Goal: Information Seeking & Learning: Find specific fact

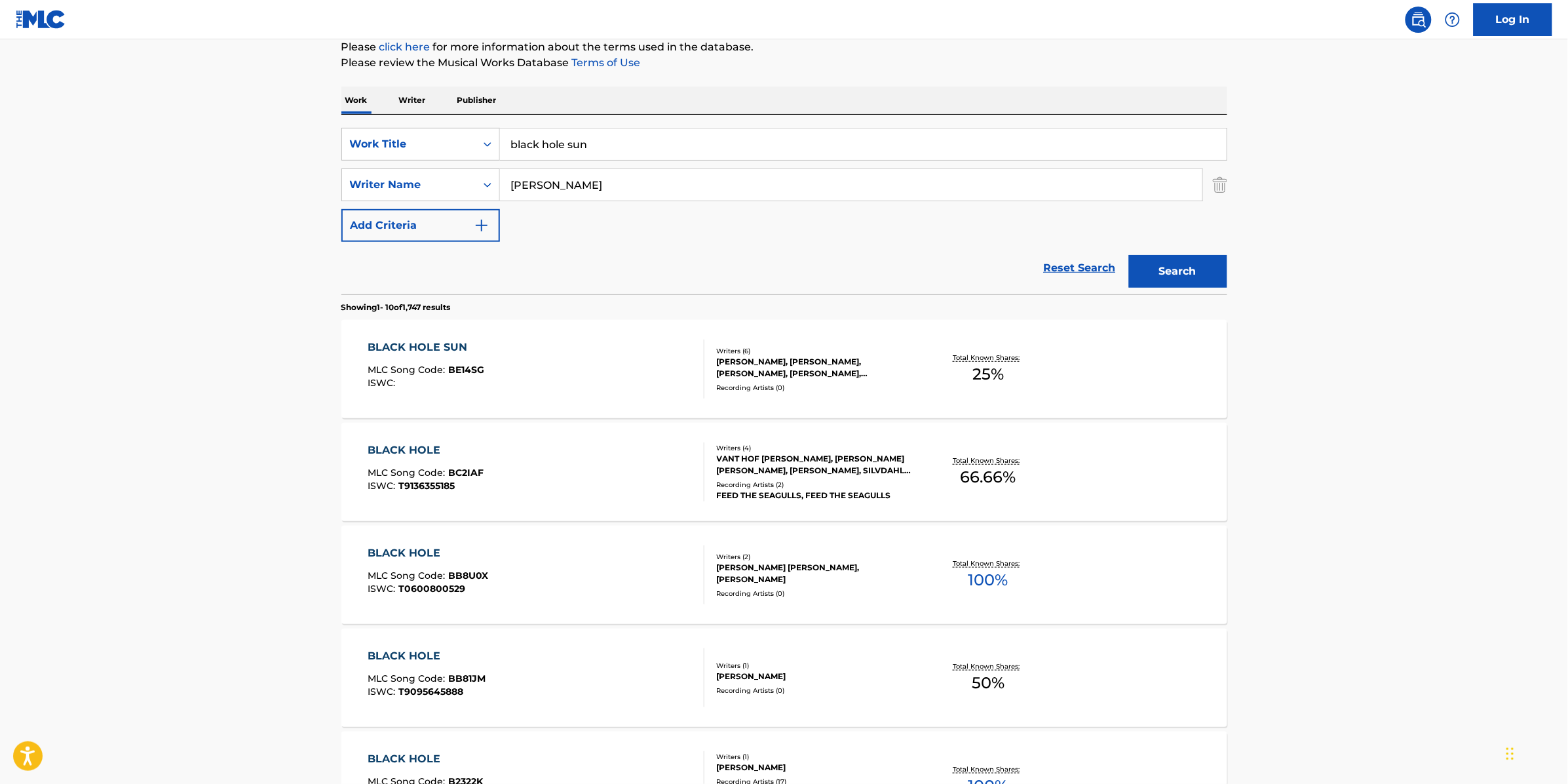
click at [1108, 374] on div "BLACK HOLE SUN MLC Song Code : BE14SG ISWC : Writers ( 6 ) RONEN TSYRLIN, NICK …" at bounding box center [784, 369] width 886 height 98
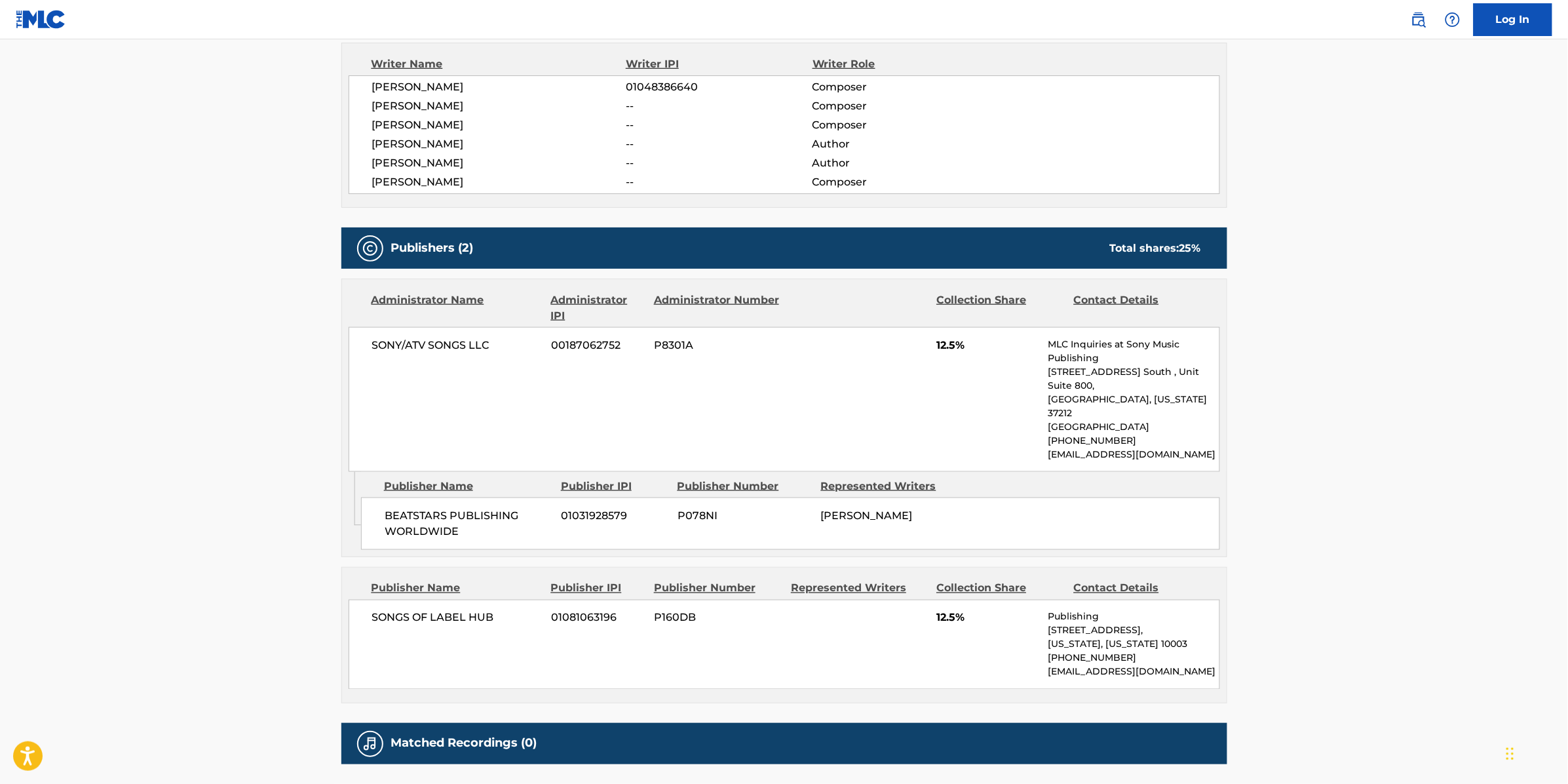
scroll to position [491, 0]
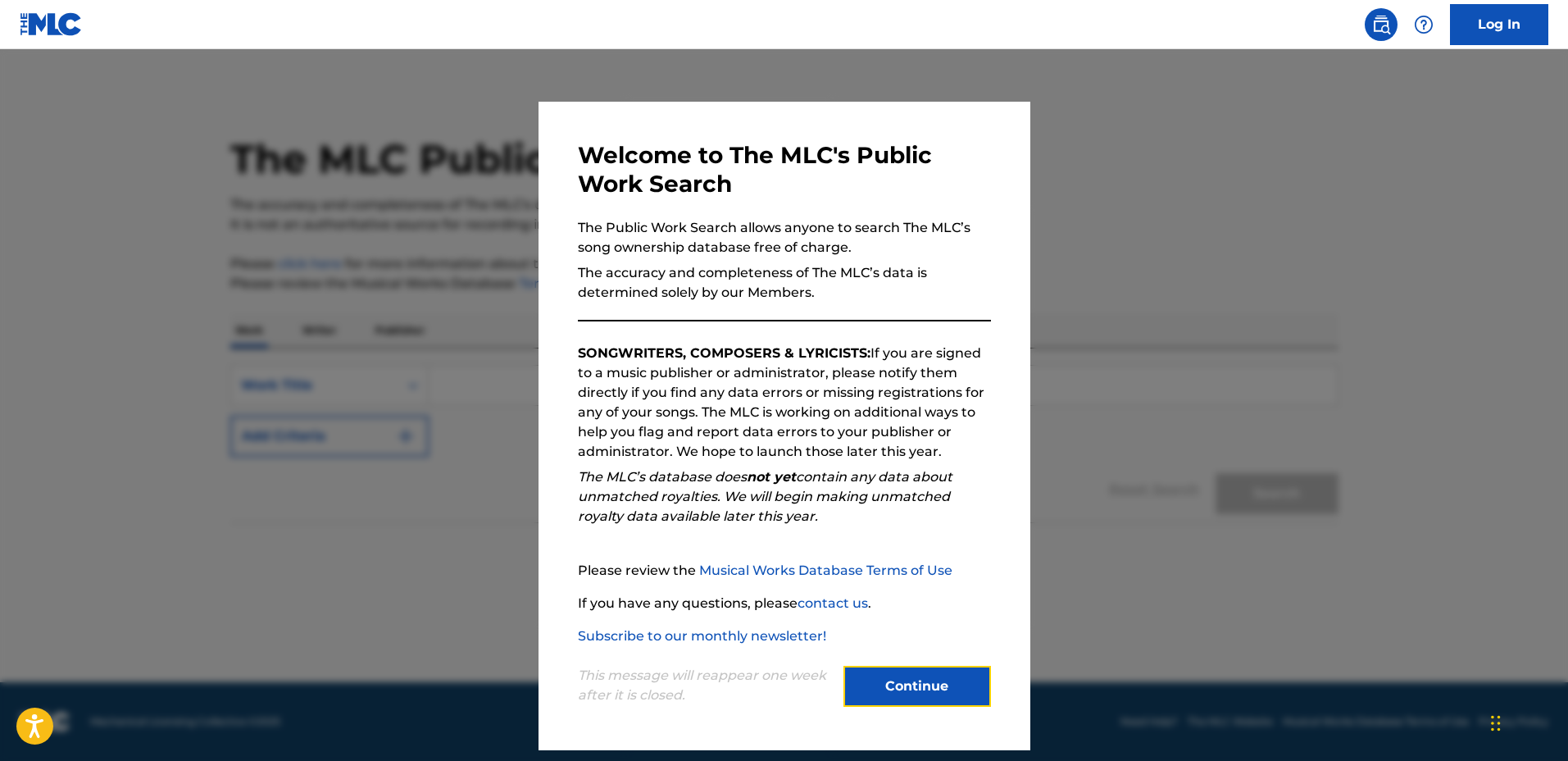
drag, startPoint x: 942, startPoint y: 698, endPoint x: 1051, endPoint y: 758, distance: 124.4
click at [942, 698] on button "Continue" at bounding box center [917, 686] width 147 height 41
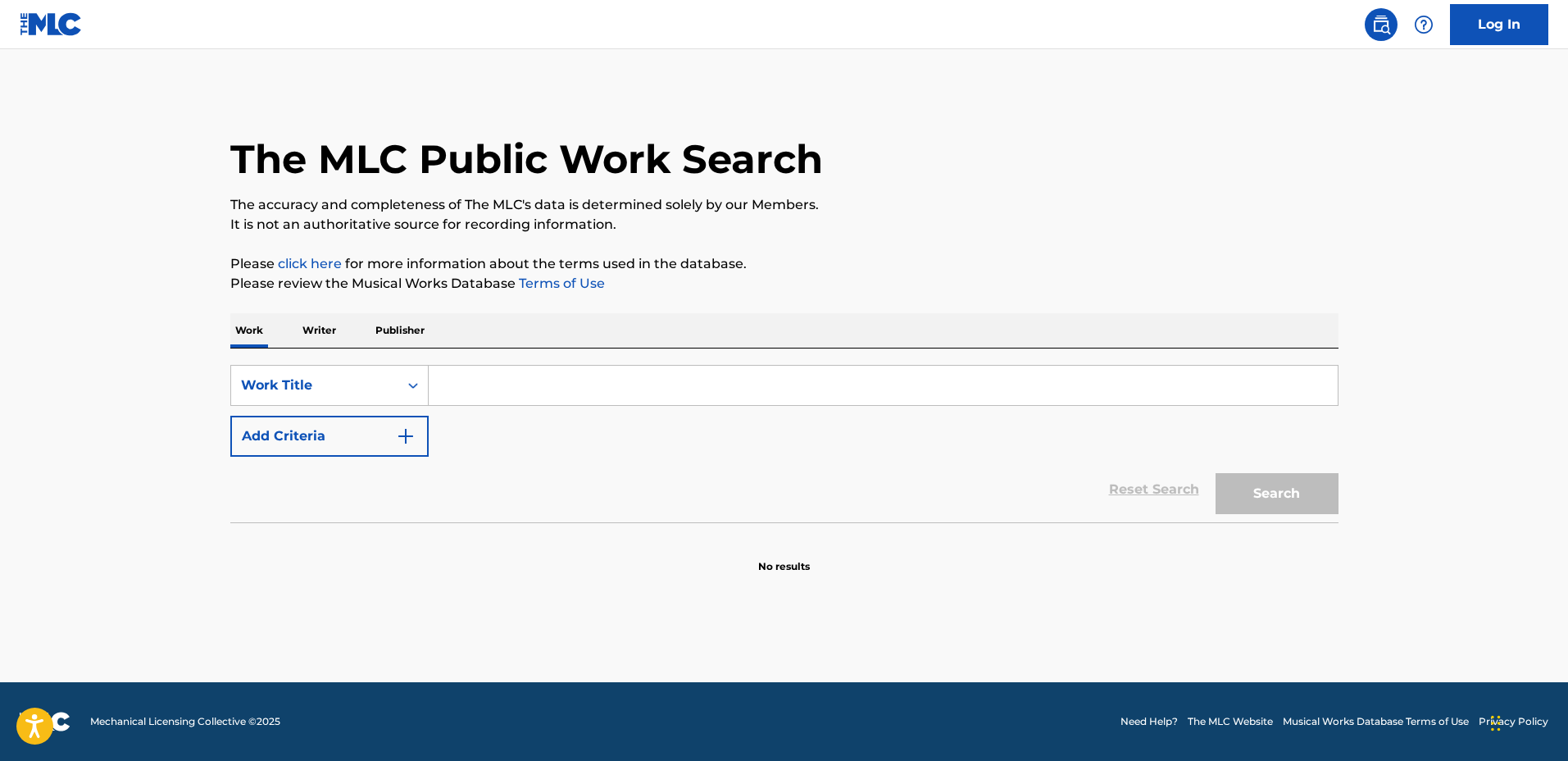
click at [1019, 186] on div "The MLC Public Work Search" at bounding box center [784, 149] width 1108 height 120
click at [939, 385] on input "Search Form" at bounding box center [883, 385] width 909 height 39
type input "Passacaglia"
click at [434, 435] on div "SearchWithCriteria1a0e44f3-660e-40e4-8096-cb3da561d6d2 Work Title Passacaglia A…" at bounding box center [784, 411] width 1108 height 92
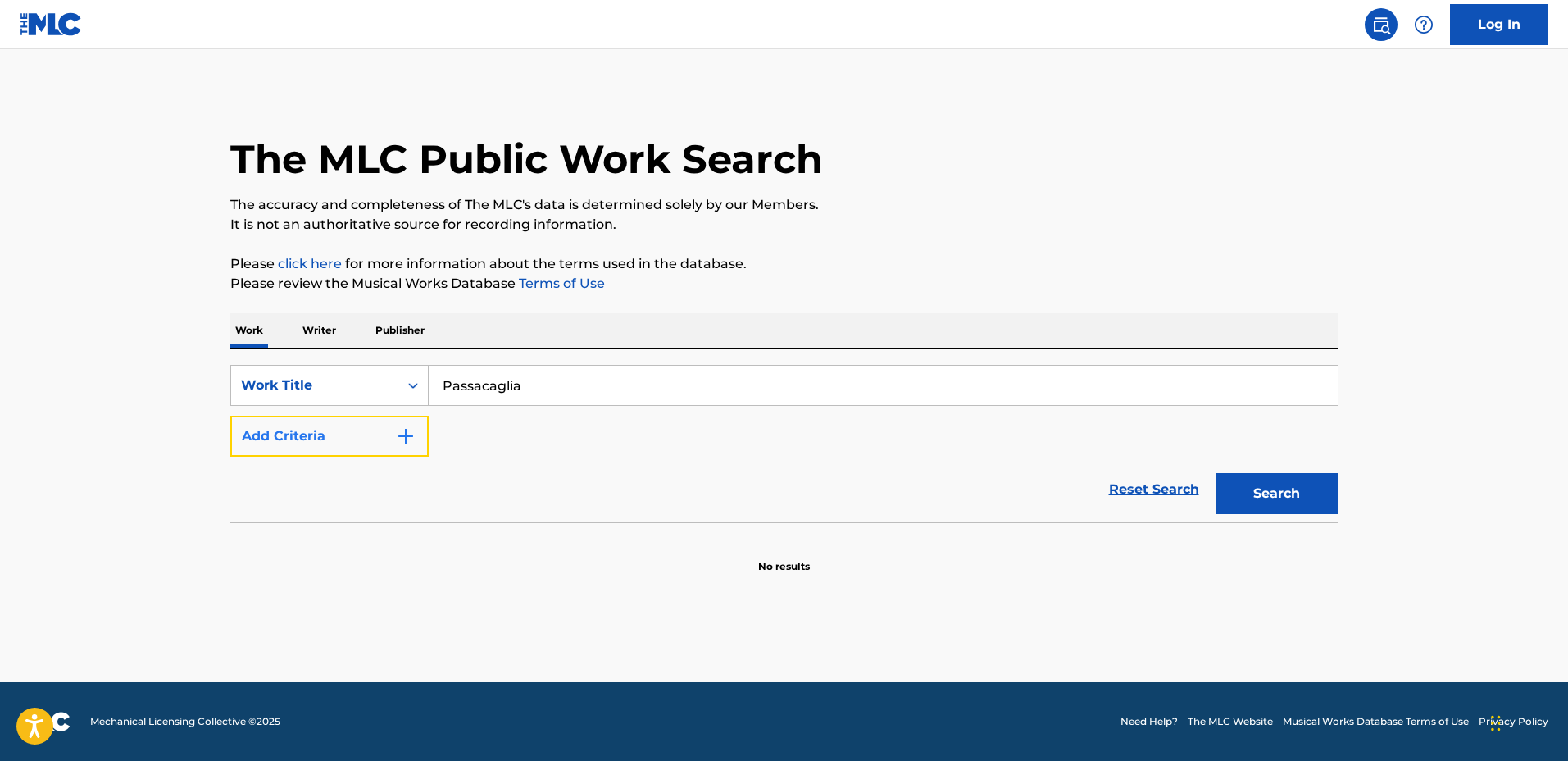
click at [416, 429] on button "Add Criteria" at bounding box center [329, 436] width 198 height 41
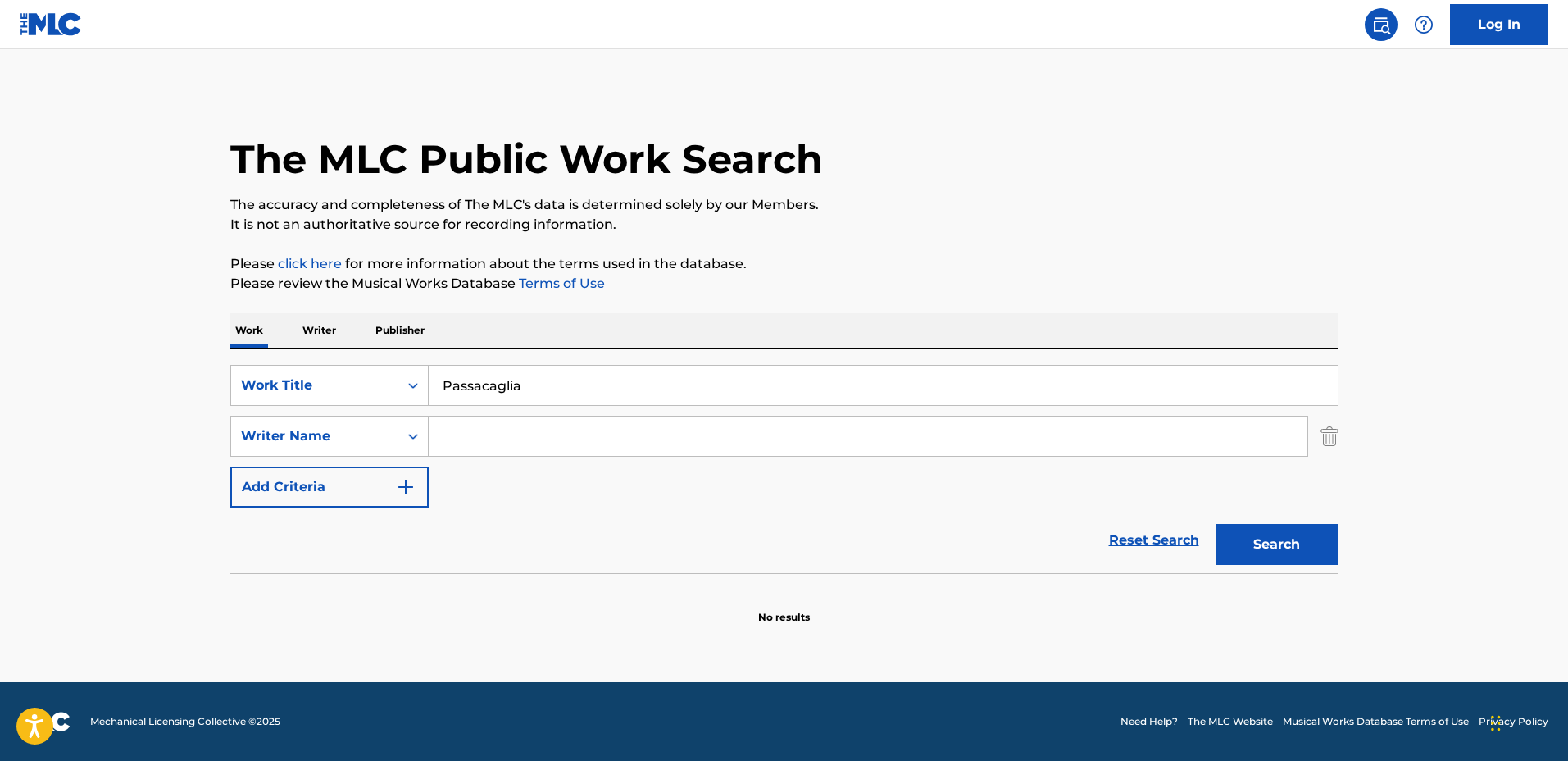
click at [496, 430] on input "Search Form" at bounding box center [868, 436] width 879 height 39
click at [1215, 524] on button "Search" at bounding box center [1276, 544] width 123 height 41
click at [554, 443] on input "George Fideric" at bounding box center [868, 436] width 879 height 39
click at [1215, 524] on button "Search" at bounding box center [1276, 544] width 123 height 41
drag, startPoint x: 534, startPoint y: 437, endPoint x: 501, endPoint y: 429, distance: 34.0
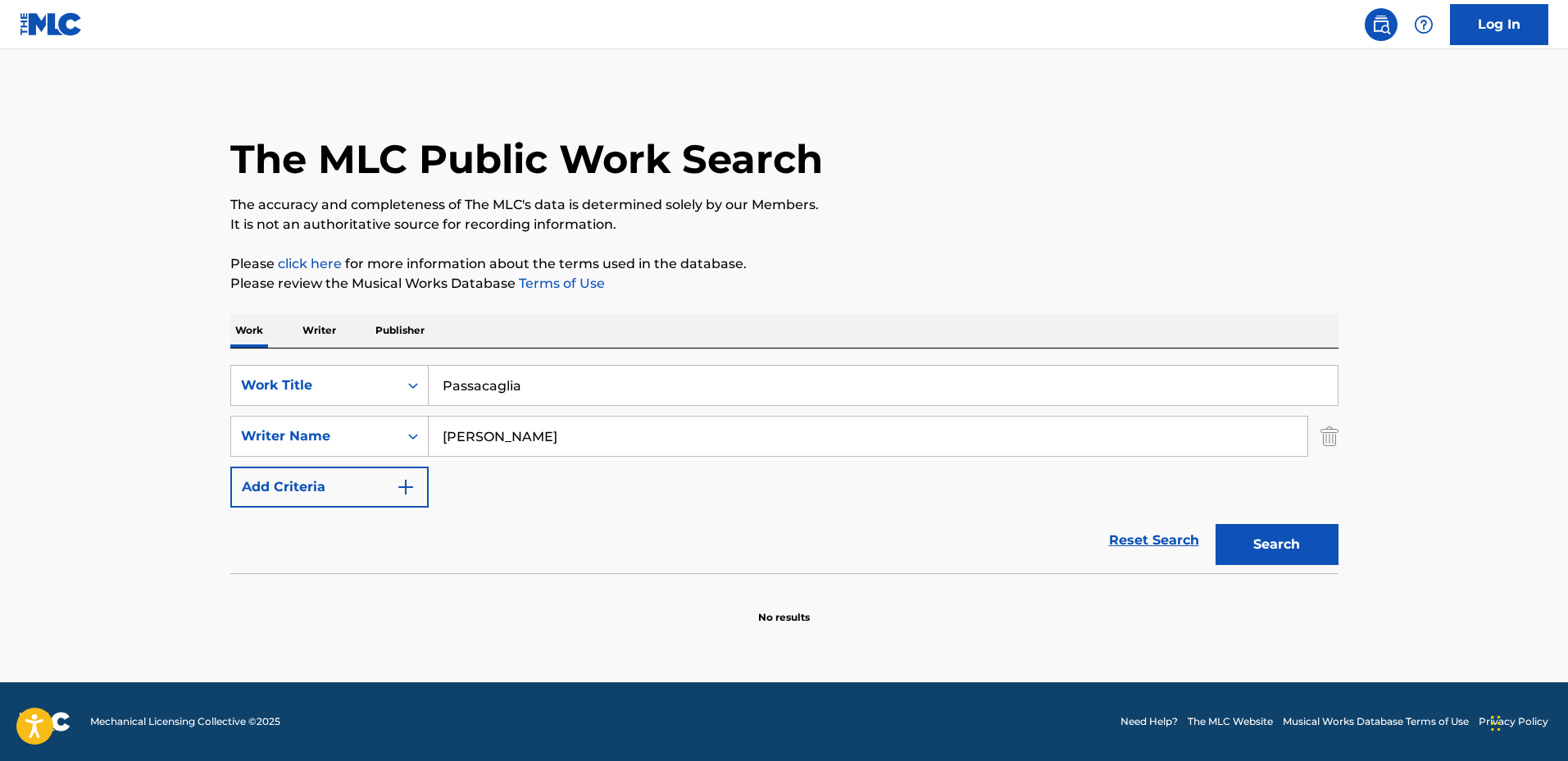
click at [501, 429] on input "George Fideric Handel" at bounding box center [868, 436] width 879 height 39
type input "George Handel"
click at [1215, 524] on button "Search" at bounding box center [1276, 544] width 123 height 41
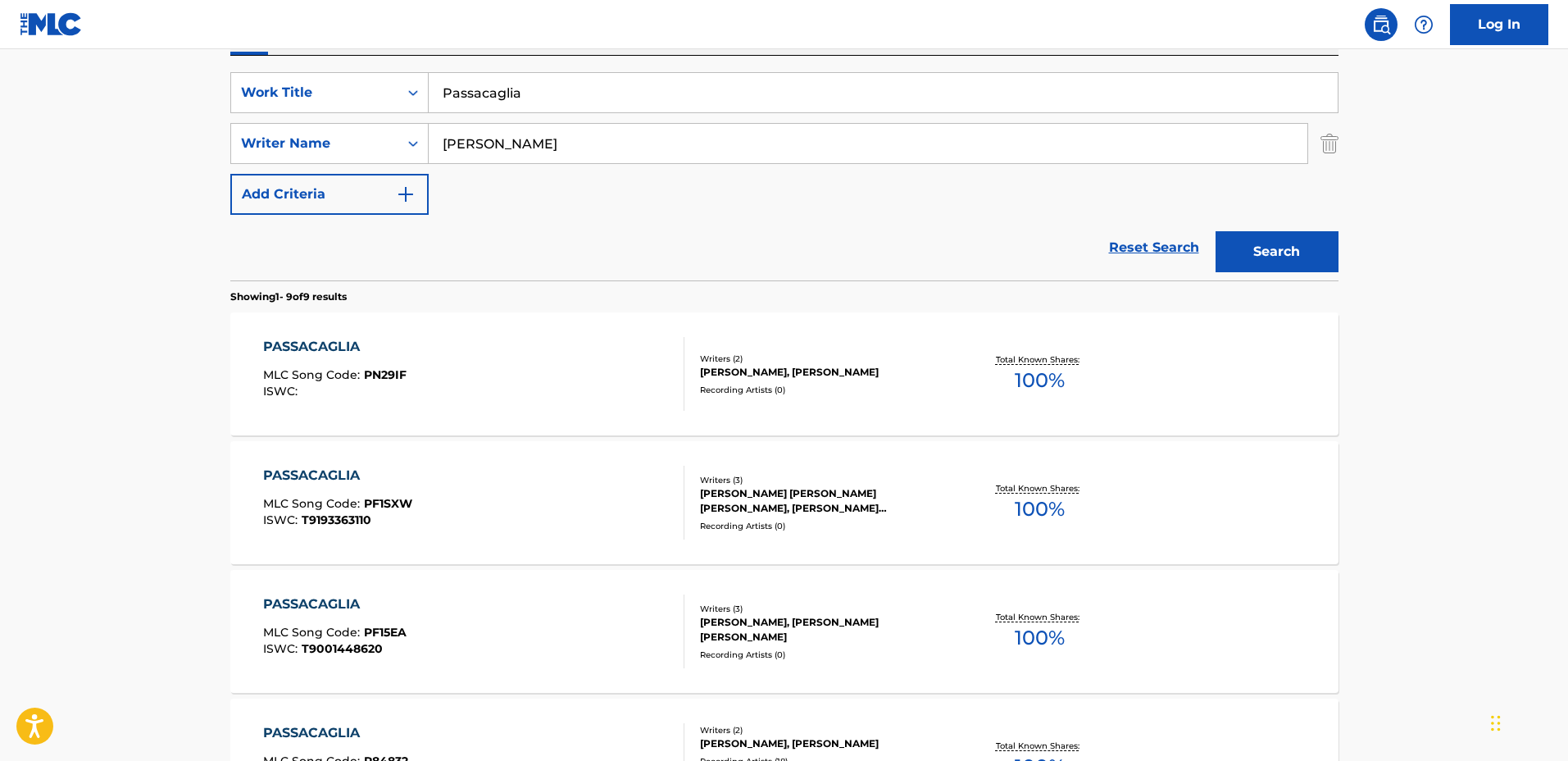
scroll to position [307, 0]
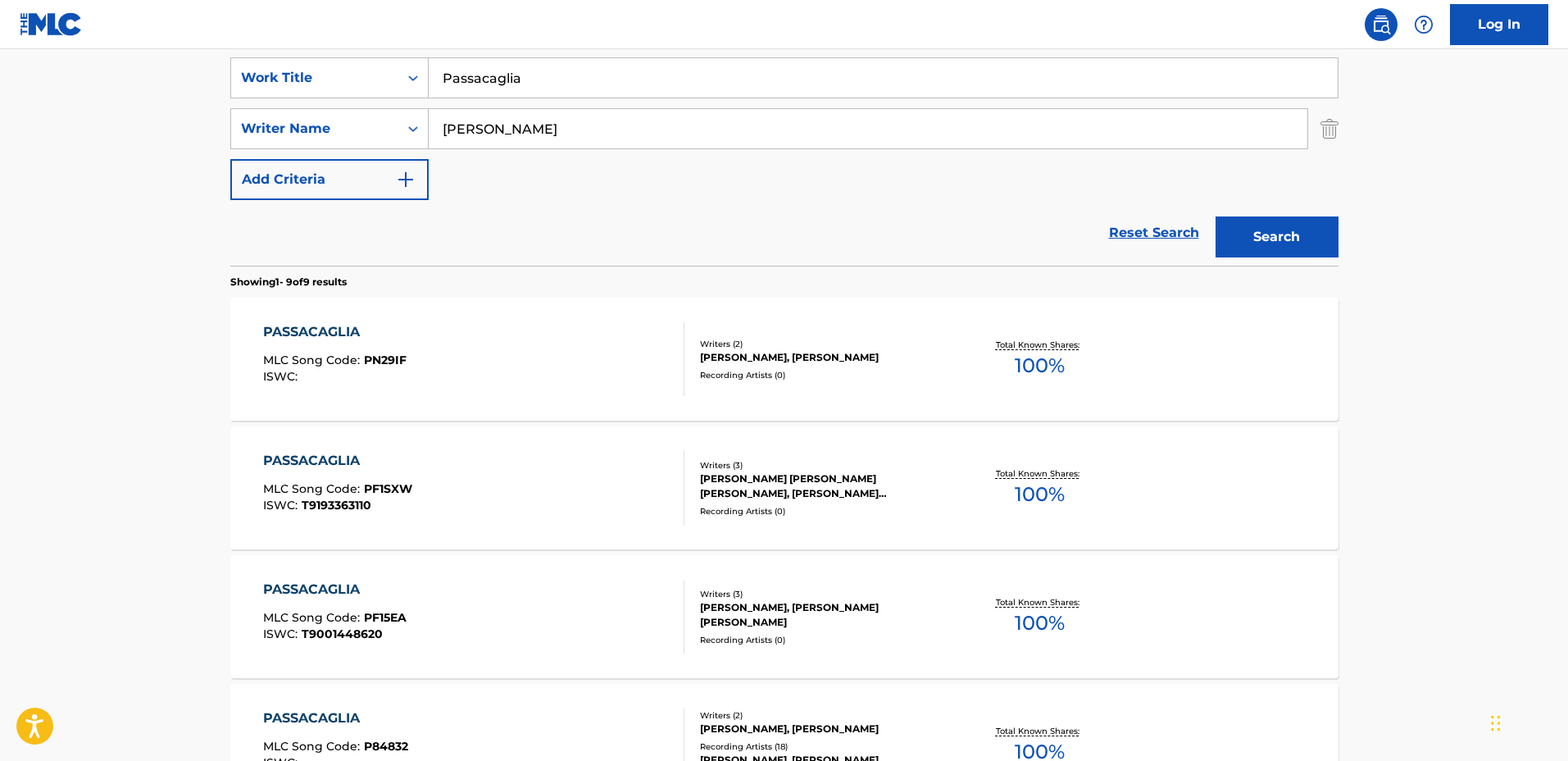
click at [619, 130] on input "George Handel" at bounding box center [868, 129] width 879 height 39
click at [348, 172] on button "Add Criteria" at bounding box center [329, 180] width 198 height 41
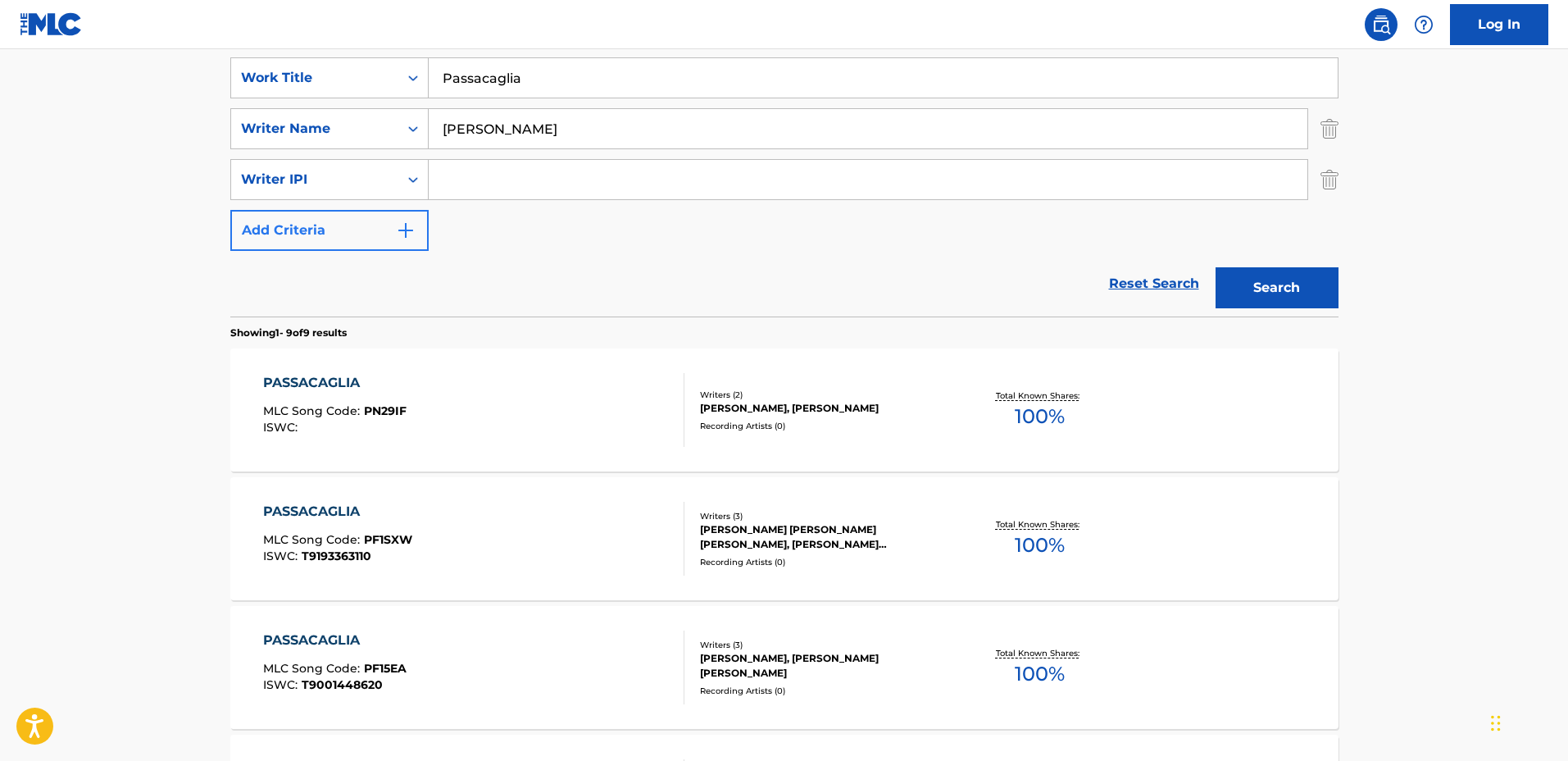
click at [377, 181] on div "Writer IPI" at bounding box center [314, 180] width 147 height 20
click at [377, 182] on div "Writer IPI" at bounding box center [314, 180] width 147 height 20
click at [532, 167] on input "Search Form" at bounding box center [868, 180] width 879 height 39
click at [1344, 174] on div "The MLC Public Work Search The accuracy and completeness of The MLC's data is d…" at bounding box center [784, 680] width 1148 height 1796
click at [1332, 182] on img "Search Form" at bounding box center [1329, 180] width 18 height 41
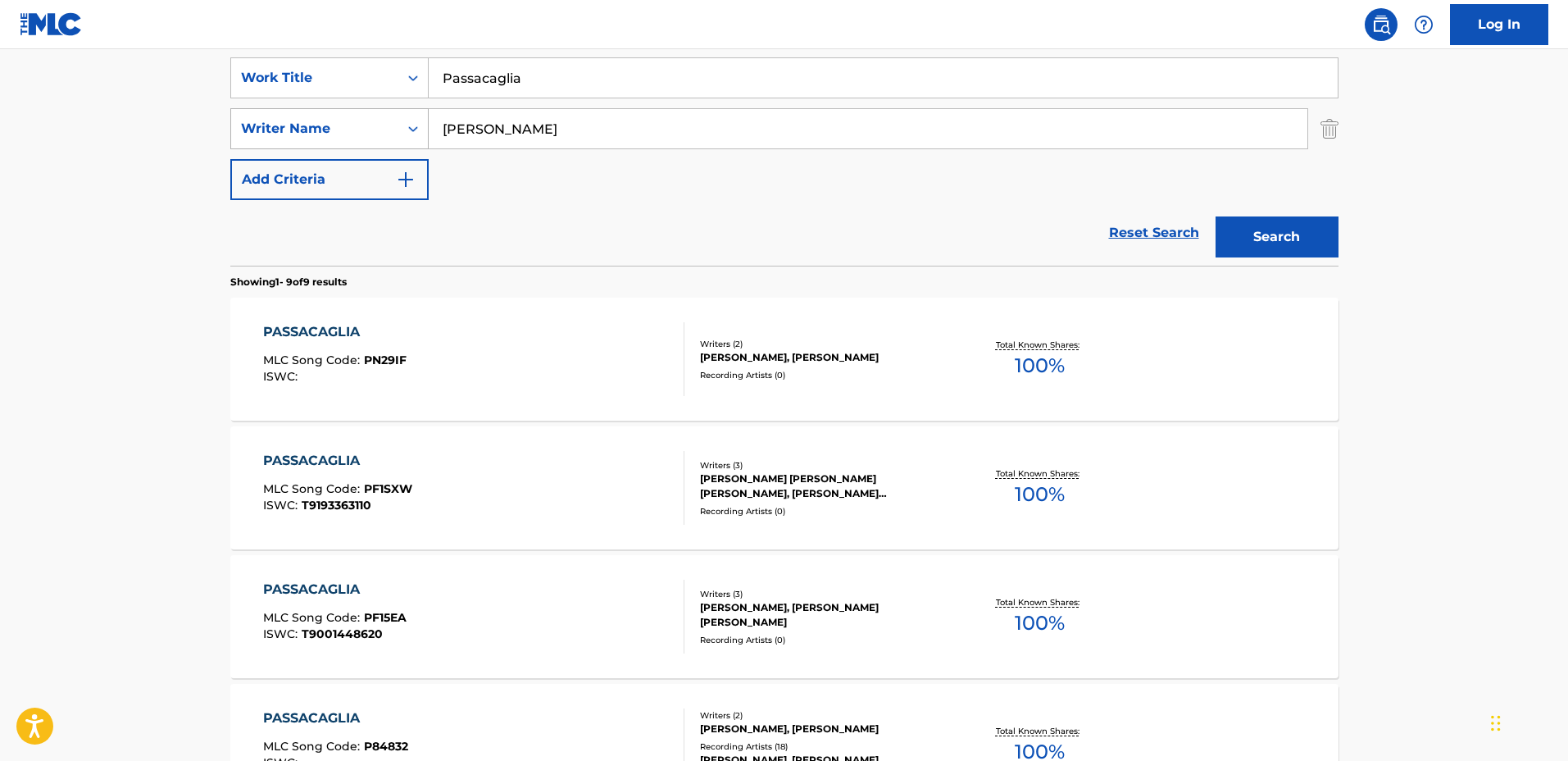
drag, startPoint x: 669, startPoint y: 130, endPoint x: 241, endPoint y: 113, distance: 428.3
click at [242, 112] on div "SearchWithCriteria44ce02e5-8513-4ad4-893c-b1b1f63cd03c Writer Name George Handel" at bounding box center [784, 129] width 1108 height 41
type input "Johan Halvorsen"
click at [1215, 217] on button "Search" at bounding box center [1276, 237] width 123 height 41
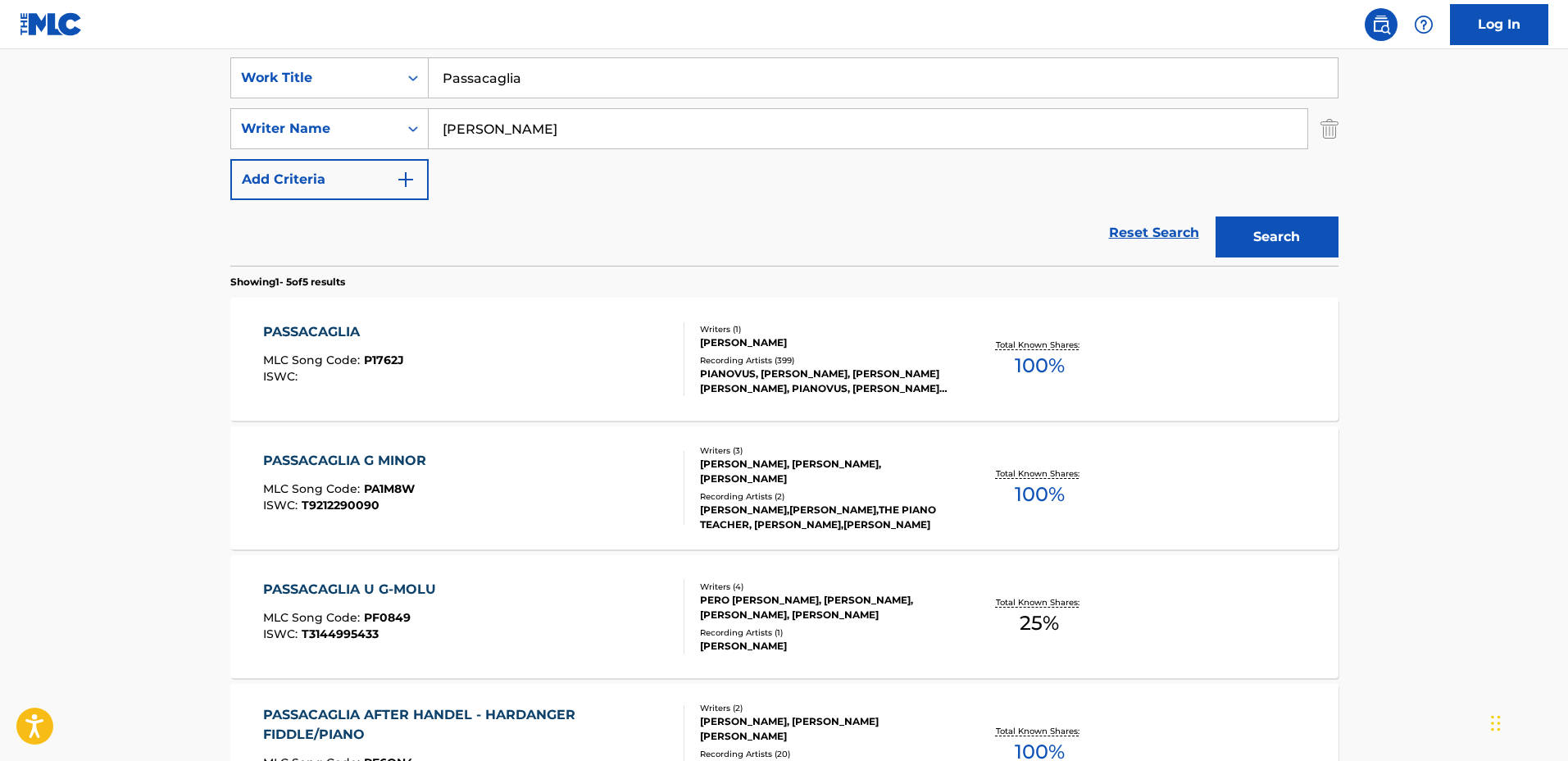
click at [937, 328] on div "Writers ( 1 )" at bounding box center [824, 329] width 248 height 13
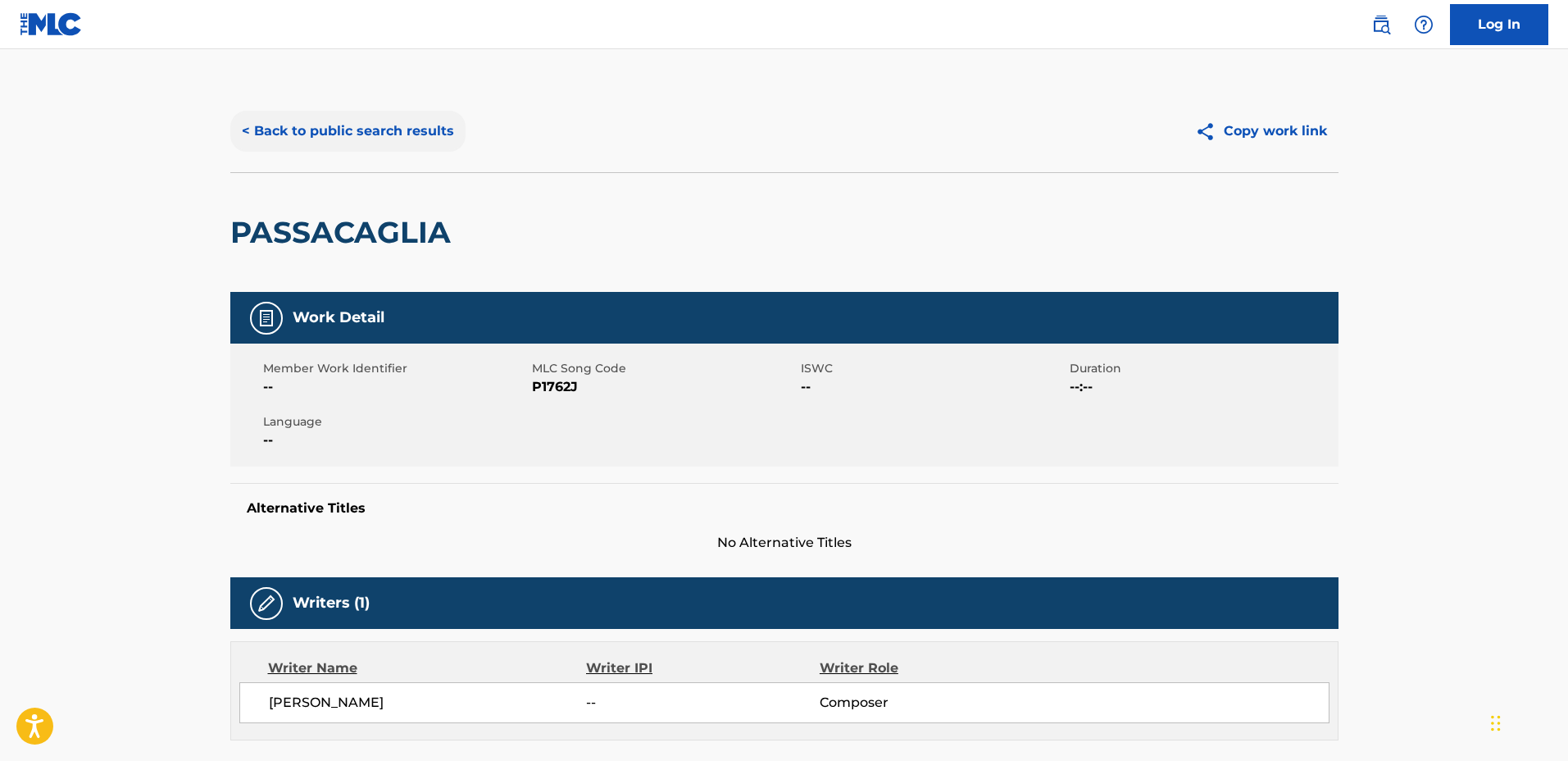
click at [372, 118] on button "< Back to public search results" at bounding box center [347, 131] width 235 height 41
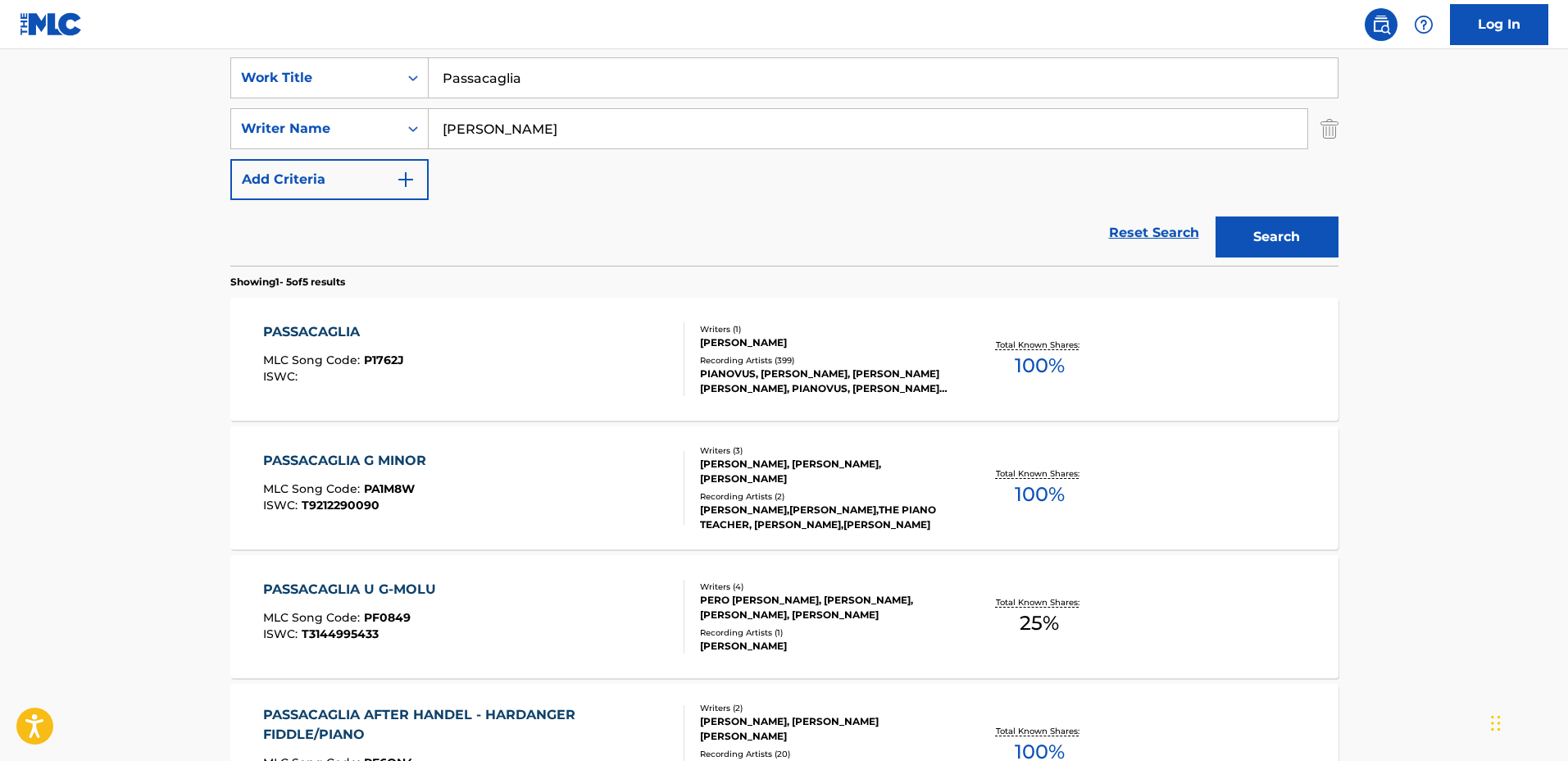
click at [587, 179] on div "SearchWithCriteria1a0e44f3-660e-40e4-8096-cb3da561d6d2 Work Title Passacaglia S…" at bounding box center [784, 129] width 1108 height 142
drag, startPoint x: 637, startPoint y: 83, endPoint x: 521, endPoint y: 121, distance: 122.1
click at [286, 66] on div "SearchWithCriteria1a0e44f3-660e-40e4-8096-cb3da561d6d2 Work Title Passacaglia" at bounding box center [784, 78] width 1108 height 41
type input "Ludwig"
drag, startPoint x: 594, startPoint y: 135, endPoint x: 397, endPoint y: 113, distance: 198.2
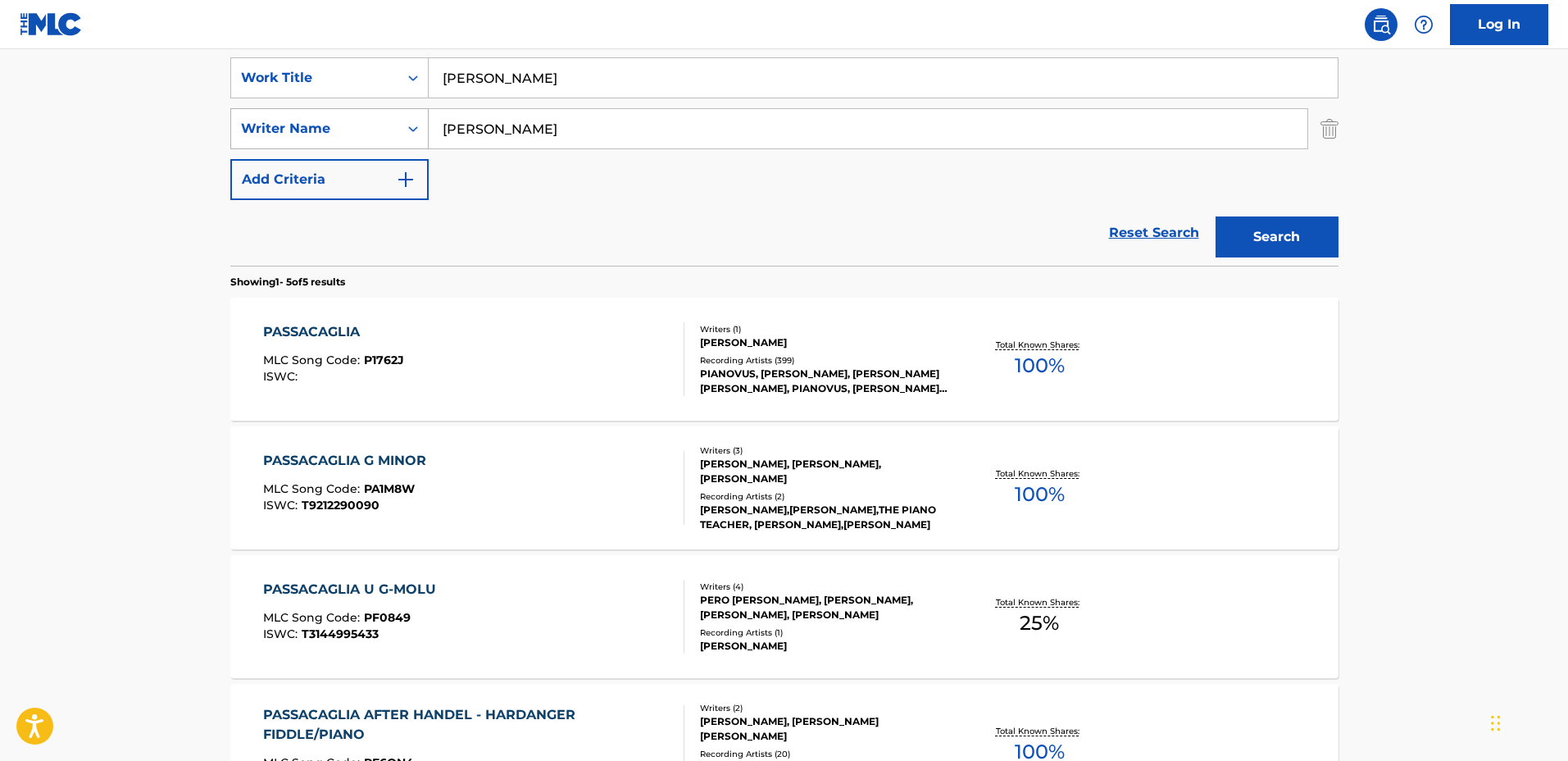
click at [397, 113] on div "SearchWithCriteria44ce02e5-8513-4ad4-893c-b1b1f63cd03c Writer Name Johan Halvor…" at bounding box center [784, 129] width 1108 height 41
type input "<"
type input "Michael Emenau"
click at [1215, 217] on button "Search" at bounding box center [1276, 237] width 123 height 41
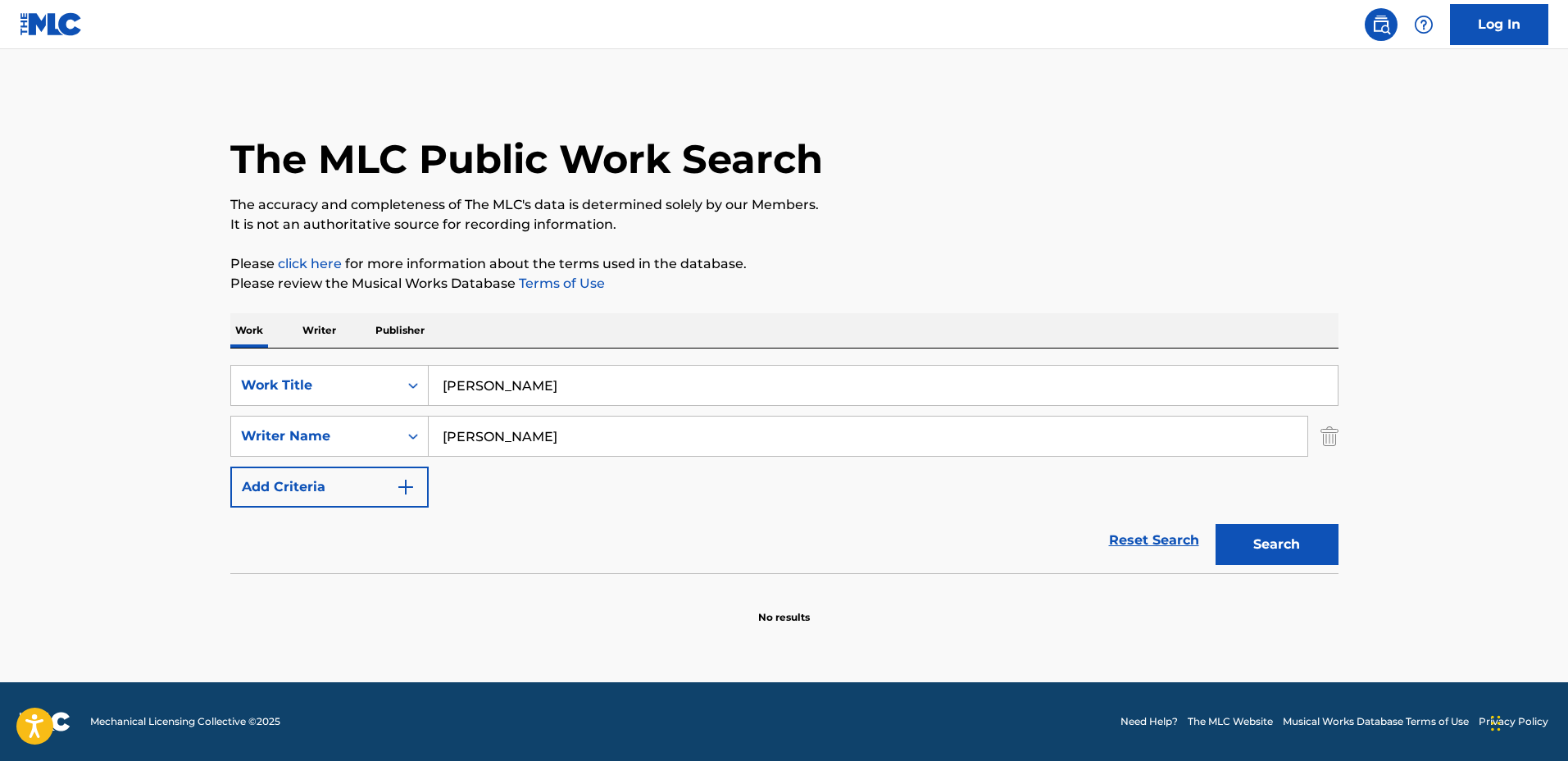
drag, startPoint x: 665, startPoint y: 388, endPoint x: 182, endPoint y: 391, distance: 483.0
click at [182, 391] on main "The MLC Public Work Search The accuracy and completeness of The MLC's data is d…" at bounding box center [784, 365] width 1568 height 633
type input "e"
type input "Beach Meadows"
click at [1215, 524] on button "Search" at bounding box center [1276, 544] width 123 height 41
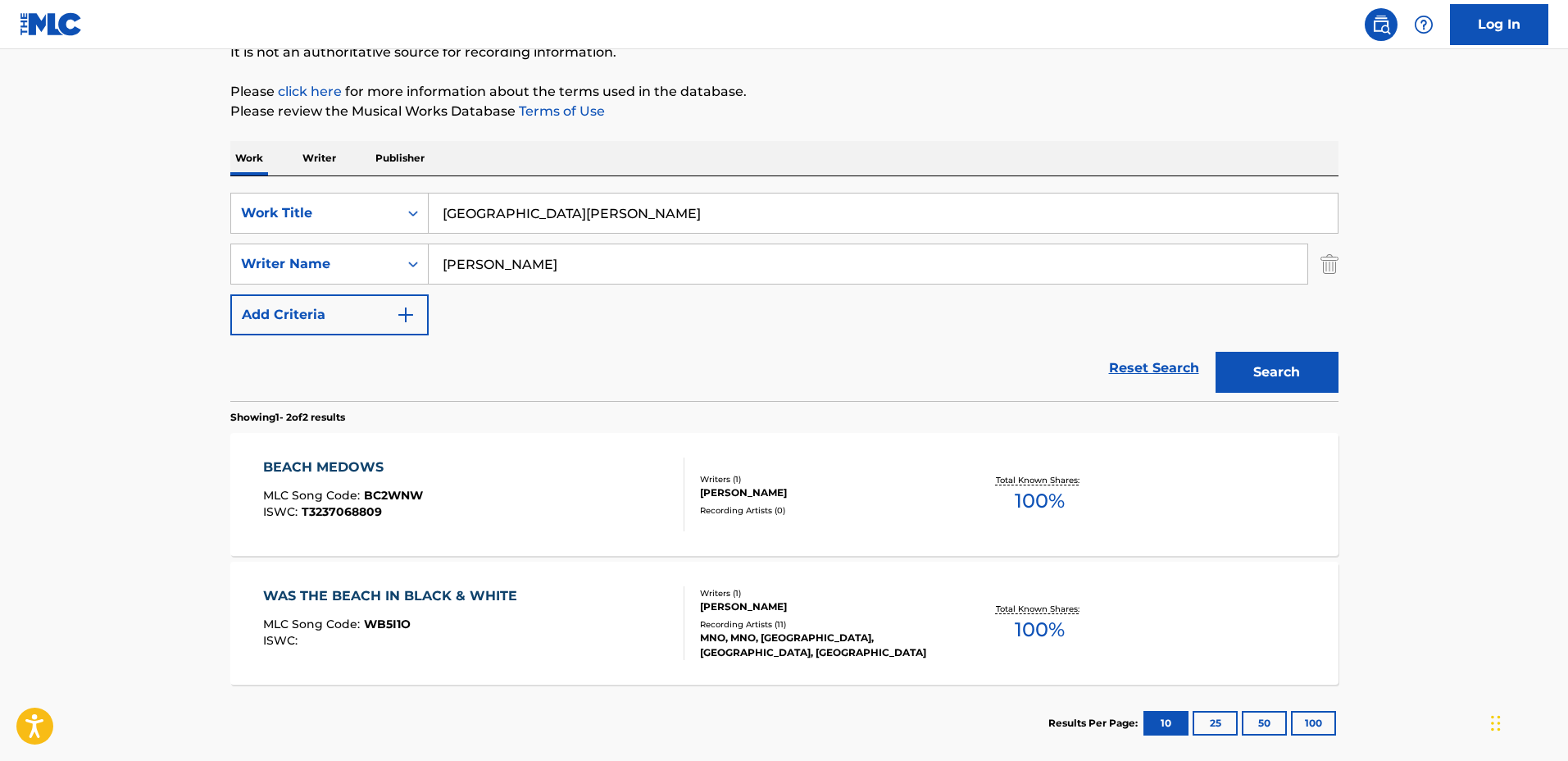
scroll to position [205, 0]
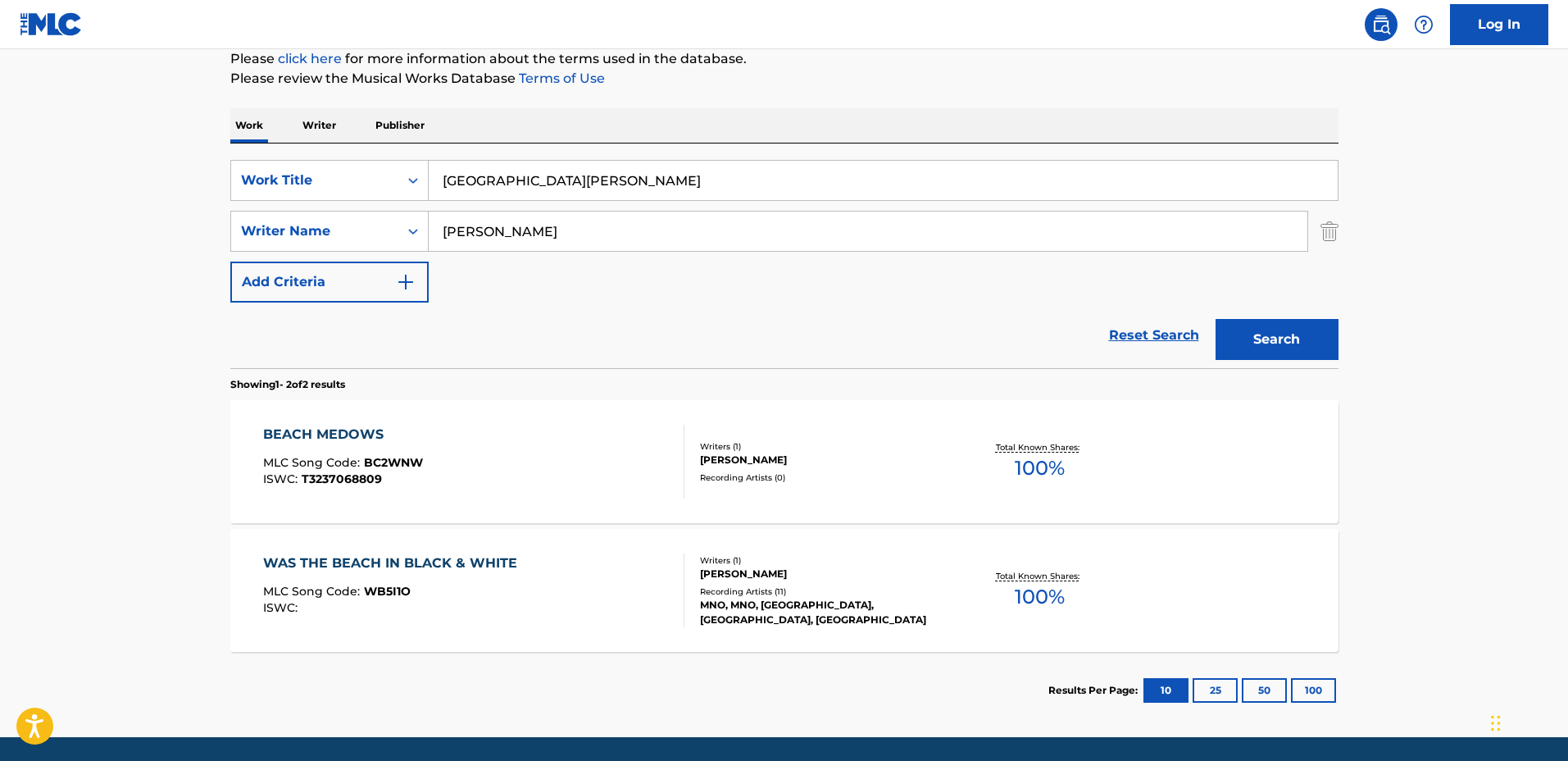
click at [886, 449] on div "Writers ( 1 )" at bounding box center [824, 446] width 248 height 13
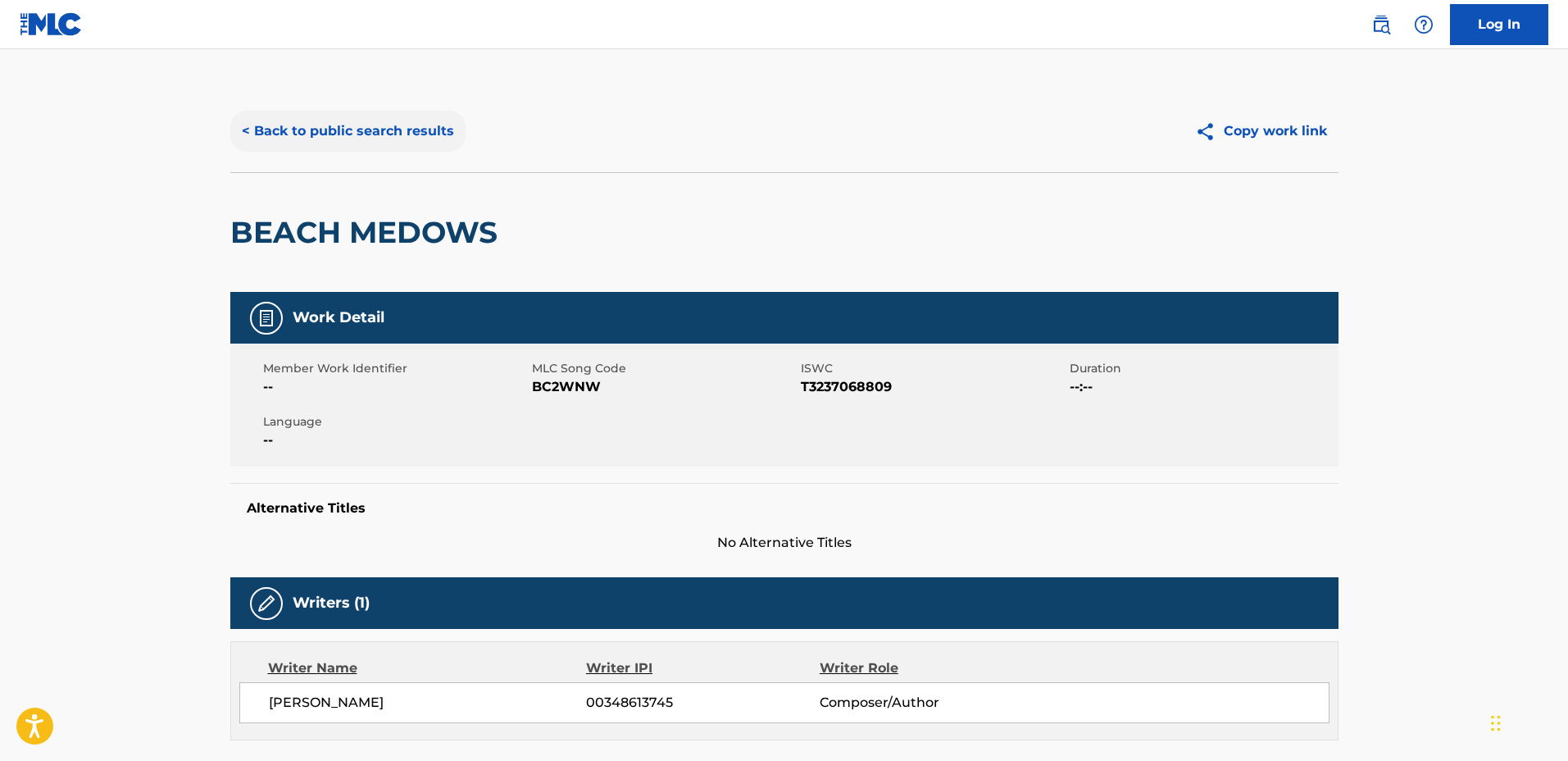
click at [376, 129] on button "< Back to public search results" at bounding box center [347, 131] width 235 height 41
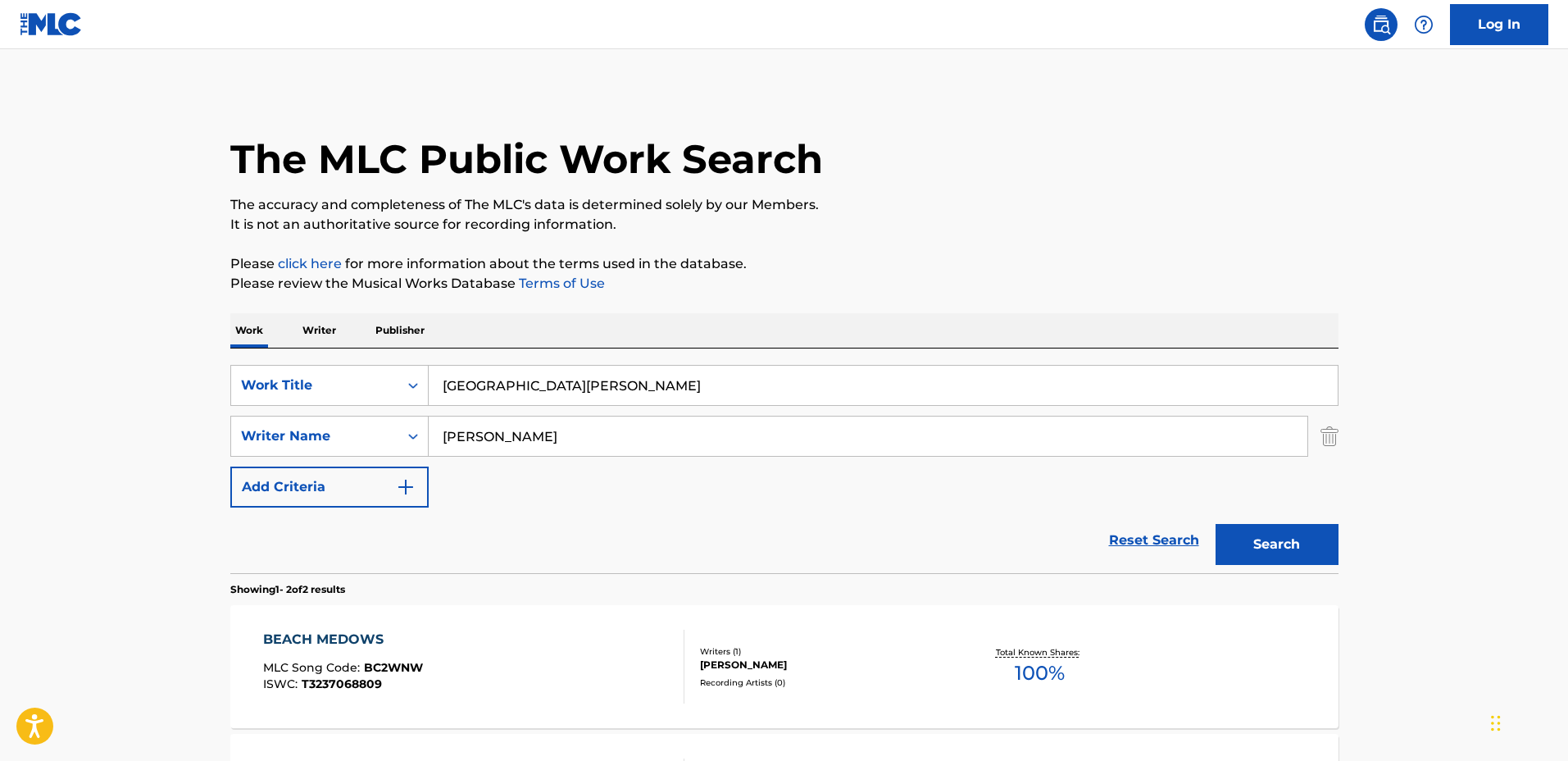
scroll to position [167, 0]
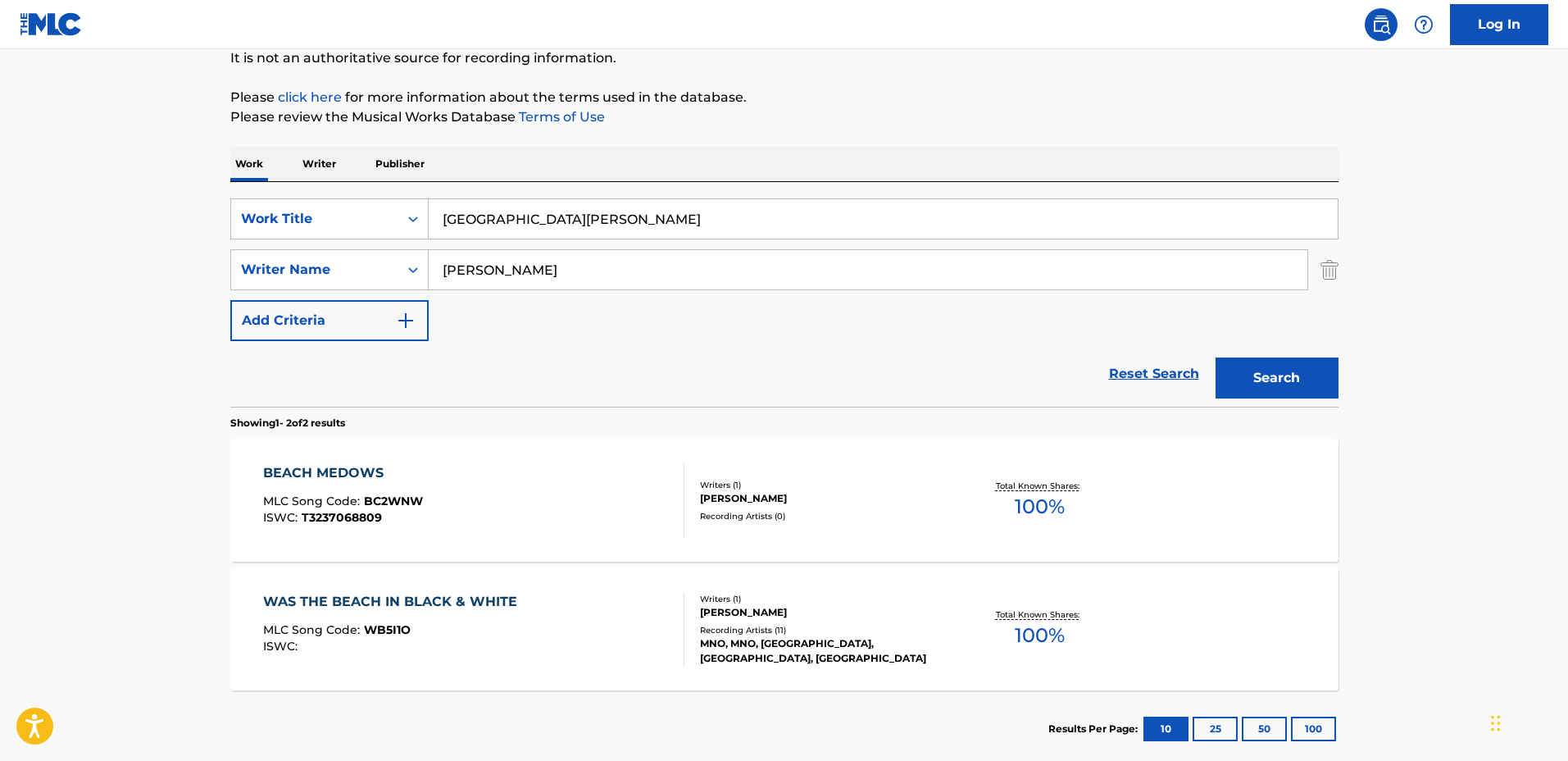
click at [645, 223] on input "Beach Meadows" at bounding box center [883, 219] width 909 height 39
drag, startPoint x: 648, startPoint y: 225, endPoint x: 208, endPoint y: 197, distance: 440.9
click at [208, 197] on main "The MLC Public Work Search The accuracy and completeness of The MLC's data is d…" at bounding box center [784, 329] width 1568 height 893
type input "Trinitaire"
drag, startPoint x: 539, startPoint y: 268, endPoint x: 376, endPoint y: 250, distance: 164.0
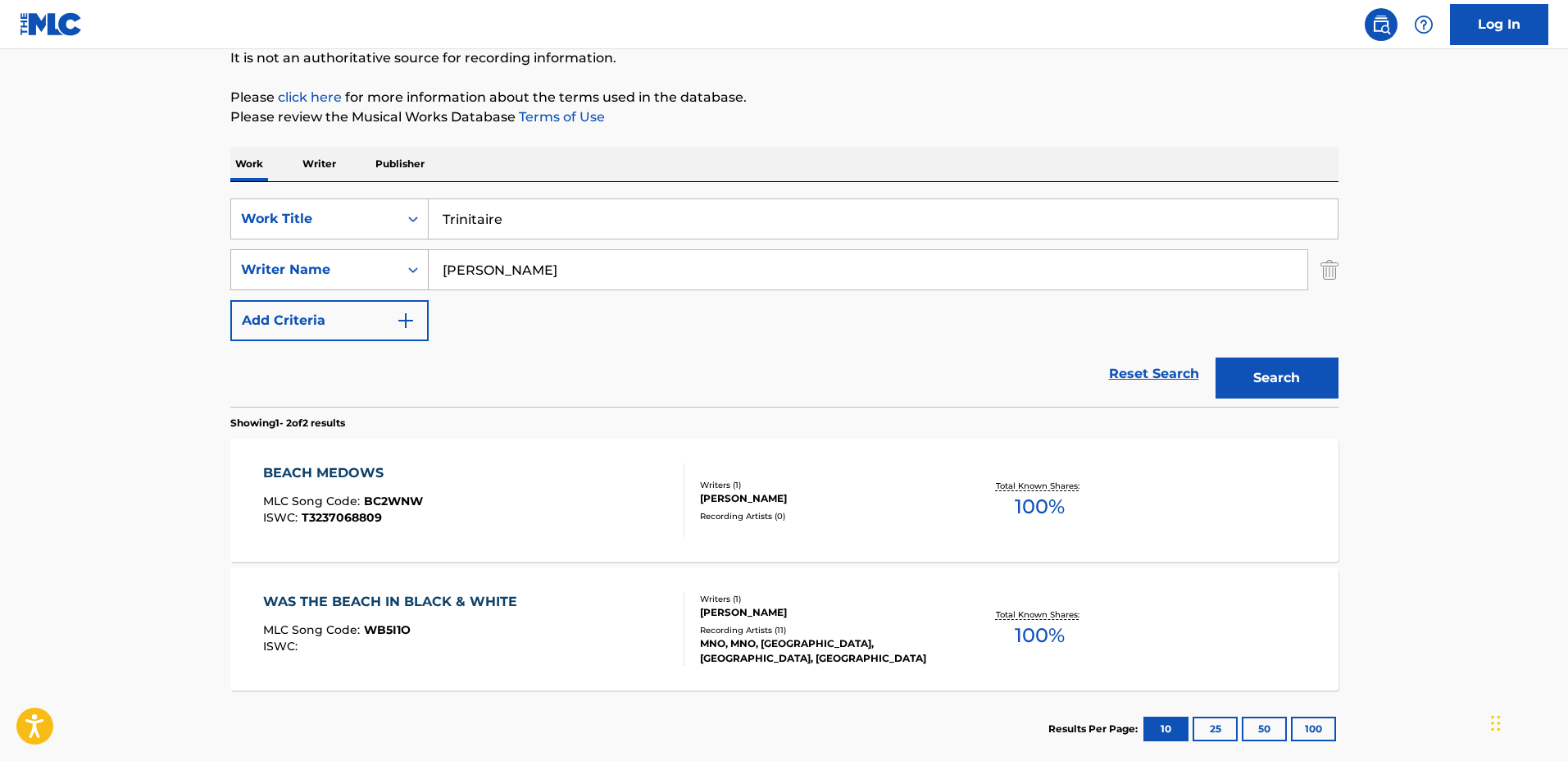
click at [376, 250] on div "SearchWithCriteria44ce02e5-8513-4ad4-893c-b1b1f63cd03c Writer Name Michael Emen…" at bounding box center [784, 270] width 1108 height 41
type input "Steven Poole"
click at [1215, 357] on button "Search" at bounding box center [1276, 378] width 123 height 41
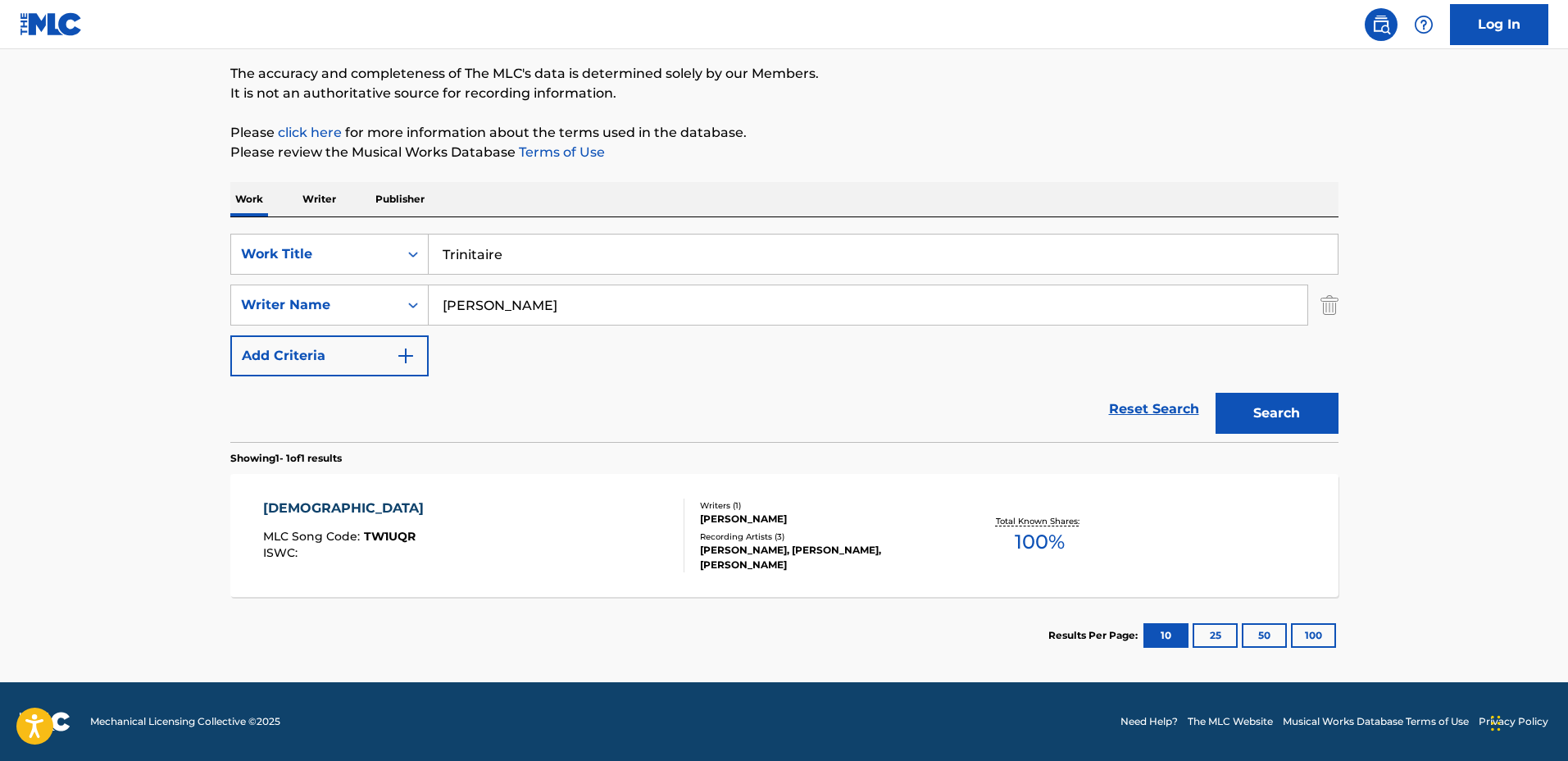
click at [953, 547] on div "Total Known Shares: 100 %" at bounding box center [1039, 536] width 184 height 50
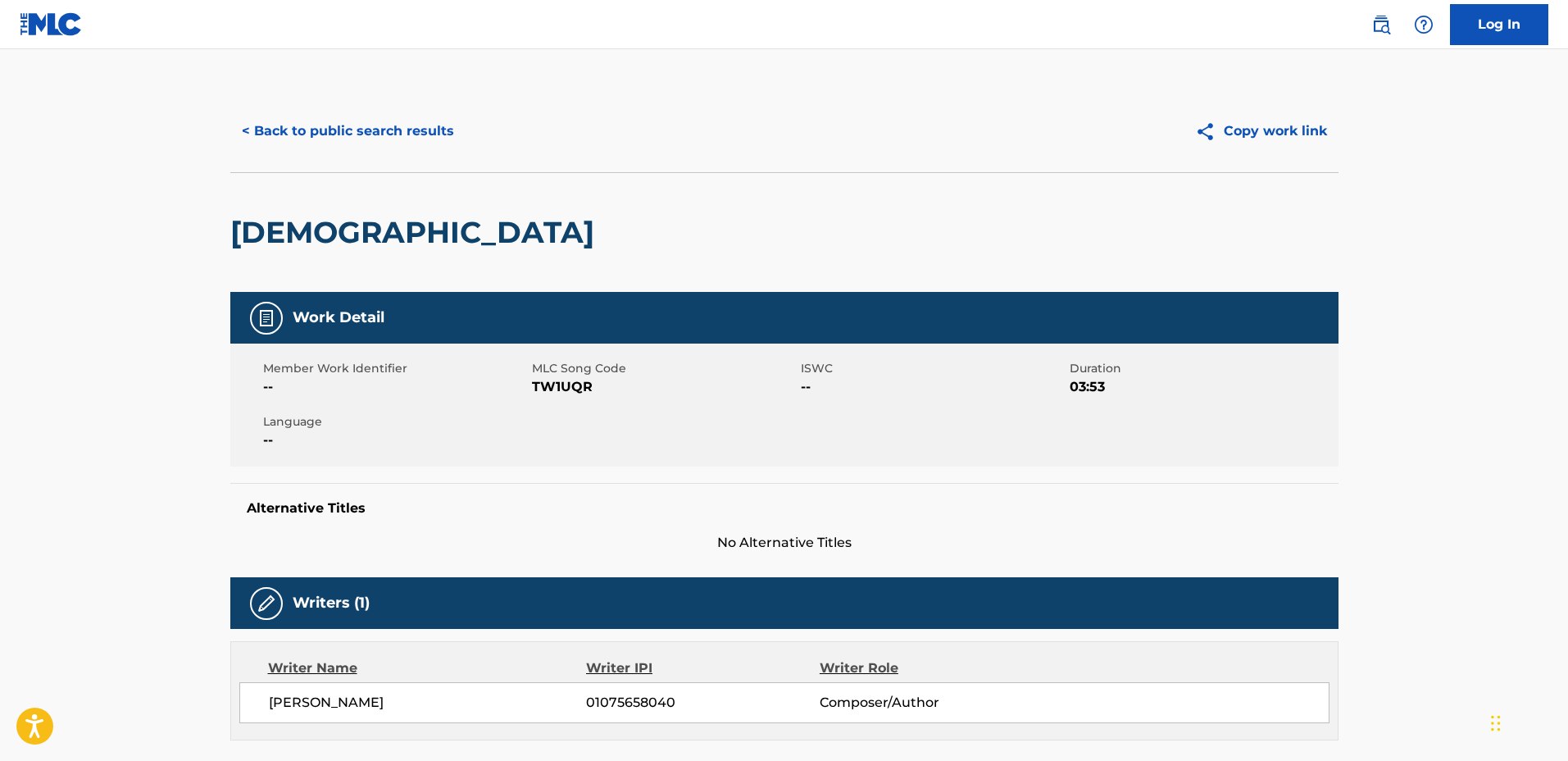
click at [355, 107] on div "< Back to public search results Copy work link" at bounding box center [784, 131] width 1108 height 82
click at [353, 148] on button "< Back to public search results" at bounding box center [347, 131] width 235 height 41
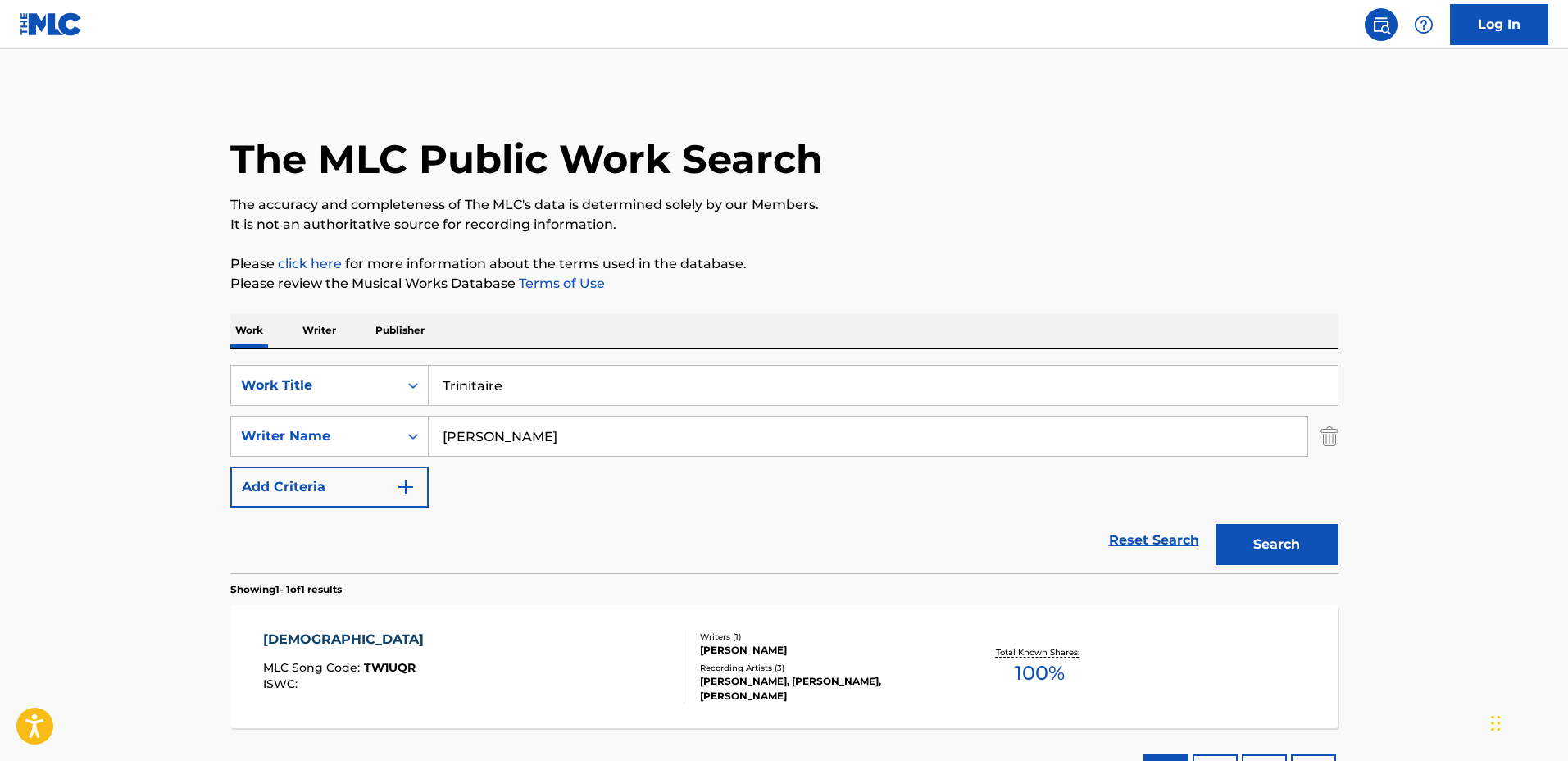
scroll to position [38, 0]
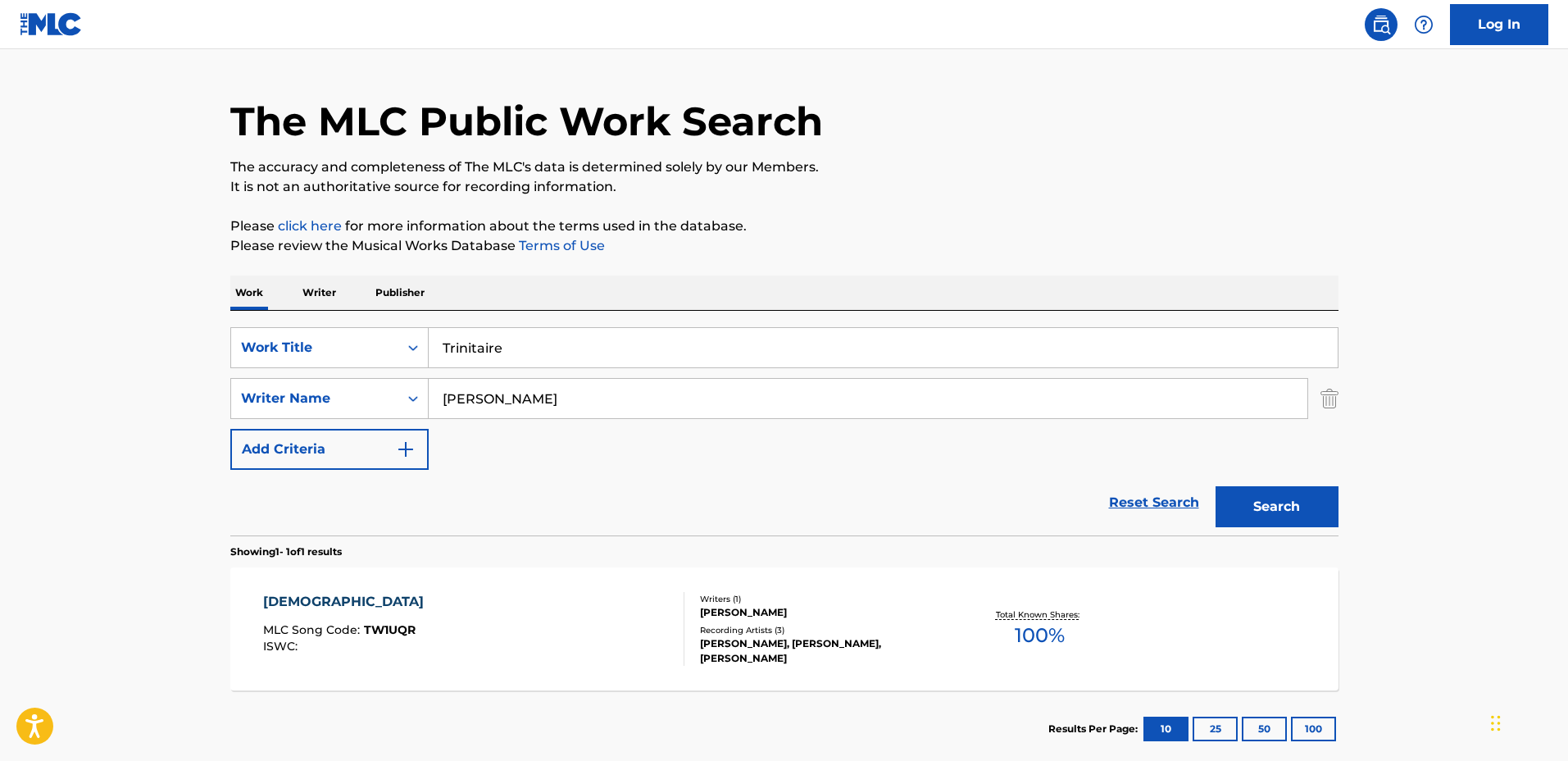
drag, startPoint x: 575, startPoint y: 340, endPoint x: 295, endPoint y: 314, distance: 281.2
click at [295, 314] on div "SearchWithCriteria1a0e44f3-660e-40e4-8096-cb3da561d6d2 Work Title Trinitaire Se…" at bounding box center [784, 423] width 1108 height 224
type input "There Is No Place Where I Feel More Home"
drag, startPoint x: 558, startPoint y: 380, endPoint x: 356, endPoint y: 378, distance: 202.0
click at [356, 377] on div "SearchWithCriteria1a0e44f3-660e-40e4-8096-cb3da561d6d2 Work Title There Is No P…" at bounding box center [784, 398] width 1108 height 142
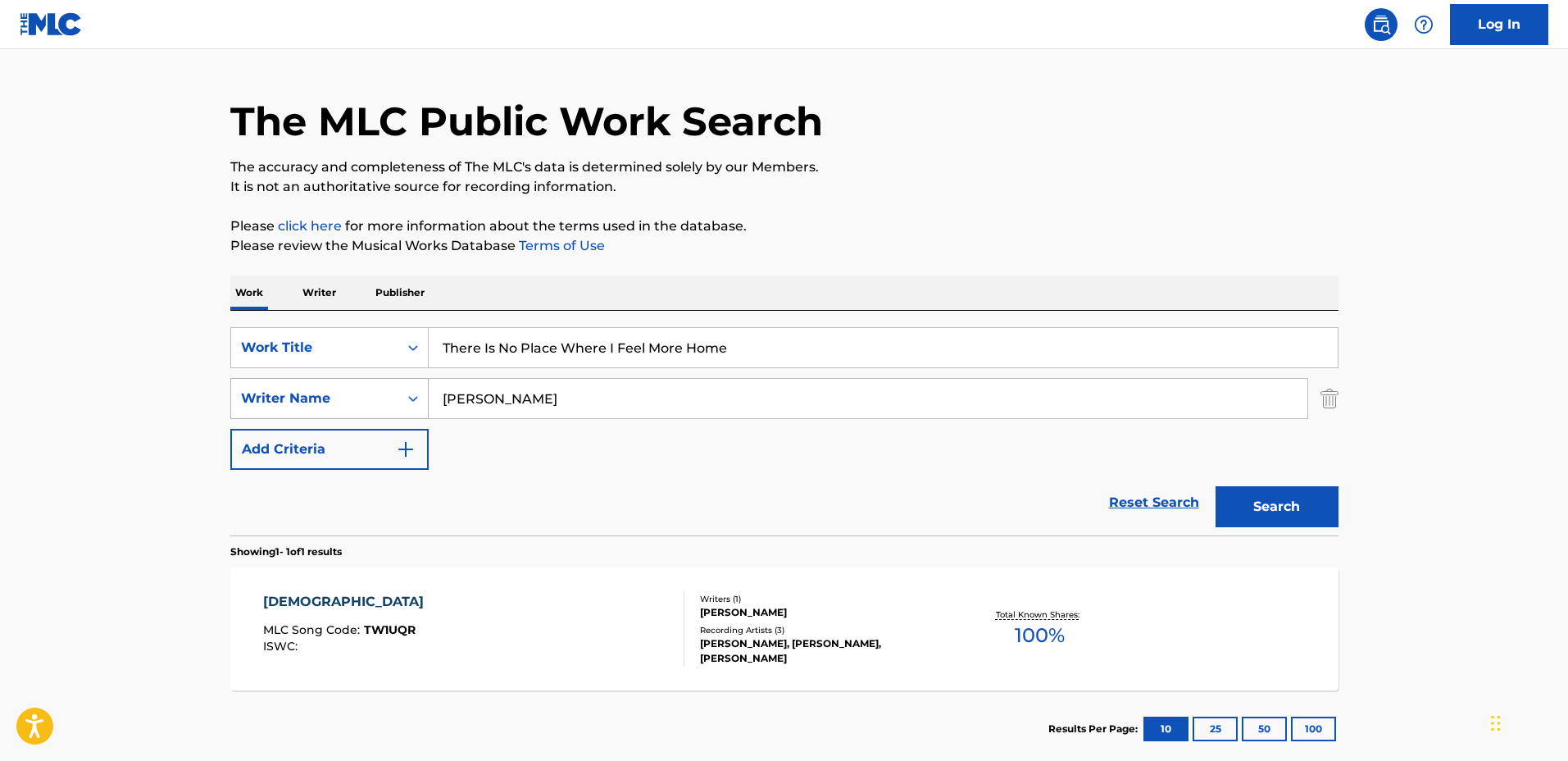
type input "Kenzo Zurzolo"
click at [1215, 486] on button "Search" at bounding box center [1276, 506] width 123 height 41
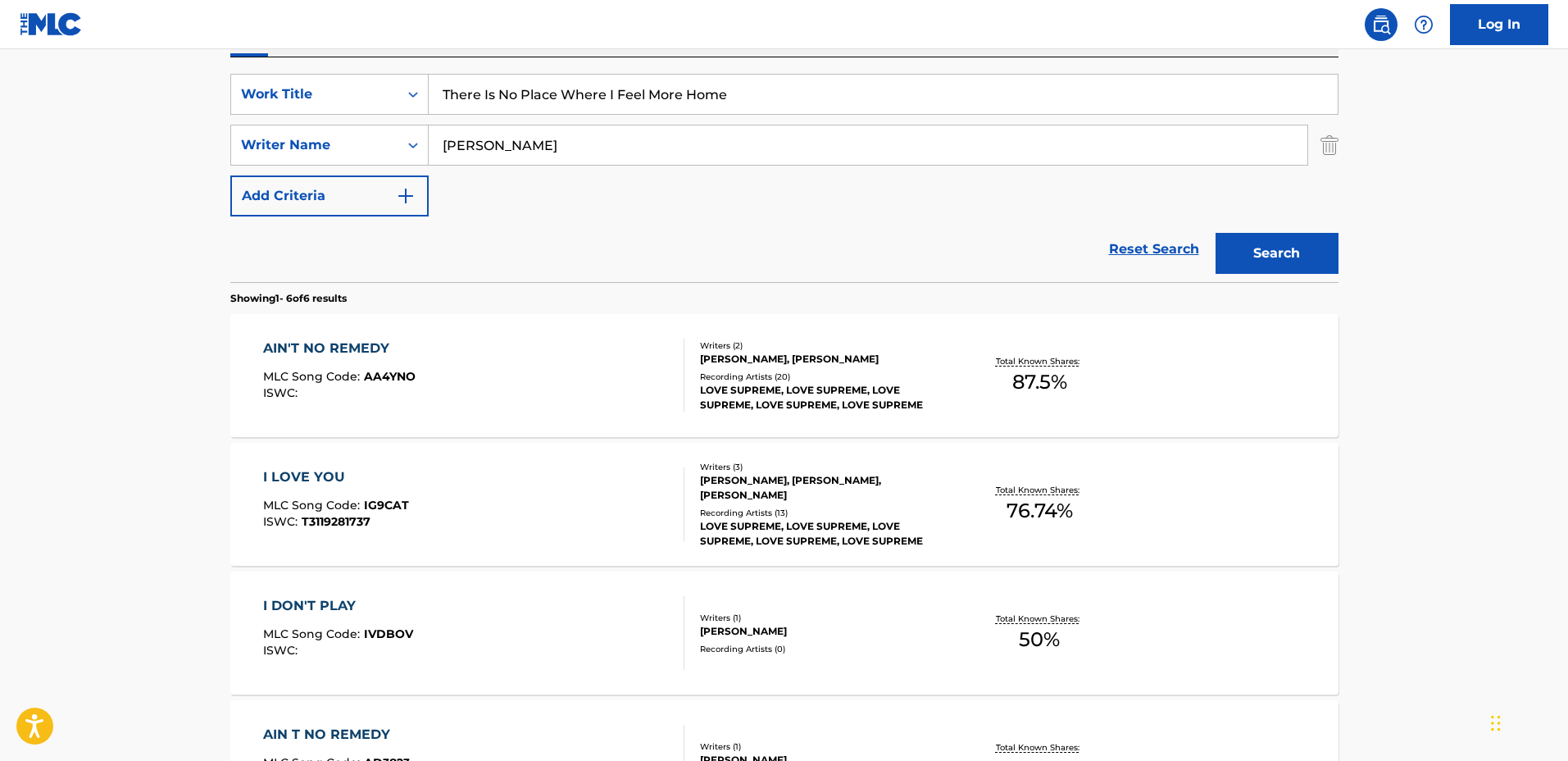
scroll to position [345, 0]
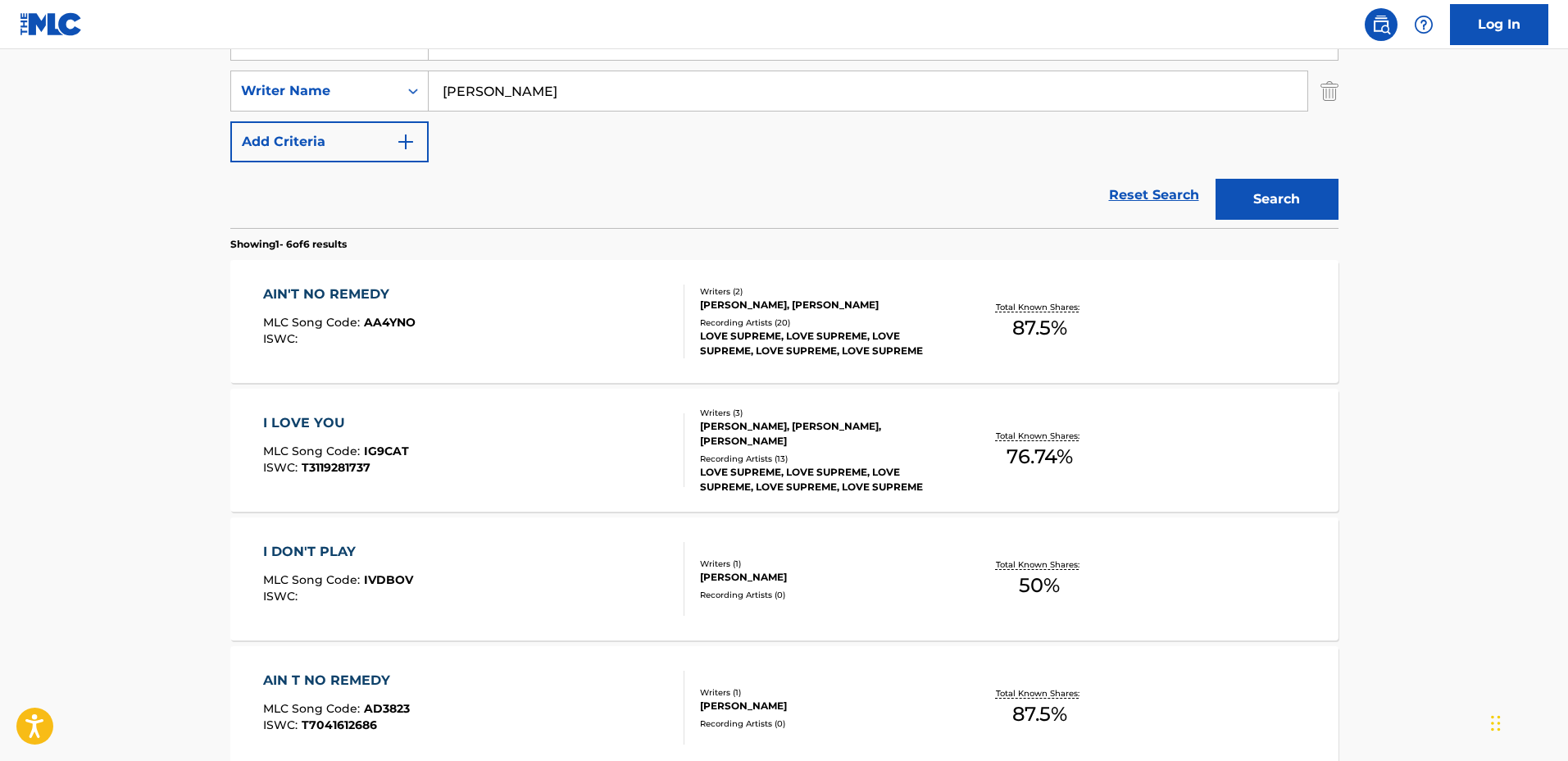
click at [964, 341] on div "Total Known Shares: 87.5 %" at bounding box center [1039, 321] width 184 height 50
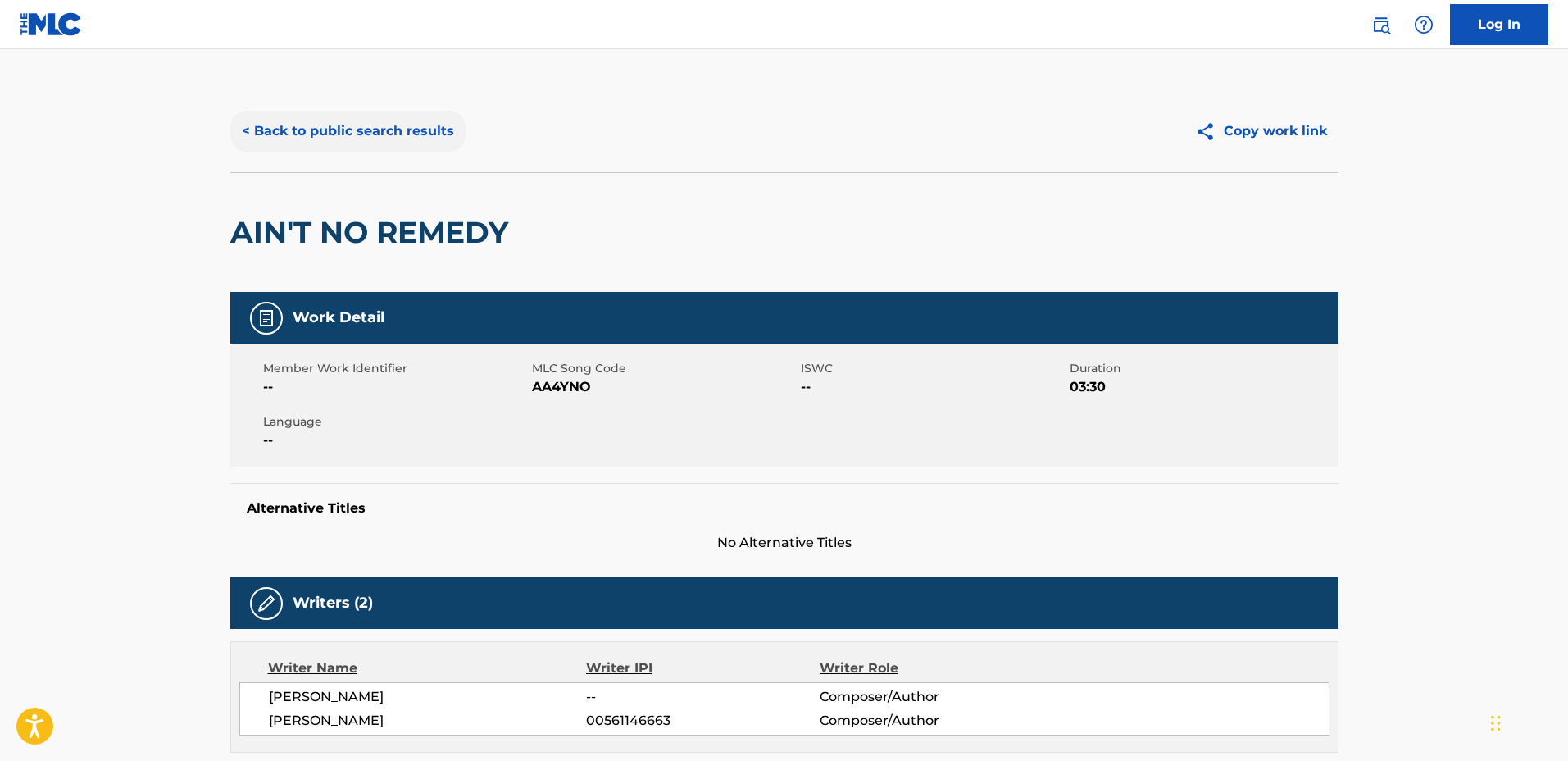
click at [389, 142] on button "< Back to public search results" at bounding box center [347, 131] width 235 height 41
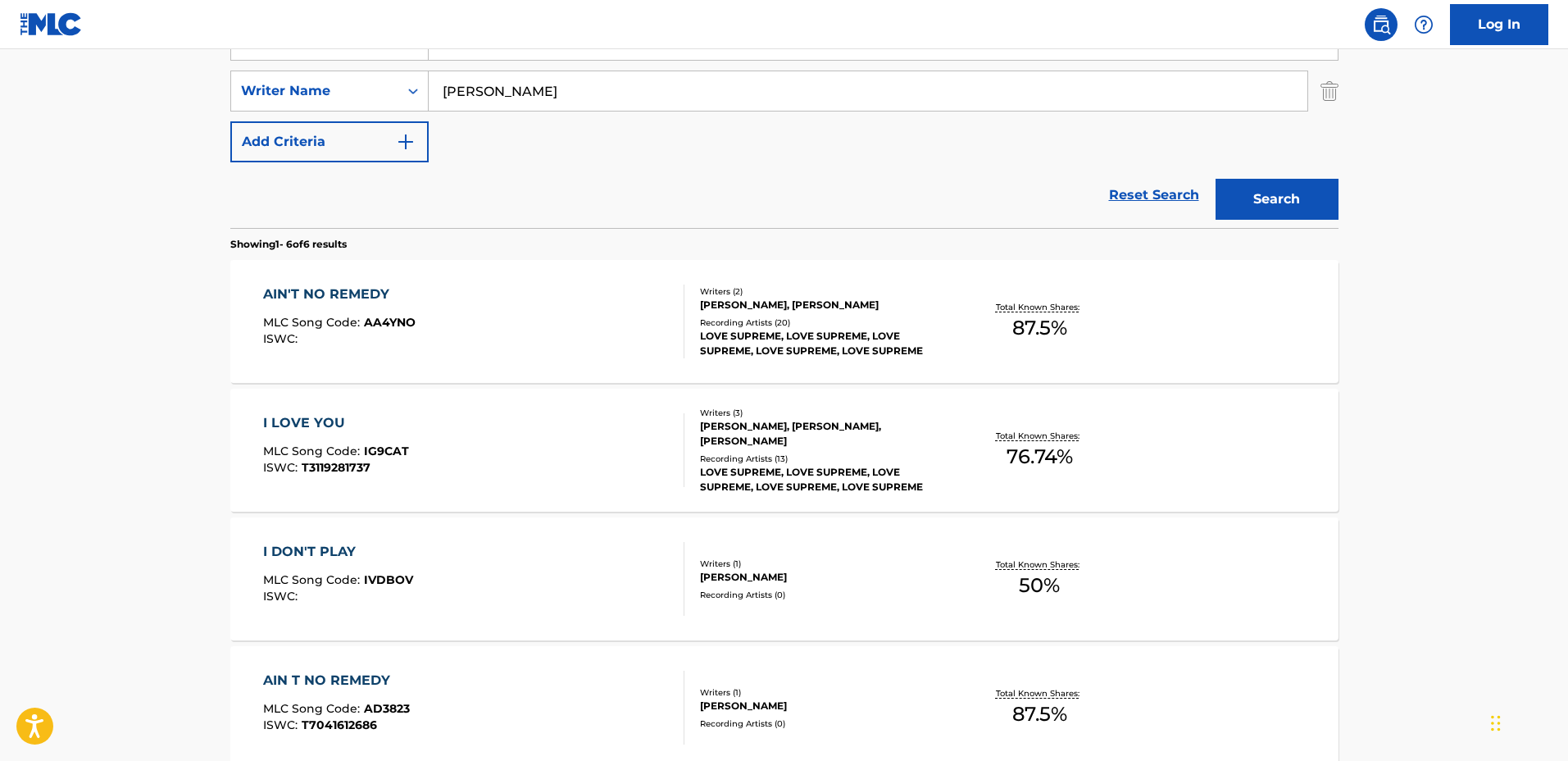
scroll to position [38, 0]
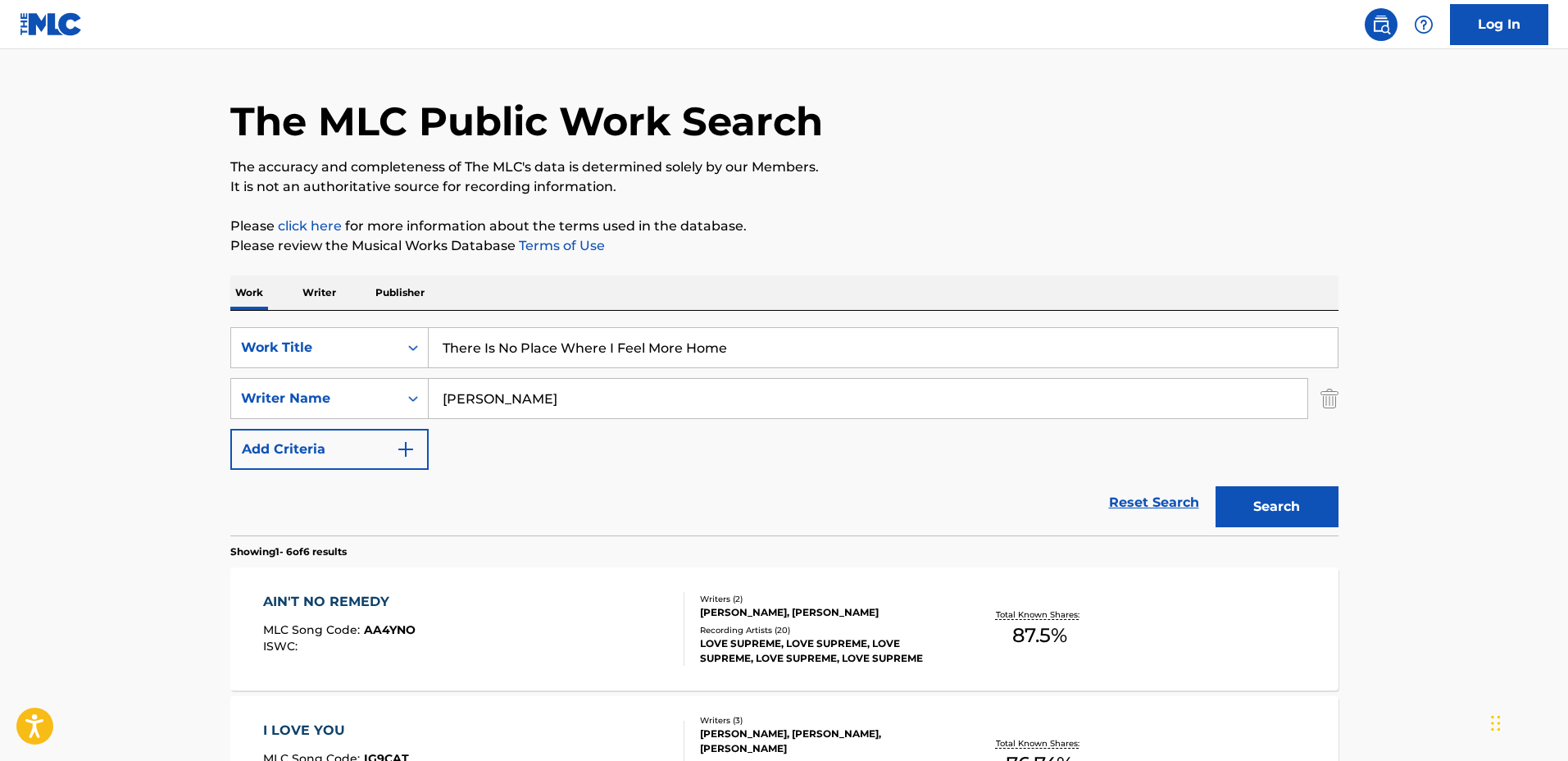
drag, startPoint x: 775, startPoint y: 336, endPoint x: 249, endPoint y: 310, distance: 526.6
click at [251, 311] on div "SearchWithCriteria1a0e44f3-660e-40e4-8096-cb3da561d6d2 Work Title There Is No P…" at bounding box center [784, 423] width 1108 height 224
type input "Floating"
drag, startPoint x: 601, startPoint y: 390, endPoint x: 363, endPoint y: 380, distance: 238.2
click at [363, 380] on div "SearchWithCriteria44ce02e5-8513-4ad4-893c-b1b1f63cd03c Writer Name Kenzo Zurzolo" at bounding box center [784, 398] width 1108 height 41
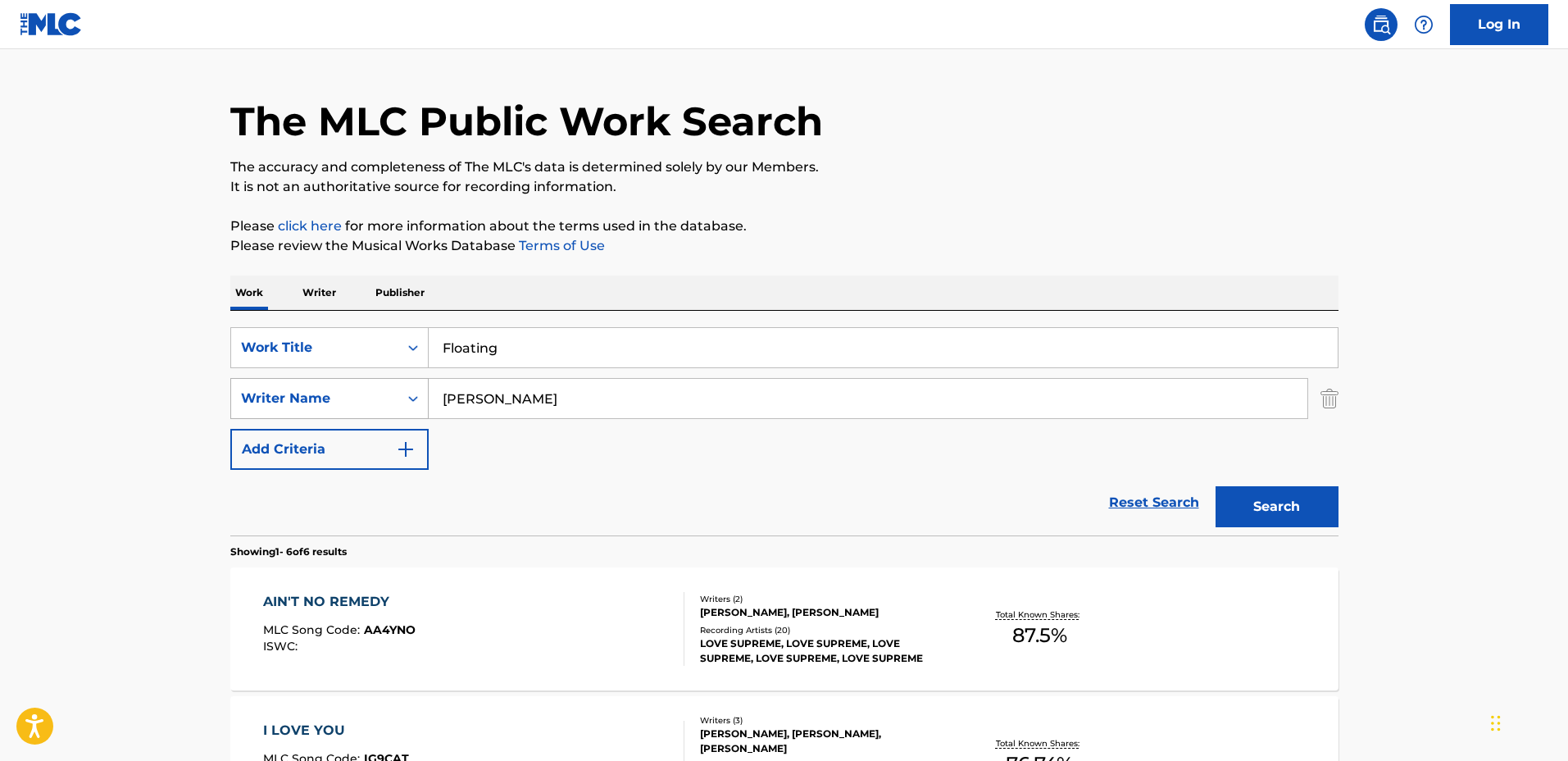
click at [1215, 486] on button "Search" at bounding box center [1276, 506] width 123 height 41
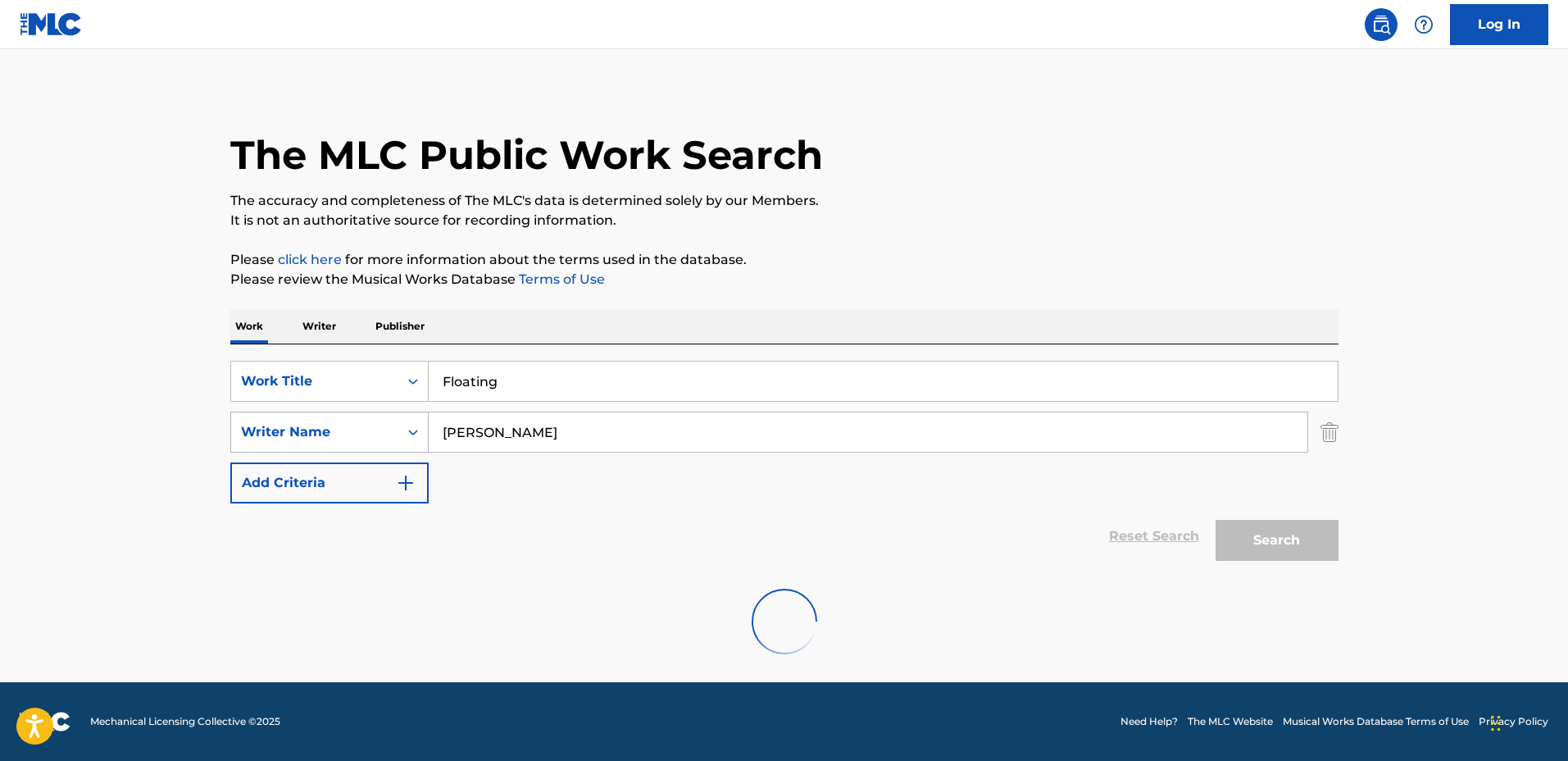
scroll to position [0, 0]
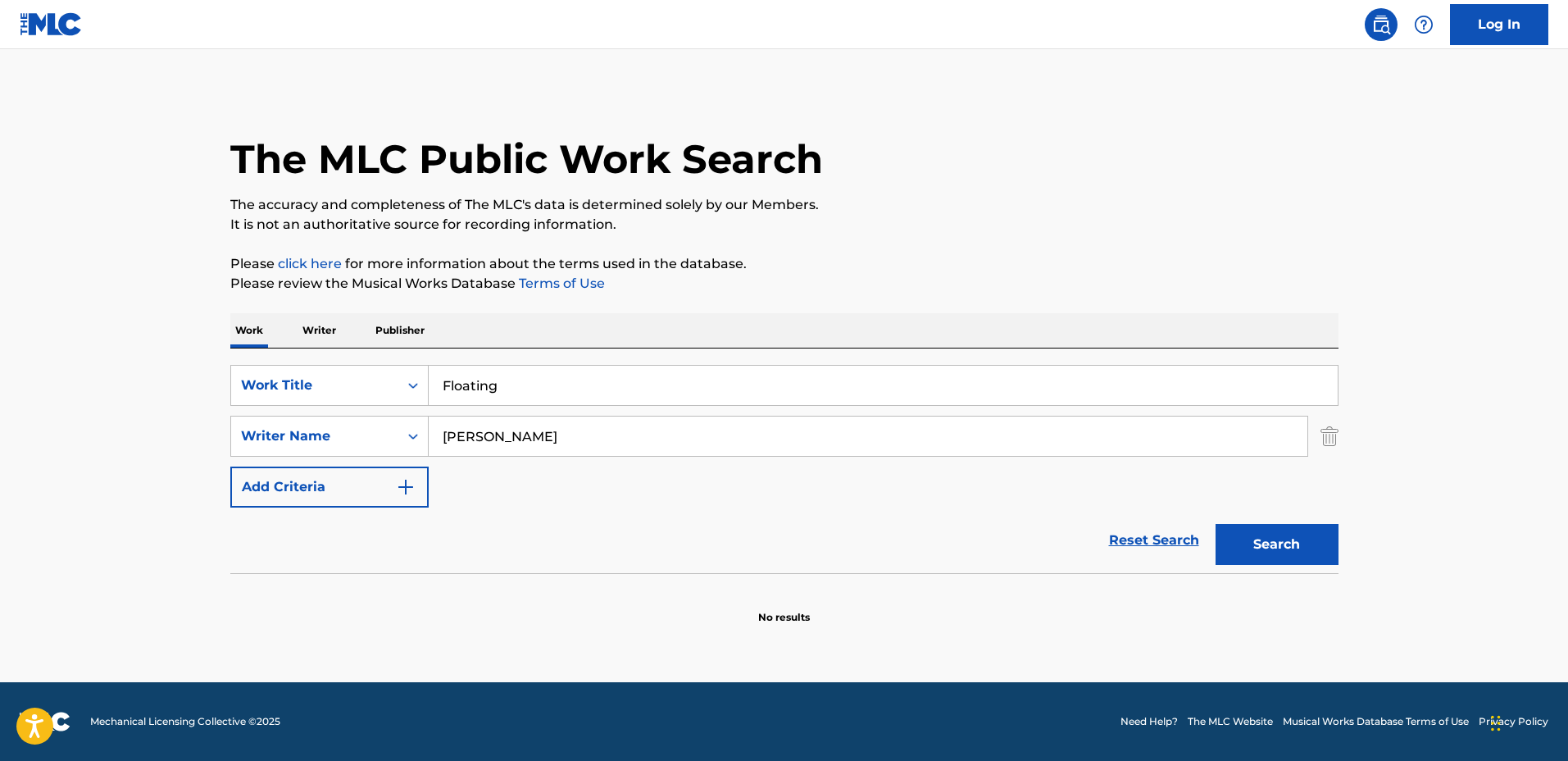
click at [450, 429] on input "gianluca Placenza" at bounding box center [868, 436] width 879 height 39
type input "Gianluca Placenza"
click at [1215, 524] on button "Search" at bounding box center [1276, 544] width 123 height 41
click at [599, 447] on input "Gianluca Placenza" at bounding box center [868, 436] width 879 height 39
drag, startPoint x: 481, startPoint y: 381, endPoint x: 411, endPoint y: 375, distance: 70.3
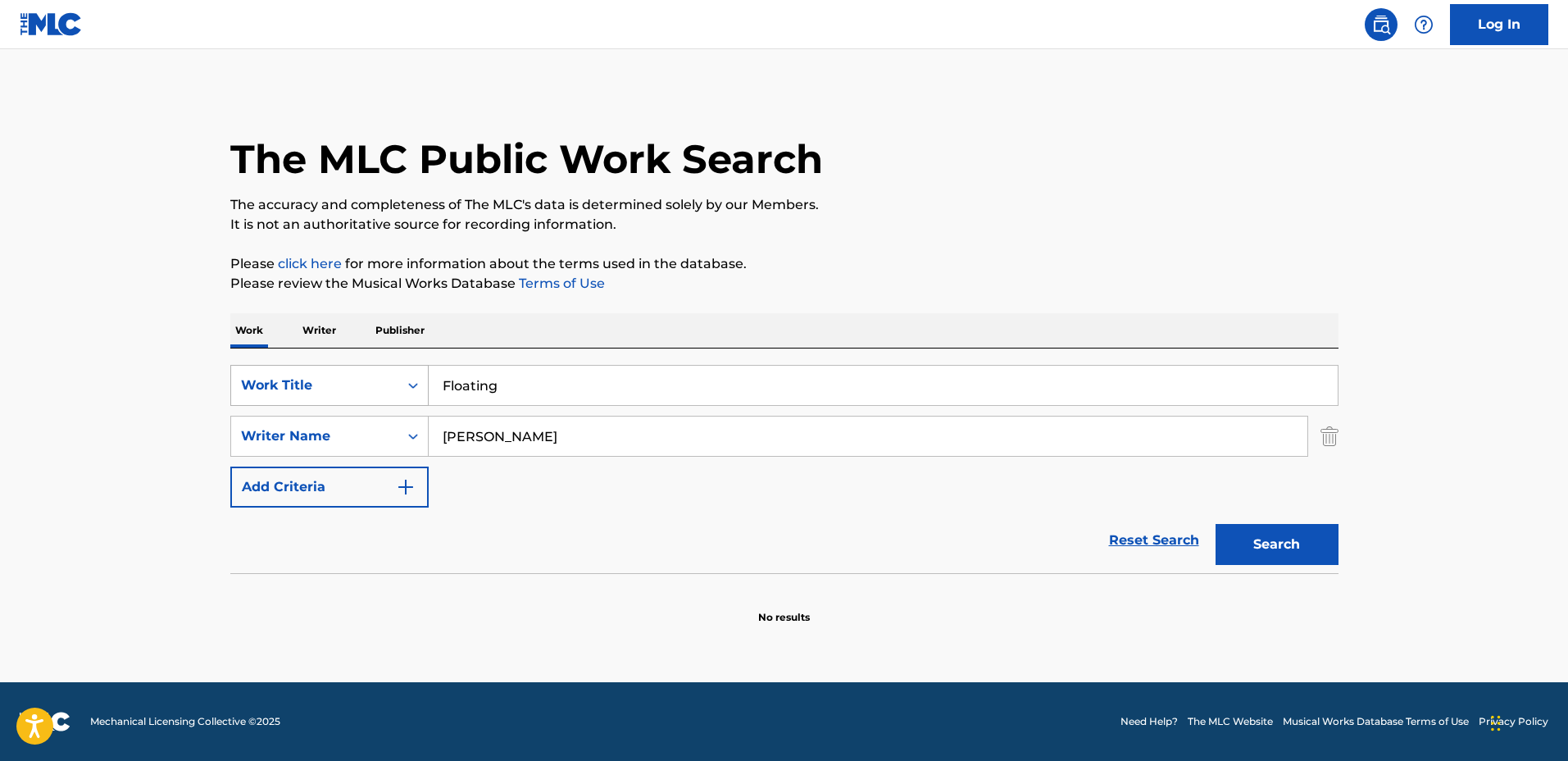
click at [413, 376] on div "SearchWithCriteria1a0e44f3-660e-40e4-8096-cb3da561d6d2 Work Title Floating" at bounding box center [784, 385] width 1108 height 41
type input "Finding the Pieces"
drag, startPoint x: 643, startPoint y: 455, endPoint x: 281, endPoint y: 413, distance: 364.4
click at [280, 412] on div "SearchWithCriteria1a0e44f3-660e-40e4-8096-cb3da561d6d2 Work Title Finding the P…" at bounding box center [784, 436] width 1108 height 142
click at [579, 442] on input "Gianluca Placenza" at bounding box center [868, 436] width 879 height 39
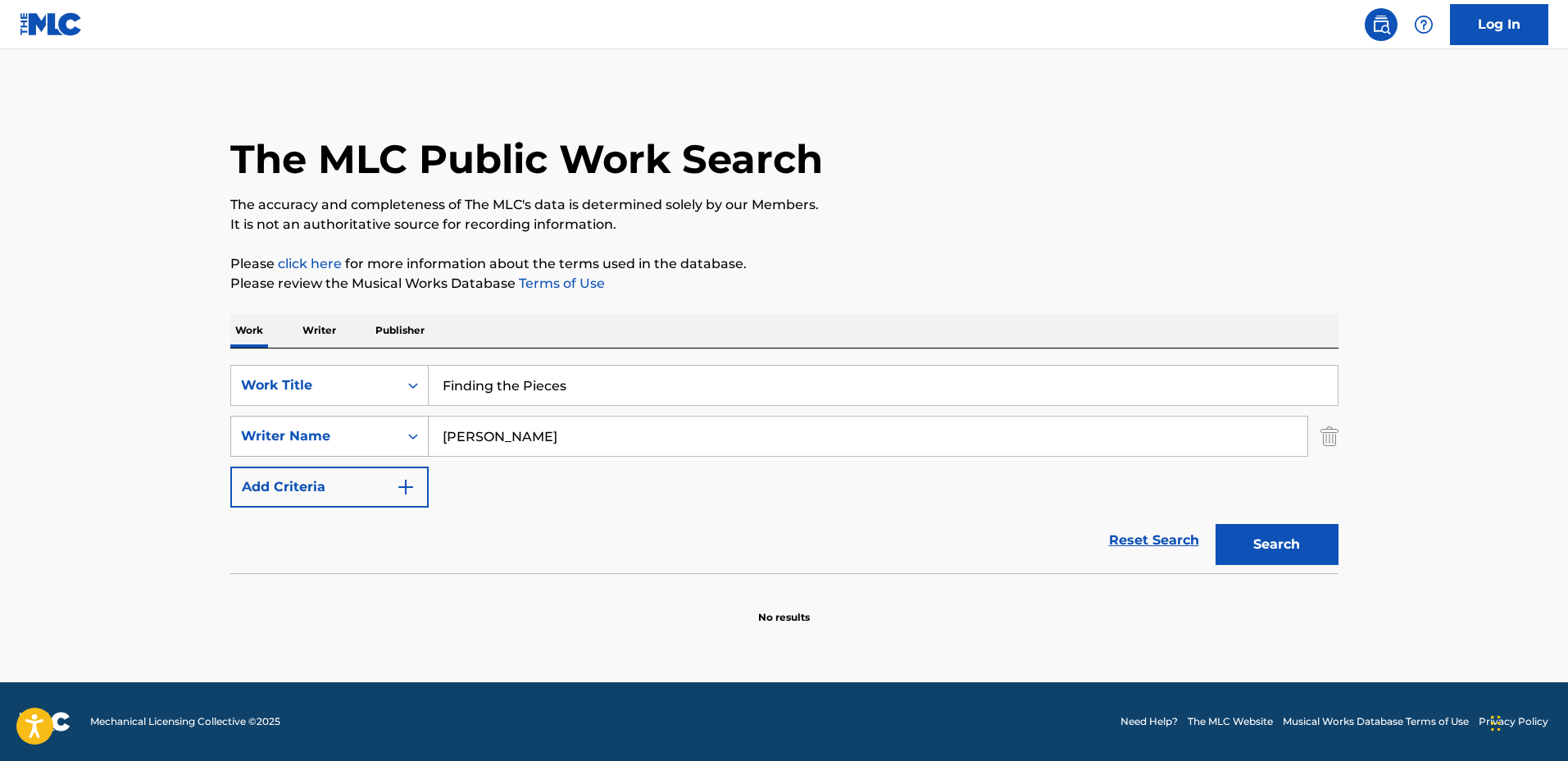
drag, startPoint x: 603, startPoint y: 429, endPoint x: 404, endPoint y: 416, distance: 199.4
click at [407, 414] on div "SearchWithCriteria1a0e44f3-660e-40e4-8096-cb3da561d6d2 Work Title Finding the P…" at bounding box center [784, 436] width 1108 height 142
type input "Jacob Gurevitsch"
click at [1215, 524] on button "Search" at bounding box center [1276, 544] width 123 height 41
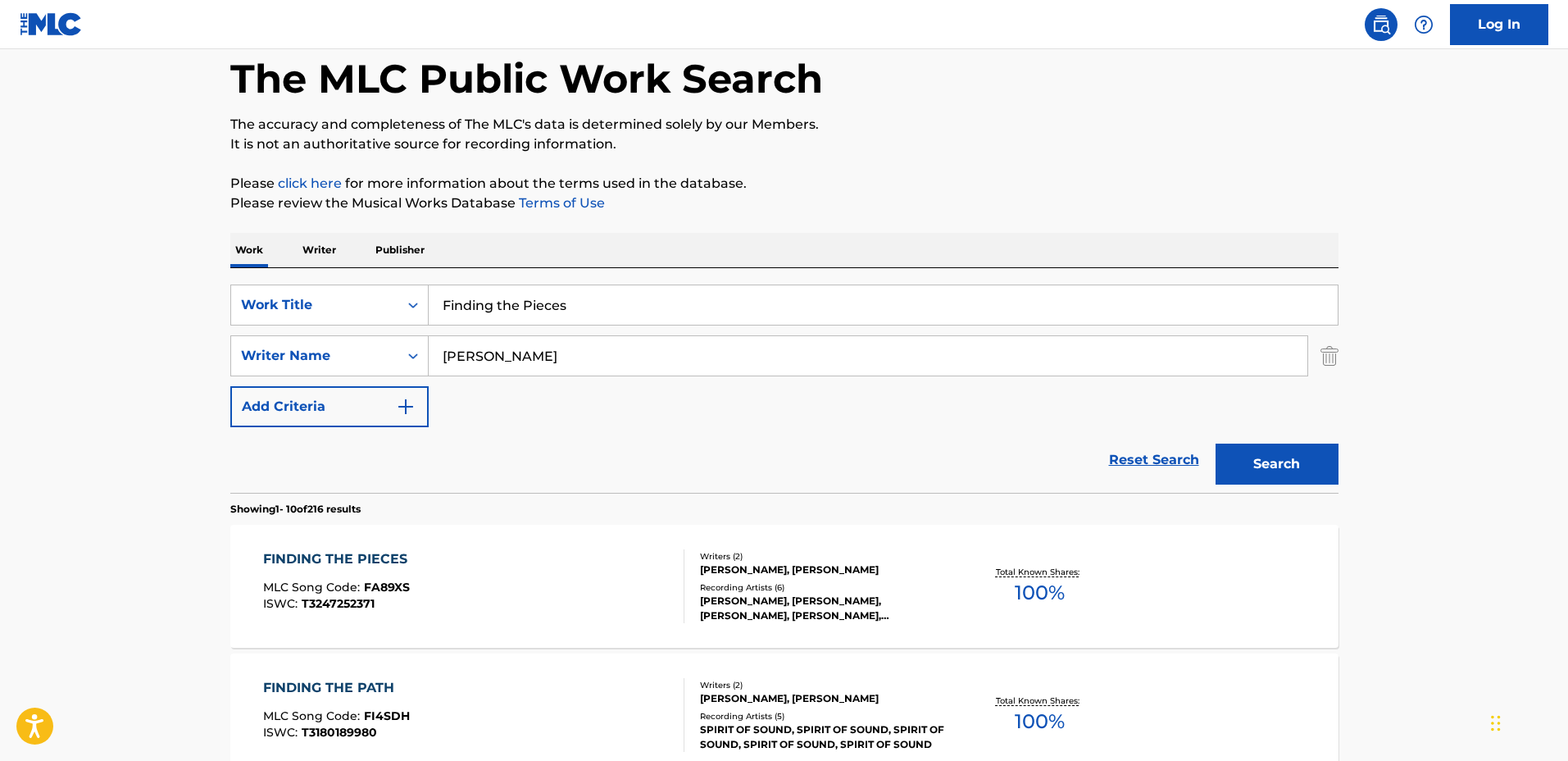
scroll to position [102, 0]
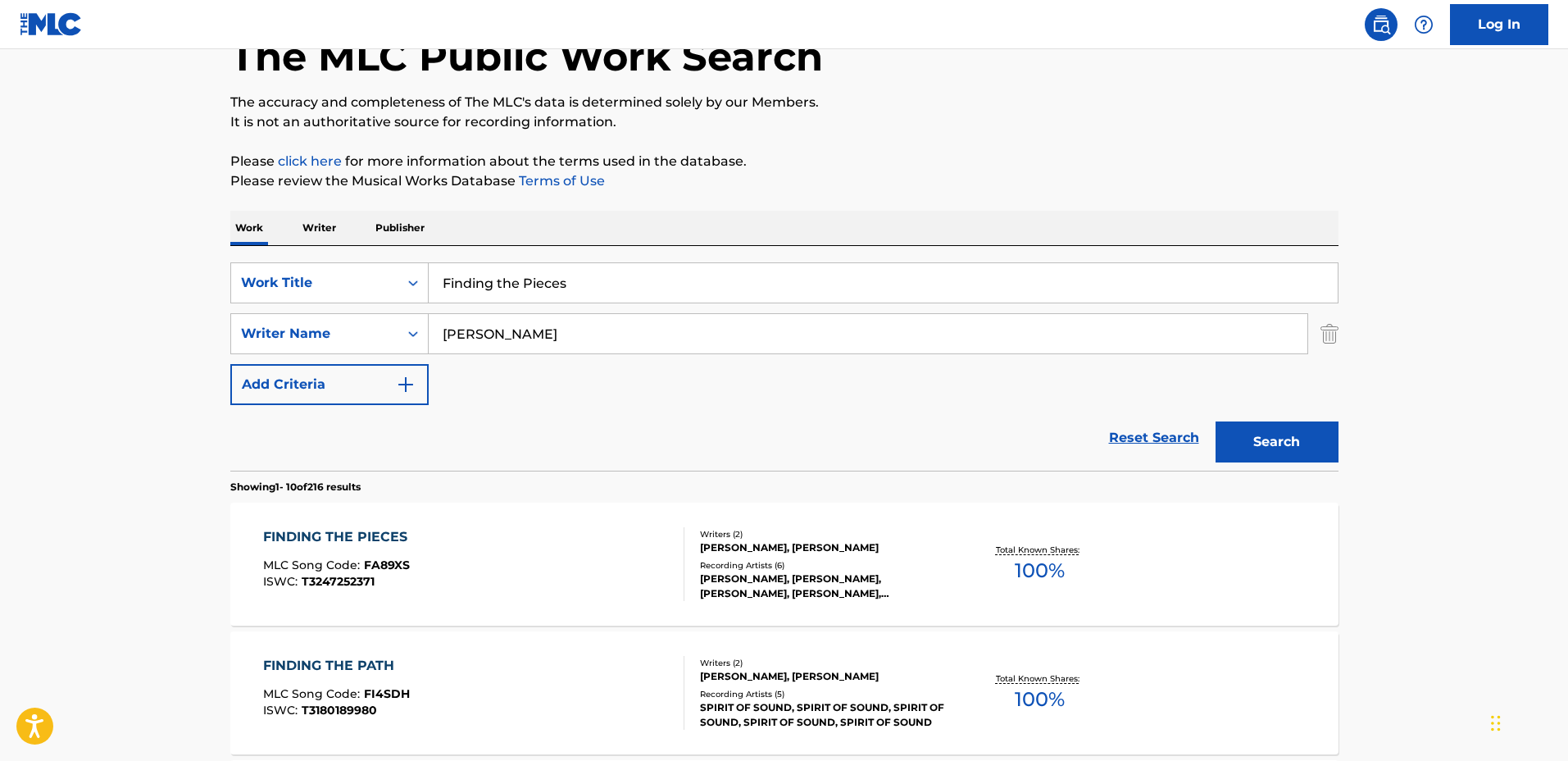
click at [926, 542] on div "JACOB GUREVITSCH, MATS GUNNAR MADESTAM" at bounding box center [824, 547] width 248 height 15
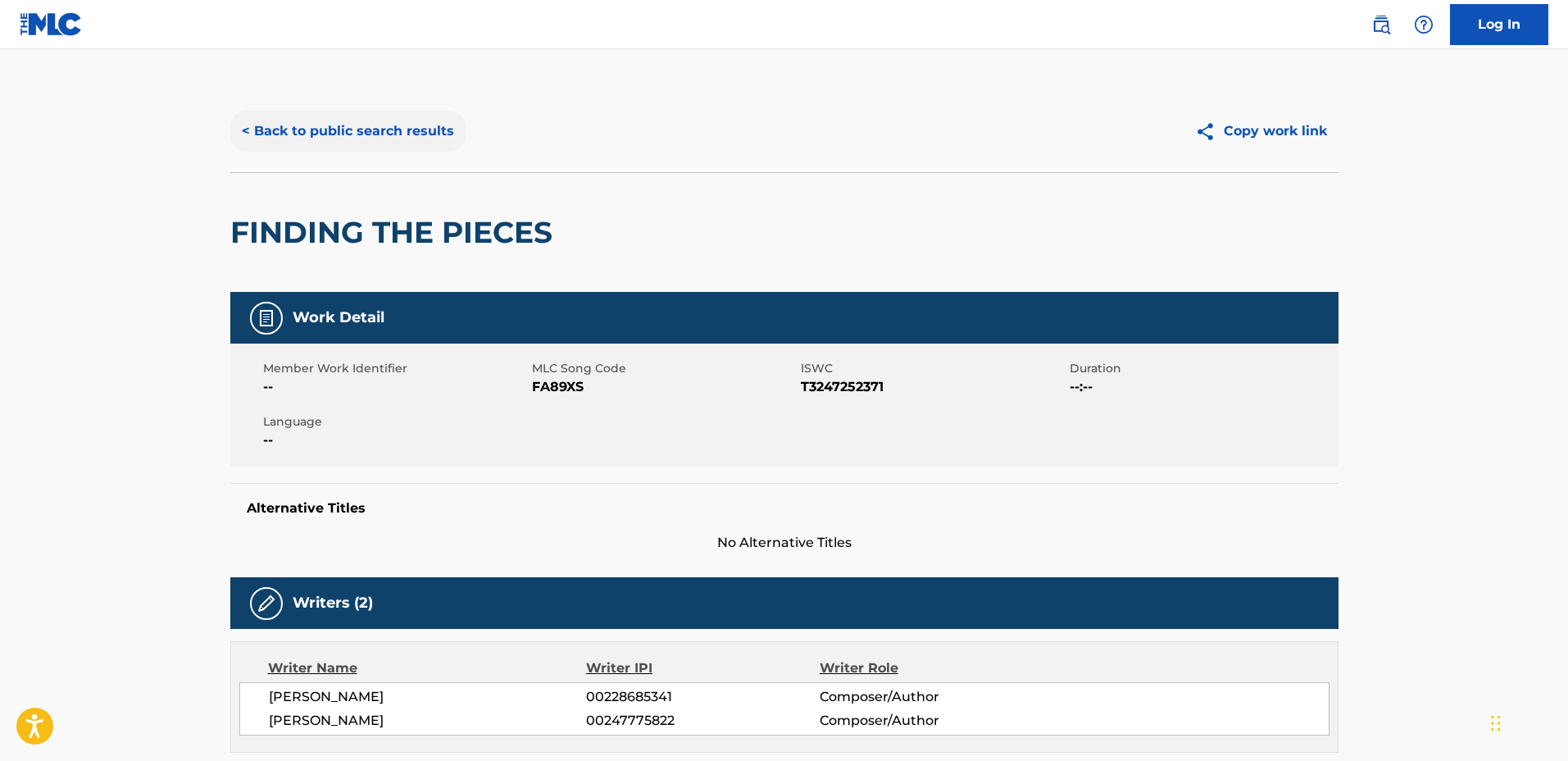
click at [365, 127] on button "< Back to public search results" at bounding box center [347, 131] width 235 height 41
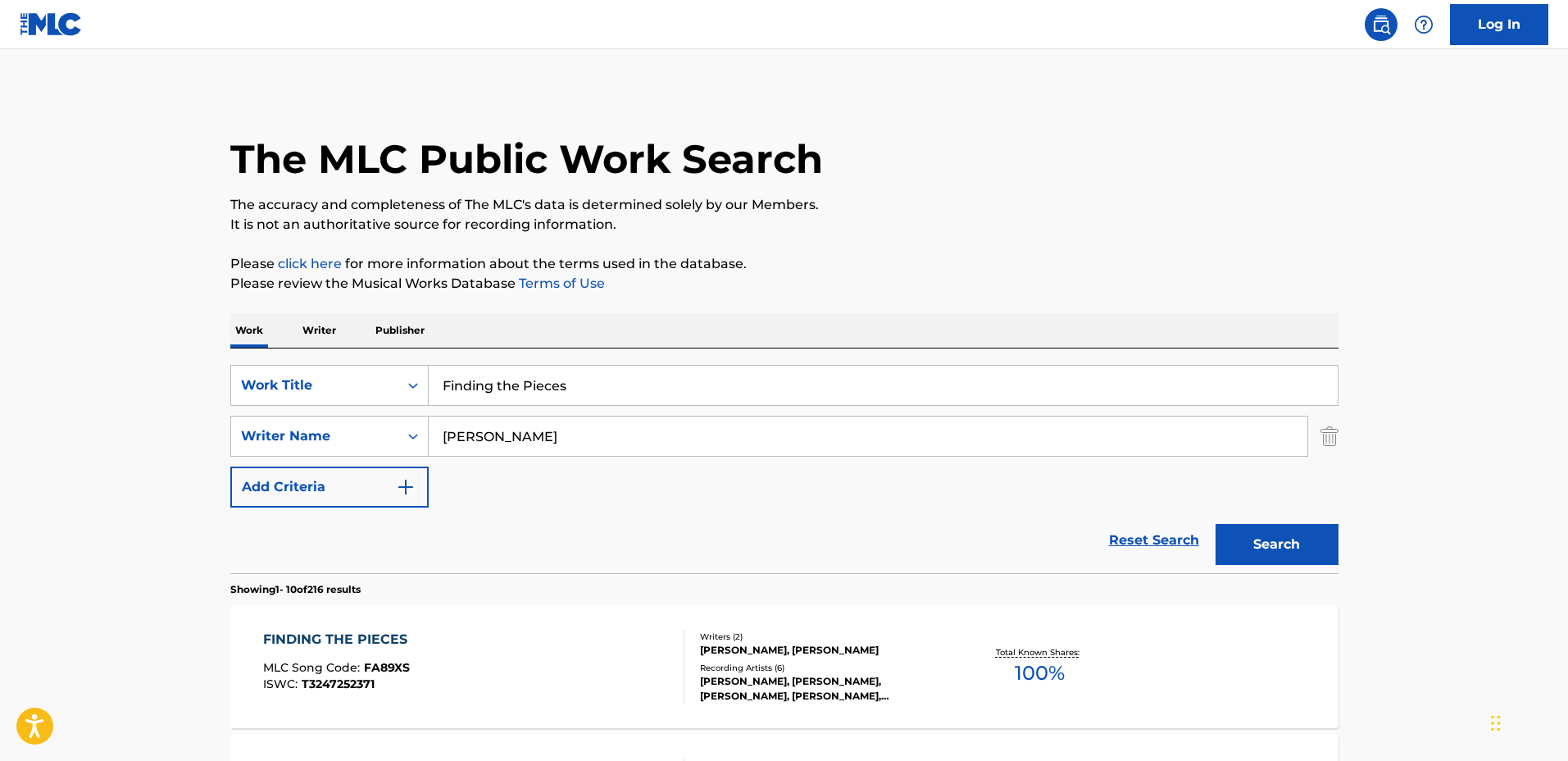
scroll to position [102, 0]
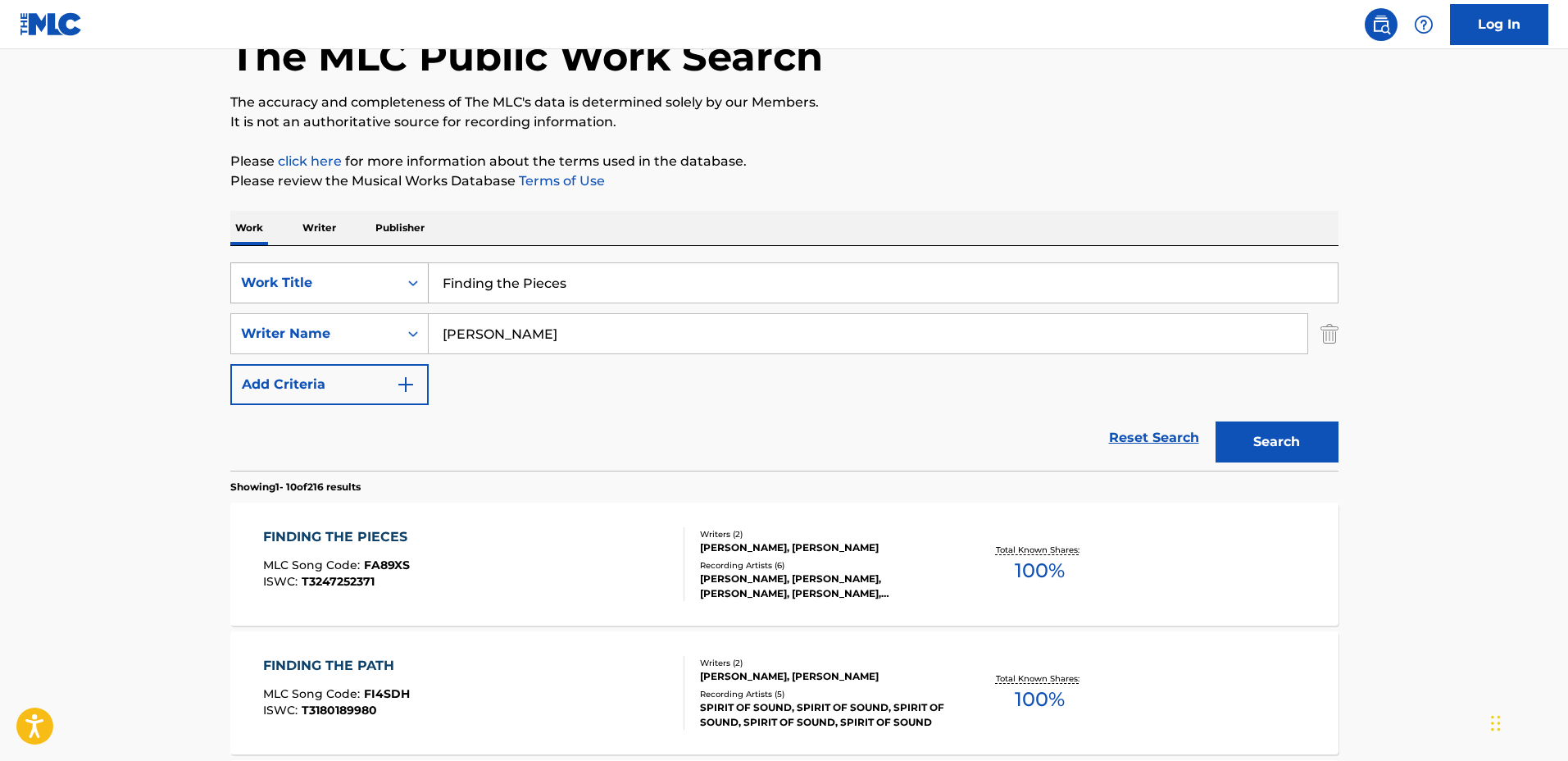
drag, startPoint x: 594, startPoint y: 287, endPoint x: 378, endPoint y: 276, distance: 216.3
click at [378, 276] on div "SearchWithCriteria1a0e44f3-660e-40e4-8096-cb3da561d6d2 Work Title Finding the P…" at bounding box center [784, 283] width 1108 height 41
type input "Summer Day"
drag, startPoint x: 634, startPoint y: 328, endPoint x: 333, endPoint y: 311, distance: 301.5
click at [333, 311] on div "SearchWithCriteria1a0e44f3-660e-40e4-8096-cb3da561d6d2 Work Title Summer Day Se…" at bounding box center [784, 334] width 1108 height 142
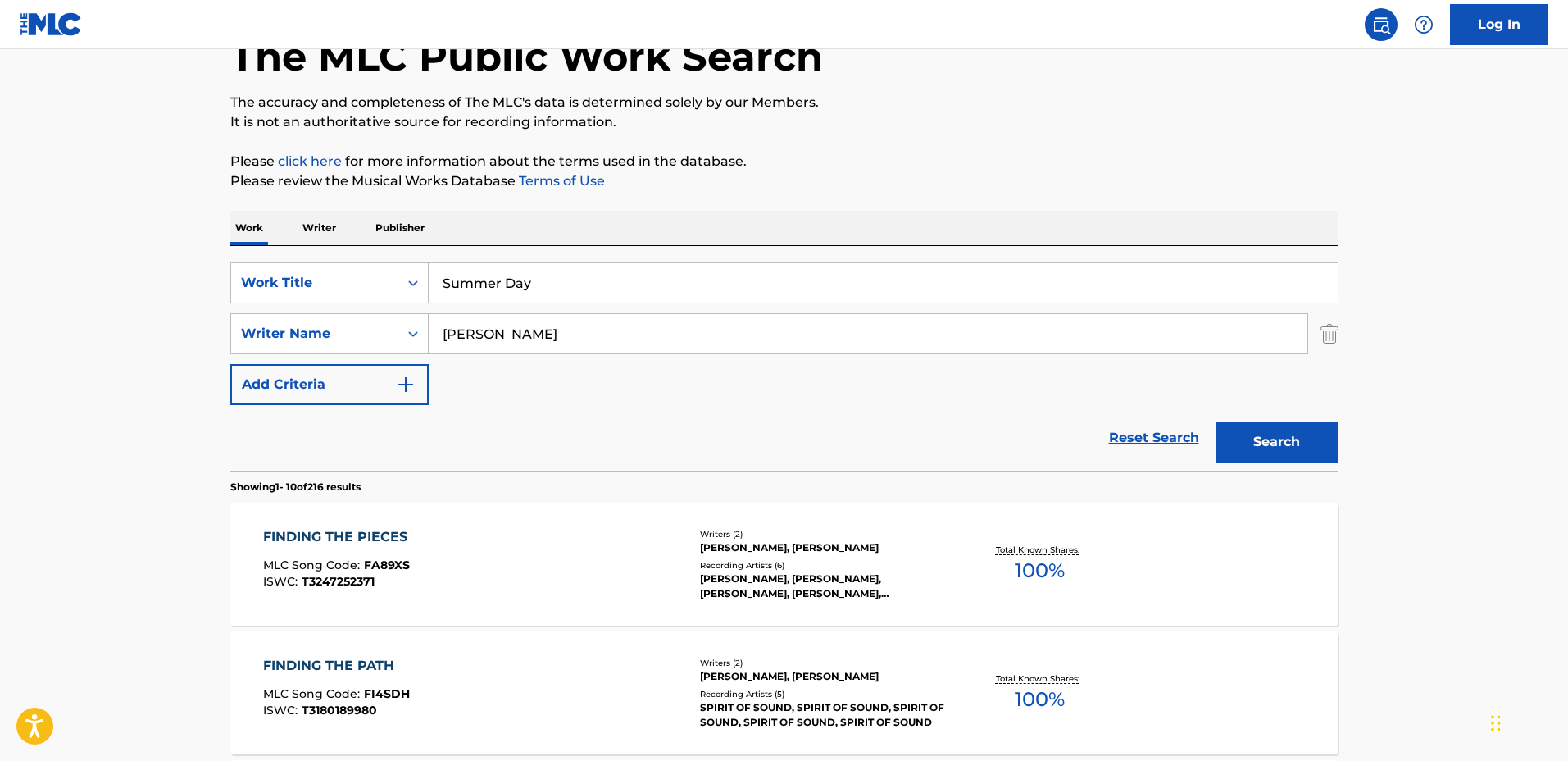
type input "Sebastian Pryce"
click at [1215, 421] on button "Search" at bounding box center [1276, 442] width 123 height 41
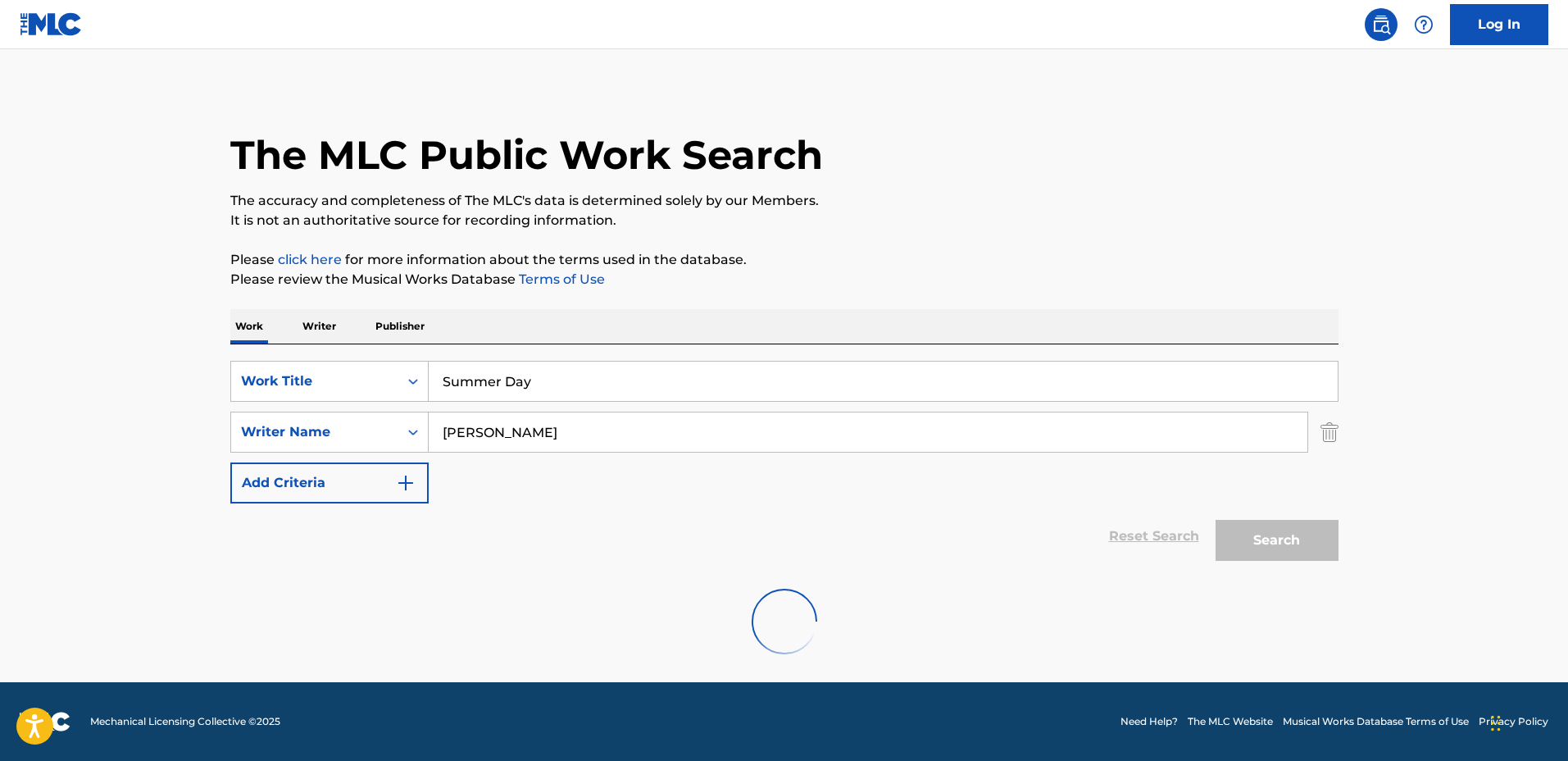
scroll to position [0, 0]
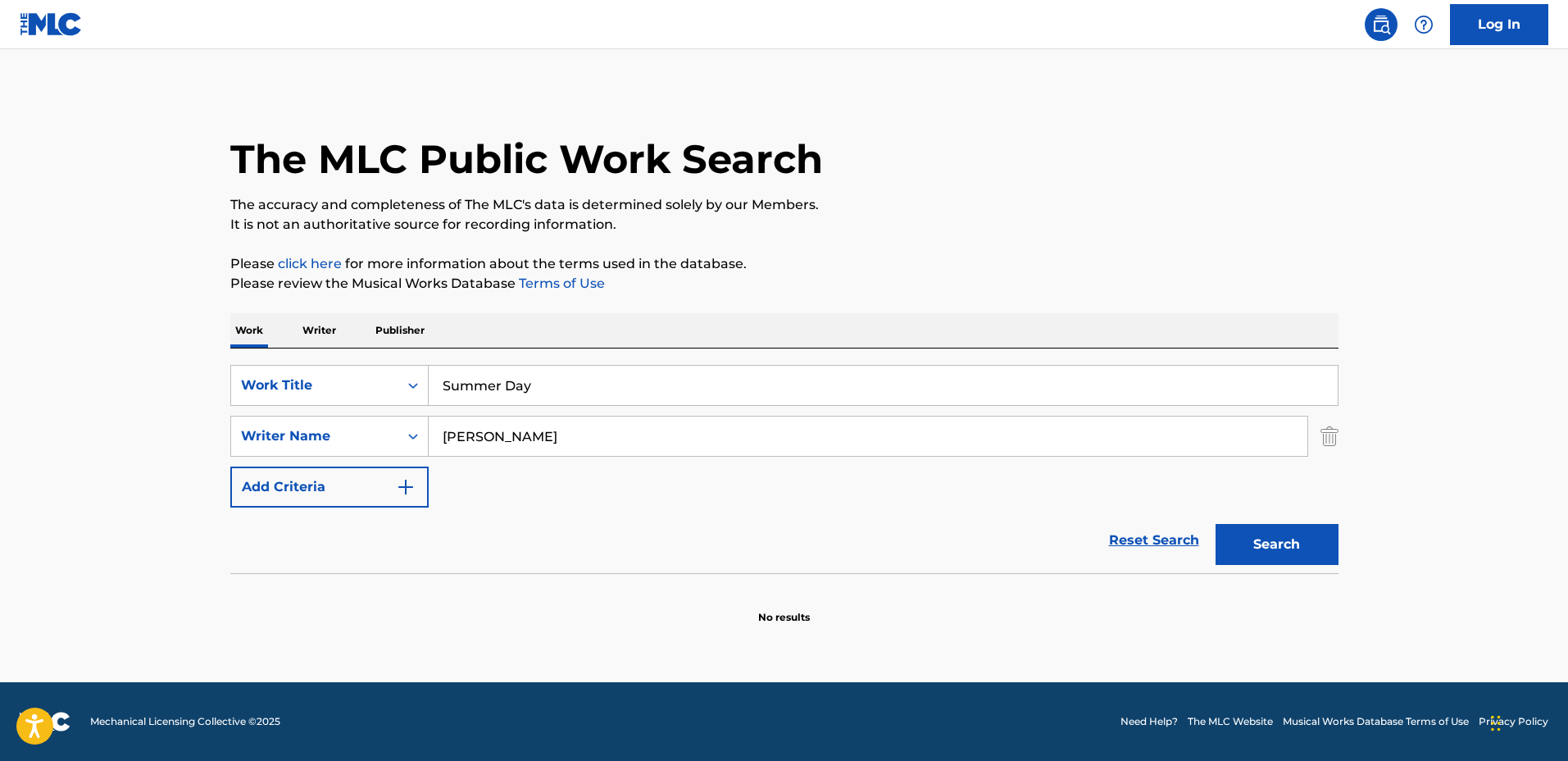
drag, startPoint x: 626, startPoint y: 387, endPoint x: 294, endPoint y: 357, distance: 333.4
click at [294, 357] on div "SearchWithCriteria1a0e44f3-660e-40e4-8096-cb3da561d6d2 Work Title Summer Day Se…" at bounding box center [784, 461] width 1108 height 224
type input "Shanti"
drag, startPoint x: 606, startPoint y: 424, endPoint x: 352, endPoint y: 403, distance: 254.9
click at [352, 403] on div "SearchWithCriteria1a0e44f3-660e-40e4-8096-cb3da561d6d2 Work Title Shanti Search…" at bounding box center [784, 436] width 1108 height 142
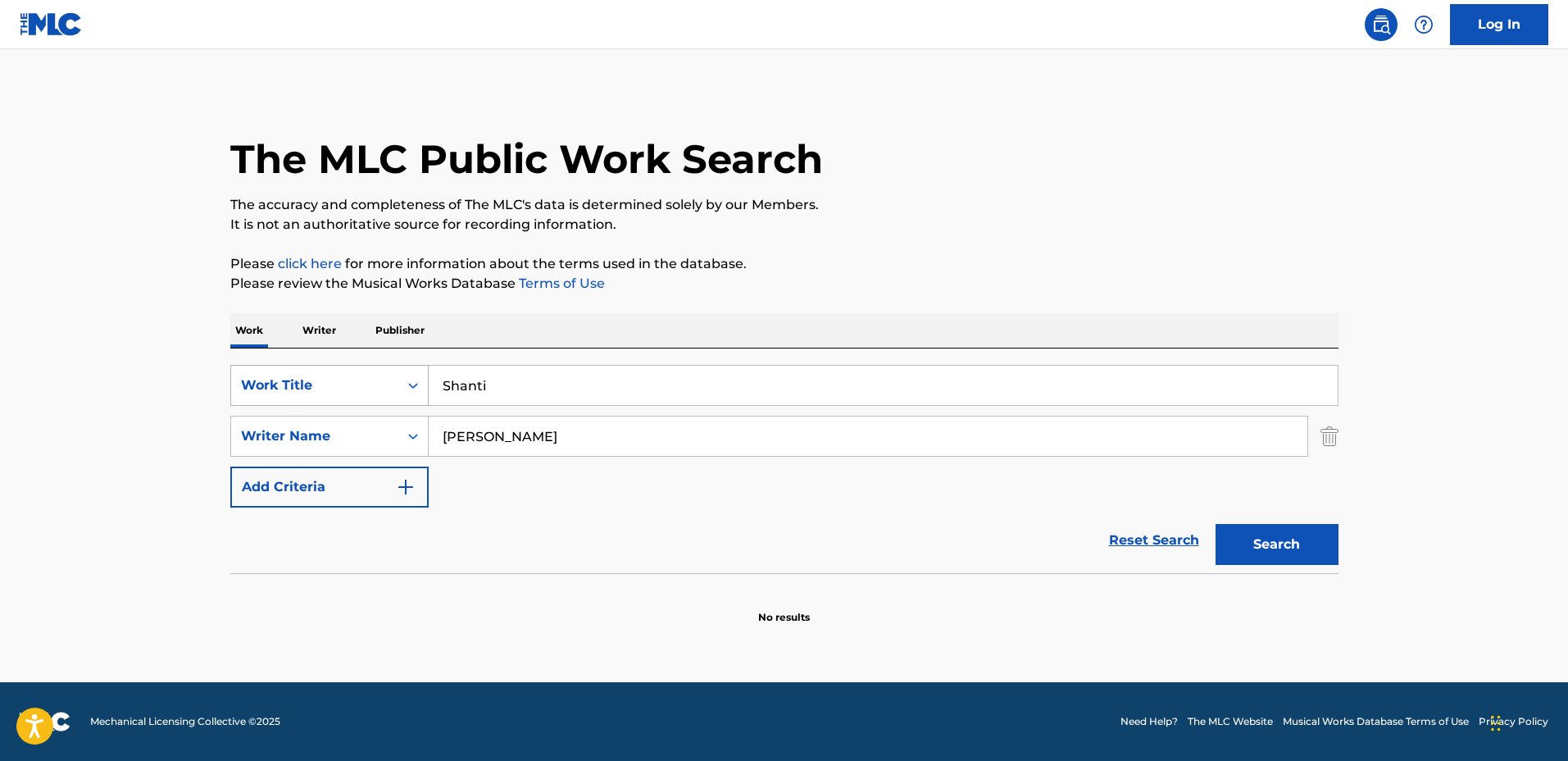
type input "Nicholas Jimenez"
click at [1215, 524] on button "Search" at bounding box center [1276, 544] width 123 height 41
drag, startPoint x: 663, startPoint y: 379, endPoint x: 283, endPoint y: 362, distance: 380.4
click at [283, 362] on div "SearchWithCriteria1a0e44f3-660e-40e4-8096-cb3da561d6d2 Work Title Shanti Search…" at bounding box center [784, 461] width 1108 height 224
type input "atin Calme"
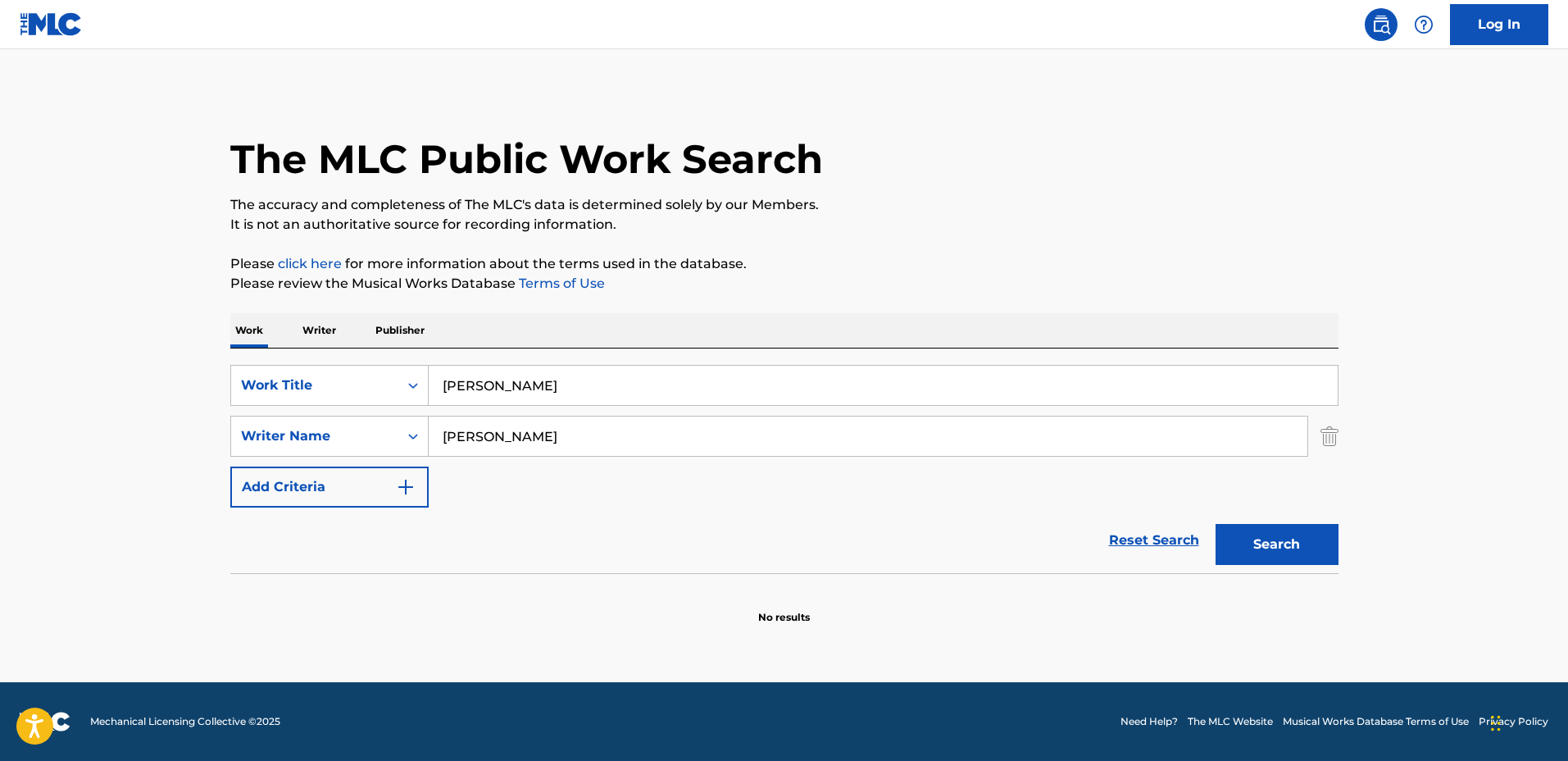
drag, startPoint x: 628, startPoint y: 439, endPoint x: 398, endPoint y: 410, distance: 231.8
click at [393, 412] on div "SearchWithCriteria1a0e44f3-660e-40e4-8096-cb3da561d6d2 Work Title atin Calme Se…" at bounding box center [784, 436] width 1108 height 142
click at [444, 394] on input "atin Calme" at bounding box center [883, 385] width 909 height 39
click at [523, 451] on input "Search Form" at bounding box center [868, 436] width 879 height 39
click at [453, 377] on input "Natin Calme" at bounding box center [883, 385] width 909 height 39
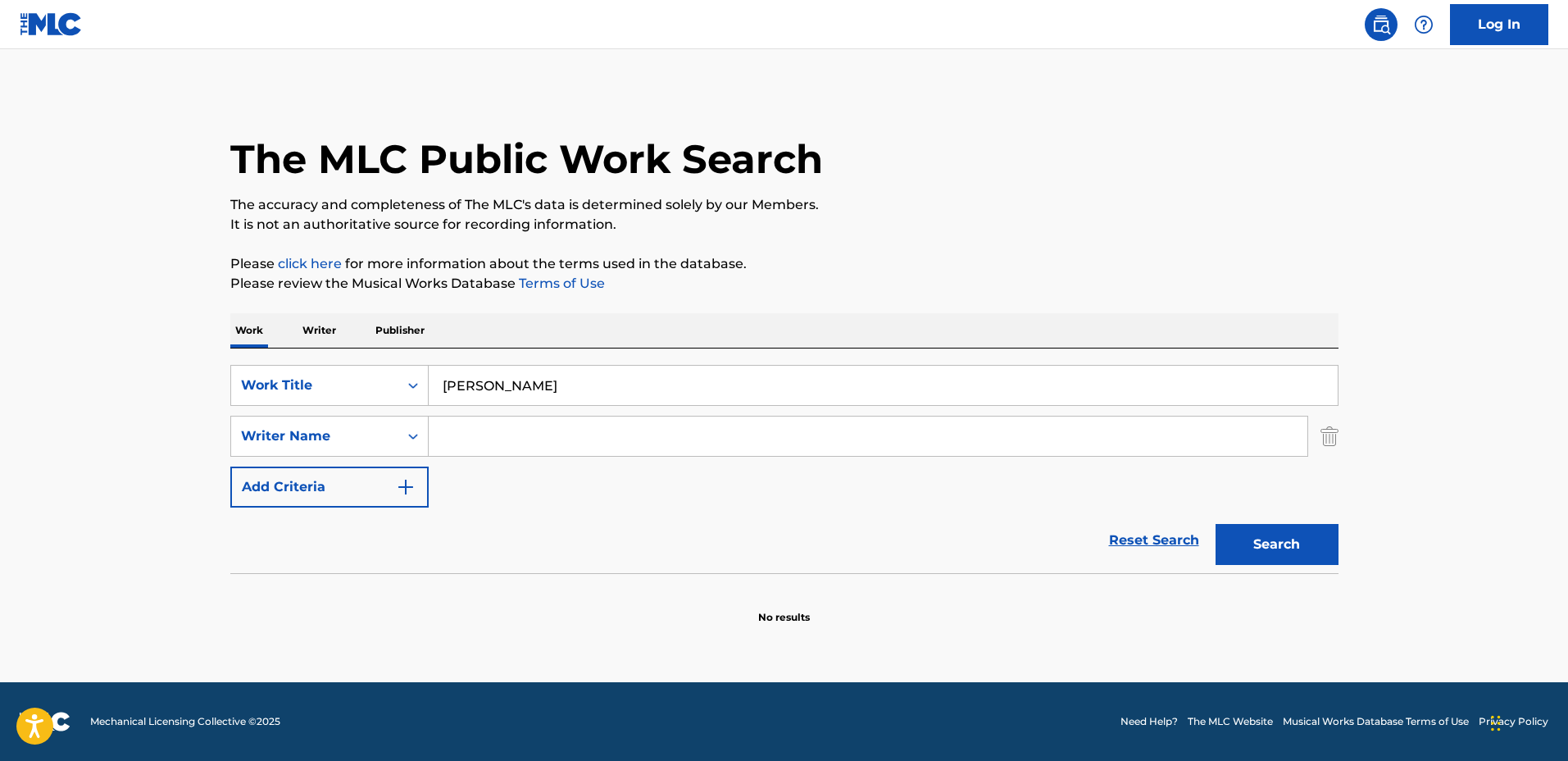
type input "Matin Calme"
click at [497, 442] on input "Search Form" at bounding box center [868, 436] width 879 height 39
type input "Stephane Horeczko"
click at [1215, 524] on button "Search" at bounding box center [1276, 544] width 123 height 41
click at [560, 467] on div "SearchWithCriteria1a0e44f3-660e-40e4-8096-cb3da561d6d2 Work Title Matin Calme S…" at bounding box center [784, 436] width 1108 height 142
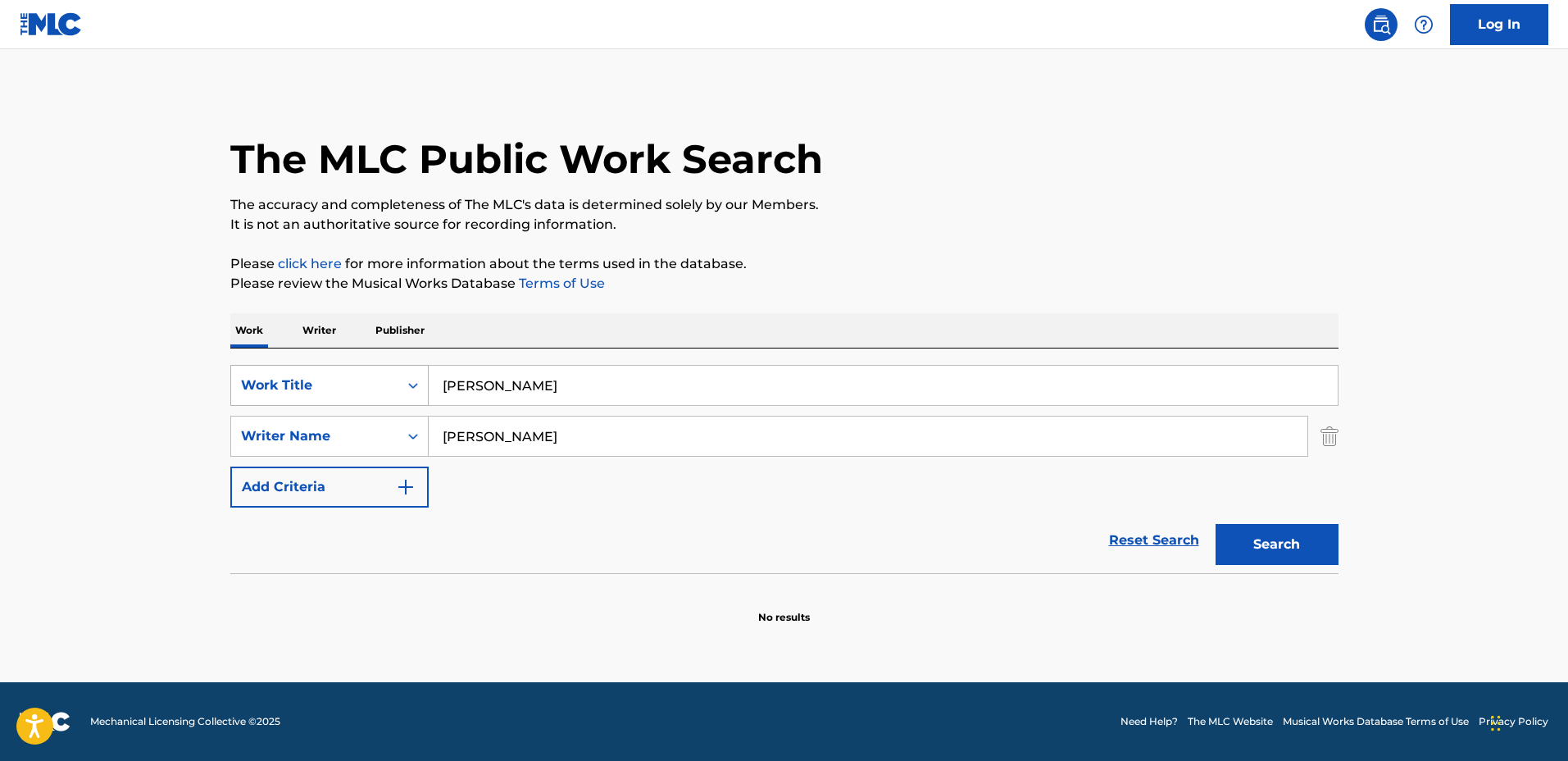
drag, startPoint x: 689, startPoint y: 375, endPoint x: 350, endPoint y: 368, distance: 339.1
click at [350, 368] on div "SearchWithCriteria1a0e44f3-660e-40e4-8096-cb3da561d6d2 Work Title Matin Calme" at bounding box center [784, 385] width 1108 height 41
type input "3:1"
drag, startPoint x: 647, startPoint y: 429, endPoint x: 351, endPoint y: 415, distance: 296.3
click at [351, 416] on div "SearchWithCriteria44ce02e5-8513-4ad4-893c-b1b1f63cd03c Writer Name Stephane Hor…" at bounding box center [784, 436] width 1108 height 41
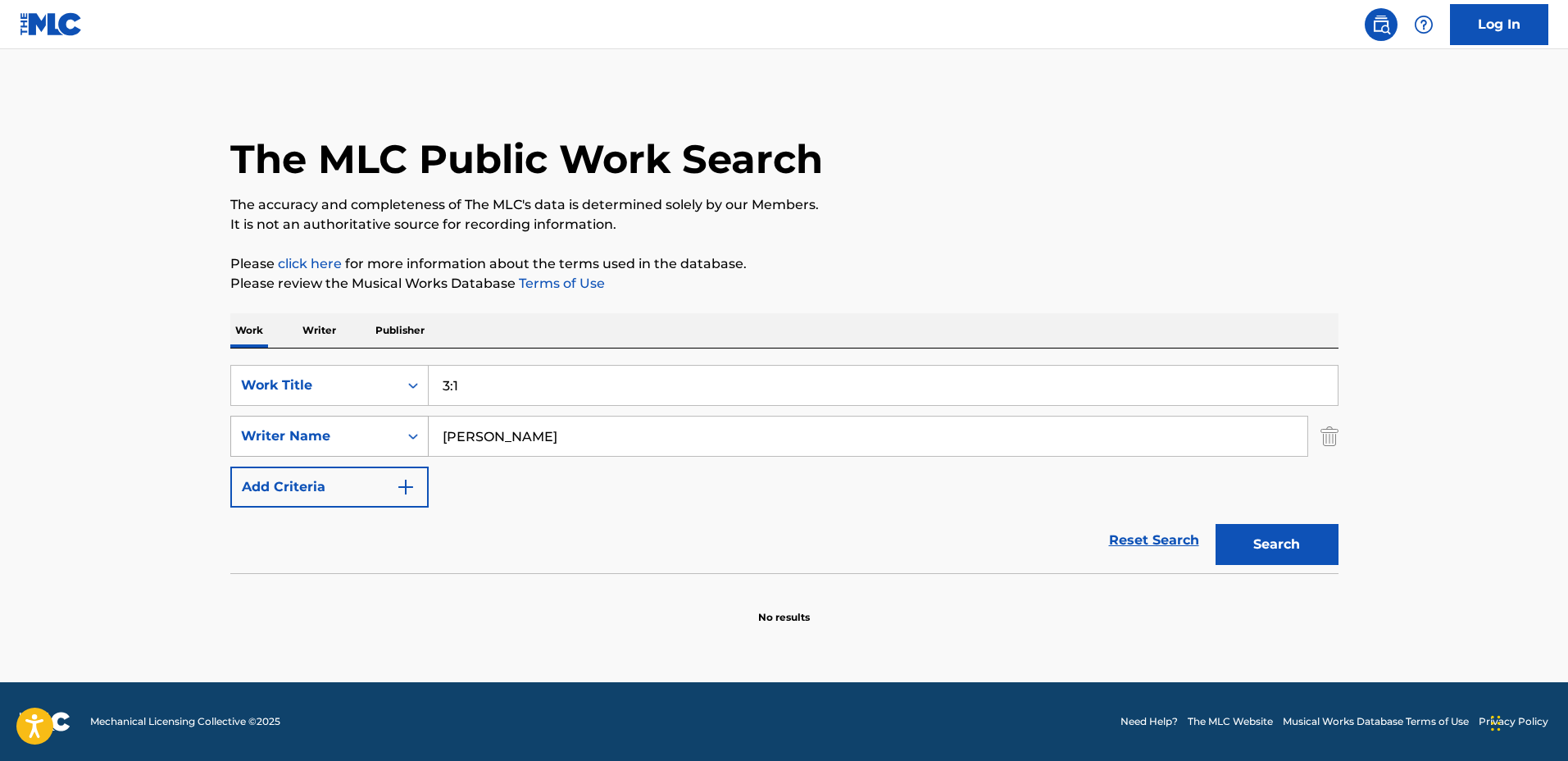
type input "Yohann Darses"
click at [1215, 524] on button "Search" at bounding box center [1276, 544] width 123 height 41
drag, startPoint x: 634, startPoint y: 390, endPoint x: 310, endPoint y: 369, distance: 324.7
click at [310, 369] on div "SearchWithCriteria1a0e44f3-660e-40e4-8096-cb3da561d6d2 Work Title 3:1" at bounding box center [784, 385] width 1108 height 41
type input "I Hear the Birds"
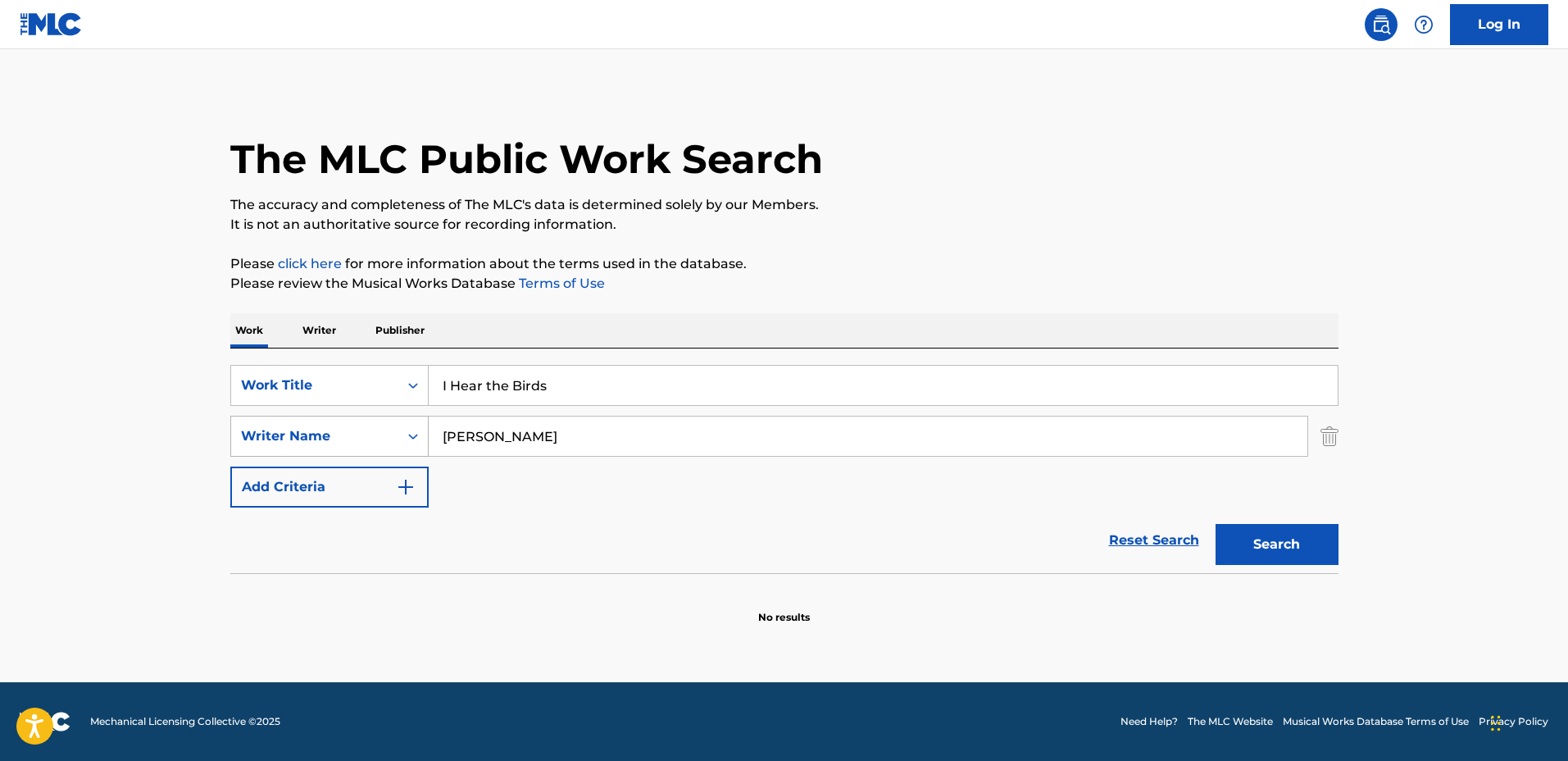
drag, startPoint x: 577, startPoint y: 433, endPoint x: 362, endPoint y: 422, distance: 215.3
click at [362, 422] on div "SearchWithCriteria44ce02e5-8513-4ad4-893c-b1b1f63cd03c Writer Name Yohann Darses" at bounding box center [784, 436] width 1108 height 41
type input "Cory Alstad"
click at [1215, 524] on button "Search" at bounding box center [1276, 544] width 123 height 41
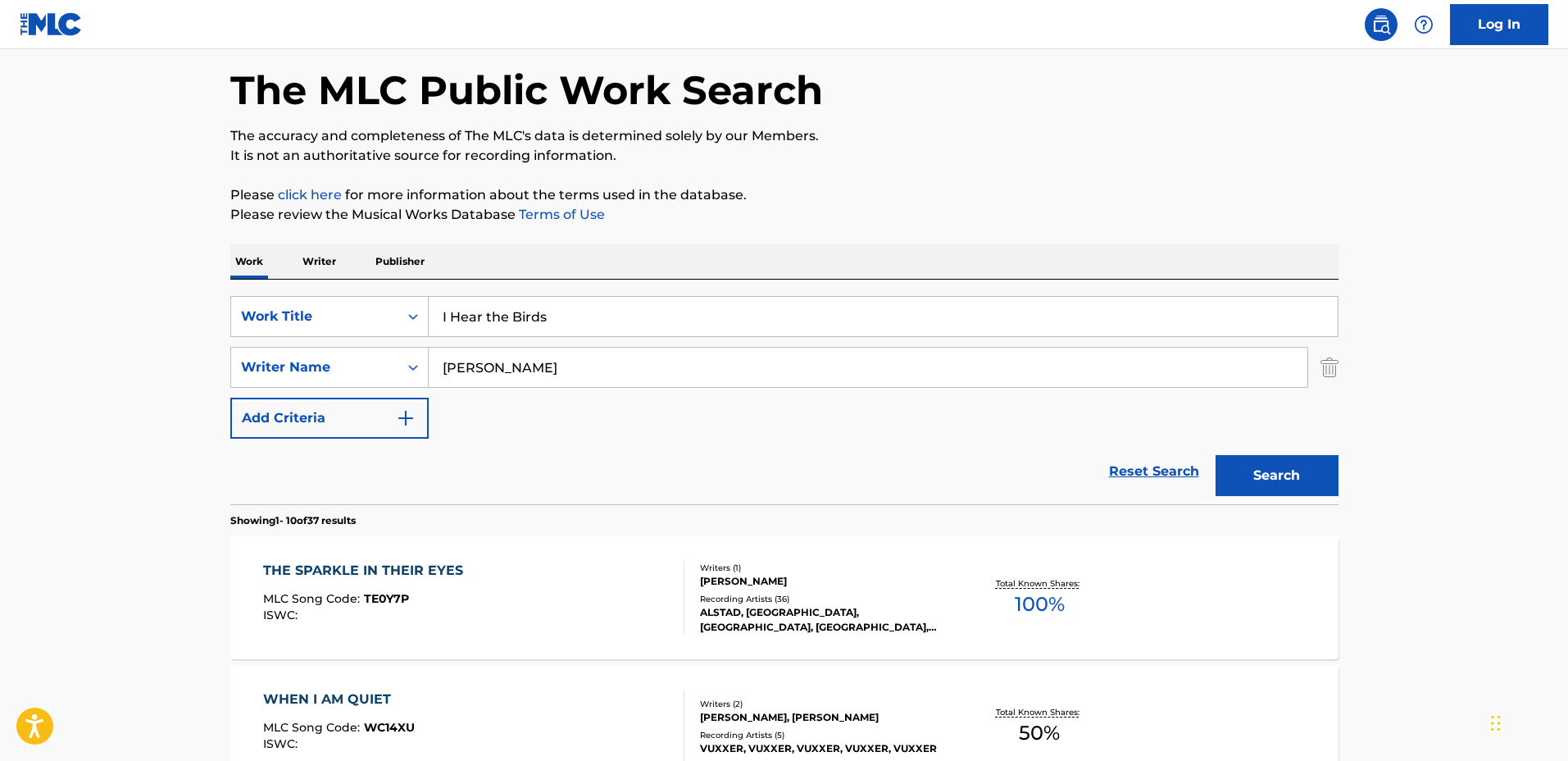
scroll to position [307, 0]
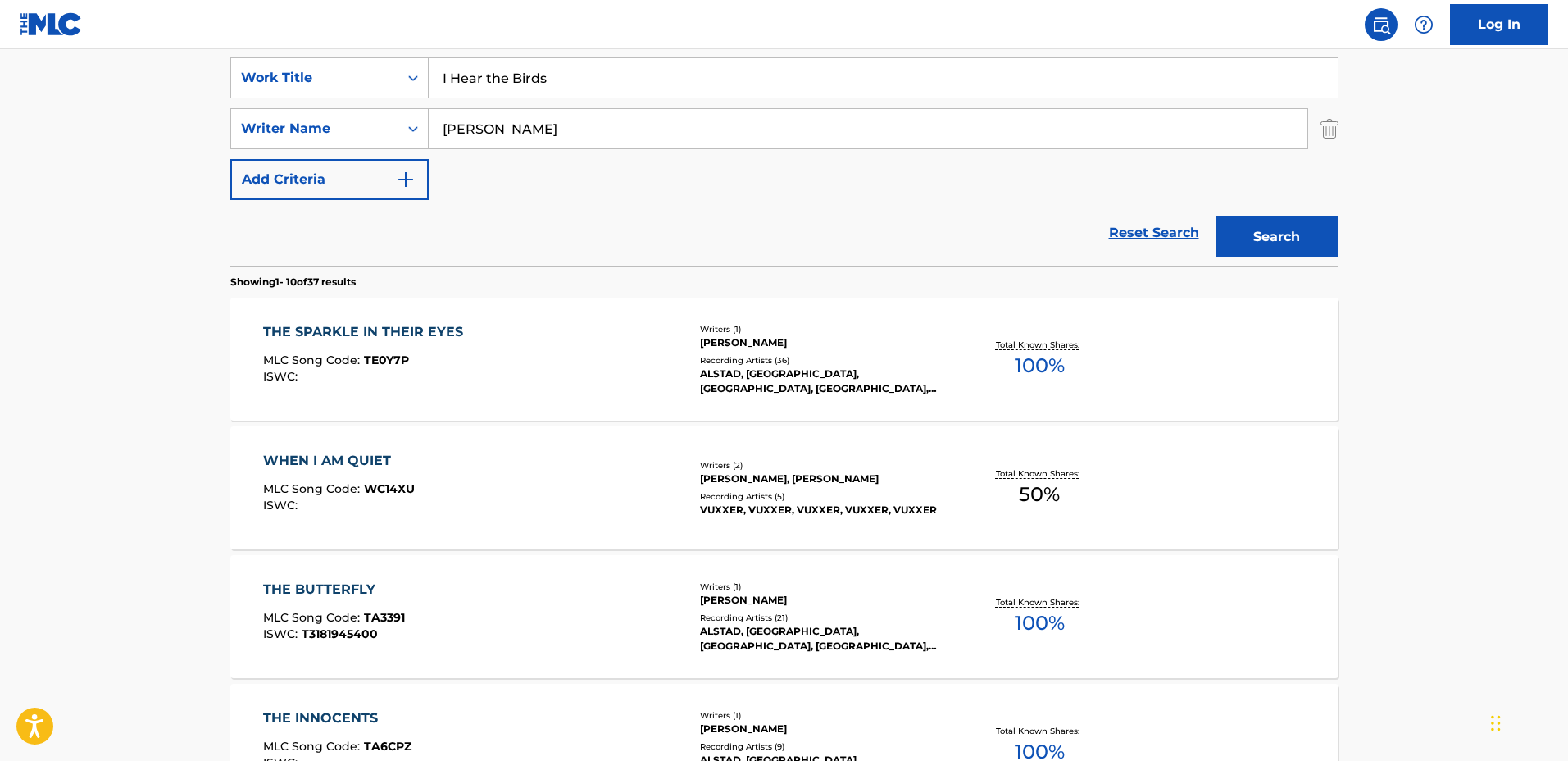
click at [922, 367] on div "Recording Artists ( 36 )" at bounding box center [824, 360] width 248 height 13
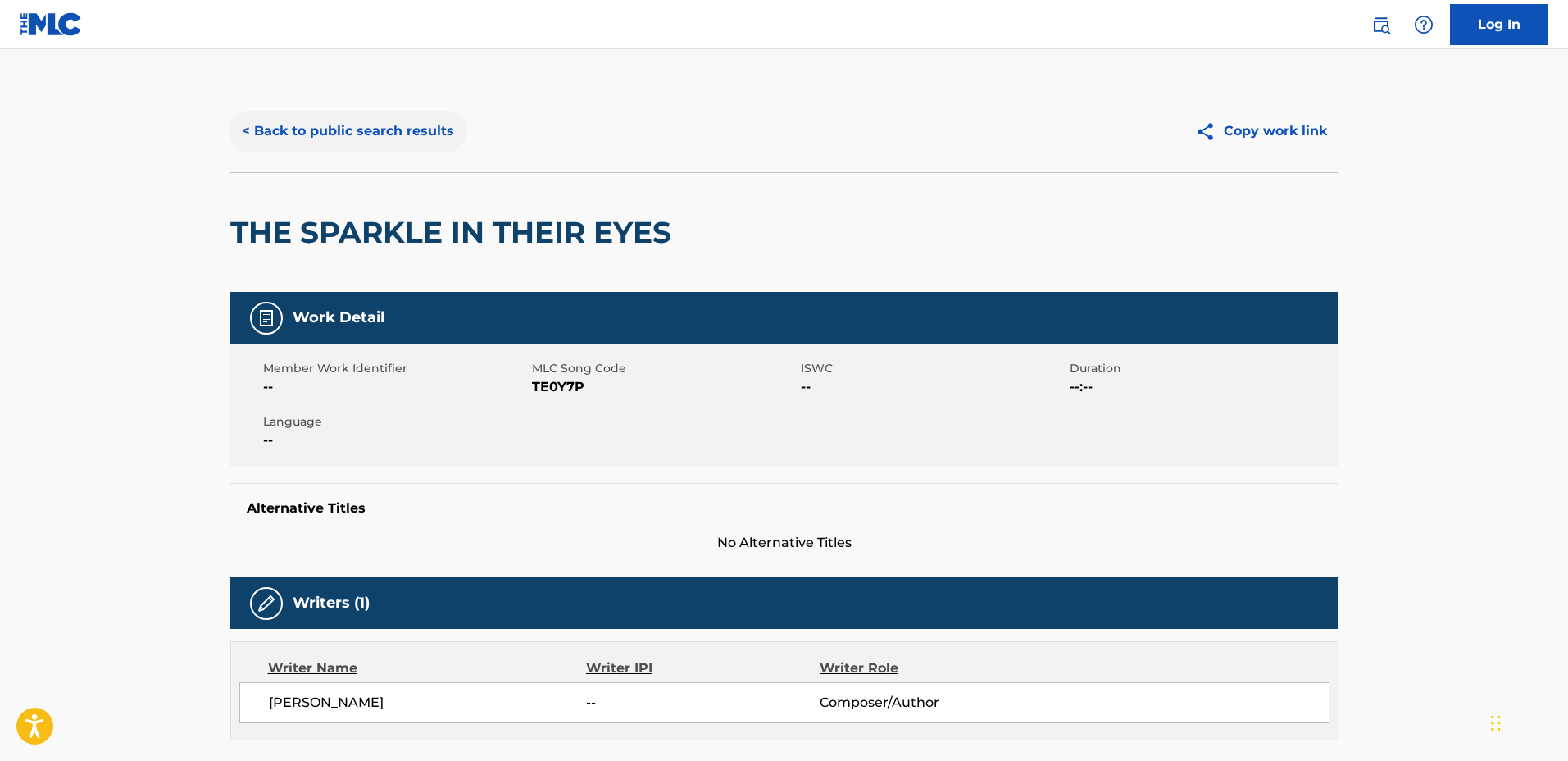
click at [368, 126] on button "< Back to public search results" at bounding box center [347, 131] width 235 height 41
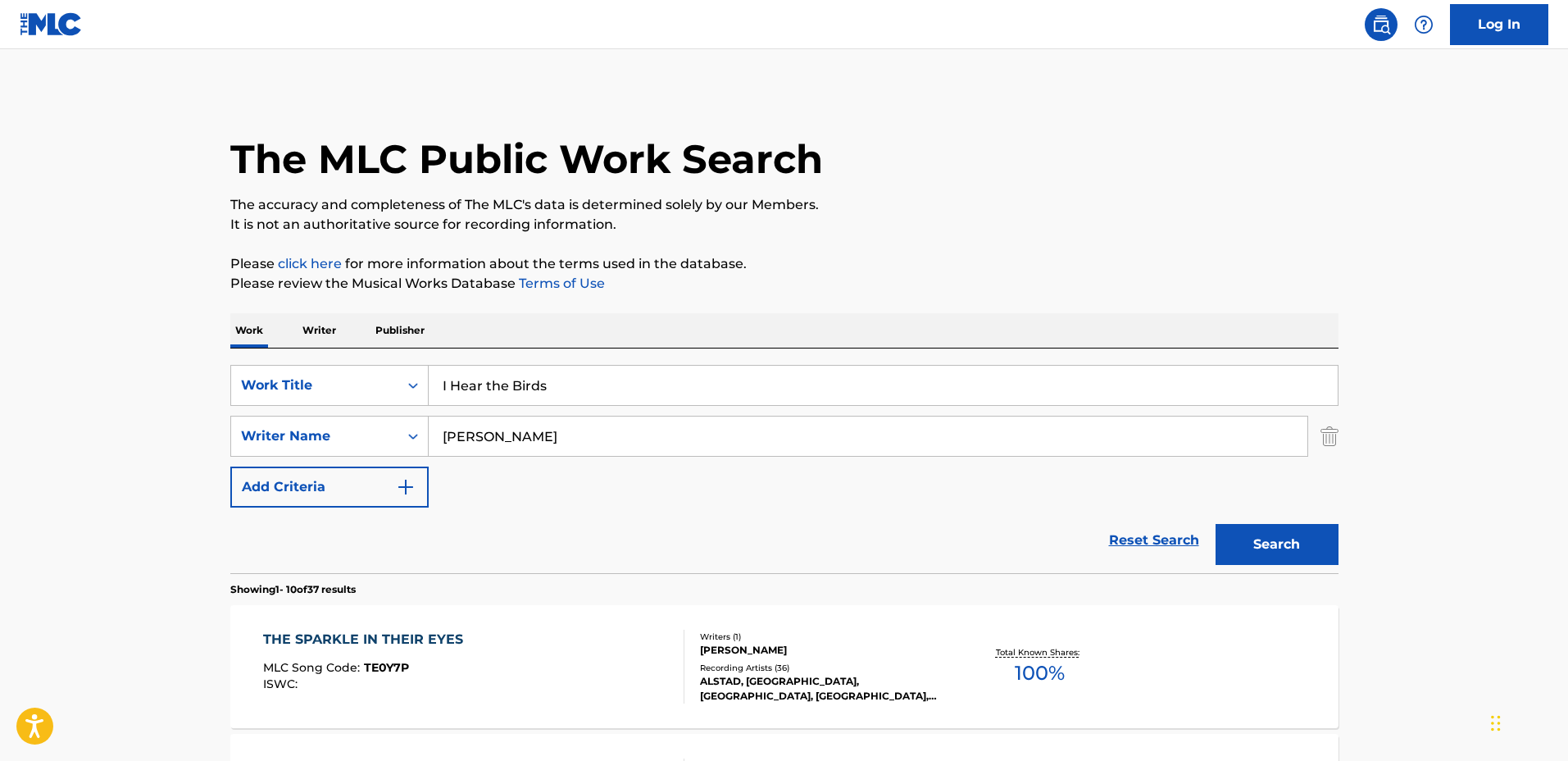
scroll to position [307, 0]
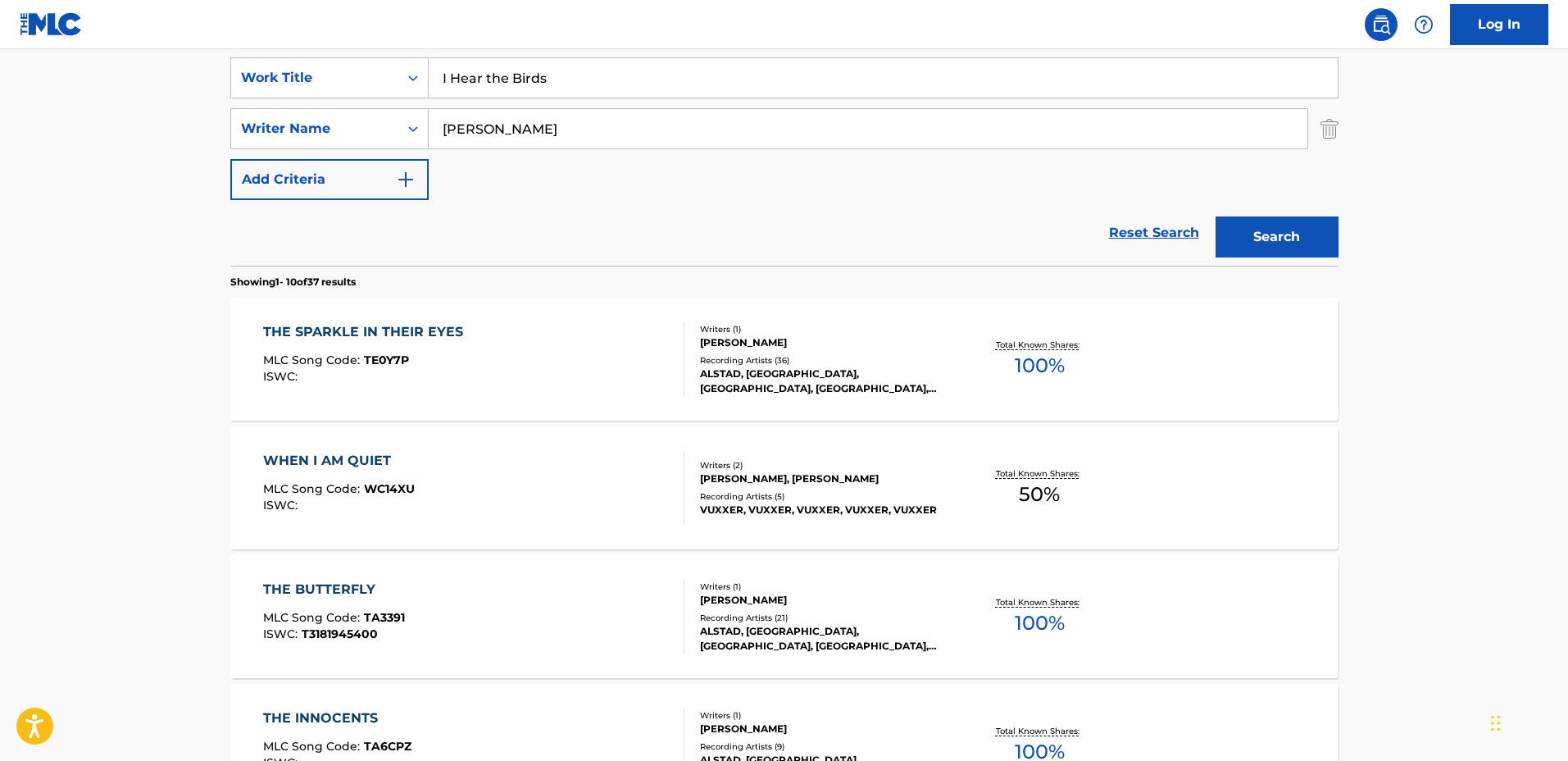
drag, startPoint x: 545, startPoint y: 66, endPoint x: 304, endPoint y: 53, distance: 241.4
click at [305, 53] on div "SearchWithCriteria1a0e44f3-660e-40e4-8096-cb3da561d6d2 Work Title I Hear the Bi…" at bounding box center [784, 153] width 1108 height 224
type input "Atmosphaera"
drag, startPoint x: 558, startPoint y: 112, endPoint x: 368, endPoint y: 100, distance: 190.4
click at [362, 99] on div "SearchWithCriteria1a0e44f3-660e-40e4-8096-cb3da561d6d2 Work Title Atmosphaera S…" at bounding box center [784, 129] width 1108 height 142
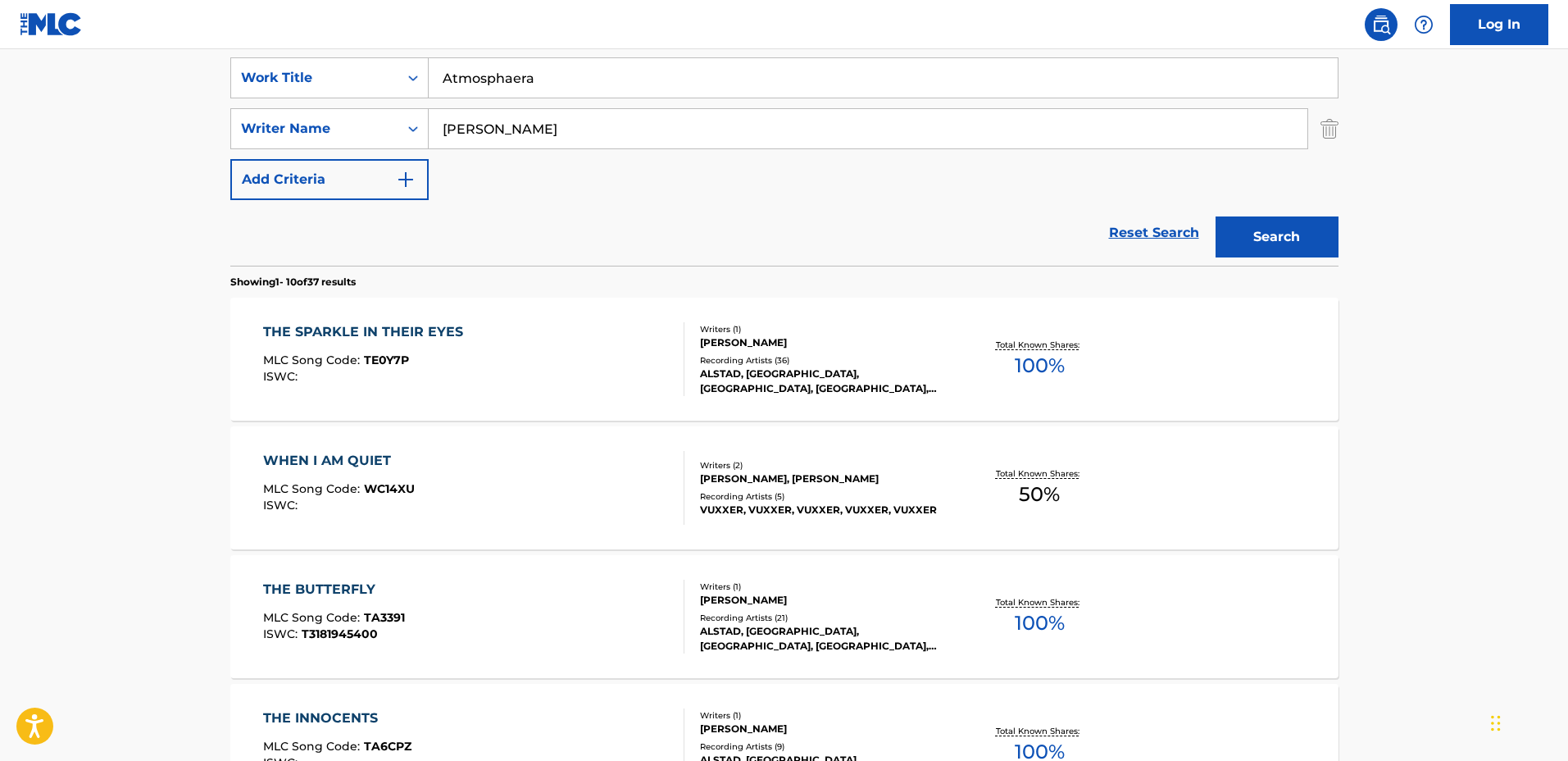
type input "Robin Jakobsson"
click at [1215, 217] on button "Search" at bounding box center [1276, 237] width 123 height 41
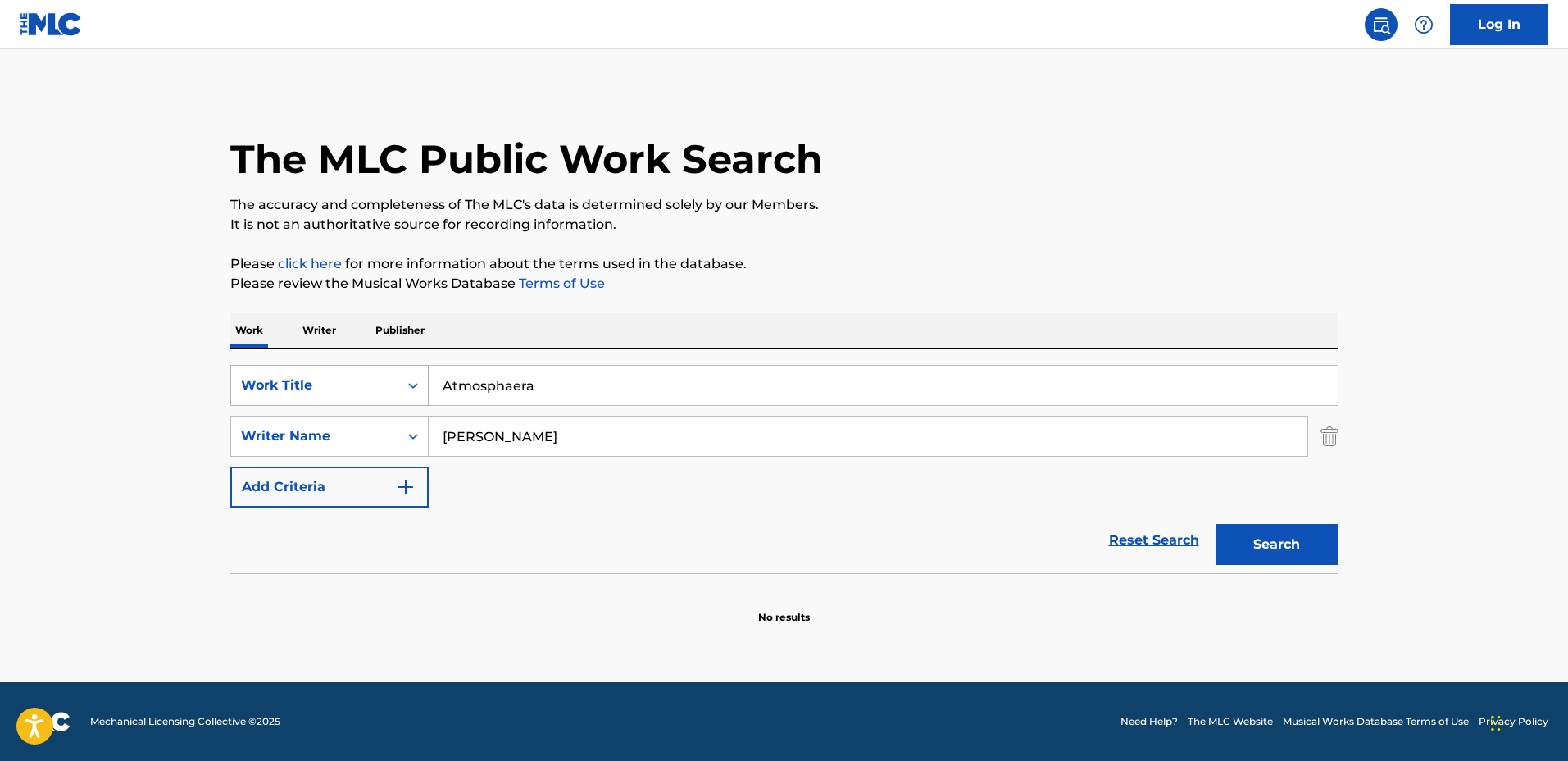
drag, startPoint x: 618, startPoint y: 384, endPoint x: 318, endPoint y: 368, distance: 300.4
click at [318, 368] on div "SearchWithCriteria1a0e44f3-660e-40e4-8096-cb3da561d6d2 Work Title Atmosphaera" at bounding box center [784, 385] width 1108 height 41
type input "Use Your Imagination"
click at [1215, 524] on button "Search" at bounding box center [1276, 544] width 123 height 41
drag, startPoint x: 713, startPoint y: 382, endPoint x: 386, endPoint y: 354, distance: 328.2
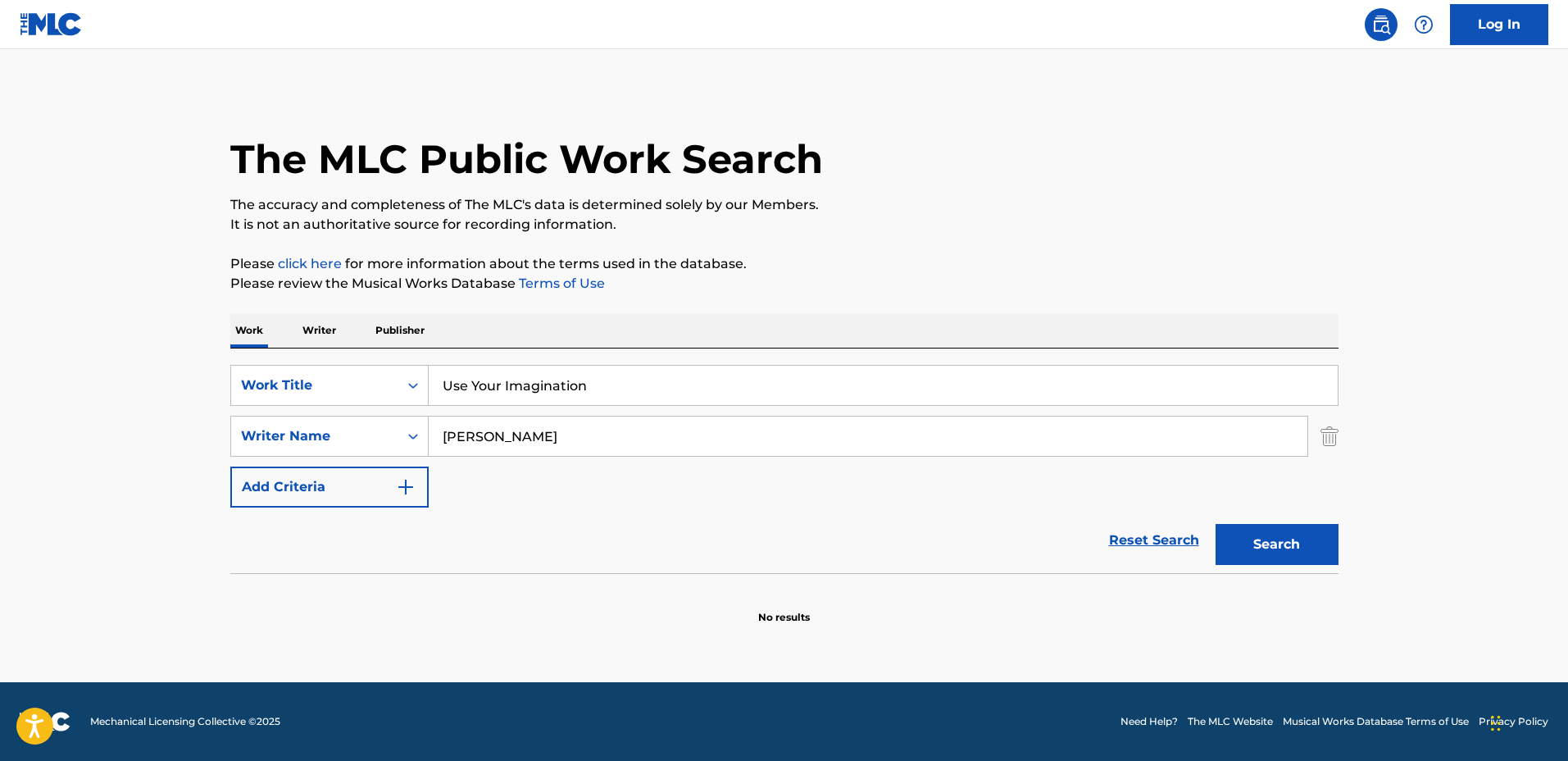
click at [388, 355] on div "SearchWithCriteria1a0e44f3-660e-40e4-8096-cb3da561d6d2 Work Title Use Your Imag…" at bounding box center [784, 461] width 1108 height 224
type input "New Beginning"
drag, startPoint x: 614, startPoint y: 431, endPoint x: 341, endPoint y: 411, distance: 273.7
click at [341, 411] on div "SearchWithCriteria1a0e44f3-660e-40e4-8096-cb3da561d6d2 Work Title New Beginning…" at bounding box center [784, 436] width 1108 height 142
type input "Mats Madestam"
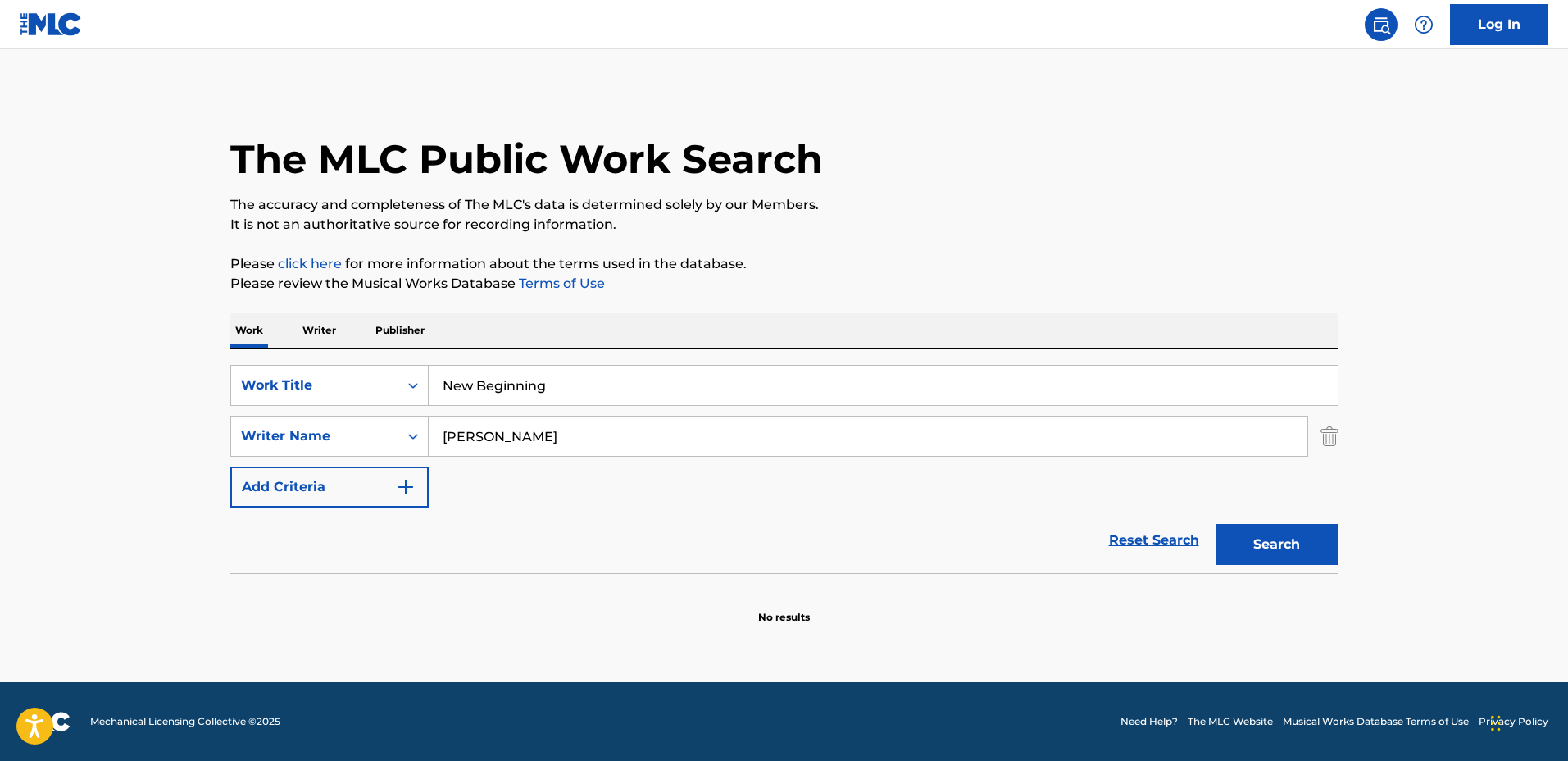
click at [1215, 524] on button "Search" at bounding box center [1276, 544] width 123 height 41
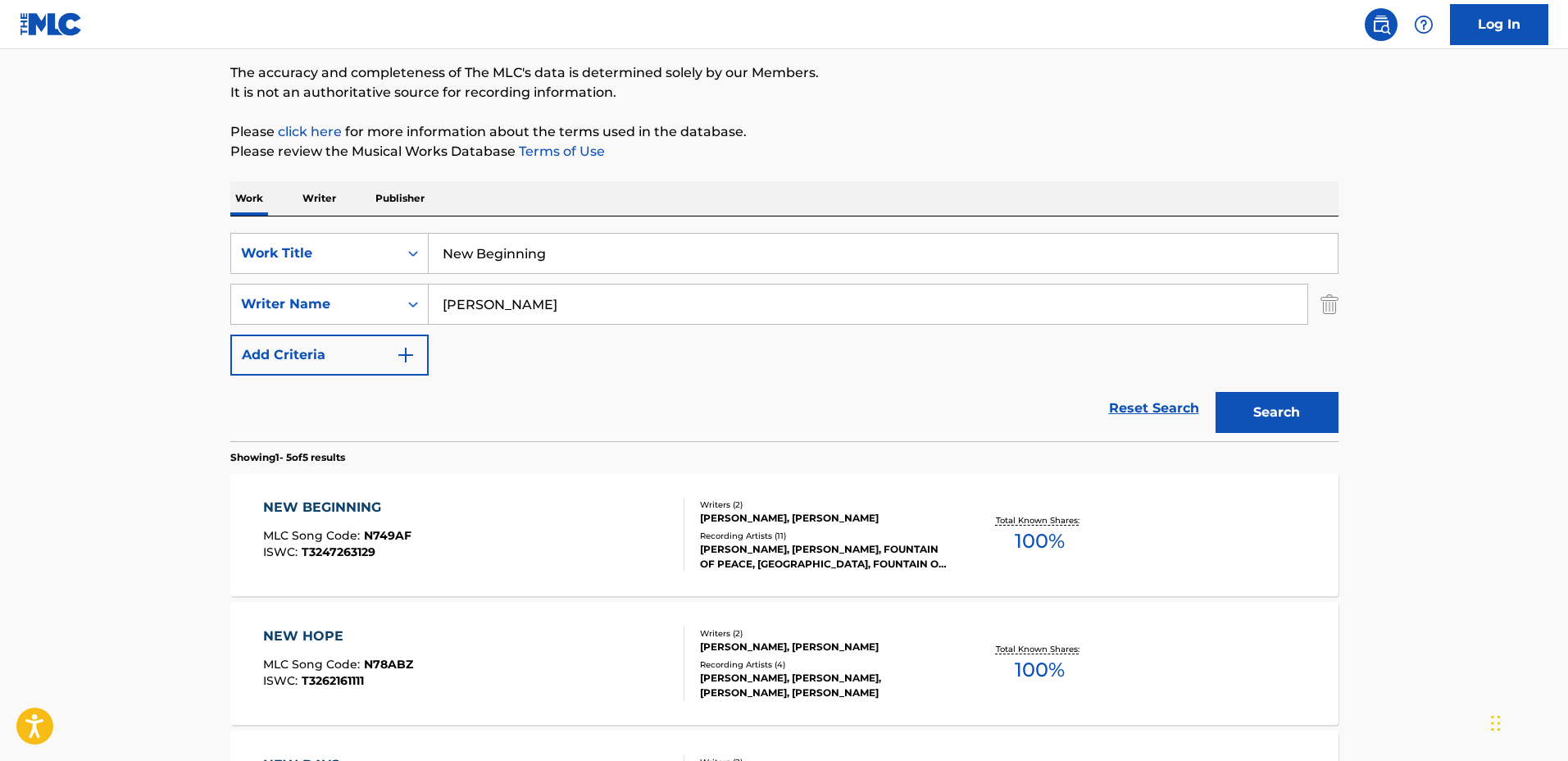
scroll to position [307, 0]
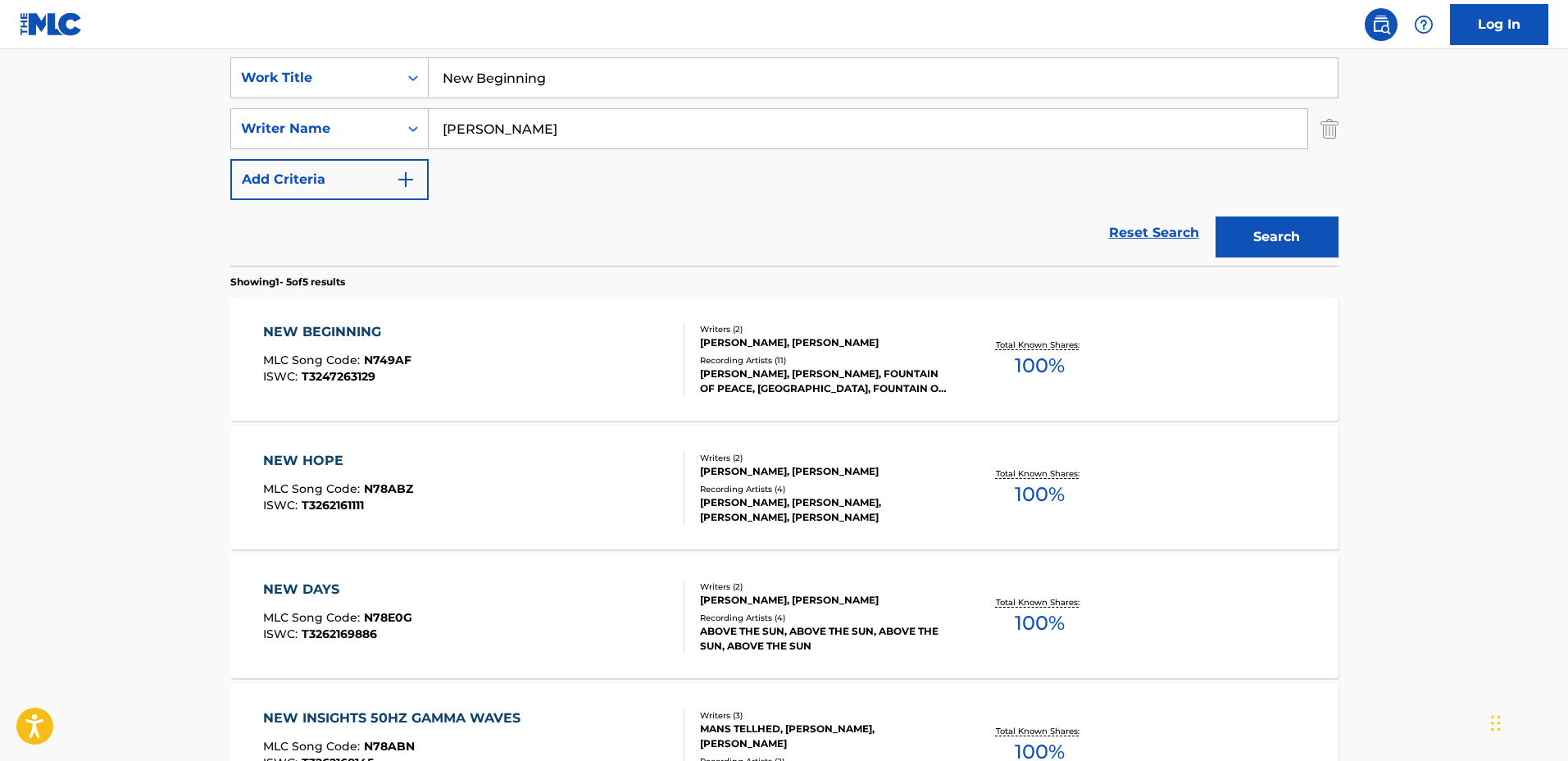
click at [948, 363] on div "Total Known Shares: 100 %" at bounding box center [1039, 359] width 184 height 50
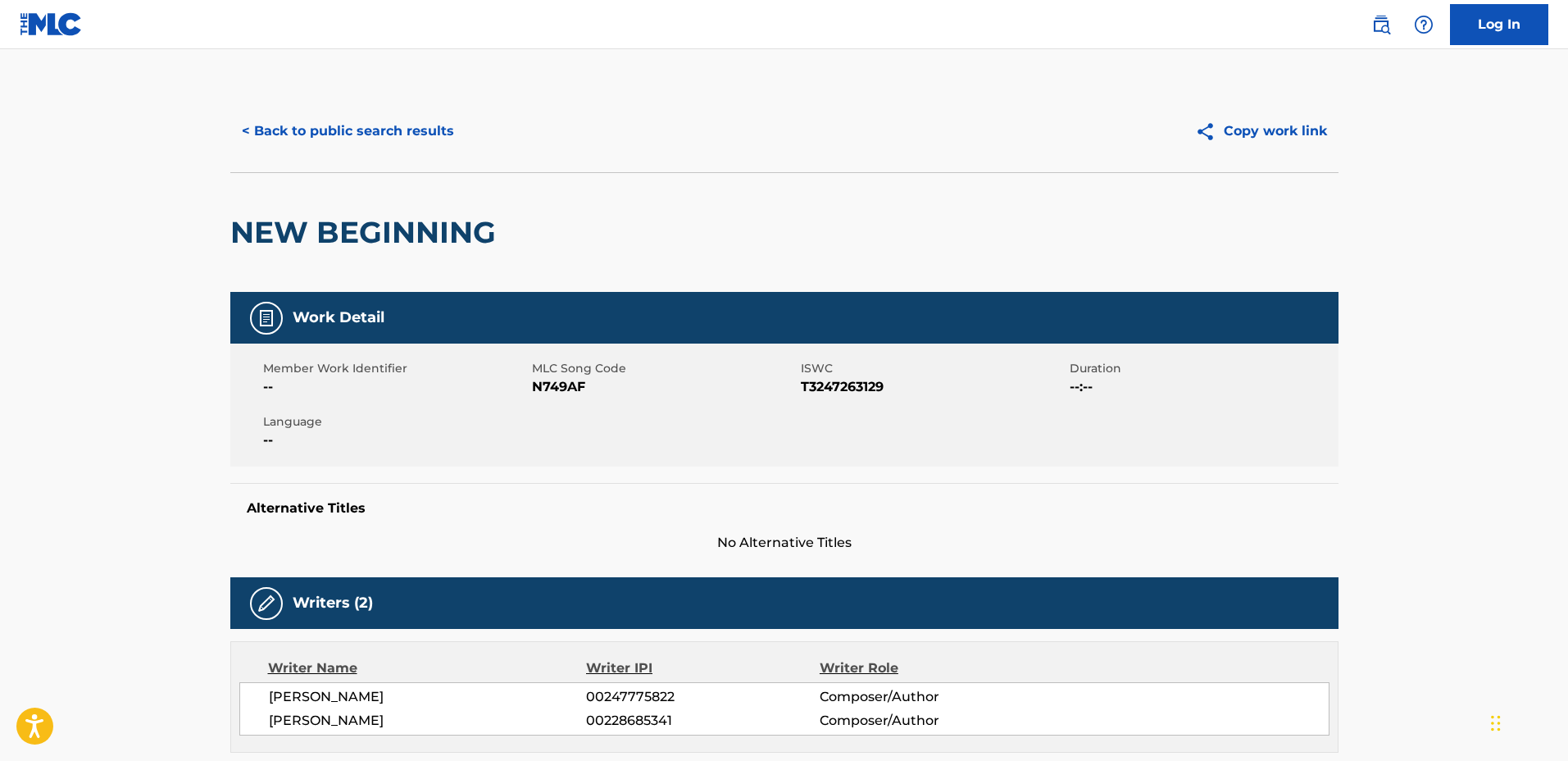
click at [332, 92] on div "< Back to public search results Copy work link" at bounding box center [784, 131] width 1108 height 82
click at [334, 108] on div "< Back to public search results Copy work link" at bounding box center [784, 131] width 1108 height 82
click at [338, 121] on button "< Back to public search results" at bounding box center [347, 131] width 235 height 41
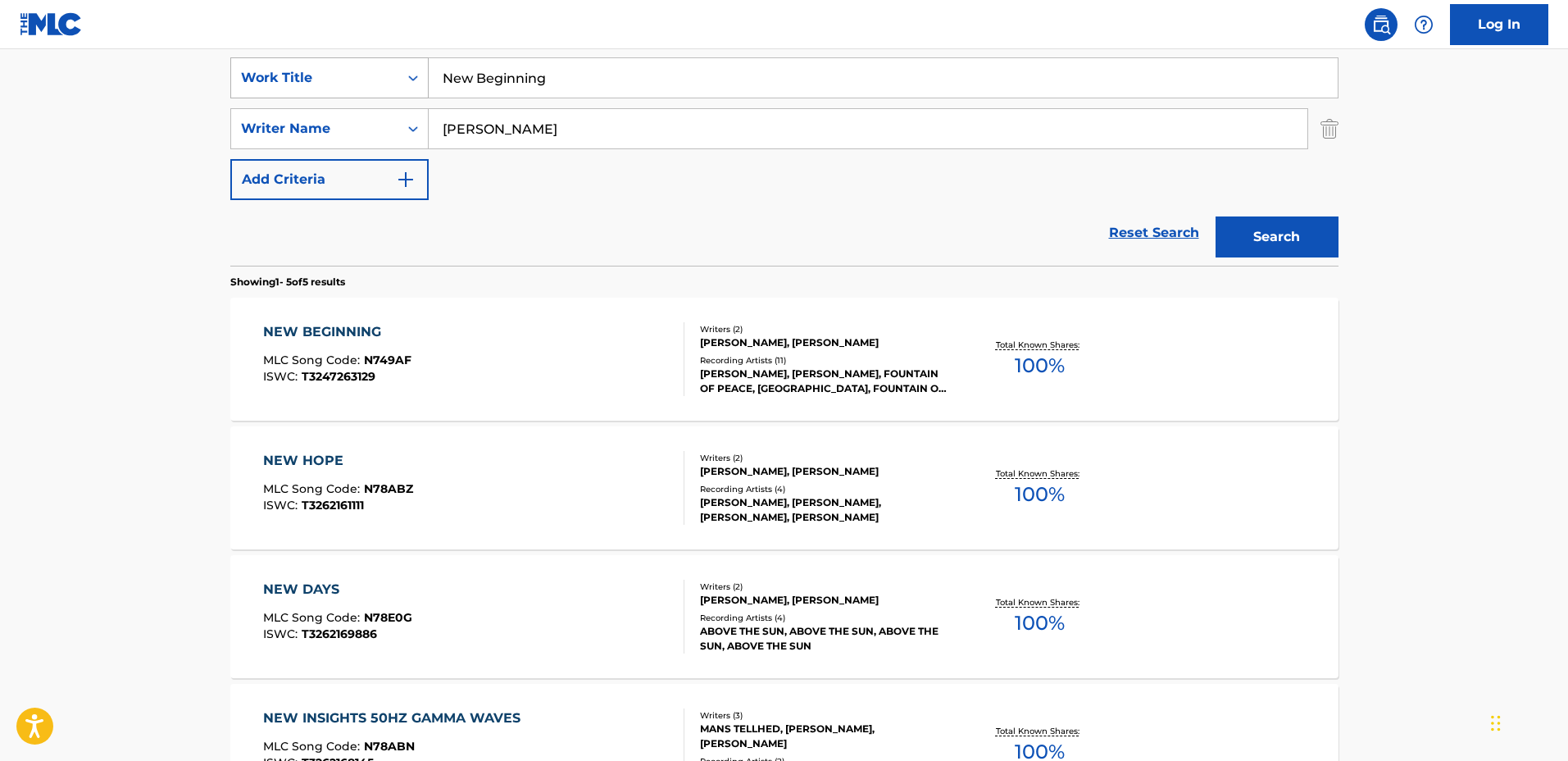
drag, startPoint x: 611, startPoint y: 84, endPoint x: 238, endPoint y: 70, distance: 373.3
click at [237, 70] on div "SearchWithCriteria1a0e44f3-660e-40e4-8096-cb3da561d6d2 Work Title New Beginning" at bounding box center [784, 78] width 1108 height 41
type input "Awakening"
drag, startPoint x: 651, startPoint y: 134, endPoint x: 467, endPoint y: 113, distance: 185.2
click at [467, 113] on input "Mats Madestam" at bounding box center [868, 129] width 879 height 39
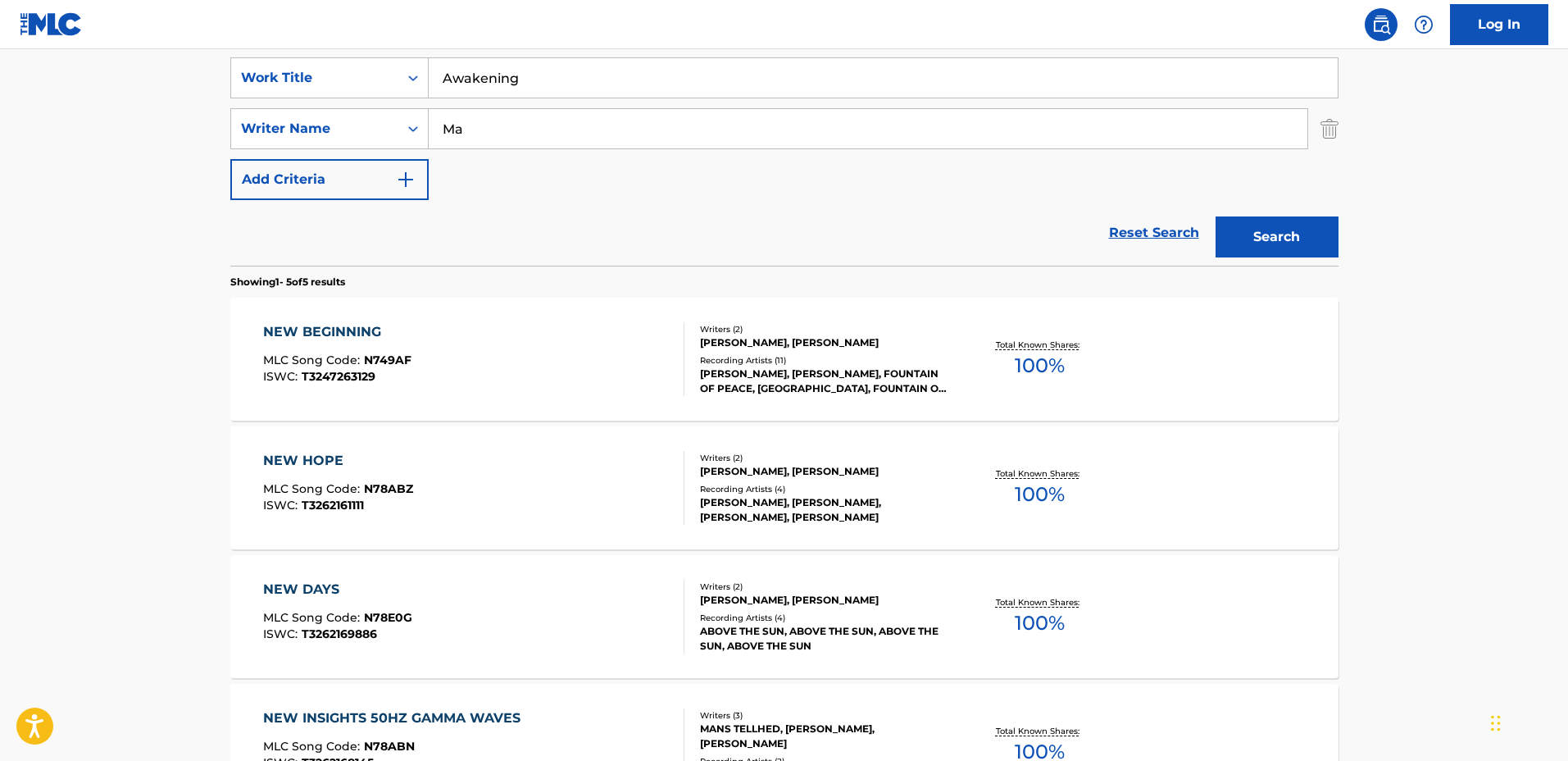
type input "M"
type input "Pete Lorenz"
click at [1215, 217] on button "Search" at bounding box center [1276, 237] width 123 height 41
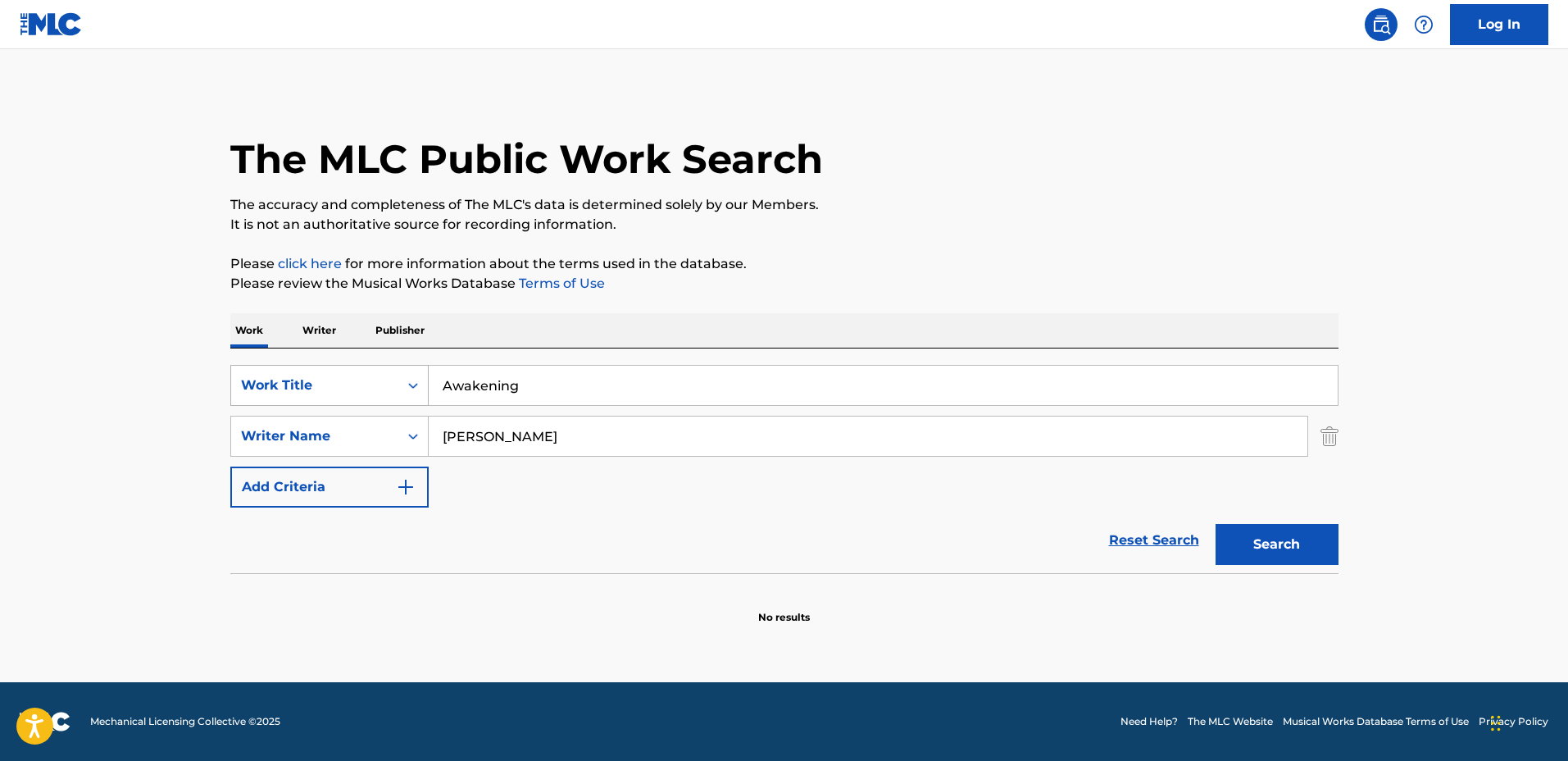
drag, startPoint x: 620, startPoint y: 398, endPoint x: 360, endPoint y: 369, distance: 261.6
click at [360, 369] on div "SearchWithCriteria1a0e44f3-660e-40e4-8096-cb3da561d6d2 Work Title Awakening" at bounding box center [784, 385] width 1108 height 41
click at [506, 384] on input "Water Lillies" at bounding box center [883, 385] width 909 height 39
type input "Water Lilies"
click at [547, 423] on input "Pete Lorenz" at bounding box center [868, 436] width 879 height 39
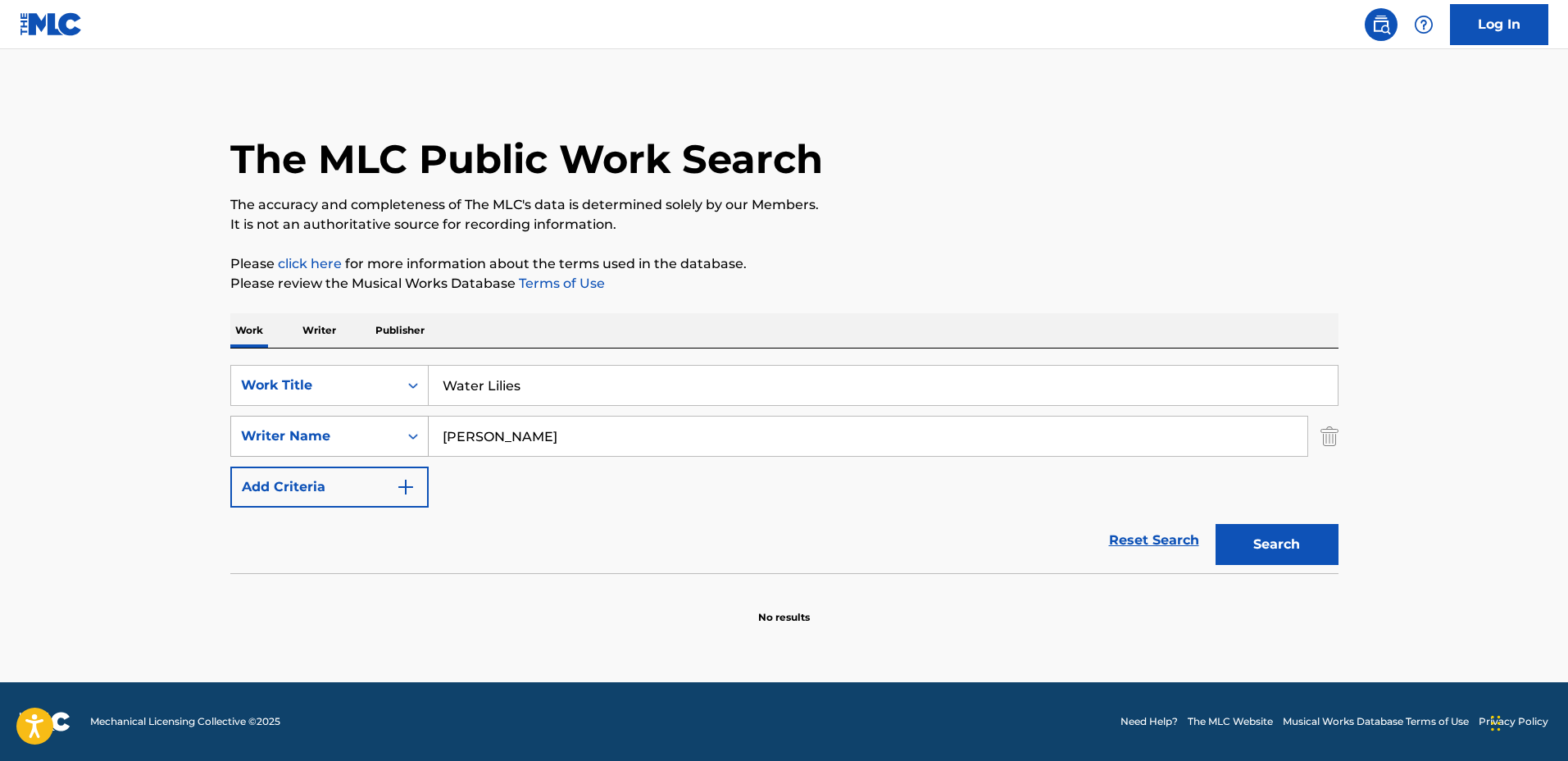
drag, startPoint x: 567, startPoint y: 436, endPoint x: 355, endPoint y: 419, distance: 212.7
click at [355, 419] on div "SearchWithCriteria44ce02e5-8513-4ad4-893c-b1b1f63cd03c Writer Name Pete Lorenz" at bounding box center [784, 436] width 1108 height 41
type input "Richard Laurence"
click at [1215, 524] on button "Search" at bounding box center [1276, 544] width 123 height 41
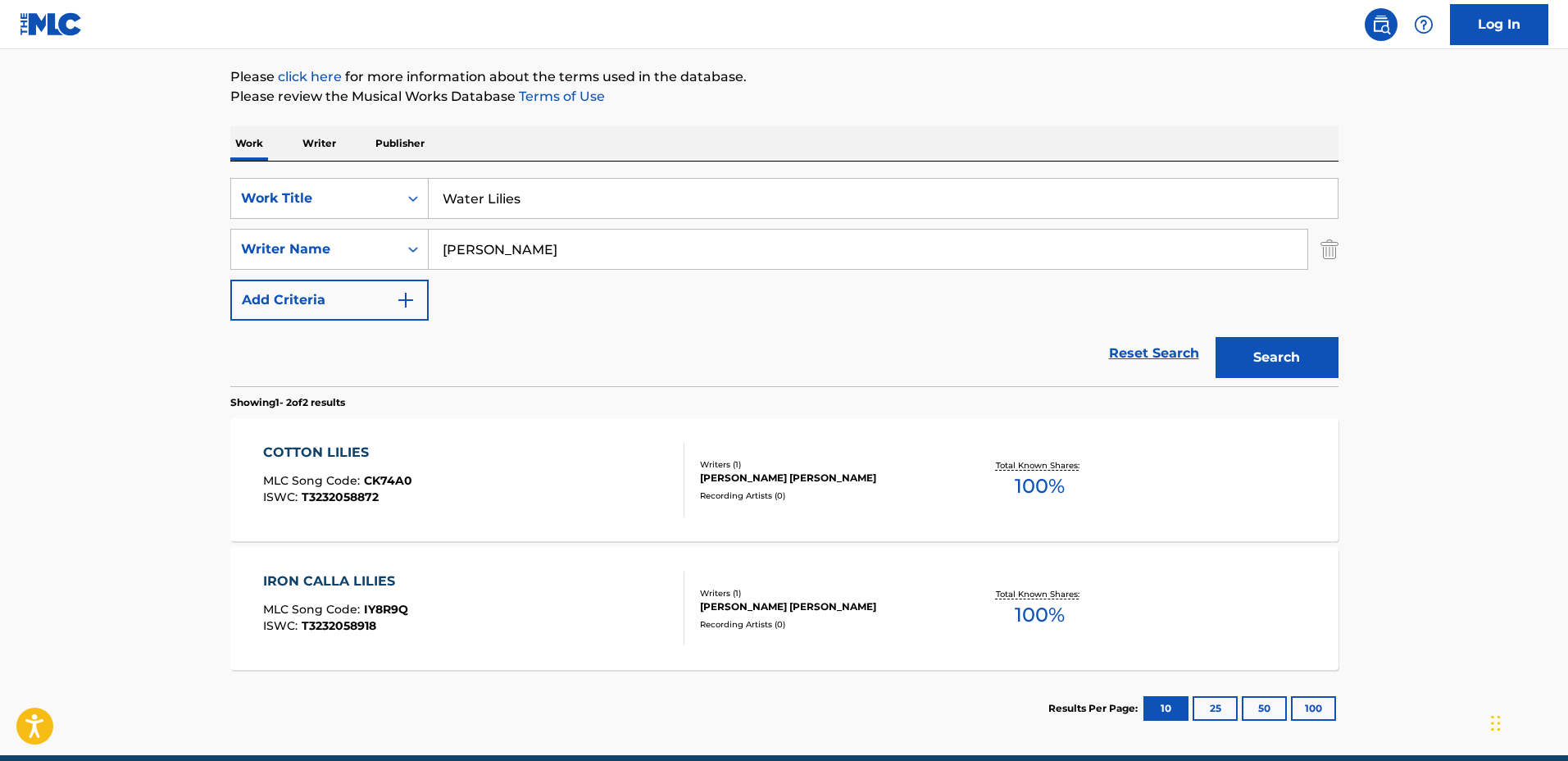
scroll to position [205, 0]
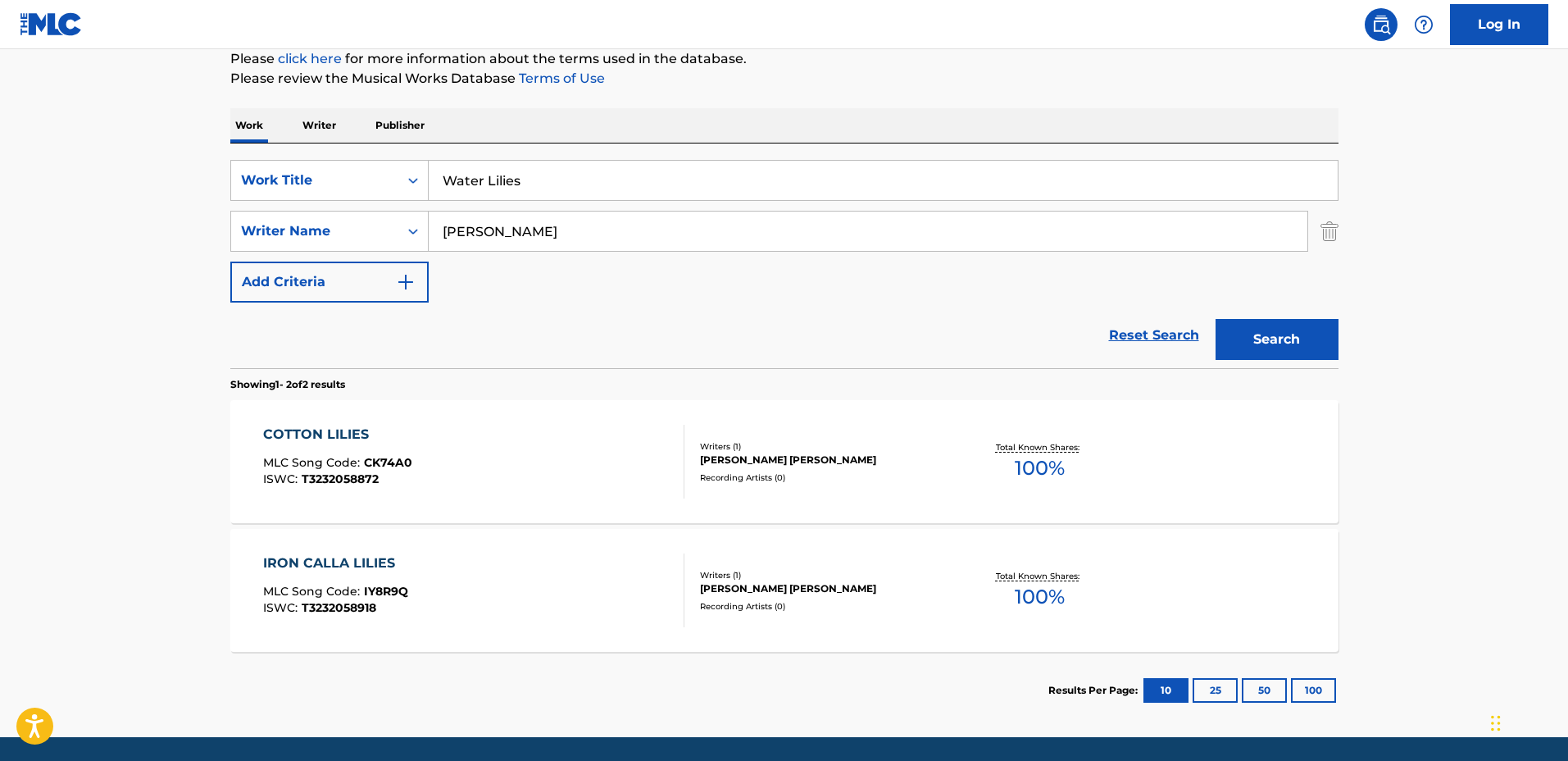
click at [923, 464] on div "RICHARD DOUGLAS LAURENCE" at bounding box center [824, 460] width 248 height 15
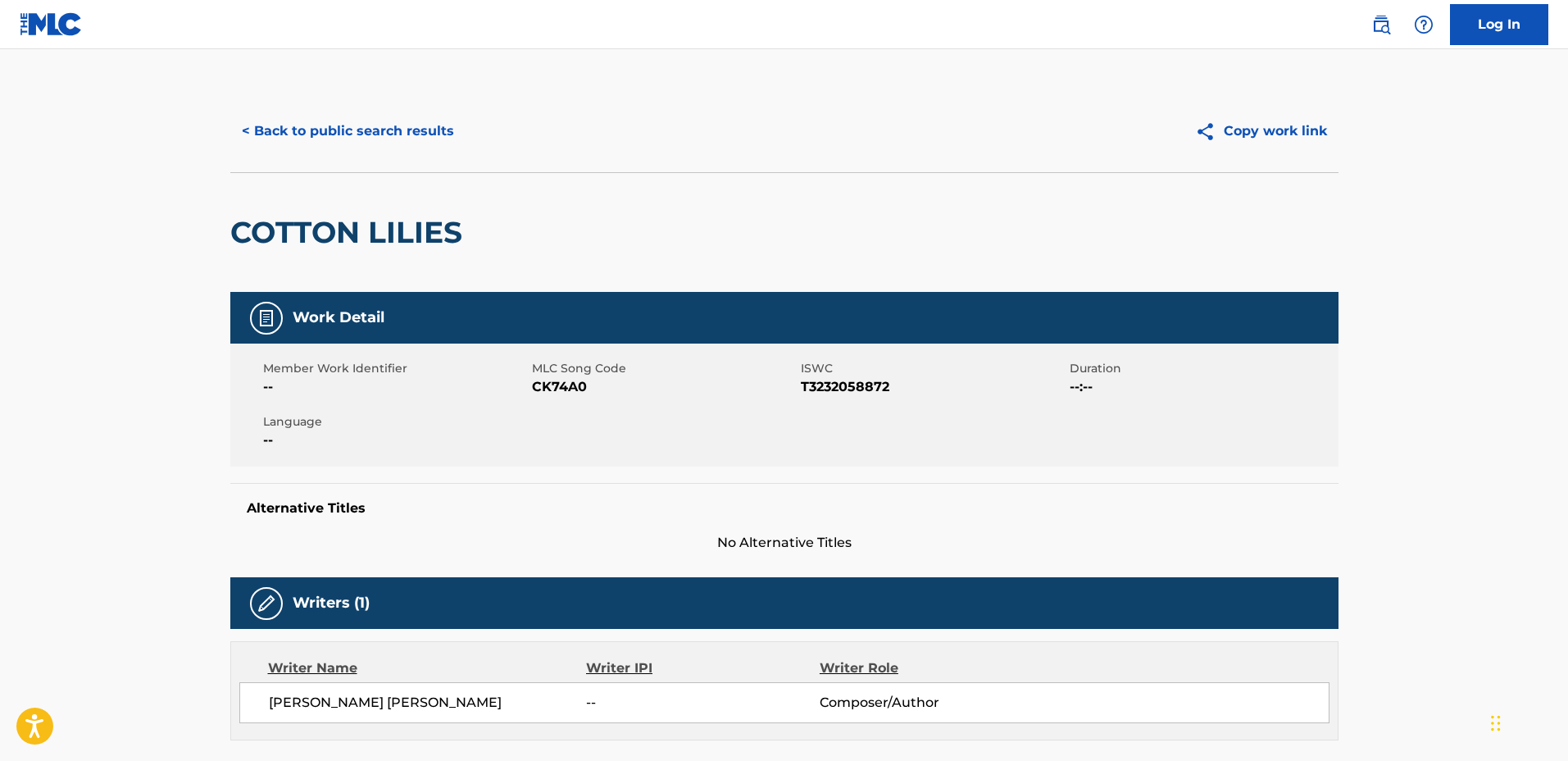
click at [423, 151] on div "< Back to public search results Copy work link" at bounding box center [784, 131] width 1108 height 82
click at [405, 142] on button "< Back to public search results" at bounding box center [347, 131] width 235 height 41
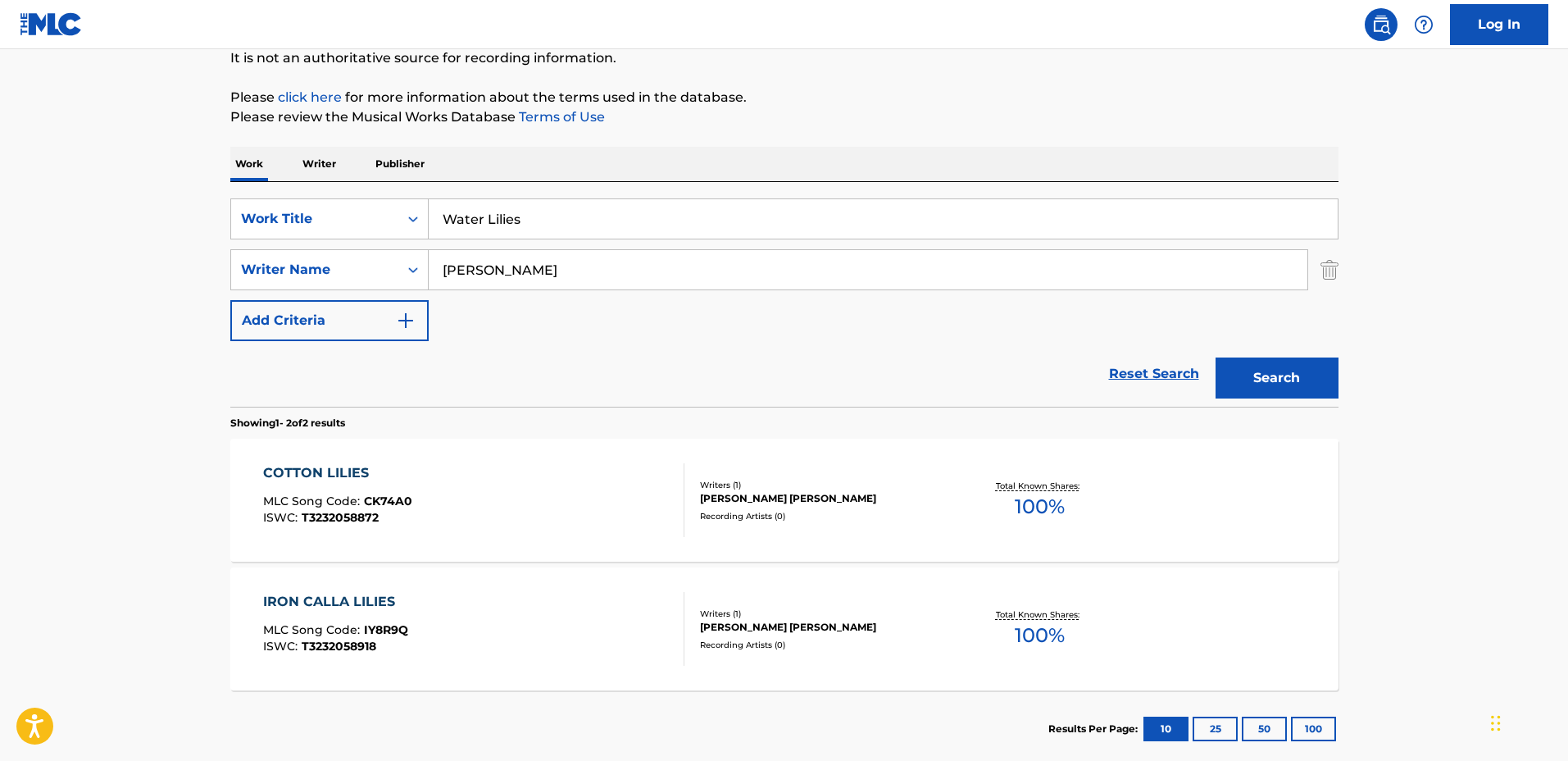
click at [580, 354] on div "Reset Search Search" at bounding box center [784, 374] width 1108 height 65
drag, startPoint x: 604, startPoint y: 200, endPoint x: 287, endPoint y: 188, distance: 317.2
click at [287, 188] on div "SearchWithCriteria1a0e44f3-660e-40e4-8096-cb3da561d6d2 Work Title Water Lilies …" at bounding box center [784, 295] width 1108 height 224
type input "Break Through The Clouds"
click at [1215, 357] on button "Search" at bounding box center [1276, 378] width 123 height 41
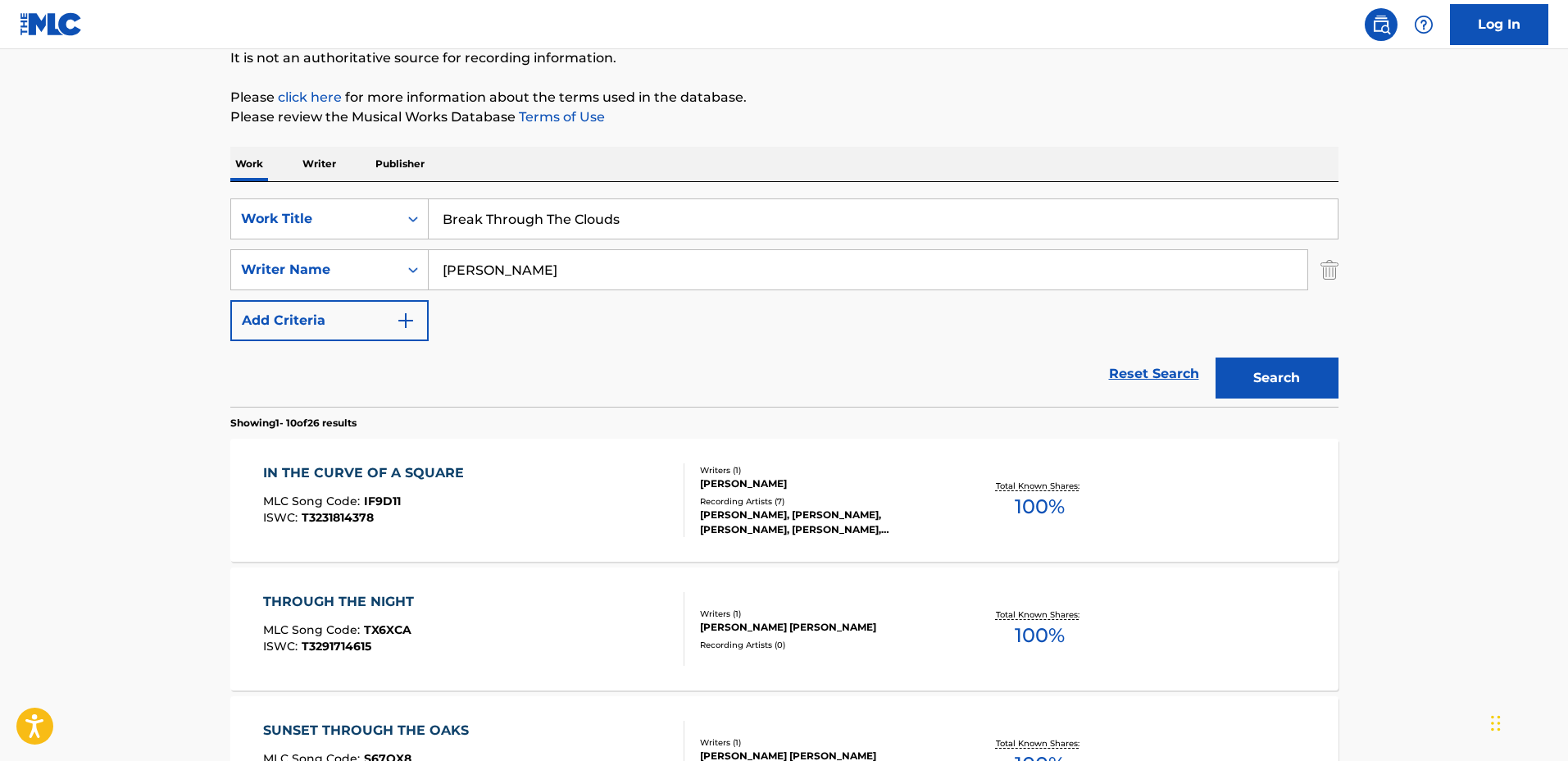
click at [658, 463] on div "IN THE CURVE OF A SQUARE MLC Song Code : IF9D11 ISWC : T3231814378" at bounding box center [474, 501] width 421 height 74
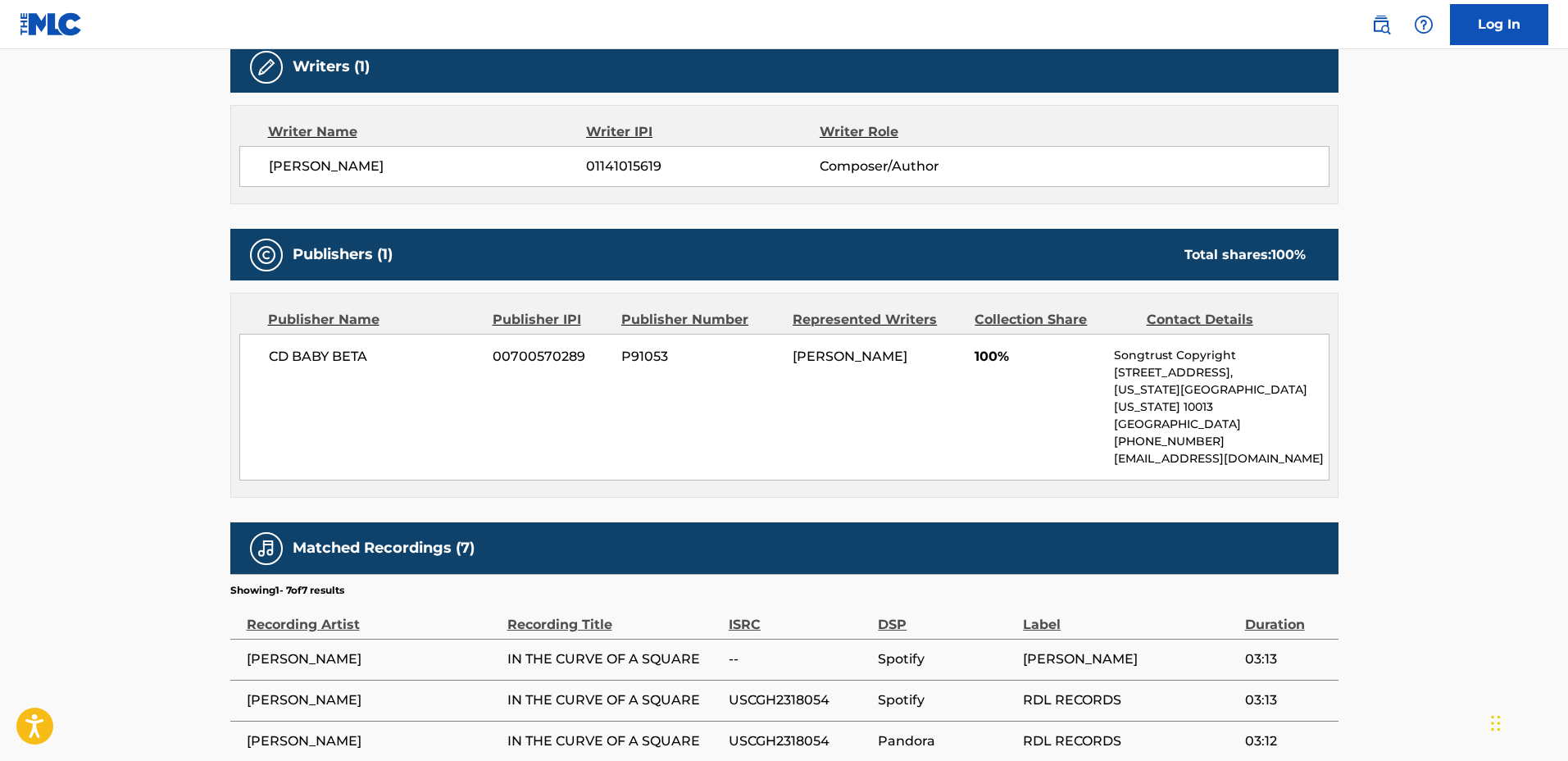
scroll to position [615, 0]
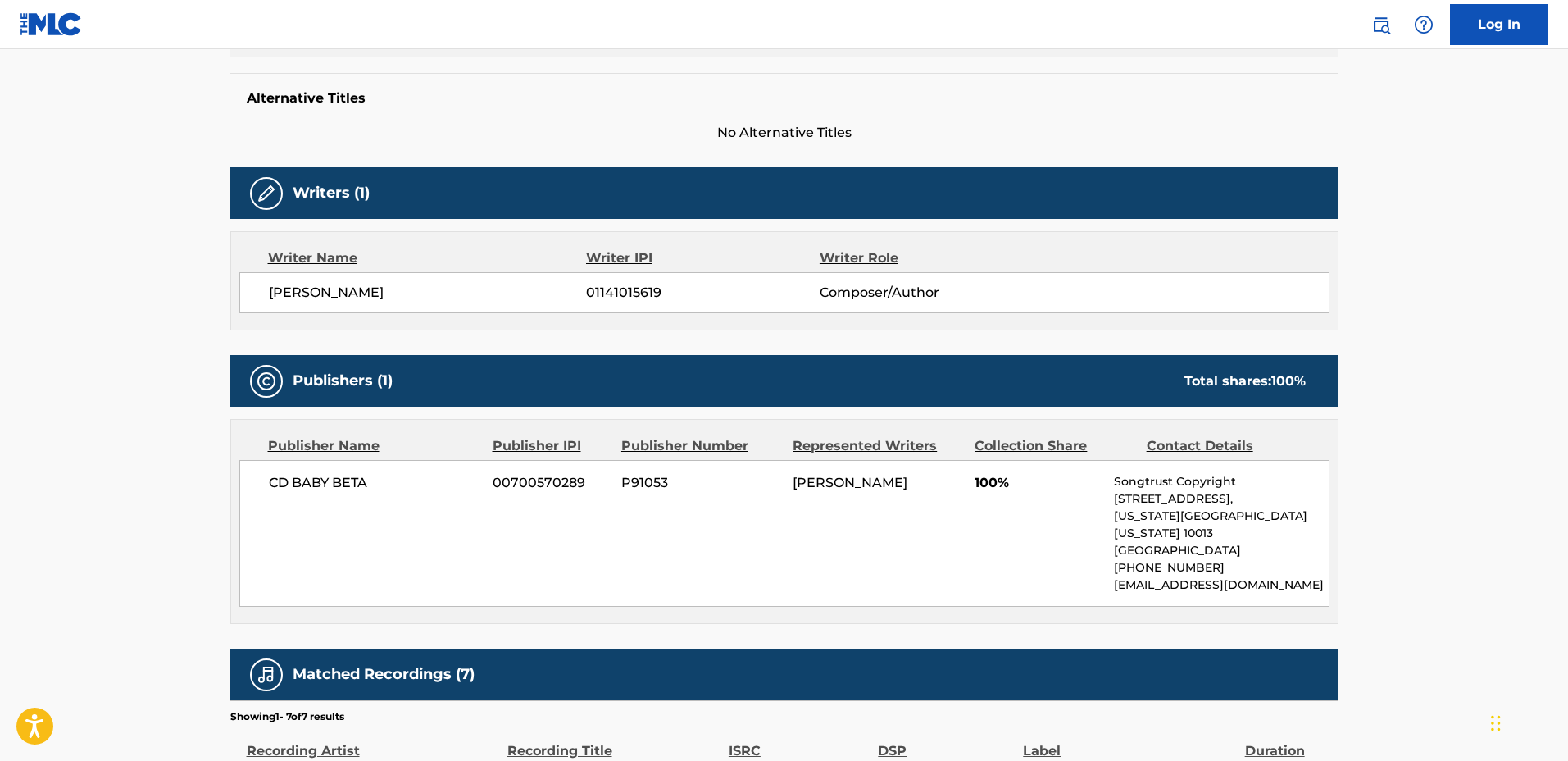
click at [321, 116] on div "Alternative Titles No Alternative Titles" at bounding box center [784, 107] width 1108 height 69
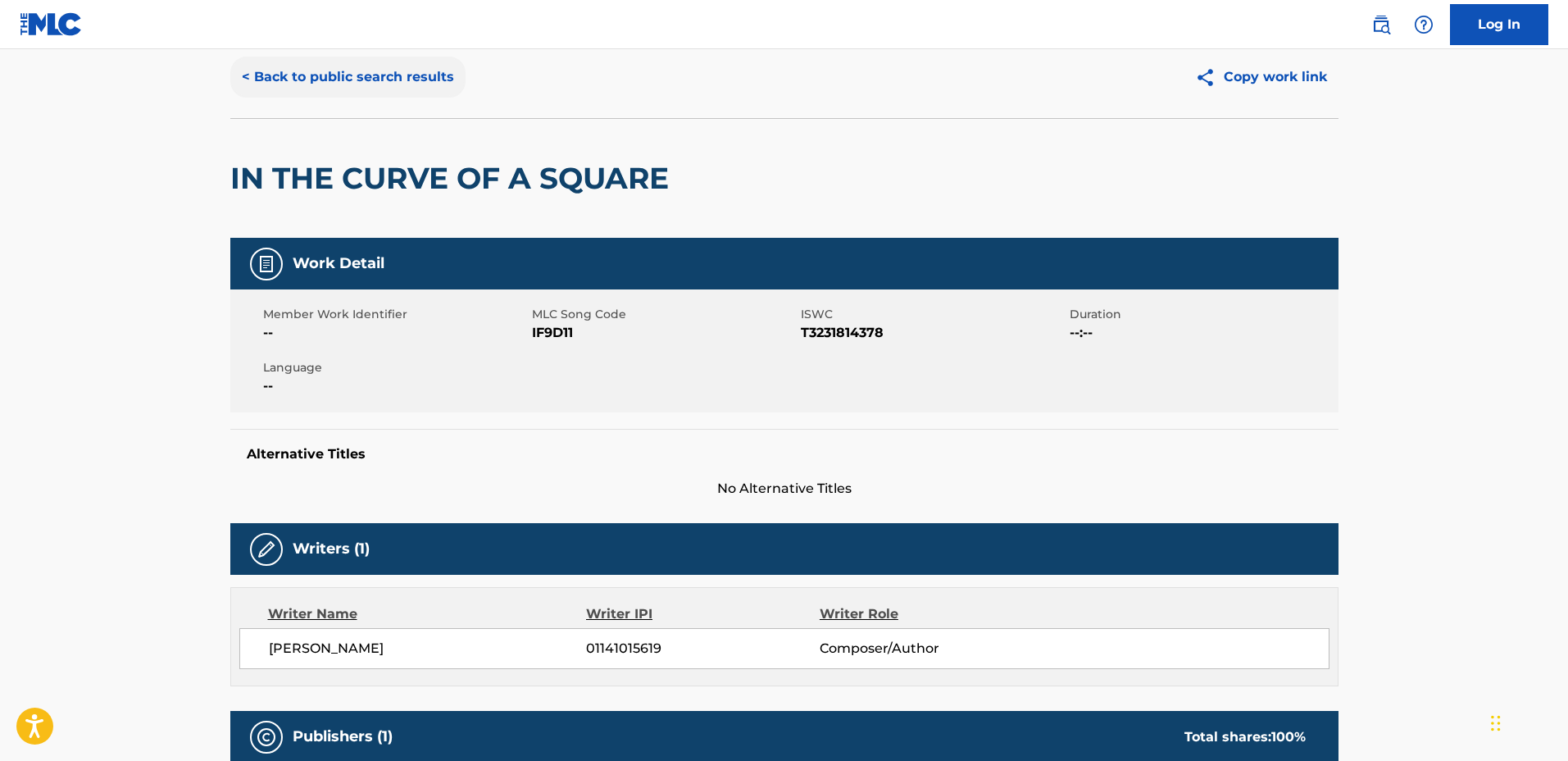
scroll to position [0, 0]
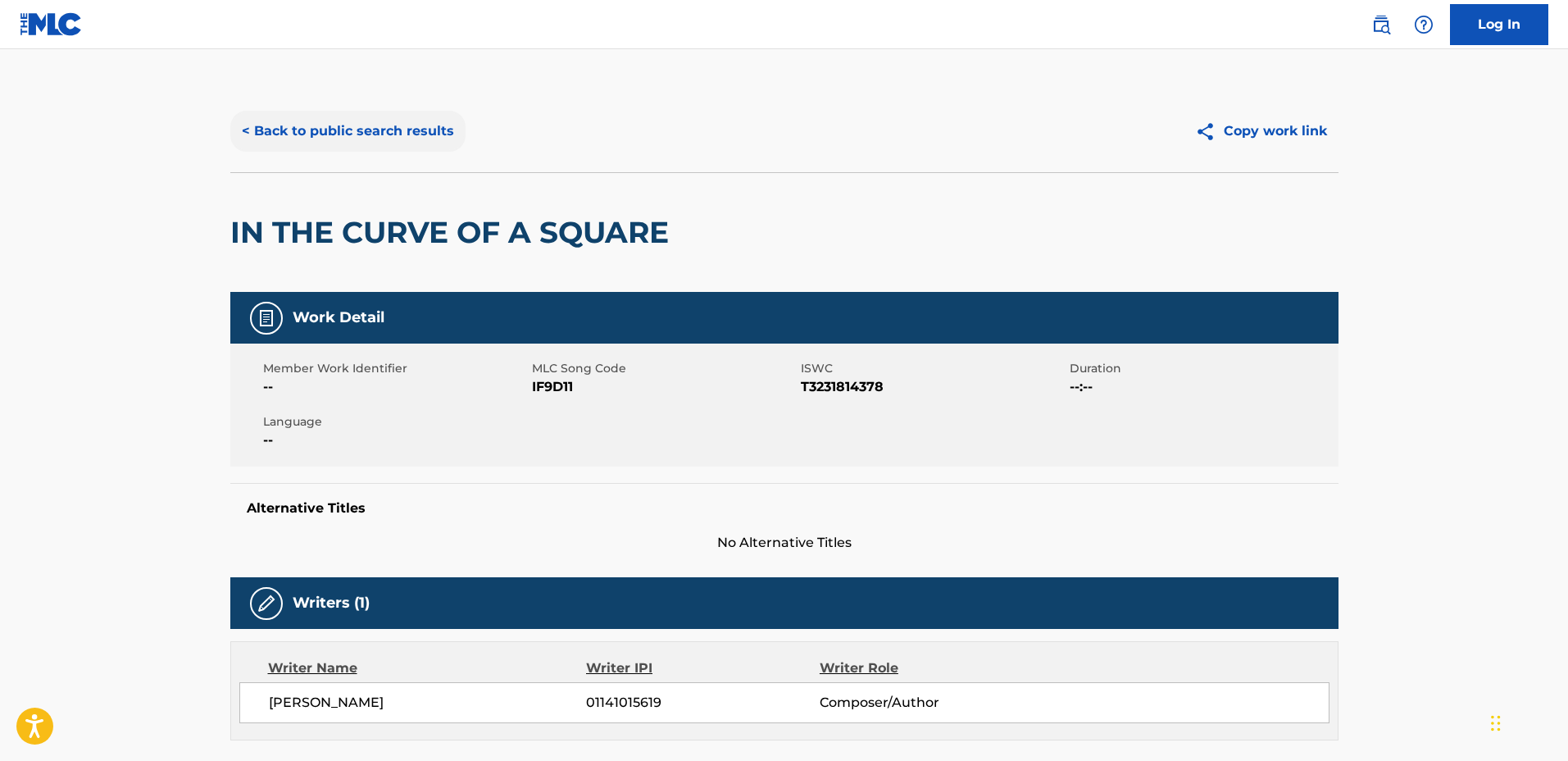
click at [356, 129] on button "< Back to public search results" at bounding box center [347, 131] width 235 height 41
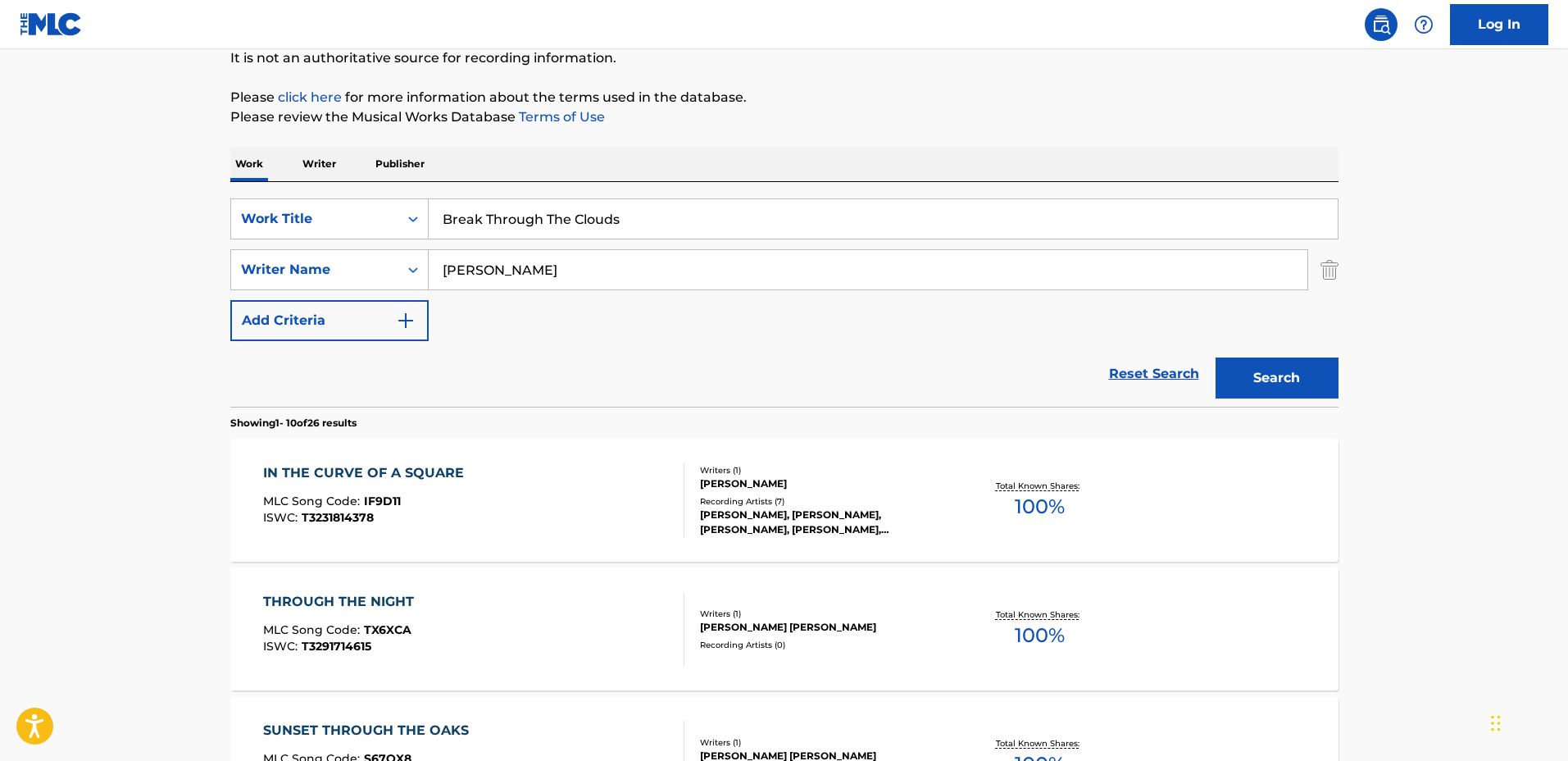
drag, startPoint x: 737, startPoint y: 227, endPoint x: 305, endPoint y: 193, distance: 433.3
click at [307, 190] on div "SearchWithCriteria1a0e44f3-660e-40e4-8096-cb3da561d6d2 Work Title Break Through…" at bounding box center [784, 295] width 1108 height 224
type input "The Streets We Walked"
click at [1215, 357] on button "Search" at bounding box center [1276, 378] width 123 height 41
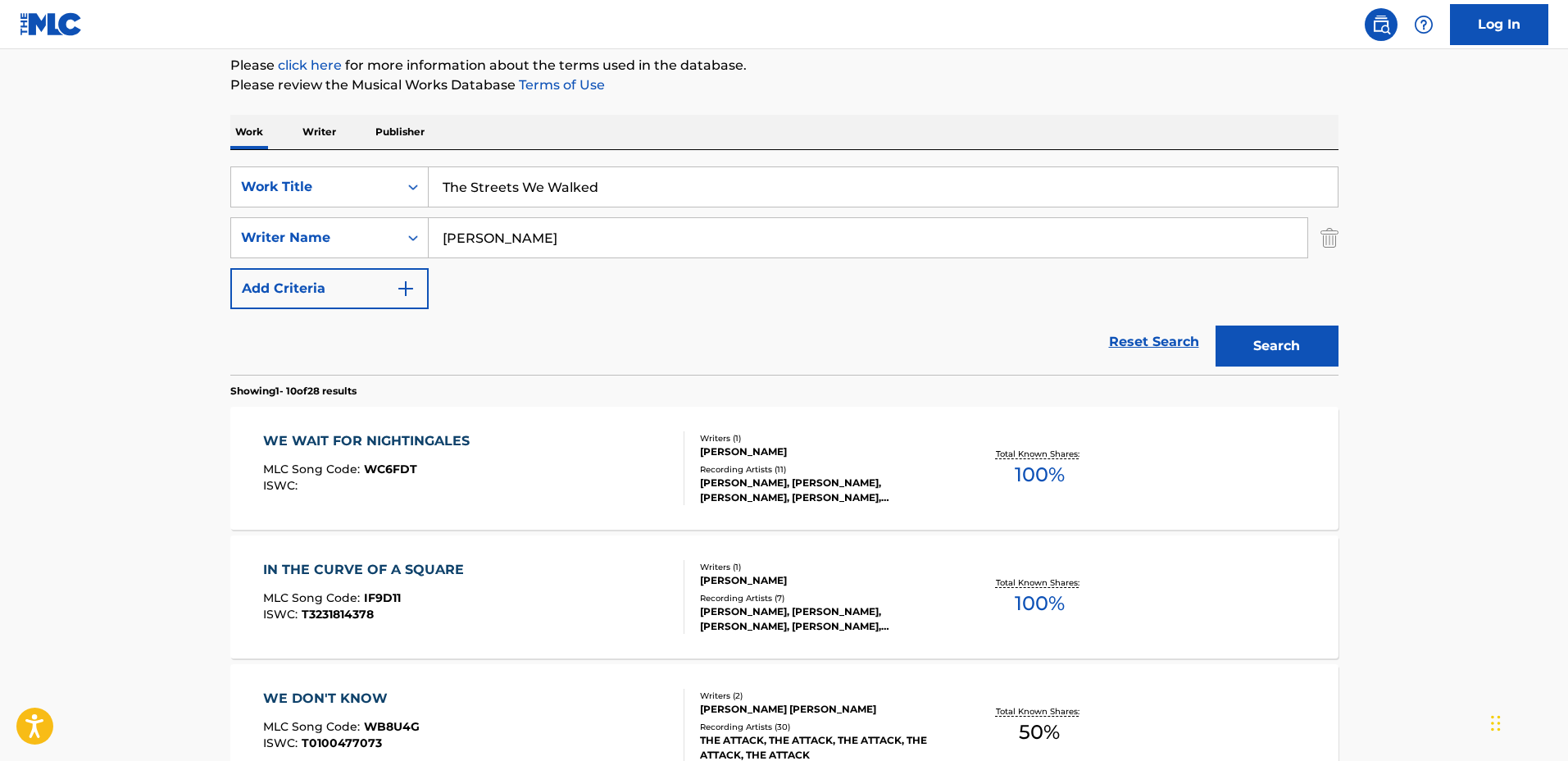
scroll to position [269, 0]
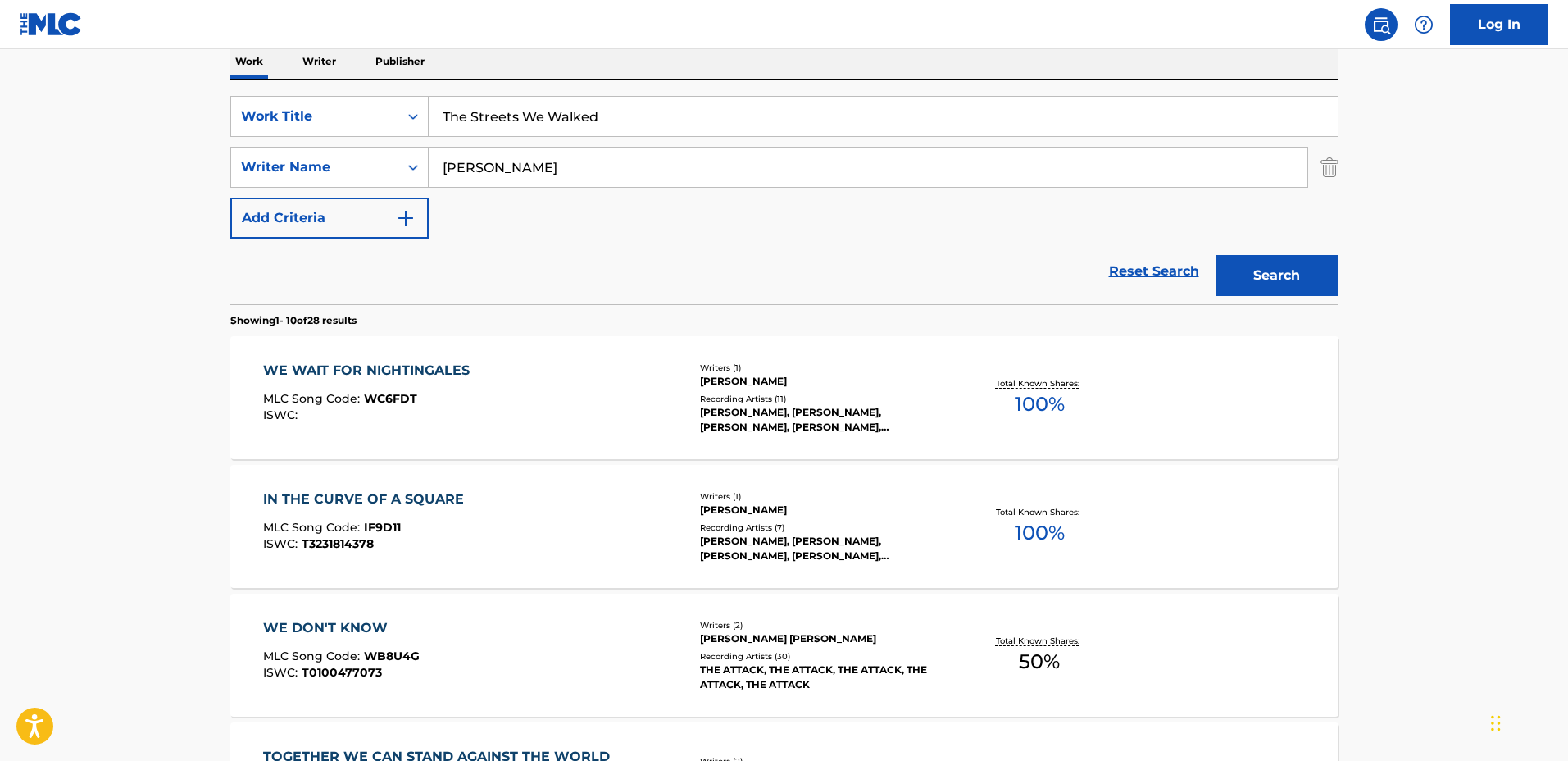
click at [658, 377] on div "WE WAIT FOR NIGHTINGALES MLC Song Code : WC6FDT ISWC :" at bounding box center [474, 398] width 421 height 74
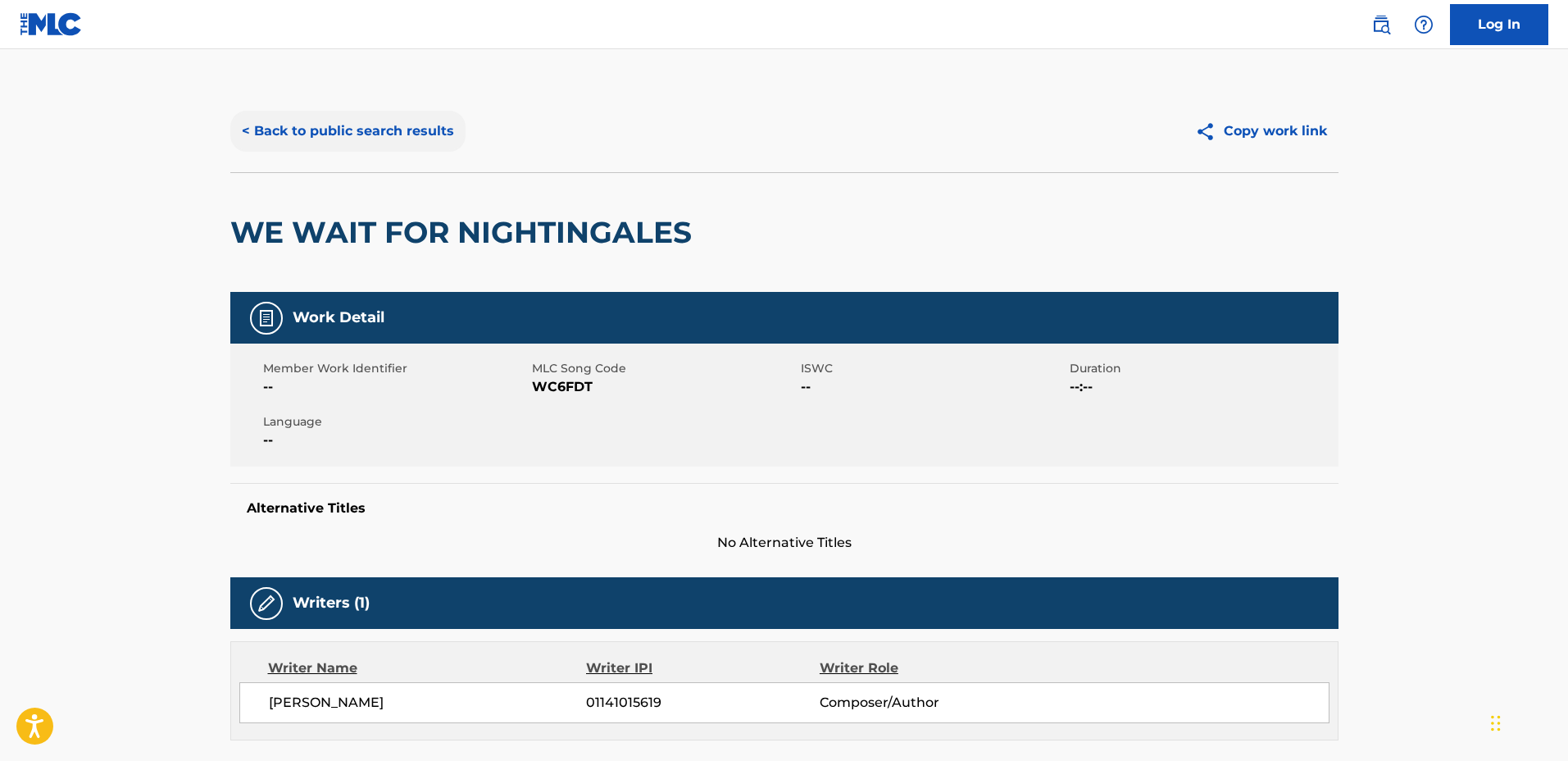
click at [381, 141] on button "< Back to public search results" at bounding box center [347, 131] width 235 height 41
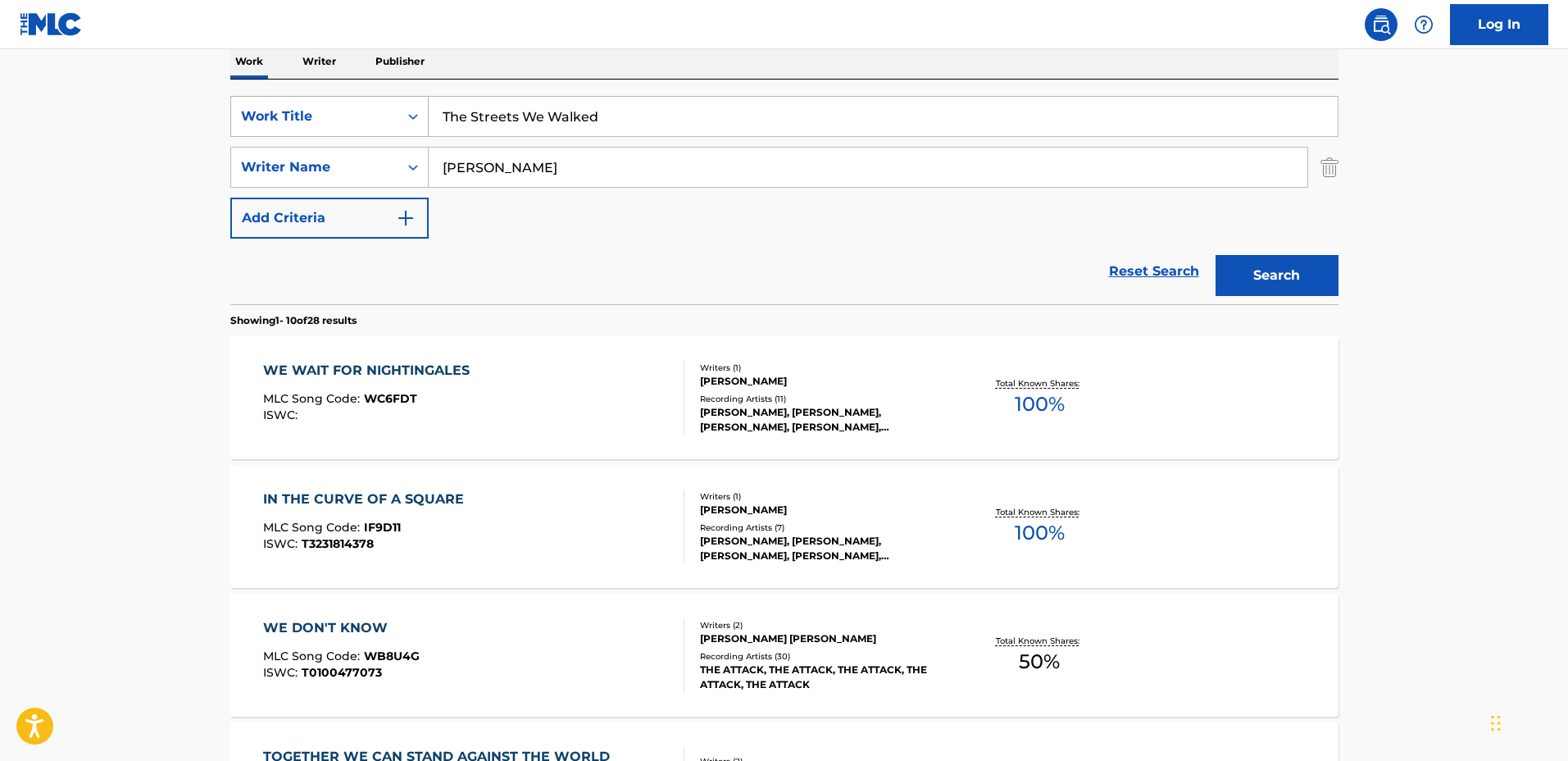
drag, startPoint x: 400, startPoint y: 104, endPoint x: 360, endPoint y: 100, distance: 40.2
click at [359, 100] on div "SearchWithCriteria1a0e44f3-660e-40e4-8096-cb3da561d6d2 Work Title The Streets W…" at bounding box center [784, 116] width 1108 height 41
type input "The Goldfish"
drag, startPoint x: 607, startPoint y: 167, endPoint x: 392, endPoint y: 150, distance: 215.7
click at [392, 150] on div "SearchWithCriteria44ce02e5-8513-4ad4-893c-b1b1f63cd03c Writer Name Richard Laur…" at bounding box center [784, 167] width 1108 height 41
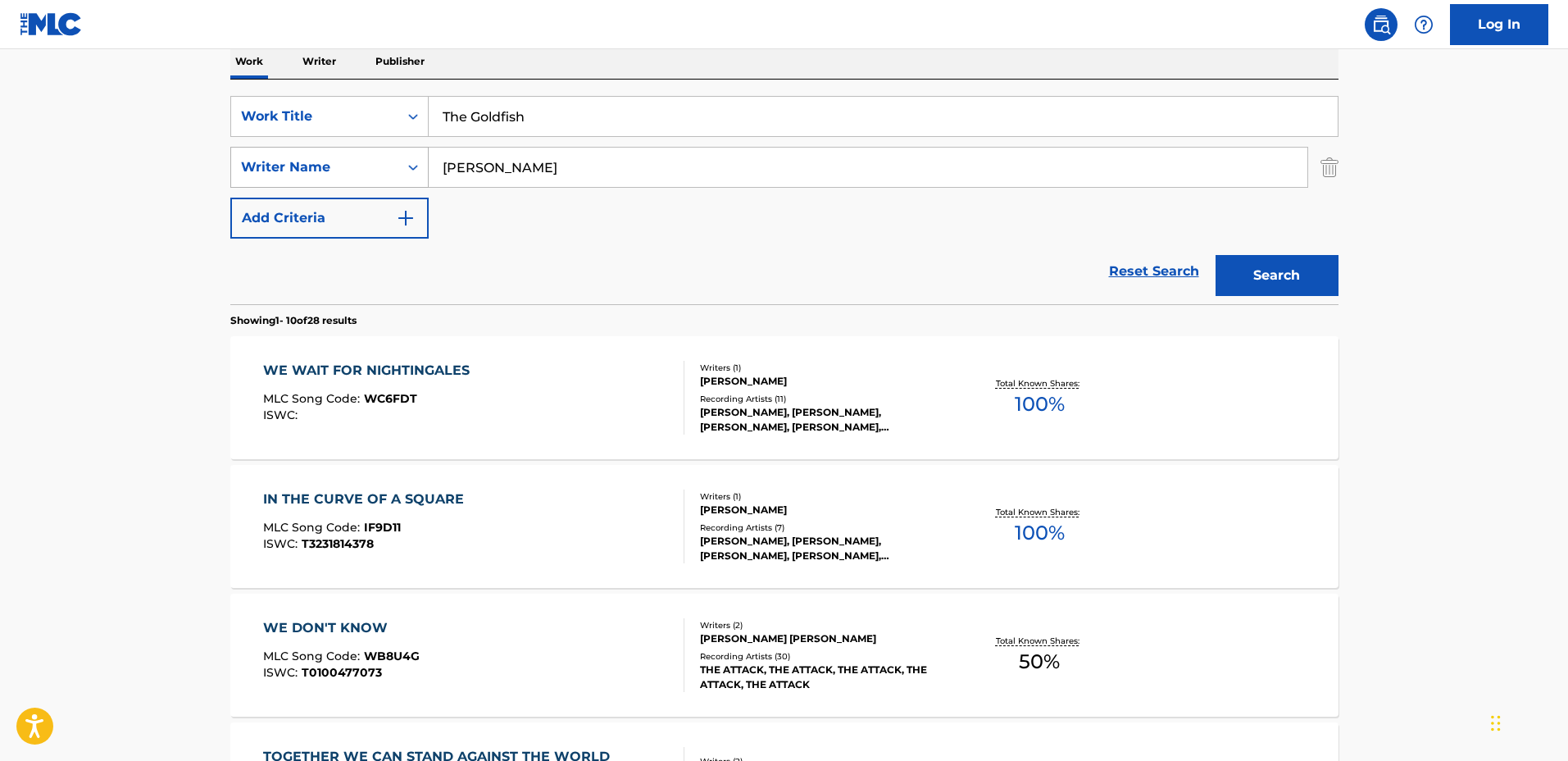
type input "Sophie Riviere"
click at [1215, 255] on button "Search" at bounding box center [1276, 275] width 123 height 41
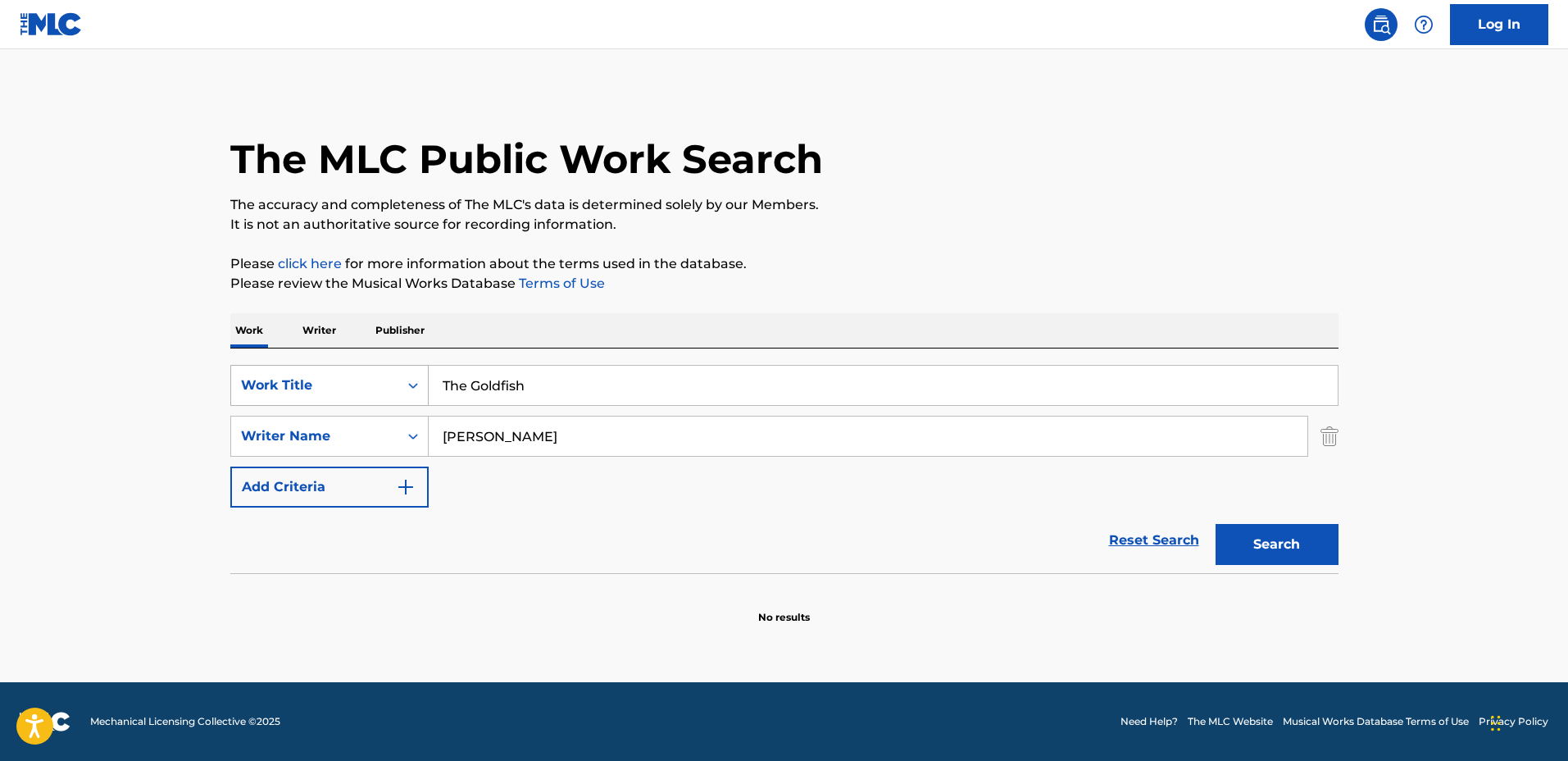
drag, startPoint x: 633, startPoint y: 385, endPoint x: 289, endPoint y: 381, distance: 344.0
click at [289, 381] on div "SearchWithCriteria1a0e44f3-660e-40e4-8096-cb3da561d6d2 Work Title The Goldfish" at bounding box center [784, 385] width 1108 height 41
type input "Ocean"
click at [1215, 524] on button "Search" at bounding box center [1276, 544] width 123 height 41
drag, startPoint x: 615, startPoint y: 407, endPoint x: 547, endPoint y: 386, distance: 71.2
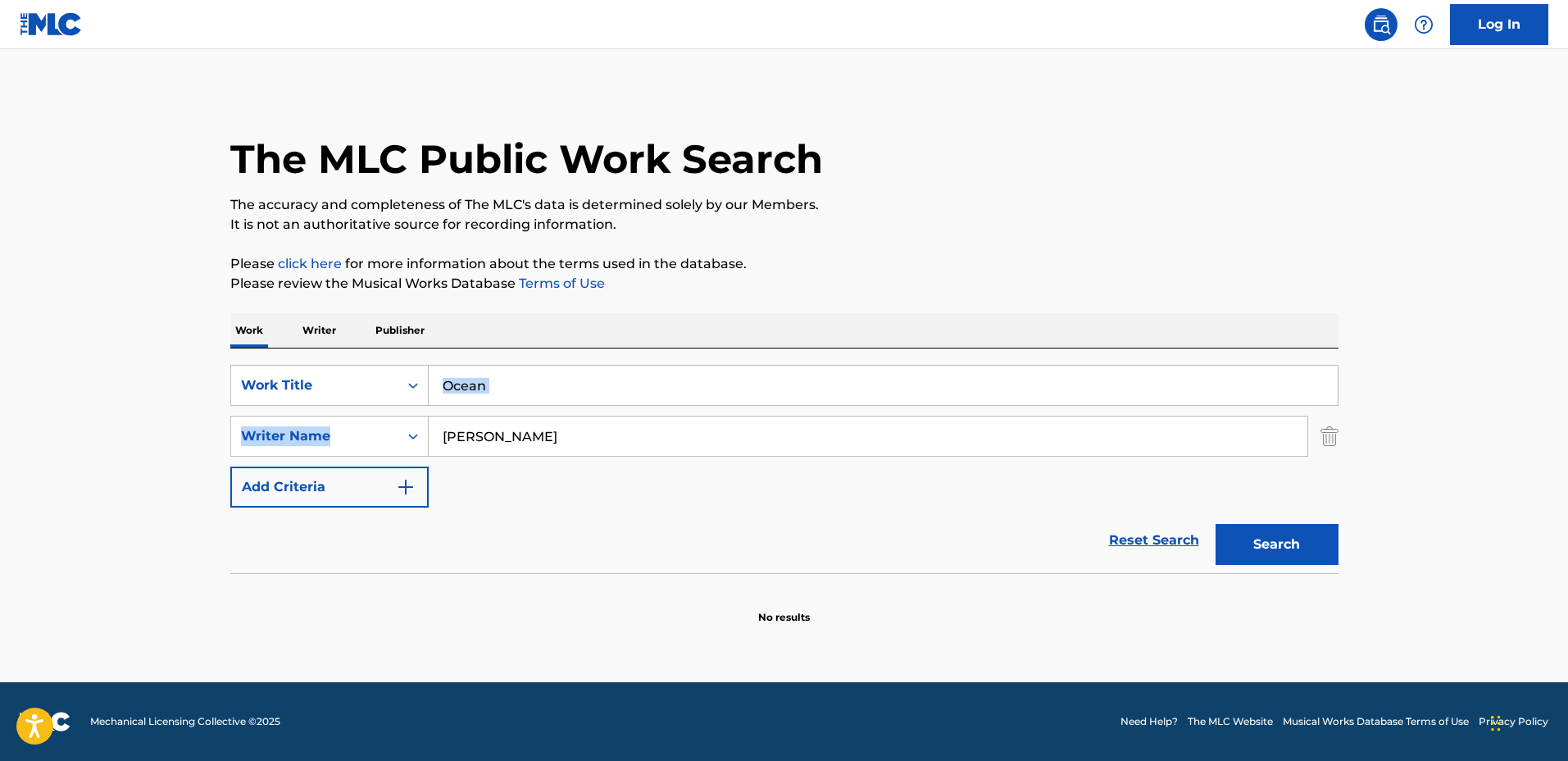
click at [547, 386] on div "SearchWithCriteria1a0e44f3-660e-40e4-8096-cb3da561d6d2 Work Title Ocean SearchW…" at bounding box center [784, 436] width 1108 height 142
drag, startPoint x: 544, startPoint y: 382, endPoint x: 388, endPoint y: 362, distance: 157.3
click at [388, 362] on div "SearchWithCriteria1a0e44f3-660e-40e4-8096-cb3da561d6d2 Work Title Ocean SearchW…" at bounding box center [784, 461] width 1108 height 224
type input "Walk"
drag, startPoint x: 565, startPoint y: 421, endPoint x: 412, endPoint y: 414, distance: 153.2
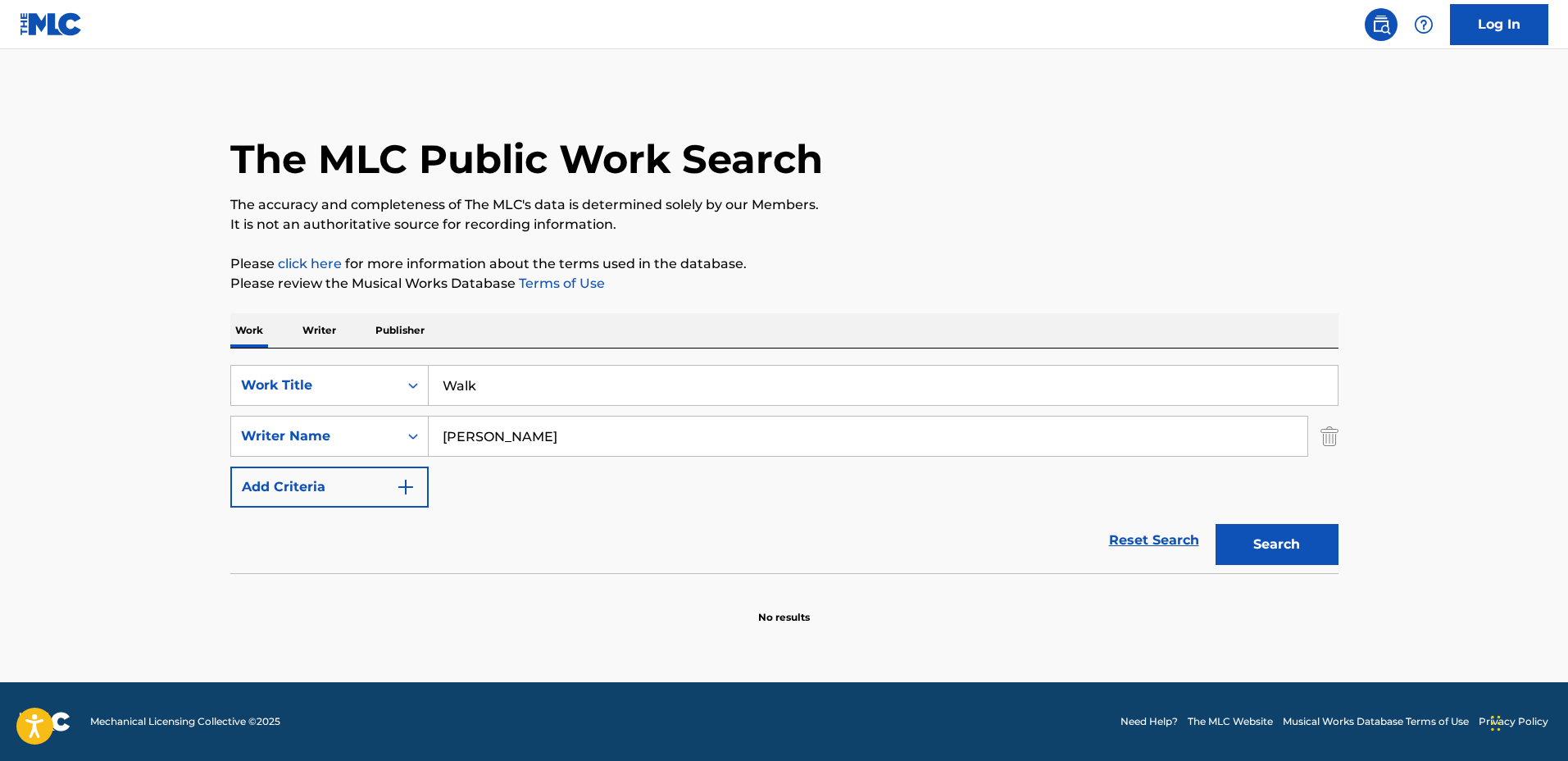
click at [412, 414] on div "SearchWithCriteria1a0e44f3-660e-40e4-8096-cb3da561d6d2 Work Title Walk SearchWi…" at bounding box center [784, 436] width 1108 height 142
type input "Kiarash Khorram"
click at [1215, 524] on button "Search" at bounding box center [1276, 544] width 123 height 41
drag, startPoint x: 573, startPoint y: 439, endPoint x: 357, endPoint y: 423, distance: 216.6
click at [355, 421] on div "SearchWithCriteria44ce02e5-8513-4ad4-893c-b1b1f63cd03c Writer Name Kiarash Khor…" at bounding box center [784, 436] width 1108 height 41
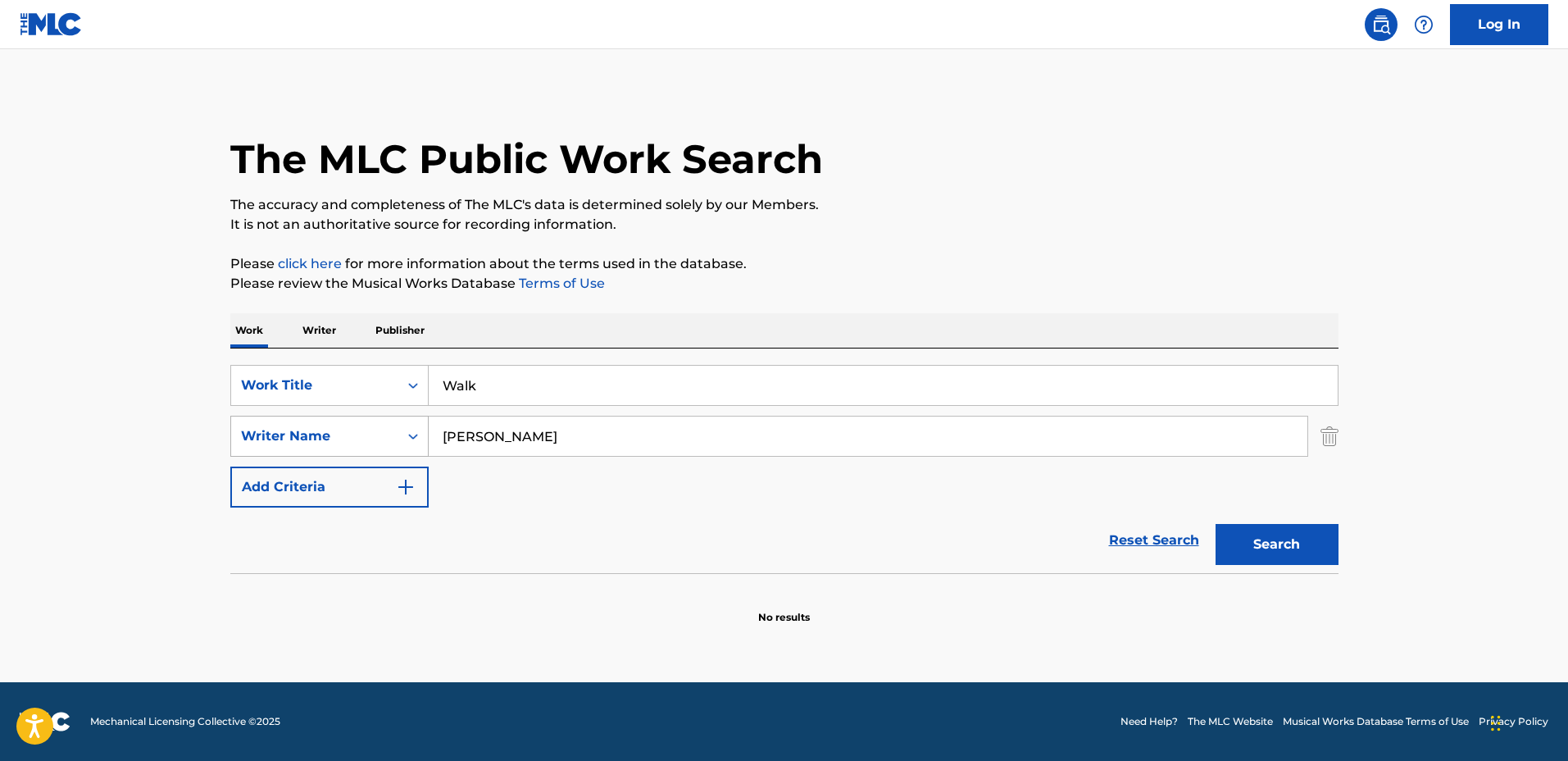
type input "Kiarash Khorram"
click at [1215, 524] on button "Search" at bounding box center [1276, 544] width 123 height 41
drag, startPoint x: 433, startPoint y: 356, endPoint x: 311, endPoint y: 351, distance: 122.1
click at [313, 349] on div "SearchWithCriteria1a0e44f3-660e-40e4-8096-cb3da561d6d2 Work Title Walk SearchWi…" at bounding box center [784, 461] width 1108 height 224
type input "Nostalgia"
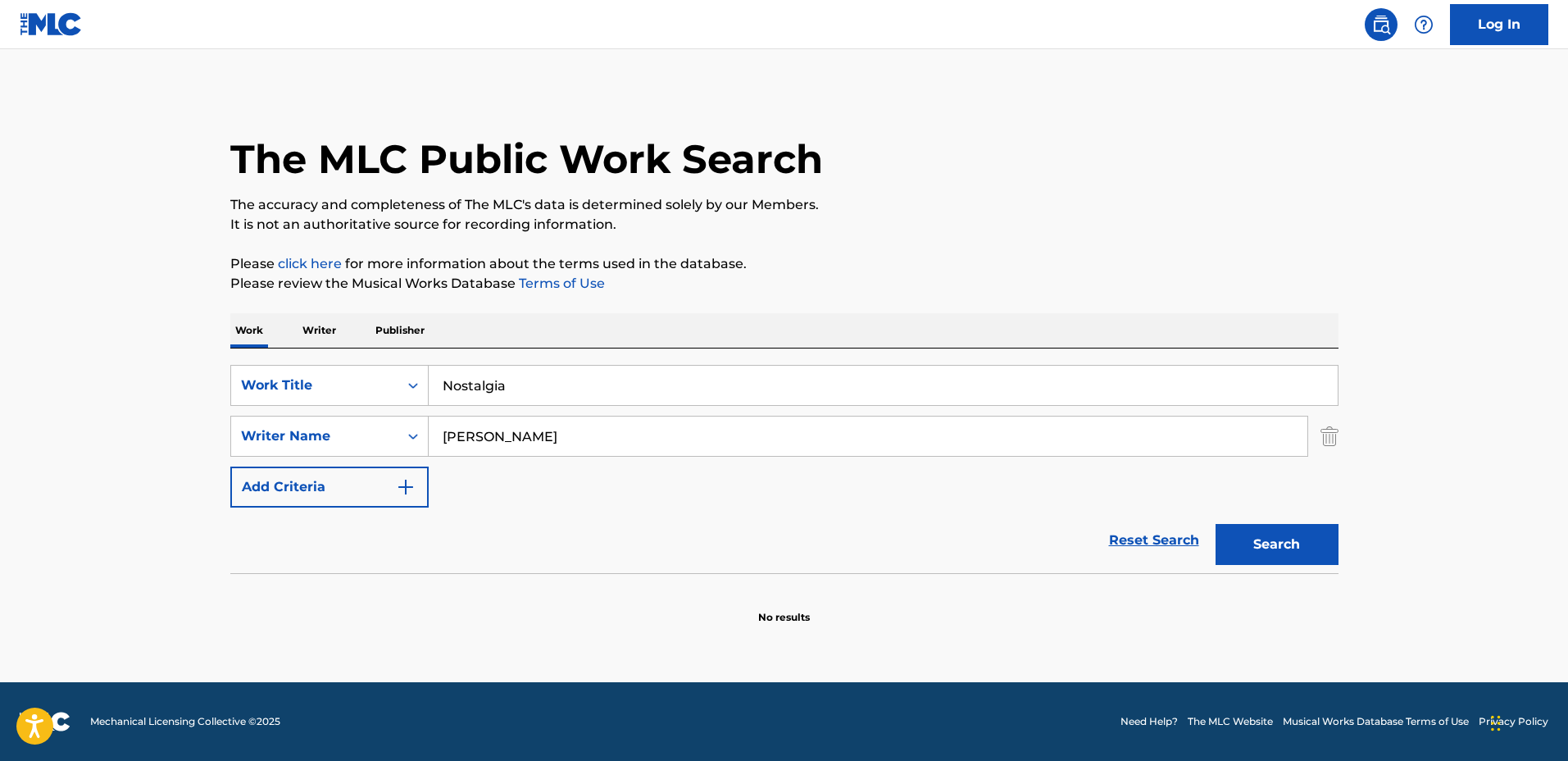
click at [1215, 524] on button "Search" at bounding box center [1276, 544] width 123 height 41
drag, startPoint x: 623, startPoint y: 369, endPoint x: 332, endPoint y: 358, distance: 291.2
click at [332, 358] on div "SearchWithCriteria1a0e44f3-660e-40e4-8096-cb3da561d6d2 Work Title Nostalgia Sea…" at bounding box center [784, 461] width 1108 height 224
type input "before dawn"
drag, startPoint x: 612, startPoint y: 447, endPoint x: 332, endPoint y: 427, distance: 280.7
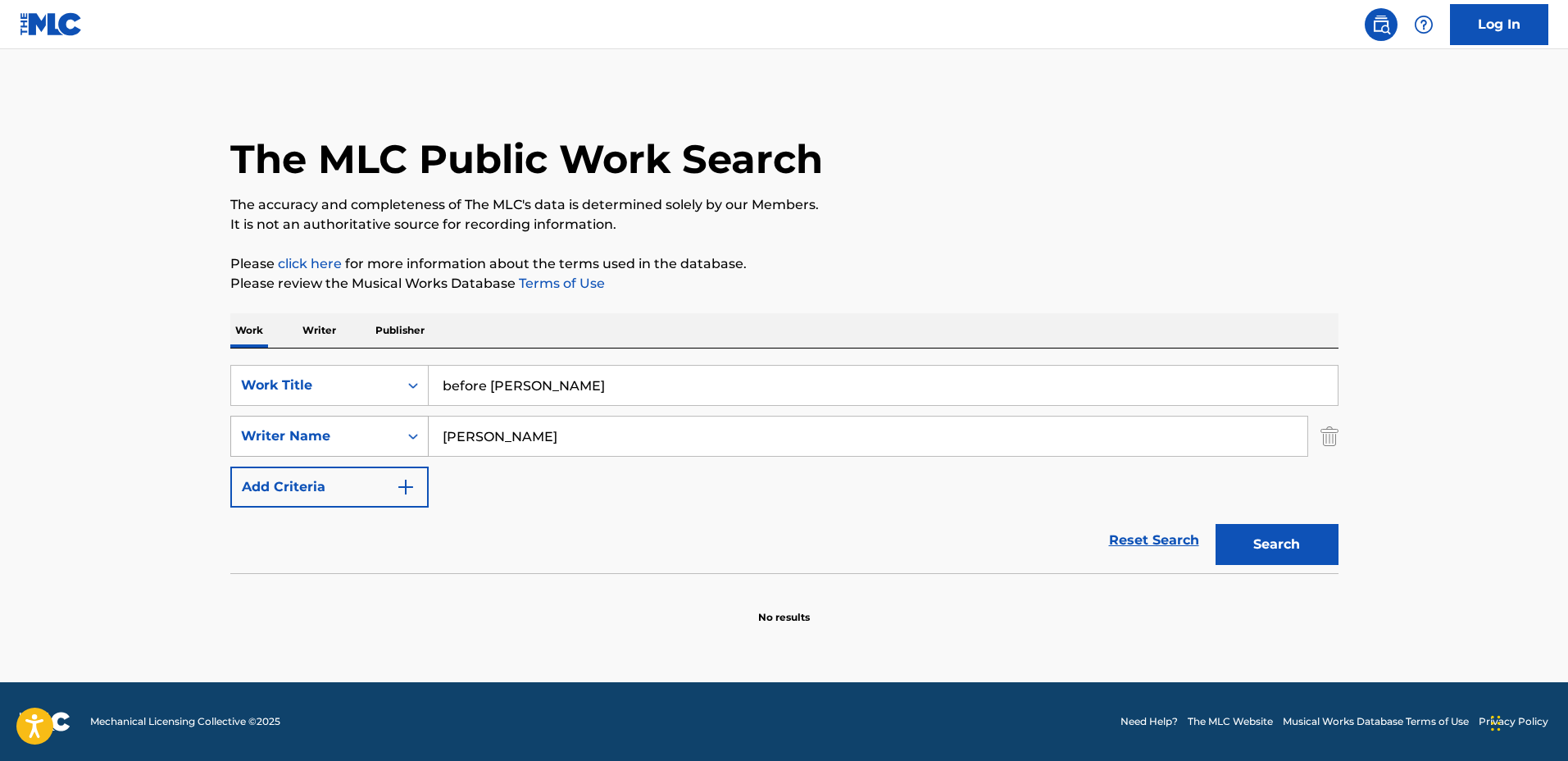
click at [332, 427] on div "SearchWithCriteria44ce02e5-8513-4ad4-893c-b1b1f63cd03c Writer Name Kiarash Khor…" at bounding box center [784, 436] width 1108 height 41
type input "Lucas Haymann"
click at [1215, 524] on button "Search" at bounding box center [1276, 544] width 123 height 41
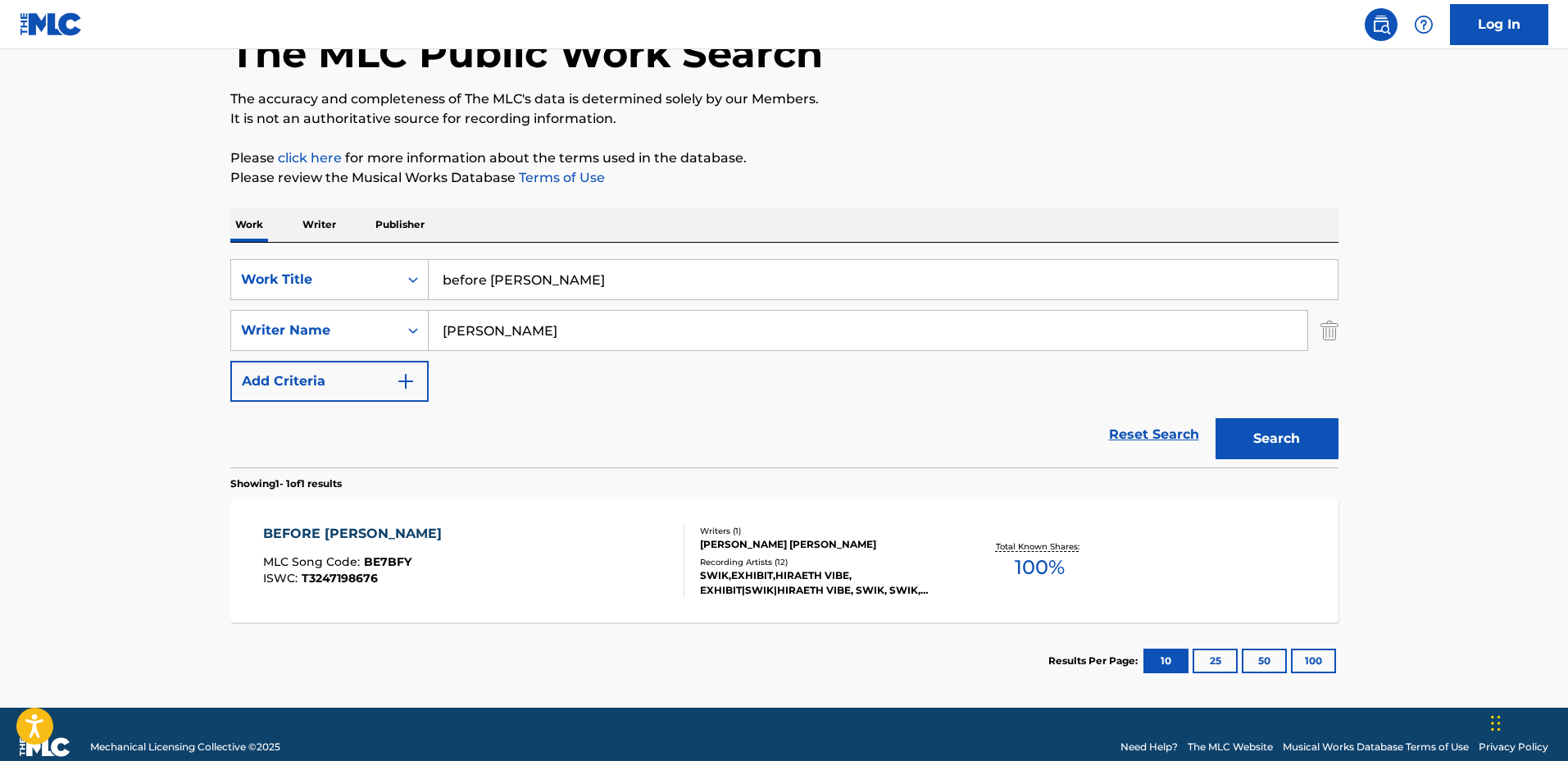
scroll to position [131, 0]
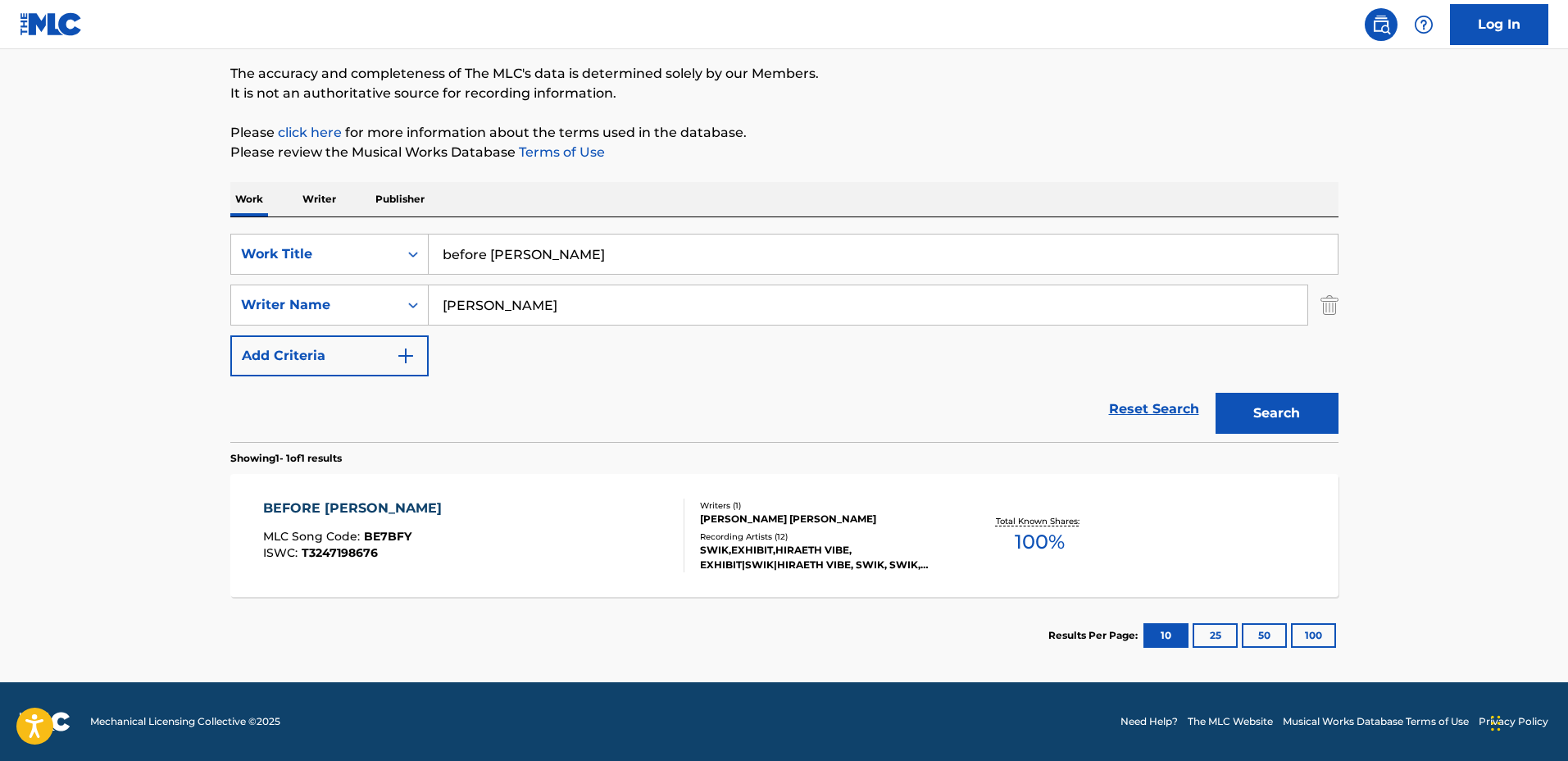
click at [917, 491] on div "BEFORE DAWN MLC Song Code : BE7BFY ISWC : T3247198676 Writers ( 1 ) LUCAS JULIE…" at bounding box center [784, 536] width 1108 height 123
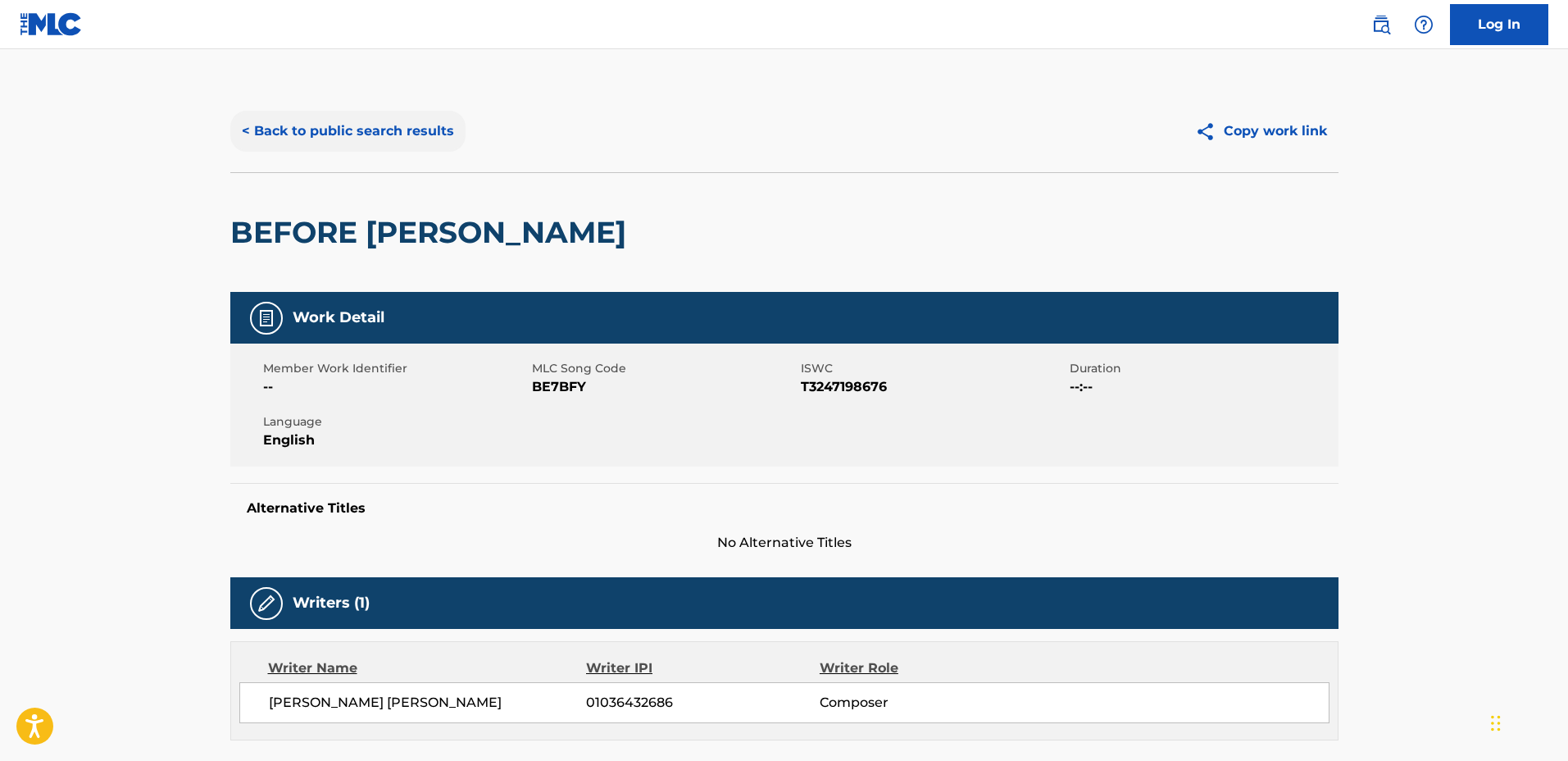
click at [376, 141] on button "< Back to public search results" at bounding box center [347, 131] width 235 height 41
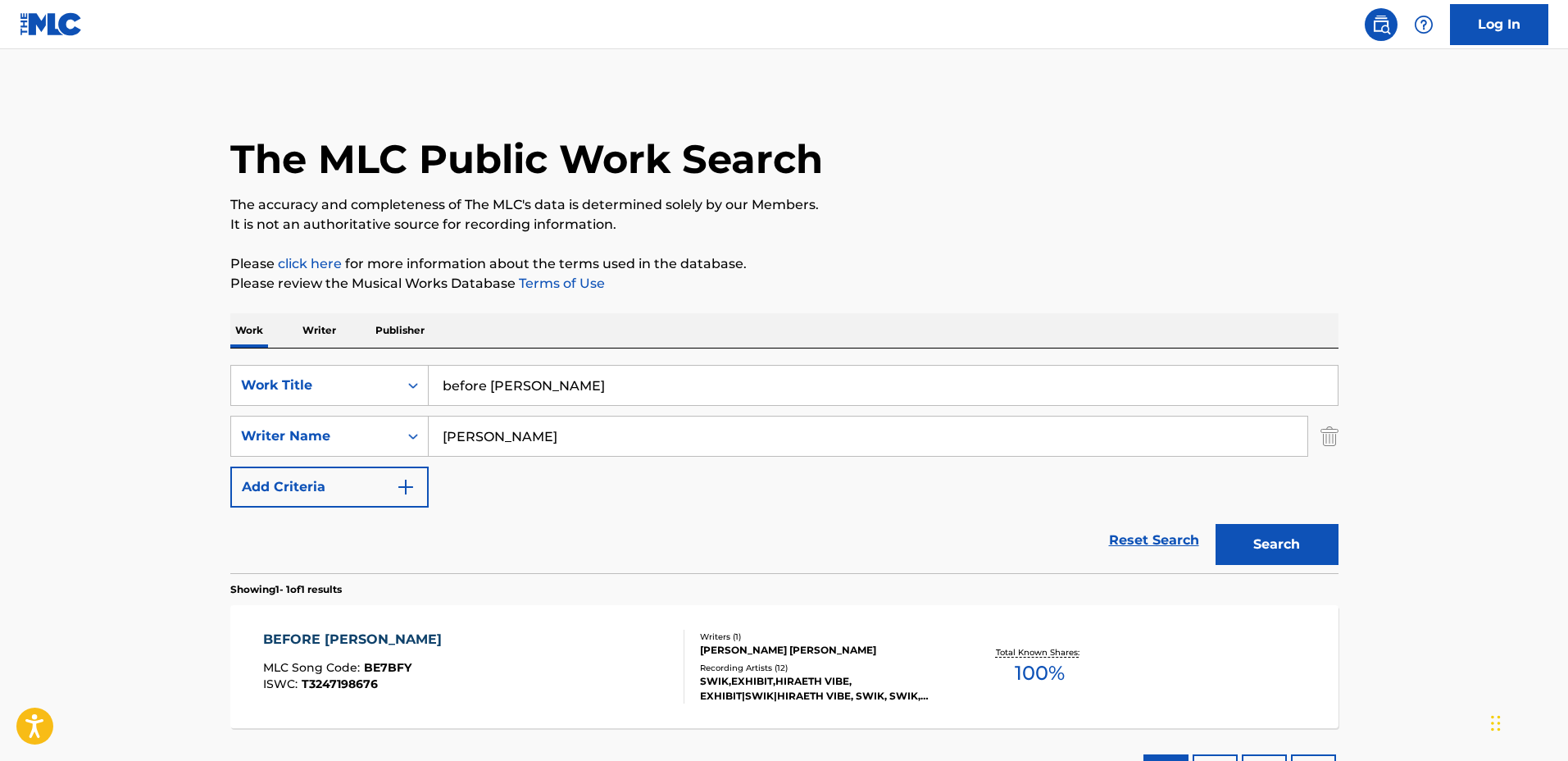
scroll to position [38, 0]
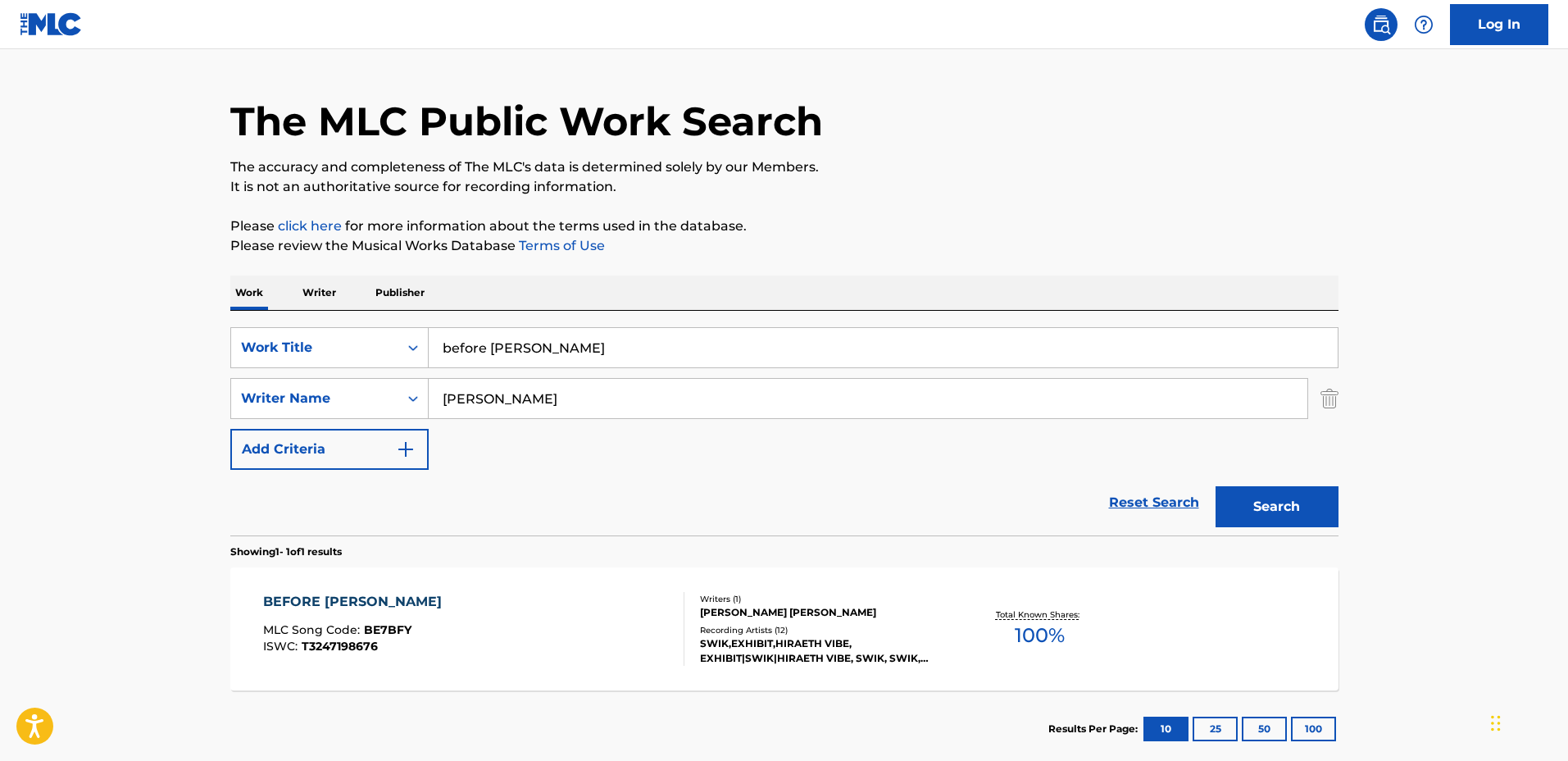
drag, startPoint x: 629, startPoint y: 331, endPoint x: 361, endPoint y: 323, distance: 268.1
click at [361, 323] on div "SearchWithCriteria1a0e44f3-660e-40e4-8096-cb3da561d6d2 Work Title before dawn S…" at bounding box center [784, 423] width 1108 height 224
type input "Beyond the Shore"
drag, startPoint x: 614, startPoint y: 402, endPoint x: 360, endPoint y: 394, distance: 254.1
click at [362, 394] on div "SearchWithCriteria44ce02e5-8513-4ad4-893c-b1b1f63cd03c Writer Name Lucas Haymann" at bounding box center [784, 398] width 1108 height 41
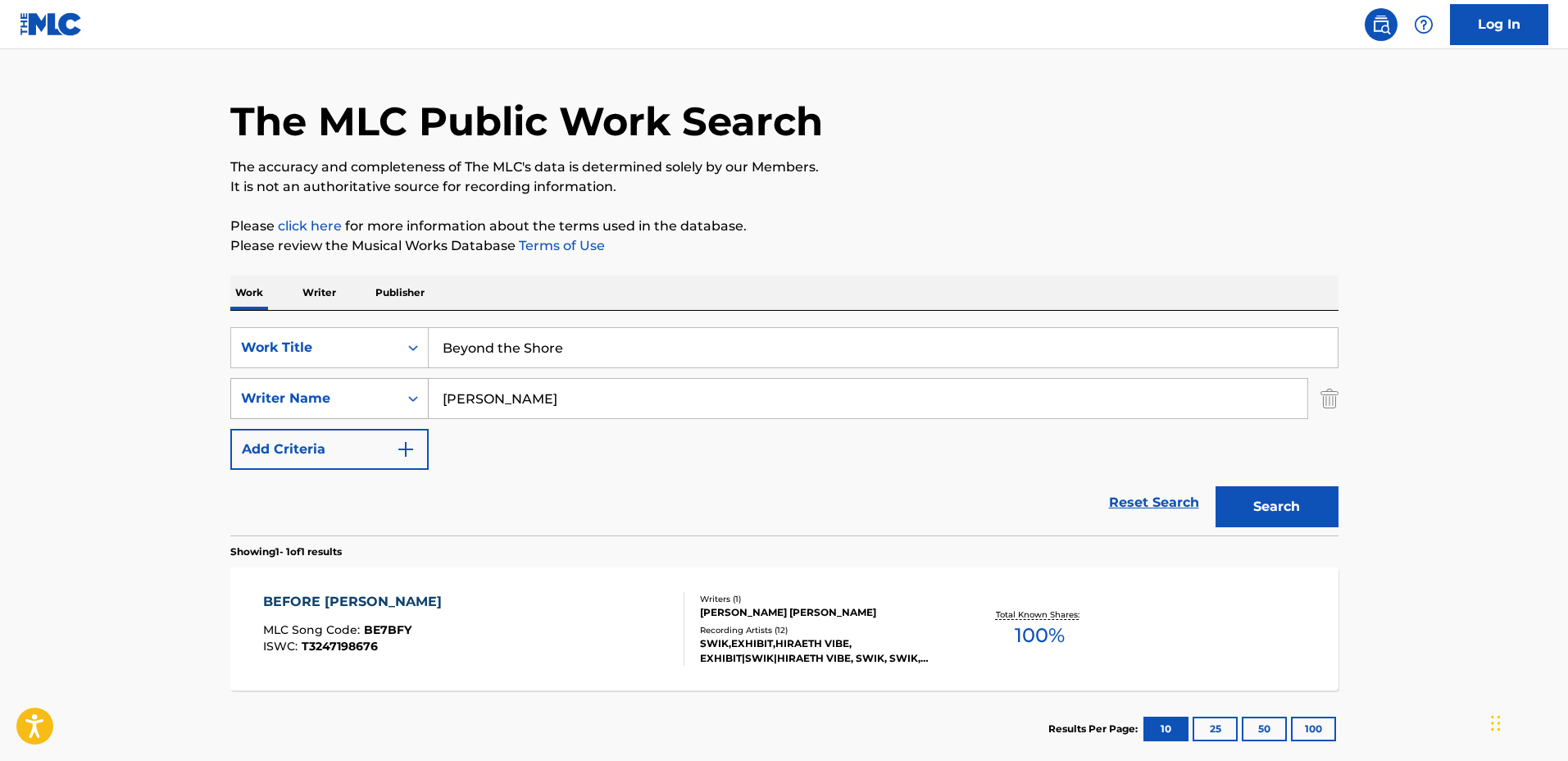
click at [1215, 486] on button "Search" at bounding box center [1276, 506] width 123 height 41
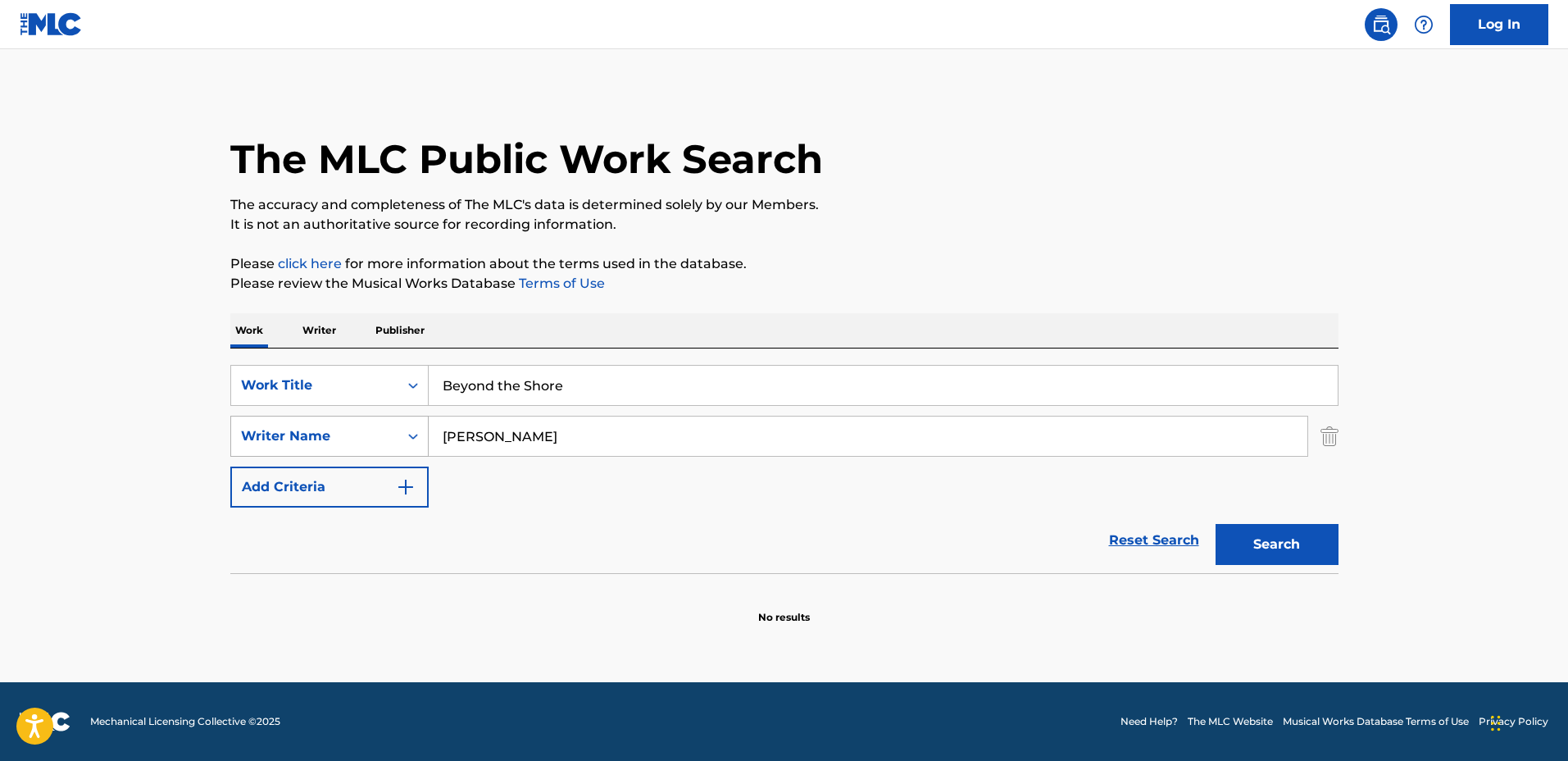
scroll to position [0, 0]
type input "Nathan Newton"
click at [1215, 524] on button "Search" at bounding box center [1276, 544] width 123 height 41
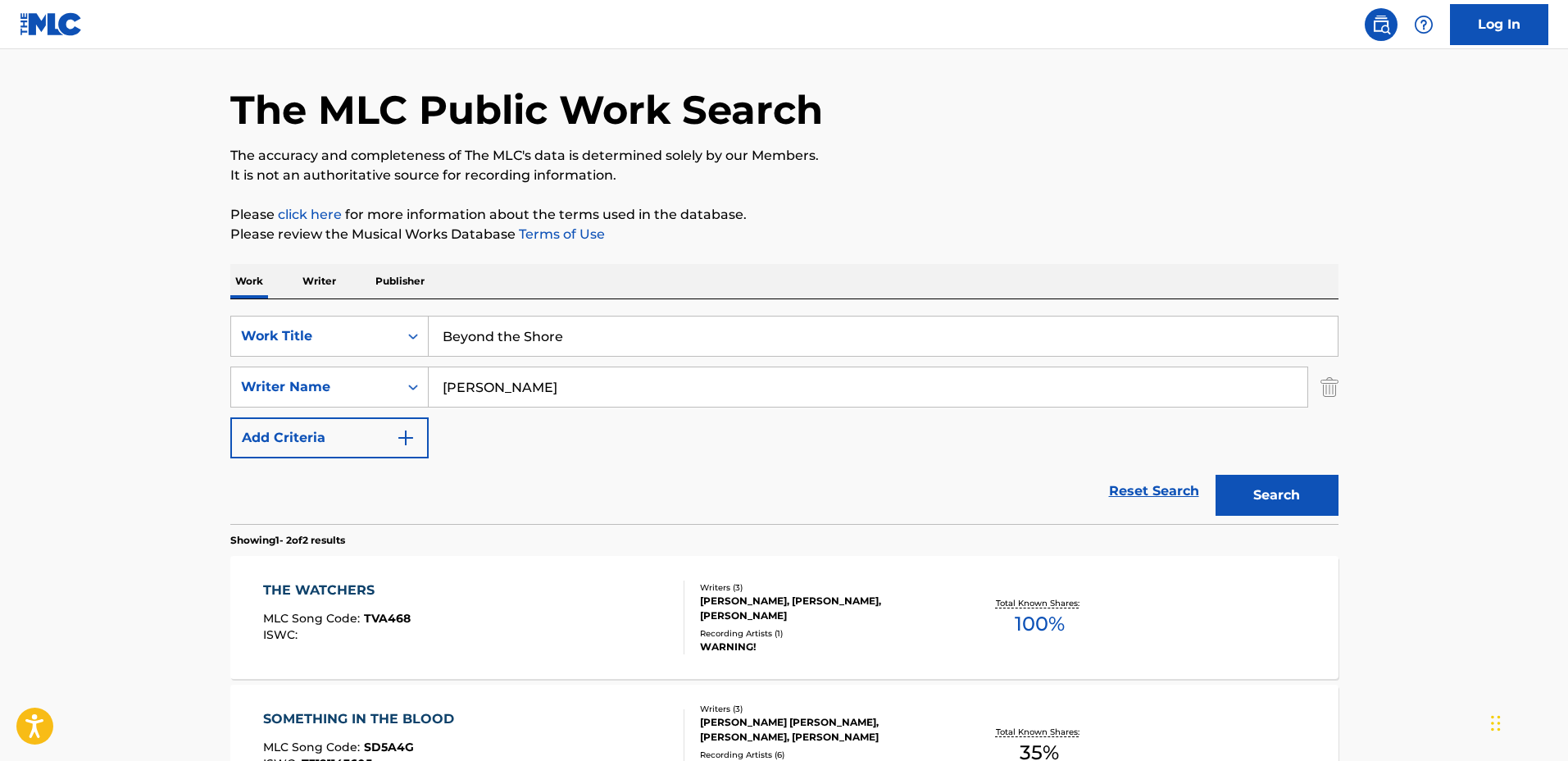
scroll to position [205, 0]
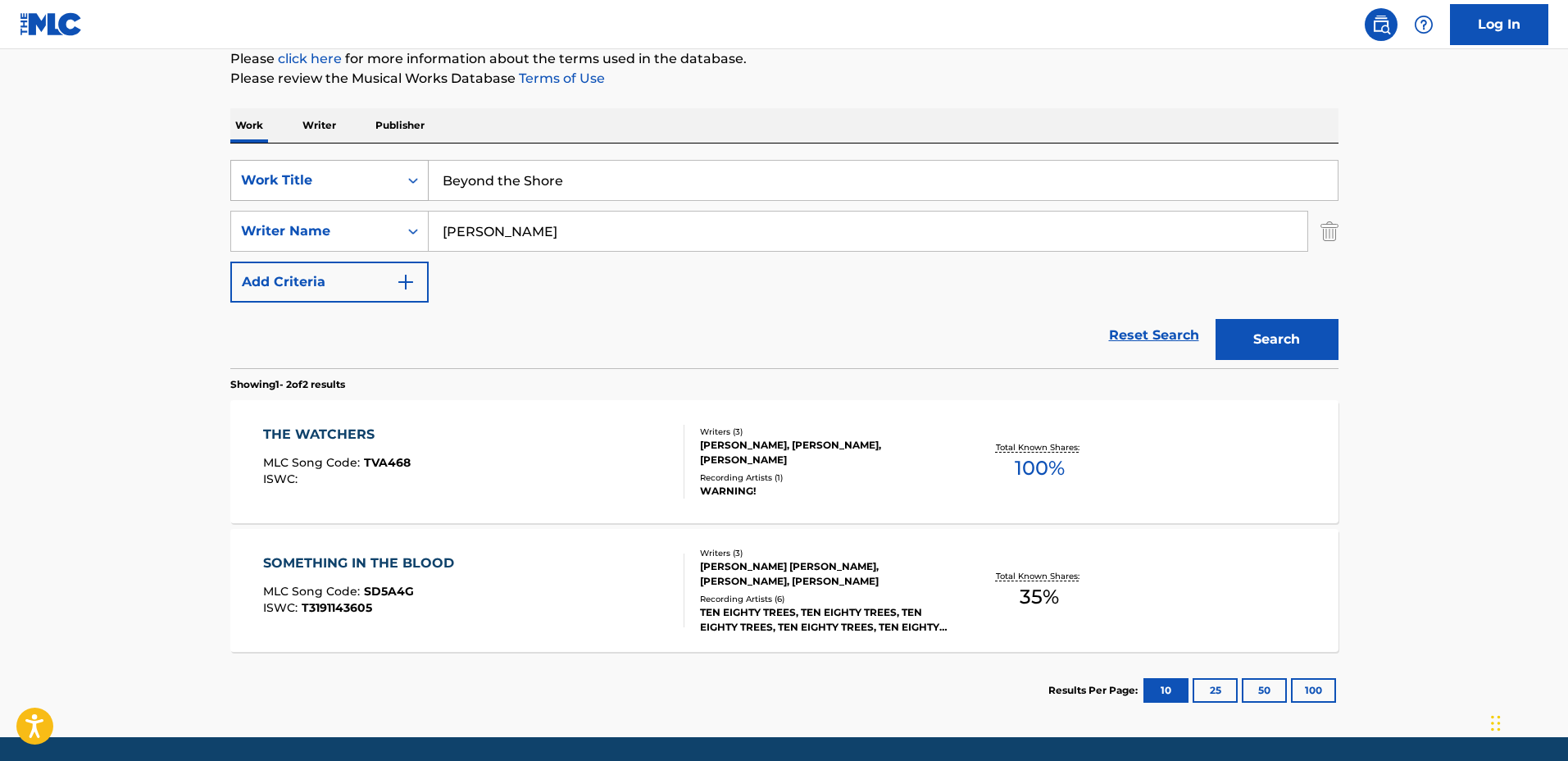
drag, startPoint x: 368, startPoint y: 167, endPoint x: 310, endPoint y: 164, distance: 58.1
click at [310, 164] on div "SearchWithCriteria1a0e44f3-660e-40e4-8096-cb3da561d6d2 Work Title Beyond the Sh…" at bounding box center [784, 180] width 1108 height 41
type input "The Last"
drag, startPoint x: 575, startPoint y: 239, endPoint x: 376, endPoint y: 225, distance: 199.5
click at [376, 225] on div "SearchWithCriteria44ce02e5-8513-4ad4-893c-b1b1f63cd03c Writer Name Nathan Newton" at bounding box center [784, 231] width 1108 height 41
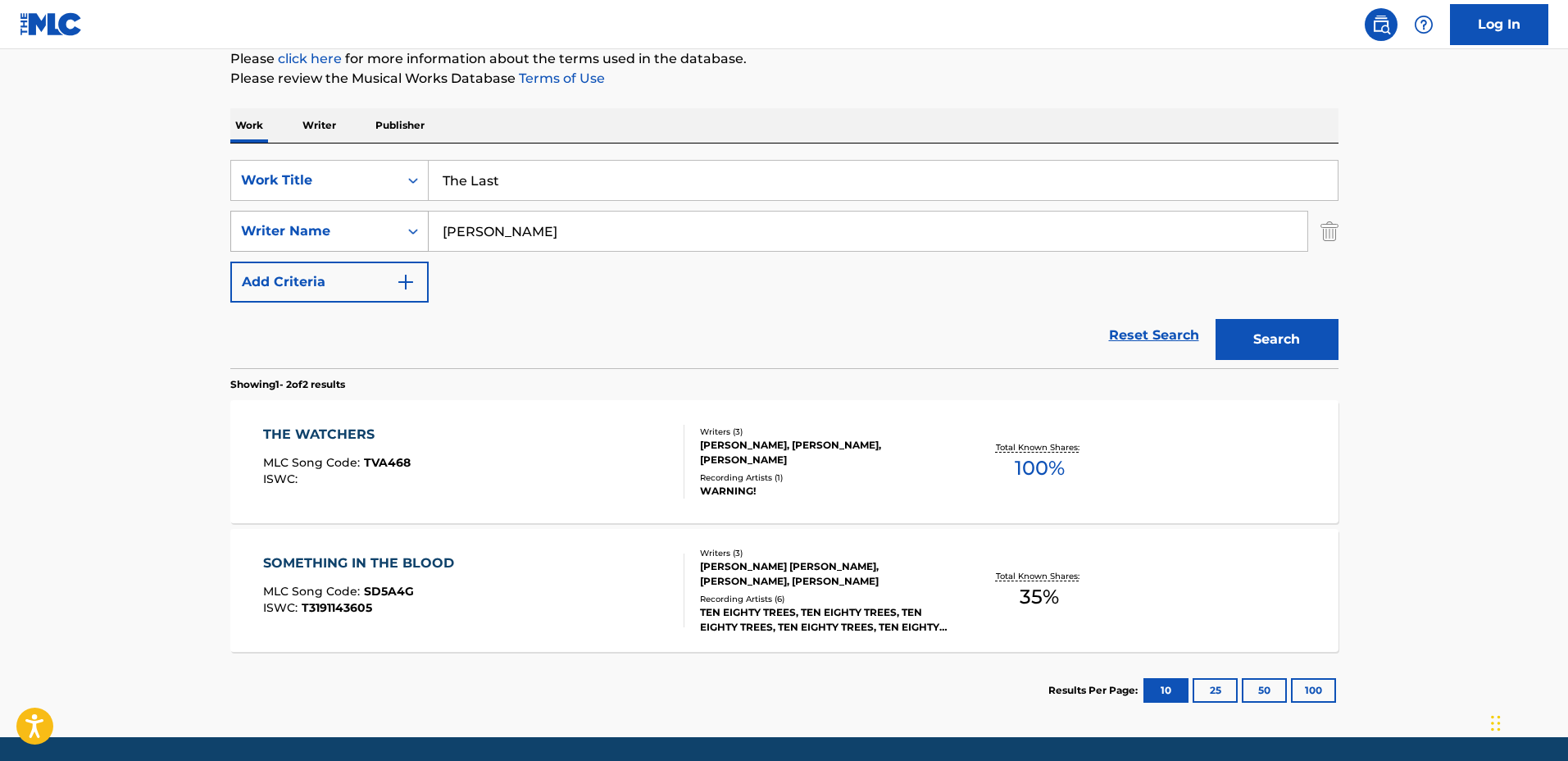
type input "Paul Neufeld"
click at [1215, 319] on button "Search" at bounding box center [1276, 340] width 123 height 41
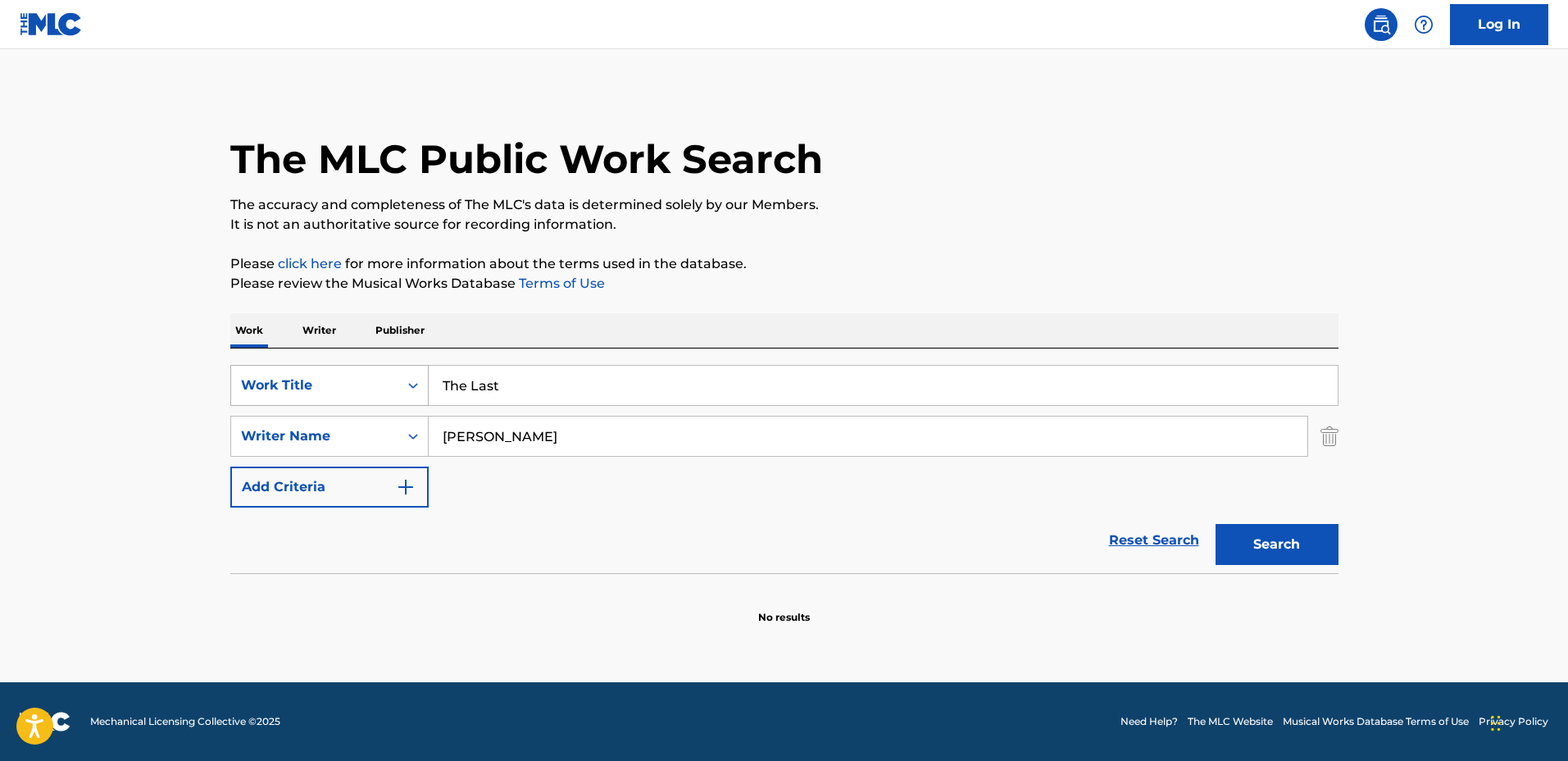
drag, startPoint x: 662, startPoint y: 379, endPoint x: 370, endPoint y: 369, distance: 292.2
click at [370, 369] on div "SearchWithCriteria1a0e44f3-660e-40e4-8096-cb3da561d6d2 Work Title The Last" at bounding box center [784, 385] width 1108 height 41
click at [1215, 524] on button "Search" at bounding box center [1276, 544] width 123 height 41
drag, startPoint x: 725, startPoint y: 383, endPoint x: 357, endPoint y: 344, distance: 370.1
click at [357, 344] on div "Work Writer Publisher SearchWithCriteria1a0e44f3-660e-40e4-8096-cb3da561d6d2 Wo…" at bounding box center [784, 468] width 1108 height 311
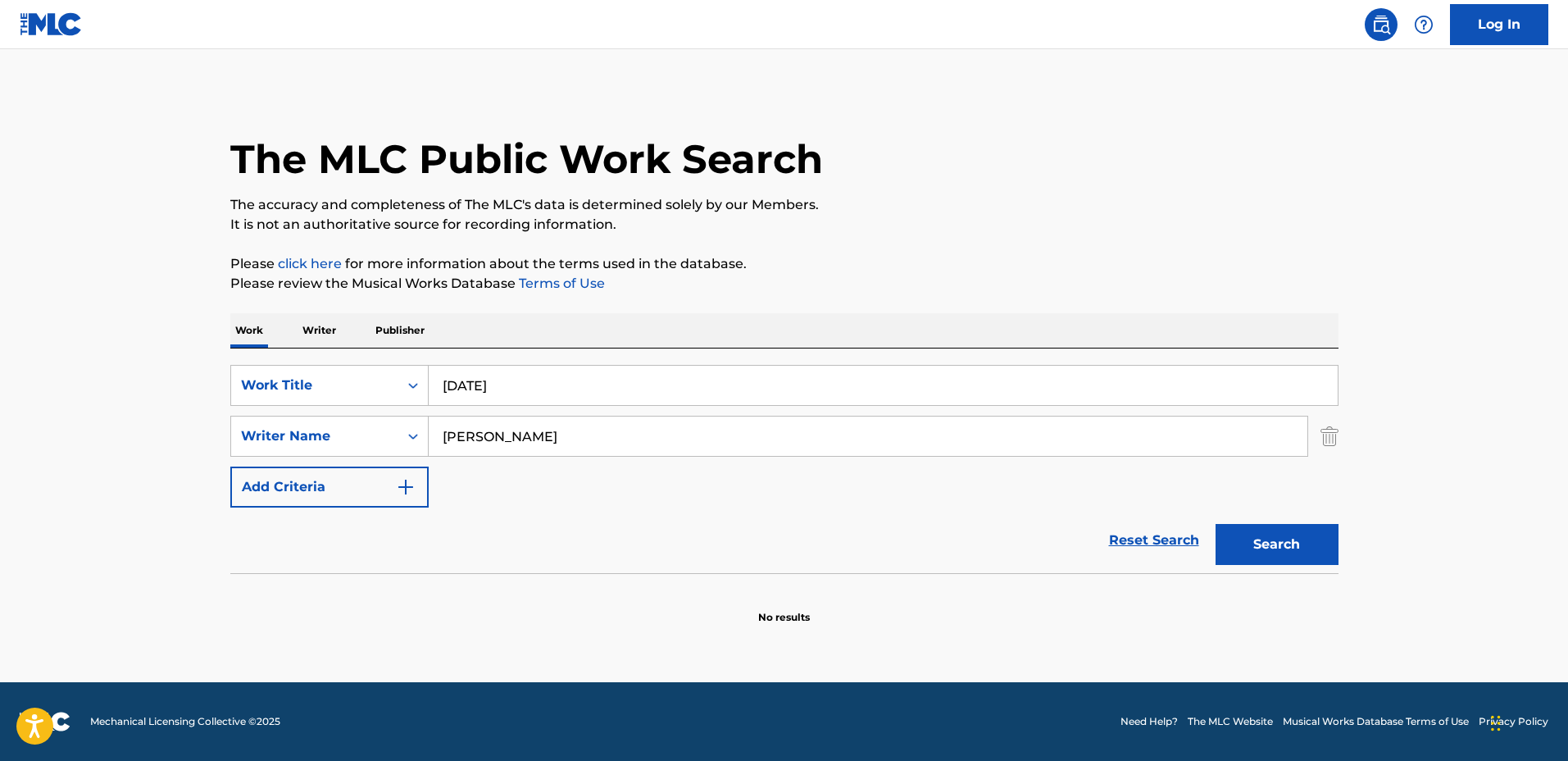
type input "Sunday"
click at [624, 567] on div "Reset Search Search" at bounding box center [784, 540] width 1108 height 65
drag, startPoint x: 627, startPoint y: 445, endPoint x: 356, endPoint y: 427, distance: 271.6
click at [356, 427] on div "SearchWithCriteria44ce02e5-8513-4ad4-893c-b1b1f63cd03c Writer Name Paul Neufeld" at bounding box center [784, 436] width 1108 height 41
type input "O"
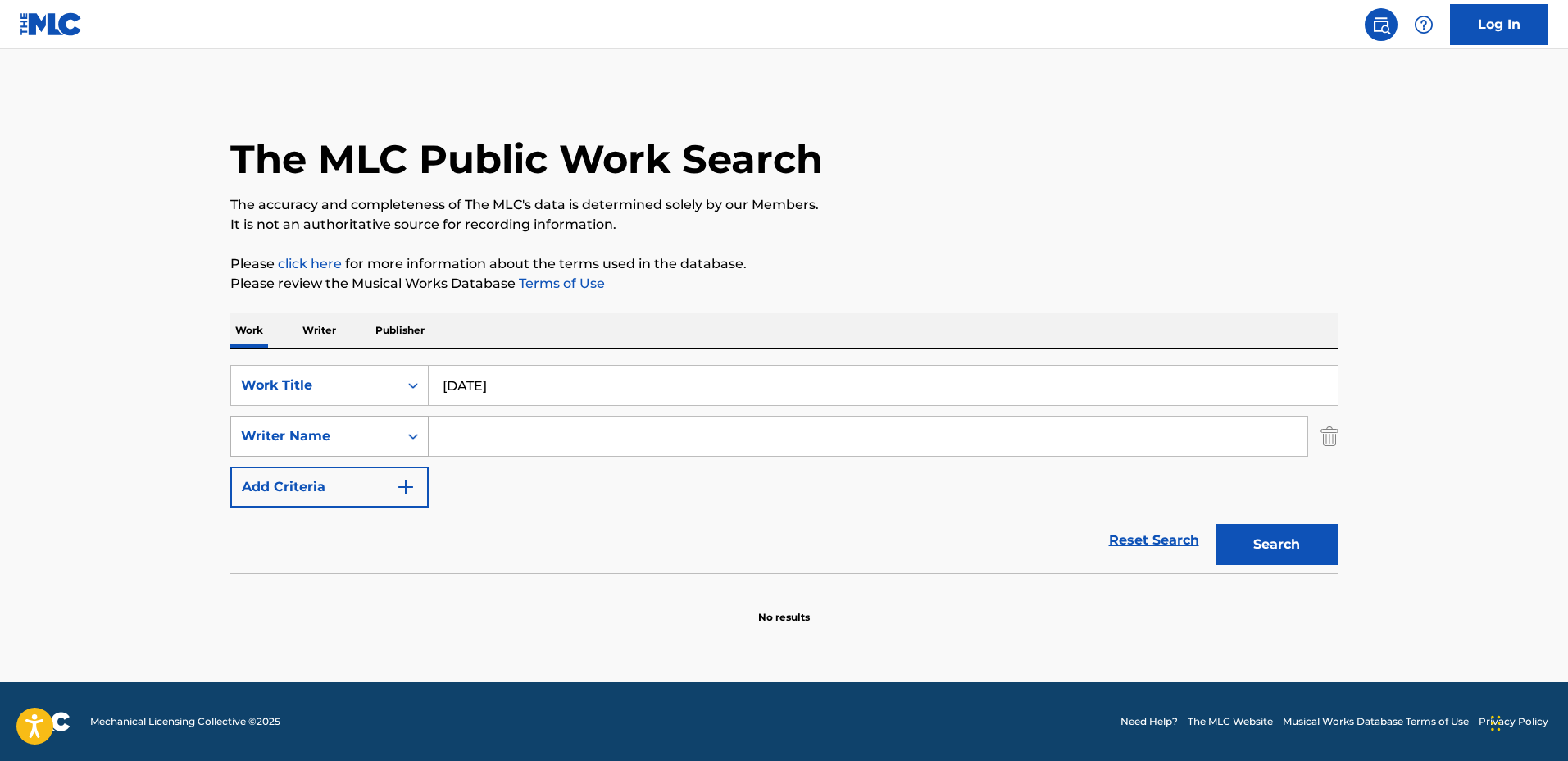
type input "a"
type input "Paul Seba"
click at [1215, 524] on button "Search" at bounding box center [1276, 544] width 123 height 41
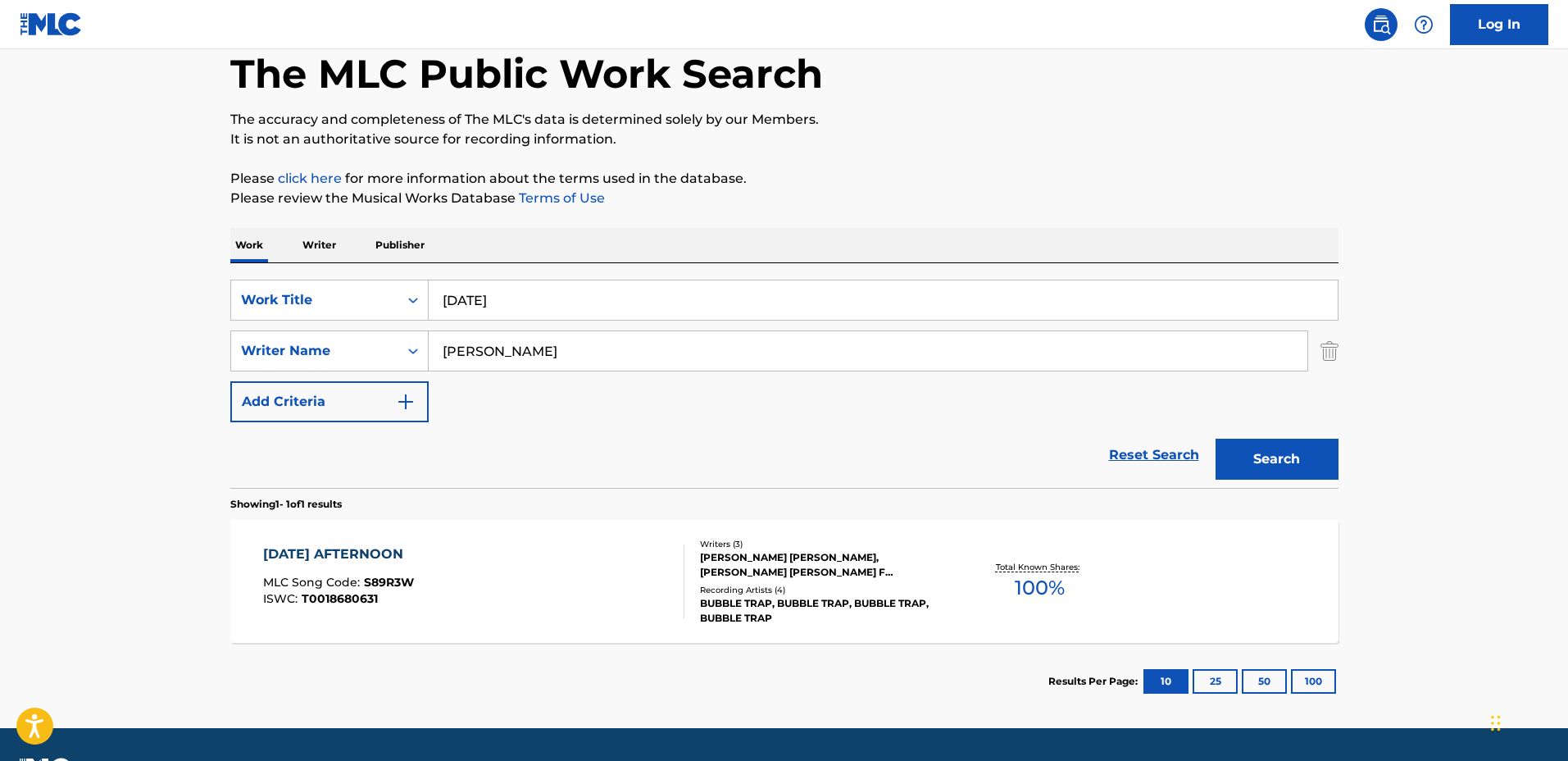
scroll to position [102, 0]
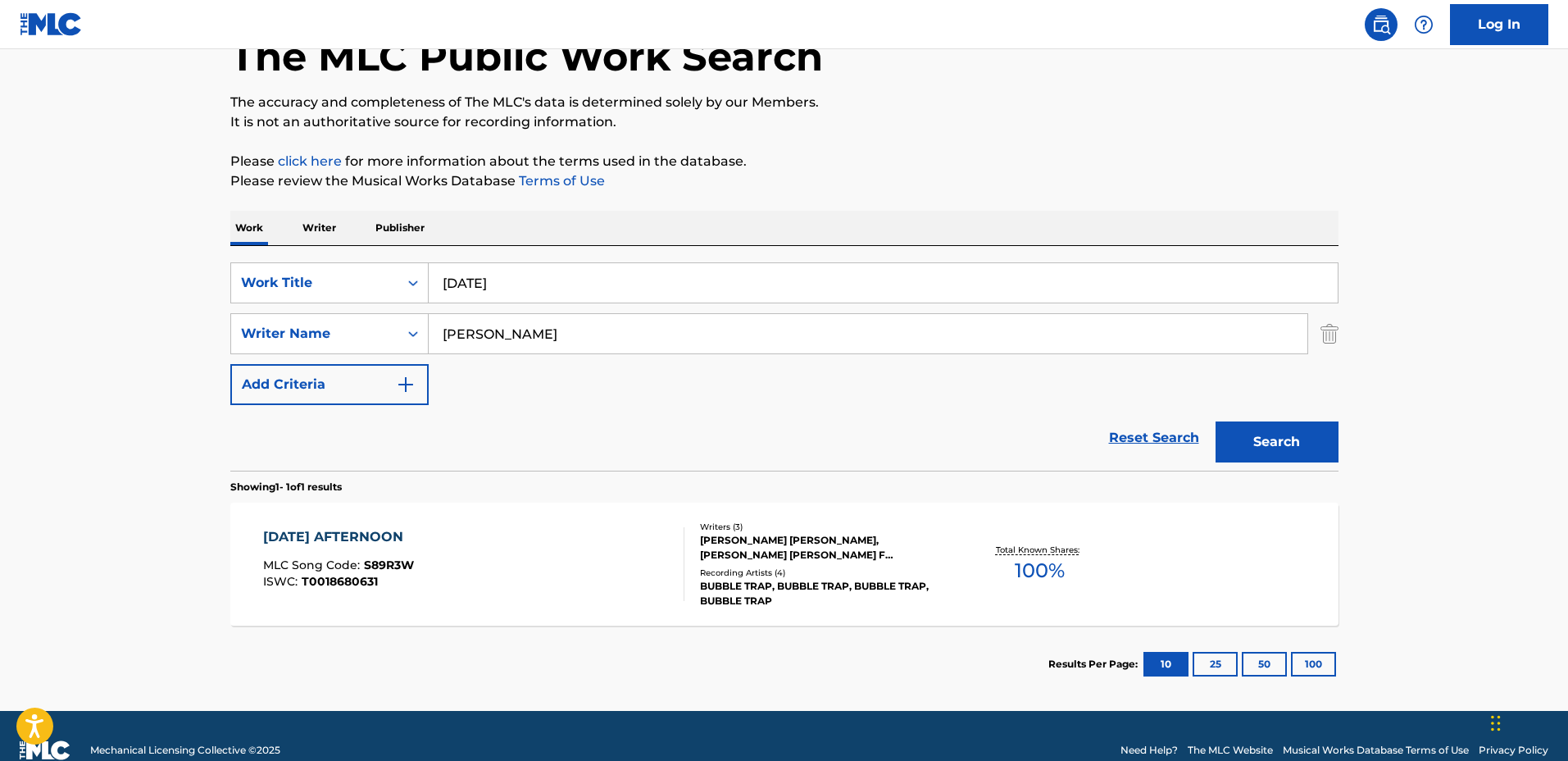
click at [850, 504] on div "SUNDAY AFTERNOON MLC Song Code : S89R3W ISWC : T0018680631 Writers ( 3 ) SEBAST…" at bounding box center [784, 564] width 1108 height 123
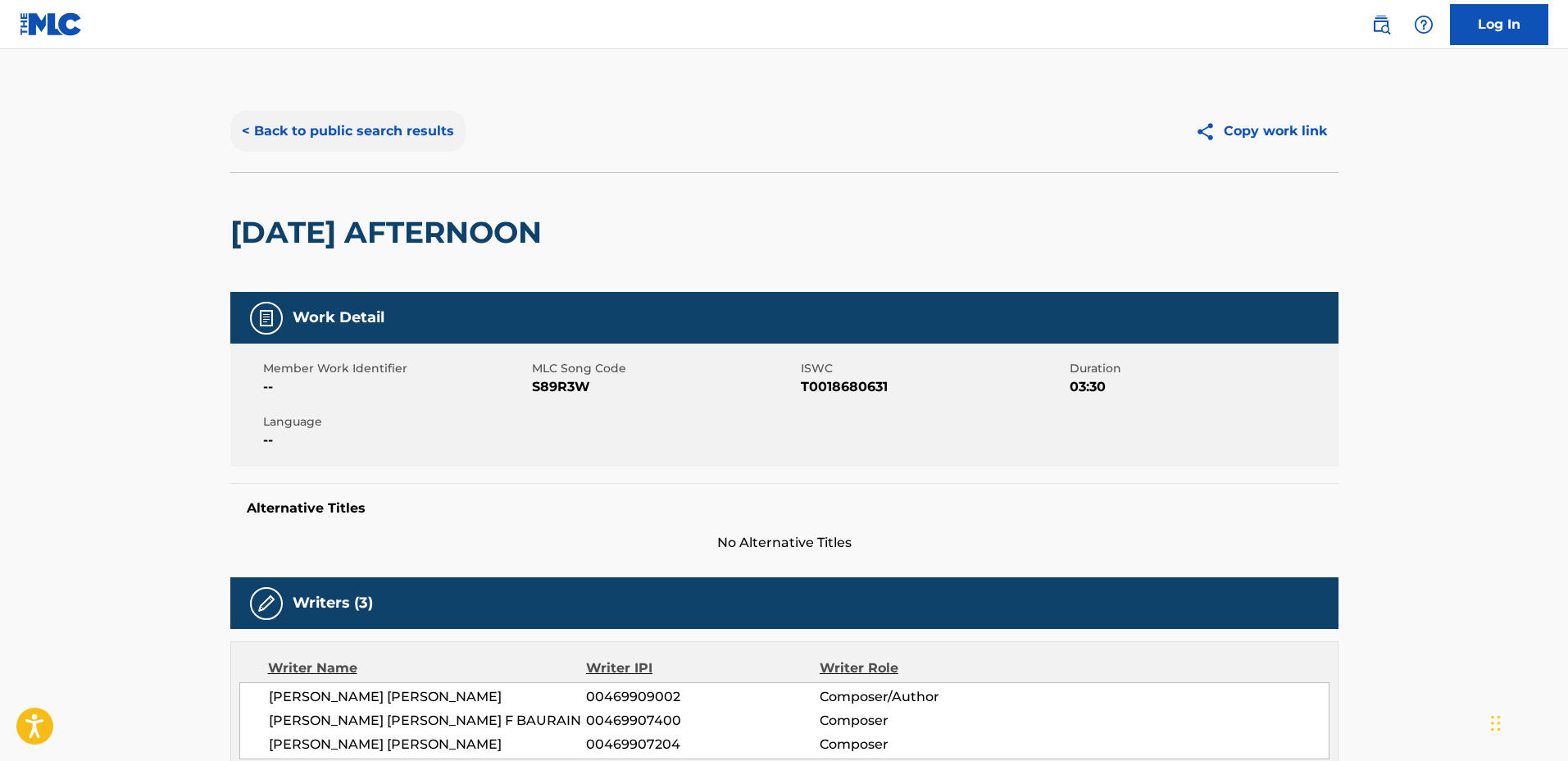
click at [374, 128] on button "< Back to public search results" at bounding box center [347, 131] width 235 height 41
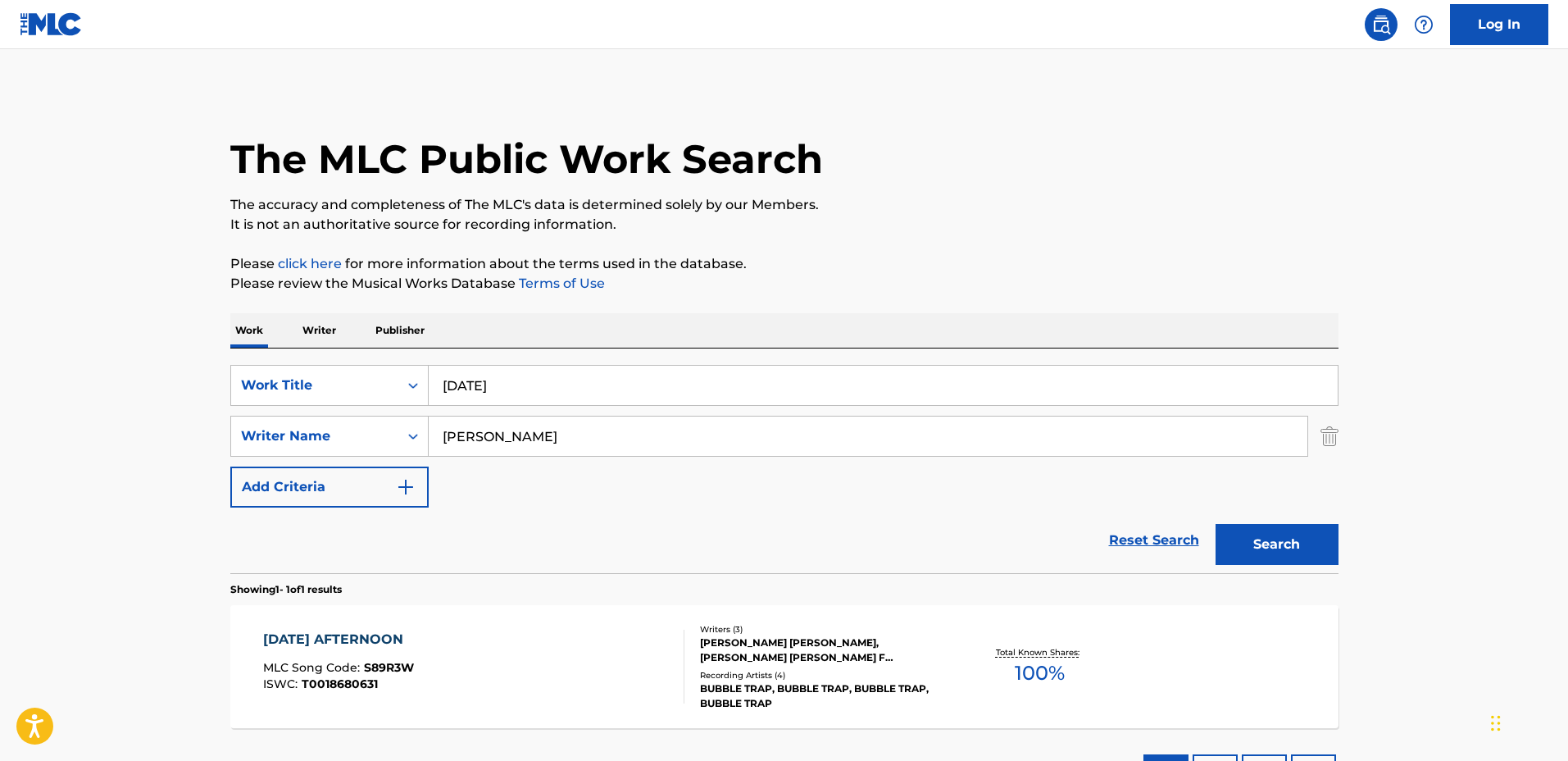
scroll to position [38, 0]
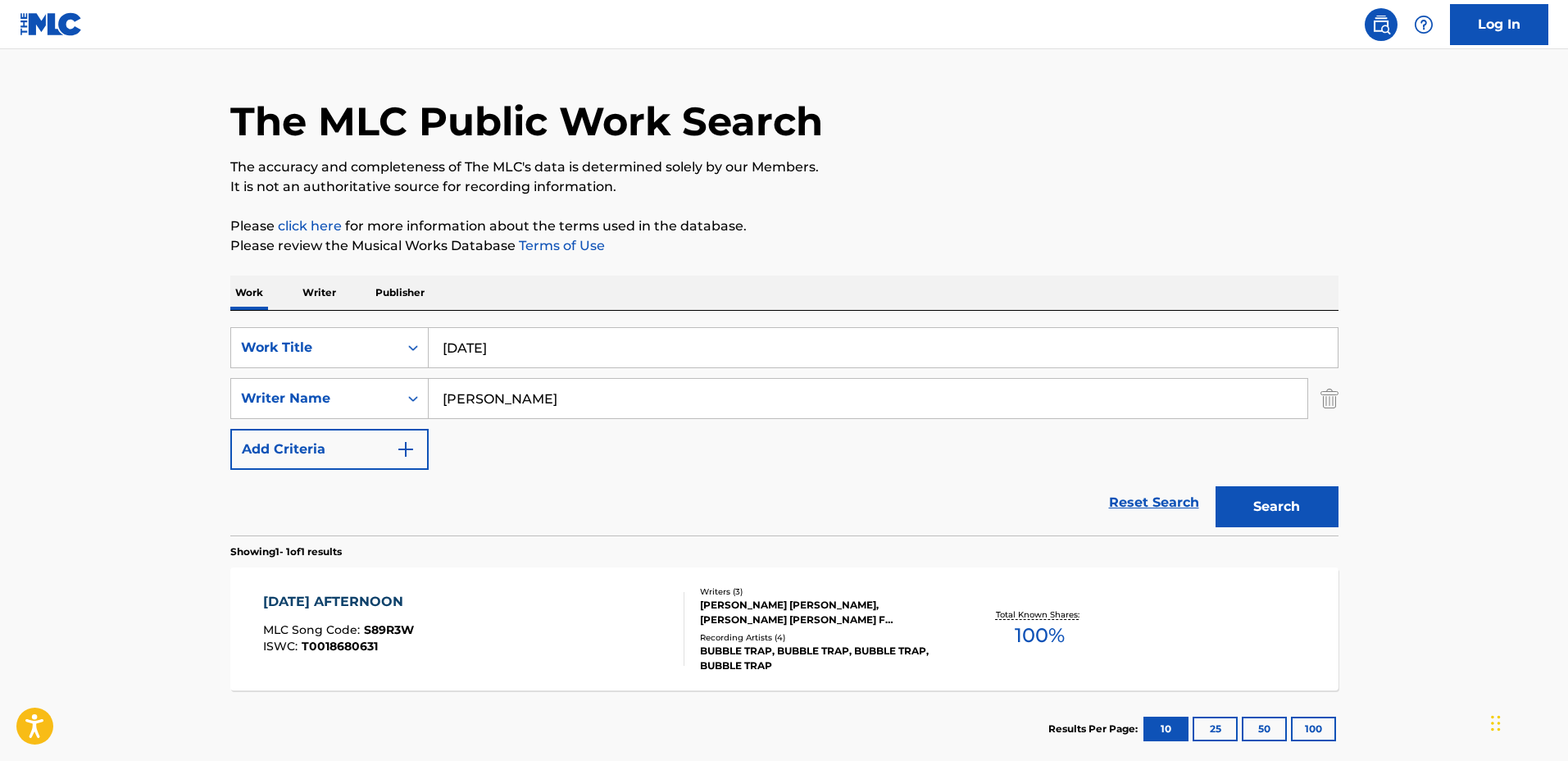
drag, startPoint x: 599, startPoint y: 349, endPoint x: 393, endPoint y: 321, distance: 207.9
click at [393, 321] on div "SearchWithCriteria1a0e44f3-660e-40e4-8096-cb3da561d6d2 Work Title Sunday Search…" at bounding box center [784, 423] width 1108 height 224
type input "Lunar's Lullaby"
click at [1215, 486] on button "Search" at bounding box center [1276, 506] width 123 height 41
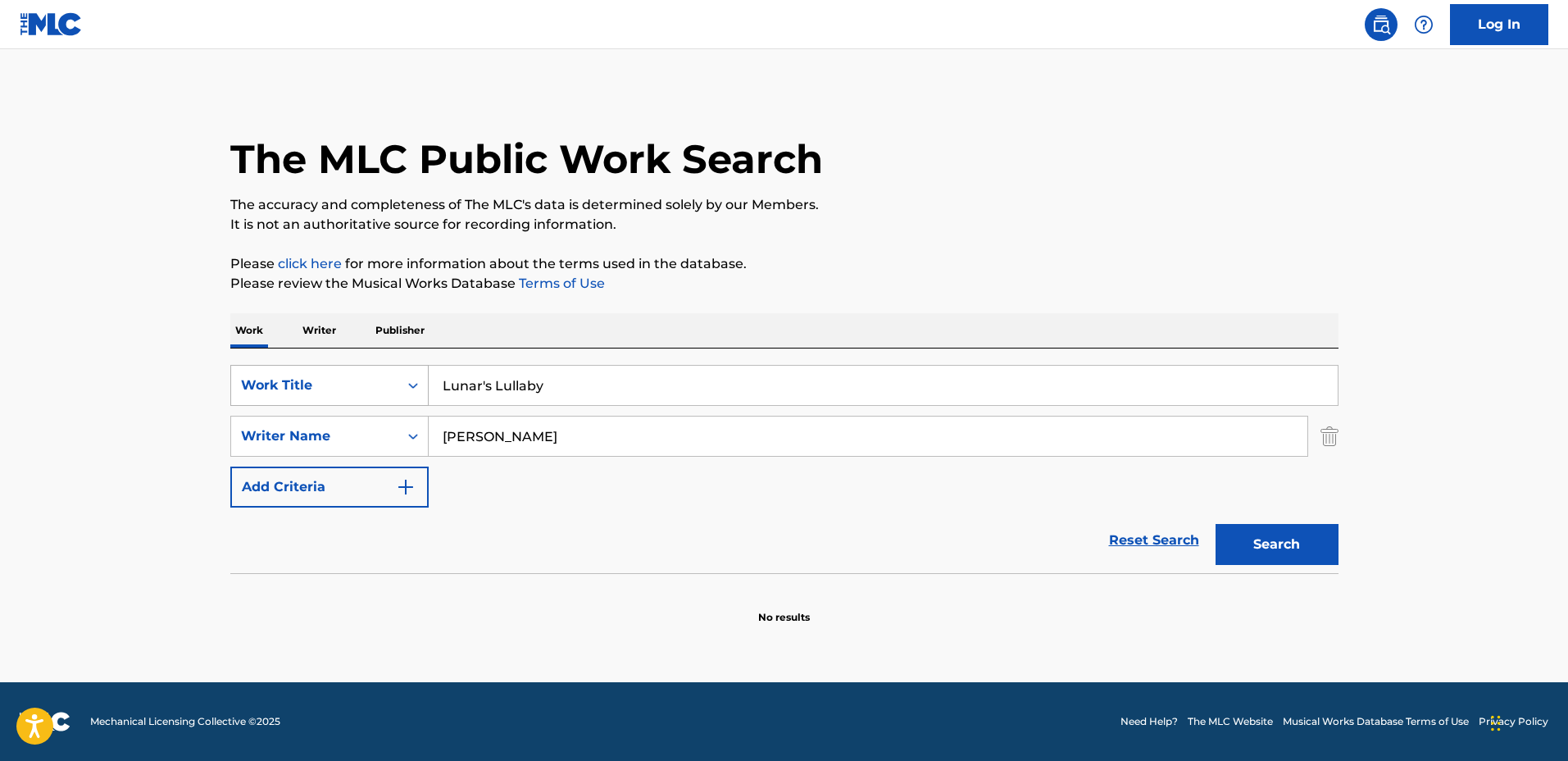
drag, startPoint x: 550, startPoint y: 373, endPoint x: 382, endPoint y: 373, distance: 168.0
click at [382, 373] on div "SearchWithCriteria1a0e44f3-660e-40e4-8096-cb3da561d6d2 Work Title Lunar's Lulla…" at bounding box center [784, 385] width 1108 height 41
type input "Sunlight"
drag, startPoint x: 568, startPoint y: 431, endPoint x: 344, endPoint y: 419, distance: 224.3
click at [341, 417] on div "SearchWithCriteria44ce02e5-8513-4ad4-893c-b1b1f63cd03c Writer Name Paul Seba" at bounding box center [784, 436] width 1108 height 41
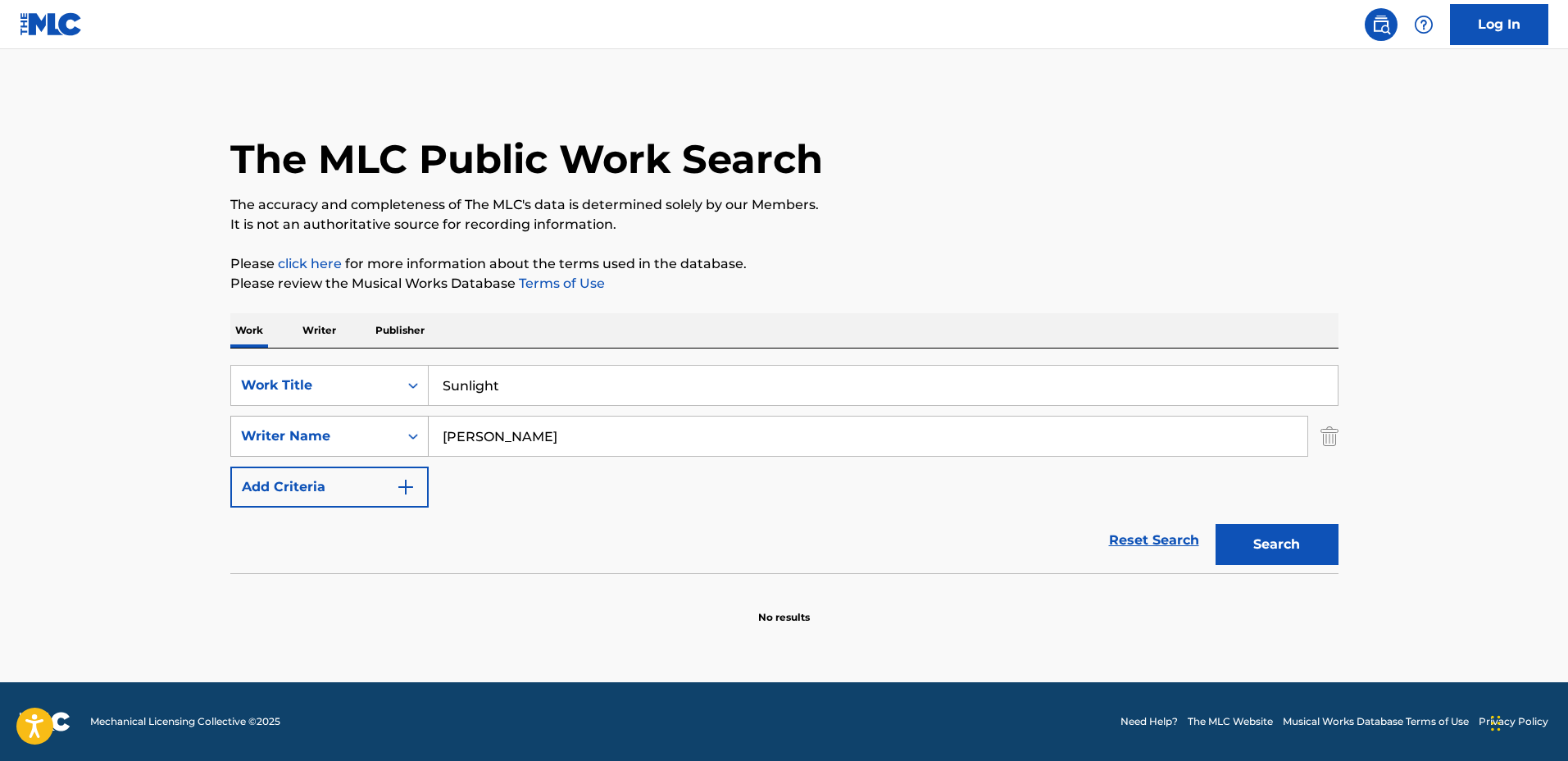
type input "Marjin van der Waard"
click at [1215, 524] on button "Search" at bounding box center [1276, 544] width 123 height 41
drag, startPoint x: 476, startPoint y: 360, endPoint x: 449, endPoint y: 357, distance: 27.2
click at [449, 357] on div "SearchWithCriteria1a0e44f3-660e-40e4-8096-cb3da561d6d2 Work Title Sunlight Sear…" at bounding box center [784, 461] width 1108 height 224
type input "S"
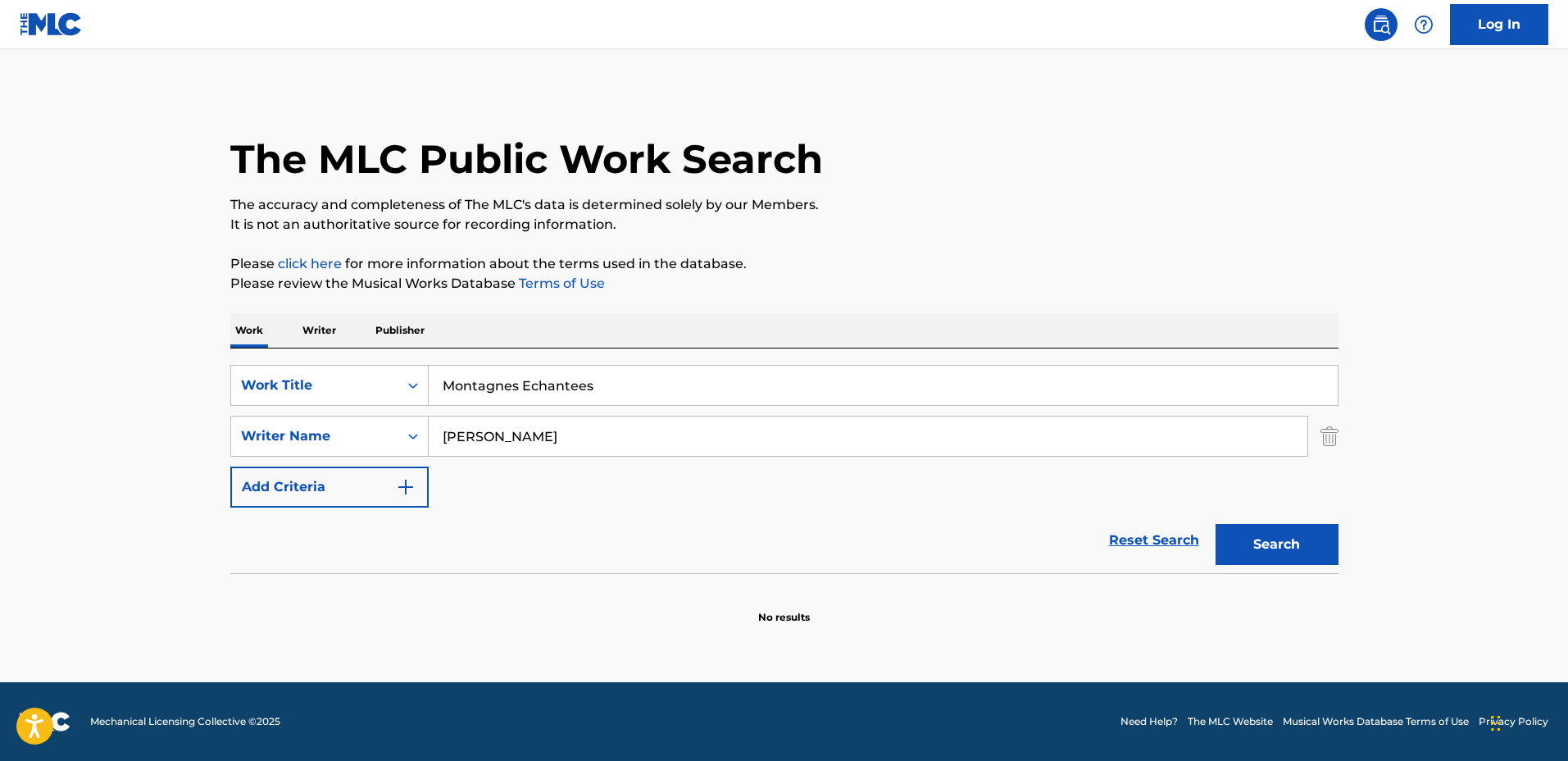
type input "Montagnes Echantees"
click at [1215, 524] on button "Search" at bounding box center [1276, 544] width 123 height 41
drag, startPoint x: 655, startPoint y: 383, endPoint x: 543, endPoint y: 376, distance: 112.2
click at [310, 351] on div "SearchWithCriteria1a0e44f3-660e-40e4-8096-cb3da561d6d2 Work Title Montagnes Ech…" at bounding box center [784, 461] width 1108 height 224
type input "The Beauty of Loss"
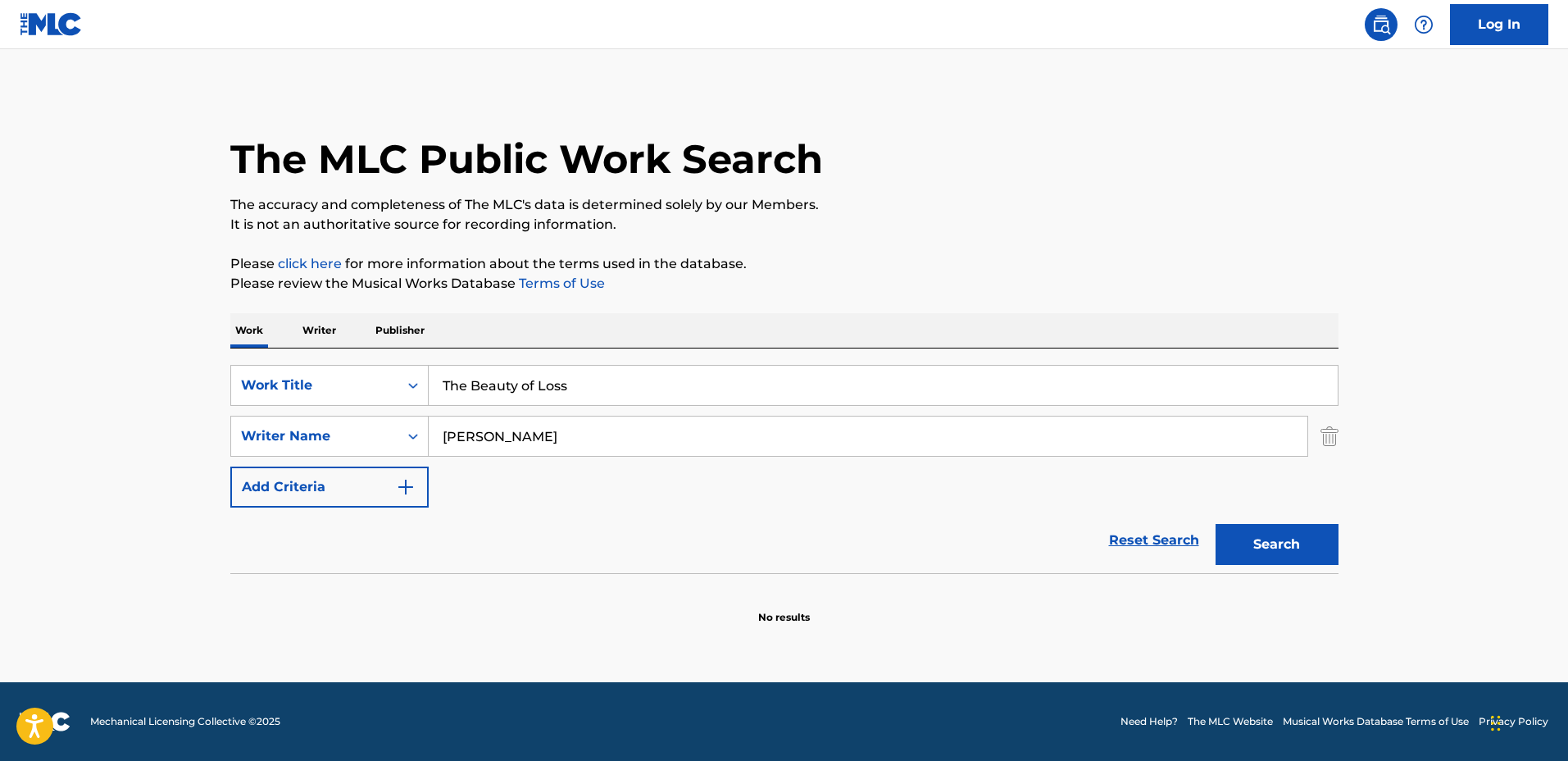
click at [1215, 524] on button "Search" at bounding box center [1276, 544] width 123 height 41
drag, startPoint x: 490, startPoint y: 434, endPoint x: 537, endPoint y: 435, distance: 47.0
click at [537, 435] on input "Marjin van der Waard" at bounding box center [868, 436] width 879 height 39
type input "Marjin Waard"
click at [1215, 524] on button "Search" at bounding box center [1276, 544] width 123 height 41
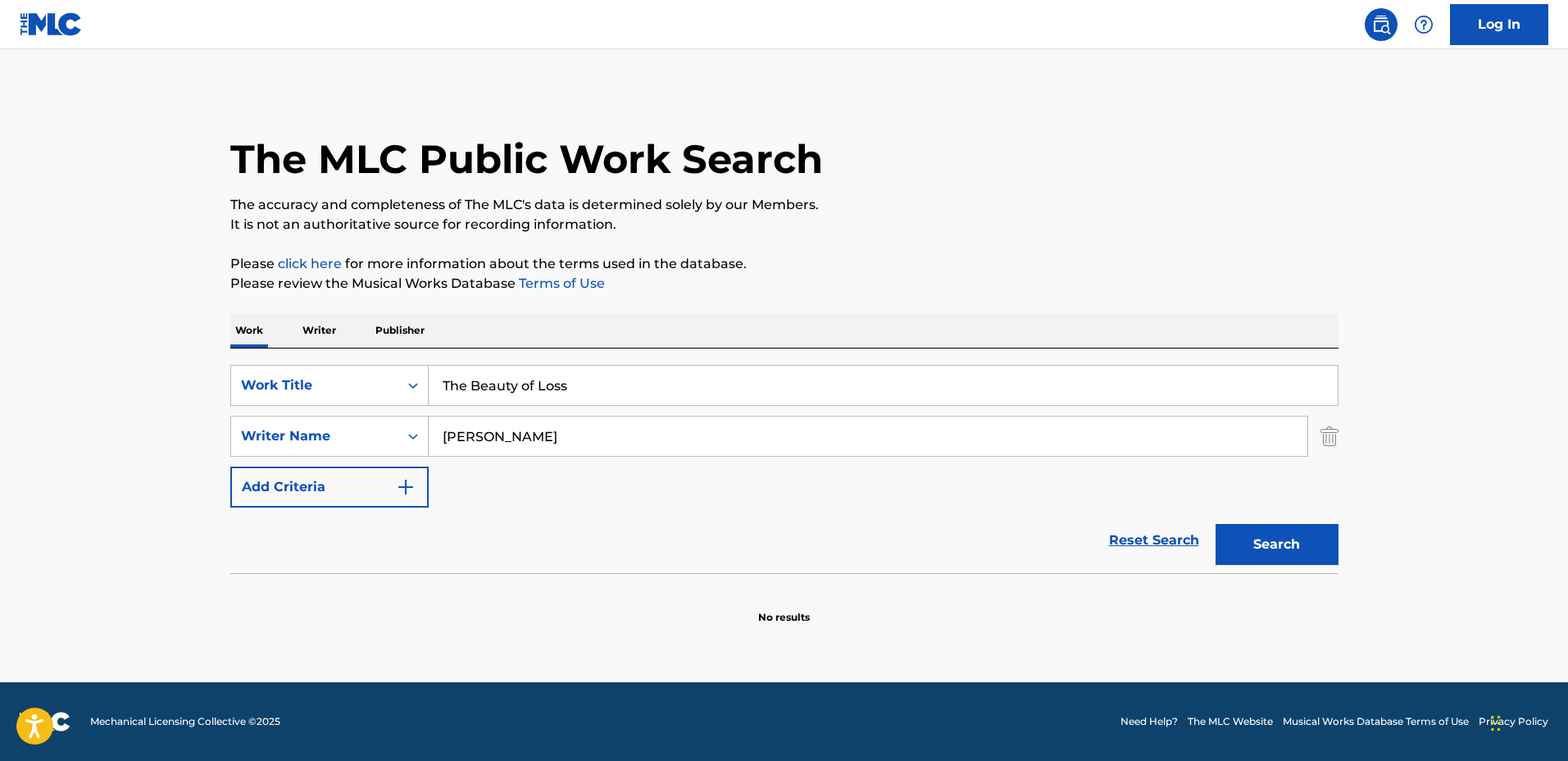
click at [257, 359] on div "SearchWithCriteria1a0e44f3-660e-40e4-8096-cb3da561d6d2 Work Title The Beauty of…" at bounding box center [784, 461] width 1108 height 224
drag, startPoint x: 511, startPoint y: 385, endPoint x: 460, endPoint y: 379, distance: 51.4
click at [460, 379] on input "In peac" at bounding box center [883, 385] width 909 height 39
type input "In Peace"
drag, startPoint x: 572, startPoint y: 439, endPoint x: 508, endPoint y: 438, distance: 64.0
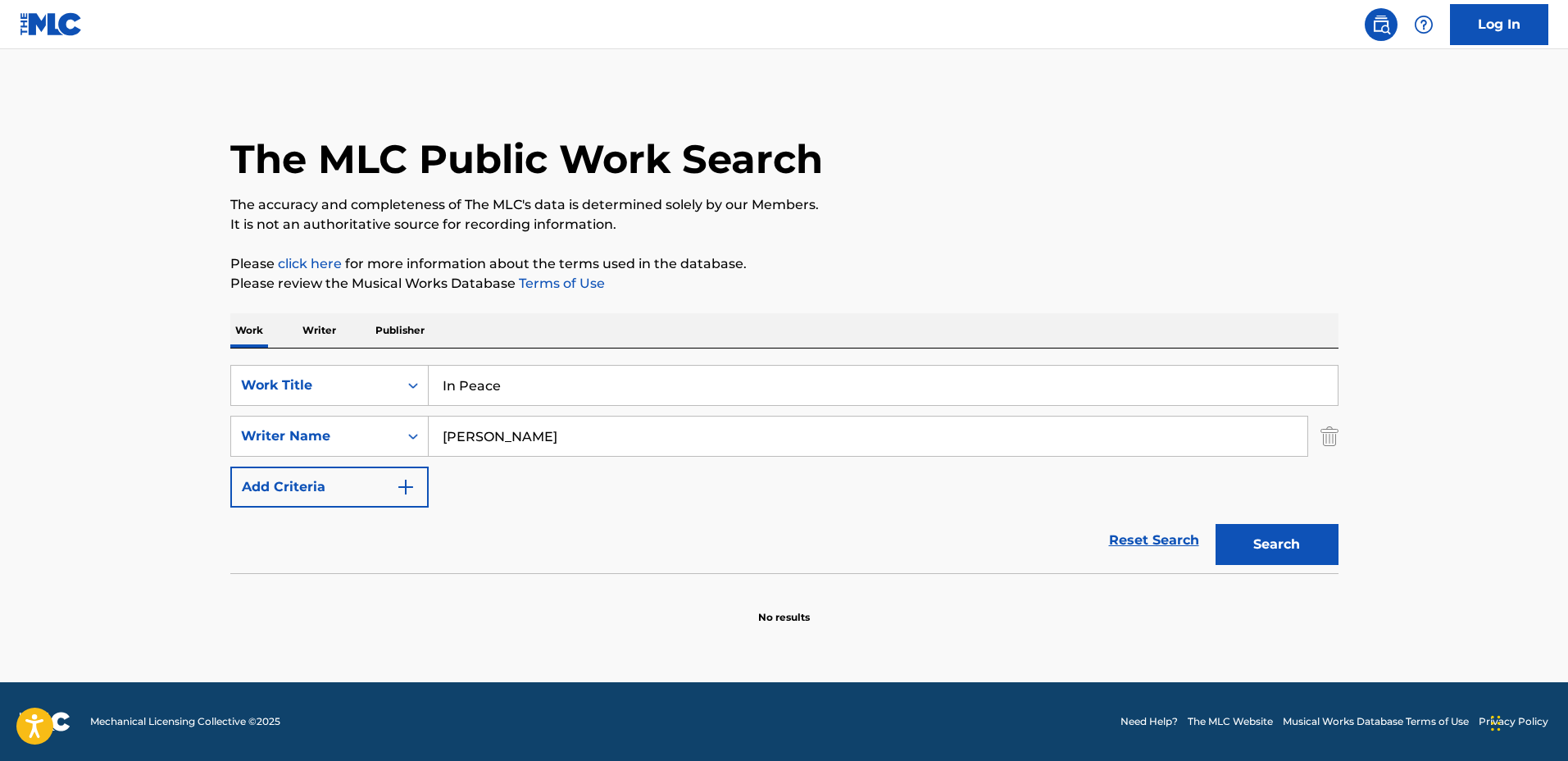
click at [381, 425] on div "SearchWithCriteria44ce02e5-8513-4ad4-893c-b1b1f63cd03c Writer Name Marjin Waard" at bounding box center [784, 436] width 1108 height 41
click at [653, 434] on input "Marjin Waard" at bounding box center [868, 436] width 879 height 39
drag, startPoint x: 629, startPoint y: 431, endPoint x: 362, endPoint y: 438, distance: 267.1
click at [362, 438] on div "SearchWithCriteria44ce02e5-8513-4ad4-893c-b1b1f63cd03c Writer Name Marjin Waard" at bounding box center [784, 436] width 1108 height 41
type input "Pieter Savenberg"
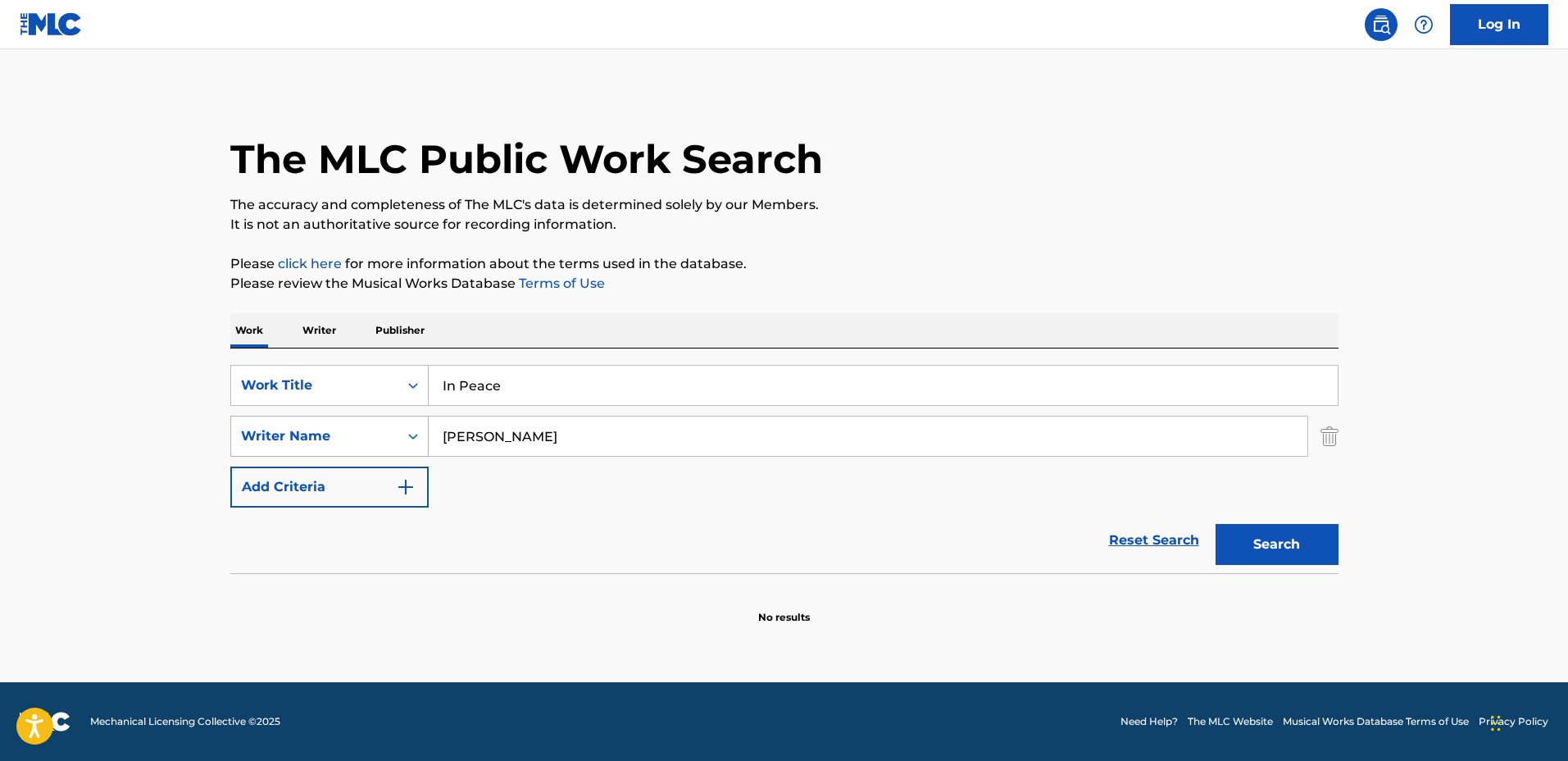
click at [1215, 524] on button "Search" at bounding box center [1276, 544] width 123 height 41
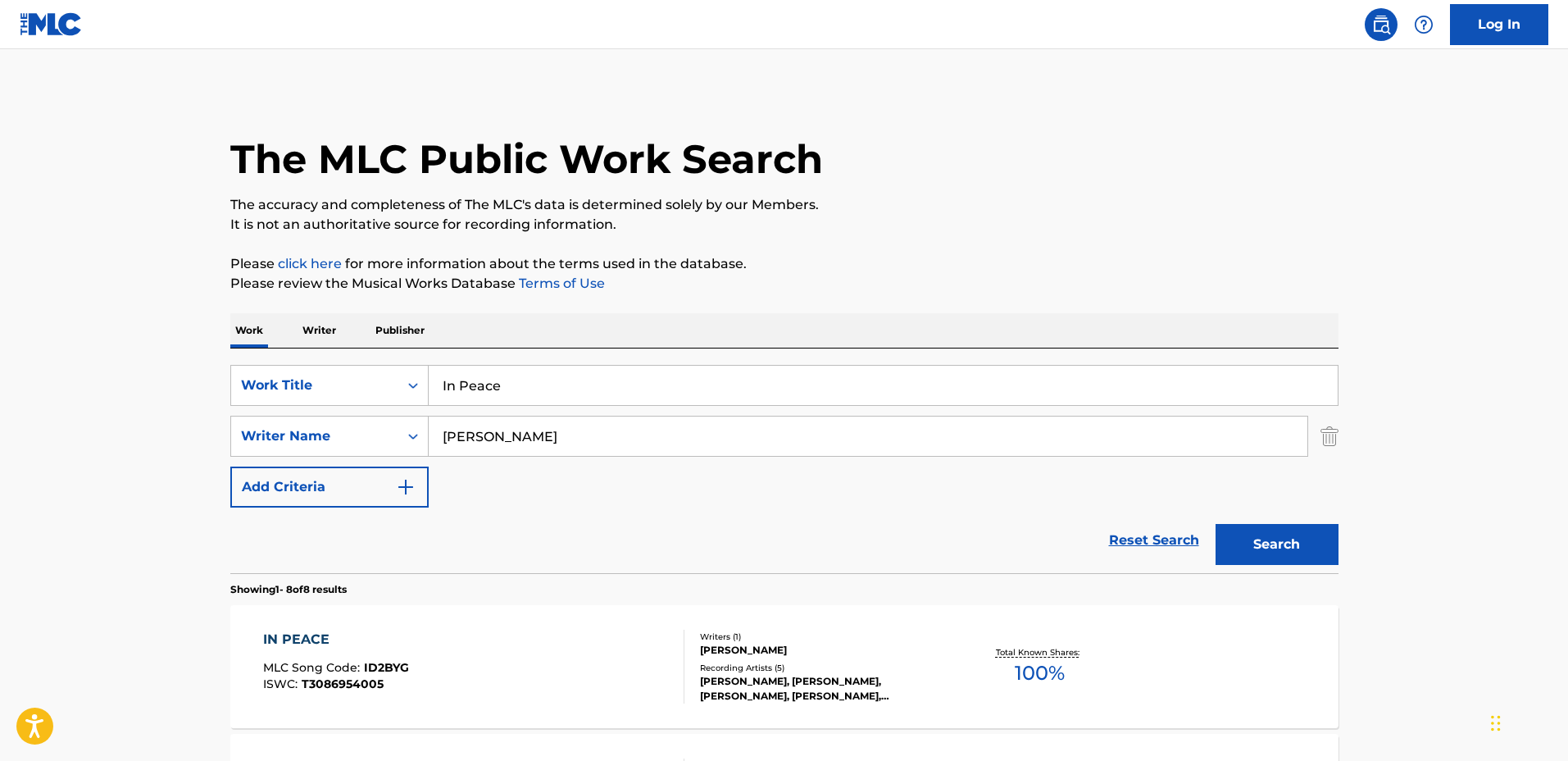
click at [943, 612] on div "IN PEACE MLC Song Code : ID2BYG ISWC : T3086954005 Writers ( 1 ) PIETER SAVENBE…" at bounding box center [784, 666] width 1108 height 123
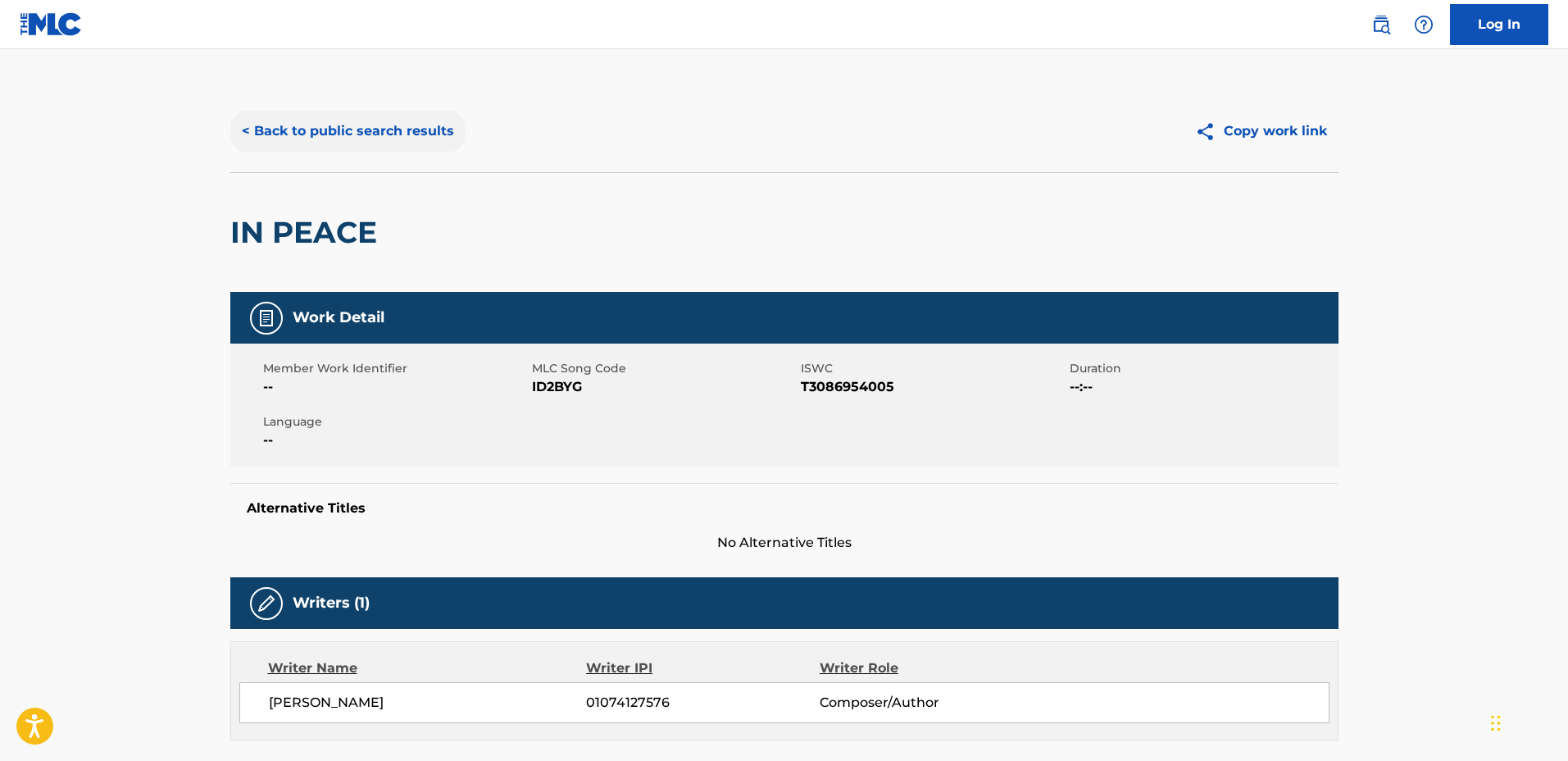
click at [352, 128] on button "< Back to public search results" at bounding box center [347, 131] width 235 height 41
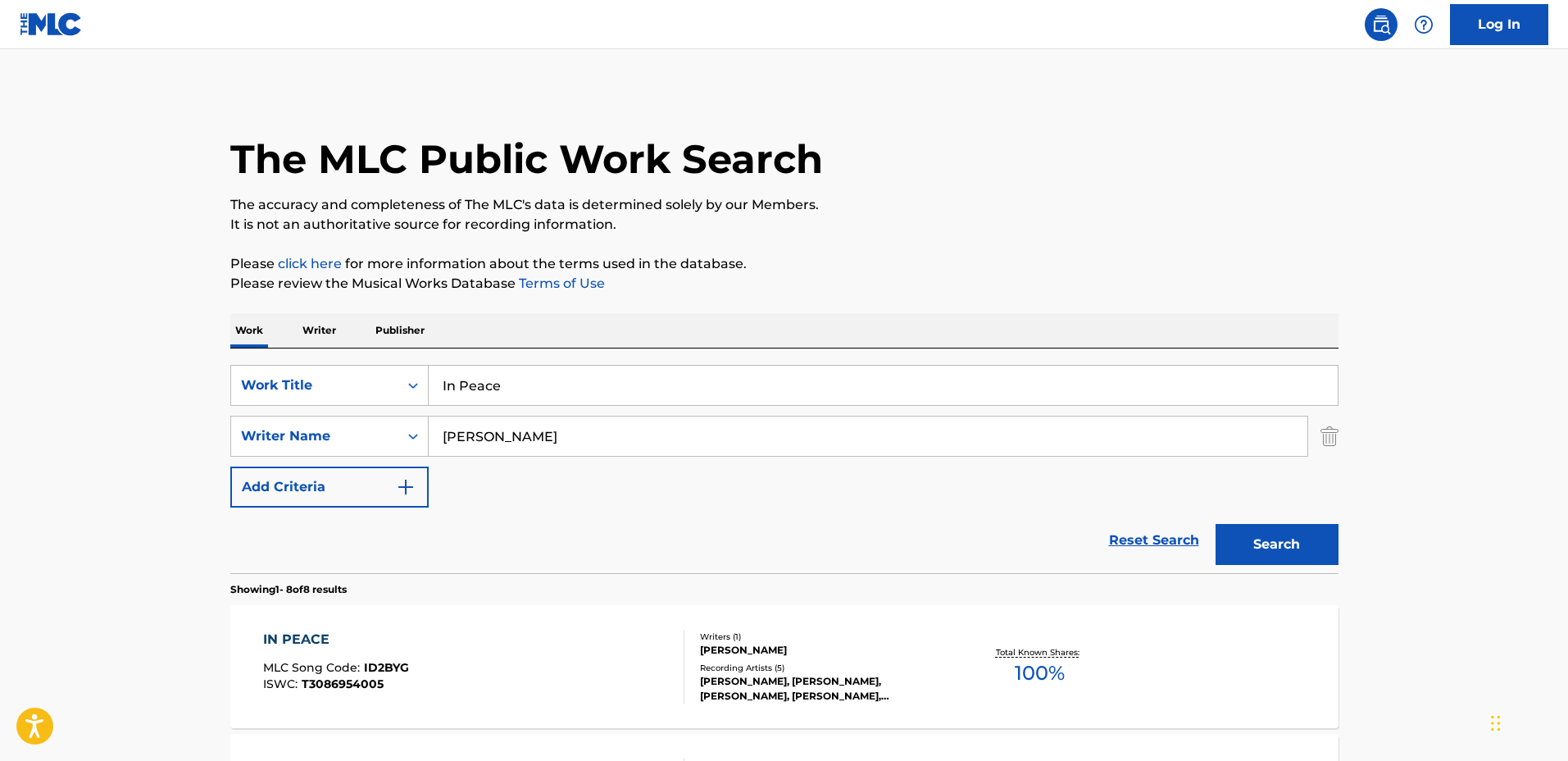
drag, startPoint x: 511, startPoint y: 363, endPoint x: 351, endPoint y: 359, distance: 160.0
click at [351, 359] on div "SearchWithCriteria1a0e44f3-660e-40e4-8096-cb3da561d6d2 Work Title In Peace Sear…" at bounding box center [784, 461] width 1108 height 224
click at [1215, 524] on button "Search" at bounding box center [1276, 544] width 123 height 41
drag, startPoint x: 811, startPoint y: 376, endPoint x: 282, endPoint y: 357, distance: 529.3
click at [282, 357] on div "SearchWithCriteria1a0e44f3-660e-40e4-8096-cb3da561d6d2 Work Title Multicolour S…" at bounding box center [784, 461] width 1108 height 224
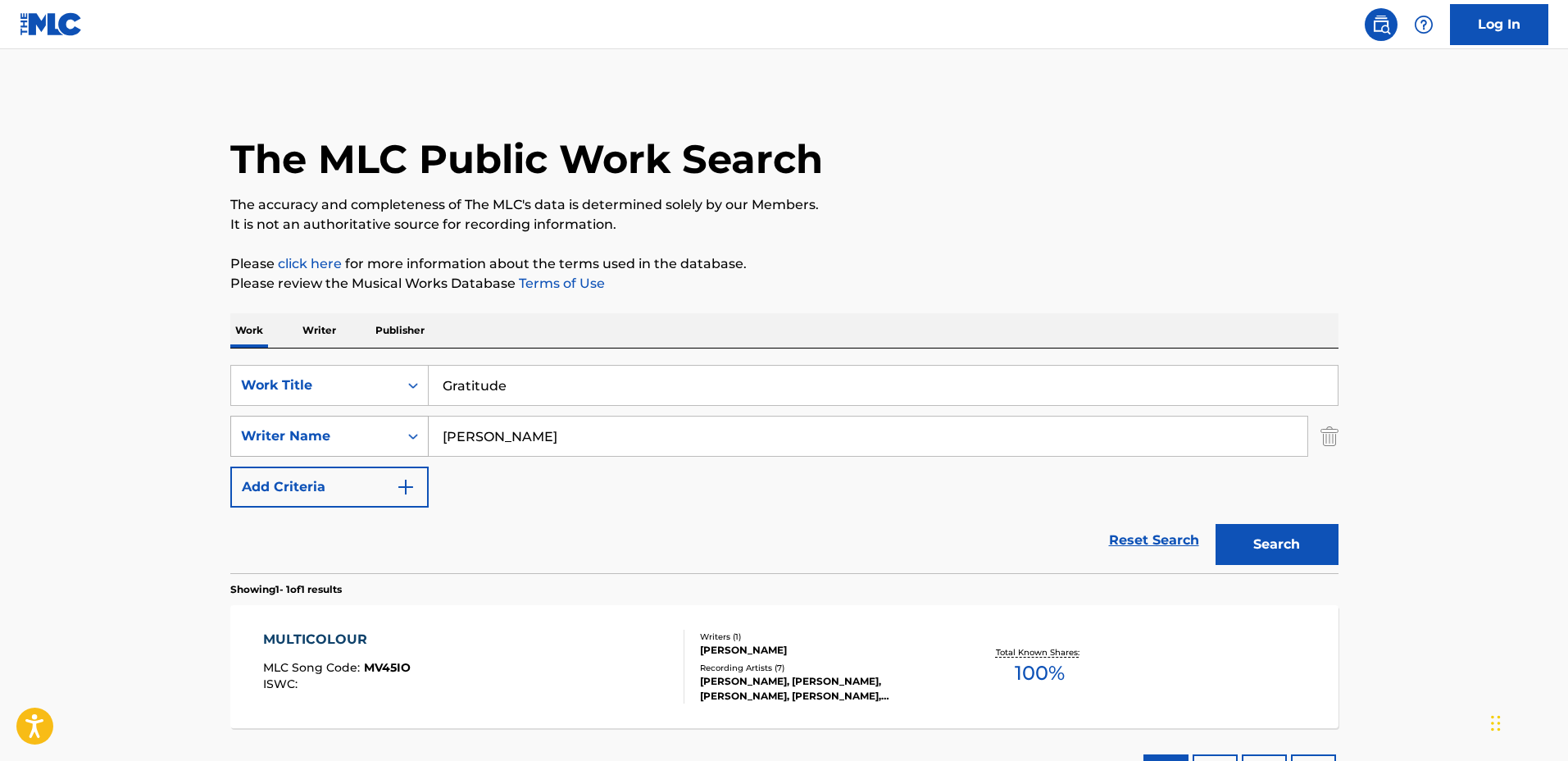
type input "Gratitude"
click at [407, 422] on div "SearchWithCriteria44ce02e5-8513-4ad4-893c-b1b1f63cd03c Writer Name Pieter Saven…" at bounding box center [784, 436] width 1108 height 41
click at [1215, 524] on button "Search" at bounding box center [1276, 544] width 123 height 41
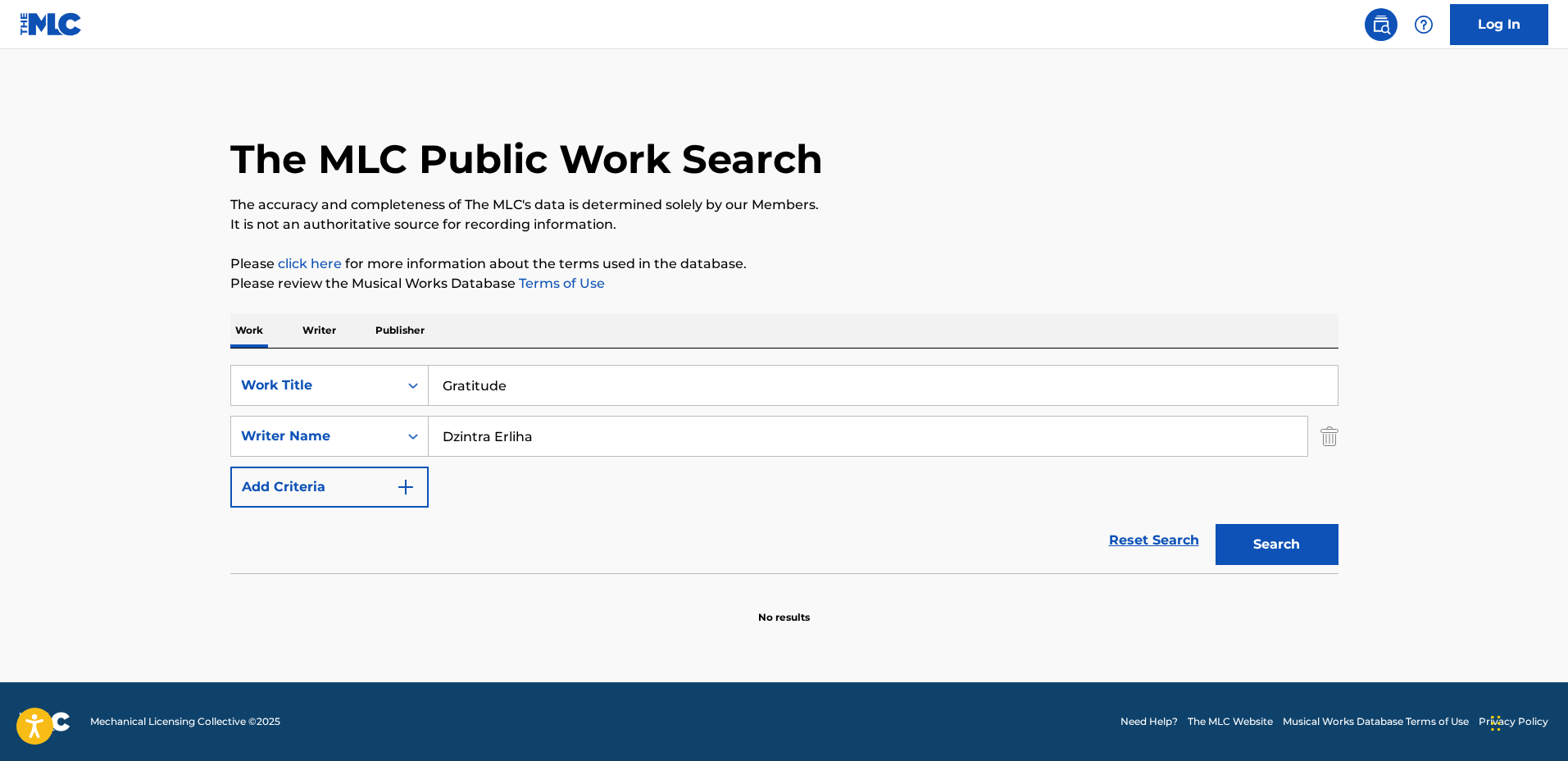
drag, startPoint x: 585, startPoint y: 444, endPoint x: 521, endPoint y: 427, distance: 66.2
click at [501, 429] on input "Dzintra Erliha" at bounding box center [868, 436] width 879 height 39
type input "Dzintra Erliha"
click at [1215, 524] on button "Search" at bounding box center [1276, 544] width 123 height 41
click at [629, 499] on div "SearchWithCriteria1a0e44f3-660e-40e4-8096-cb3da561d6d2 Work Title Gratitude Sea…" at bounding box center [784, 436] width 1108 height 142
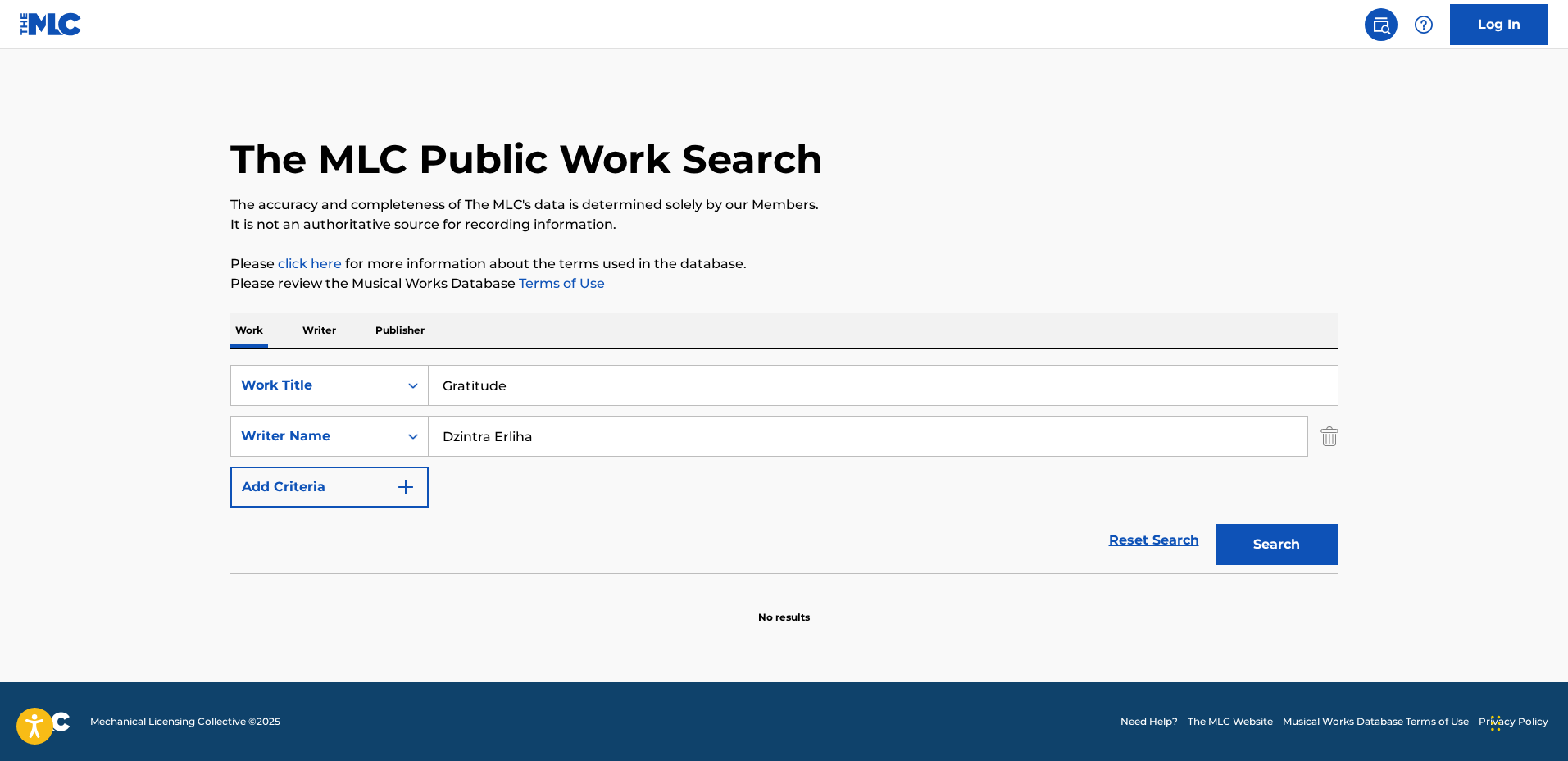
drag, startPoint x: 582, startPoint y: 374, endPoint x: 321, endPoint y: 357, distance: 261.6
click at [321, 357] on div "SearchWithCriteria1a0e44f3-660e-40e4-8096-cb3da561d6d2 Work Title Gratitude Sea…" at bounding box center [784, 461] width 1108 height 224
type input "The Wanderer"
drag, startPoint x: 565, startPoint y: 438, endPoint x: 308, endPoint y: 420, distance: 257.6
click at [308, 420] on div "SearchWithCriteria44ce02e5-8513-4ad4-893c-b1b1f63cd03c Writer Name Dzintra Erli…" at bounding box center [784, 436] width 1108 height 41
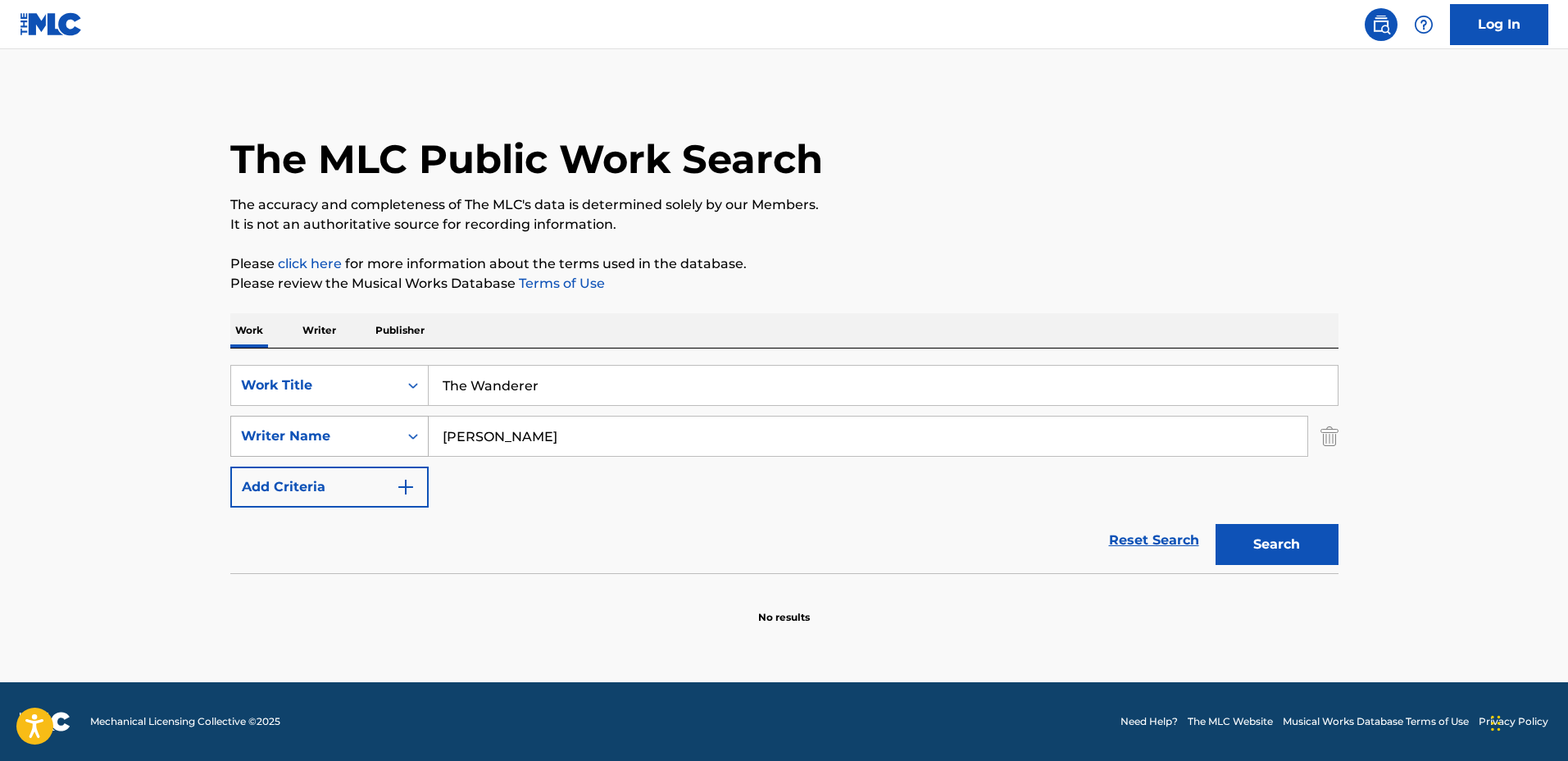
type input "Michael Borowski"
click at [1215, 524] on button "Search" at bounding box center [1276, 544] width 123 height 41
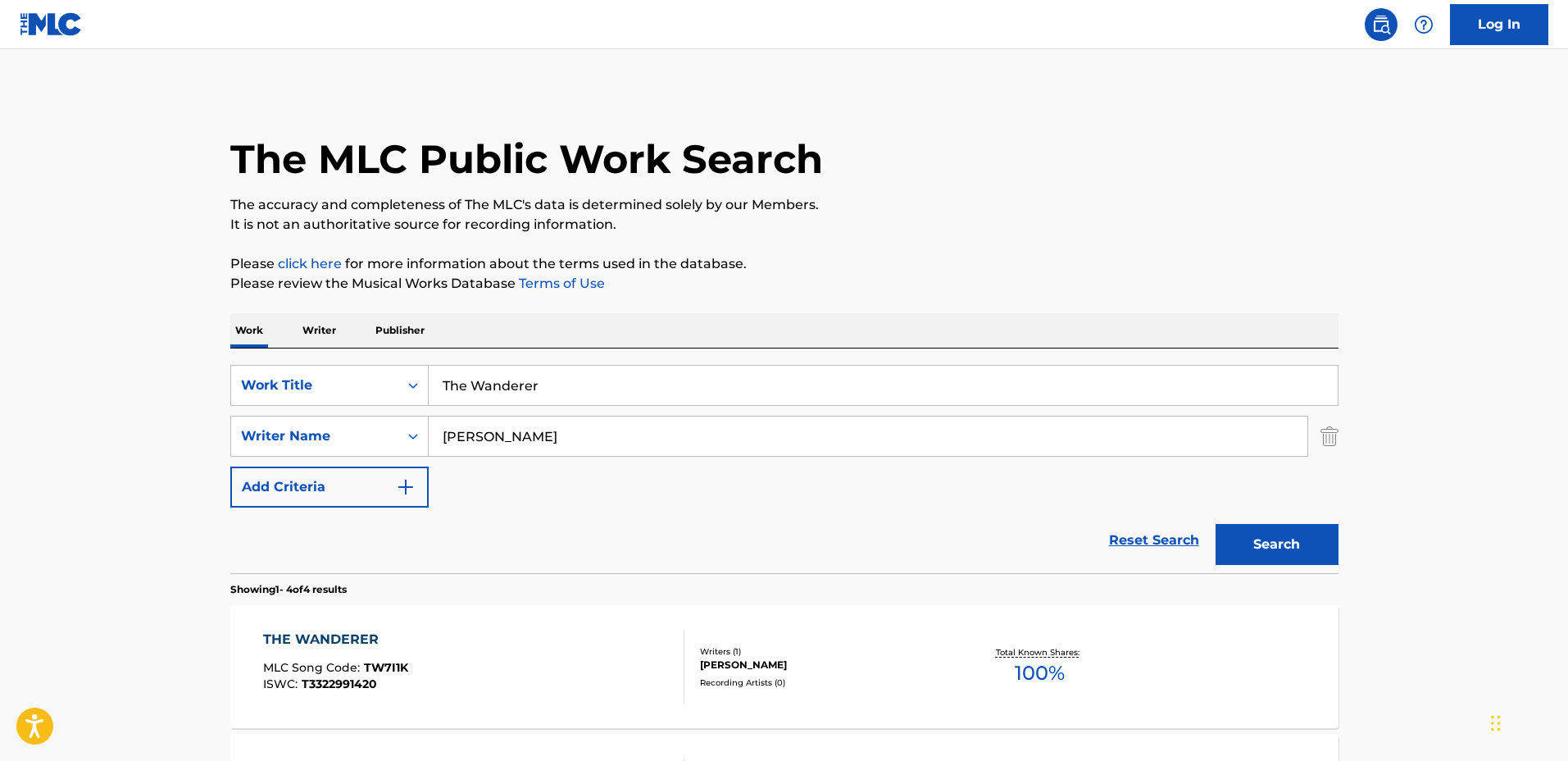
click at [912, 650] on div "Writers ( 1 )" at bounding box center [824, 651] width 248 height 13
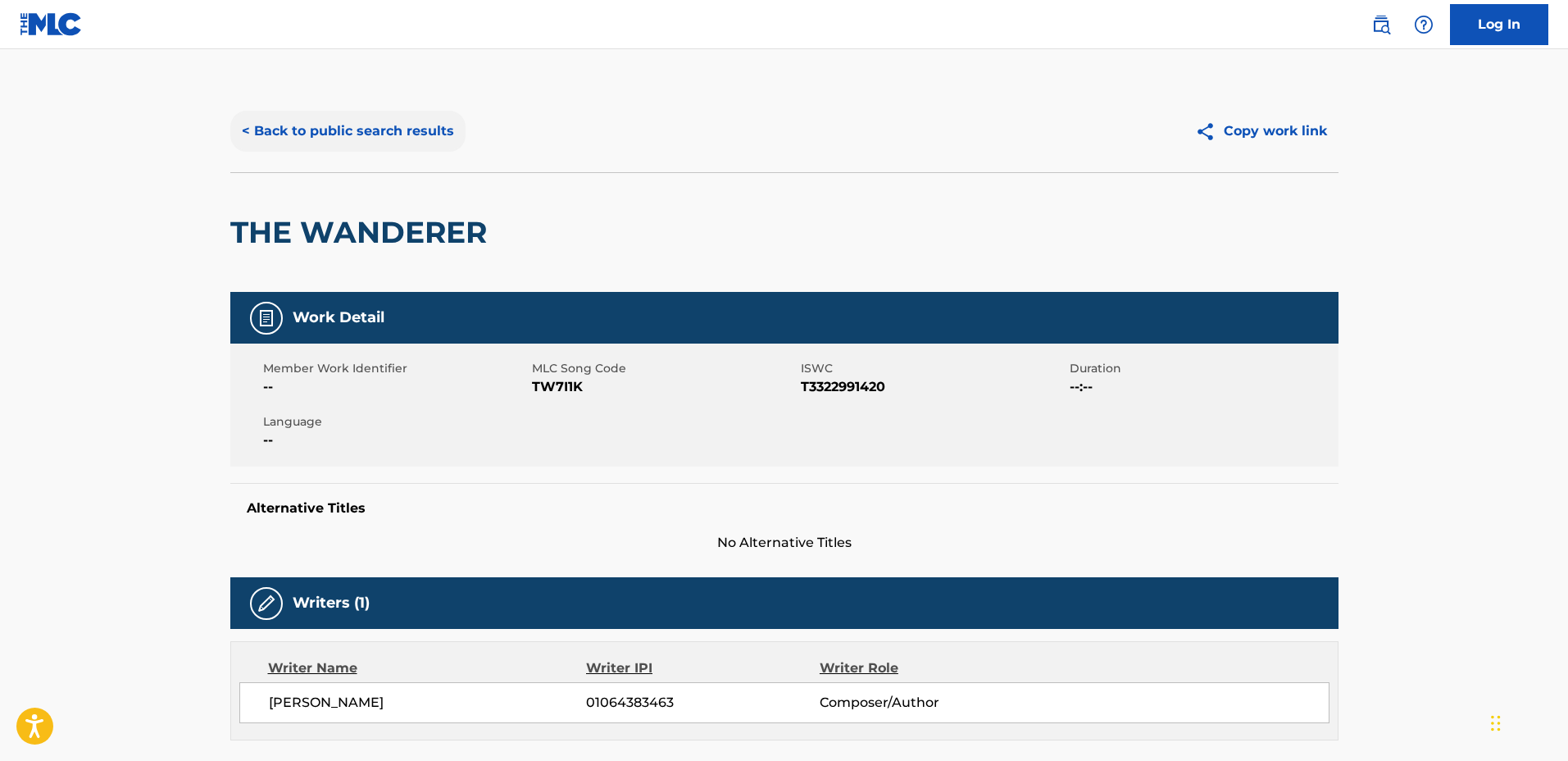
click at [347, 122] on button "< Back to public search results" at bounding box center [347, 131] width 235 height 41
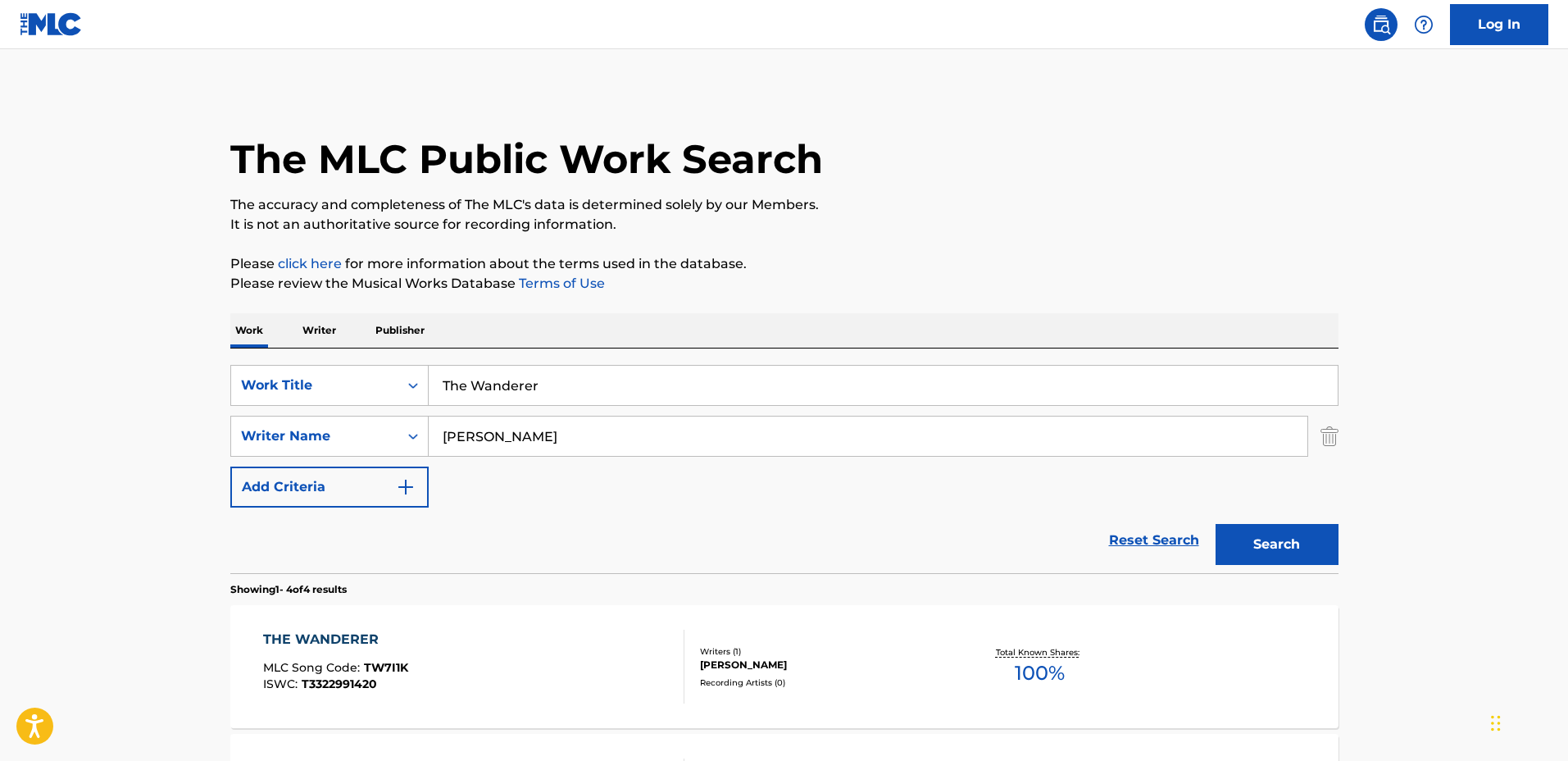
drag, startPoint x: 599, startPoint y: 393, endPoint x: 258, endPoint y: 363, distance: 342.3
click at [258, 363] on div "SearchWithCriteria1a0e44f3-660e-40e4-8096-cb3da561d6d2 Work Title The Wanderer …" at bounding box center [784, 461] width 1108 height 224
type input "c"
type input "Celestial"
drag, startPoint x: 451, startPoint y: 429, endPoint x: 368, endPoint y: 431, distance: 83.0
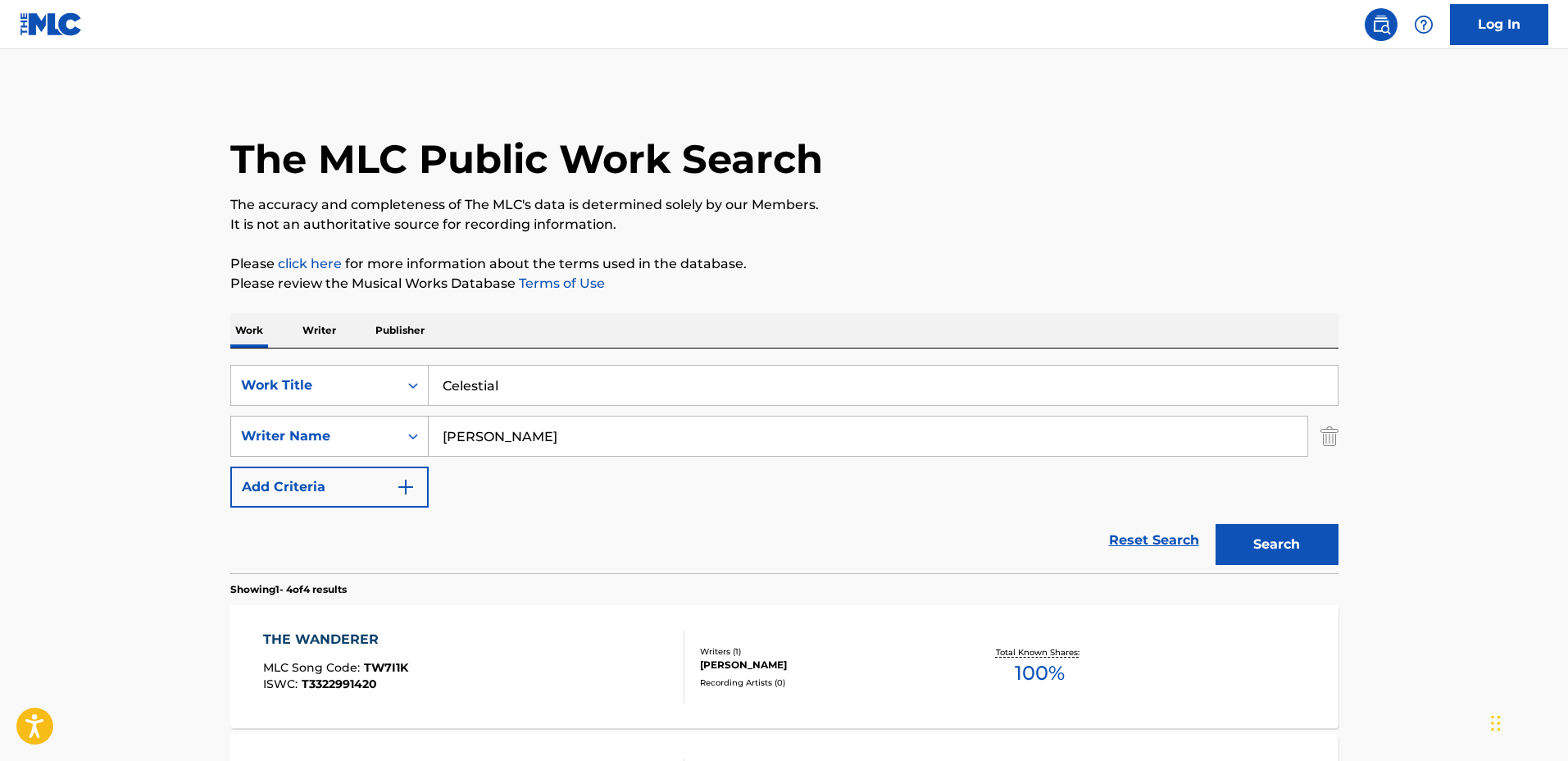
click at [368, 427] on div "SearchWithCriteria44ce02e5-8513-4ad4-893c-b1b1f63cd03c Writer Name Michael Boro…" at bounding box center [784, 436] width 1108 height 41
type input "Lynn Renee Tredeau"
click at [1215, 524] on button "Search" at bounding box center [1276, 544] width 123 height 41
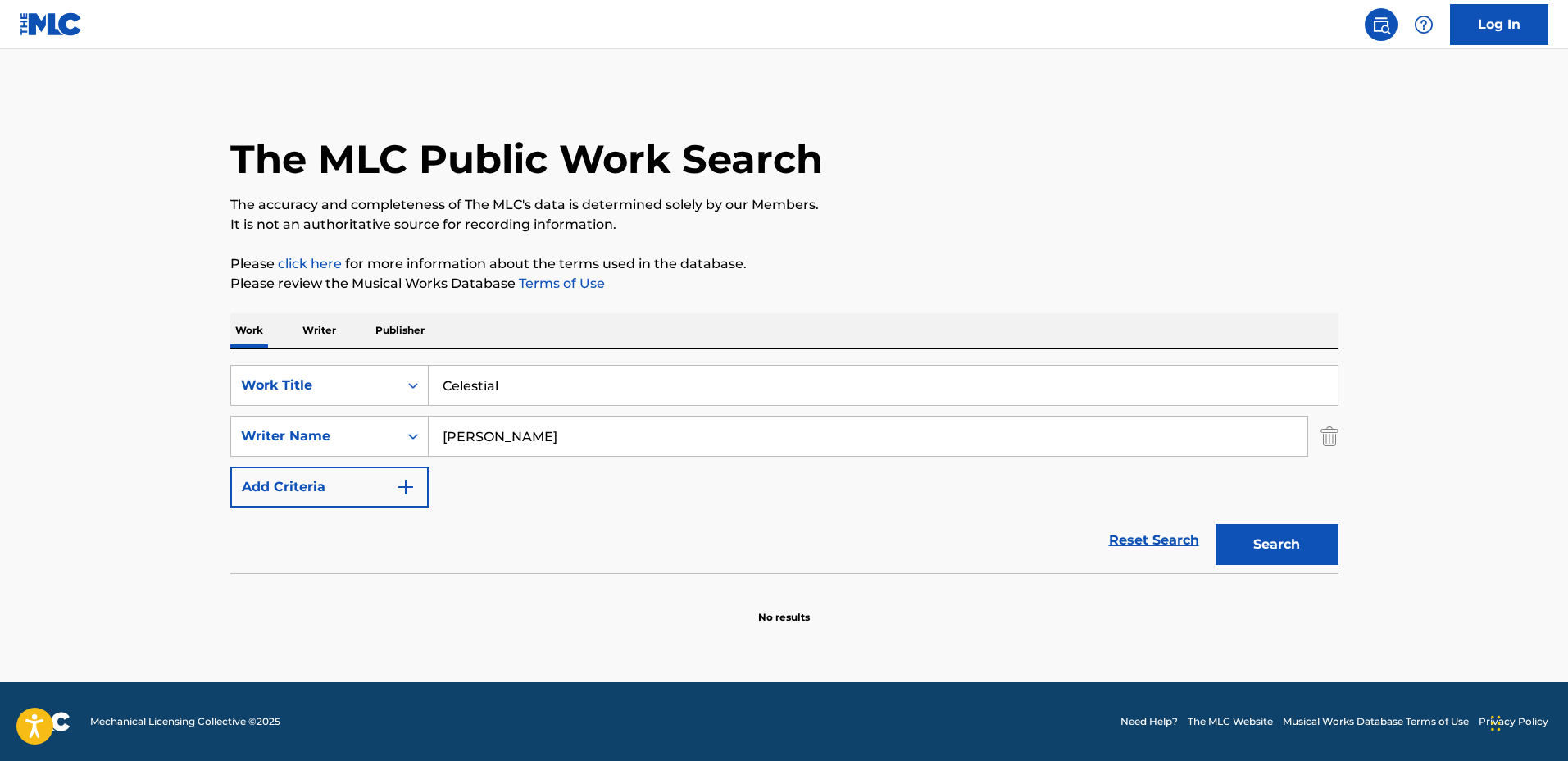
drag, startPoint x: 656, startPoint y: 381, endPoint x: 383, endPoint y: 358, distance: 274.0
click at [383, 358] on div "SearchWithCriteria1a0e44f3-660e-40e4-8096-cb3da561d6d2 Work Title Celestial Sea…" at bounding box center [784, 461] width 1108 height 224
click at [1215, 524] on button "Search" at bounding box center [1276, 544] width 123 height 41
drag, startPoint x: 616, startPoint y: 376, endPoint x: 328, endPoint y: 348, distance: 289.4
click at [328, 348] on div "SearchWithCriteria1a0e44f3-660e-40e4-8096-cb3da561d6d2 Work Title Lilacs Search…" at bounding box center [784, 461] width 1108 height 224
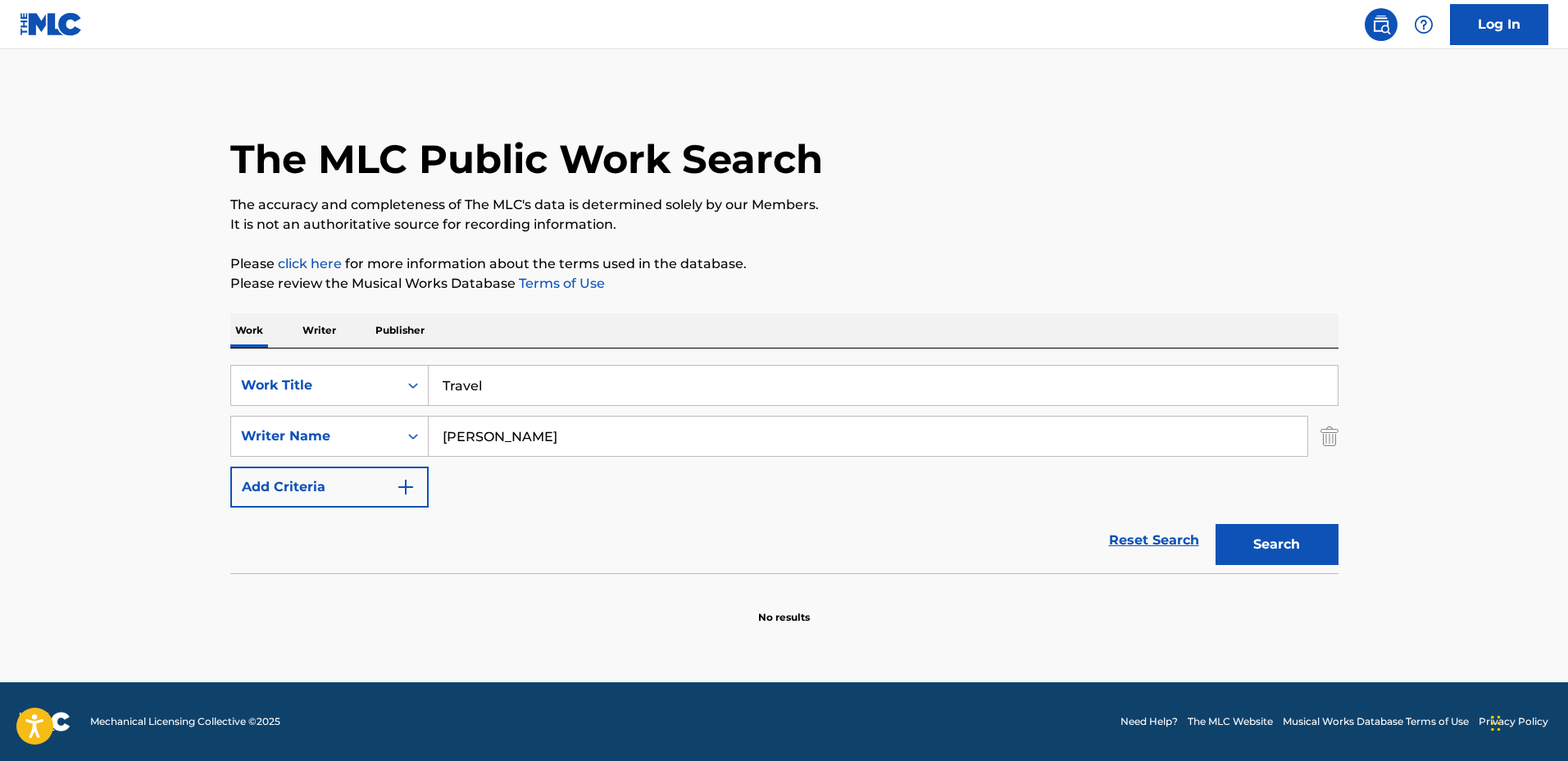
type input "Travel"
click at [1215, 524] on button "Search" at bounding box center [1276, 544] width 123 height 41
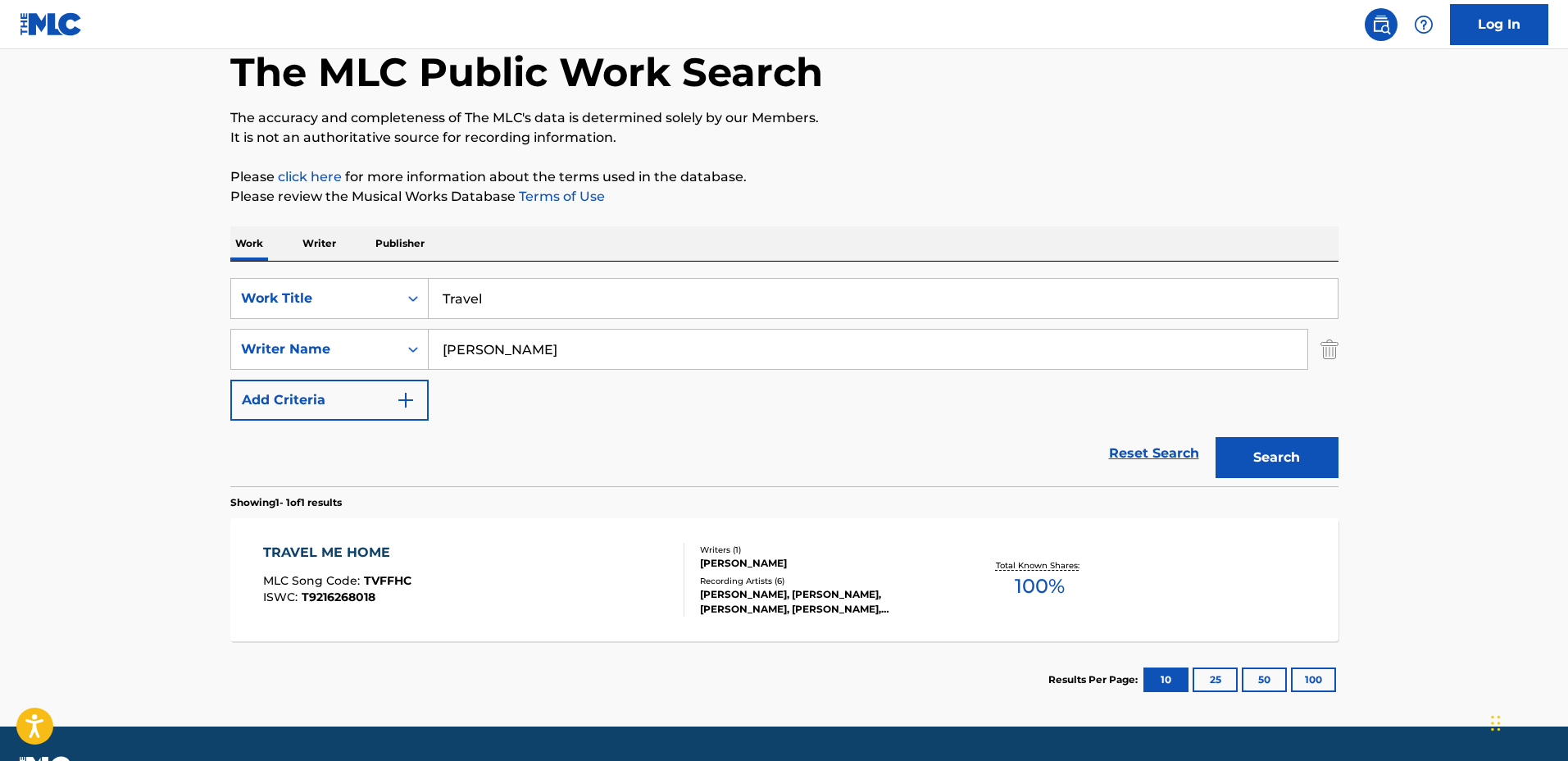
scroll to position [102, 0]
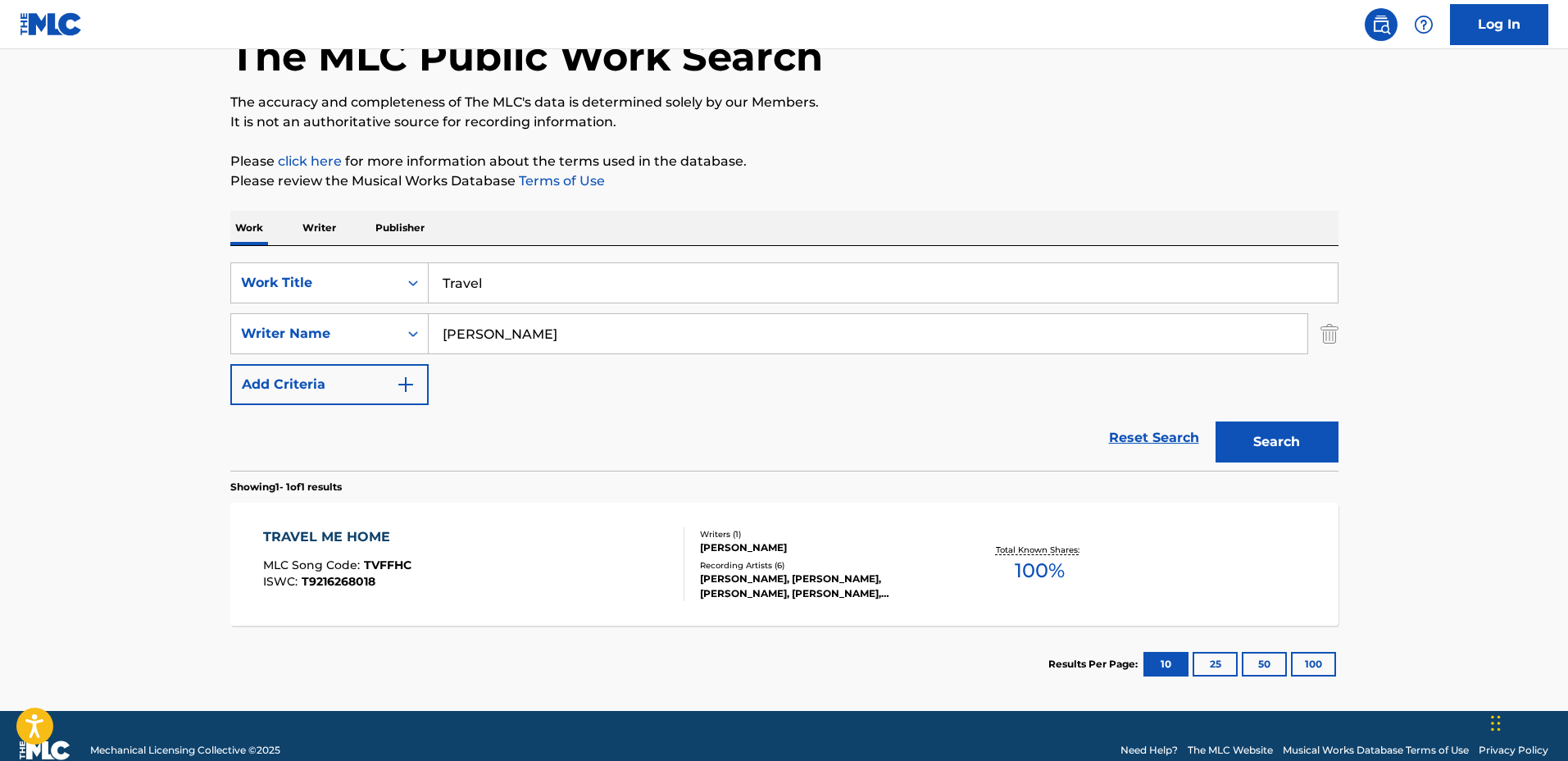
click at [907, 538] on div "Writers ( 1 )" at bounding box center [824, 534] width 248 height 13
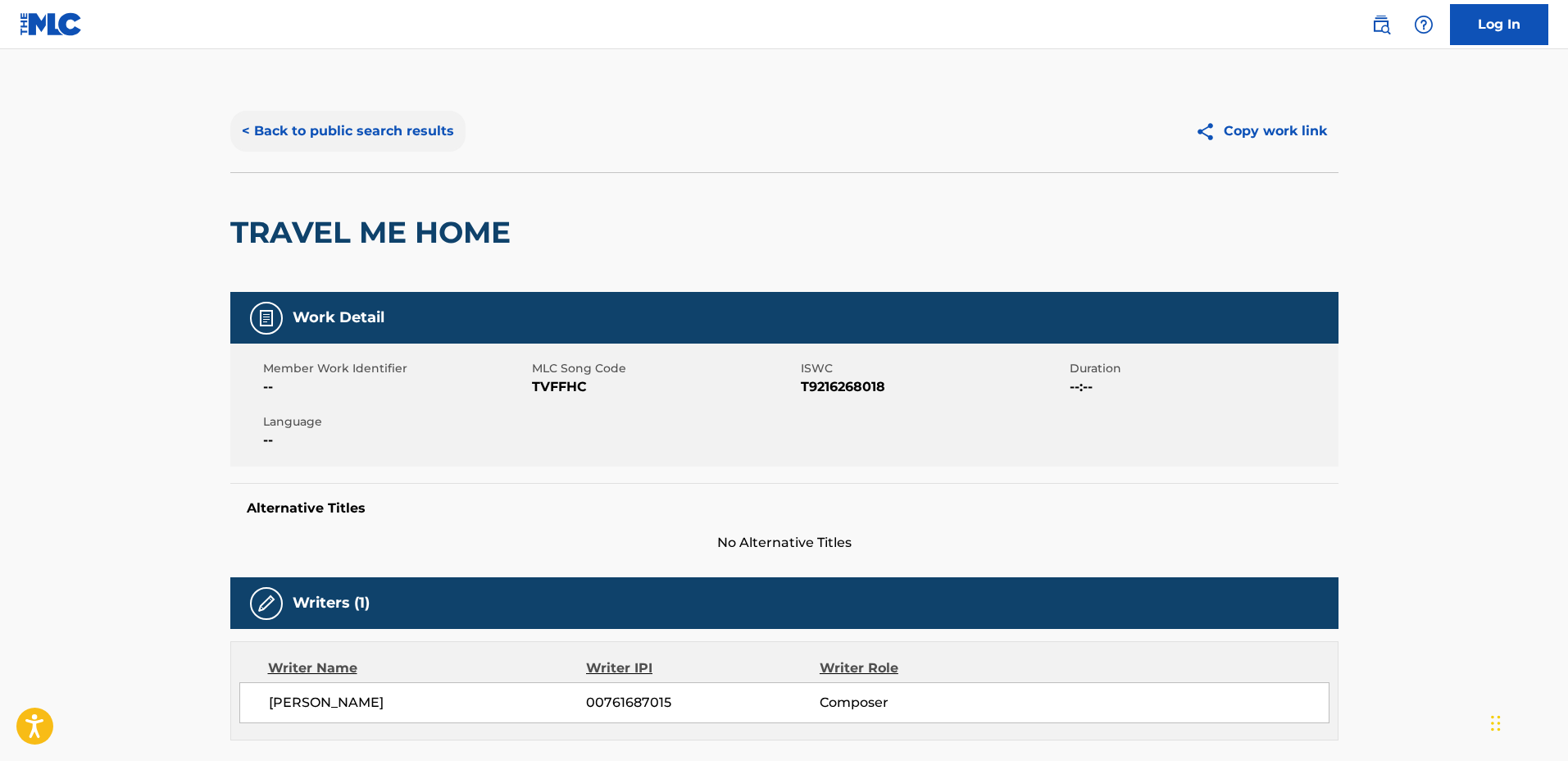
click at [371, 142] on button "< Back to public search results" at bounding box center [347, 131] width 235 height 41
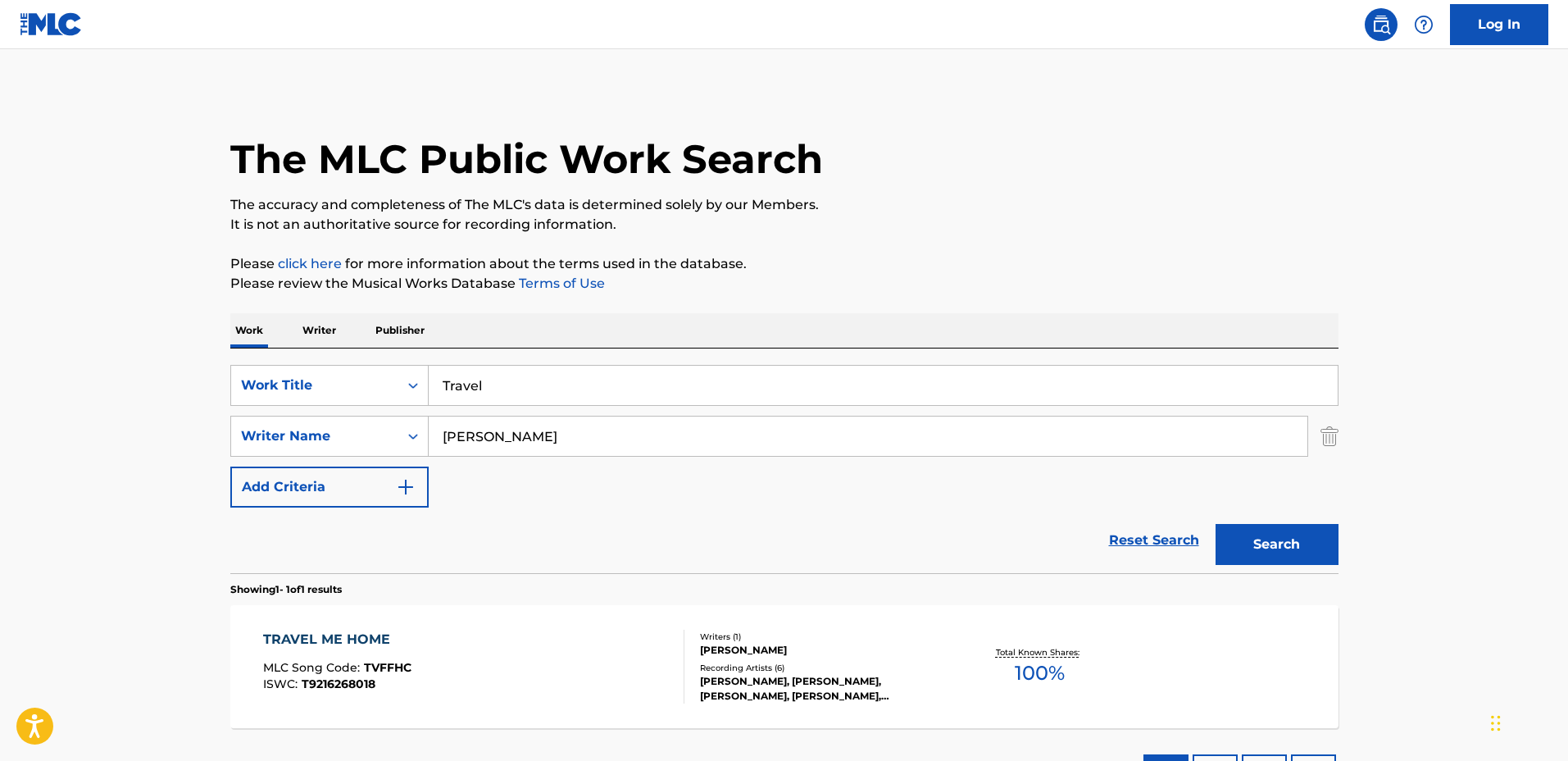
scroll to position [38, 0]
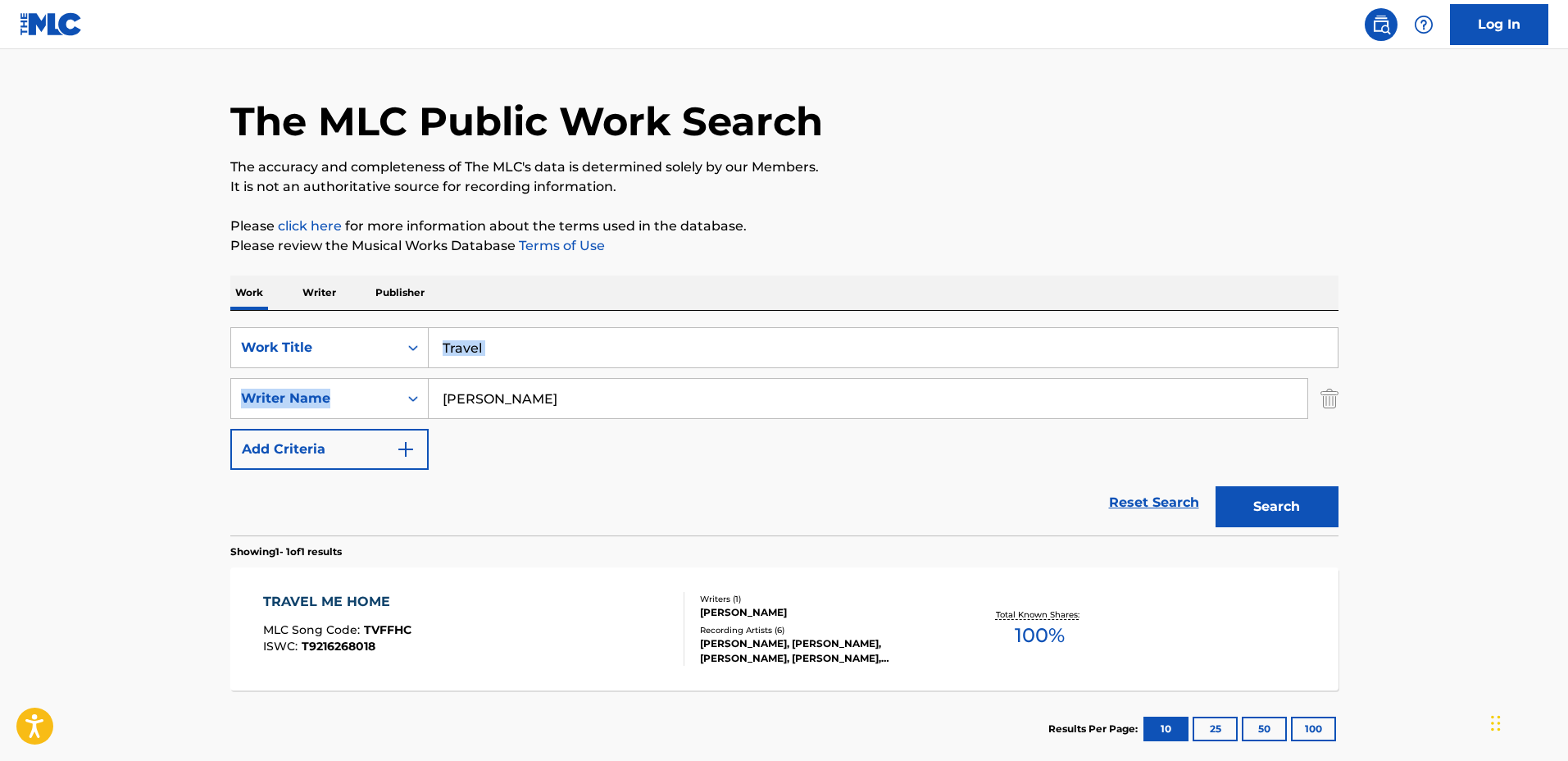
drag, startPoint x: 729, startPoint y: 373, endPoint x: 453, endPoint y: 321, distance: 280.9
click at [425, 321] on div "SearchWithCriteria1a0e44f3-660e-40e4-8096-cb3da561d6d2 Work Title Travel Search…" at bounding box center [784, 423] width 1108 height 224
click at [513, 337] on input "Travel" at bounding box center [883, 347] width 909 height 39
click at [504, 338] on input "Travel" at bounding box center [883, 347] width 909 height 39
drag, startPoint x: 529, startPoint y: 343, endPoint x: 388, endPoint y: 333, distance: 141.4
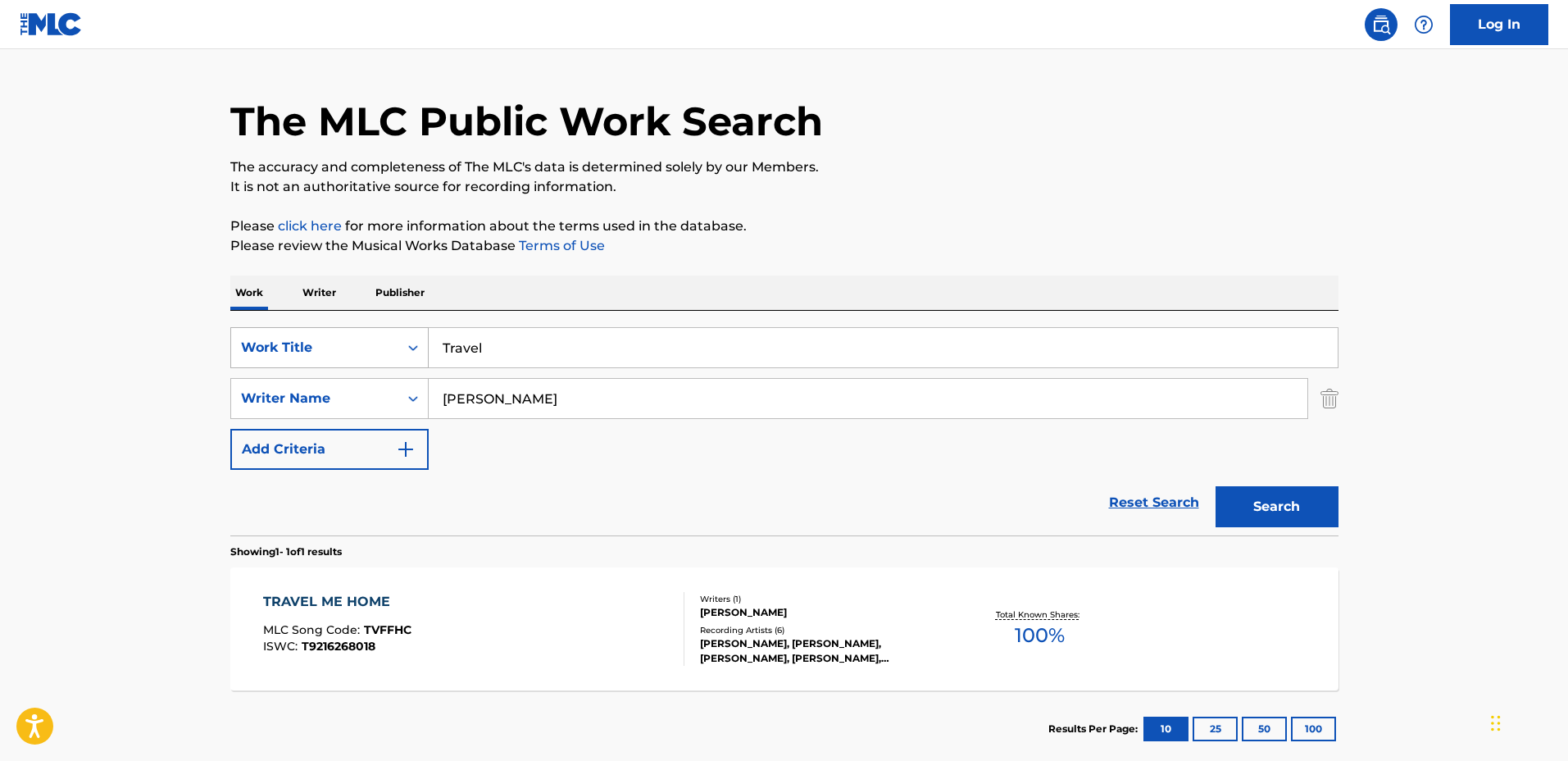
click at [385, 333] on div "SearchWithCriteria1a0e44f3-660e-40e4-8096-cb3da561d6d2 Work Title Travel" at bounding box center [784, 347] width 1108 height 41
type input "Sakura"
drag, startPoint x: 599, startPoint y: 387, endPoint x: 377, endPoint y: 383, distance: 222.0
click at [377, 383] on div "SearchWithCriteria44ce02e5-8513-4ad4-893c-b1b1f63cd03c Writer Name Lynn Renee T…" at bounding box center [784, 398] width 1108 height 41
type input "Nicholas Baskerville"
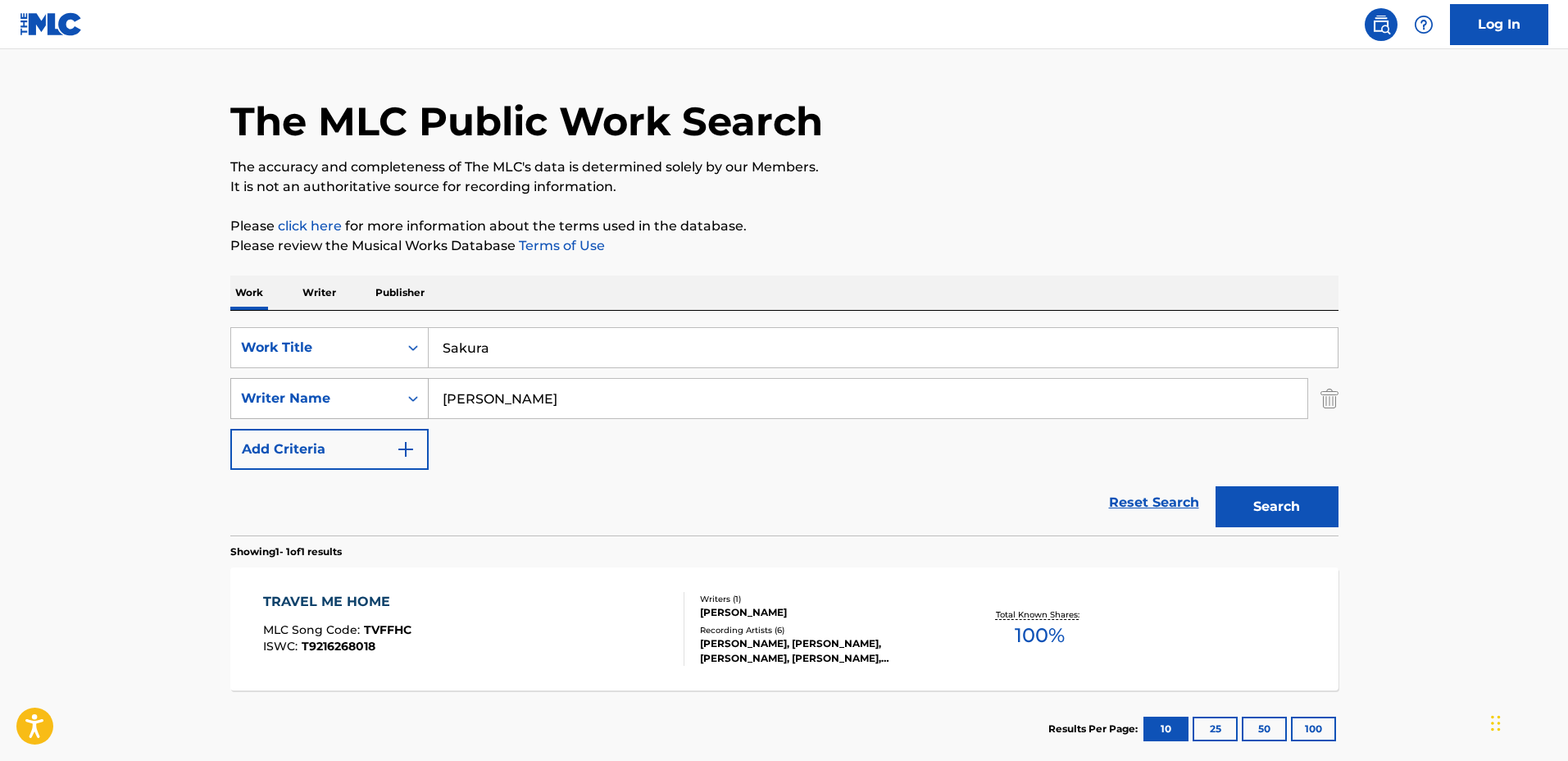
click at [1215, 486] on button "Search" at bounding box center [1276, 506] width 123 height 41
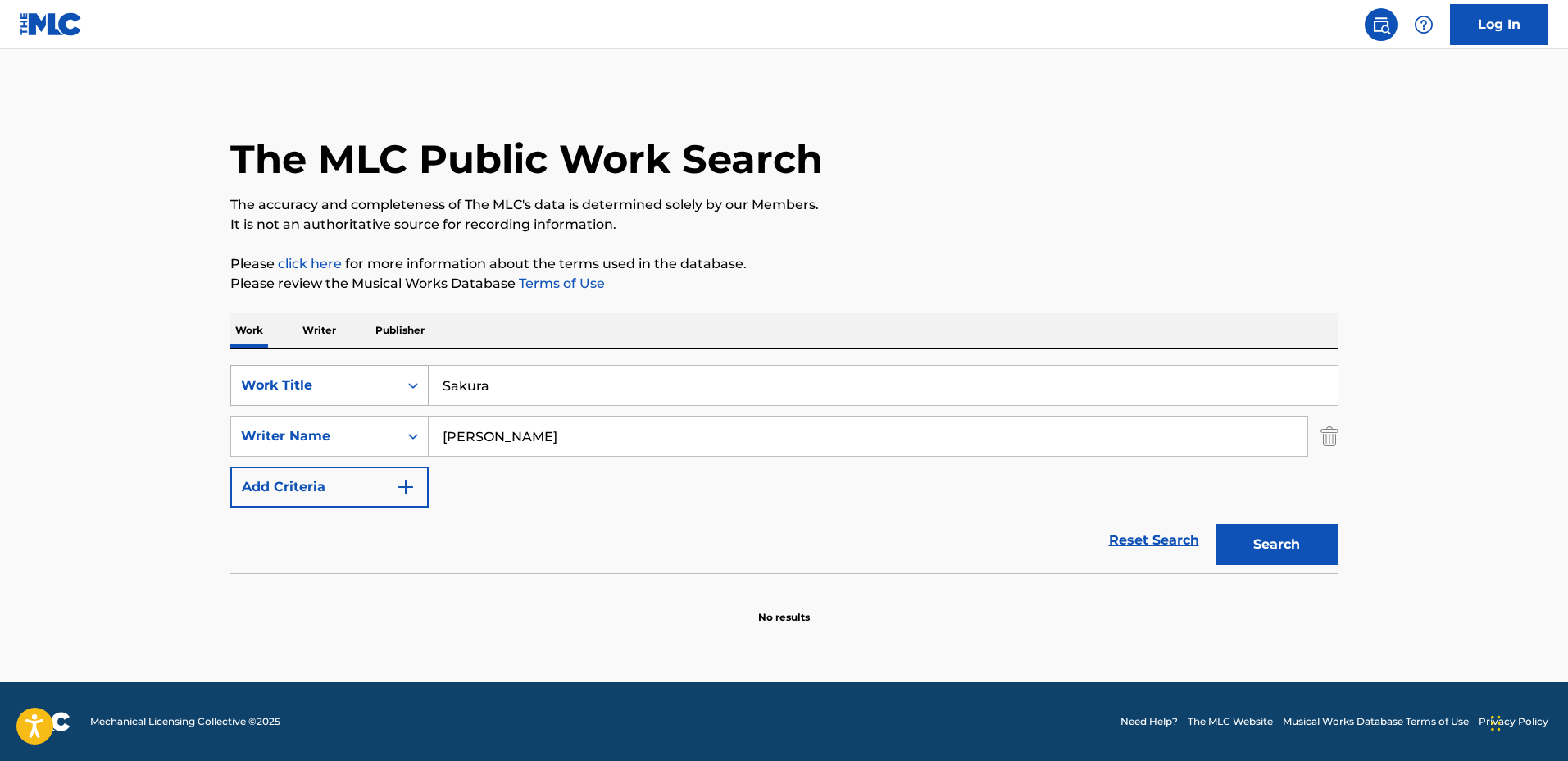
drag, startPoint x: 645, startPoint y: 375, endPoint x: 294, endPoint y: 373, distance: 351.0
click at [294, 373] on div "SearchWithCriteria1a0e44f3-660e-40e4-8096-cb3da561d6d2 Work Title Sakura" at bounding box center [784, 385] width 1108 height 41
drag, startPoint x: 582, startPoint y: 441, endPoint x: 529, endPoint y: 421, distance: 56.6
click at [459, 431] on input "Nicholas Baskerville" at bounding box center [868, 436] width 879 height 39
click at [618, 393] on input "a delicate balanace" at bounding box center [883, 385] width 909 height 39
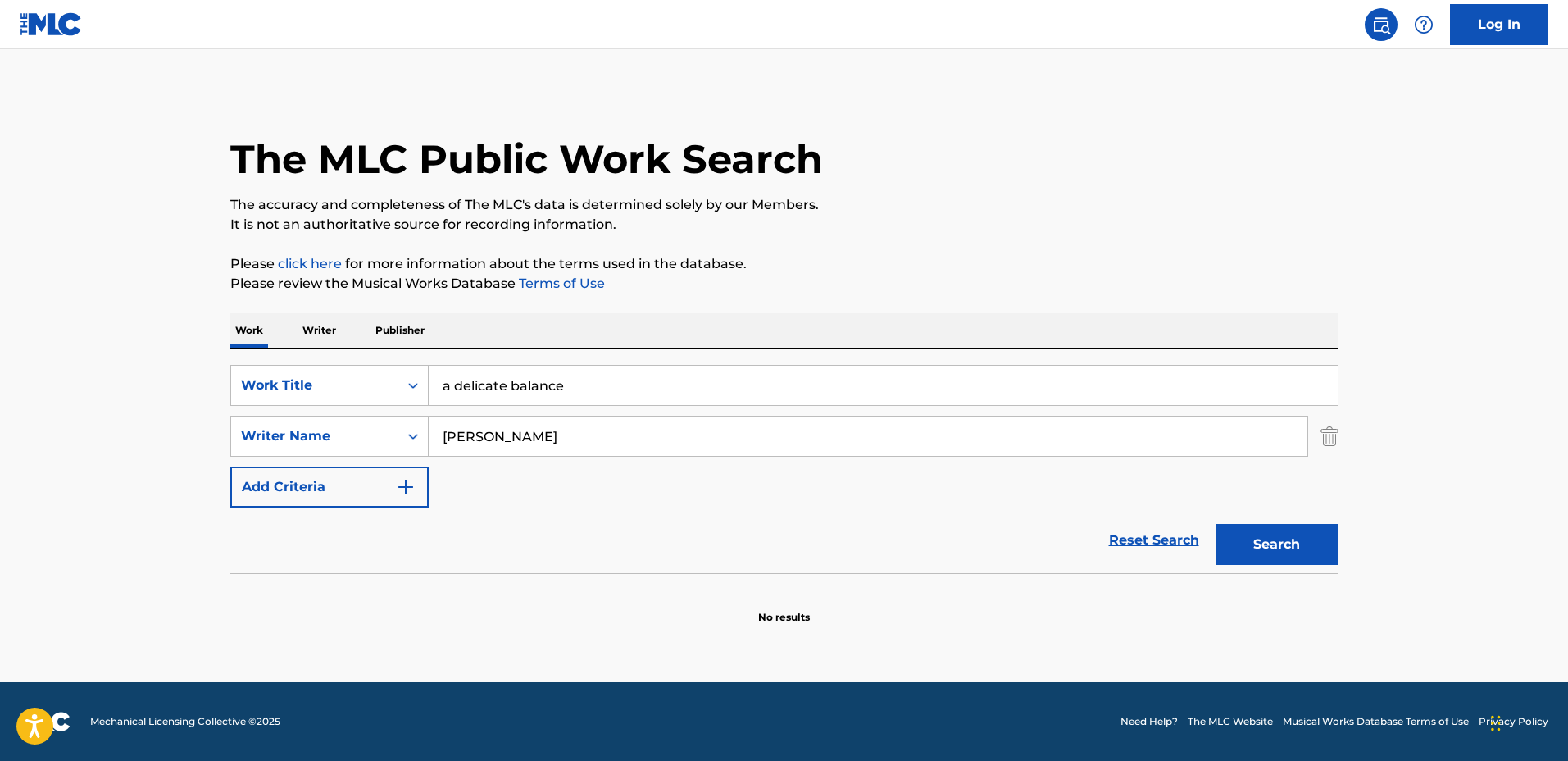
type input "a delicate balance"
click at [624, 421] on input "Nicholas Baskerville" at bounding box center [868, 436] width 879 height 39
drag, startPoint x: 637, startPoint y: 434, endPoint x: 383, endPoint y: 437, distance: 254.0
click at [383, 437] on div "SearchWithCriteria44ce02e5-8513-4ad4-893c-b1b1f63cd03c Writer Name Nicholas Bas…" at bounding box center [784, 436] width 1108 height 41
type input "Andy Sells"
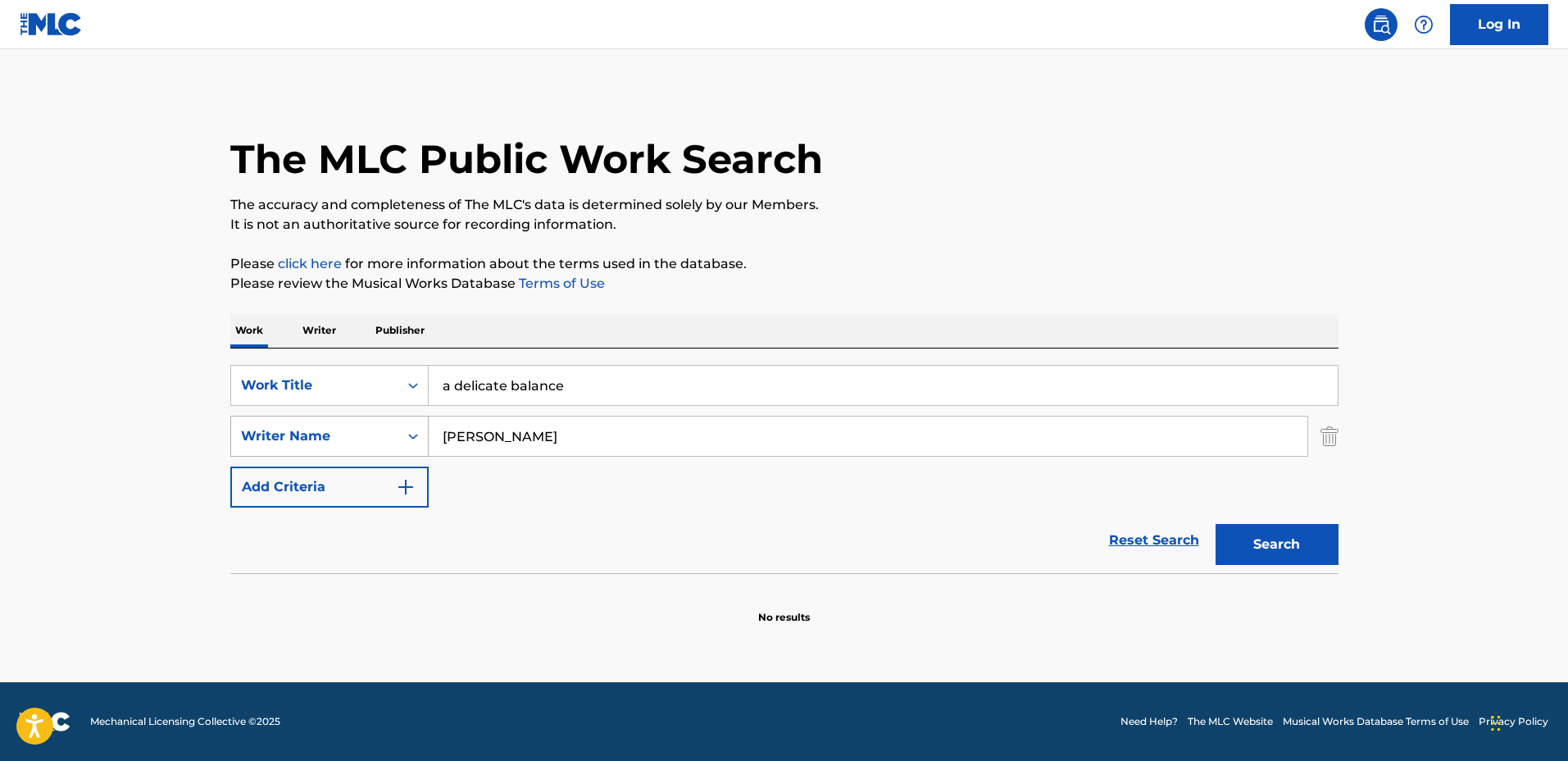
click at [1215, 524] on button "Search" at bounding box center [1276, 544] width 123 height 41
drag, startPoint x: 668, startPoint y: 384, endPoint x: 336, endPoint y: 373, distance: 332.2
click at [336, 373] on div "SearchWithCriteria1a0e44f3-660e-40e4-8096-cb3da561d6d2 Work Title a delicate ba…" at bounding box center [784, 385] width 1108 height 41
type input "h"
type input "here for you"
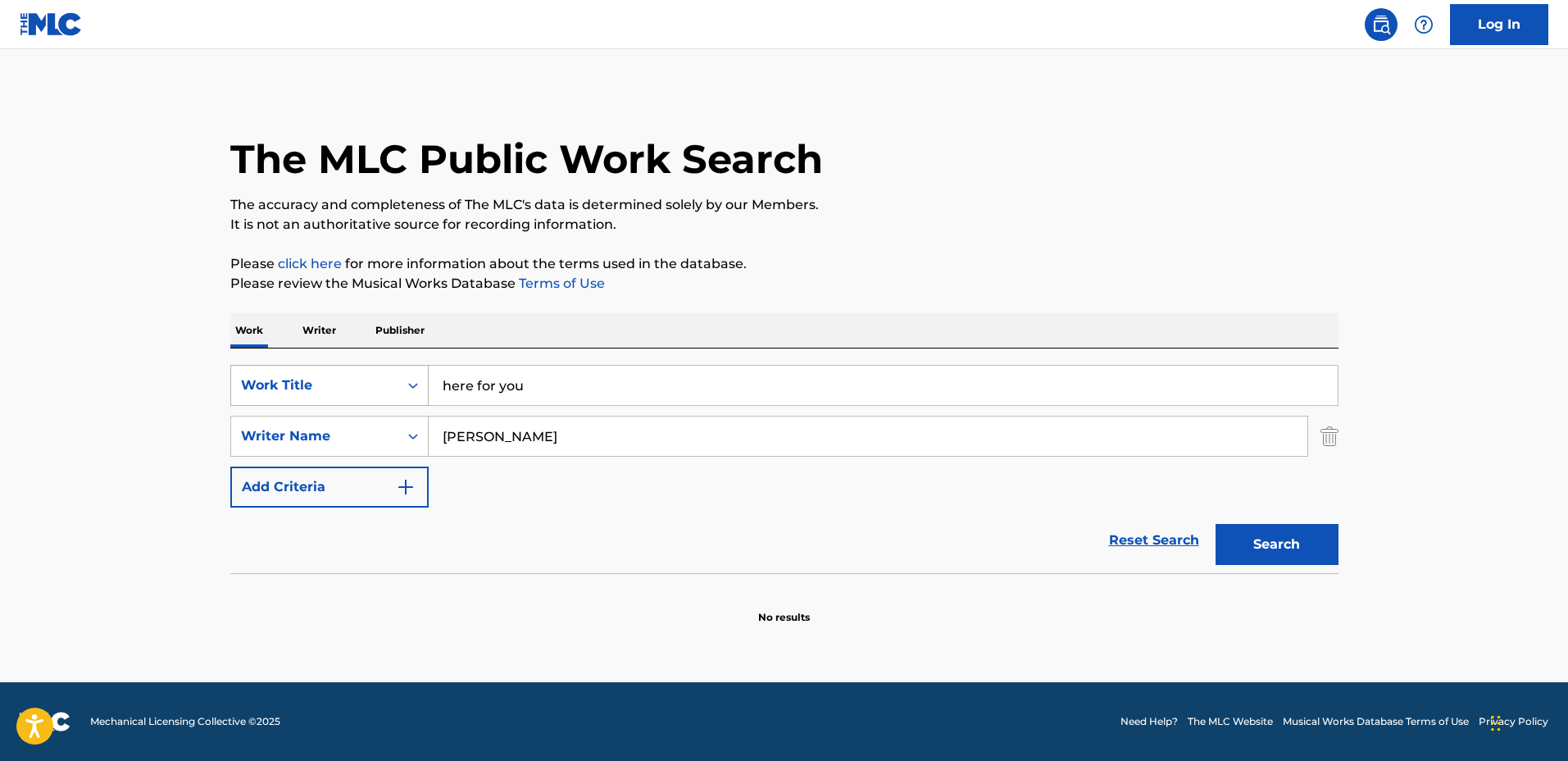
click at [1215, 524] on button "Search" at bounding box center [1276, 544] width 123 height 41
click at [309, 356] on div "SearchWithCriteria1a0e44f3-660e-40e4-8096-cb3da561d6d2 Work Title here for you …" at bounding box center [784, 461] width 1108 height 224
type input "you are my person"
click at [1215, 524] on button "Search" at bounding box center [1276, 544] width 123 height 41
drag, startPoint x: 724, startPoint y: 371, endPoint x: 347, endPoint y: 351, distance: 377.5
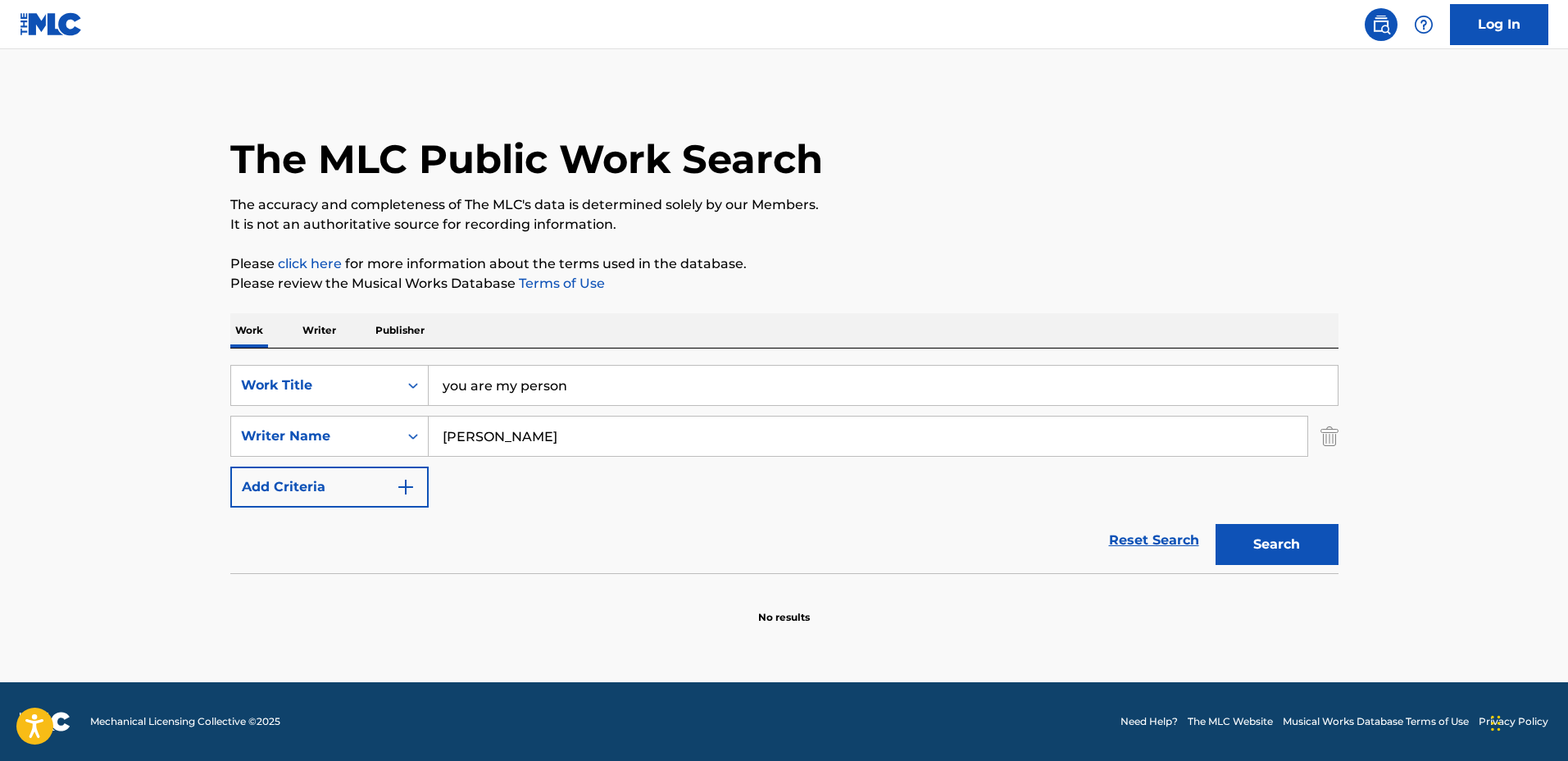
click at [347, 351] on div "SearchWithCriteria1a0e44f3-660e-40e4-8096-cb3da561d6d2 Work Title you are my pe…" at bounding box center [784, 461] width 1108 height 224
type input "Sanctuary - Sketch"
drag, startPoint x: 580, startPoint y: 439, endPoint x: 346, endPoint y: 433, distance: 234.1
click at [343, 433] on div "SearchWithCriteria44ce02e5-8513-4ad4-893c-b1b1f63cd03c Writer Name Andy Sells" at bounding box center [784, 436] width 1108 height 41
type input "Jack Watkins"
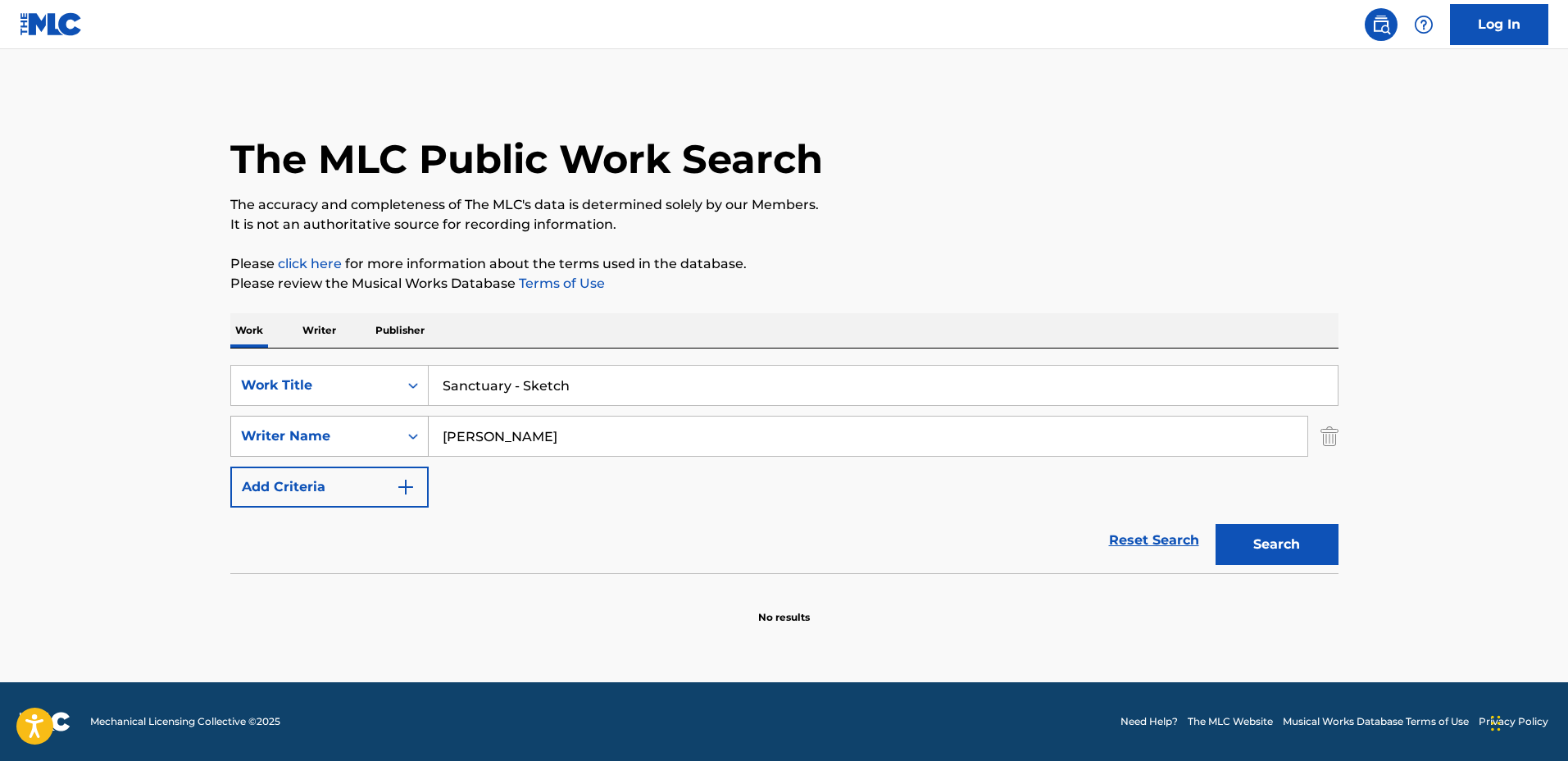
click at [1215, 524] on button "Search" at bounding box center [1276, 544] width 123 height 41
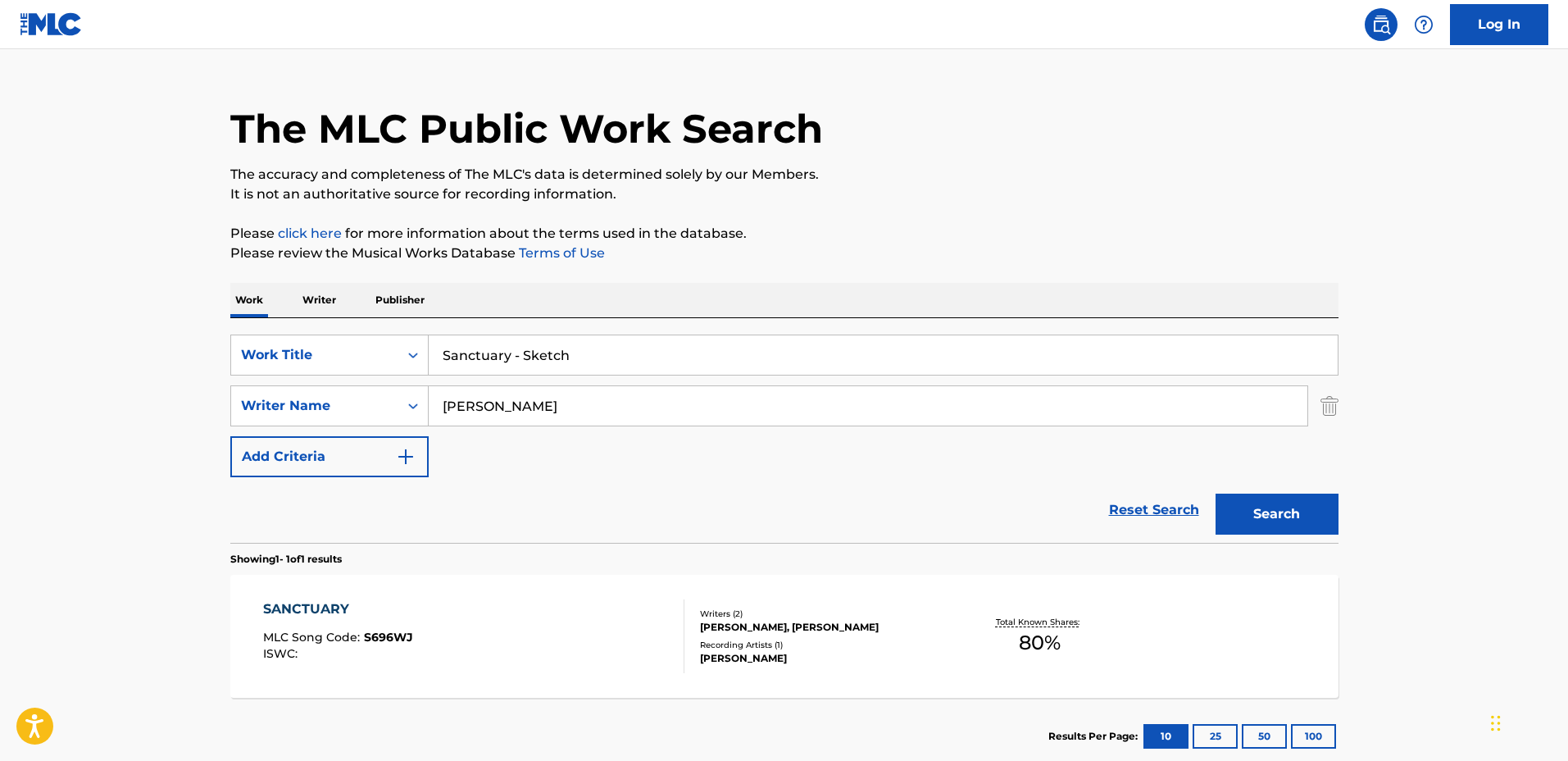
scroll to position [102, 0]
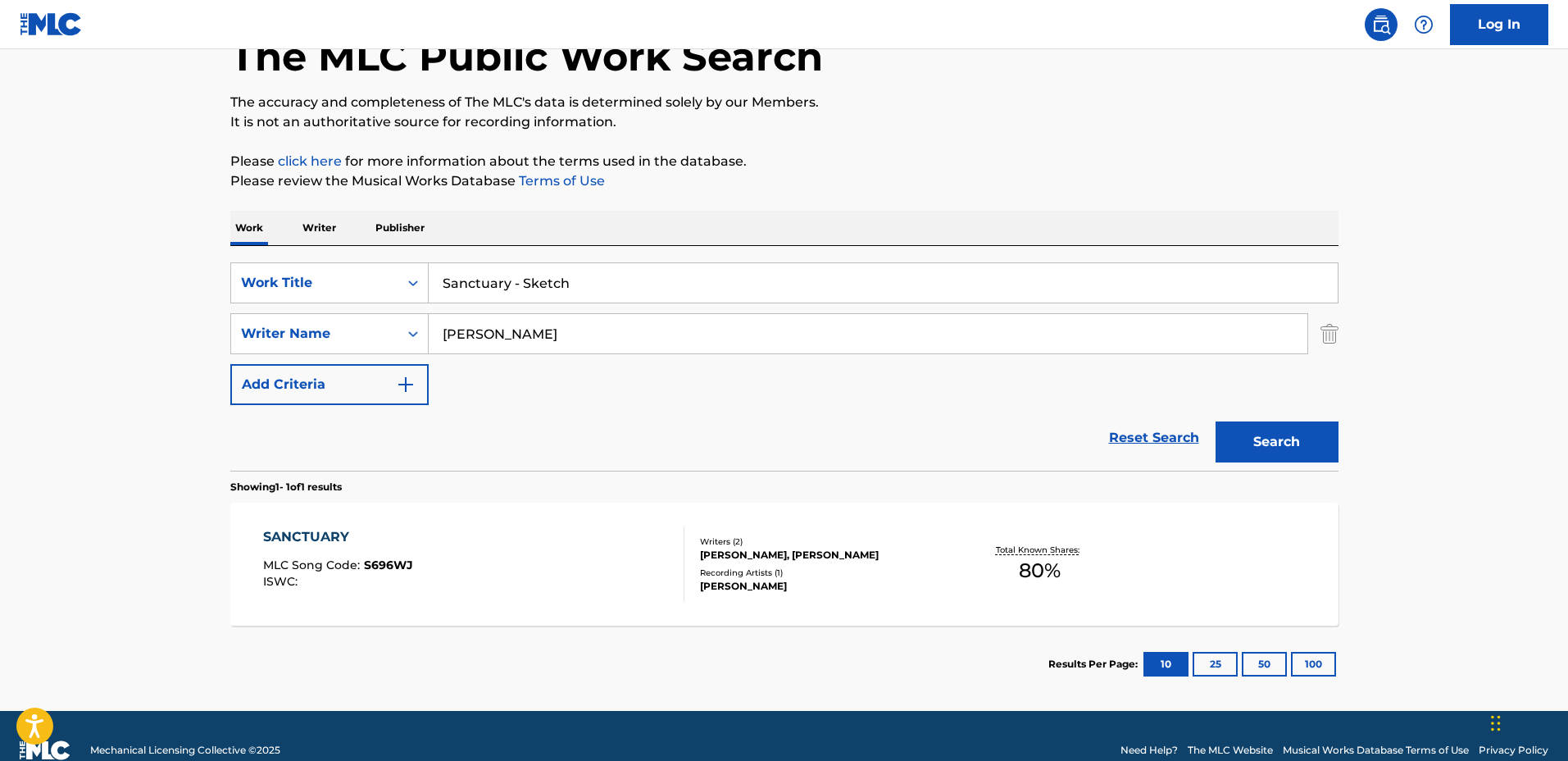
click at [905, 537] on div "Writers ( 2 )" at bounding box center [824, 541] width 248 height 13
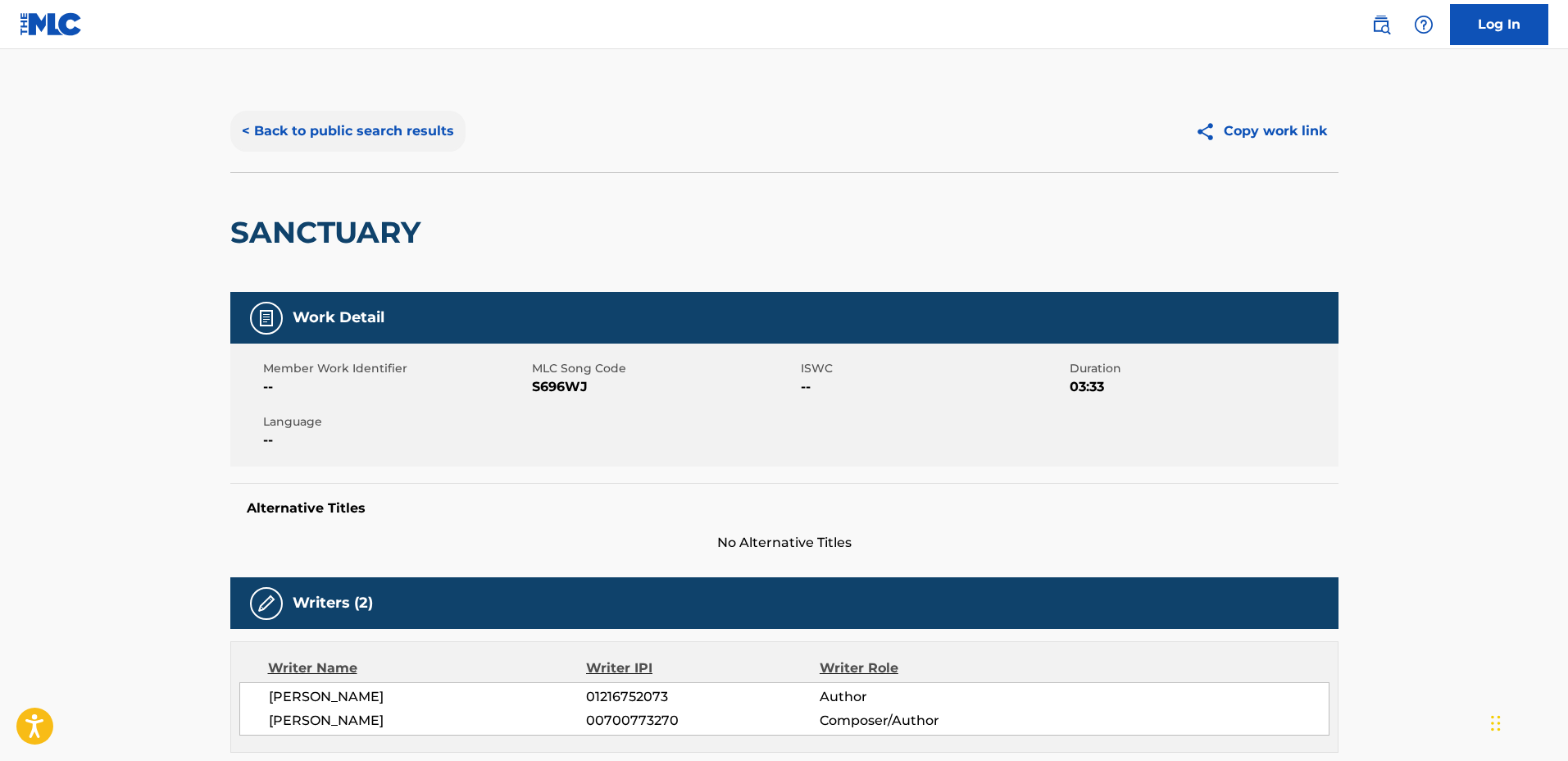
click at [404, 125] on button "< Back to public search results" at bounding box center [347, 131] width 235 height 41
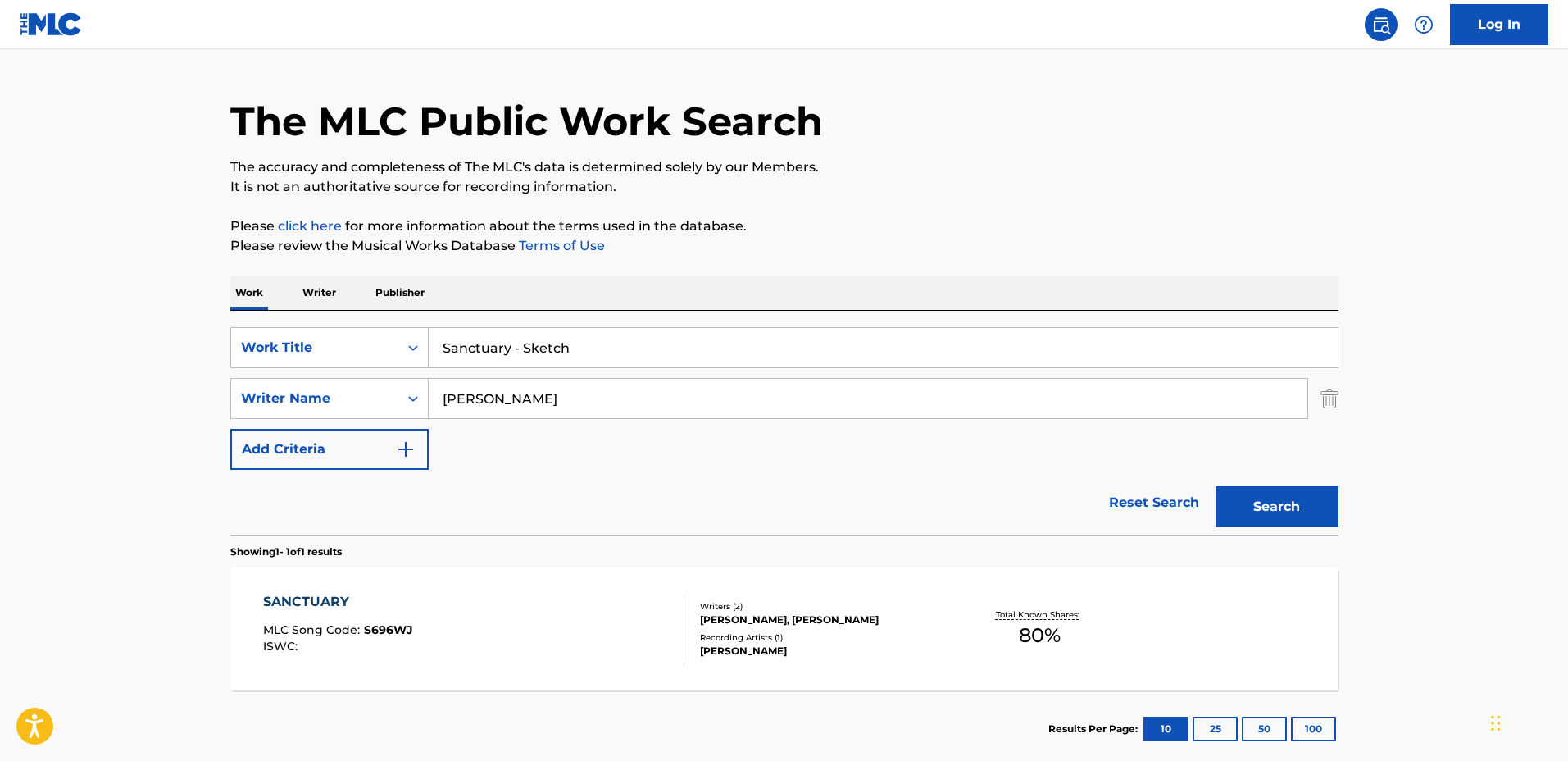
click at [720, 341] on input "Sanctuary - Sketch" at bounding box center [883, 347] width 909 height 39
drag, startPoint x: 732, startPoint y: 349, endPoint x: 370, endPoint y: 322, distance: 363.0
click at [370, 322] on div "SearchWithCriteria1a0e44f3-660e-40e4-8096-cb3da561d6d2 Work Title Sanctuary - S…" at bounding box center [784, 423] width 1108 height 224
type input "Cosmos"
drag, startPoint x: 617, startPoint y: 388, endPoint x: 332, endPoint y: 378, distance: 285.2
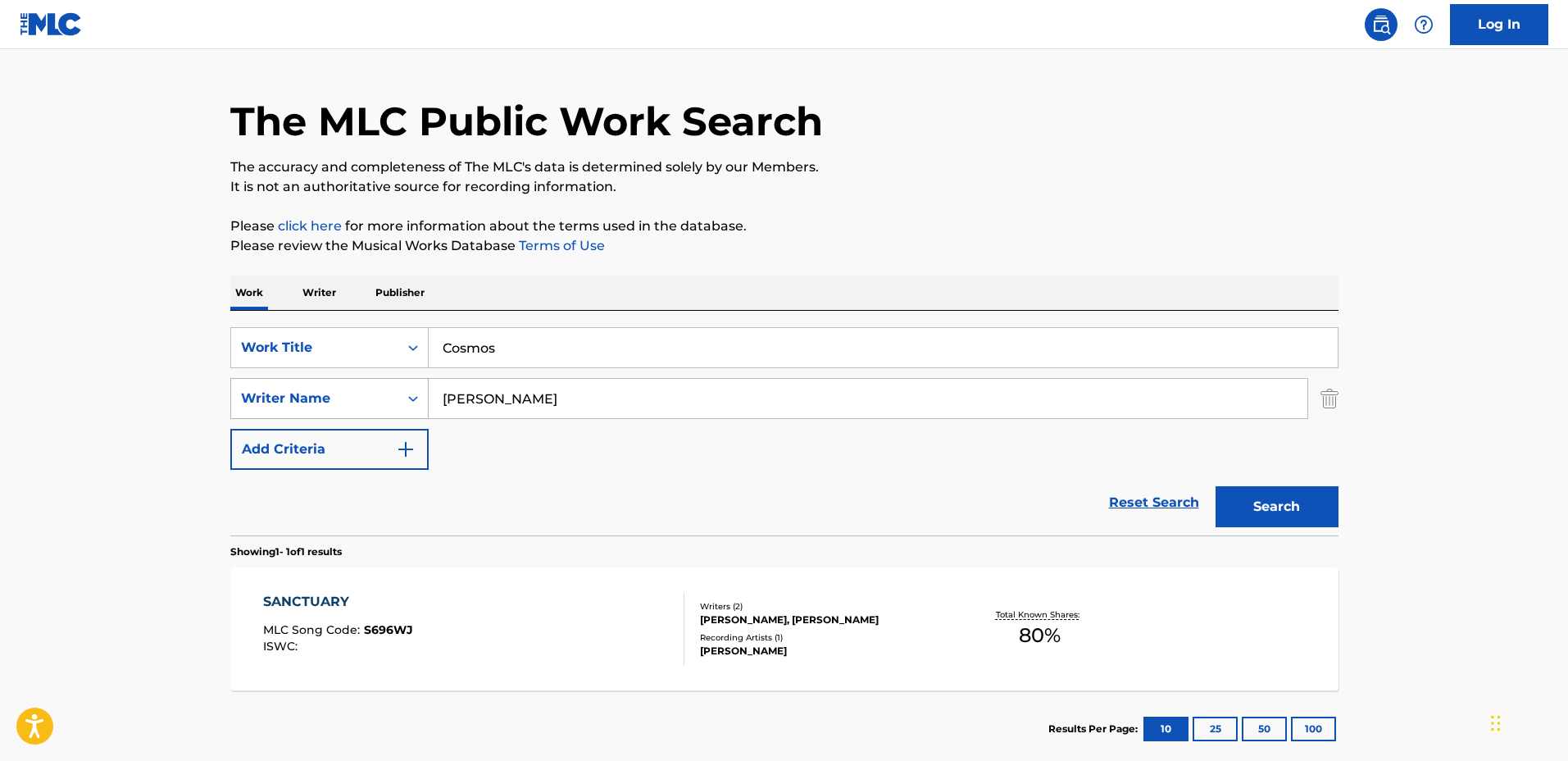
click at [324, 380] on div "SearchWithCriteria44ce02e5-8513-4ad4-893c-b1b1f63cd03c Writer Name Jack Watkins" at bounding box center [784, 398] width 1108 height 41
click at [1215, 486] on button "Search" at bounding box center [1276, 506] width 123 height 41
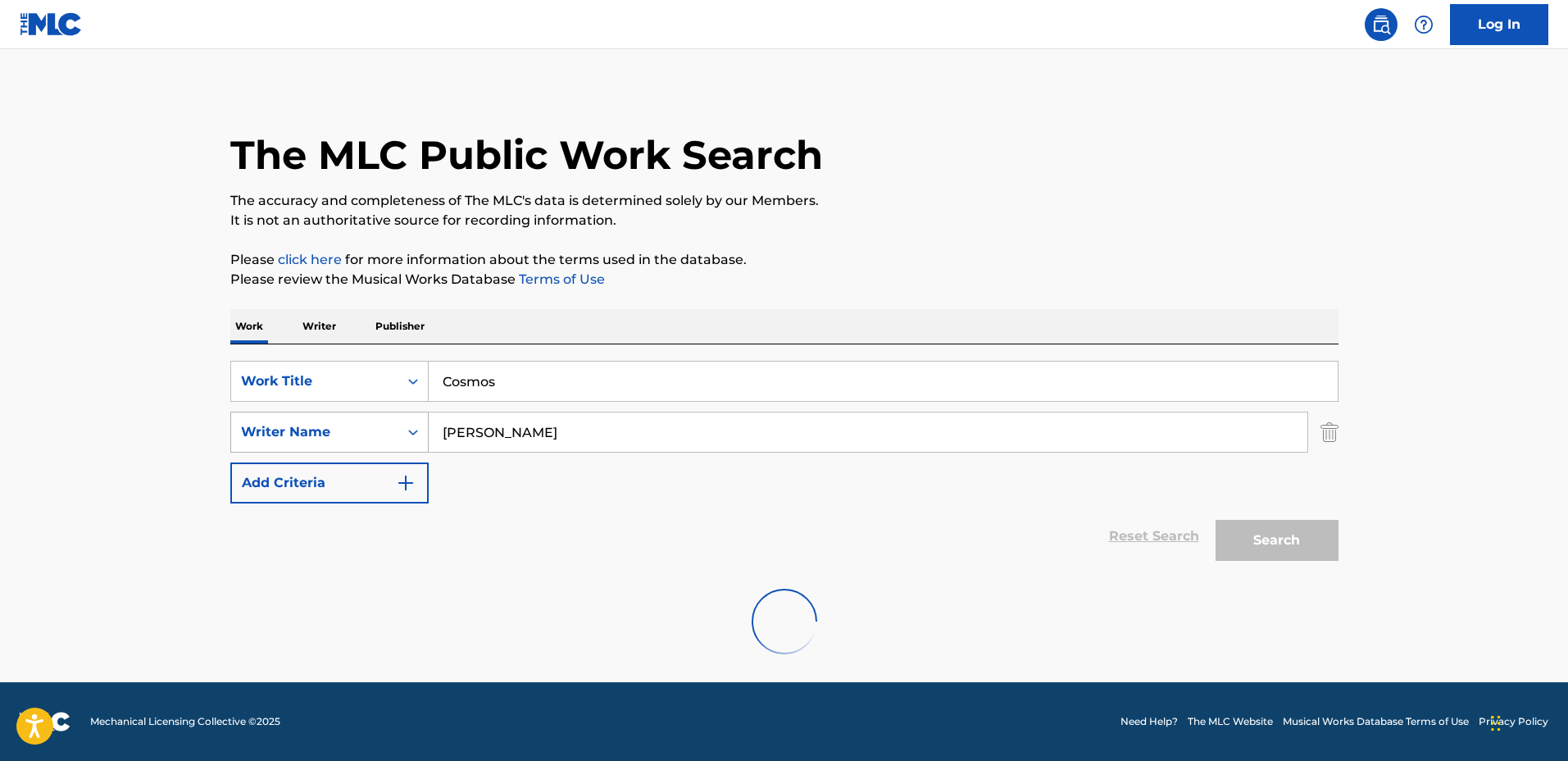
scroll to position [0, 0]
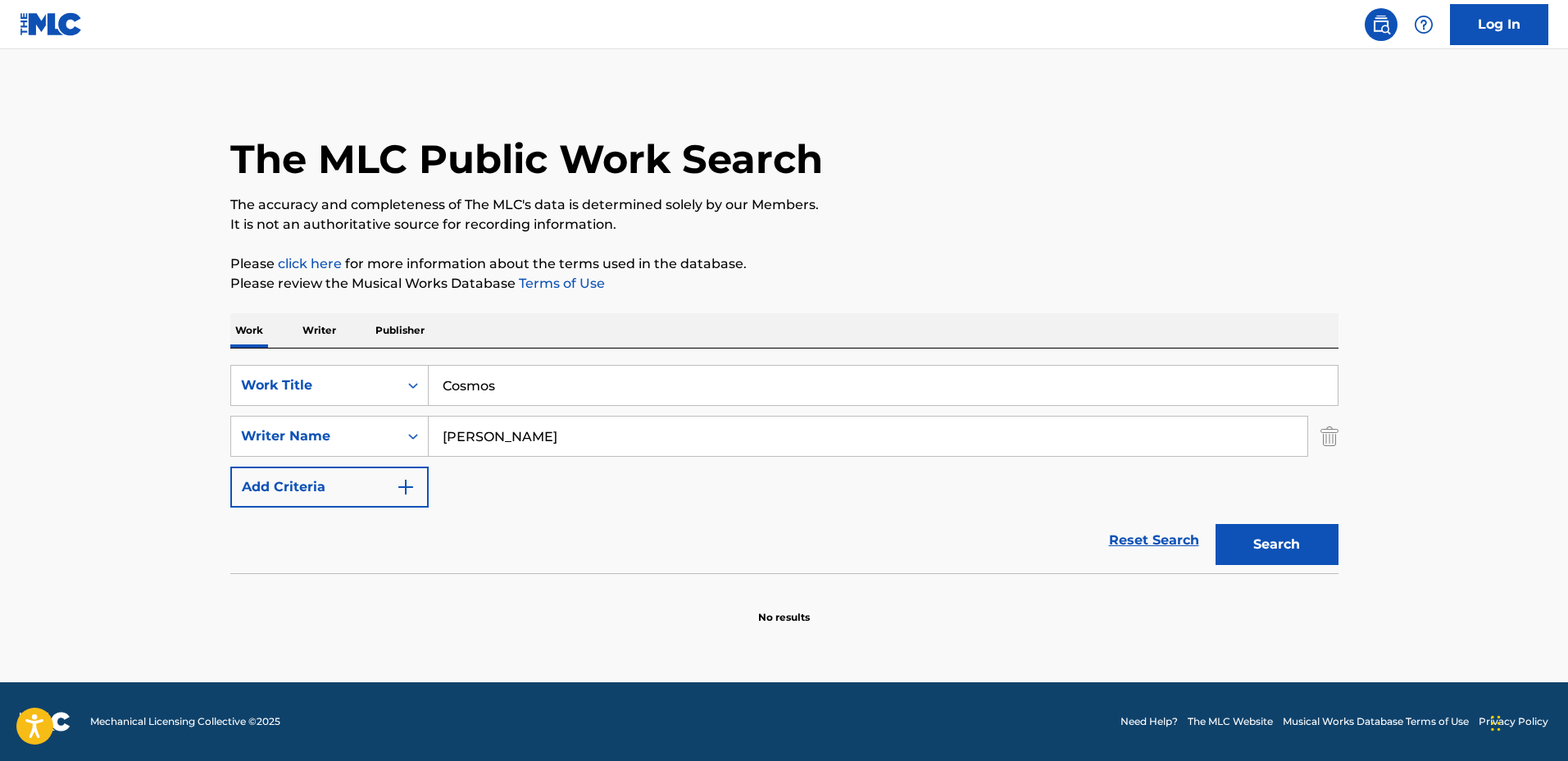
click at [519, 428] on input "Adrien Bertand" at bounding box center [868, 436] width 879 height 39
type input "Adrien Bertrand"
click at [1215, 524] on button "Search" at bounding box center [1276, 544] width 123 height 41
drag, startPoint x: 572, startPoint y: 376, endPoint x: 354, endPoint y: 364, distance: 218.3
click at [354, 365] on div "SearchWithCriteria1a0e44f3-660e-40e4-8096-cb3da561d6d2 Work Title Cosmos" at bounding box center [784, 385] width 1108 height 41
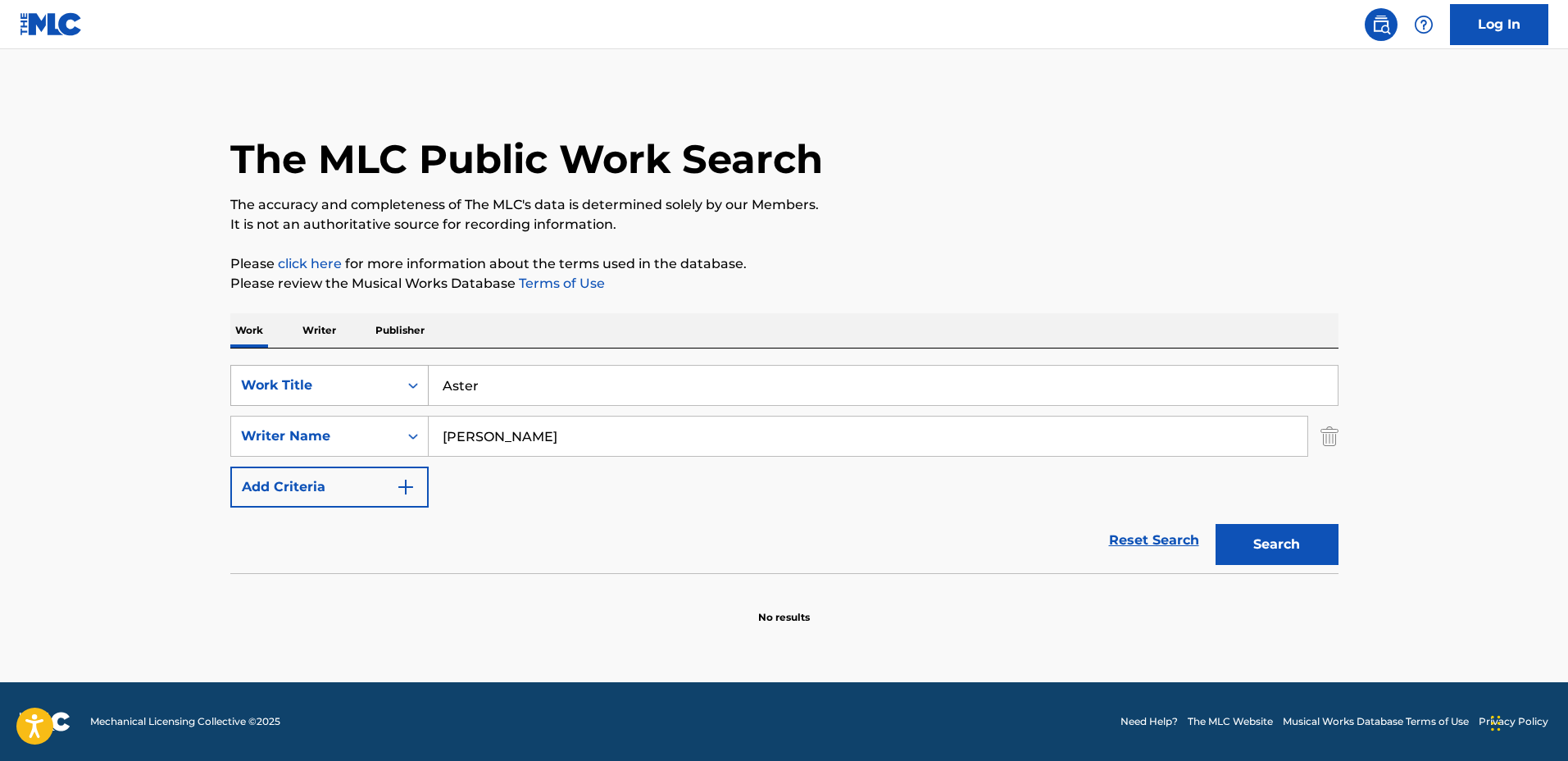
click at [1215, 524] on button "Search" at bounding box center [1276, 544] width 123 height 41
drag, startPoint x: 389, startPoint y: 376, endPoint x: 313, endPoint y: 374, distance: 76.0
click at [313, 374] on div "SearchWithCriteria1a0e44f3-660e-40e4-8096-cb3da561d6d2 Work Title Aster" at bounding box center [784, 385] width 1108 height 41
type input "Souvenirs"
click at [1215, 524] on button "Search" at bounding box center [1276, 544] width 123 height 41
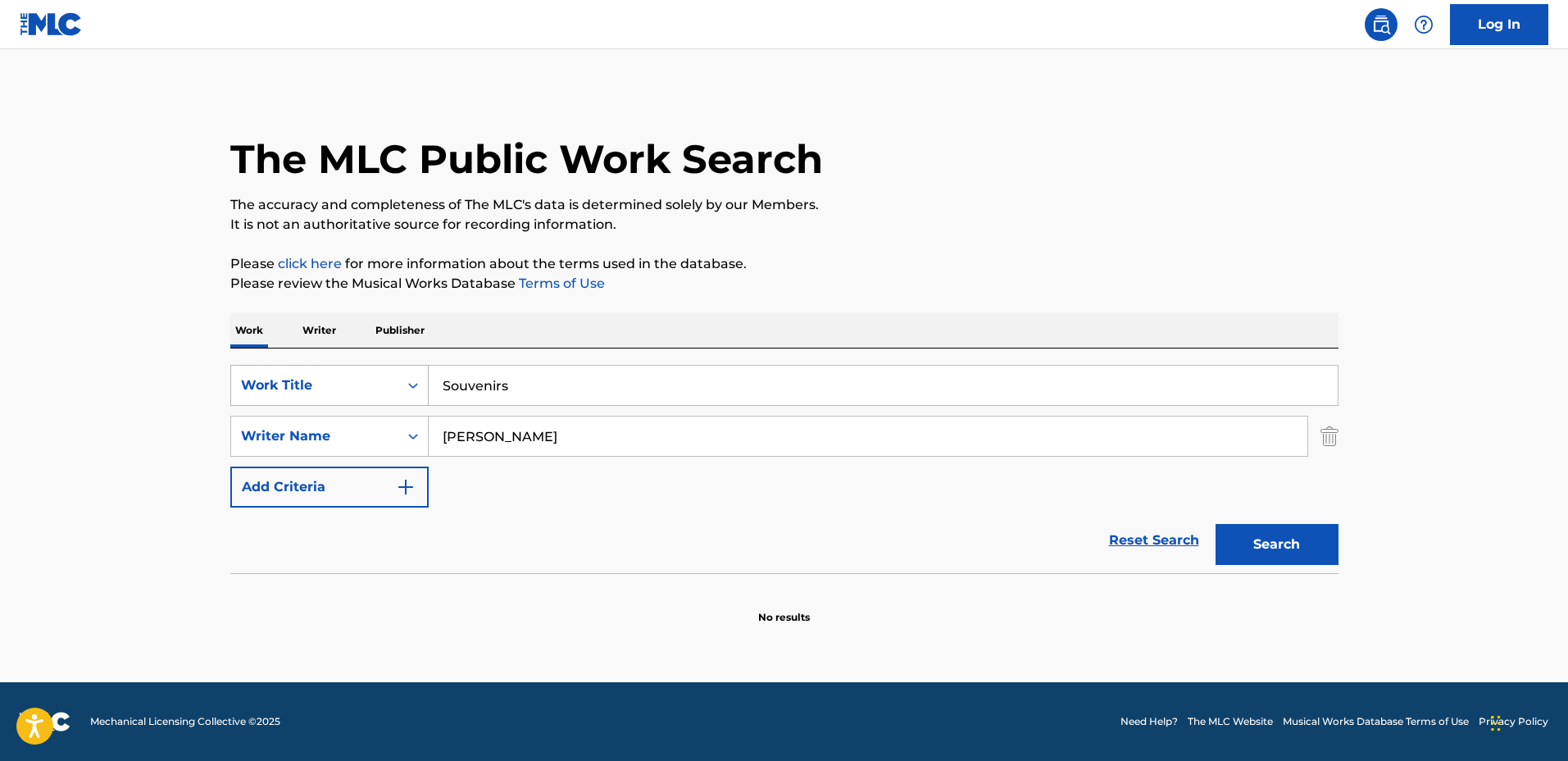
drag, startPoint x: 591, startPoint y: 375, endPoint x: 284, endPoint y: 377, distance: 307.0
click at [284, 377] on div "SearchWithCriteria1a0e44f3-660e-40e4-8096-cb3da561d6d2 Work Title Souvenirs" at bounding box center [784, 385] width 1108 height 41
type input "Highlands"
drag, startPoint x: 521, startPoint y: 428, endPoint x: 342, endPoint y: 421, distance: 179.1
click at [342, 421] on div "SearchWithCriteria44ce02e5-8513-4ad4-893c-b1b1f63cd03c Writer Name Adrien Bertr…" at bounding box center [784, 436] width 1108 height 41
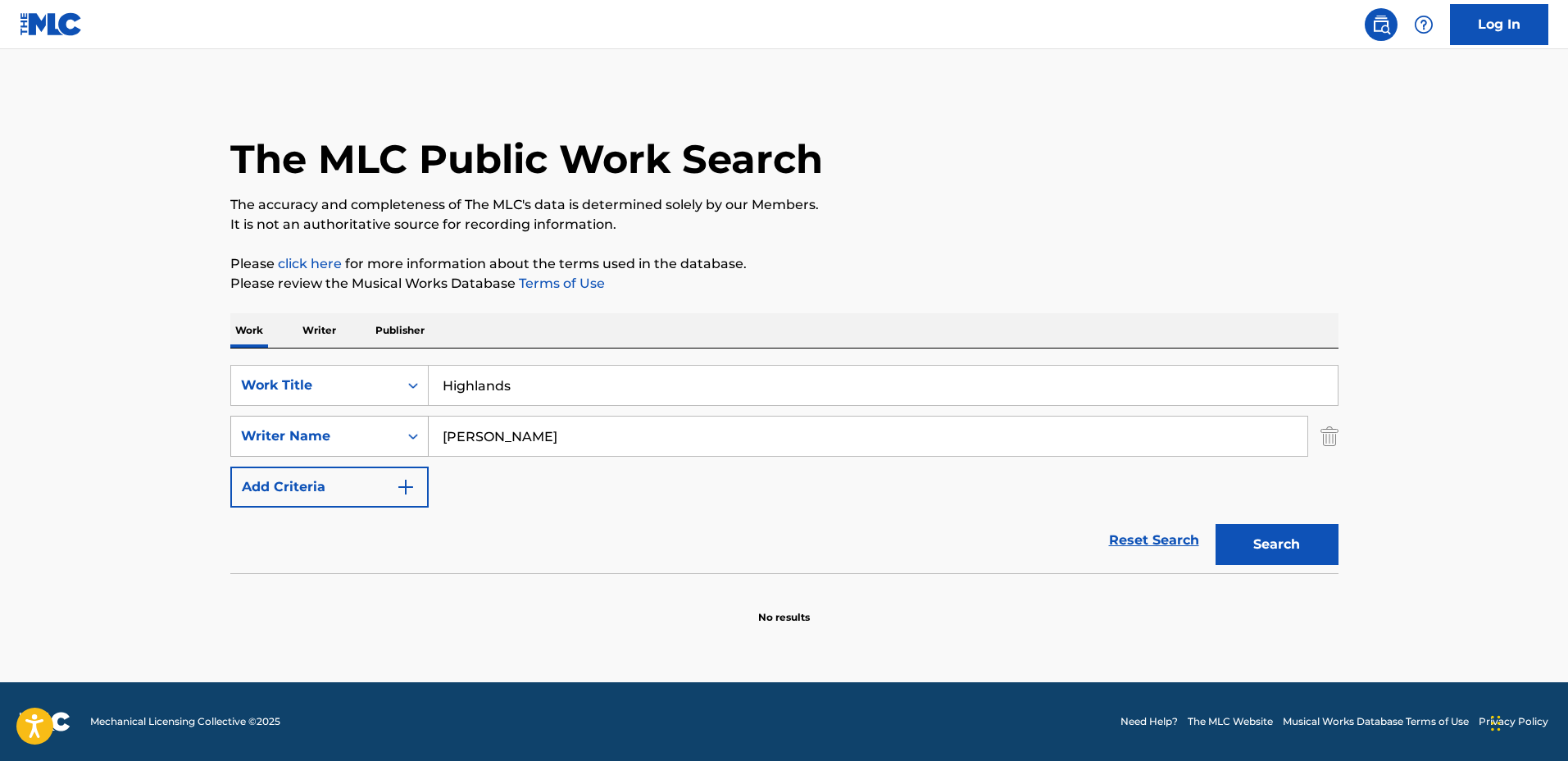
click at [1215, 524] on button "Search" at bounding box center [1276, 544] width 123 height 41
type input "Oliver Robinson"
click at [1215, 524] on button "Search" at bounding box center [1276, 544] width 123 height 41
drag, startPoint x: 634, startPoint y: 388, endPoint x: 383, endPoint y: 366, distance: 252.0
click at [383, 366] on div "SearchWithCriteria1a0e44f3-660e-40e4-8096-cb3da561d6d2 Work Title Highlands" at bounding box center [784, 385] width 1108 height 41
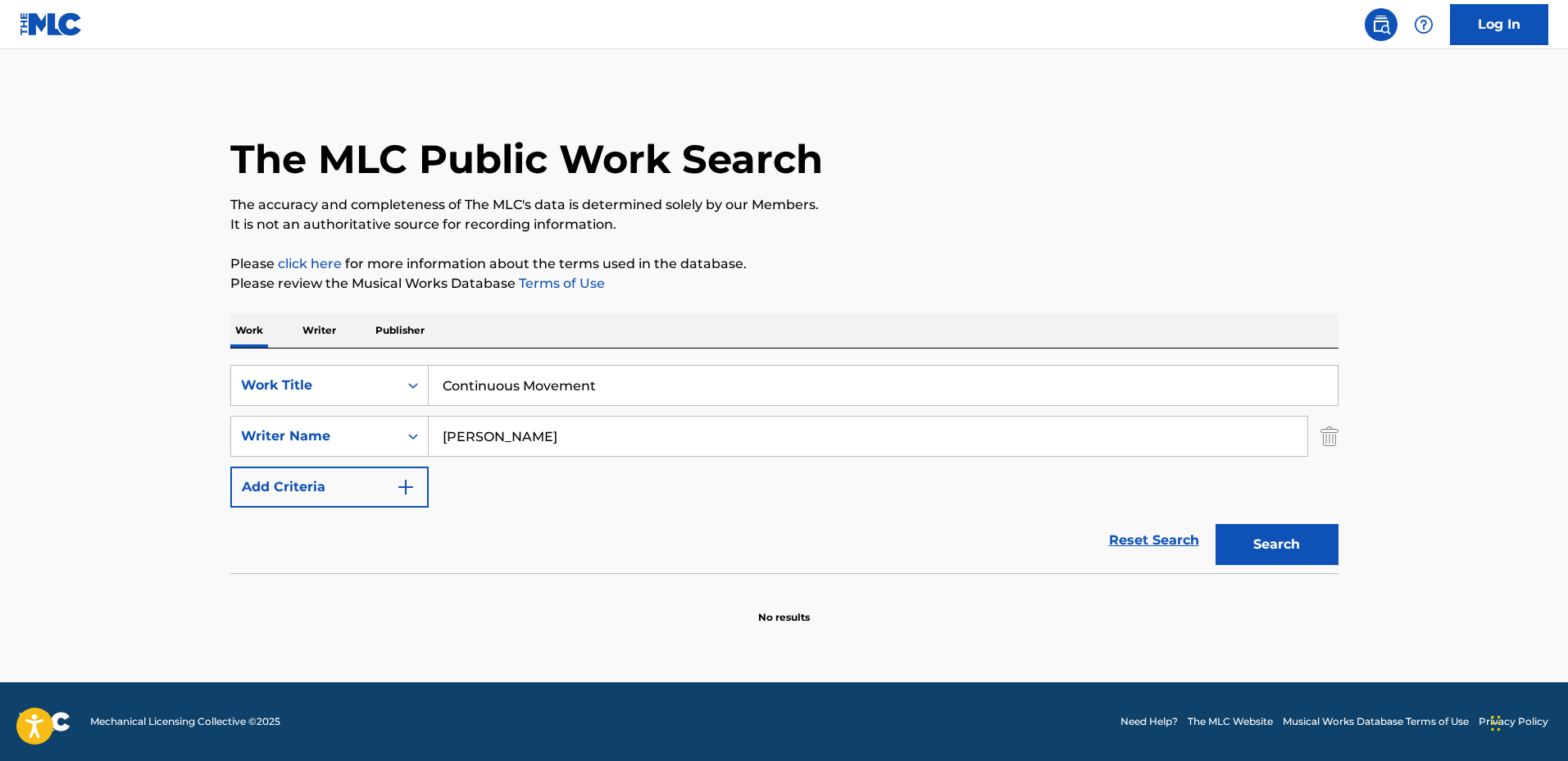
type input "Continuous Movement"
drag, startPoint x: 579, startPoint y: 434, endPoint x: 334, endPoint y: 417, distance: 245.6
click at [342, 416] on div "SearchWithCriteria44ce02e5-8513-4ad4-893c-b1b1f63cd03c Writer Name Oliver Robin…" at bounding box center [784, 436] width 1108 height 41
type input "Javier Lozano"
click at [1215, 524] on button "Search" at bounding box center [1276, 544] width 123 height 41
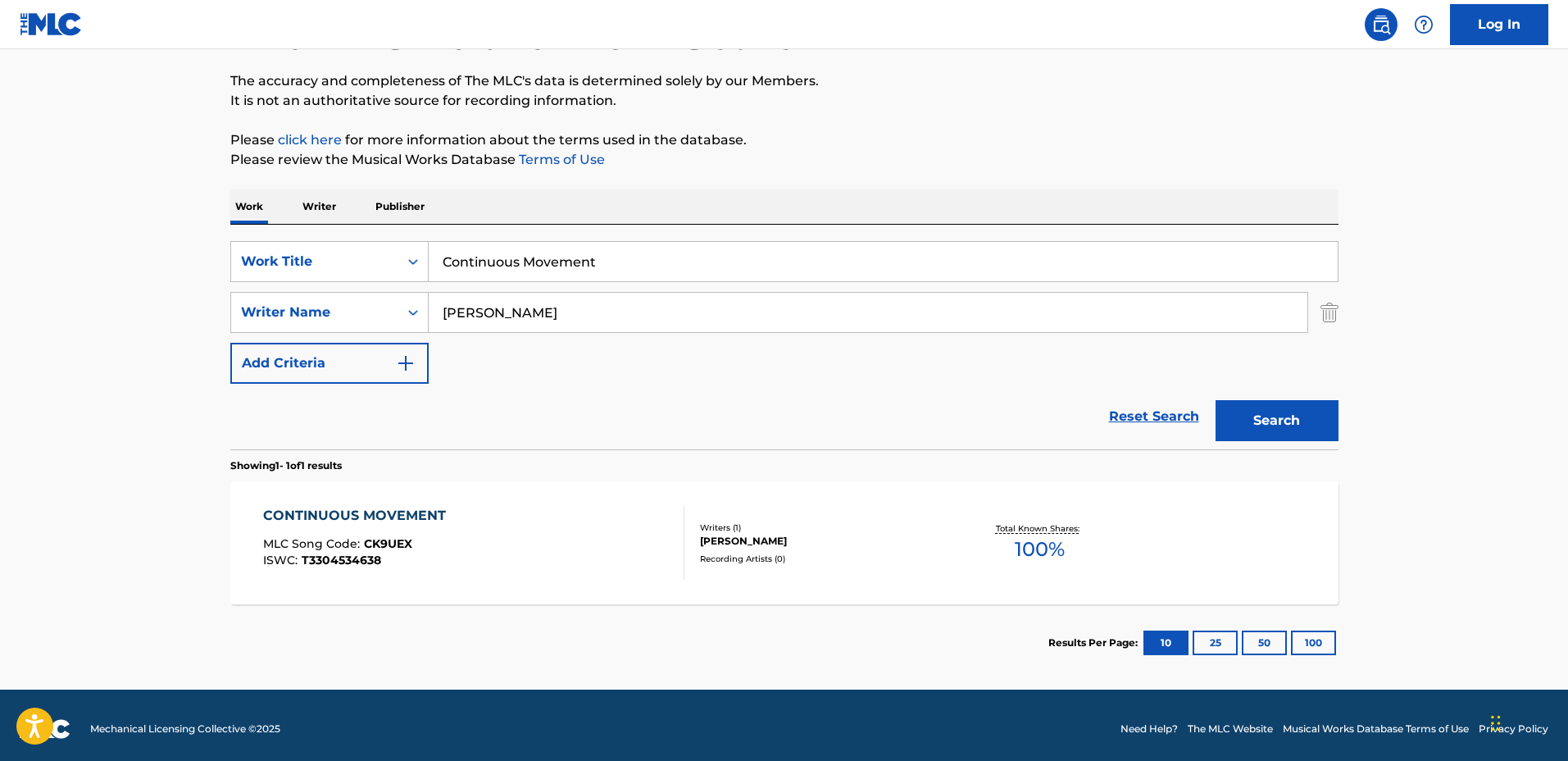
scroll to position [131, 0]
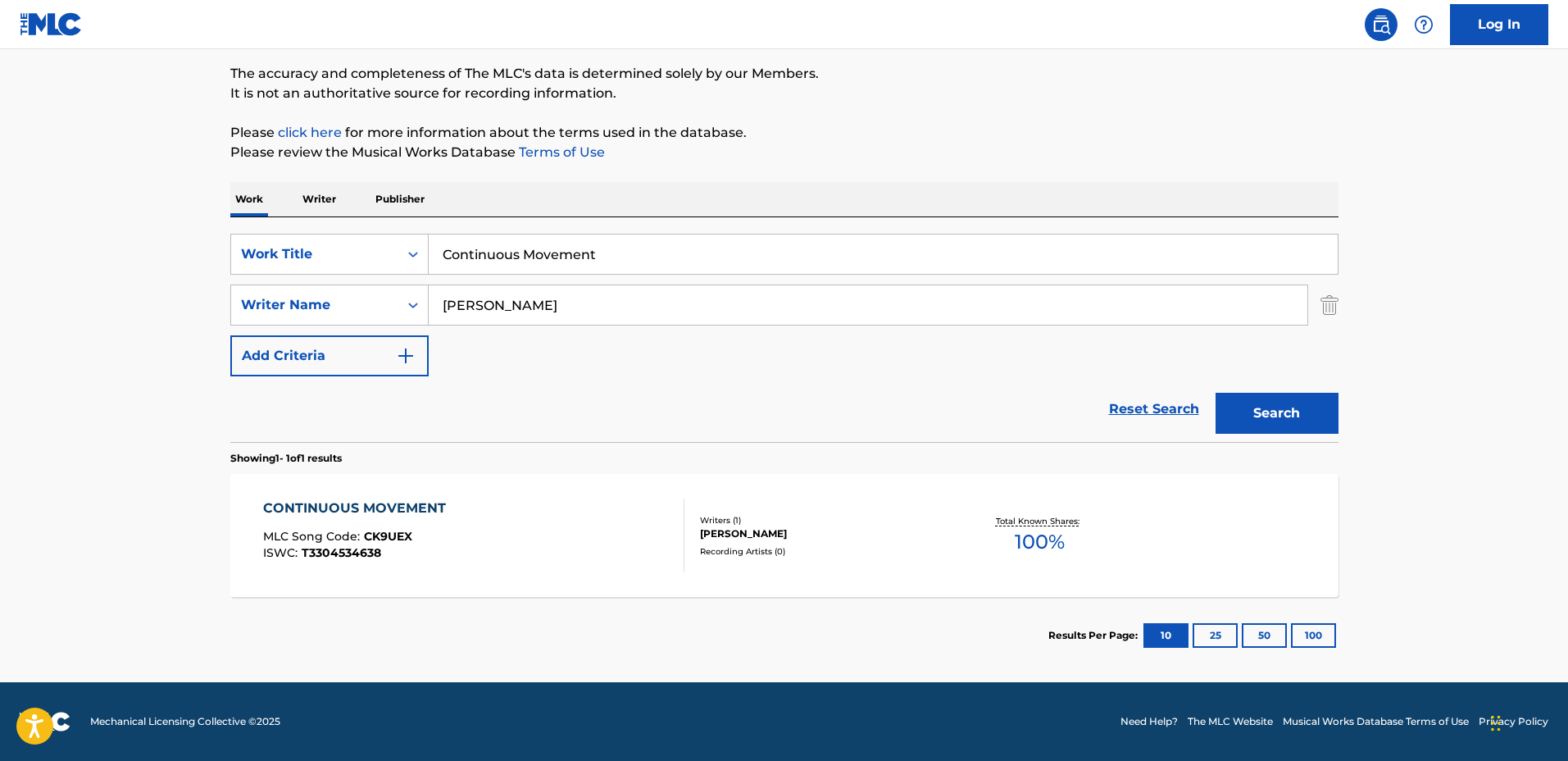
click at [907, 583] on div "CONTINUOUS MOVEMENT MLC Song Code : CK9UEX ISWC : T3304534638 Writers ( 1 ) JAV…" at bounding box center [784, 536] width 1108 height 123
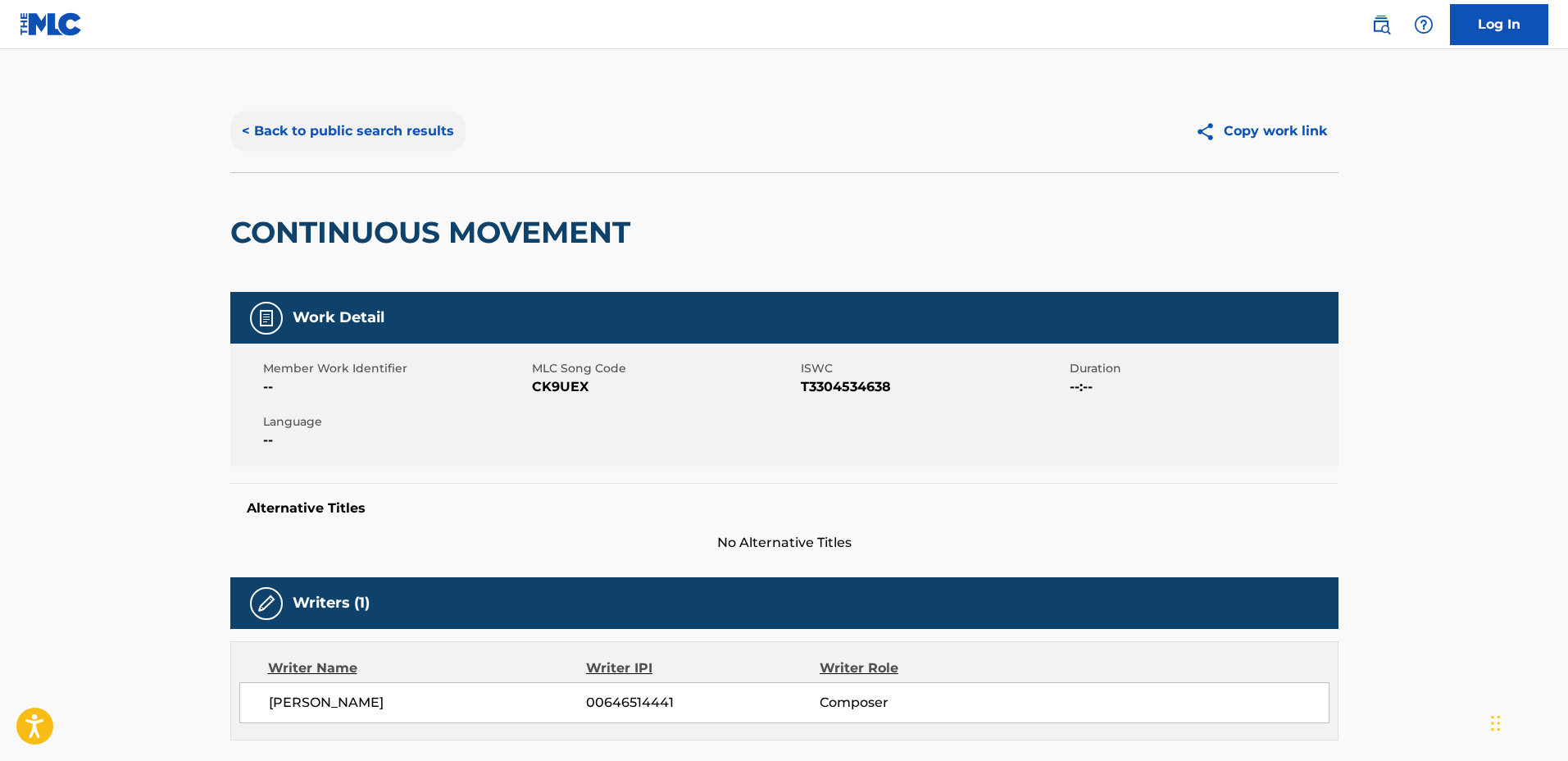
click at [390, 146] on button "< Back to public search results" at bounding box center [347, 131] width 235 height 41
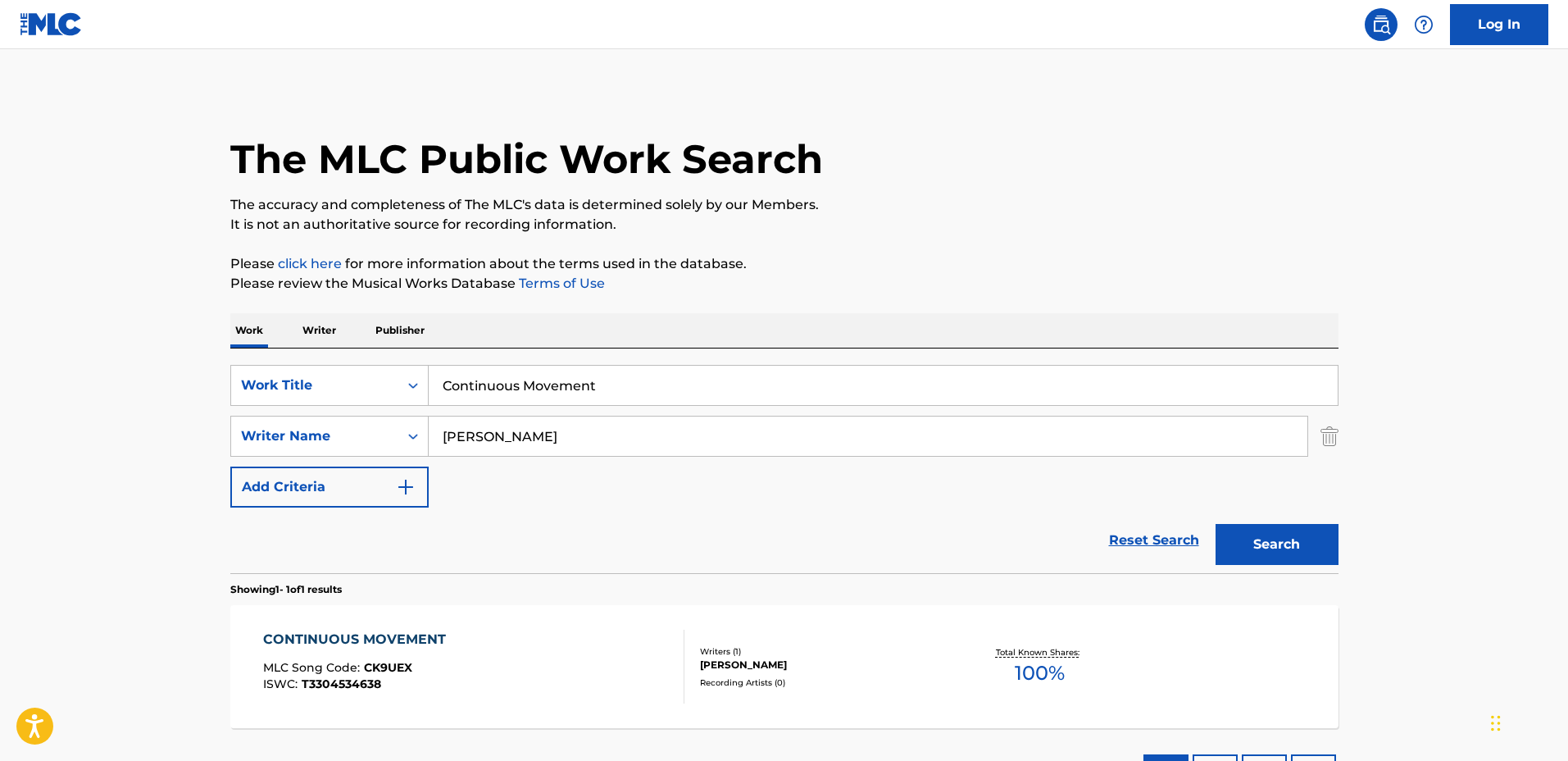
scroll to position [38, 0]
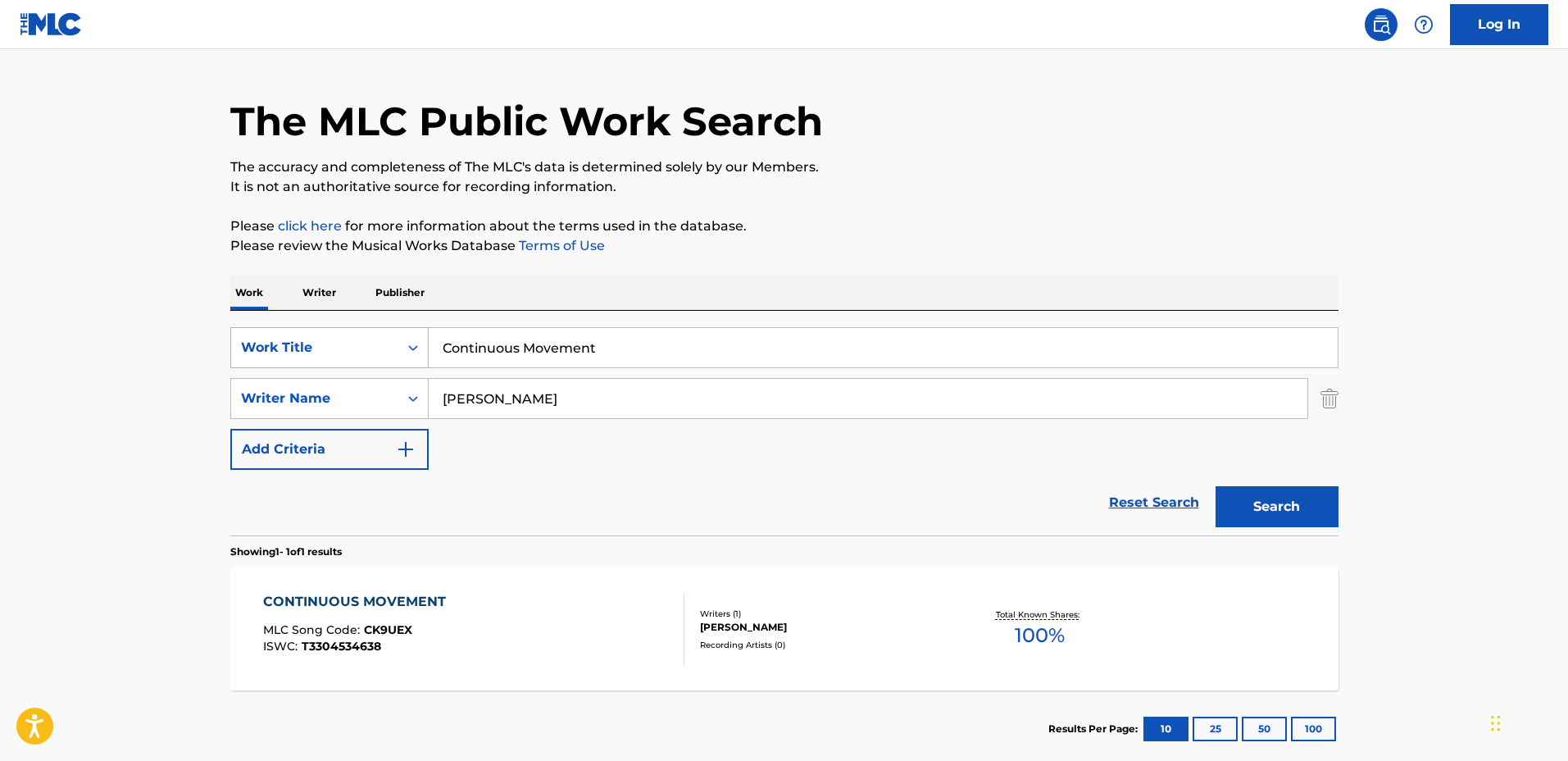
drag, startPoint x: 722, startPoint y: 352, endPoint x: 409, endPoint y: 343, distance: 313.1
click at [335, 335] on div "SearchWithCriteria1a0e44f3-660e-40e4-8096-cb3da561d6d2 Work Title Continuous Mo…" at bounding box center [784, 347] width 1108 height 41
type input "Querencia"
drag, startPoint x: 608, startPoint y: 388, endPoint x: 357, endPoint y: 380, distance: 251.1
click at [357, 380] on div "SearchWithCriteria44ce02e5-8513-4ad4-893c-b1b1f63cd03c Writer Name Javier Lozano" at bounding box center [784, 398] width 1108 height 41
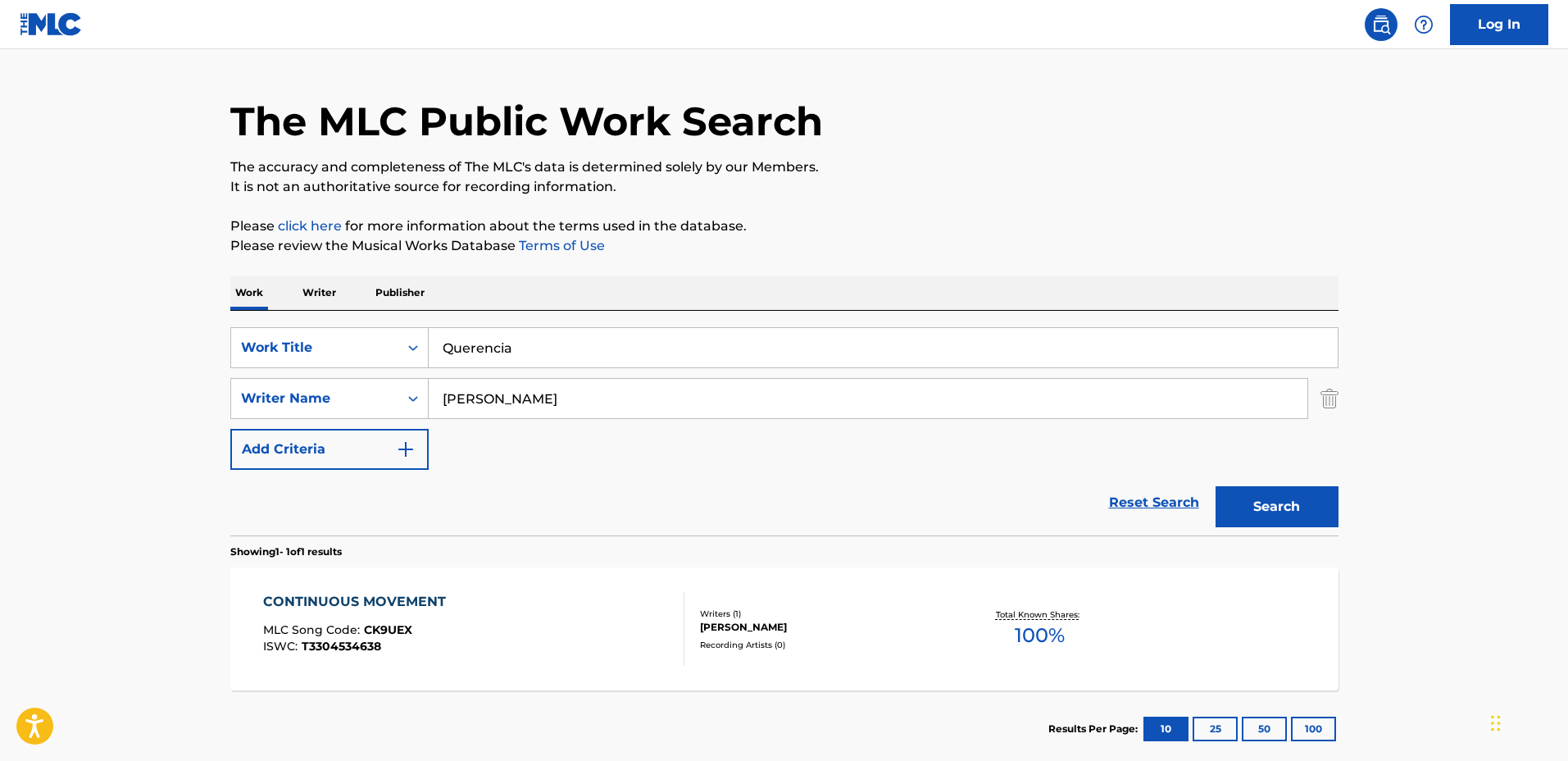
type input "Christina Degazio"
click at [1215, 486] on button "Search" at bounding box center [1276, 506] width 123 height 41
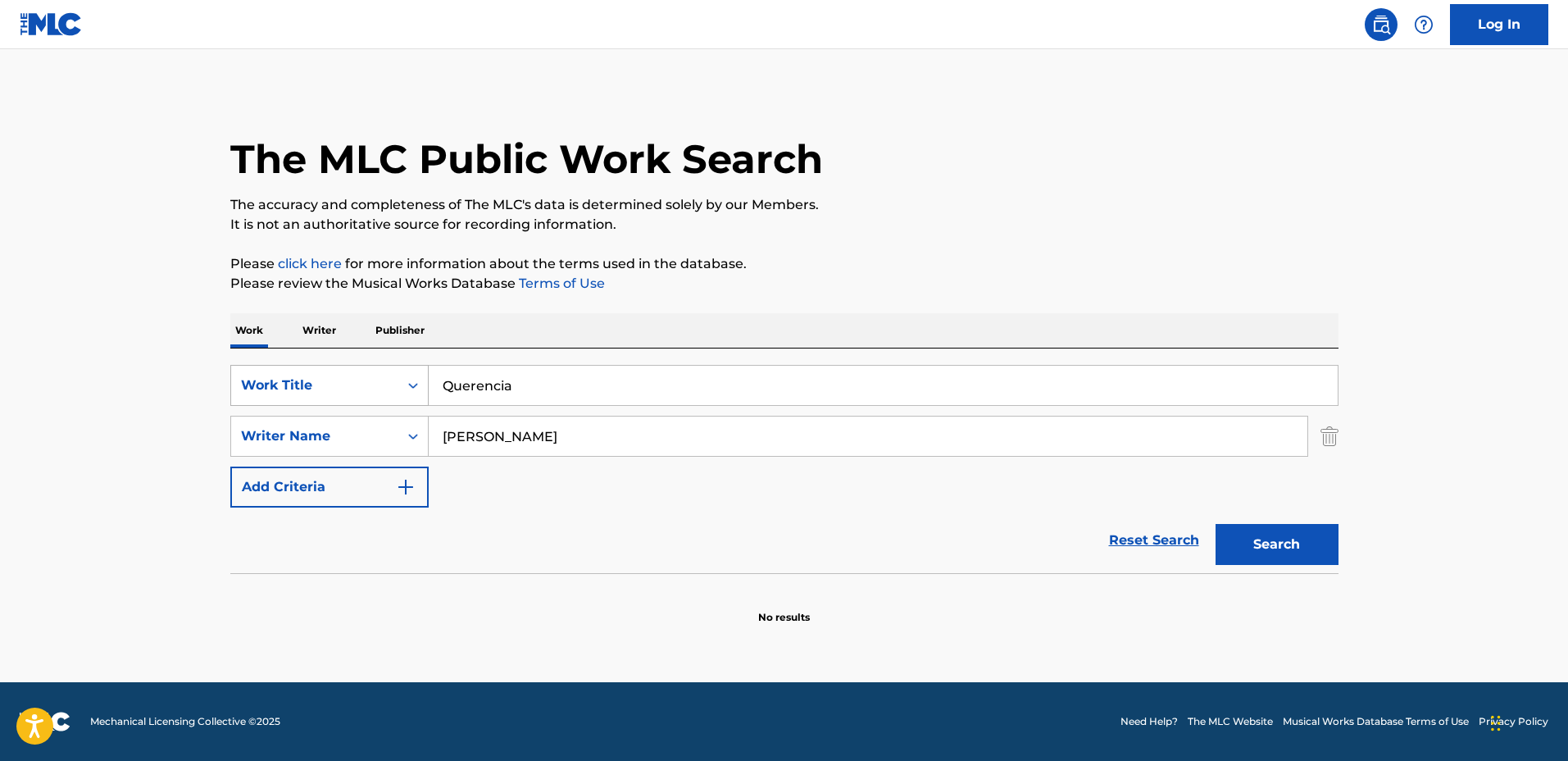
drag, startPoint x: 575, startPoint y: 385, endPoint x: 323, endPoint y: 379, distance: 252.1
click at [323, 379] on div "SearchWithCriteria1a0e44f3-660e-40e4-8096-cb3da561d6d2 Work Title Querencia" at bounding box center [784, 385] width 1108 height 41
type input "Ecsis"
drag, startPoint x: 603, startPoint y: 424, endPoint x: 363, endPoint y: 418, distance: 240.1
click at [363, 418] on div "SearchWithCriteria44ce02e5-8513-4ad4-893c-b1b1f63cd03c Writer Name Christina De…" at bounding box center [784, 436] width 1108 height 41
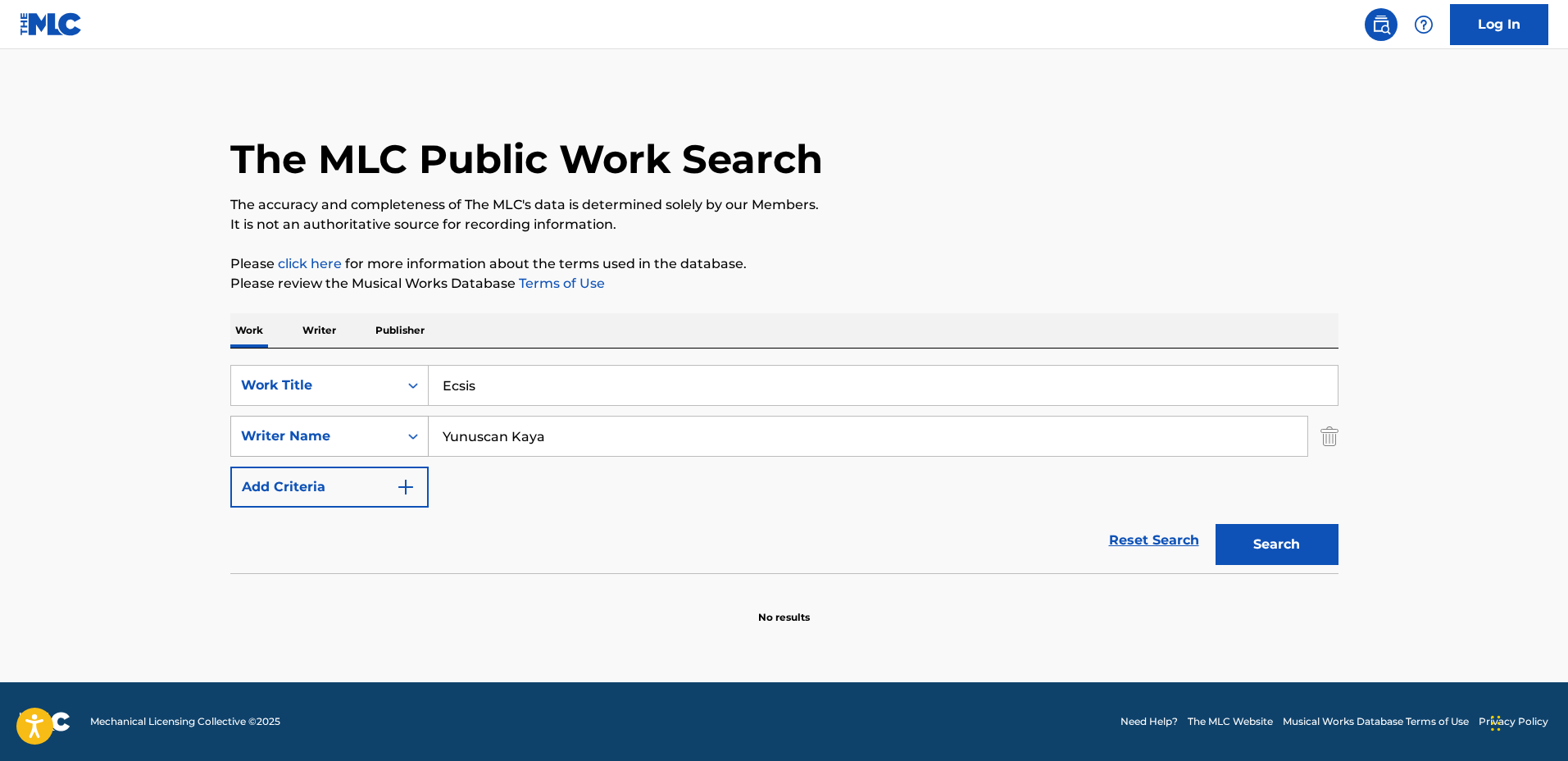
type input "Yunuscan Kaya"
click at [1215, 524] on button "Search" at bounding box center [1276, 544] width 123 height 41
click at [635, 379] on input "Ecsis" at bounding box center [883, 385] width 909 height 39
drag, startPoint x: 619, startPoint y: 378, endPoint x: 363, endPoint y: 370, distance: 256.1
click at [362, 370] on div "SearchWithCriteria1a0e44f3-660e-40e4-8096-cb3da561d6d2 Work Title Ecsis" at bounding box center [784, 385] width 1108 height 41
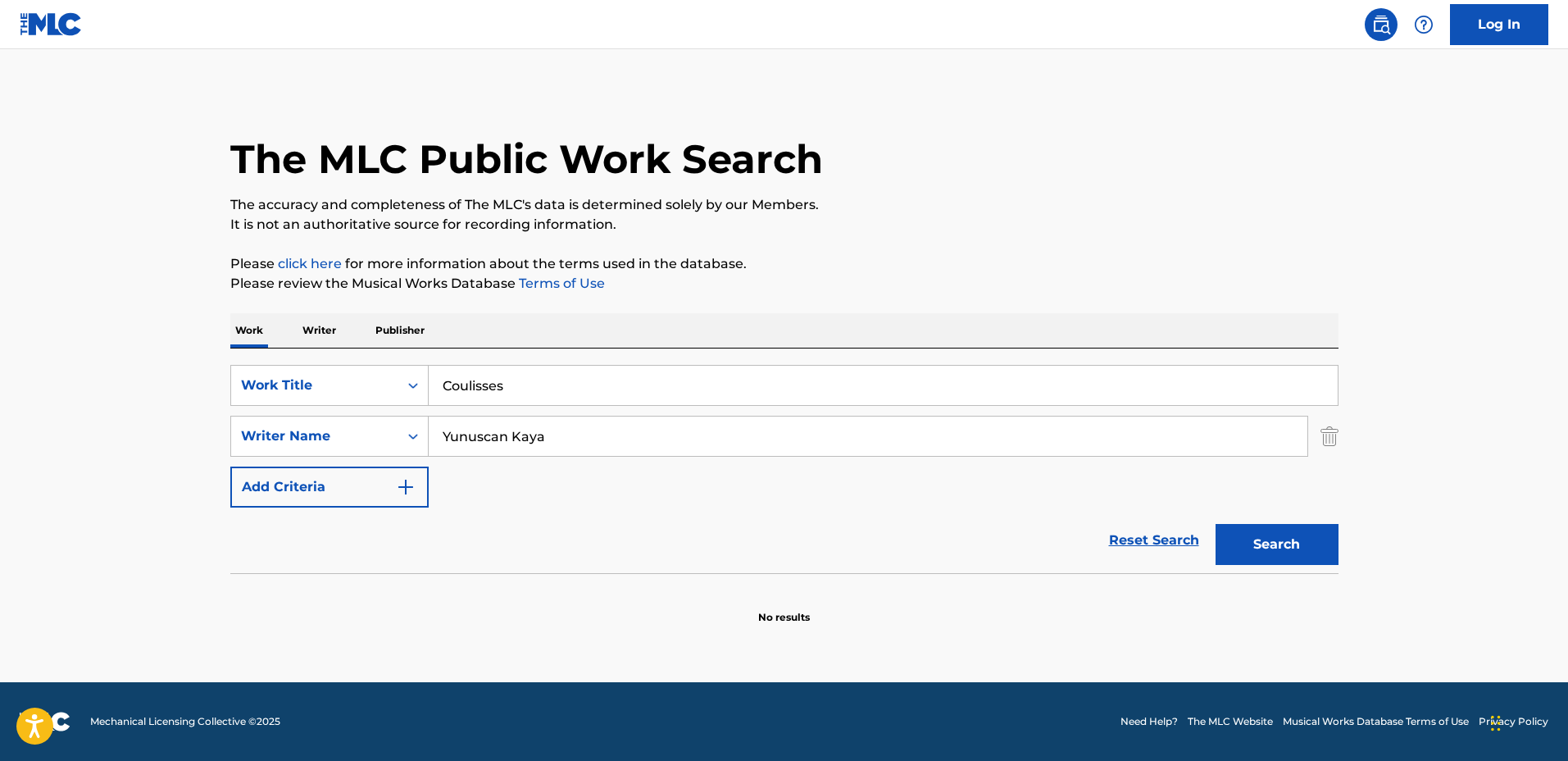
type input "Coulisses"
drag, startPoint x: 667, startPoint y: 428, endPoint x: 421, endPoint y: 415, distance: 246.3
click at [421, 416] on div "SearchWithCriteria44ce02e5-8513-4ad4-893c-b1b1f63cd03c Writer Name Yunuscan Kaya" at bounding box center [784, 436] width 1108 height 41
type input "Michel Botha"
click at [1215, 524] on button "Search" at bounding box center [1276, 544] width 123 height 41
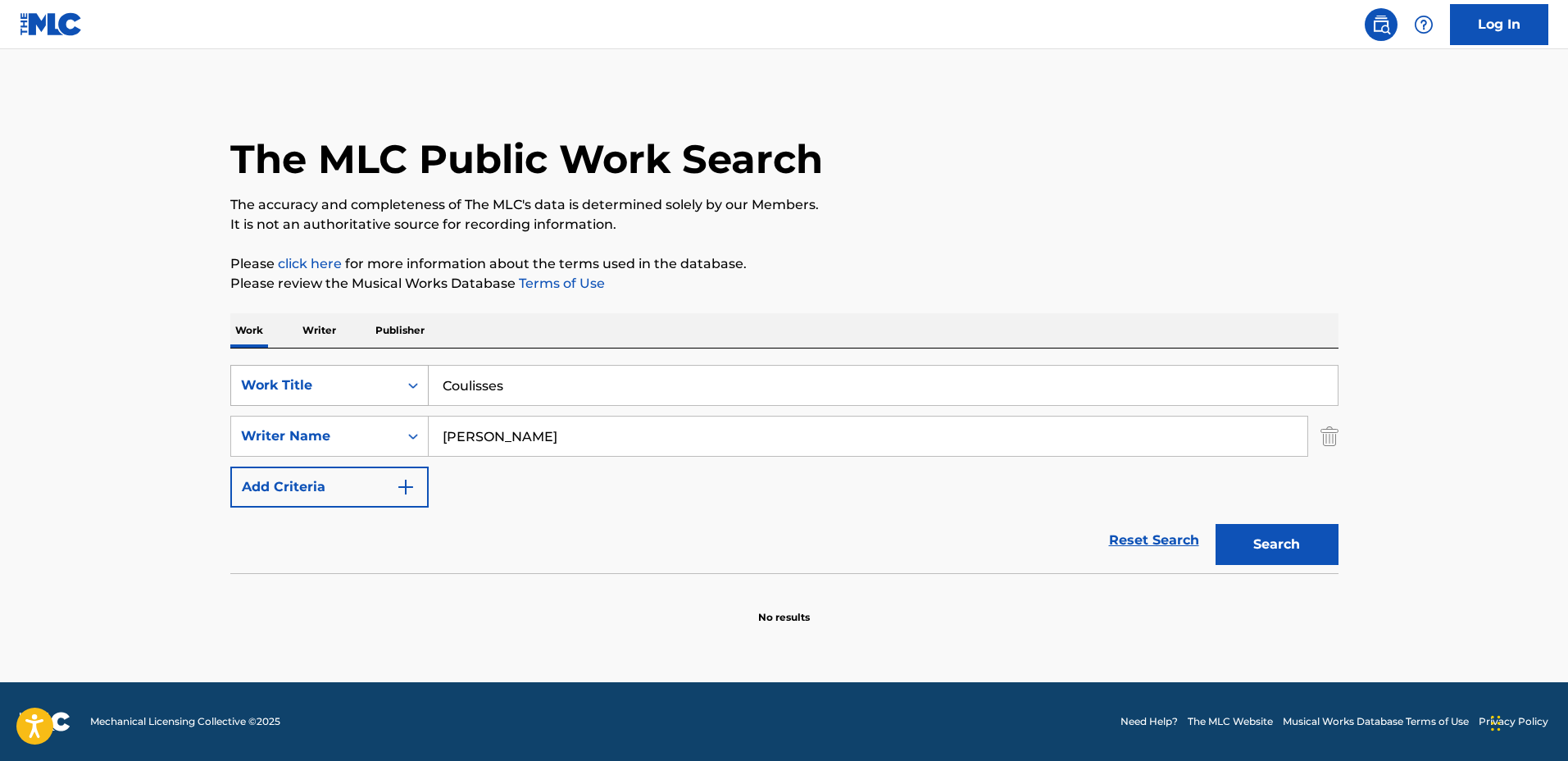
drag, startPoint x: 483, startPoint y: 378, endPoint x: 321, endPoint y: 373, distance: 162.1
click at [321, 373] on div "SearchWithCriteria1a0e44f3-660e-40e4-8096-cb3da561d6d2 Work Title Coulisses" at bounding box center [784, 385] width 1108 height 41
type input "Paper Trails"
click at [1215, 524] on button "Search" at bounding box center [1276, 544] width 123 height 41
click at [682, 375] on input "Paper Trails" at bounding box center [883, 385] width 909 height 39
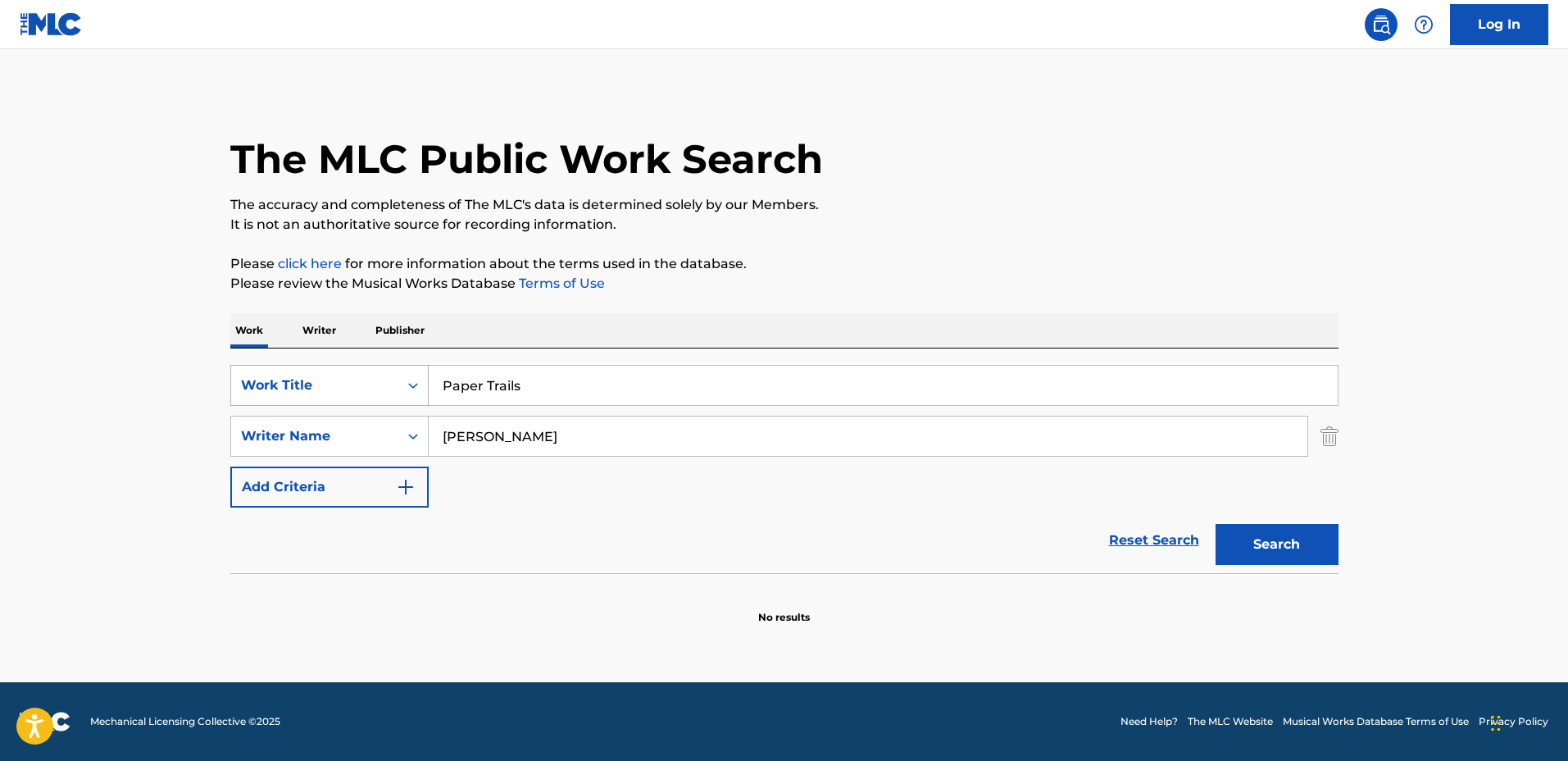
drag, startPoint x: 650, startPoint y: 373, endPoint x: 400, endPoint y: 366, distance: 250.1
click at [400, 366] on div "SearchWithCriteria1a0e44f3-660e-40e4-8096-cb3da561d6d2 Work Title Paper Trails" at bounding box center [784, 385] width 1108 height 41
type input "Forgotten Wings"
drag, startPoint x: 560, startPoint y: 423, endPoint x: 378, endPoint y: 421, distance: 182.0
click at [378, 421] on div "SearchWithCriteria44ce02e5-8513-4ad4-893c-b1b1f63cd03c Writer Name Michel Botha" at bounding box center [784, 436] width 1108 height 41
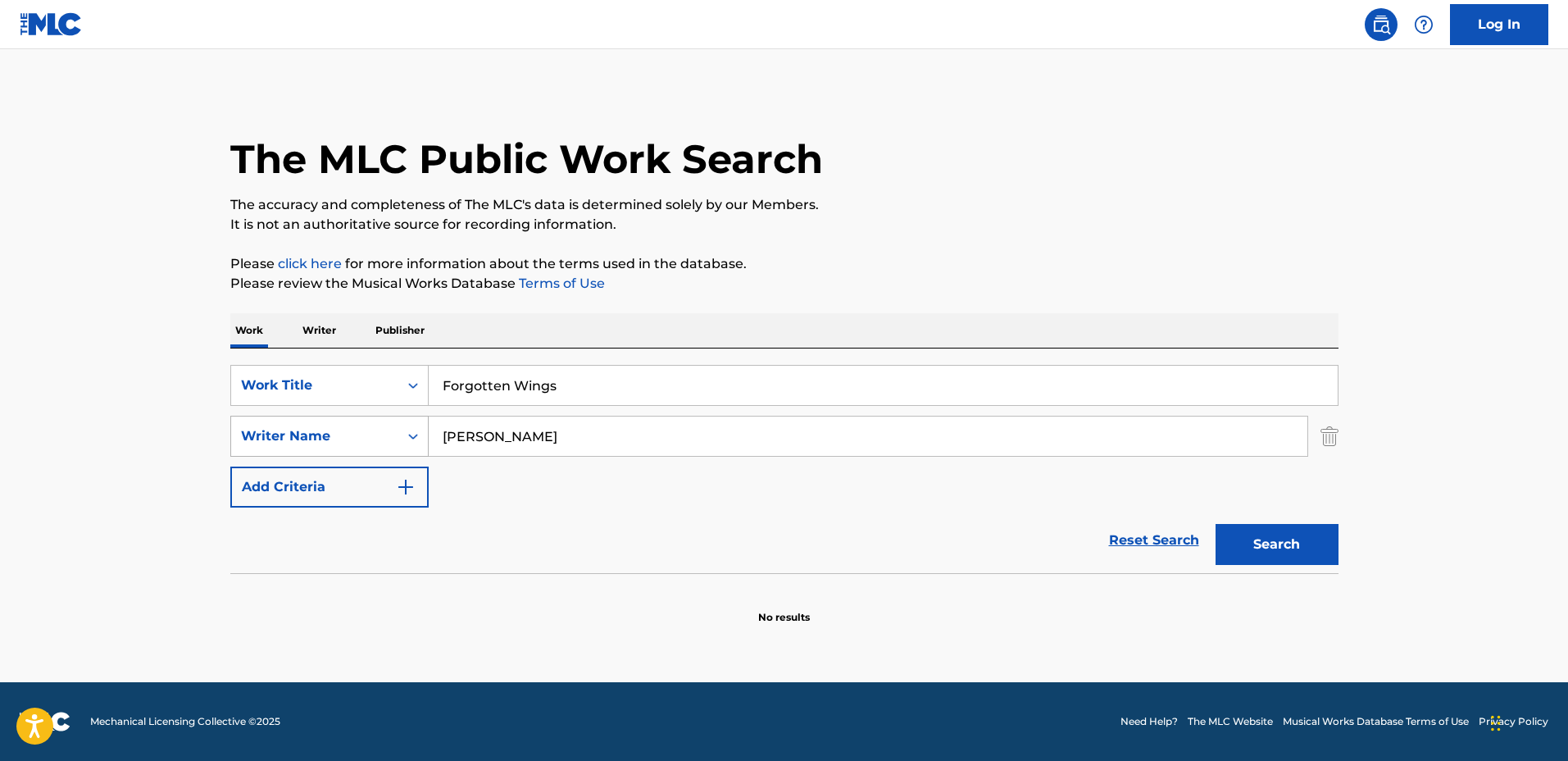
type input "Rich Batsford"
click at [1215, 524] on button "Search" at bounding box center [1276, 544] width 123 height 41
drag, startPoint x: 585, startPoint y: 389, endPoint x: 607, endPoint y: 384, distance: 22.6
click at [585, 389] on input "Forgotten Wings" at bounding box center [883, 385] width 909 height 39
drag, startPoint x: 607, startPoint y: 384, endPoint x: 341, endPoint y: 372, distance: 266.3
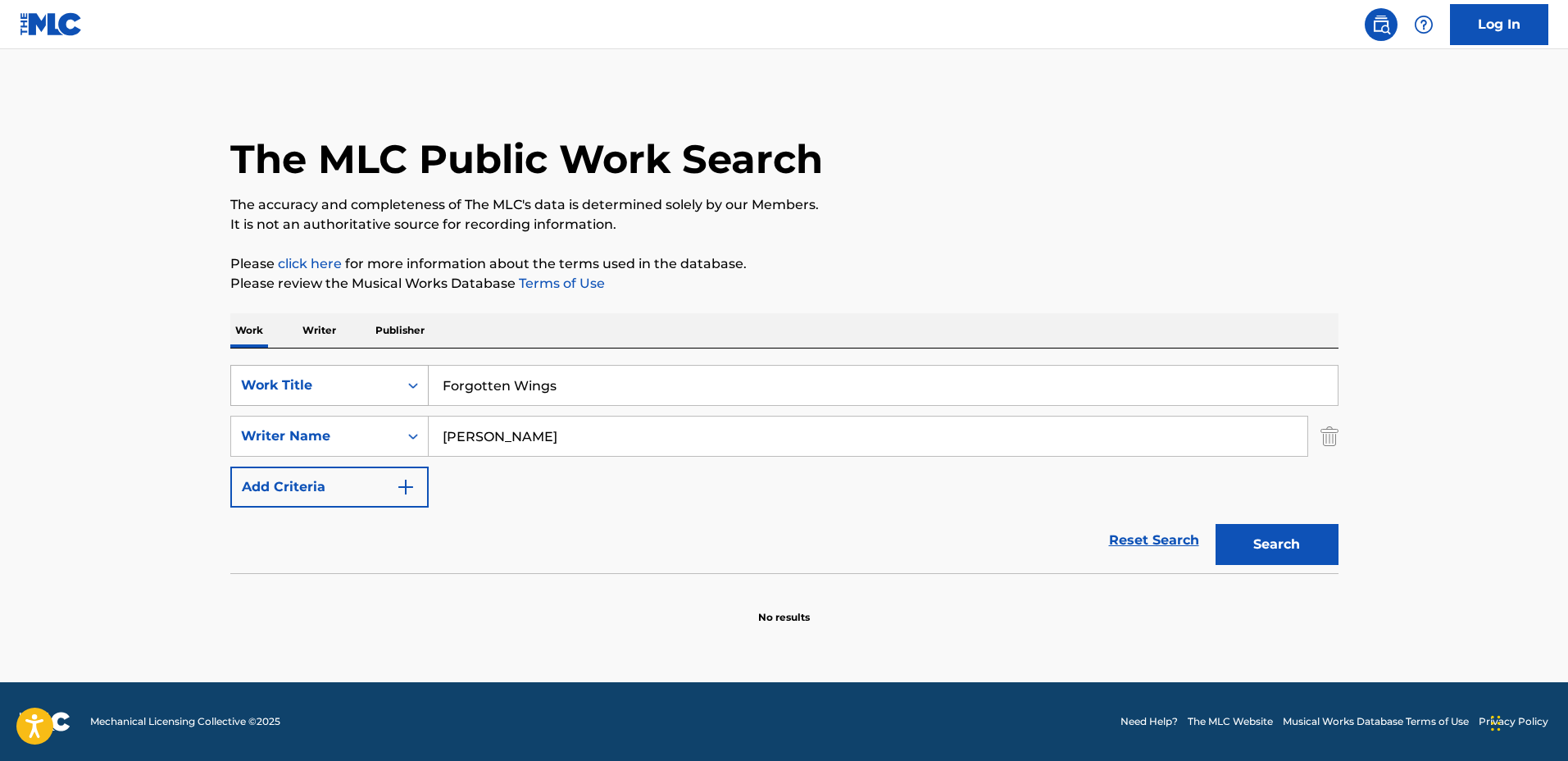
click at [341, 372] on div "SearchWithCriteria1a0e44f3-660e-40e4-8096-cb3da561d6d2 Work Title Forgotten Win…" at bounding box center [784, 385] width 1108 height 41
type input "Rimani"
drag, startPoint x: 549, startPoint y: 435, endPoint x: 352, endPoint y: 428, distance: 197.1
click at [347, 427] on div "SearchWithCriteria44ce02e5-8513-4ad4-893c-b1b1f63cd03c Writer Name Rich Batsford" at bounding box center [784, 436] width 1108 height 41
type input "Leonardo Pruneti"
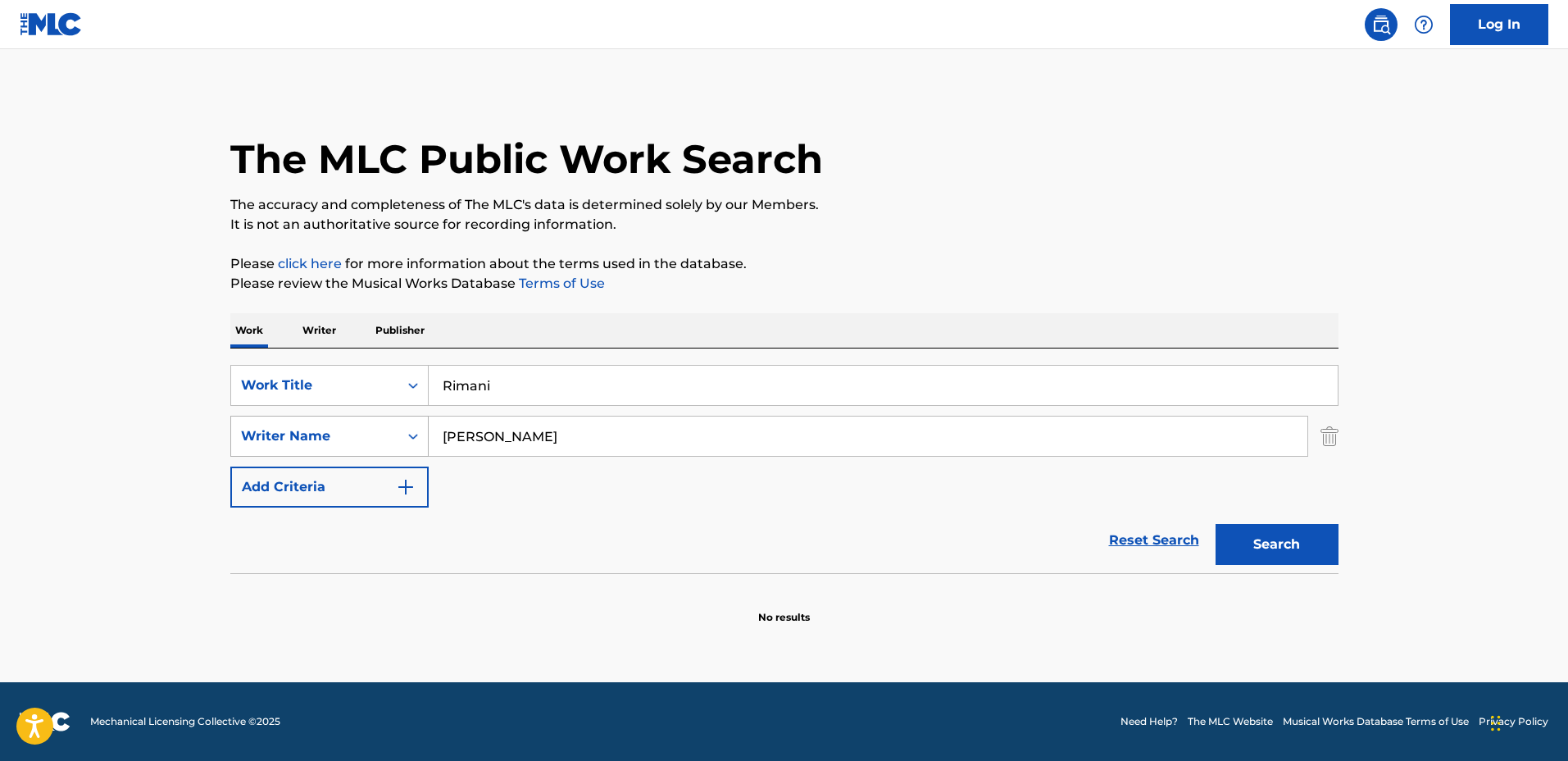
click at [1215, 524] on button "Search" at bounding box center [1276, 544] width 123 height 41
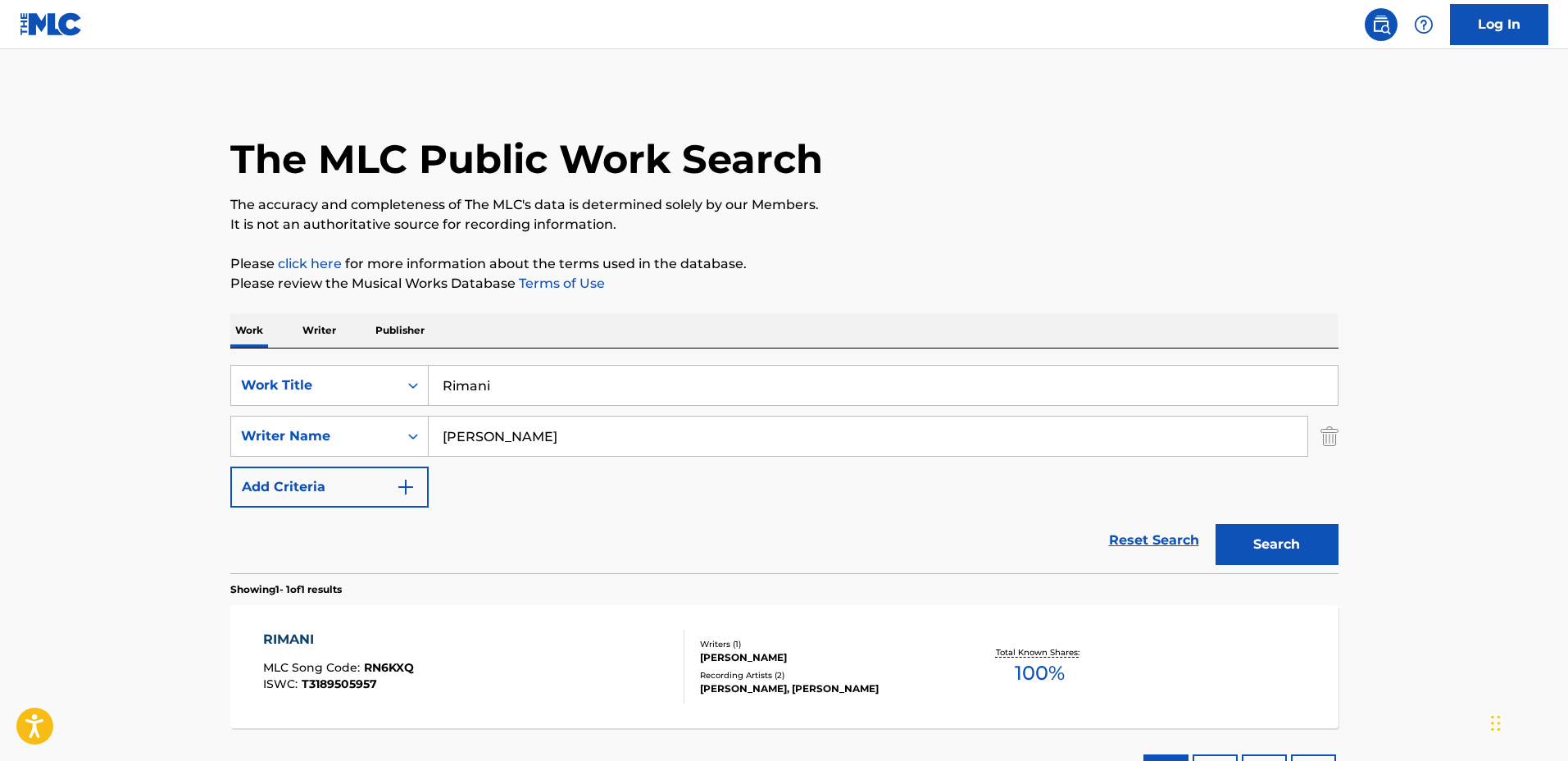
click at [565, 630] on div "RIMANI MLC Song Code : RN6KXQ ISWC : T3189505957" at bounding box center [474, 666] width 421 height 74
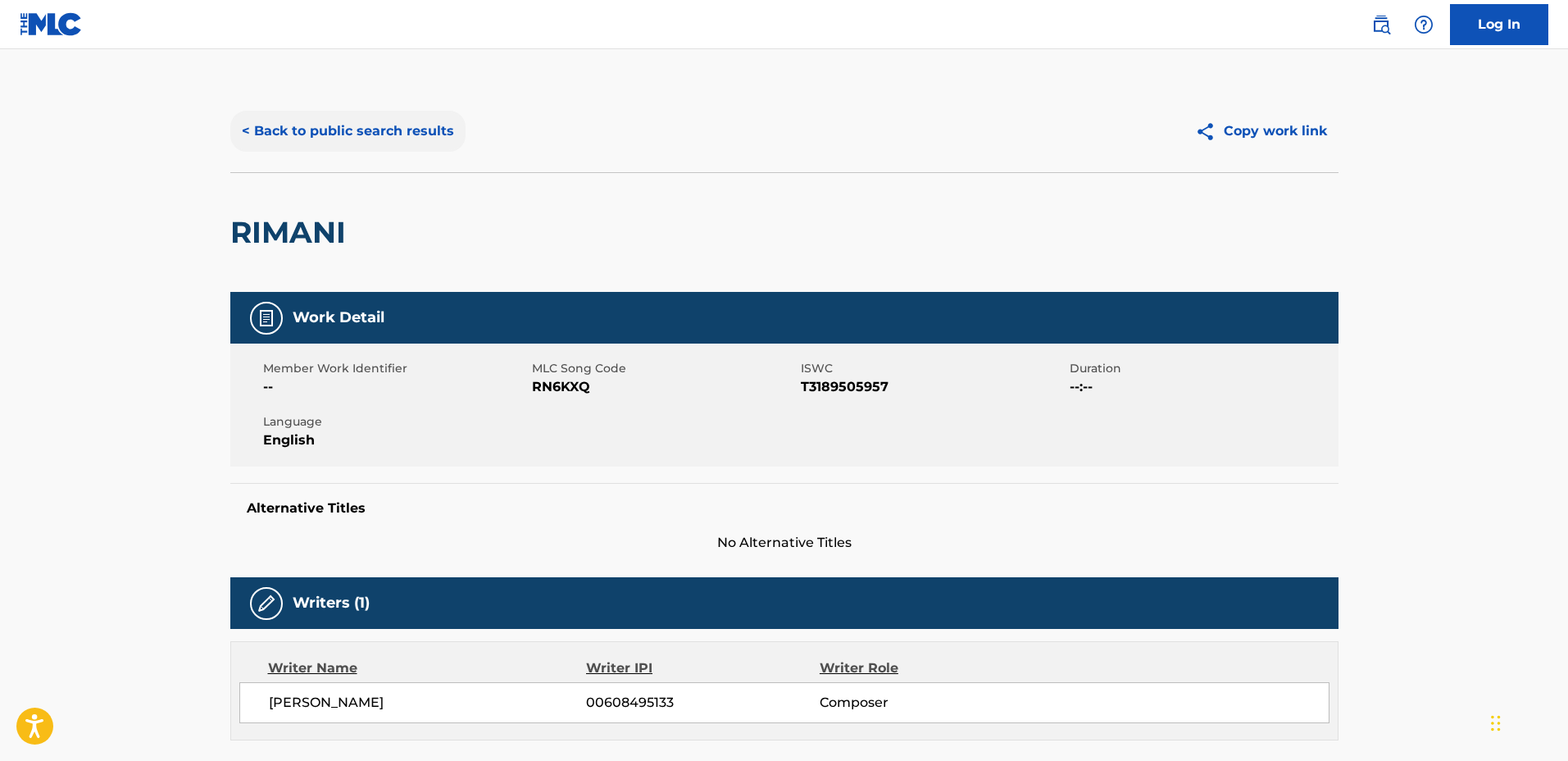
click at [362, 151] on button "< Back to public search results" at bounding box center [347, 131] width 235 height 41
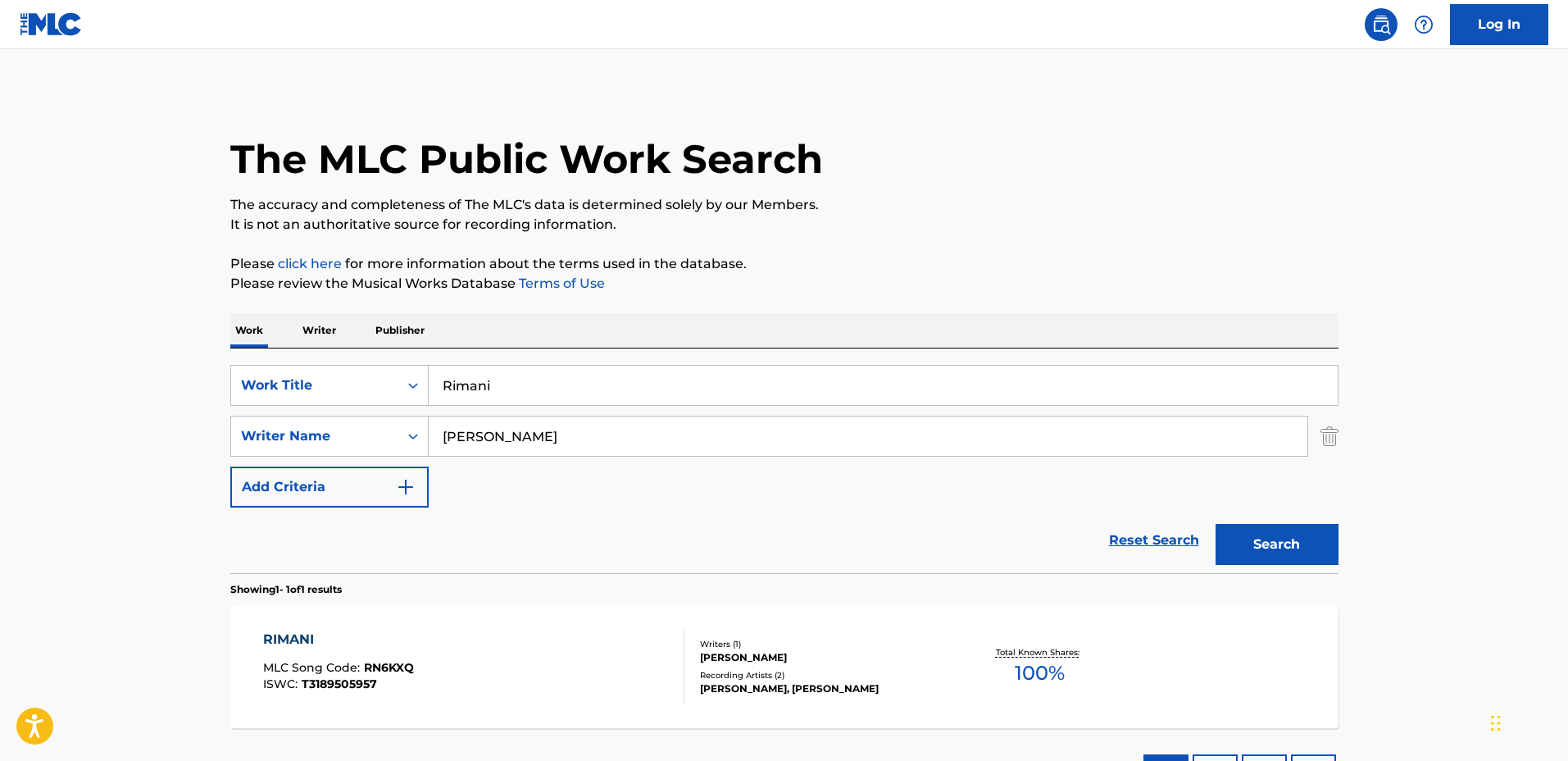
drag, startPoint x: 703, startPoint y: 378, endPoint x: 227, endPoint y: 376, distance: 476.0
click at [227, 376] on div "The MLC Public Work Search The accuracy and completeness of The MLC's data is d…" at bounding box center [784, 447] width 1148 height 715
type input "A Fallen Leaf"
drag, startPoint x: 508, startPoint y: 432, endPoint x: 422, endPoint y: 423, distance: 86.5
click at [421, 423] on div "SearchWithCriteria44ce02e5-8513-4ad4-893c-b1b1f63cd03c Writer Name Leonardo Pru…" at bounding box center [784, 436] width 1108 height 41
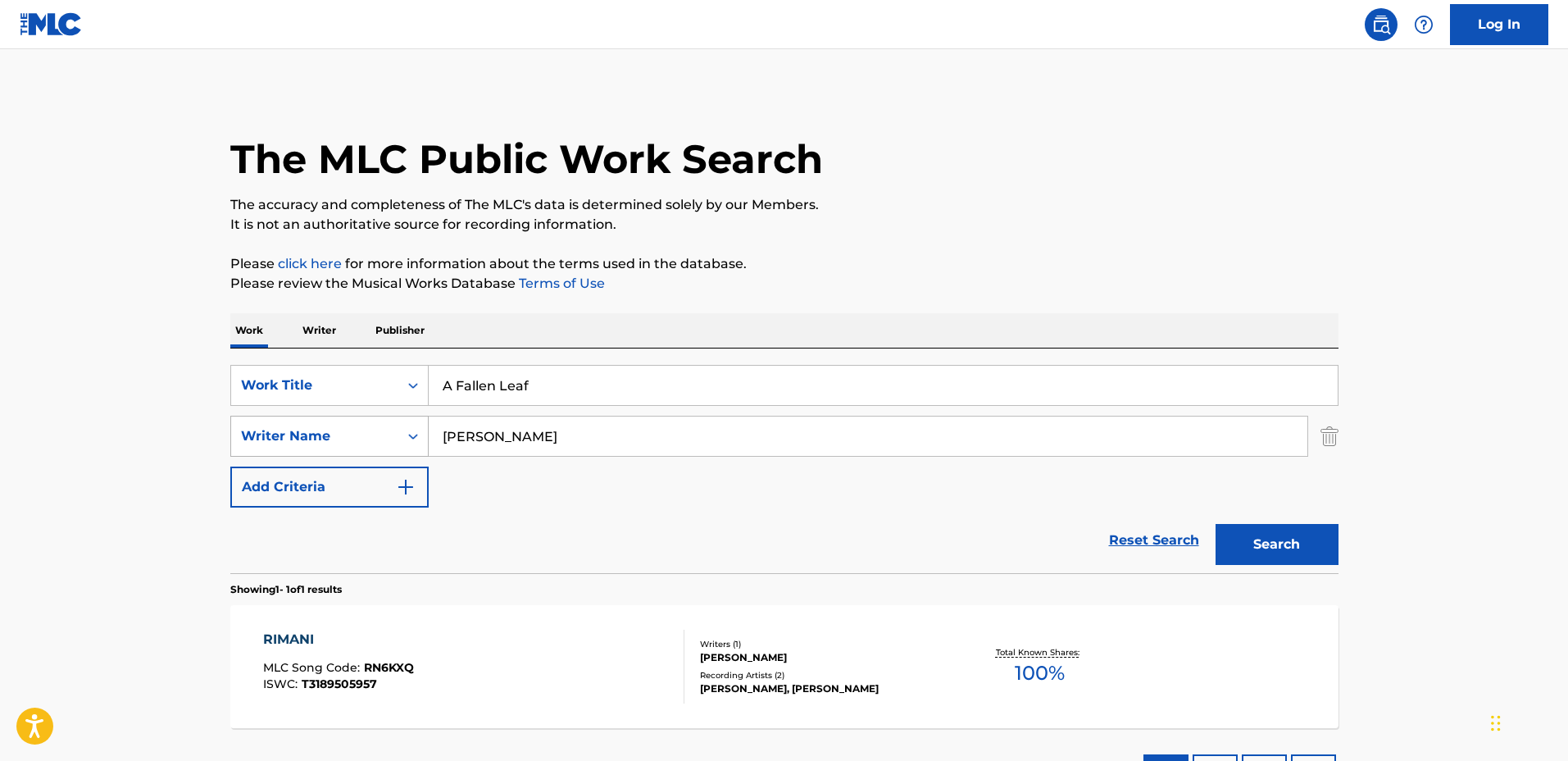
type input "Rebecca Marie Ainge"
click at [1215, 524] on button "Search" at bounding box center [1276, 544] width 123 height 41
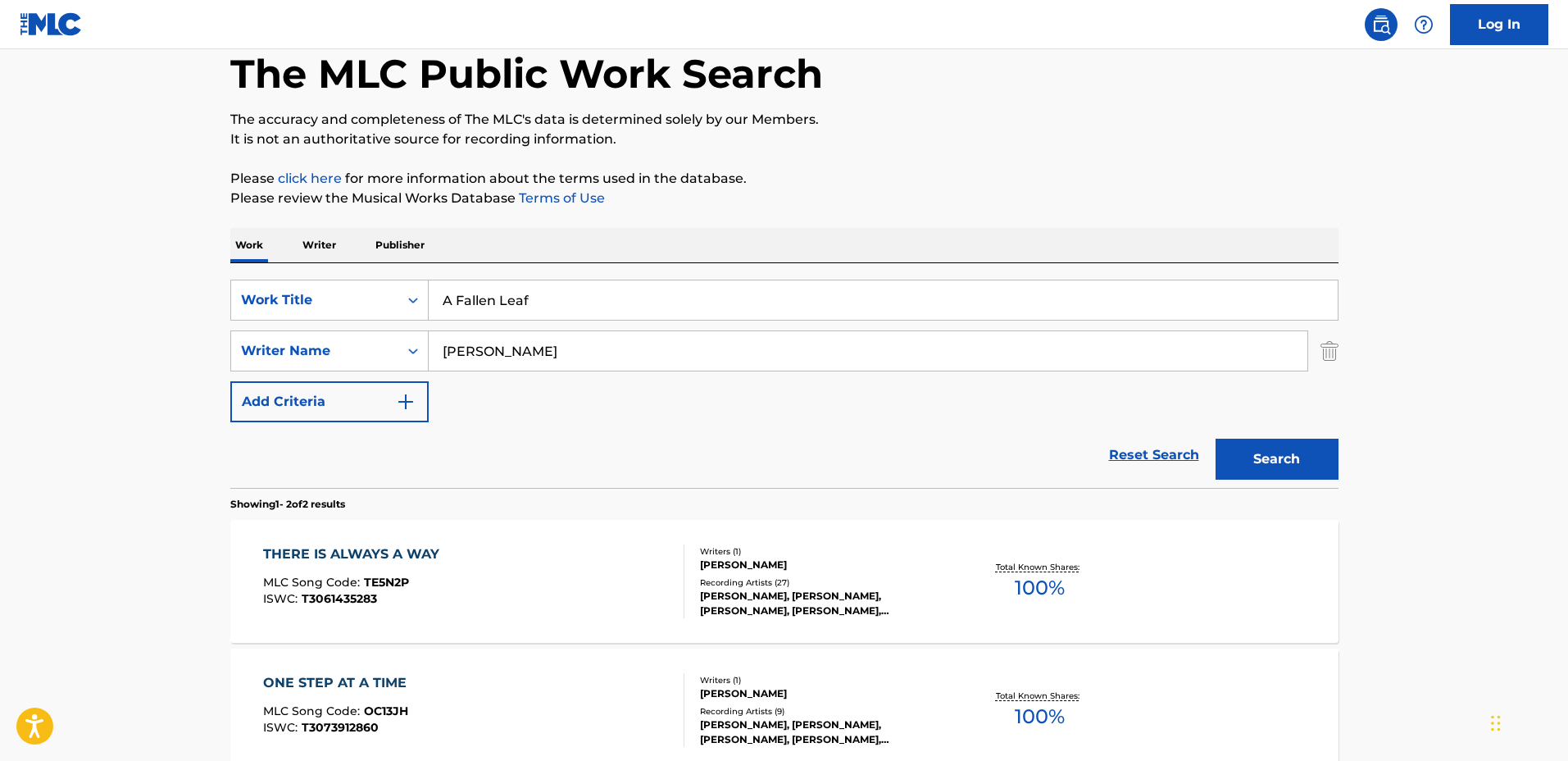
scroll to position [102, 0]
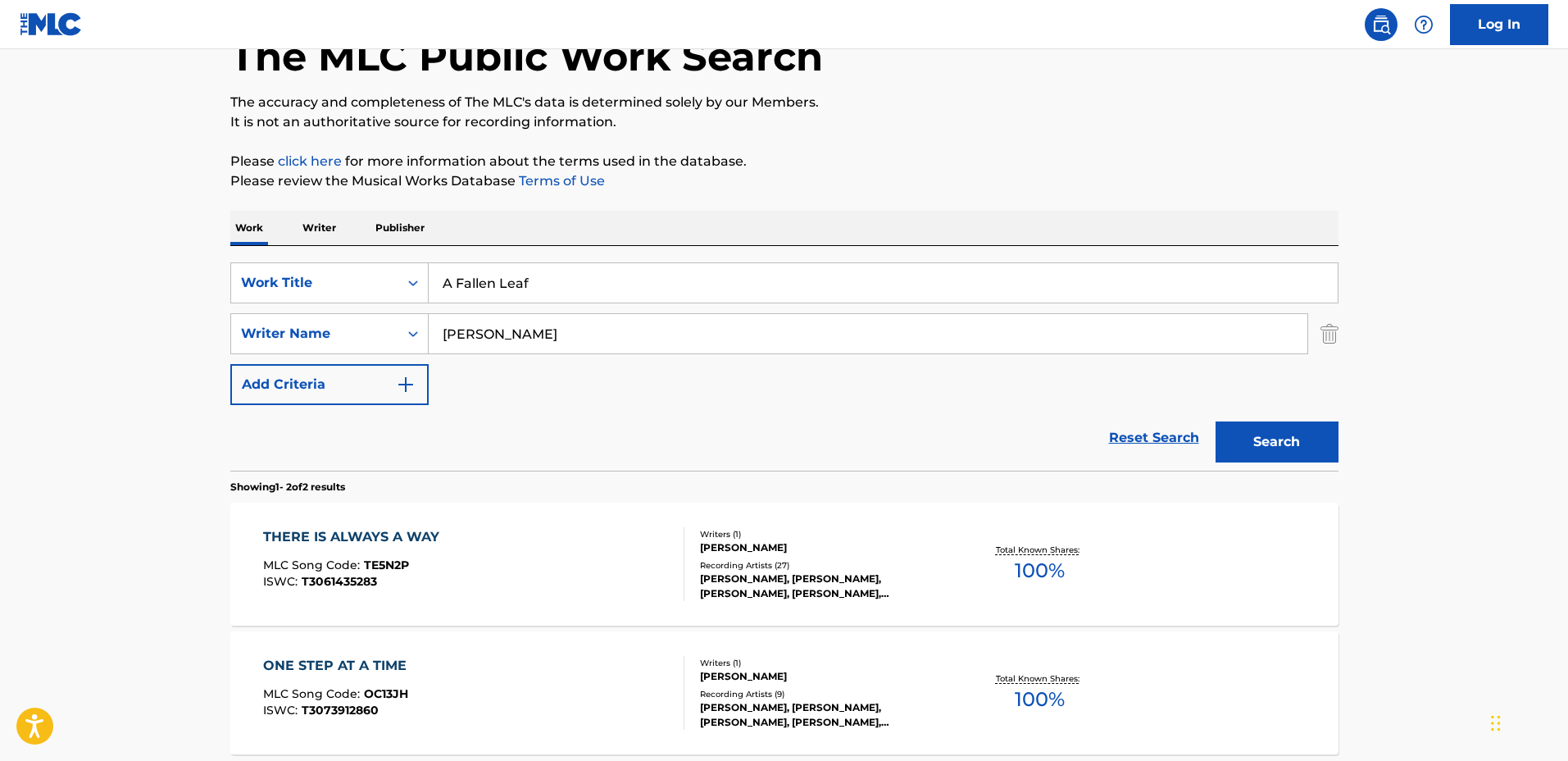
click at [640, 511] on div "THERE IS ALWAYS A WAY MLC Song Code : TE5N2P ISWC : T3061435283 Writers ( 1 ) R…" at bounding box center [784, 564] width 1108 height 123
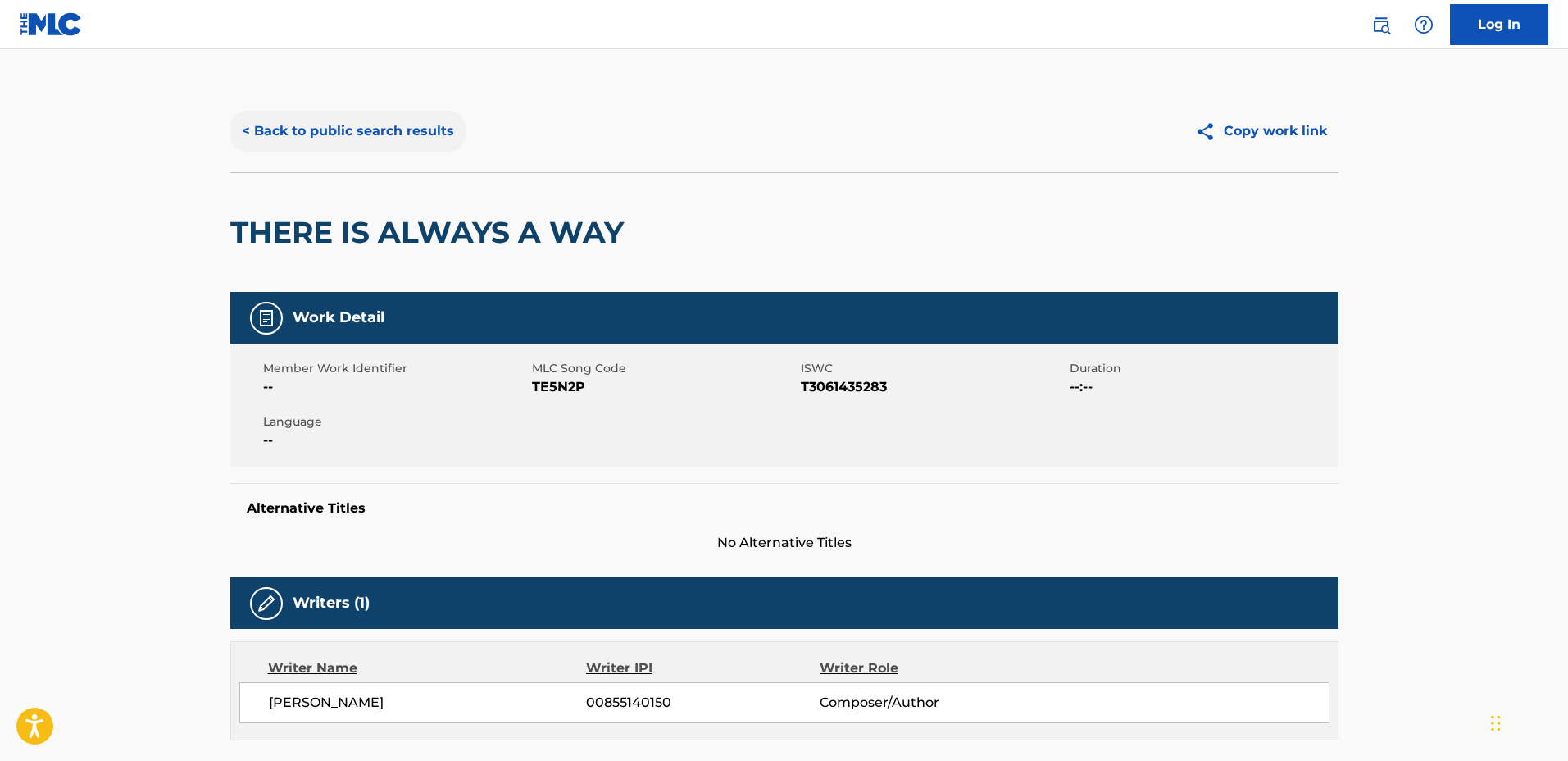
click at [361, 136] on button "< Back to public search results" at bounding box center [347, 131] width 235 height 41
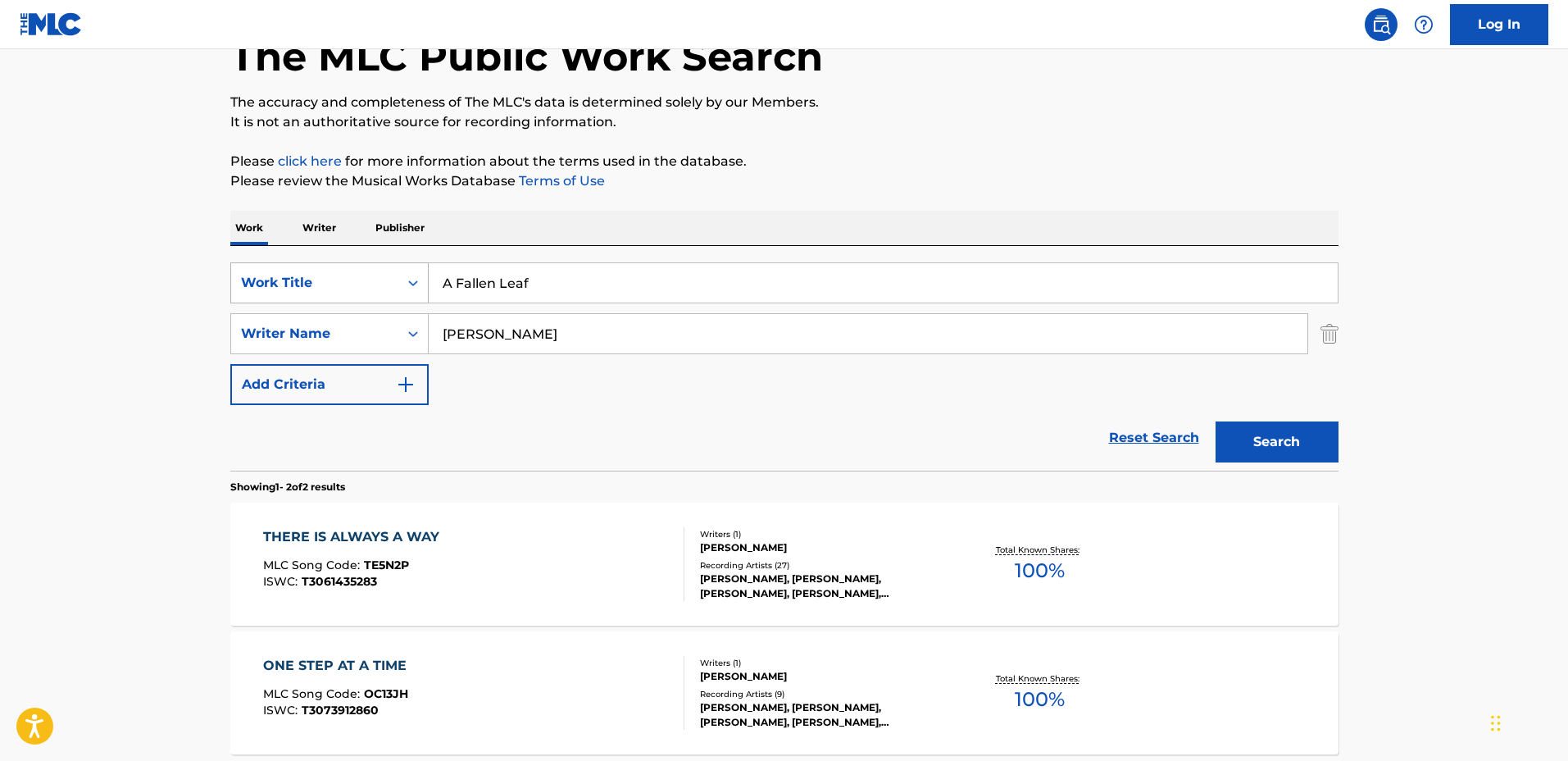
drag, startPoint x: 598, startPoint y: 280, endPoint x: 351, endPoint y: 264, distance: 247.5
click at [345, 265] on div "SearchWithCriteria1a0e44f3-660e-40e4-8096-cb3da561d6d2 Work Title A Fallen Leaf" at bounding box center [784, 283] width 1108 height 41
type input "Pioneers"
drag, startPoint x: 681, startPoint y: 337, endPoint x: 347, endPoint y: 323, distance: 334.3
click at [347, 323] on div "SearchWithCriteria44ce02e5-8513-4ad4-893c-b1b1f63cd03c Writer Name Rebecca Mari…" at bounding box center [784, 334] width 1108 height 41
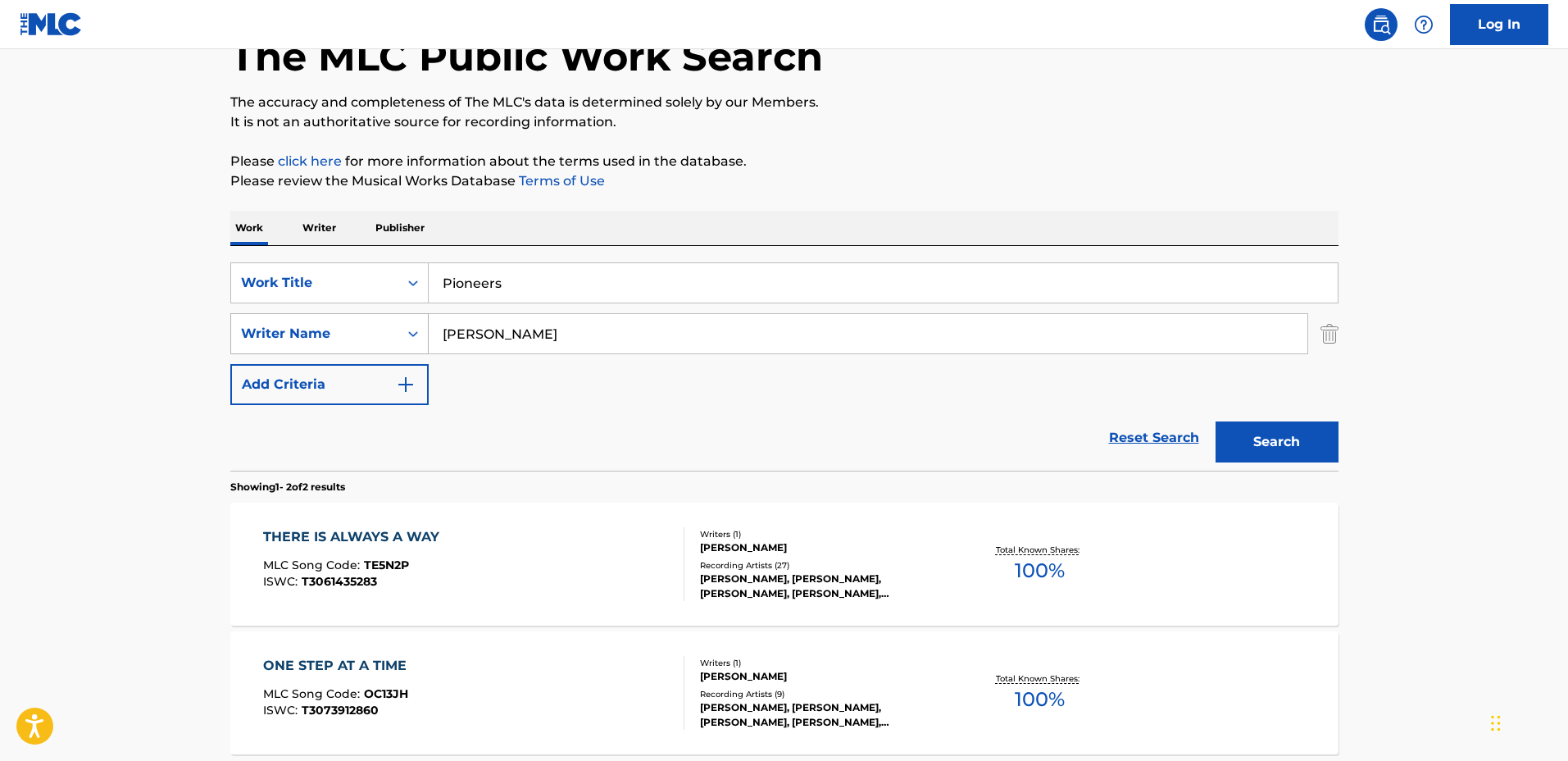
type input "Francois Maillard"
click at [1215, 421] on button "Search" at bounding box center [1276, 442] width 123 height 41
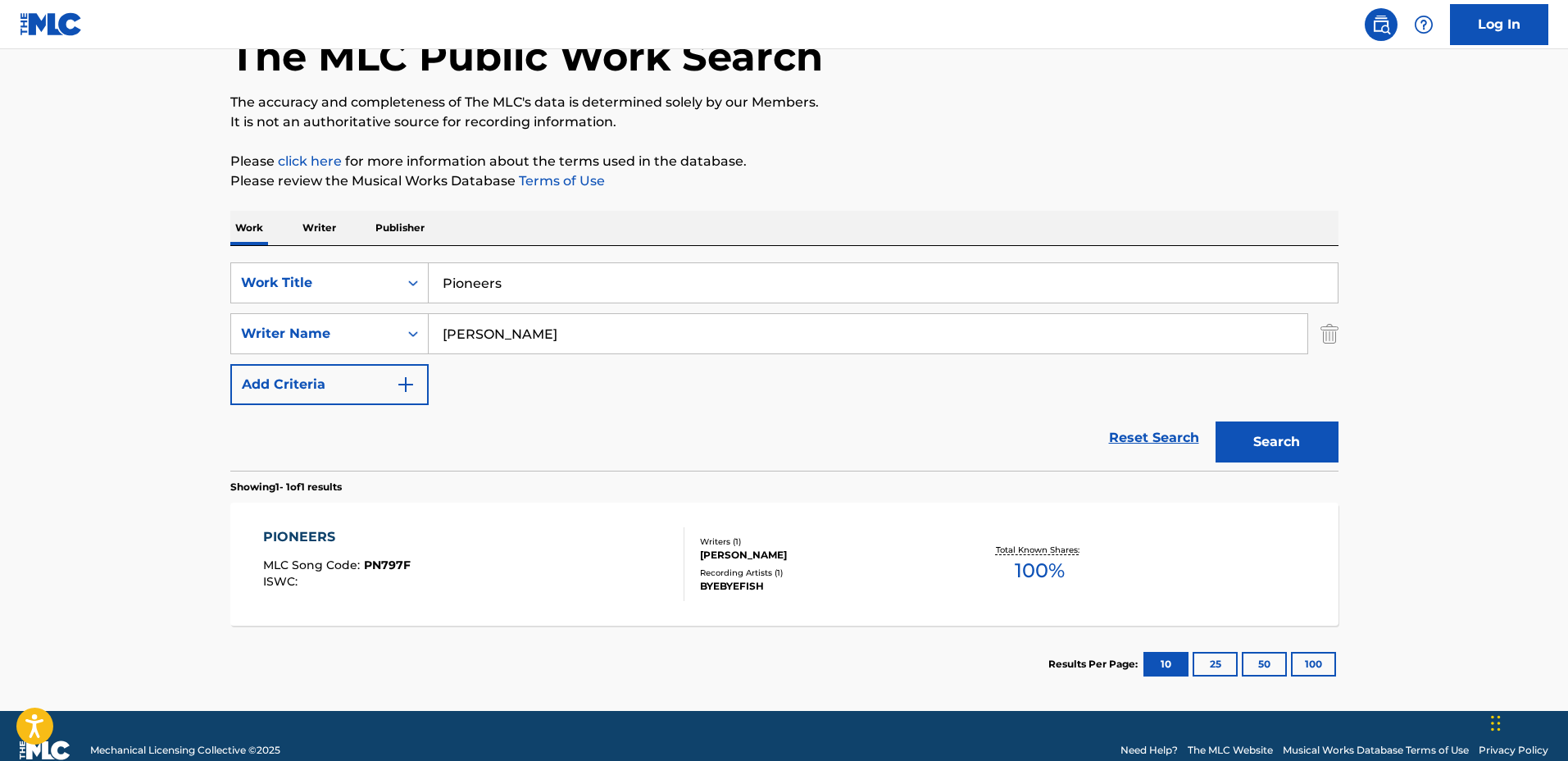
click at [875, 563] on div "Writers ( 1 ) FRANCOIS MAILLARD Recording Artists ( 1 ) BYEBYEFISH" at bounding box center [816, 565] width 263 height 59
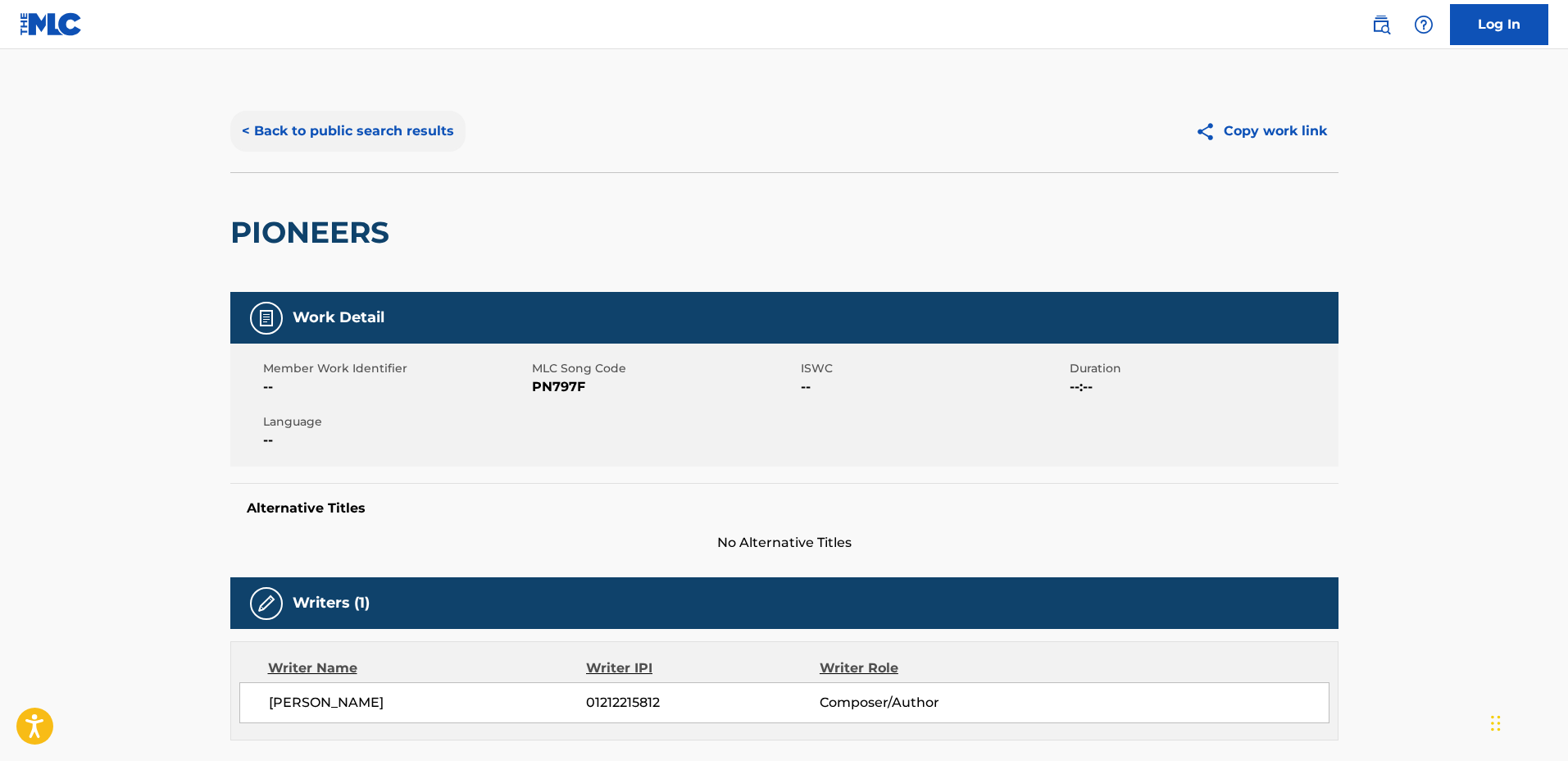
click at [373, 141] on button "< Back to public search results" at bounding box center [347, 131] width 235 height 41
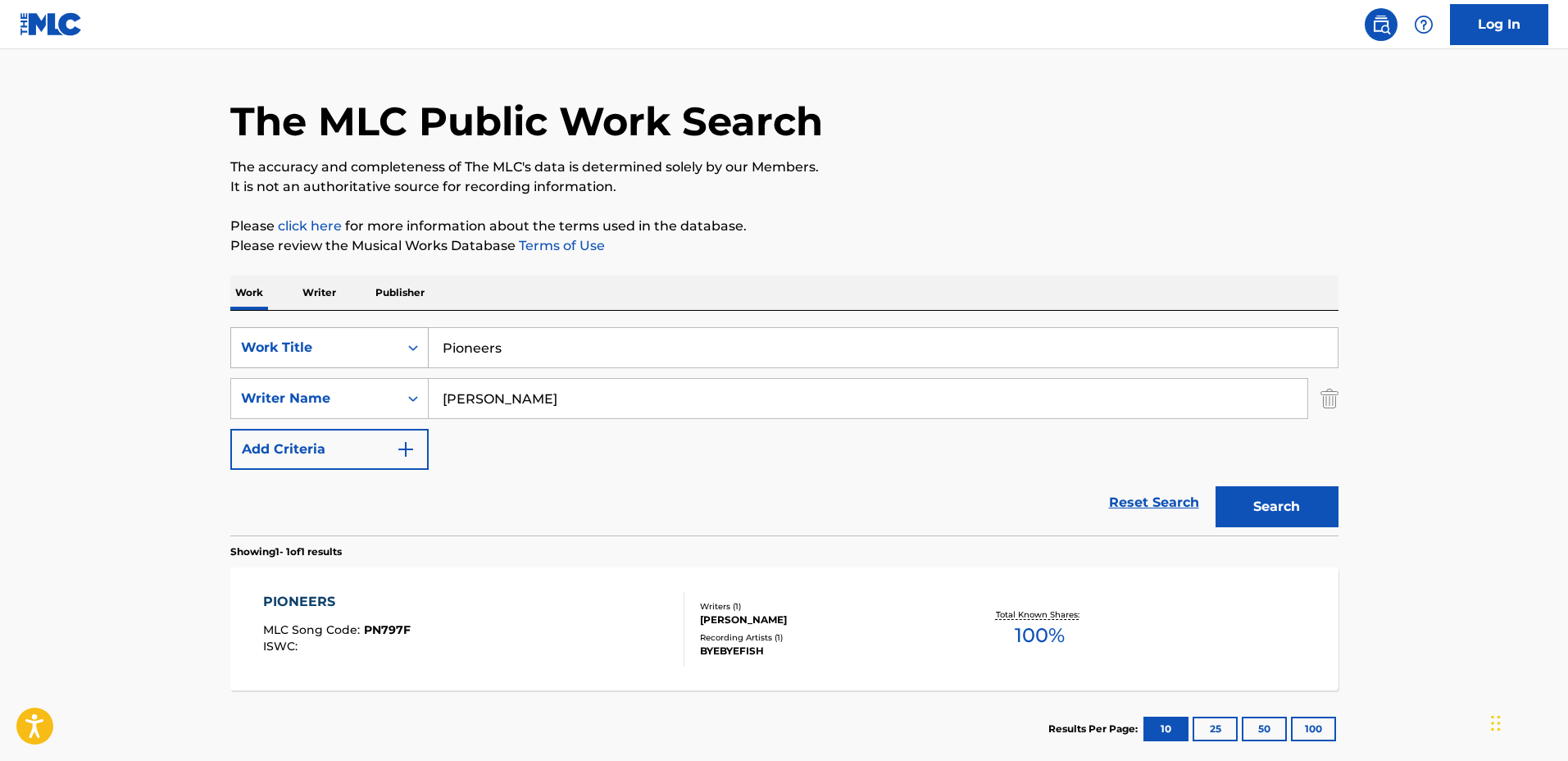
drag, startPoint x: 506, startPoint y: 349, endPoint x: 369, endPoint y: 332, distance: 138.1
click at [364, 341] on div "SearchWithCriteria1a0e44f3-660e-40e4-8096-cb3da561d6d2 Work Title Pioneers" at bounding box center [784, 347] width 1108 height 41
type input "Echo"
drag, startPoint x: 604, startPoint y: 379, endPoint x: 641, endPoint y: 393, distance: 39.6
click at [323, 363] on div "SearchWithCriteria1a0e44f3-660e-40e4-8096-cb3da561d6d2 Work Title Echo SearchWi…" at bounding box center [784, 398] width 1108 height 142
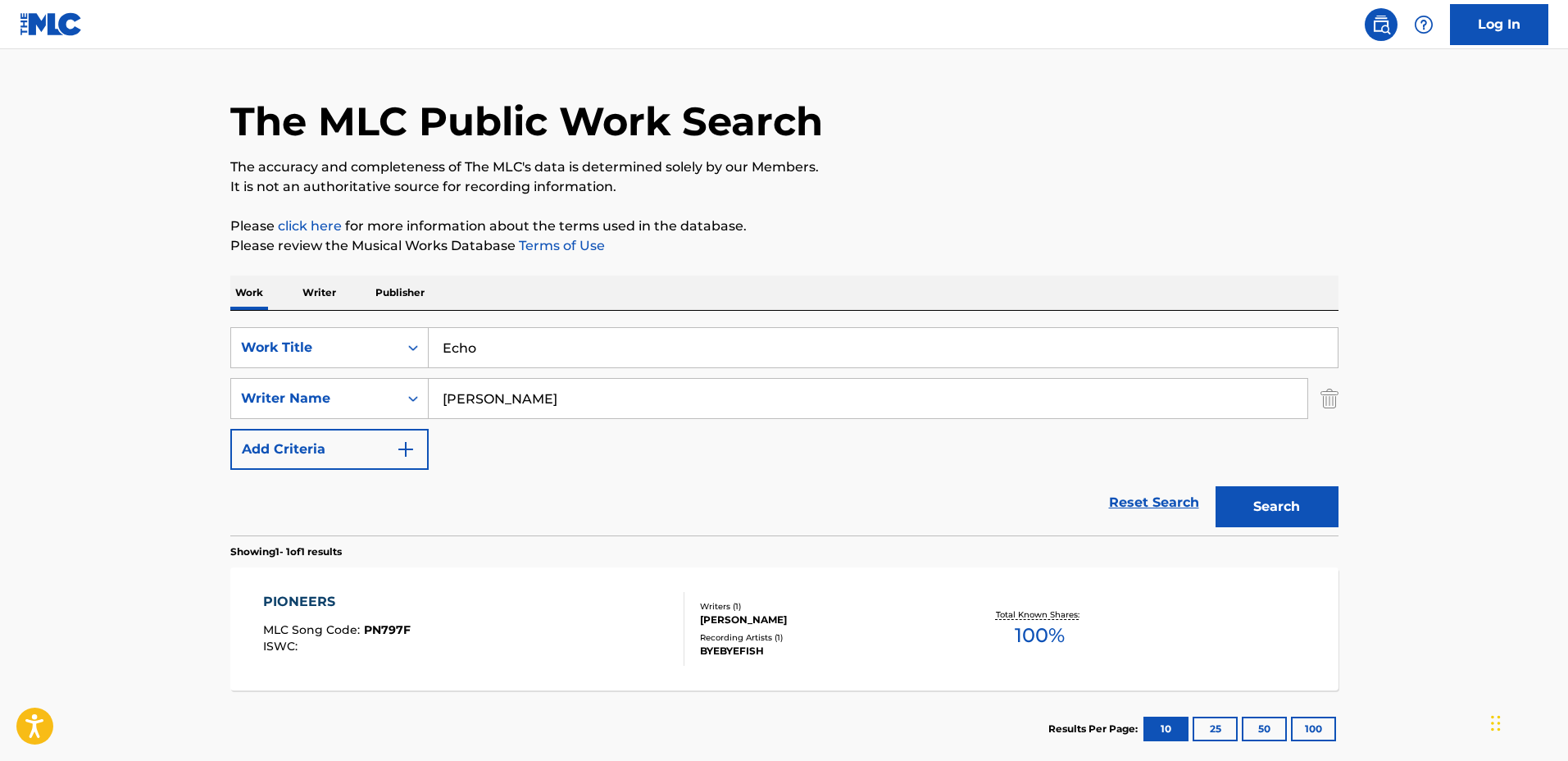
type input "Nina Madison"
click at [1215, 486] on button "Search" at bounding box center [1276, 506] width 123 height 41
click at [600, 579] on div "ECHO MLC Song Code : E98JVE ISWC : T3188770896 Writers ( 1 ) NINA MADISON RUNFO…" at bounding box center [784, 629] width 1108 height 123
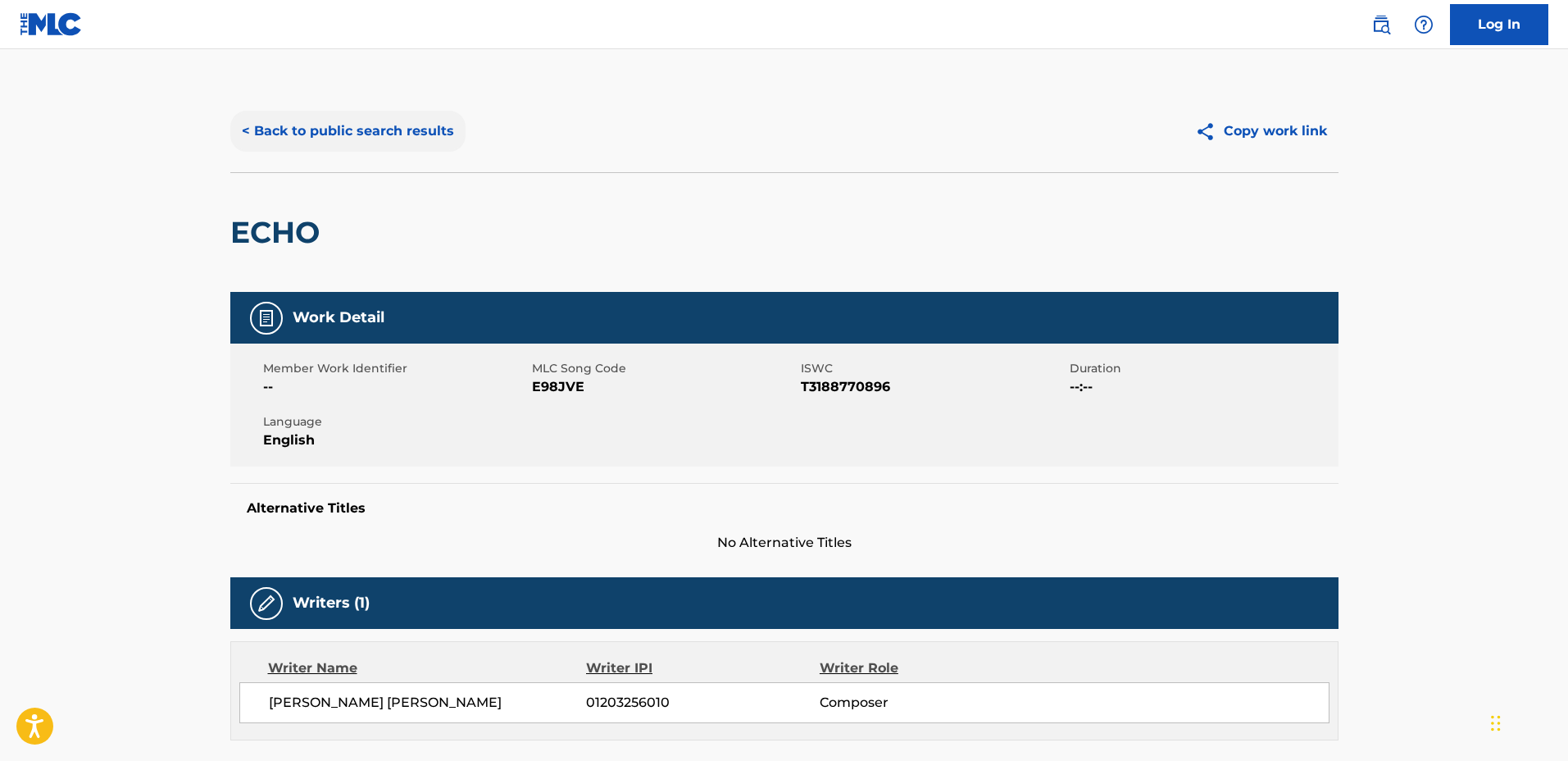
click at [372, 125] on button "< Back to public search results" at bounding box center [347, 131] width 235 height 41
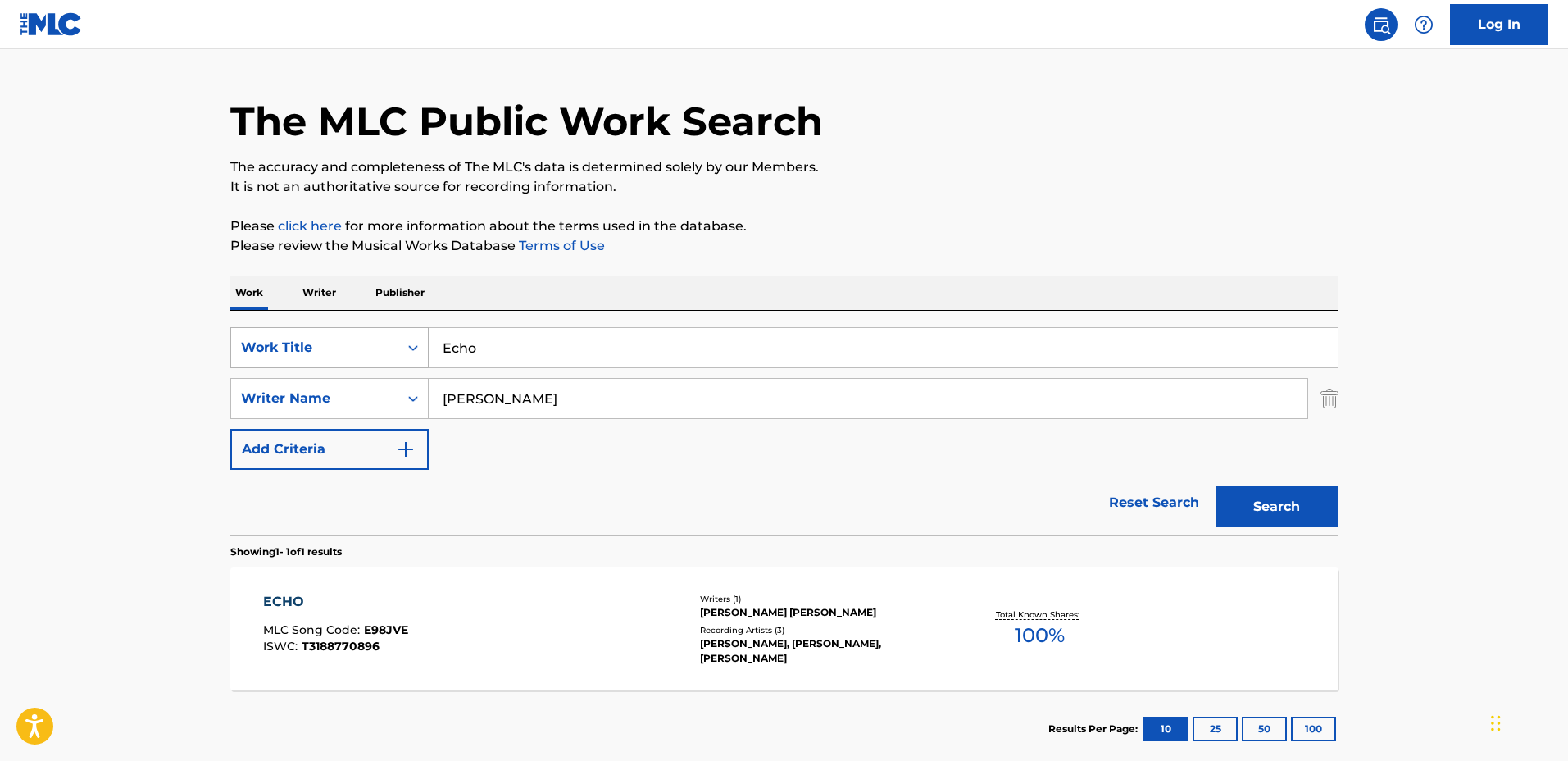
drag, startPoint x: 688, startPoint y: 335, endPoint x: 243, endPoint y: 345, distance: 445.1
click at [244, 345] on div "SearchWithCriteria1a0e44f3-660e-40e4-8096-cb3da561d6d2 Work Title Echo" at bounding box center [784, 347] width 1108 height 41
type input "Melting Water"
drag, startPoint x: 515, startPoint y: 398, endPoint x: 378, endPoint y: 393, distance: 137.1
click at [378, 393] on div "SearchWithCriteria44ce02e5-8513-4ad4-893c-b1b1f63cd03c Writer Name Nina Madison" at bounding box center [784, 398] width 1108 height 41
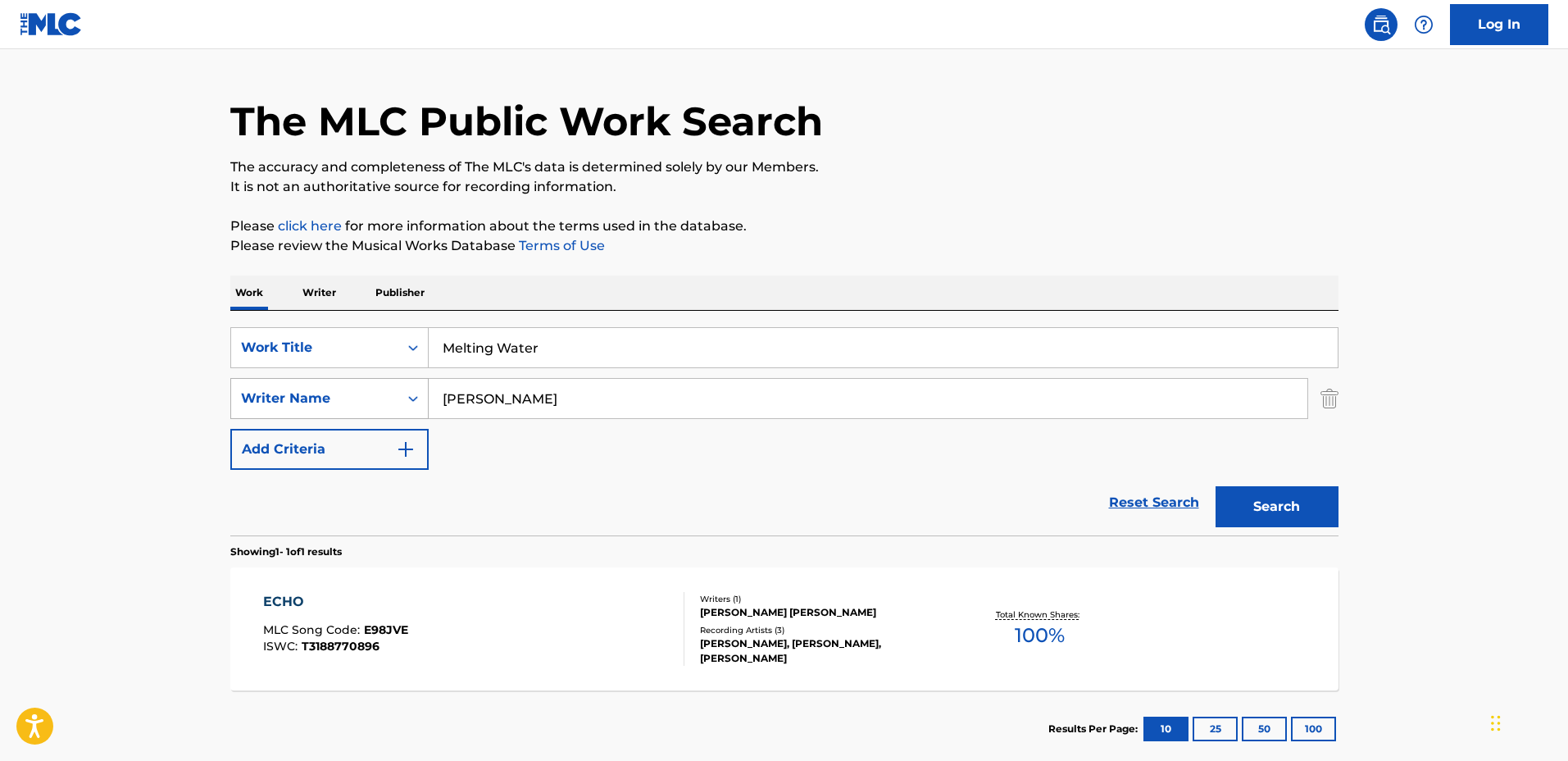
type input "Richard Batsford"
click at [1215, 486] on button "Search" at bounding box center [1276, 506] width 123 height 41
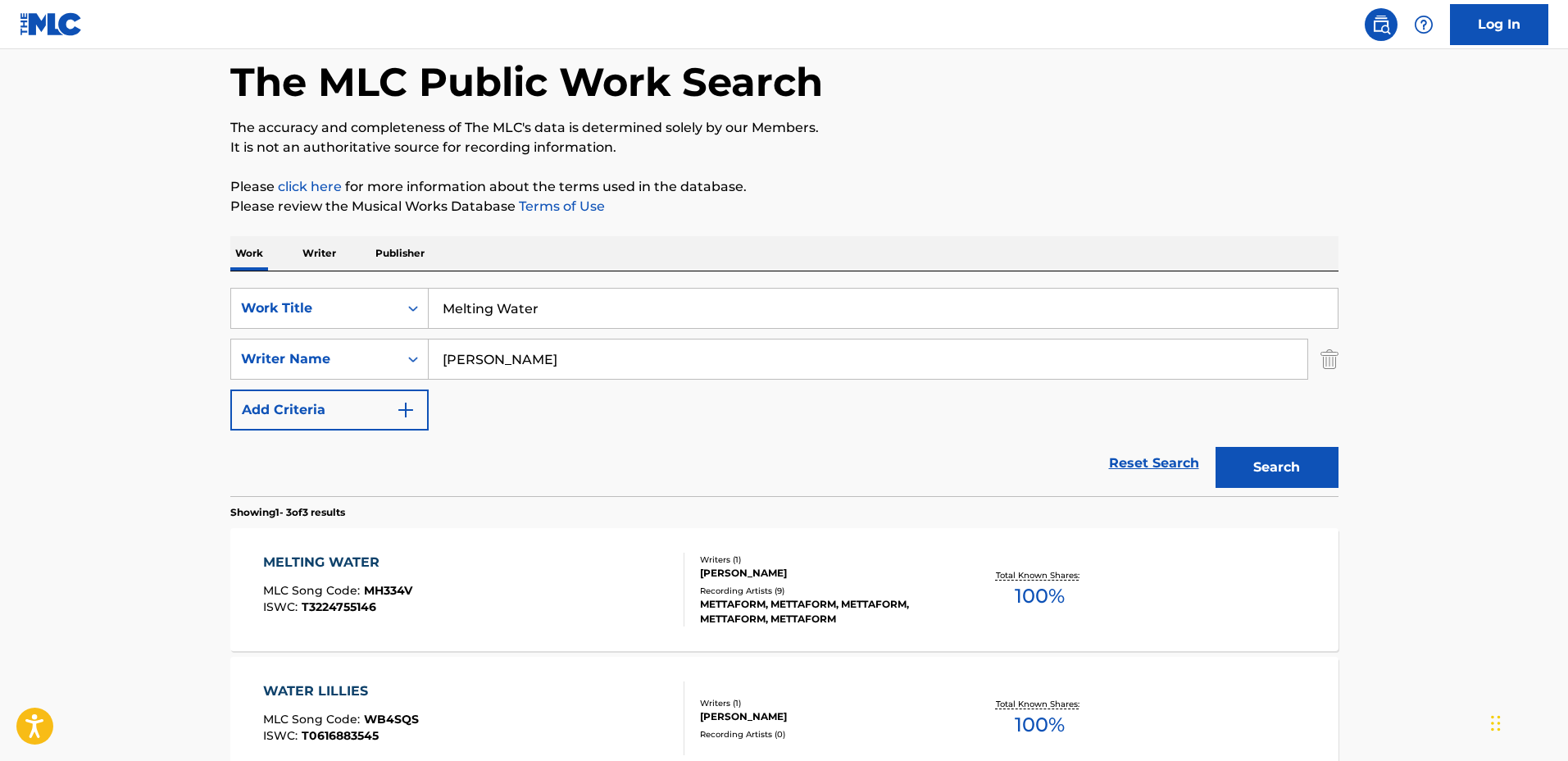
scroll to position [243, 0]
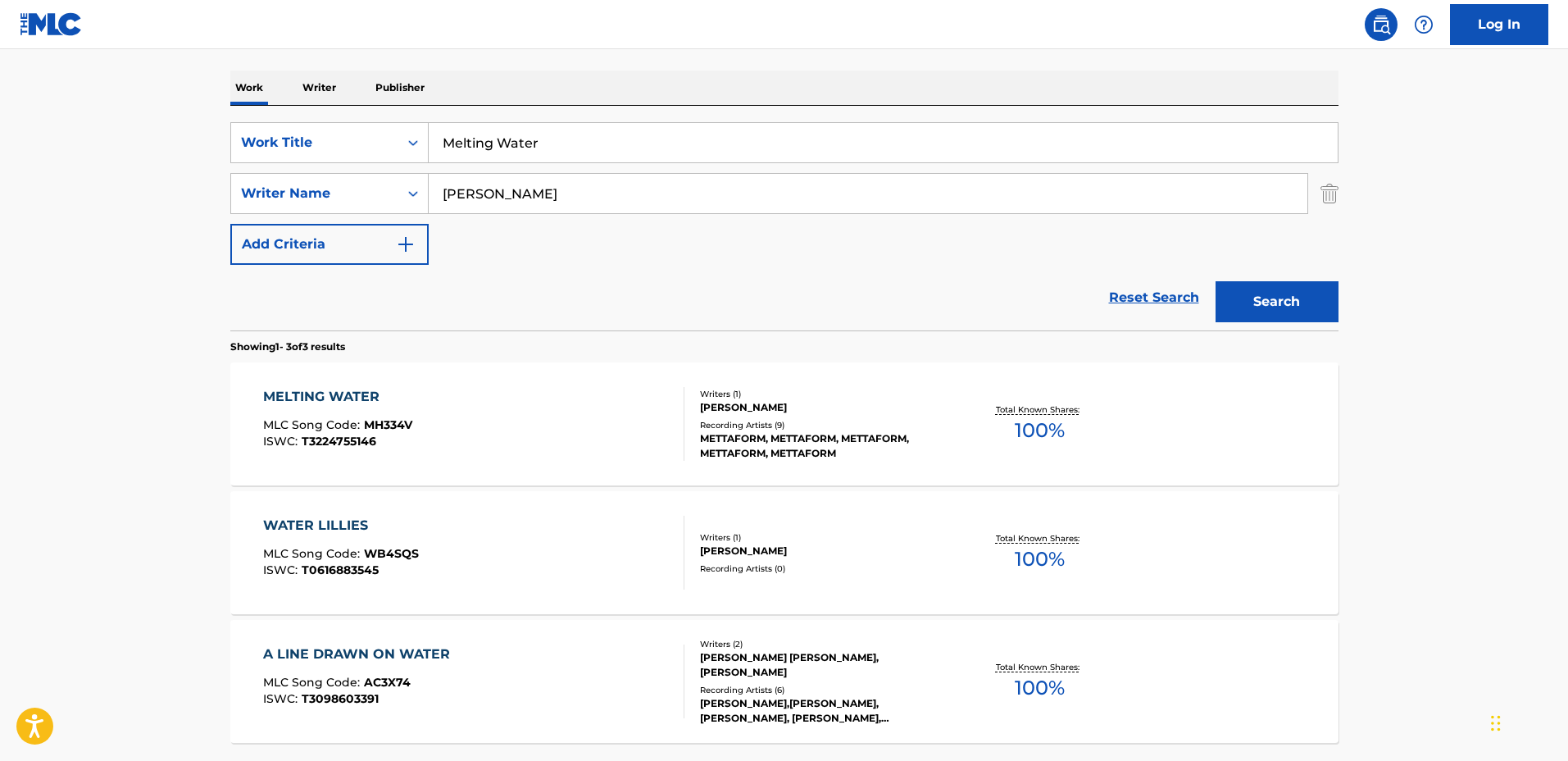
click at [926, 434] on div "METTAFORM, METTAFORM, METTAFORM, METTAFORM, METTAFORM" at bounding box center [824, 446] width 248 height 29
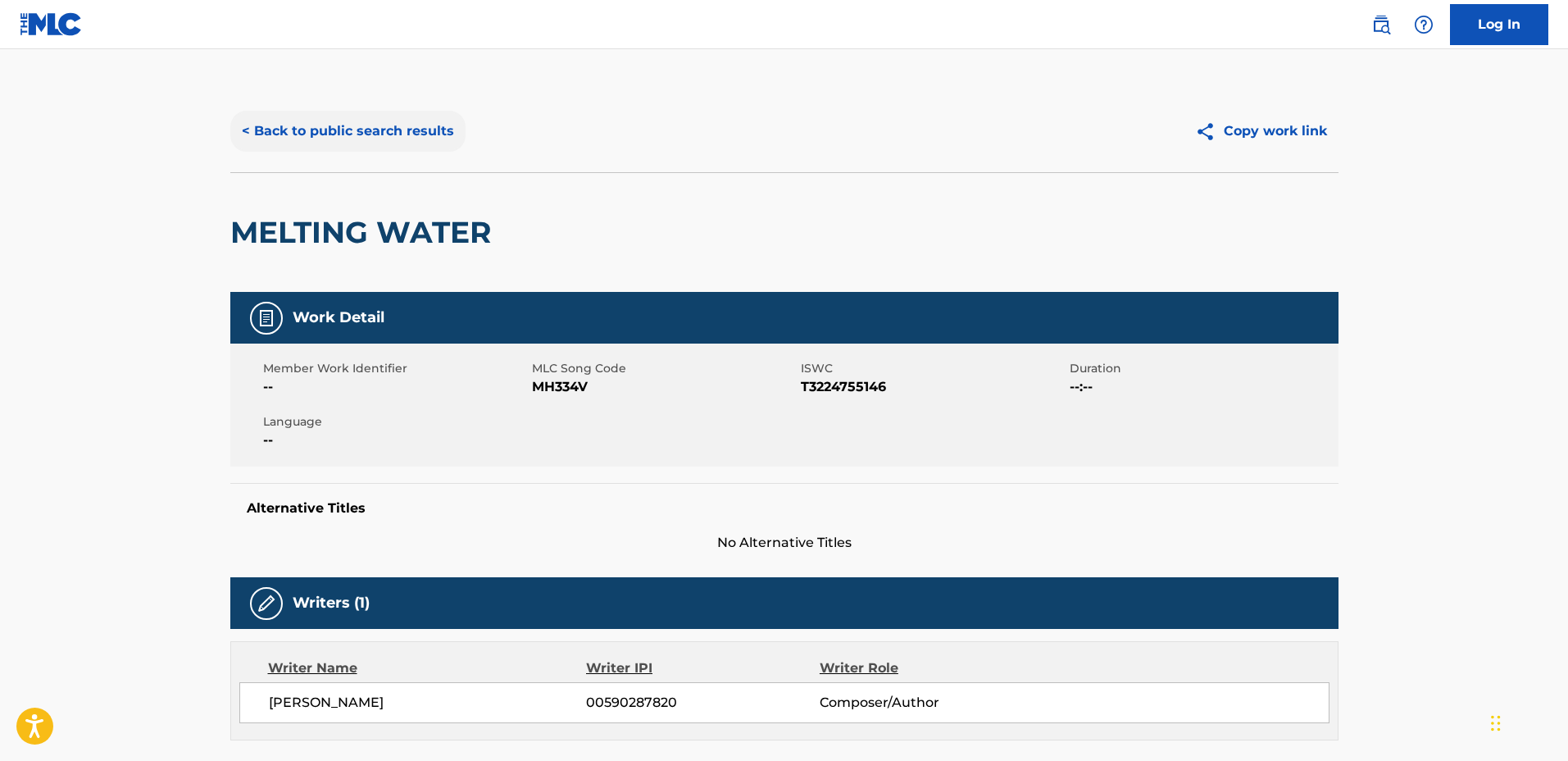
click at [415, 127] on button "< Back to public search results" at bounding box center [347, 131] width 235 height 41
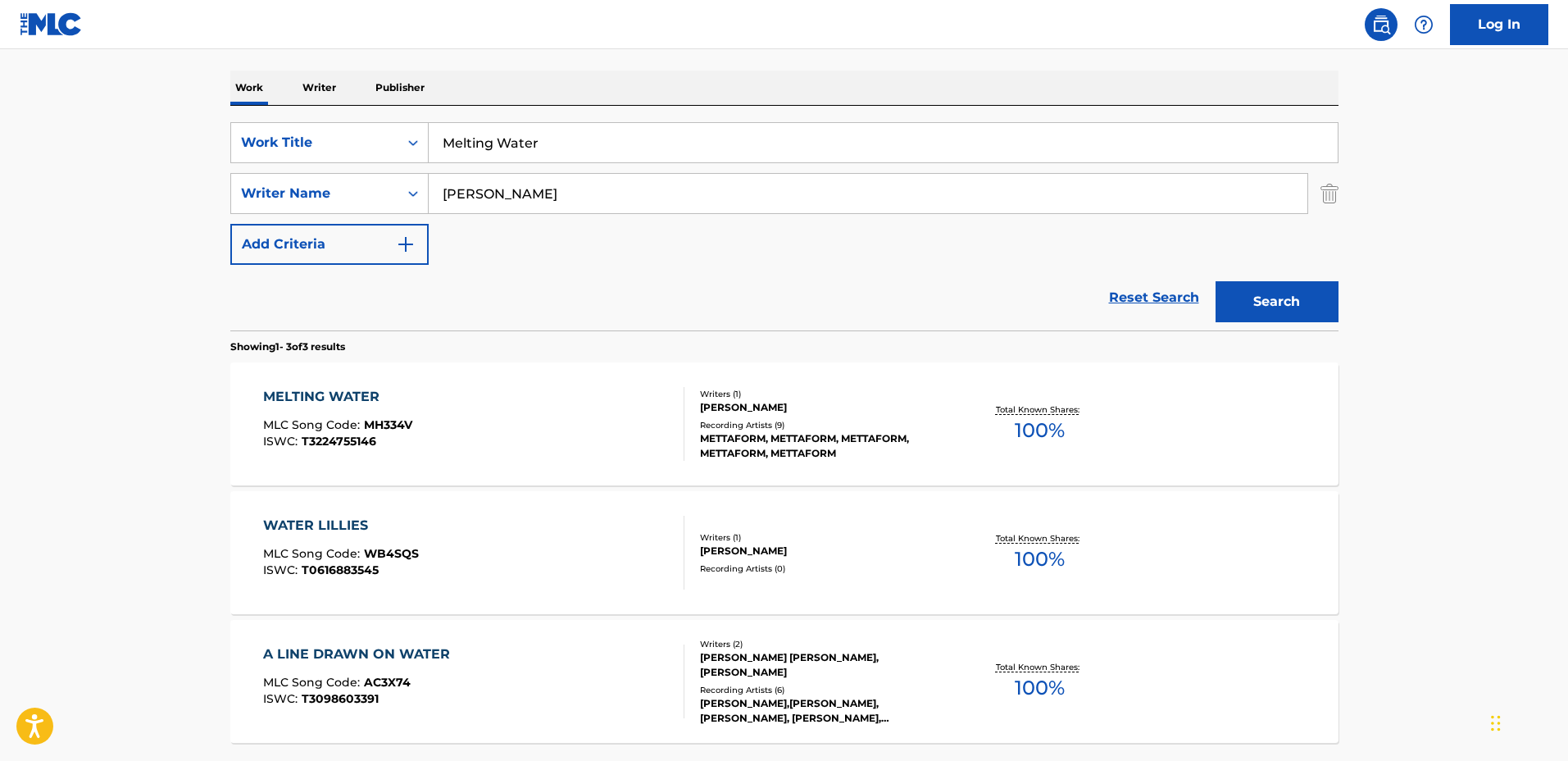
drag, startPoint x: 614, startPoint y: 121, endPoint x: 402, endPoint y: 111, distance: 212.2
click at [402, 111] on div "SearchWithCriteria1a0e44f3-660e-40e4-8096-cb3da561d6d2 Work Title Melting Water…" at bounding box center [784, 218] width 1108 height 224
drag, startPoint x: 535, startPoint y: 128, endPoint x: 402, endPoint y: 133, distance: 133.1
click at [346, 126] on div "SearchWithCriteria1a0e44f3-660e-40e4-8096-cb3da561d6d2 Work Title Melting Water" at bounding box center [784, 142] width 1108 height 41
type input "Time Will Tell"
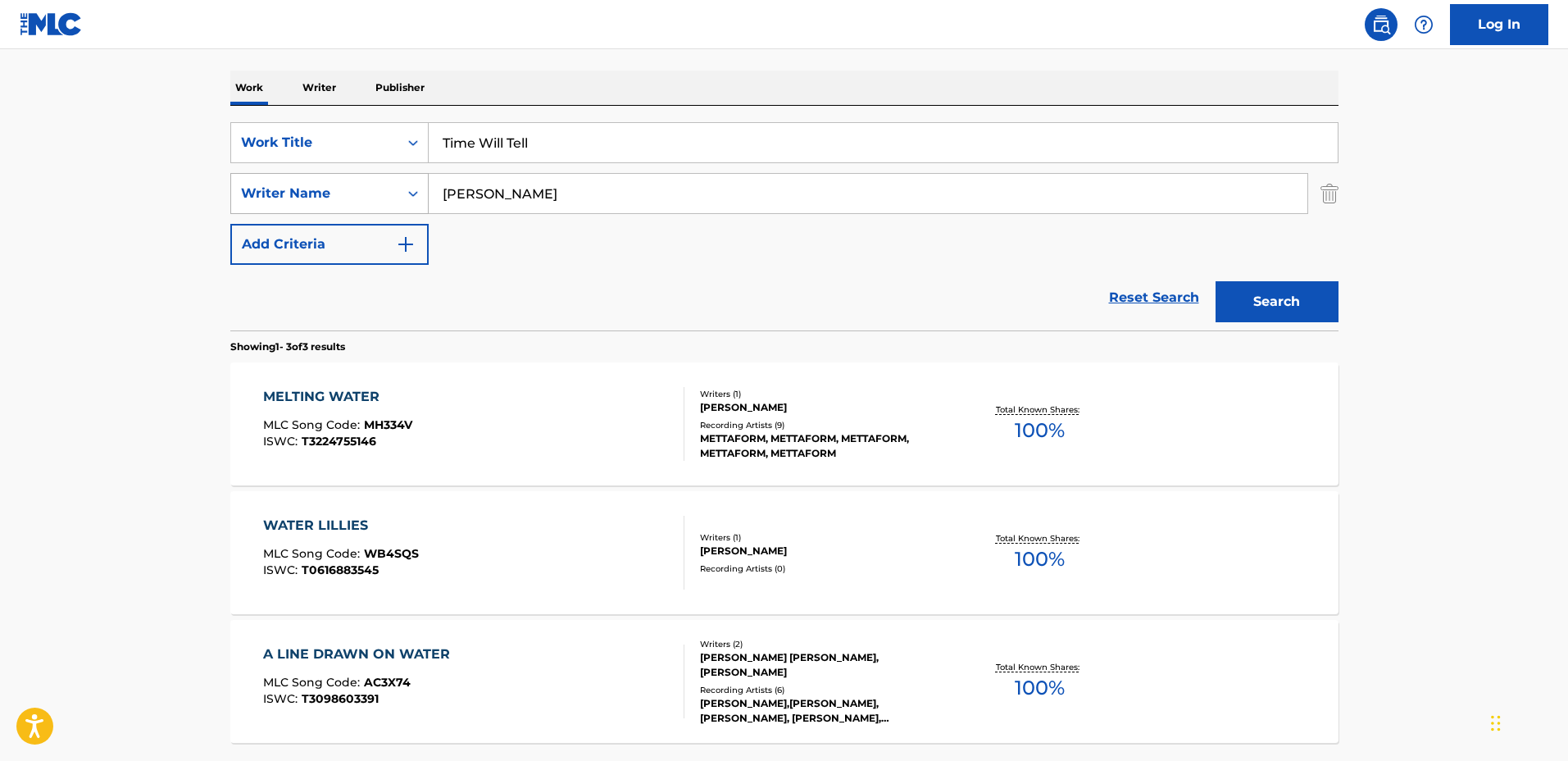
drag, startPoint x: 614, startPoint y: 201, endPoint x: 362, endPoint y: 186, distance: 252.4
click at [362, 186] on div "SearchWithCriteria44ce02e5-8513-4ad4-893c-b1b1f63cd03c Writer Name Richard Bats…" at bounding box center [784, 193] width 1108 height 41
type input "Felix Zane"
click at [1215, 281] on button "Search" at bounding box center [1276, 301] width 123 height 41
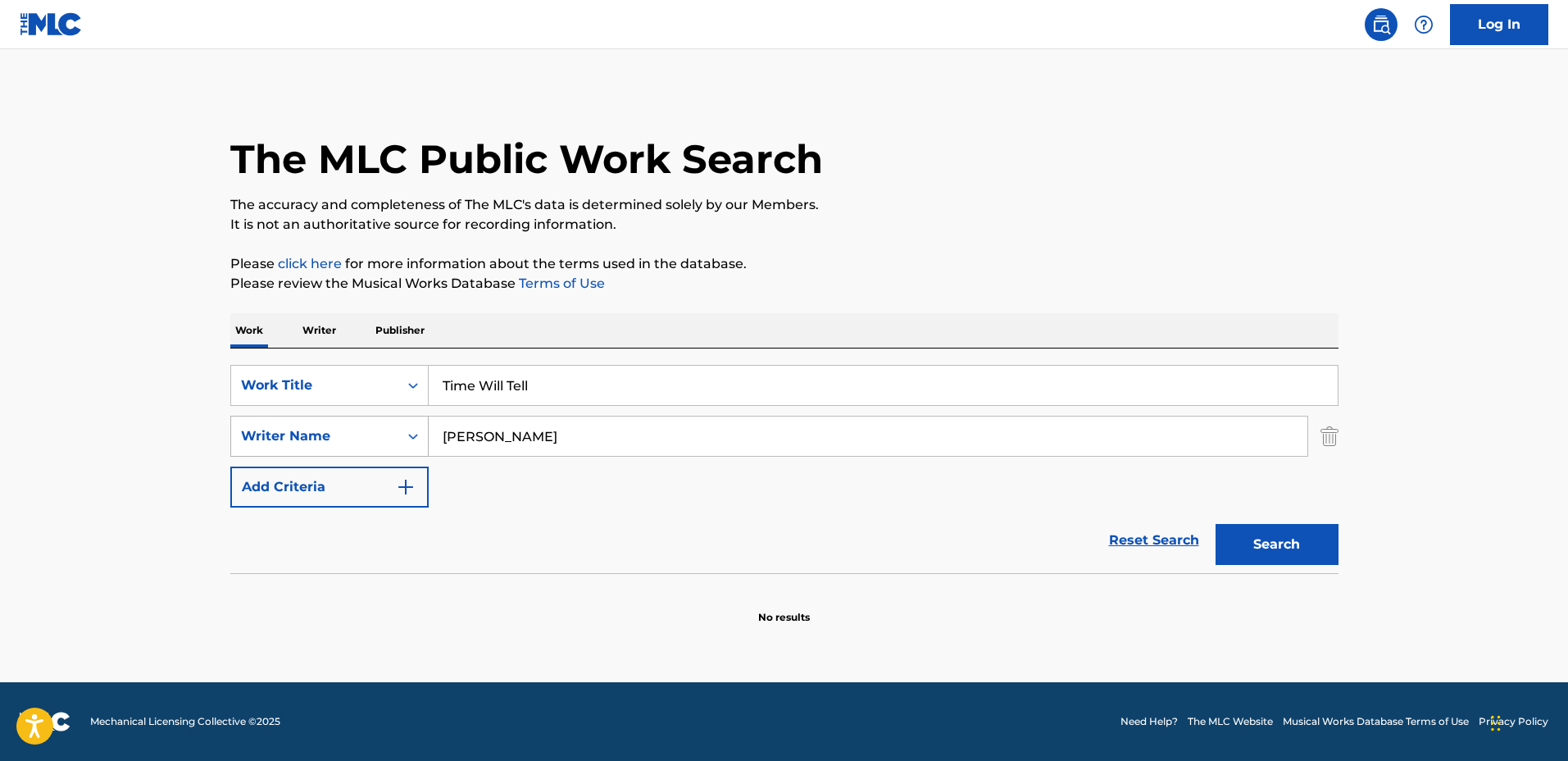
scroll to position [0, 0]
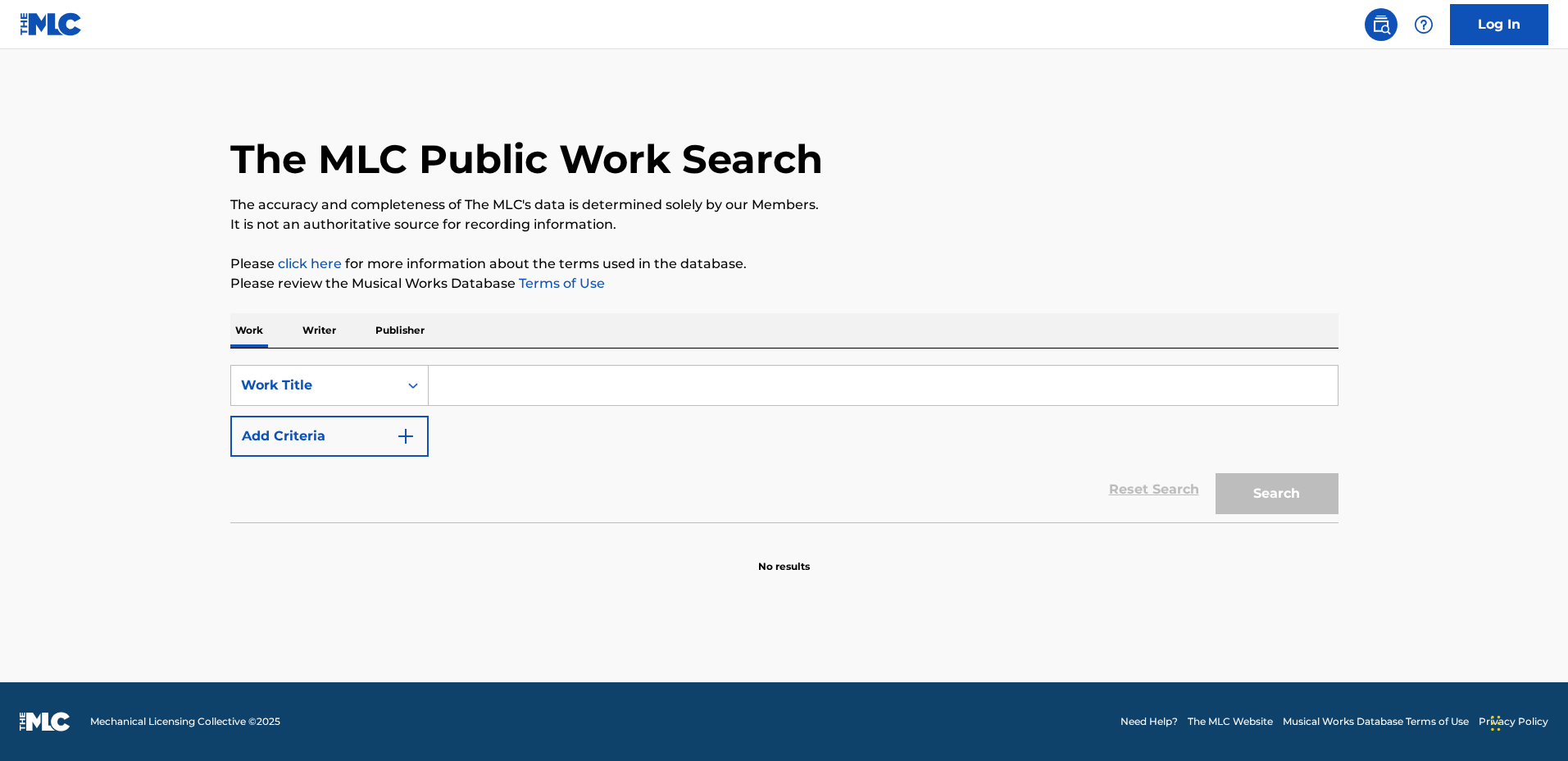
click at [808, 384] on input "Search Form" at bounding box center [883, 385] width 909 height 39
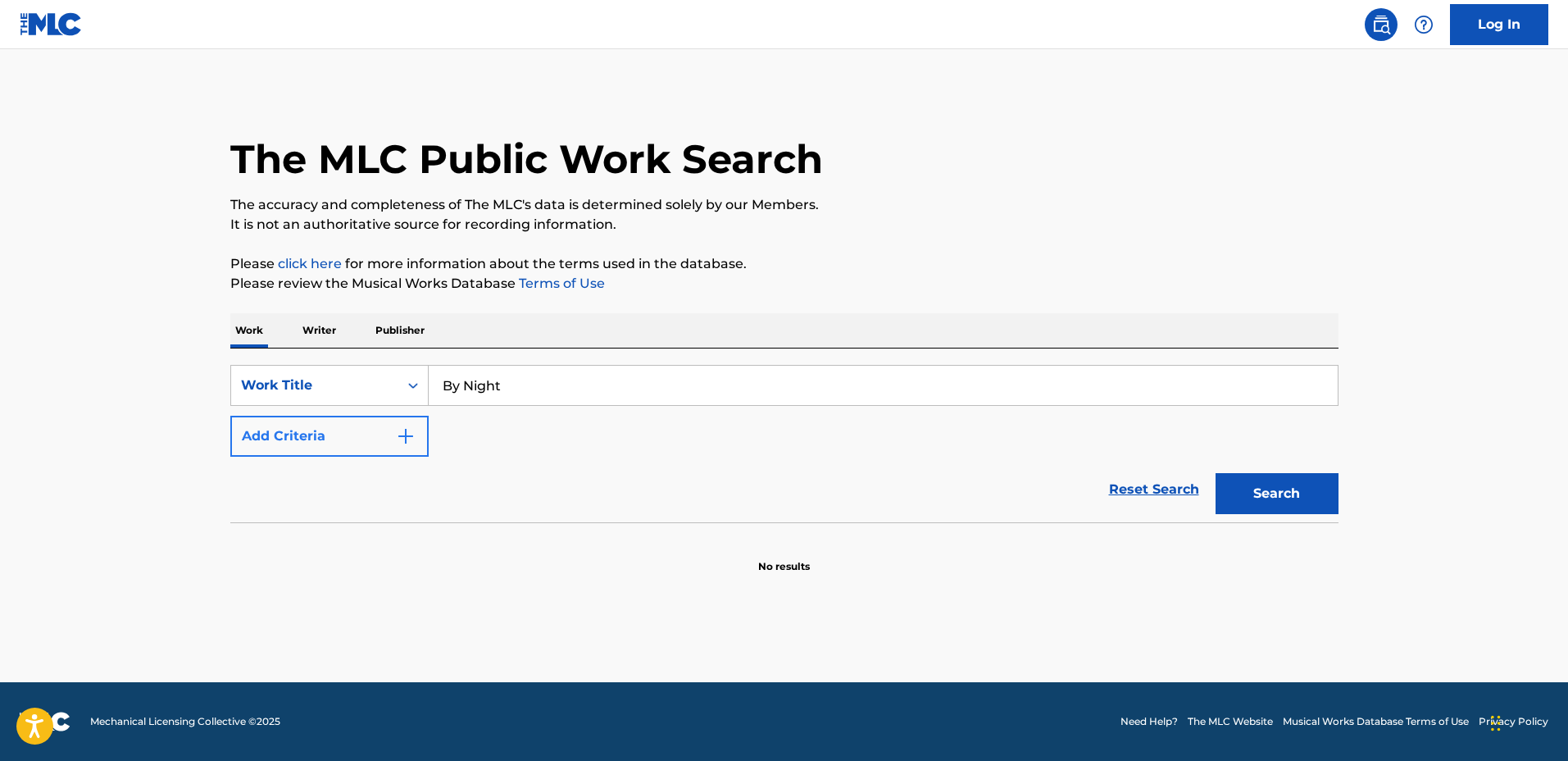
type input "By Night"
click at [329, 424] on button "Add Criteria" at bounding box center [329, 436] width 198 height 41
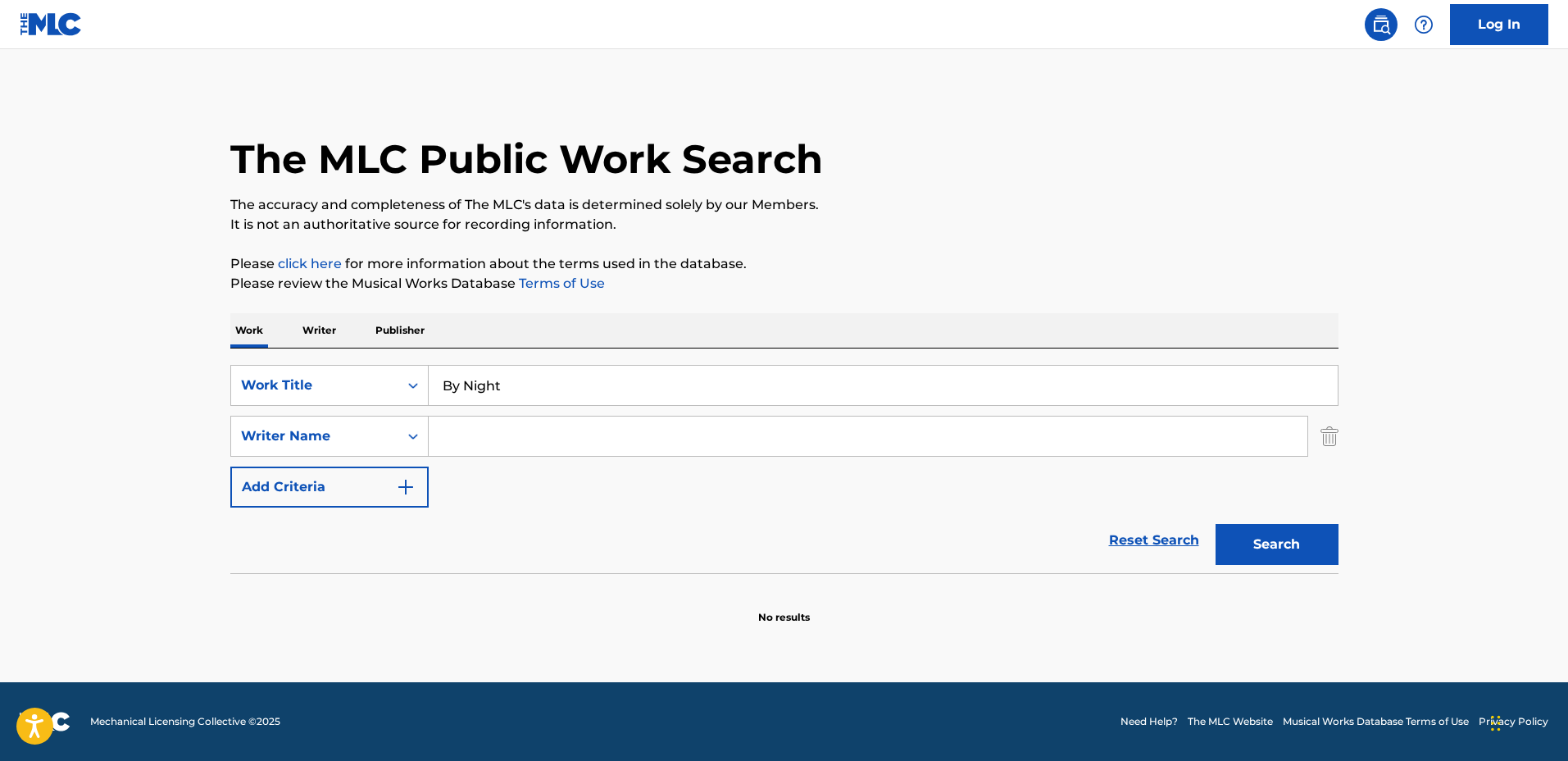
drag, startPoint x: 755, startPoint y: 450, endPoint x: 756, endPoint y: 441, distance: 9.1
click at [755, 450] on input "Search Form" at bounding box center [868, 436] width 879 height 39
type input "Sophie Hutchings"
click at [1215, 524] on button "Search" at bounding box center [1276, 544] width 123 height 41
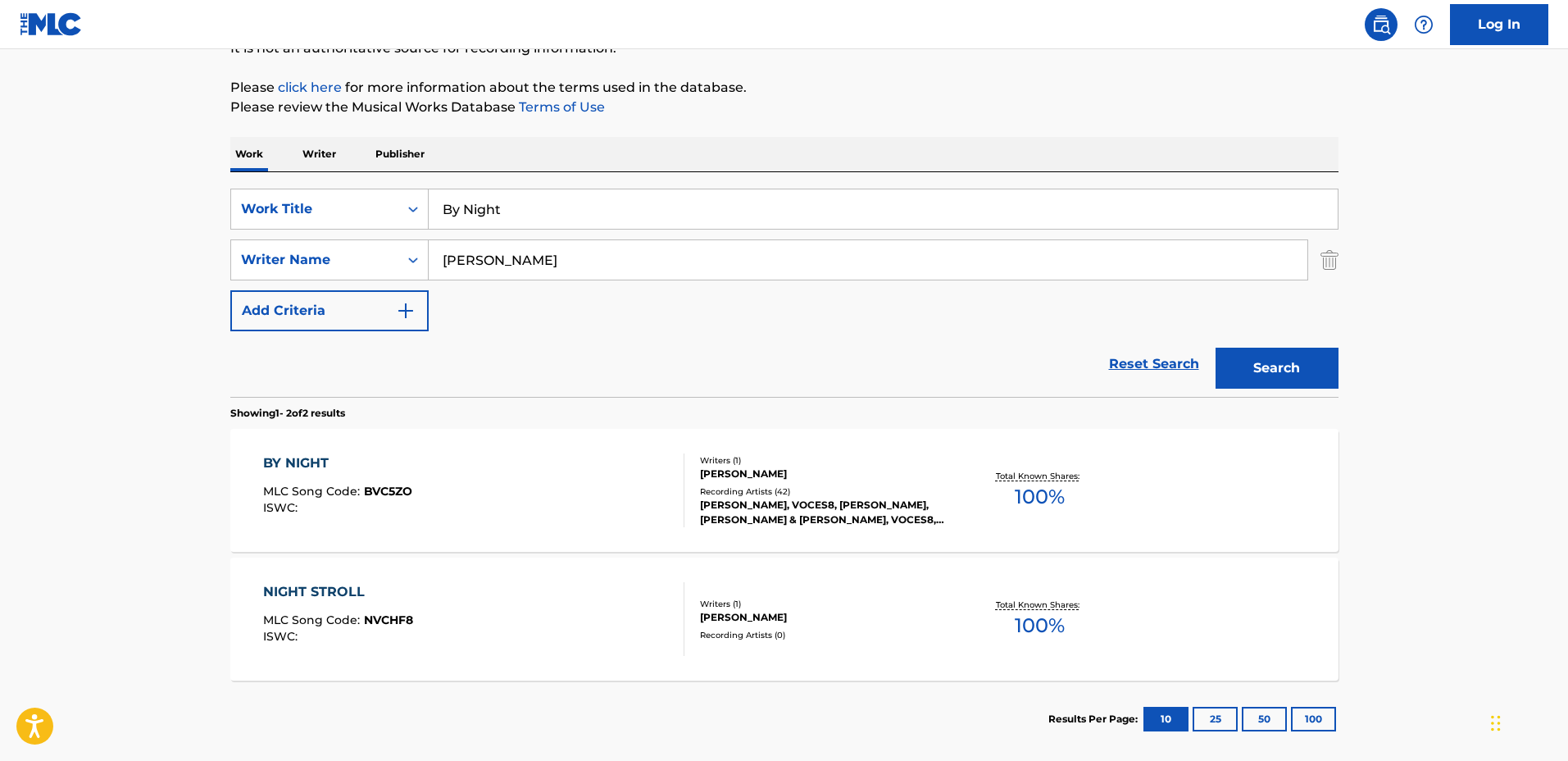
scroll to position [205, 0]
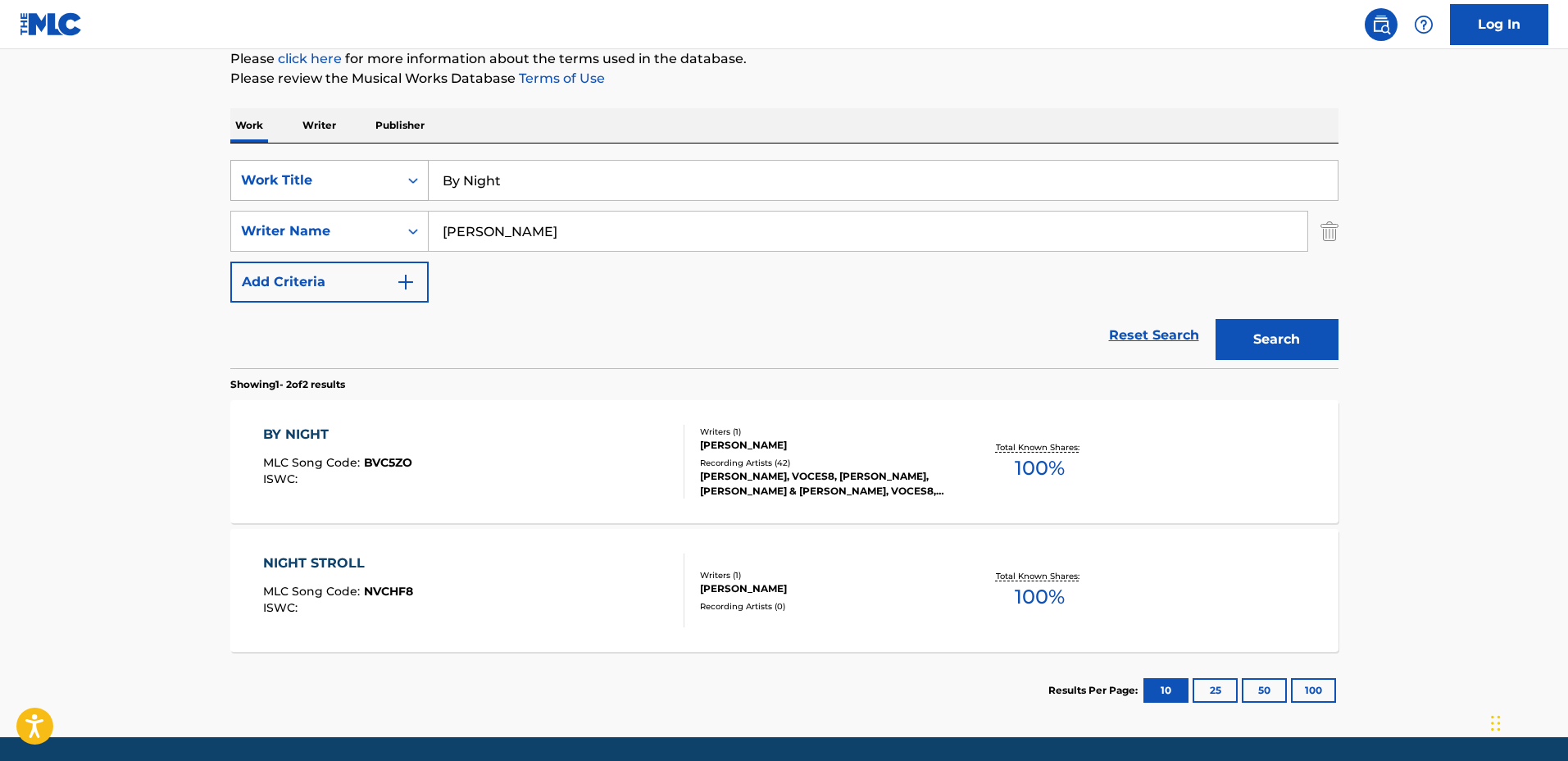
drag, startPoint x: 577, startPoint y: 180, endPoint x: 300, endPoint y: 164, distance: 277.5
click at [300, 164] on div "SearchWithCriteriabe80dc49-96eb-4e41-b949-f80cb1cb4a9a Work Title By Night" at bounding box center [784, 180] width 1108 height 41
type input "A Sense Of Place"
click at [1215, 319] on button "Search" at bounding box center [1276, 340] width 123 height 41
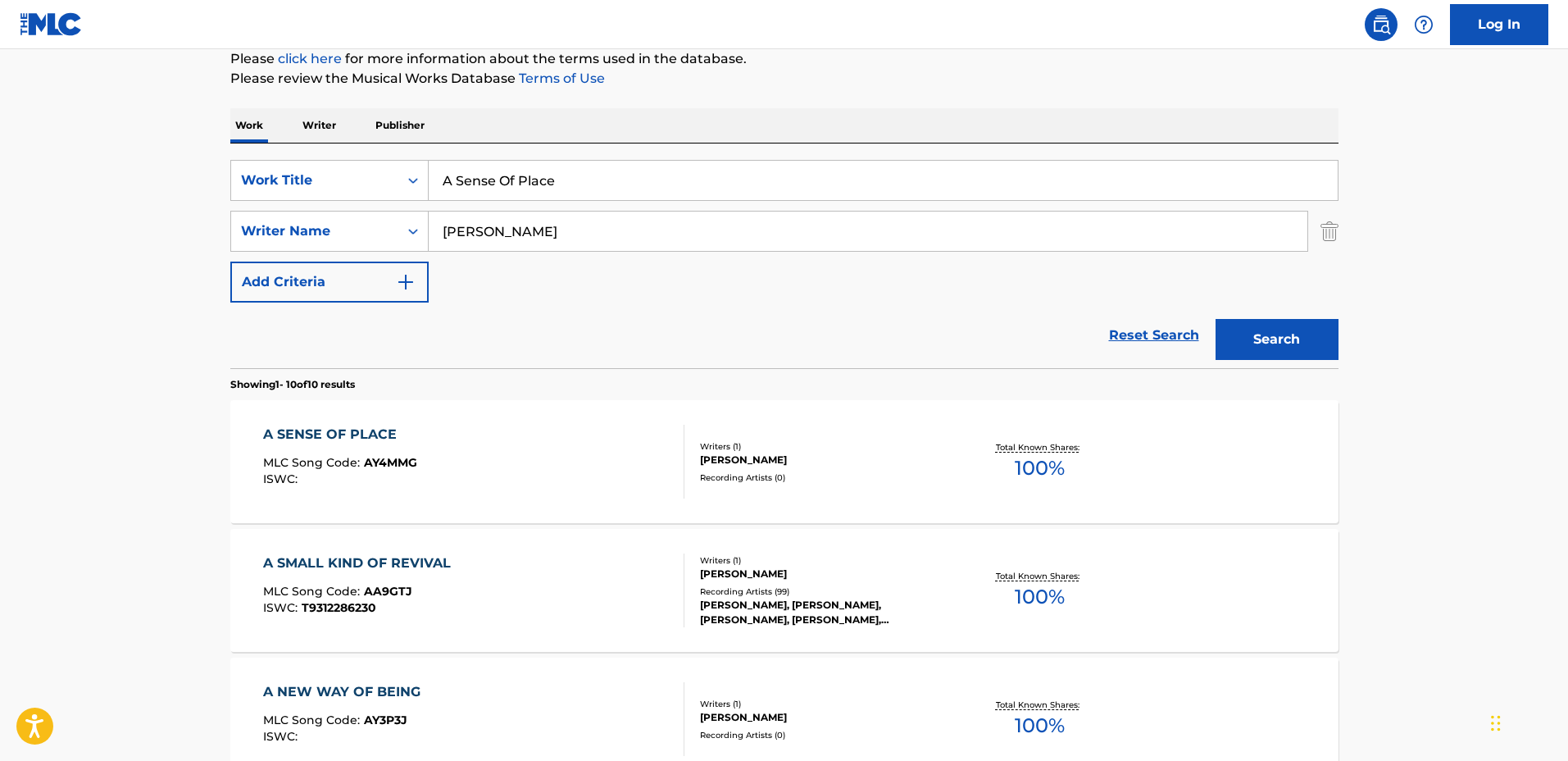
click at [899, 430] on div "A SENSE OF PLACE MLC Song Code : AY4MMG ISWC : Writers ( 1 ) SOPHIE HUTCHINGS R…" at bounding box center [784, 461] width 1108 height 123
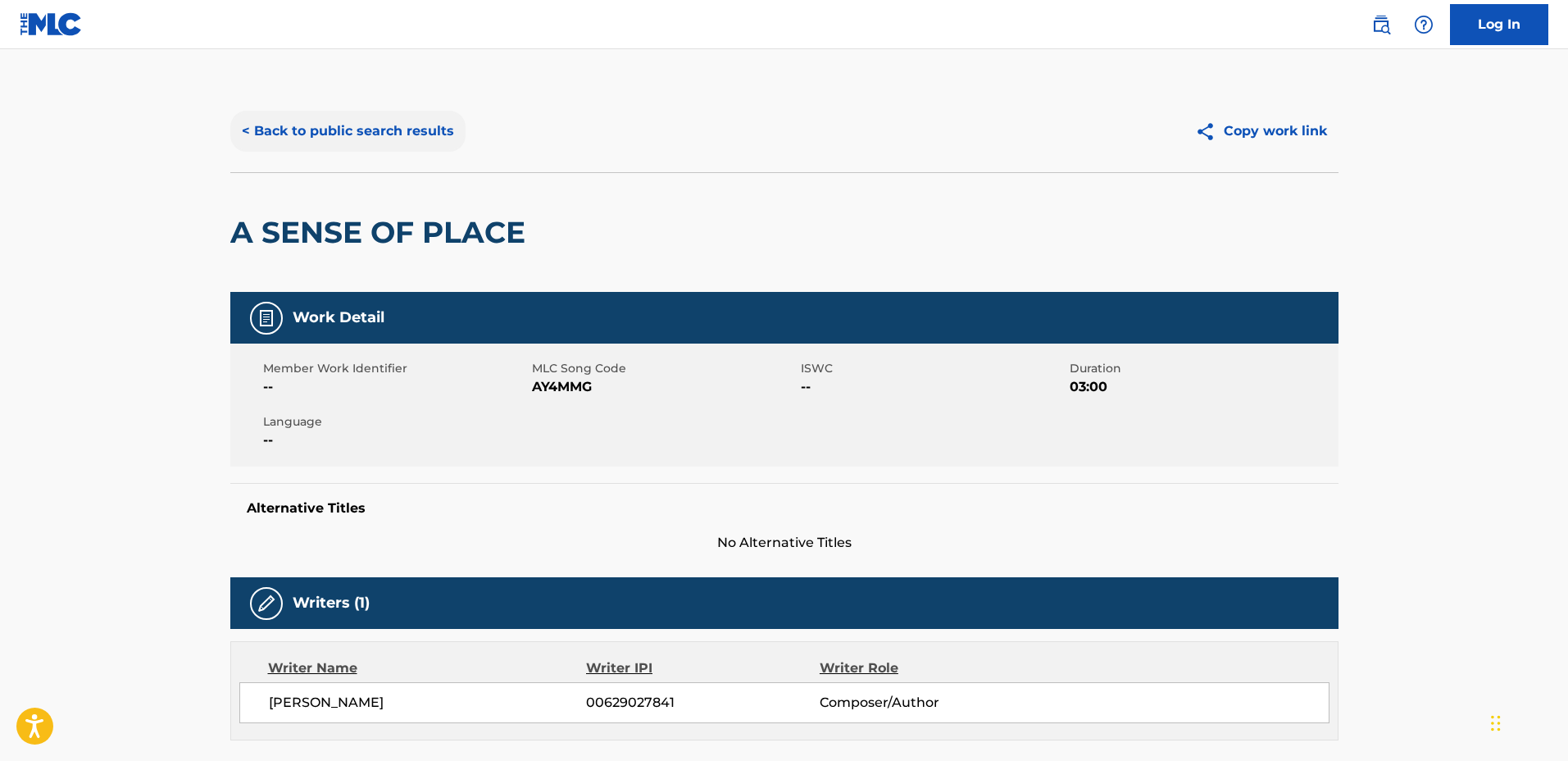
click at [346, 137] on button "< Back to public search results" at bounding box center [347, 131] width 235 height 41
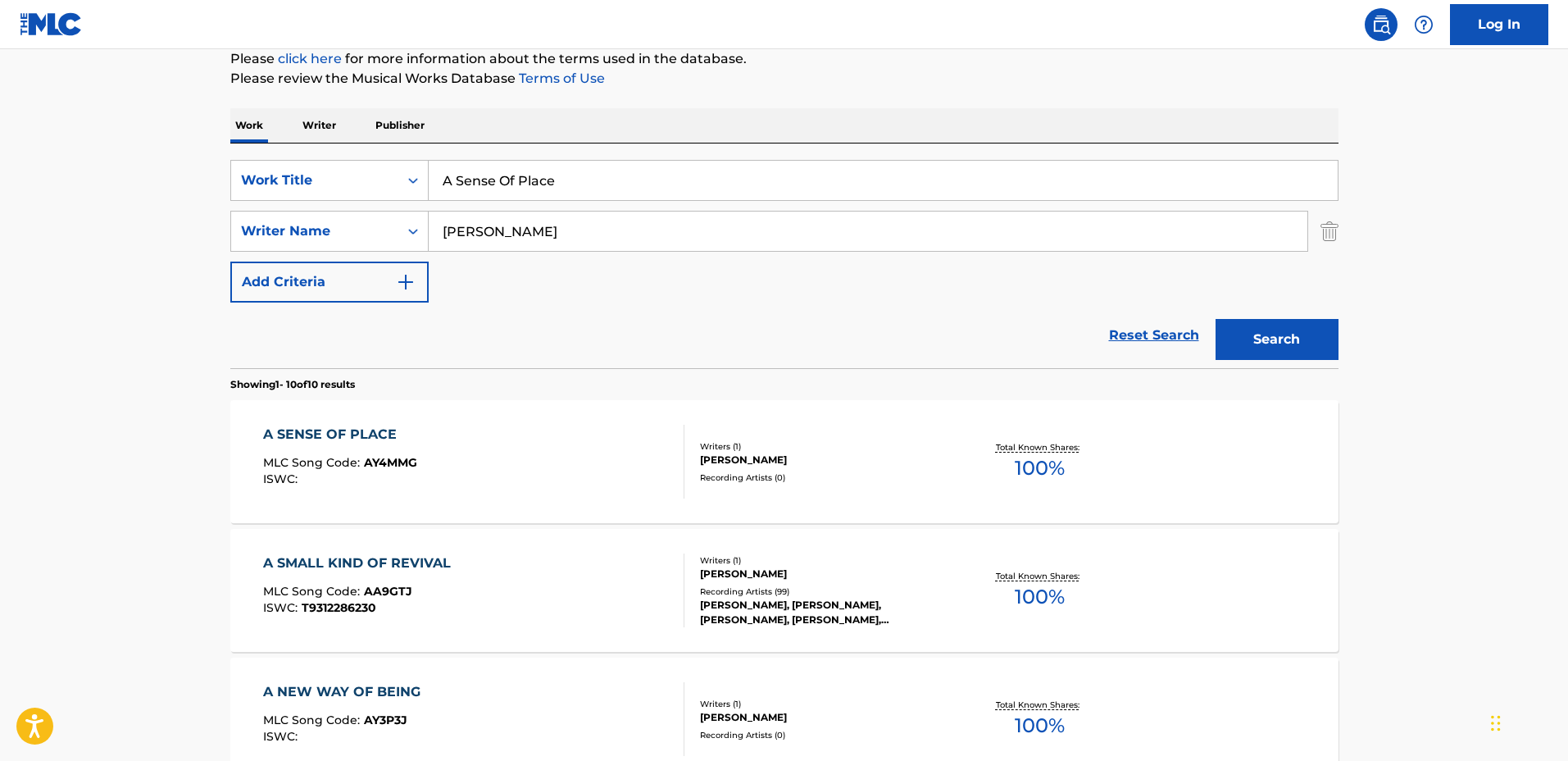
drag, startPoint x: 559, startPoint y: 174, endPoint x: 241, endPoint y: 156, distance: 318.5
click at [252, 157] on div "SearchWithCriteriabe80dc49-96eb-4e41-b949-f80cb1cb4a9a Work Title A Sense Of Pl…" at bounding box center [784, 256] width 1108 height 224
type input "A Bad Dream That Will Pass Away"
drag, startPoint x: 622, startPoint y: 235, endPoint x: 320, endPoint y: 207, distance: 303.3
click at [320, 207] on div "SearchWithCriteriabe80dc49-96eb-4e41-b949-f80cb1cb4a9a Work Title A Bad Dream T…" at bounding box center [784, 231] width 1108 height 142
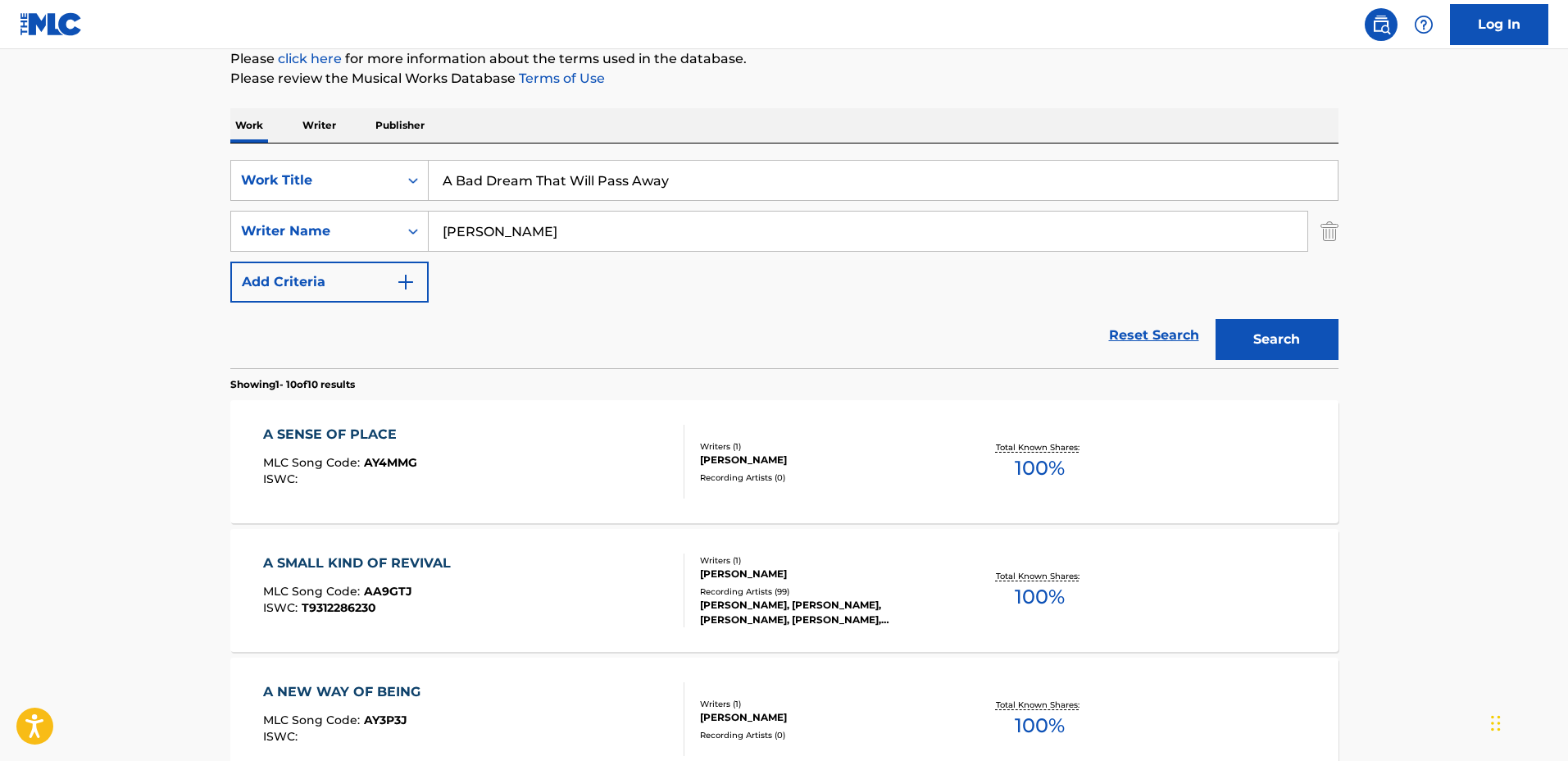
type input "Luke Howard"
click at [1215, 319] on button "Search" at bounding box center [1276, 340] width 123 height 41
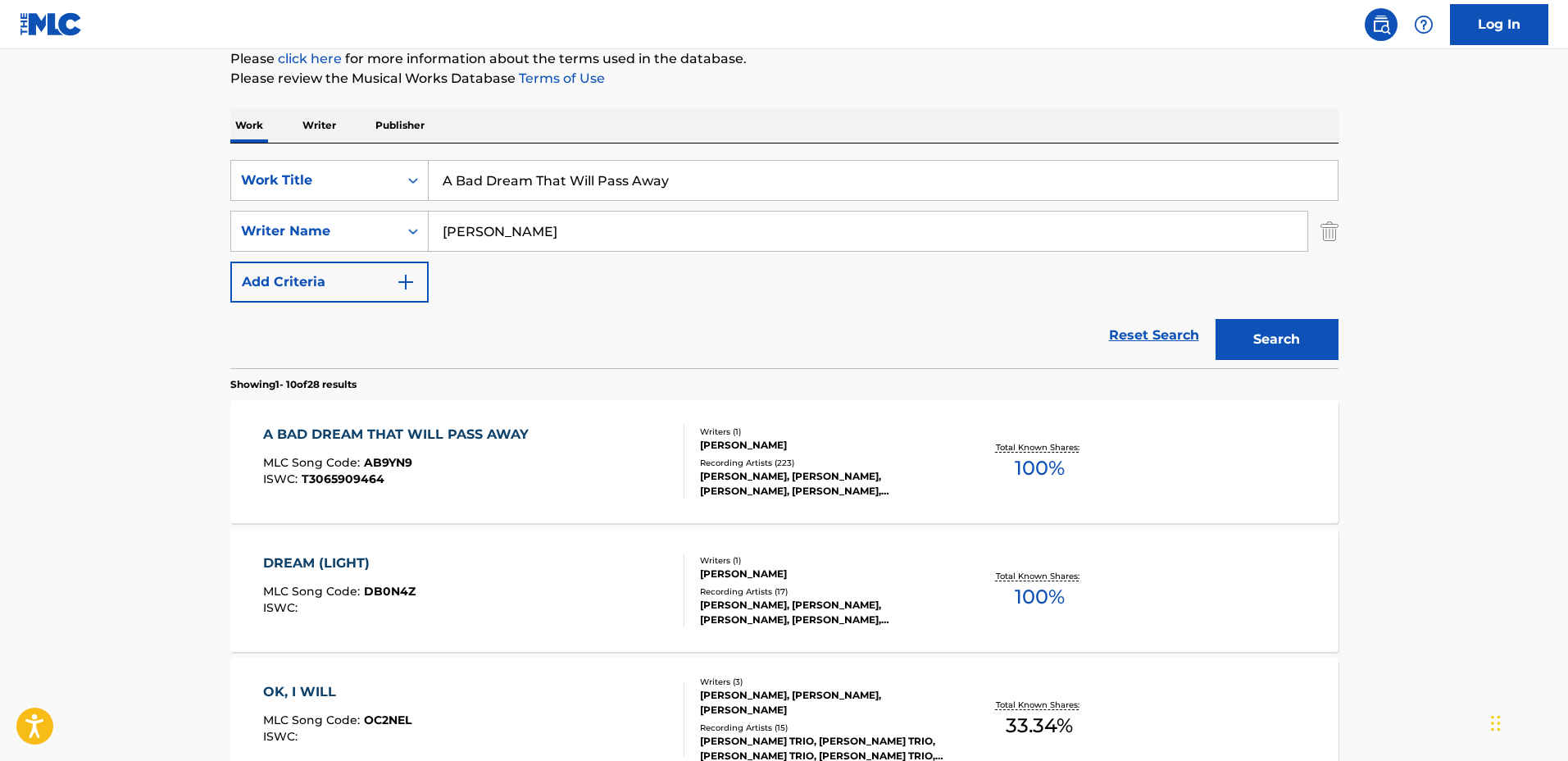
click at [622, 441] on div "A BAD DREAM THAT WILL PASS AWAY MLC Song Code : AB9YN9 ISWC : T3065909464" at bounding box center [474, 461] width 421 height 74
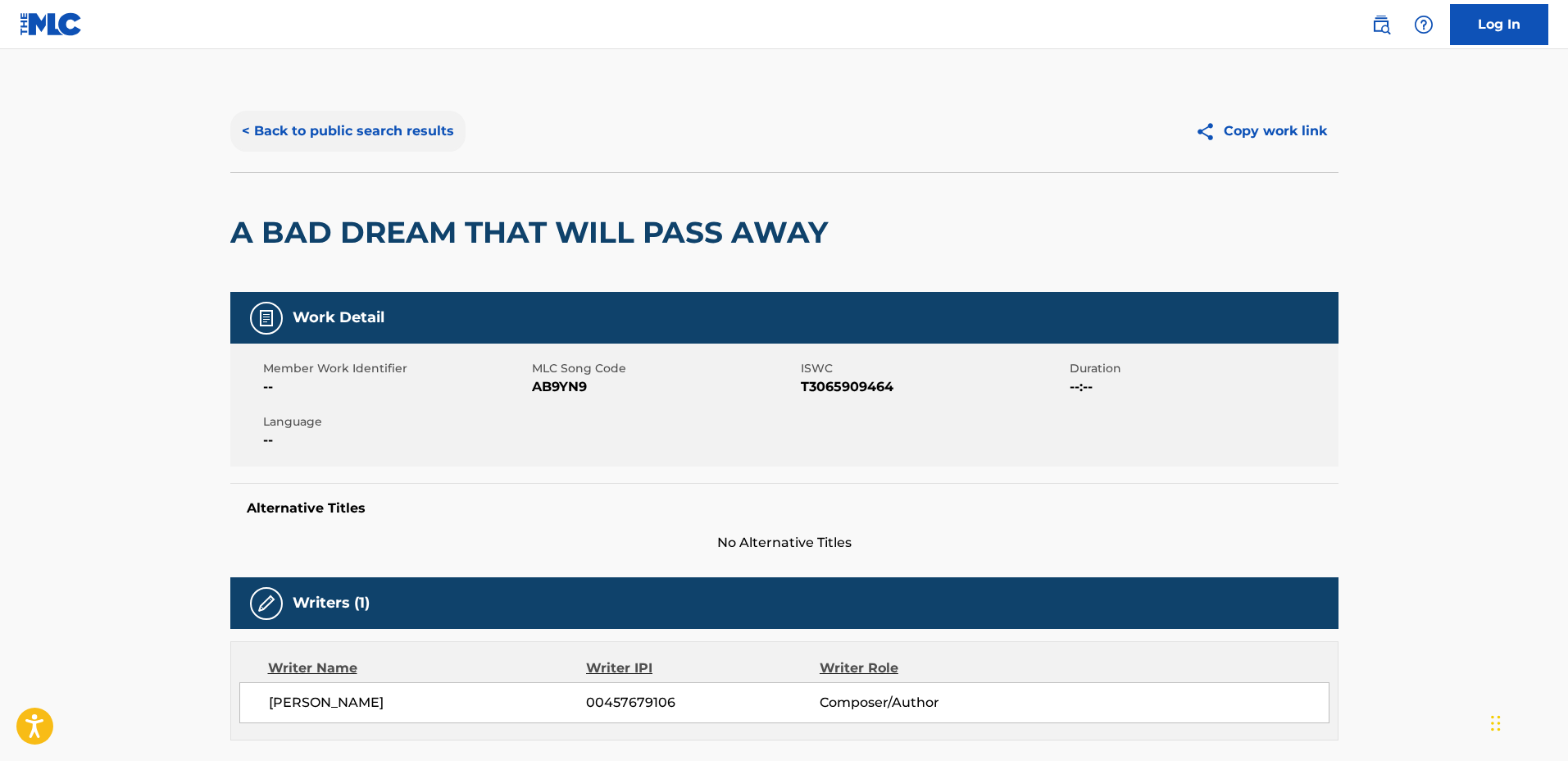
click at [410, 150] on button "< Back to public search results" at bounding box center [347, 131] width 235 height 41
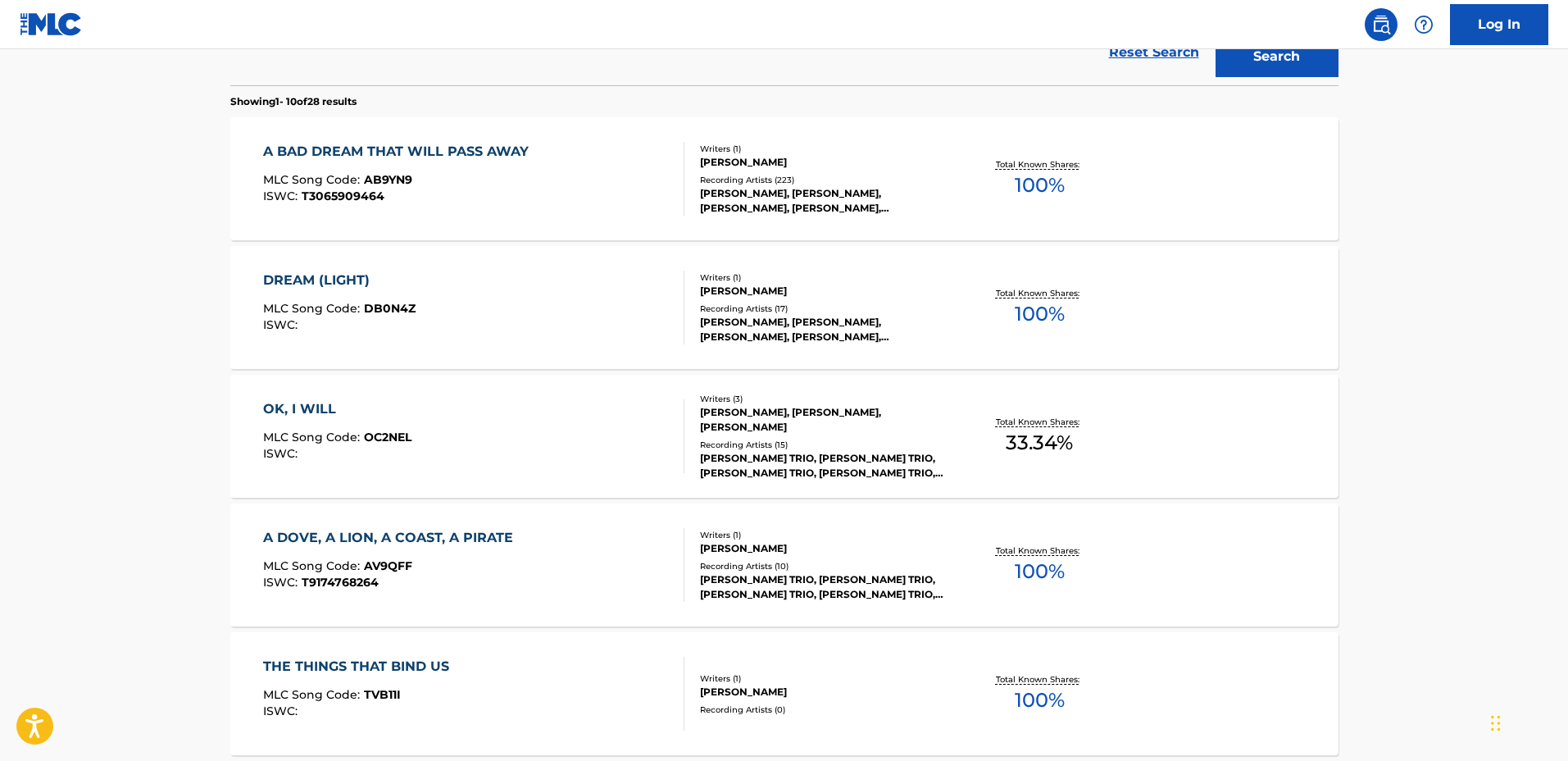
scroll to position [615, 0]
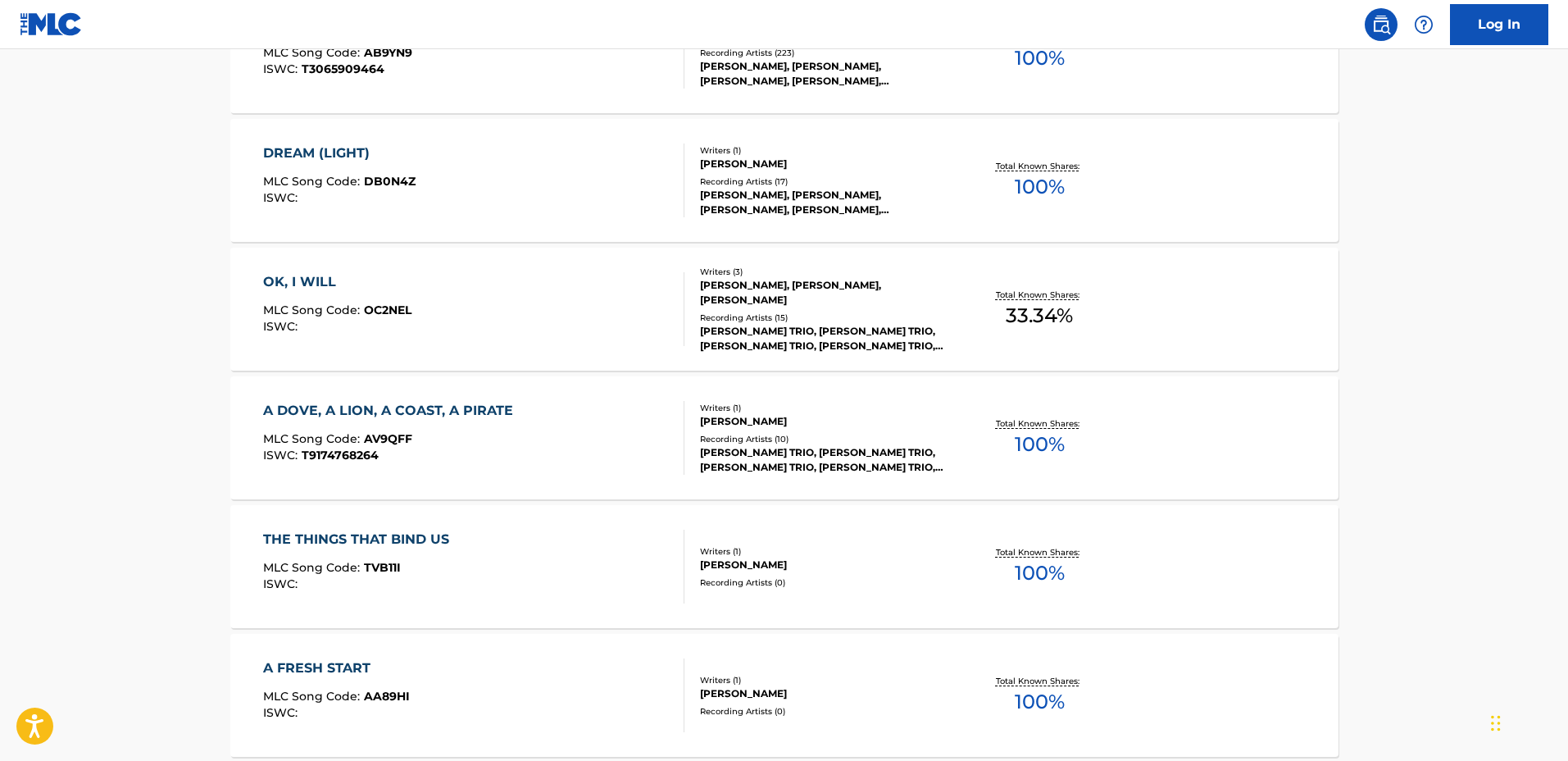
click at [571, 305] on div "OK, I WILL MLC Song Code : OC2NEL ISWC :" at bounding box center [474, 309] width 421 height 74
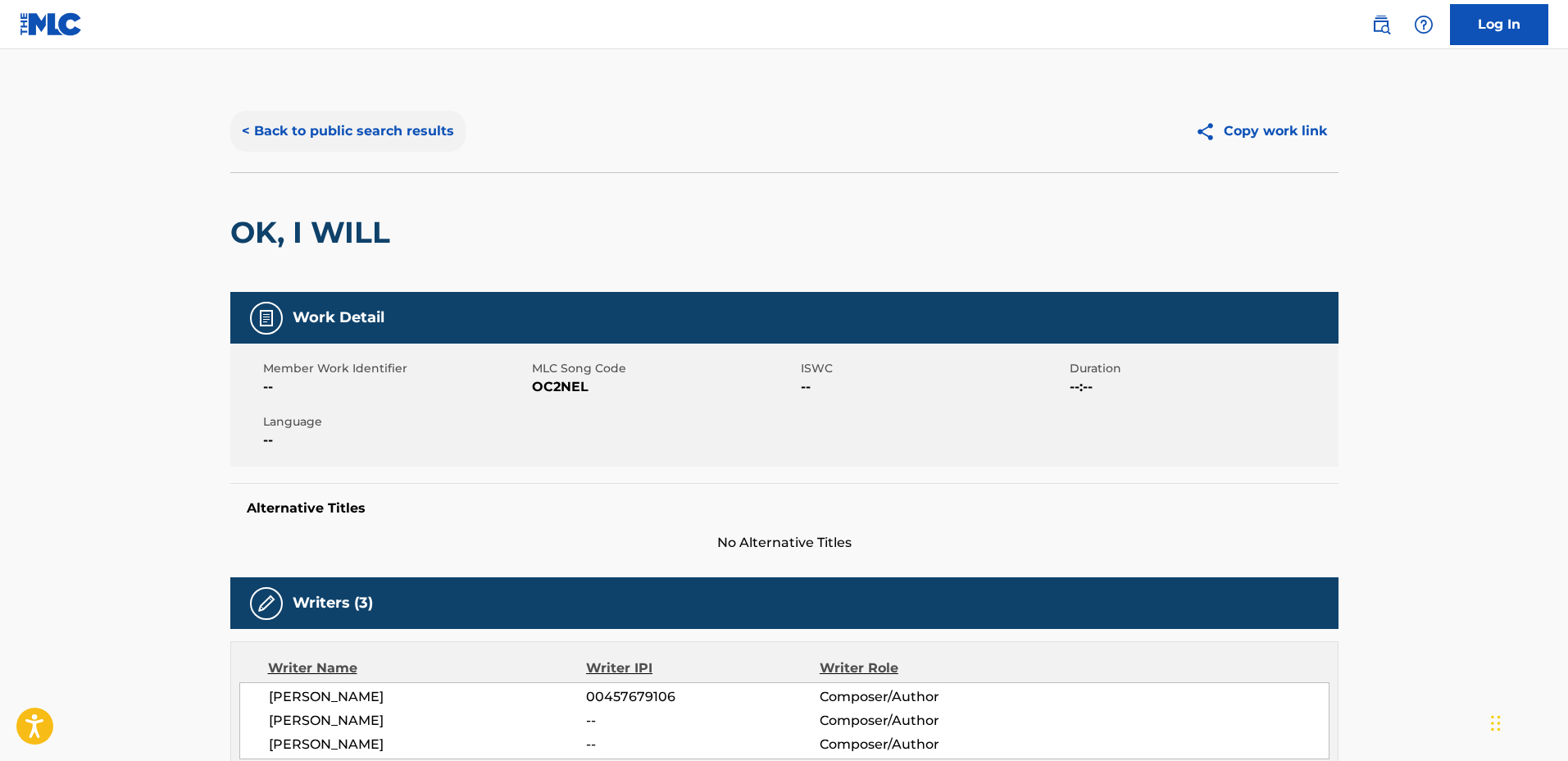
click at [380, 135] on button "< Back to public search results" at bounding box center [347, 131] width 235 height 41
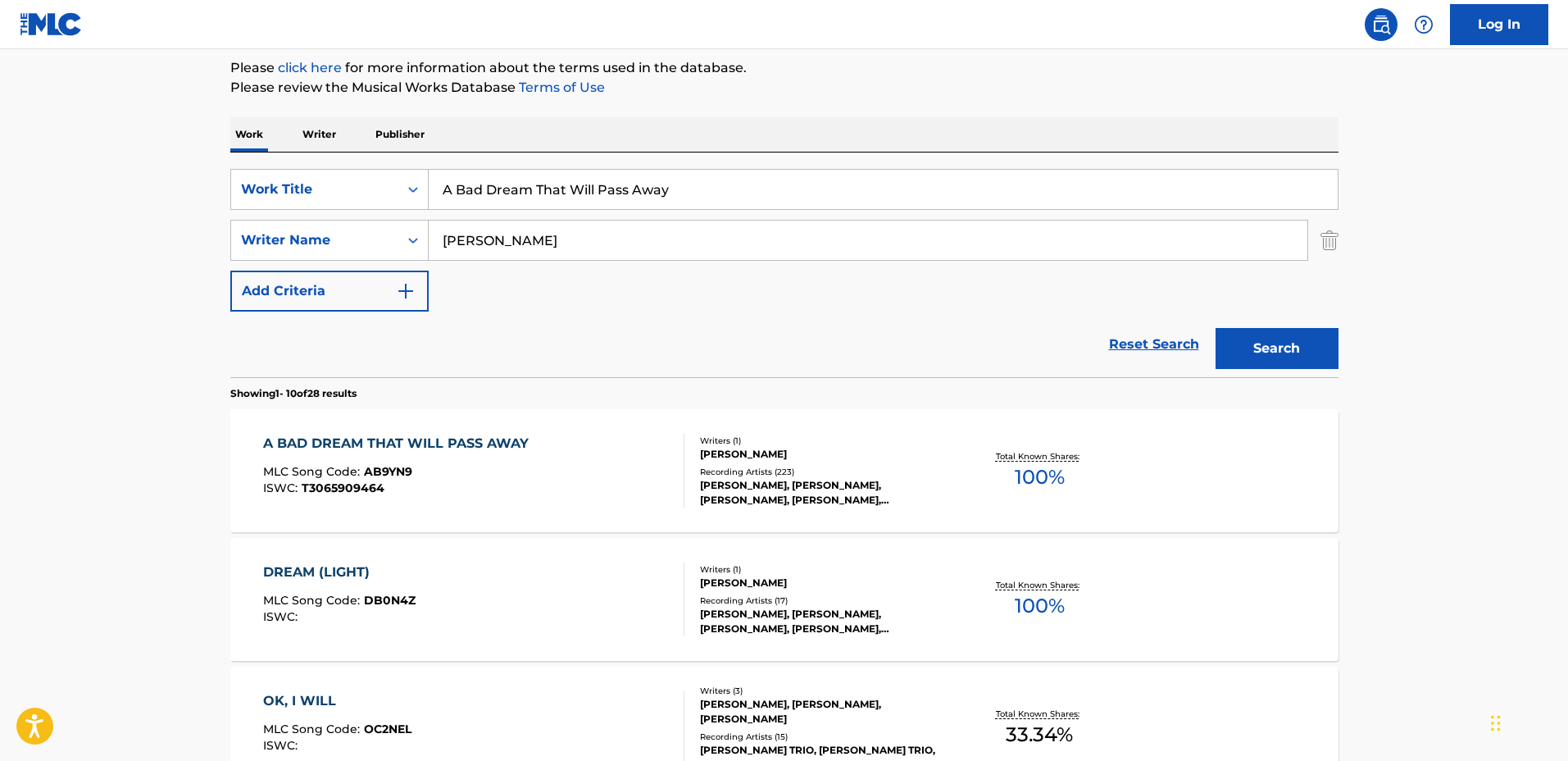
scroll to position [102, 0]
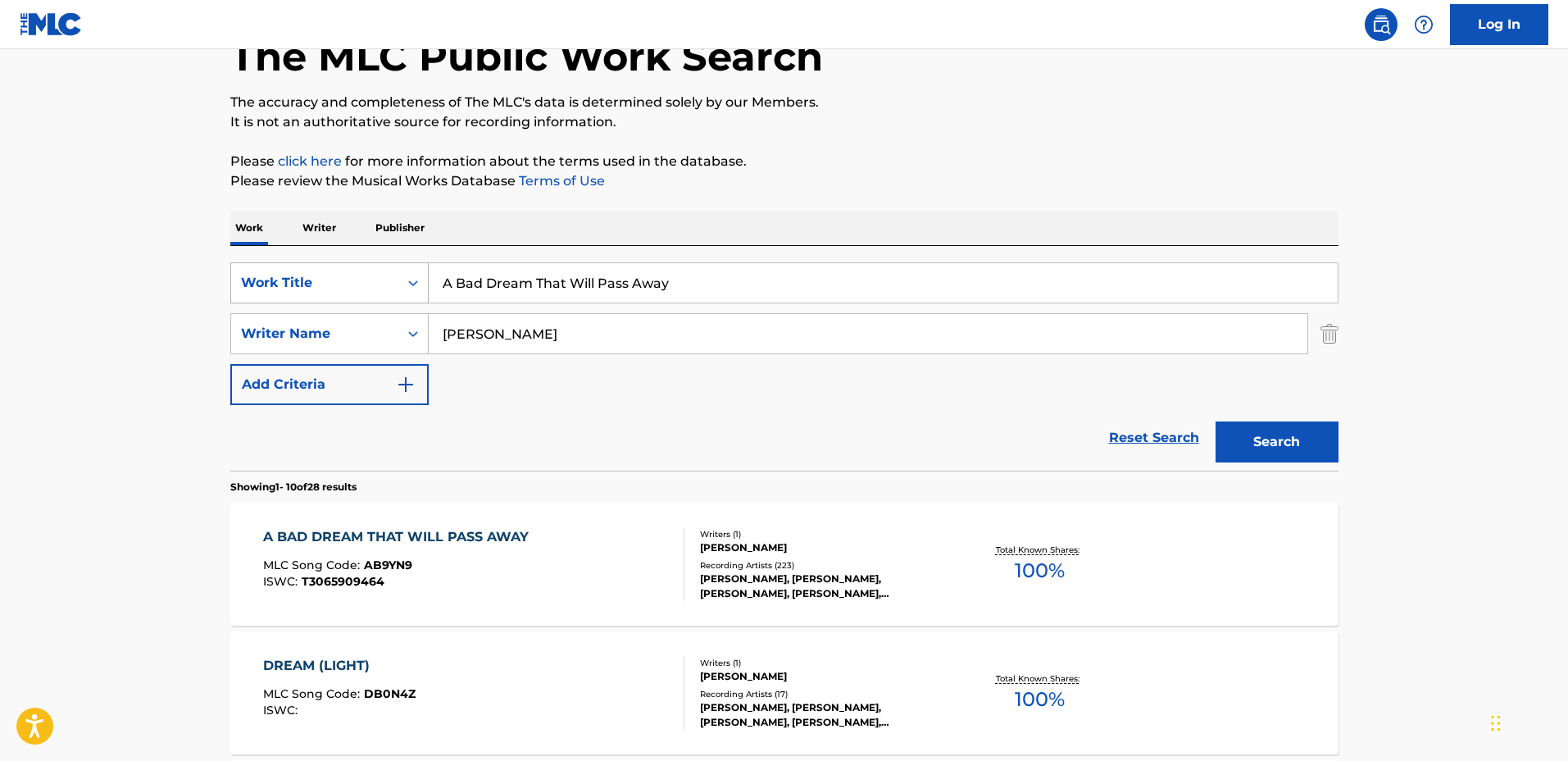
drag, startPoint x: 532, startPoint y: 270, endPoint x: 281, endPoint y: 262, distance: 251.1
click at [281, 263] on div "SearchWithCriteriabe80dc49-96eb-4e41-b949-f80cb1cb4a9a Work Title A Bad Dream T…" at bounding box center [784, 283] width 1108 height 41
type input "Island II"
drag, startPoint x: 490, startPoint y: 324, endPoint x: 367, endPoint y: 316, distance: 123.3
click at [361, 316] on div "SearchWithCriteria60ce3be3-da3d-46d5-856e-63e177c7b46e Writer Name Luke Howard" at bounding box center [784, 334] width 1108 height 41
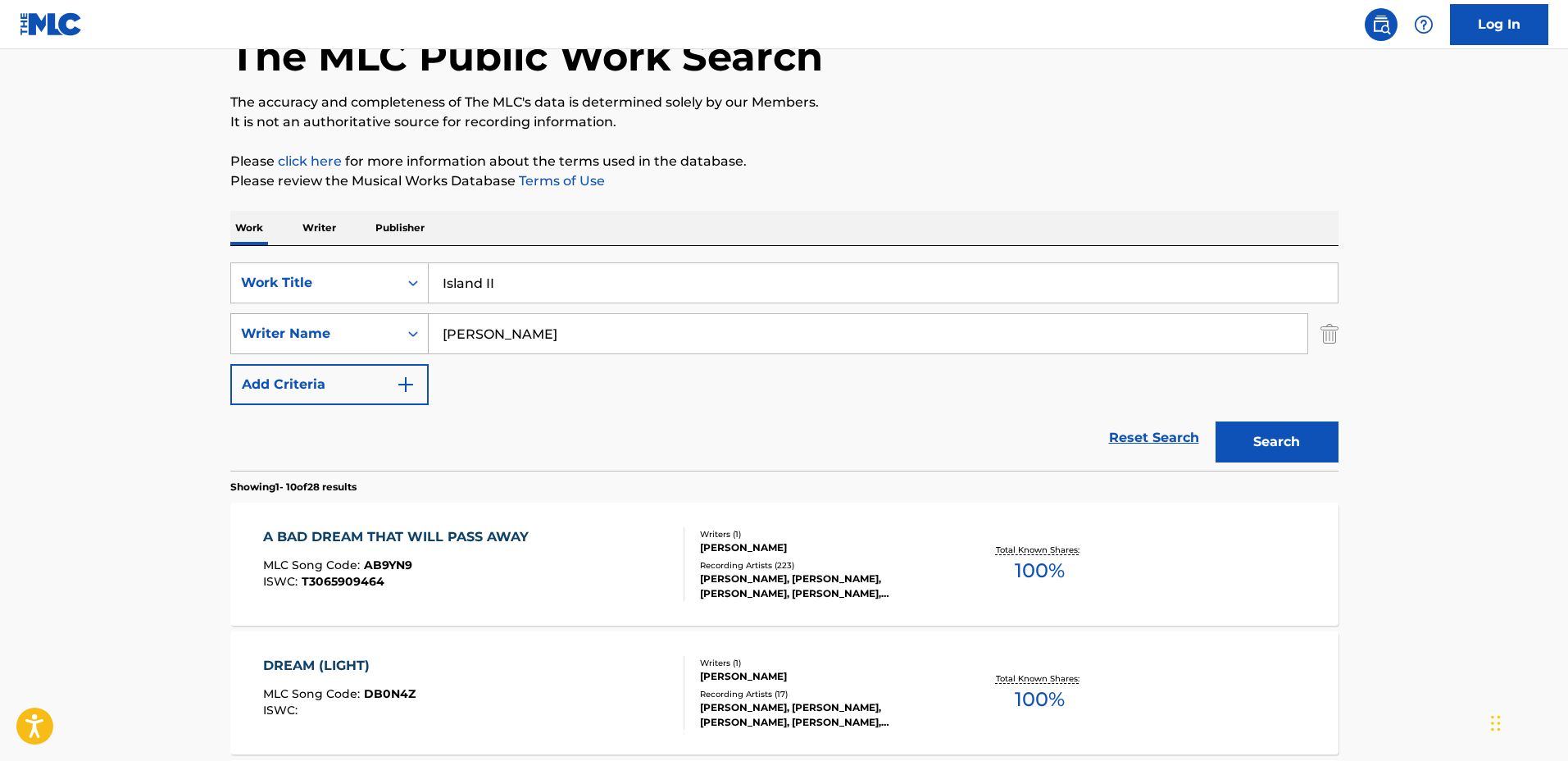
click at [1215, 421] on button "Search" at bounding box center [1276, 442] width 123 height 41
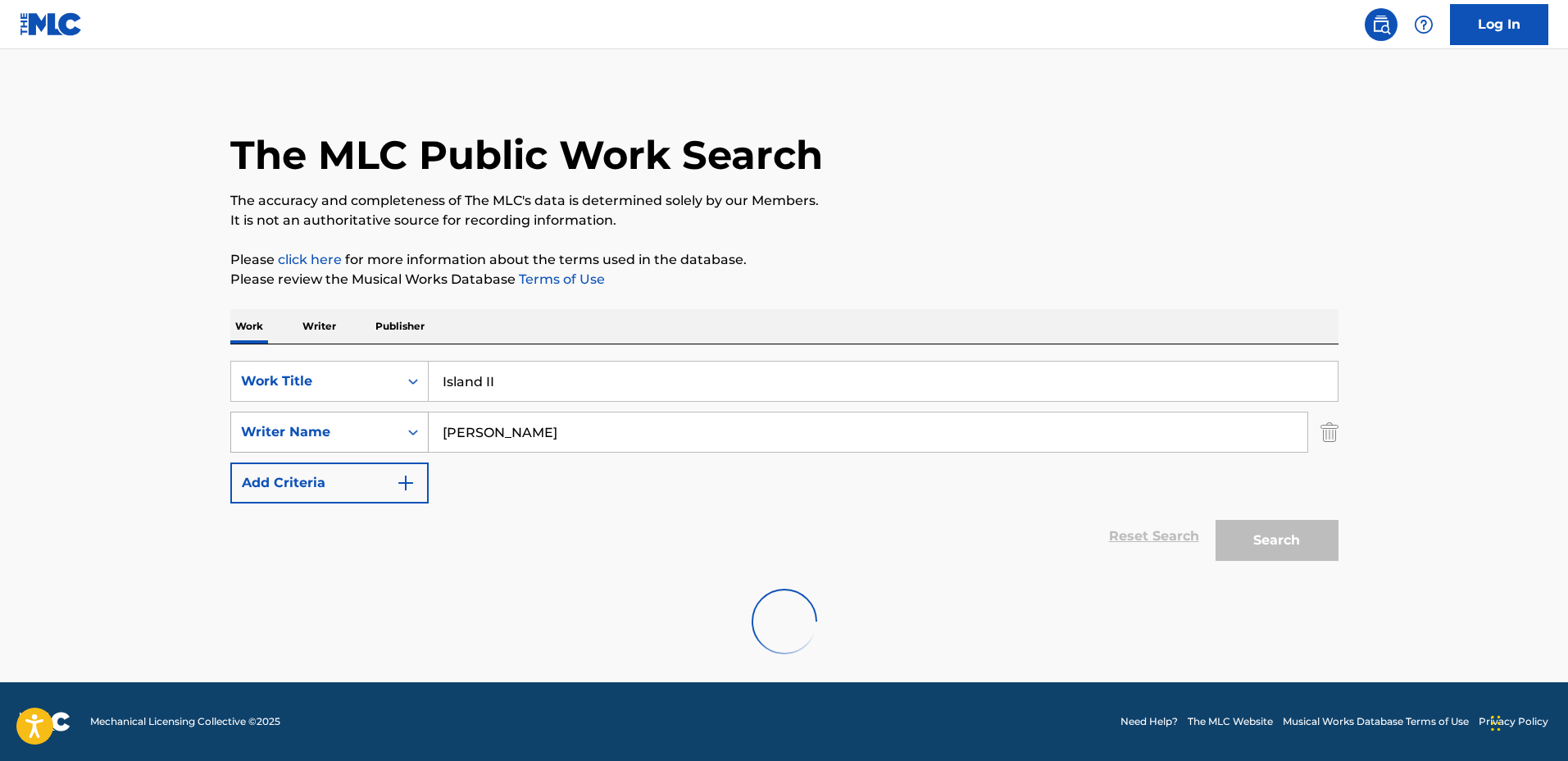
scroll to position [0, 0]
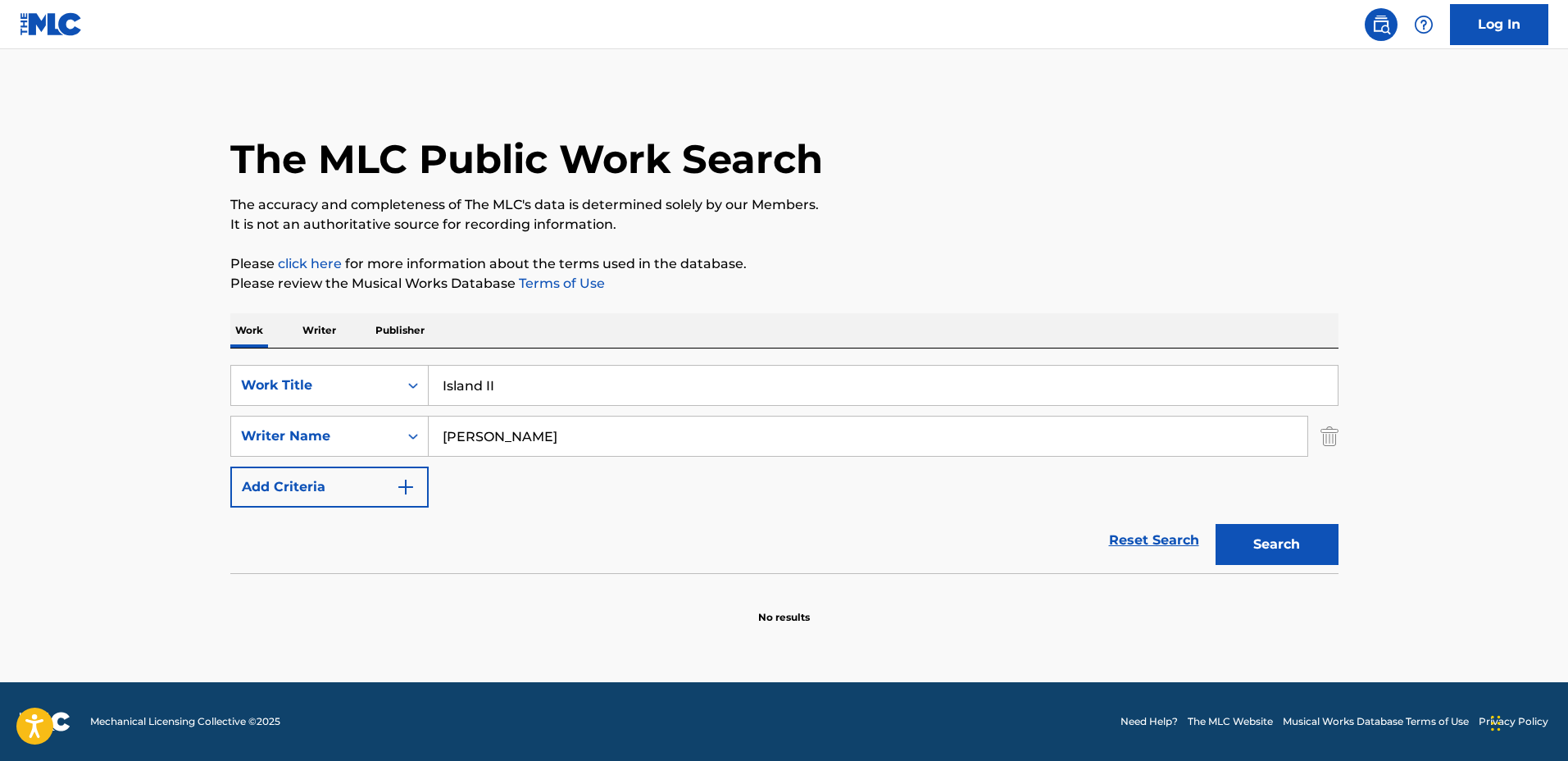
click at [598, 439] on input "Olivia Belli" at bounding box center [868, 436] width 879 height 39
click at [1215, 524] on button "Search" at bounding box center [1276, 544] width 123 height 41
drag, startPoint x: 548, startPoint y: 438, endPoint x: 468, endPoint y: 420, distance: 82.0
click at [469, 421] on input "Olivia Belil" at bounding box center [868, 436] width 879 height 39
type input "O"
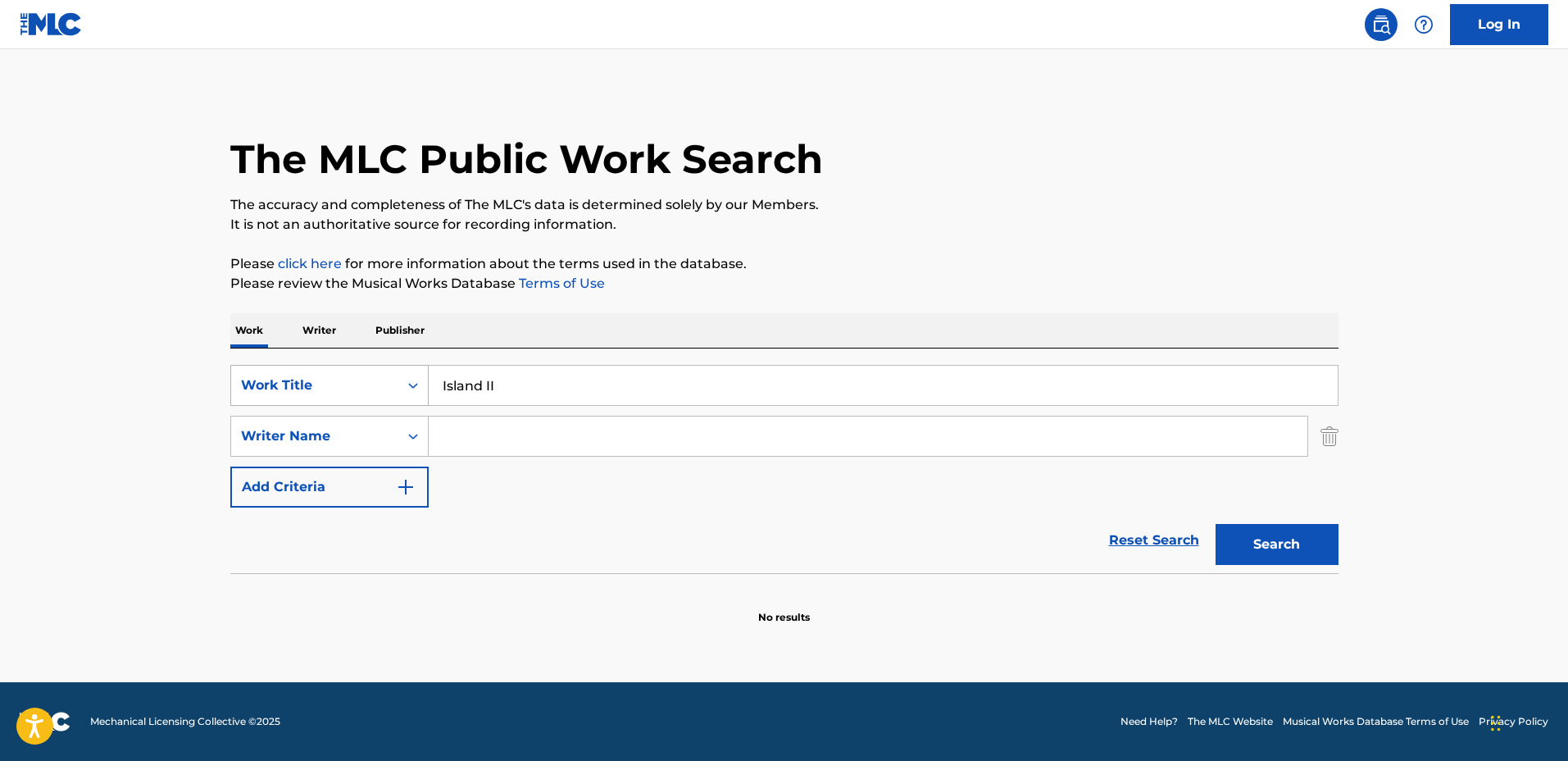
drag, startPoint x: 649, startPoint y: 378, endPoint x: 321, endPoint y: 370, distance: 328.1
click at [321, 370] on div "SearchWithCriteriabe80dc49-96eb-4e41-b949-f80cb1cb4a9a Work Title Island II" at bounding box center [784, 385] width 1108 height 41
type input "Bylur"
click at [538, 425] on input "Search Form" at bounding box center [868, 436] width 879 height 39
type input "Eydis Evensen"
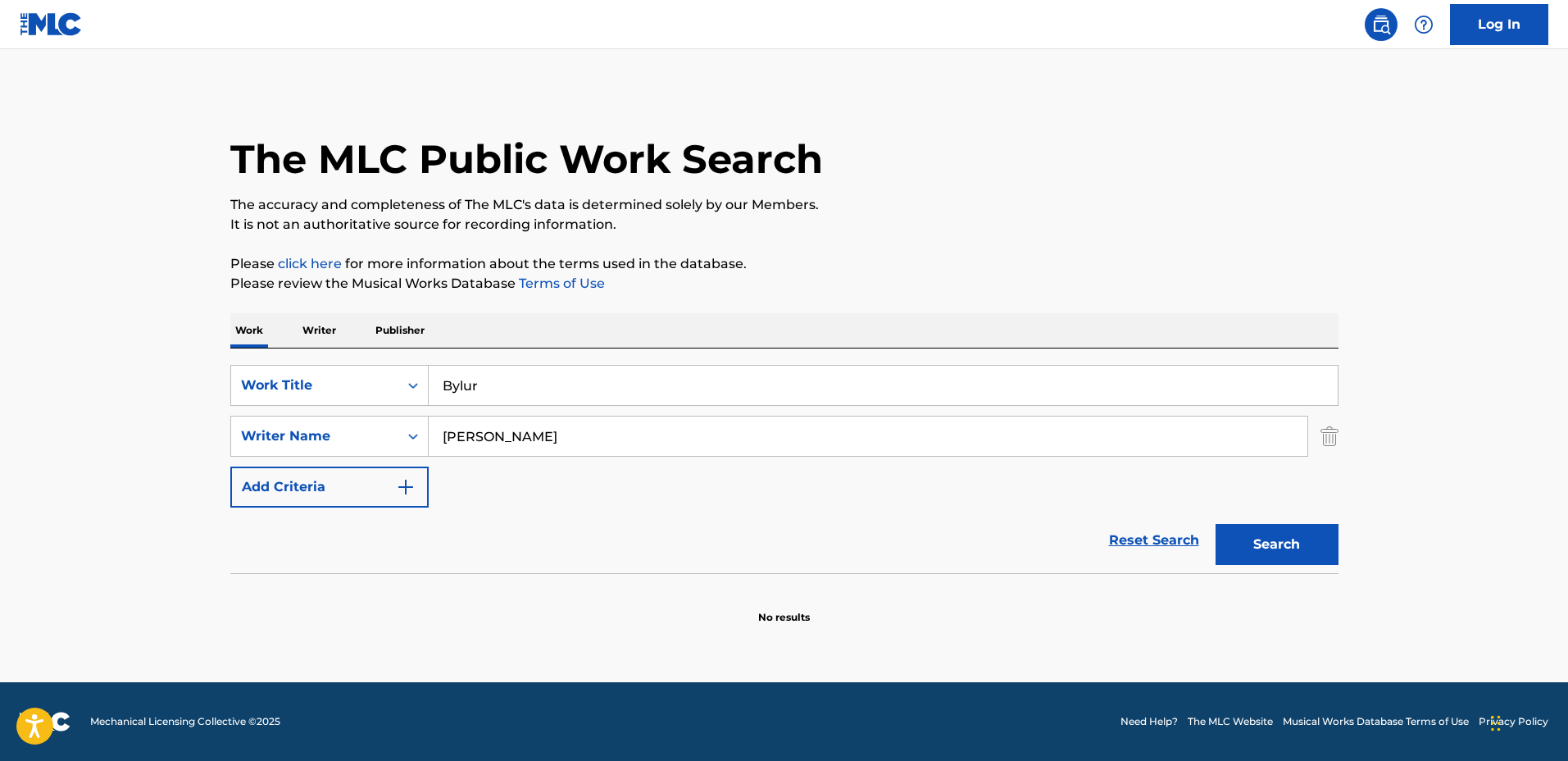
click at [1215, 524] on button "Search" at bounding box center [1276, 544] width 123 height 41
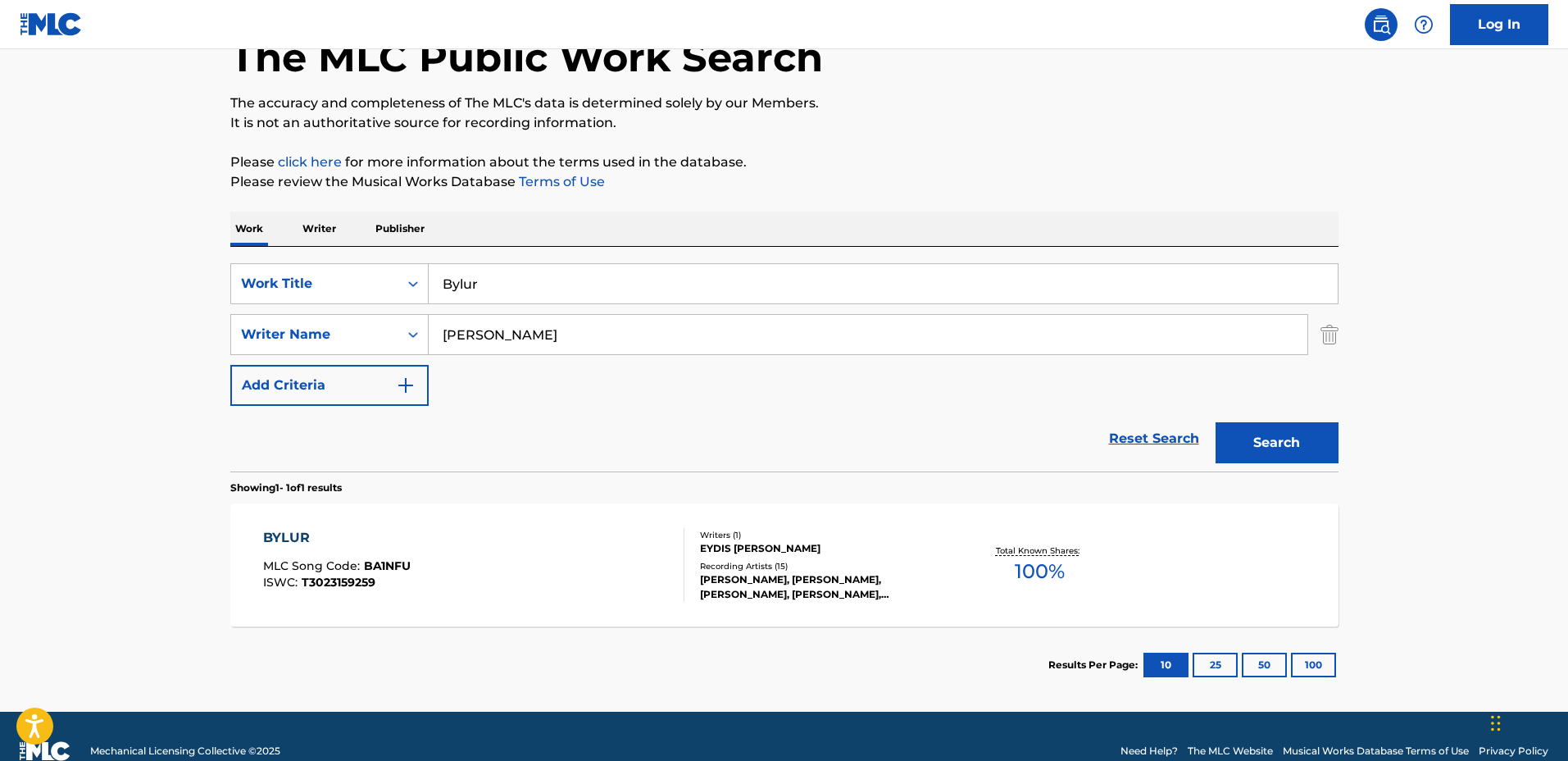
scroll to position [131, 0]
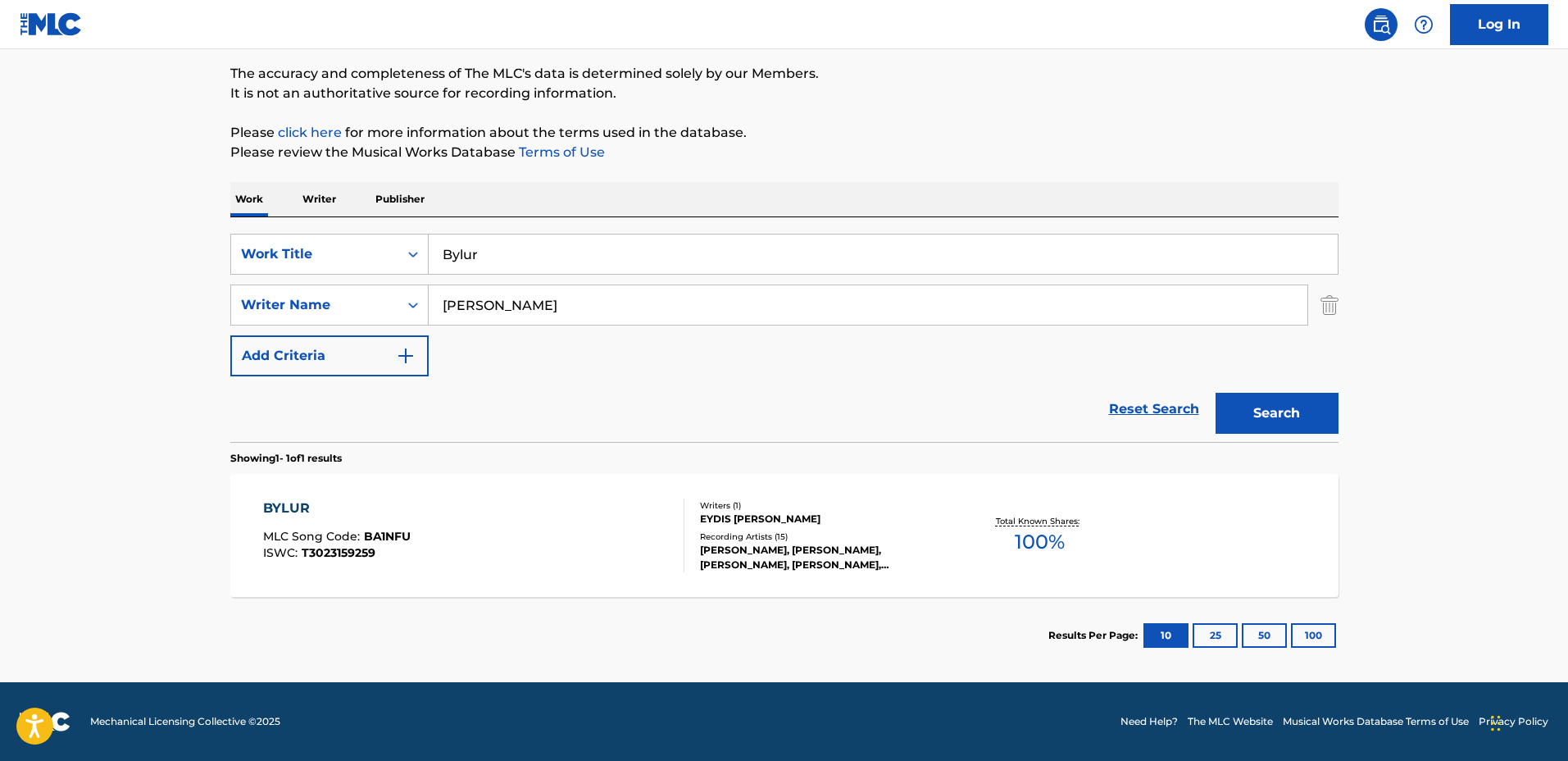
click at [953, 541] on div "Total Known Shares: 100 %" at bounding box center [1039, 536] width 184 height 50
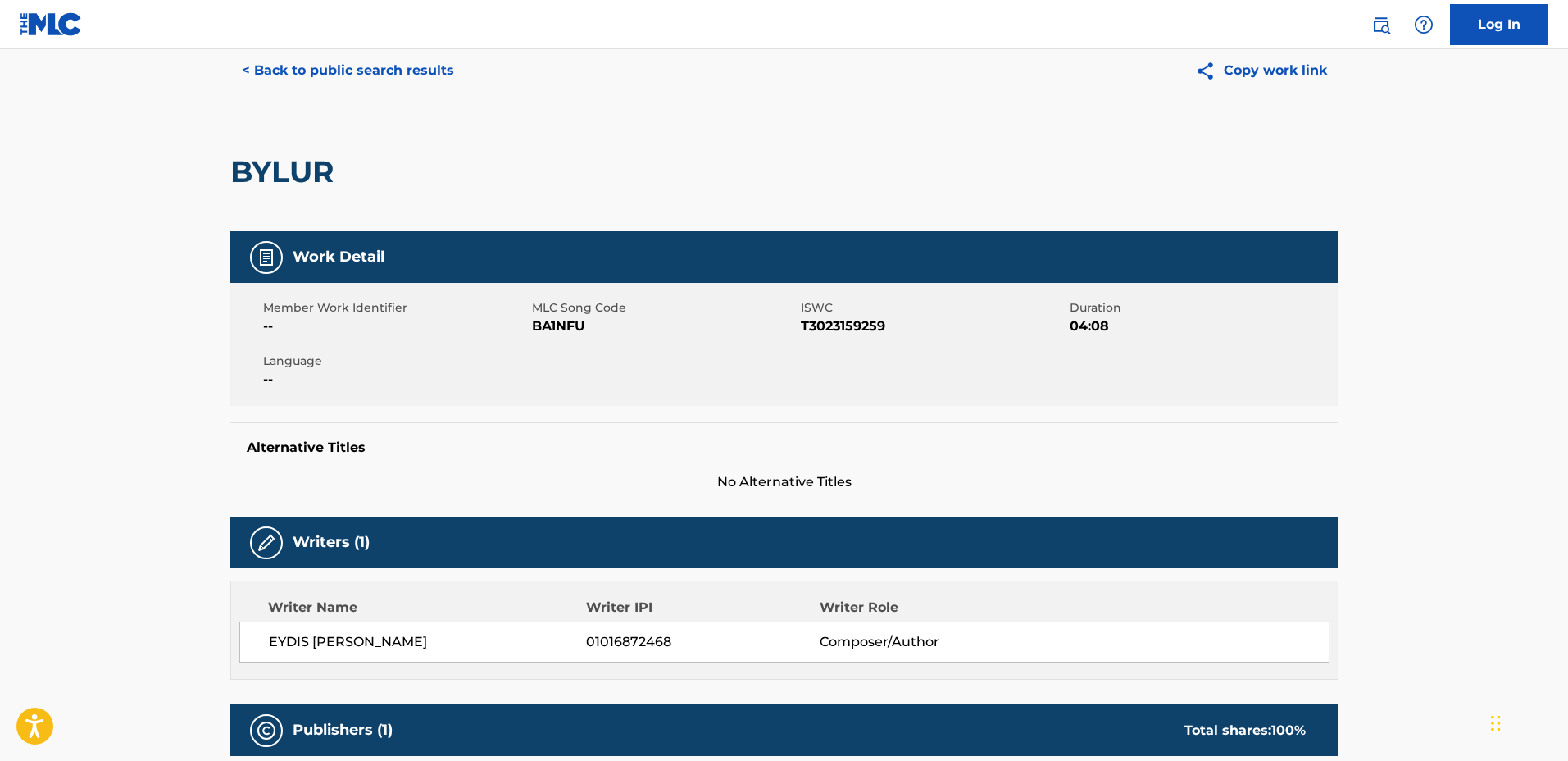
scroll to position [55, 0]
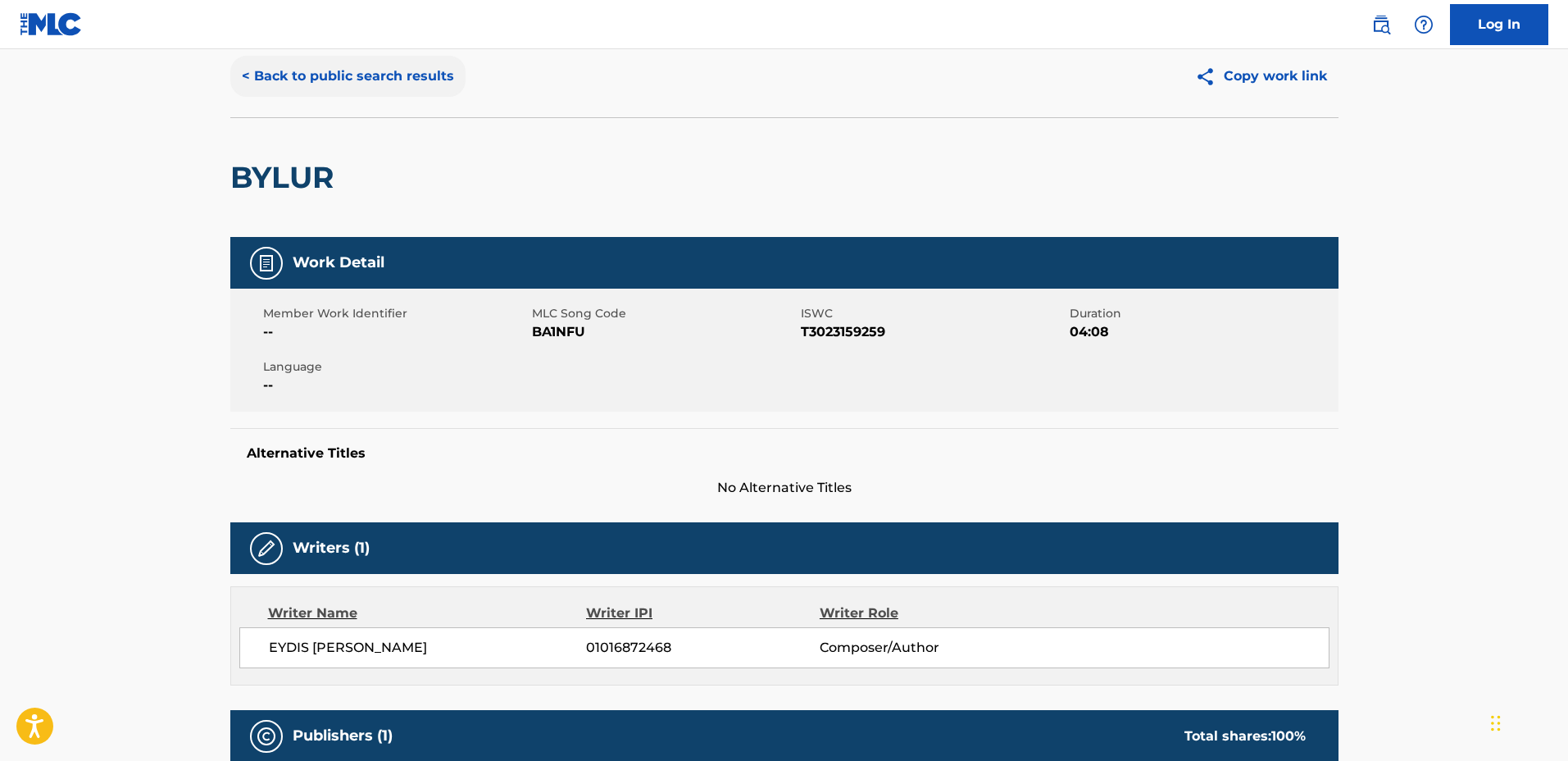
click at [350, 81] on button "< Back to public search results" at bounding box center [347, 76] width 235 height 41
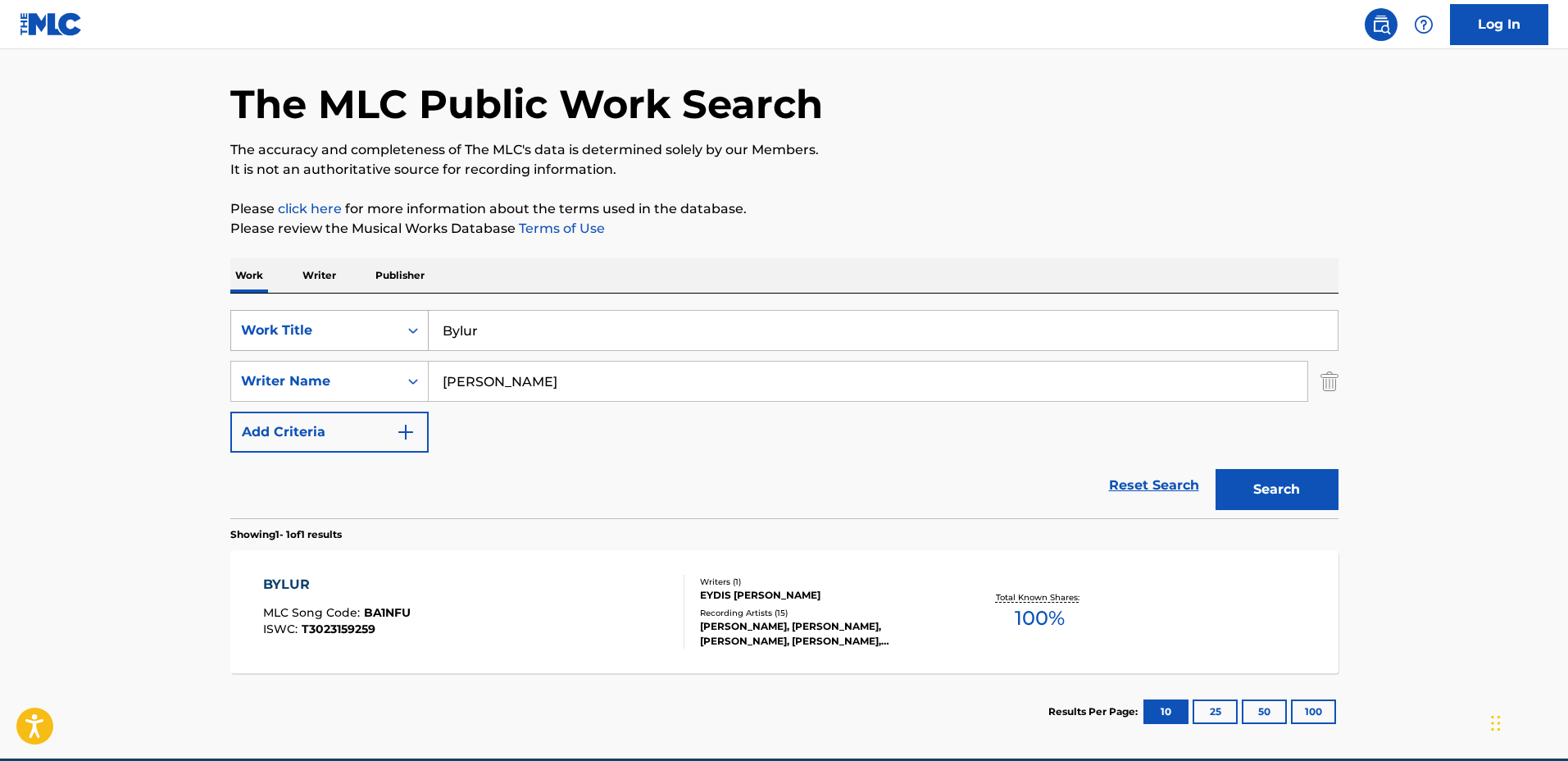
drag, startPoint x: 462, startPoint y: 312, endPoint x: 316, endPoint y: 310, distance: 146.0
click at [300, 305] on div "SearchWithCriteriabe80dc49-96eb-4e41-b949-f80cb1cb4a9a Work Title Bylur SearchW…" at bounding box center [784, 406] width 1108 height 224
type input "fields of forever - sleep rework"
drag, startPoint x: 599, startPoint y: 389, endPoint x: 293, endPoint y: 358, distance: 307.6
click at [289, 358] on div "SearchWithCriteriabe80dc49-96eb-4e41-b949-f80cb1cb4a9a Work Title fields of for…" at bounding box center [784, 381] width 1108 height 142
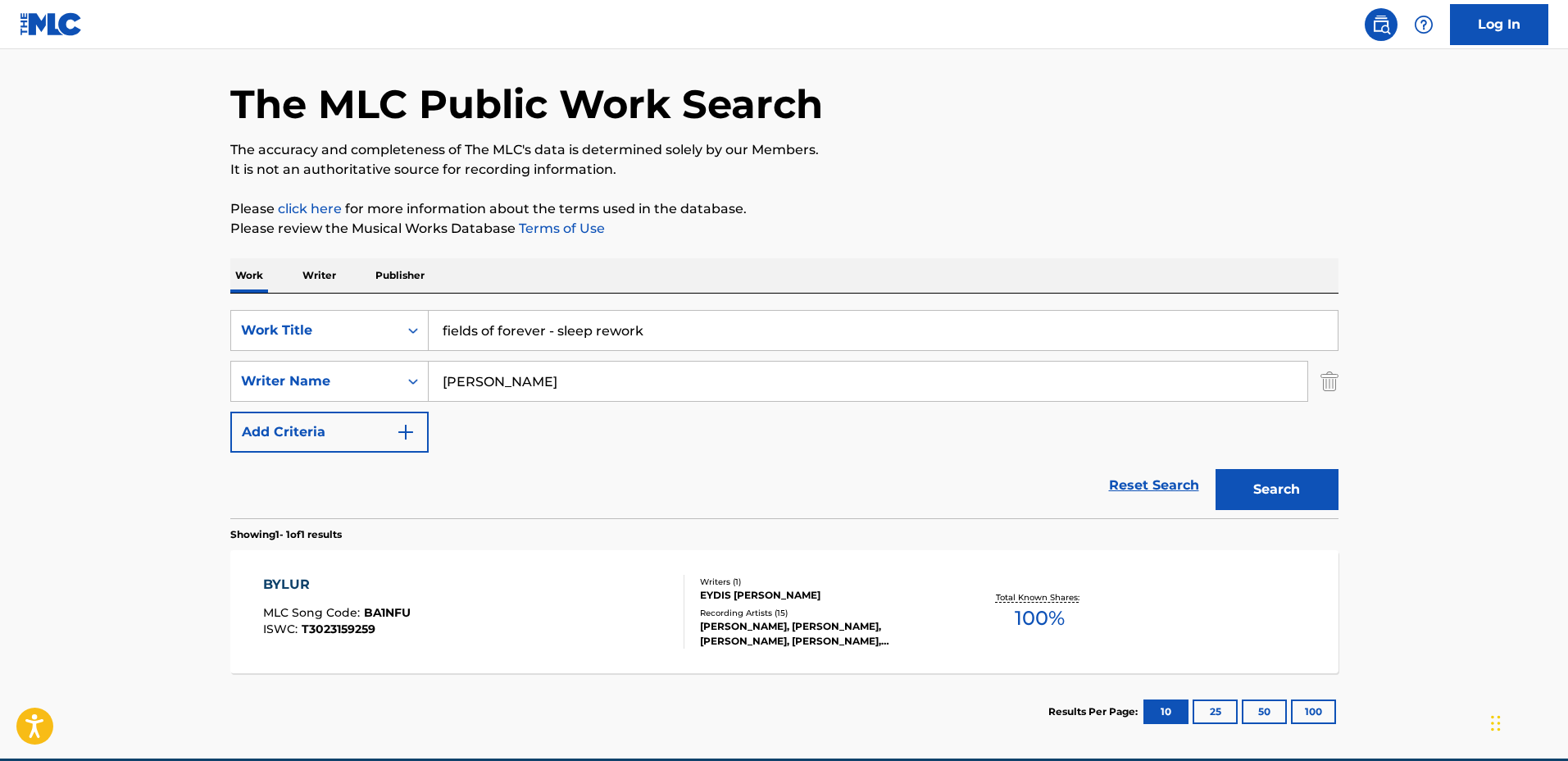
type input "Chad Lawson"
click at [1215, 469] on button "Search" at bounding box center [1276, 490] width 123 height 41
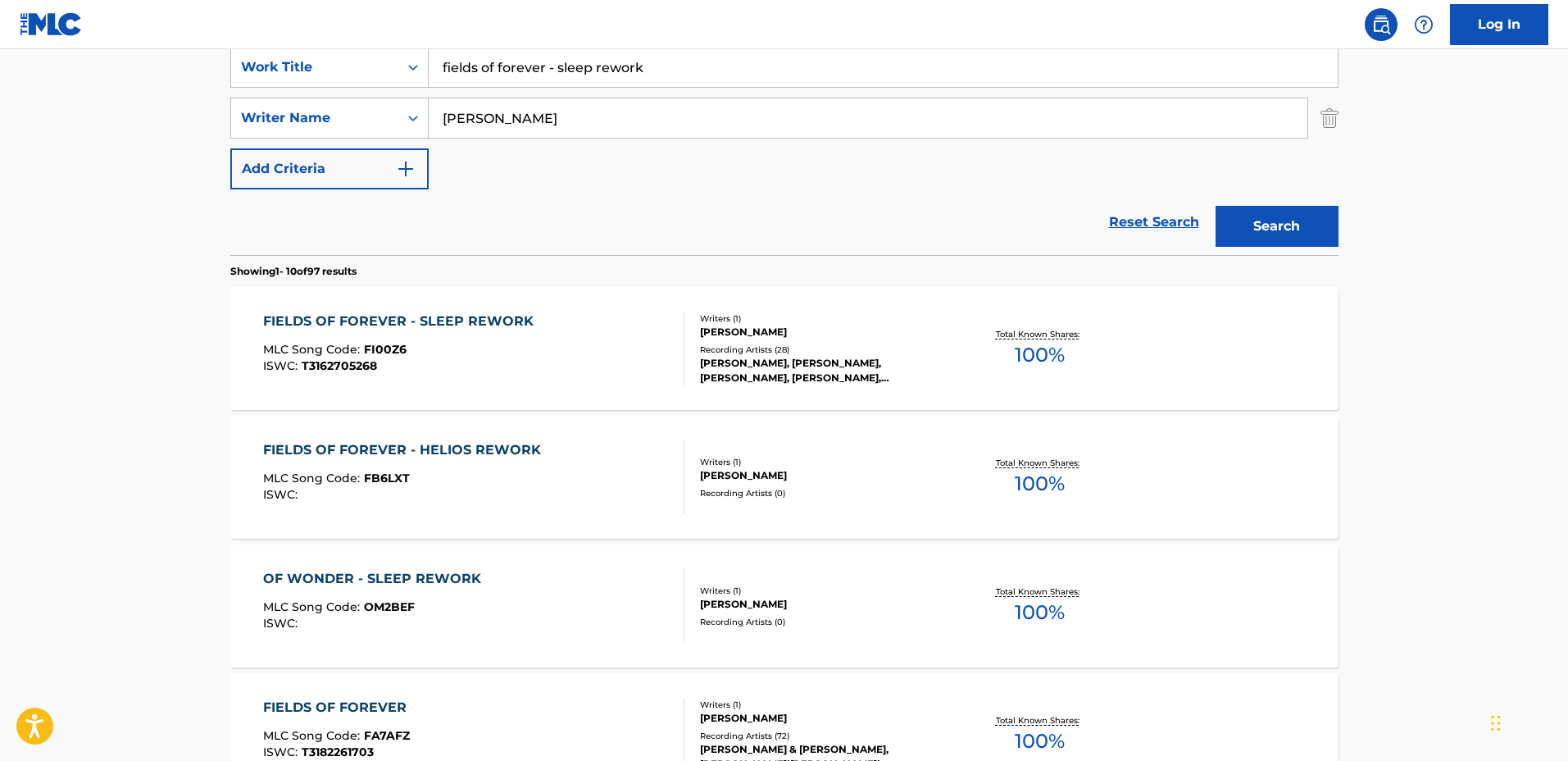
scroll to position [362, 0]
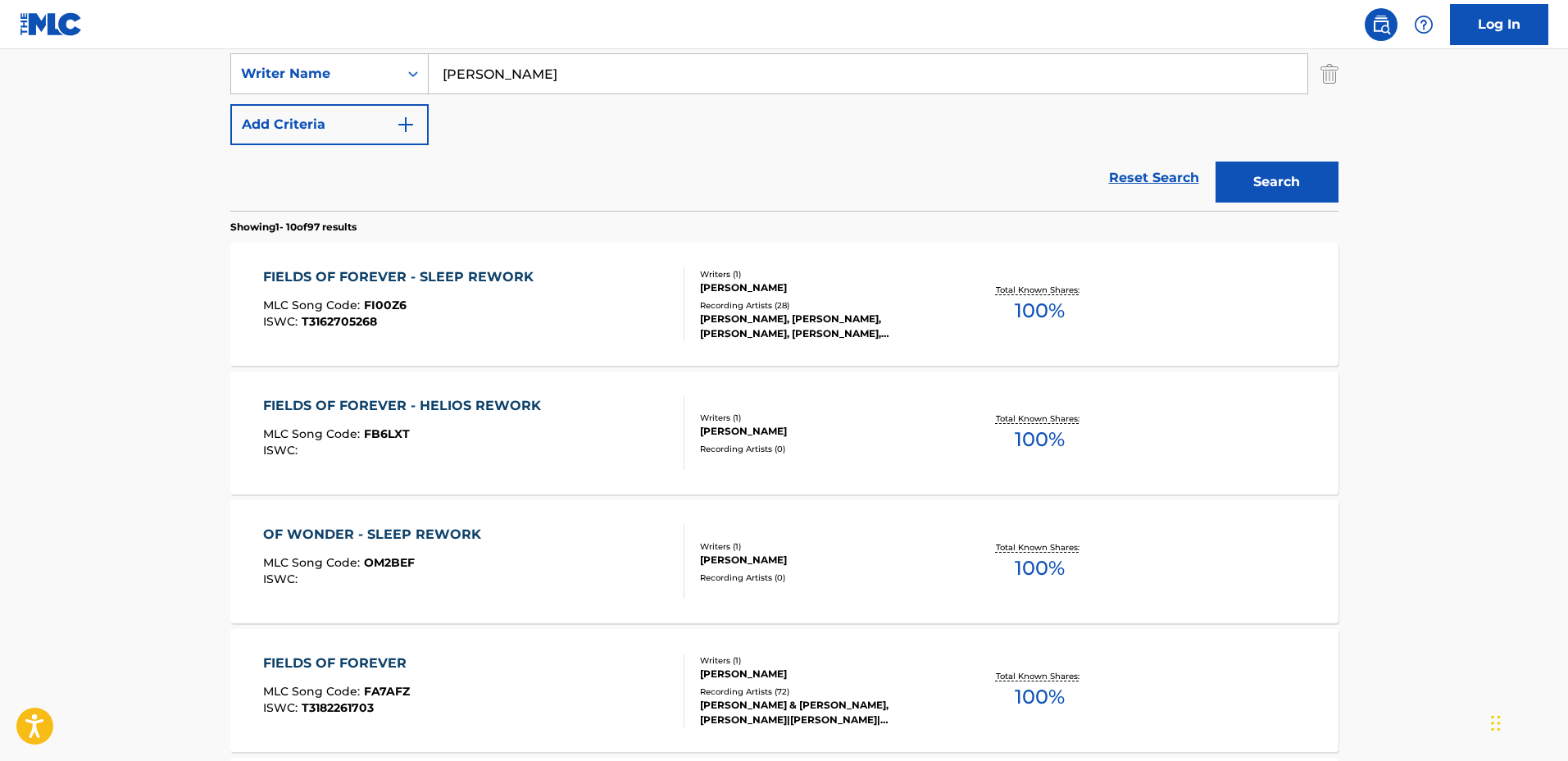
click at [931, 412] on div "Writers ( 1 )" at bounding box center [824, 418] width 248 height 13
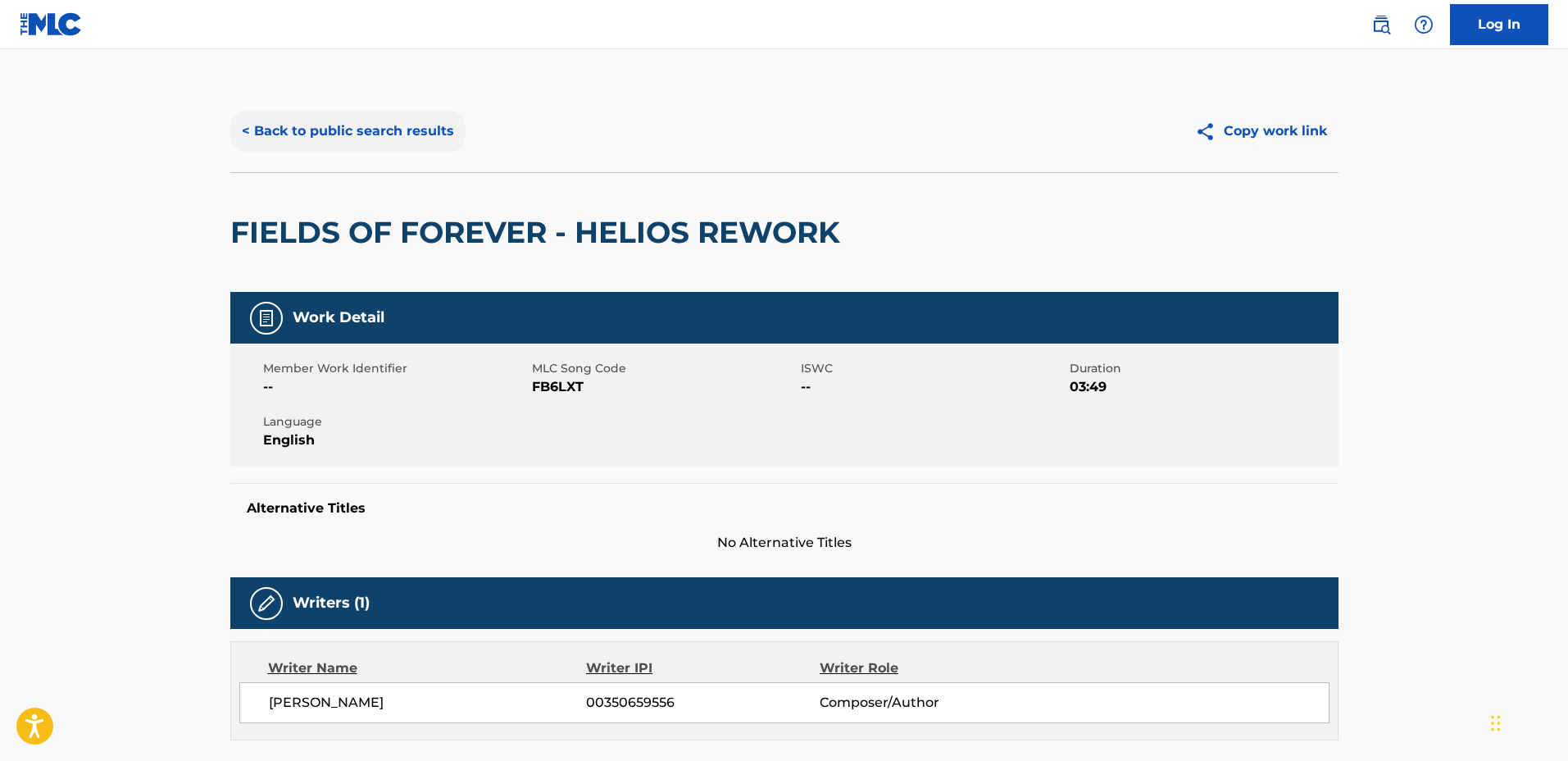
click at [435, 137] on button "< Back to public search results" at bounding box center [347, 131] width 235 height 41
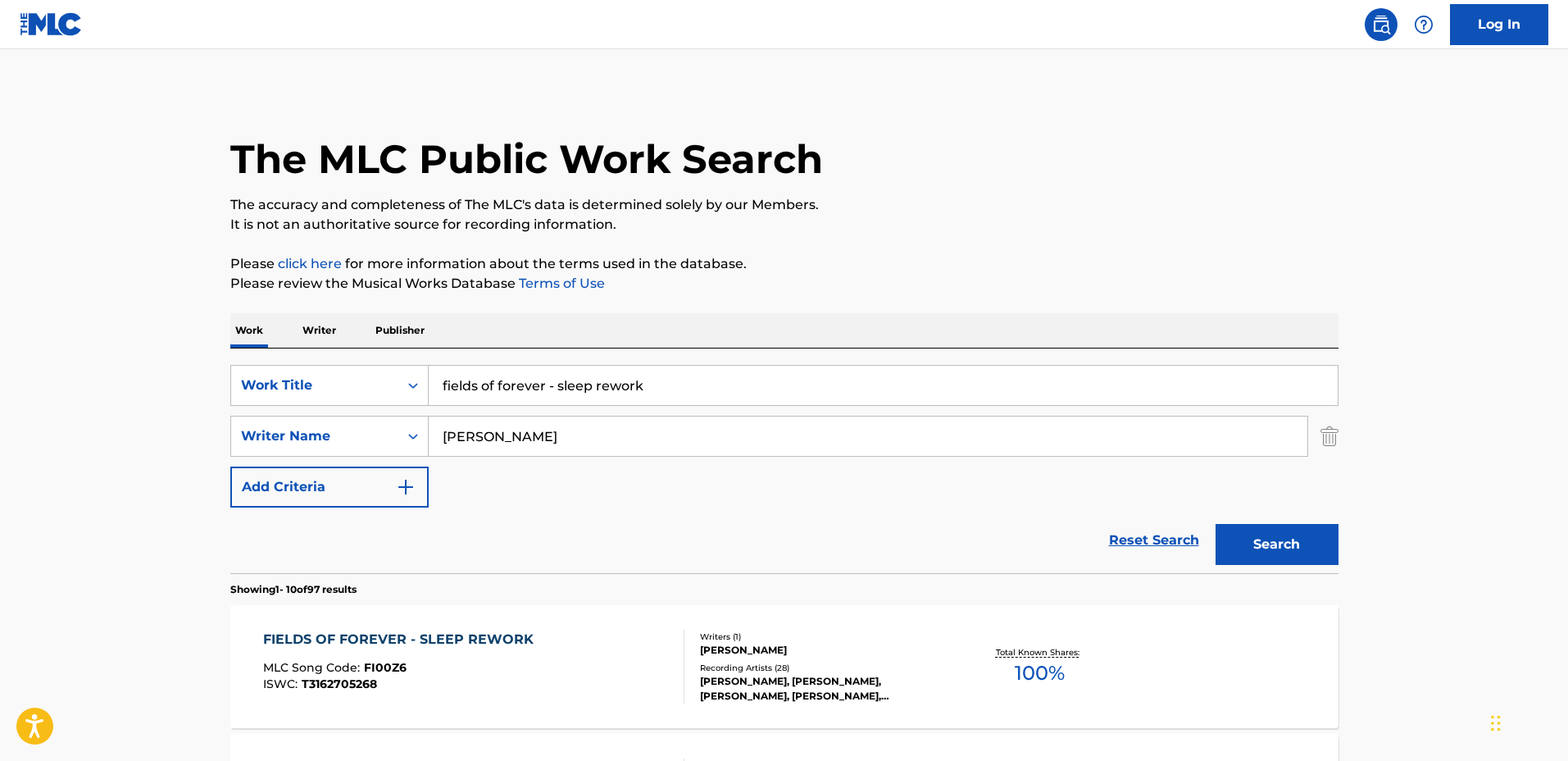
scroll to position [362, 0]
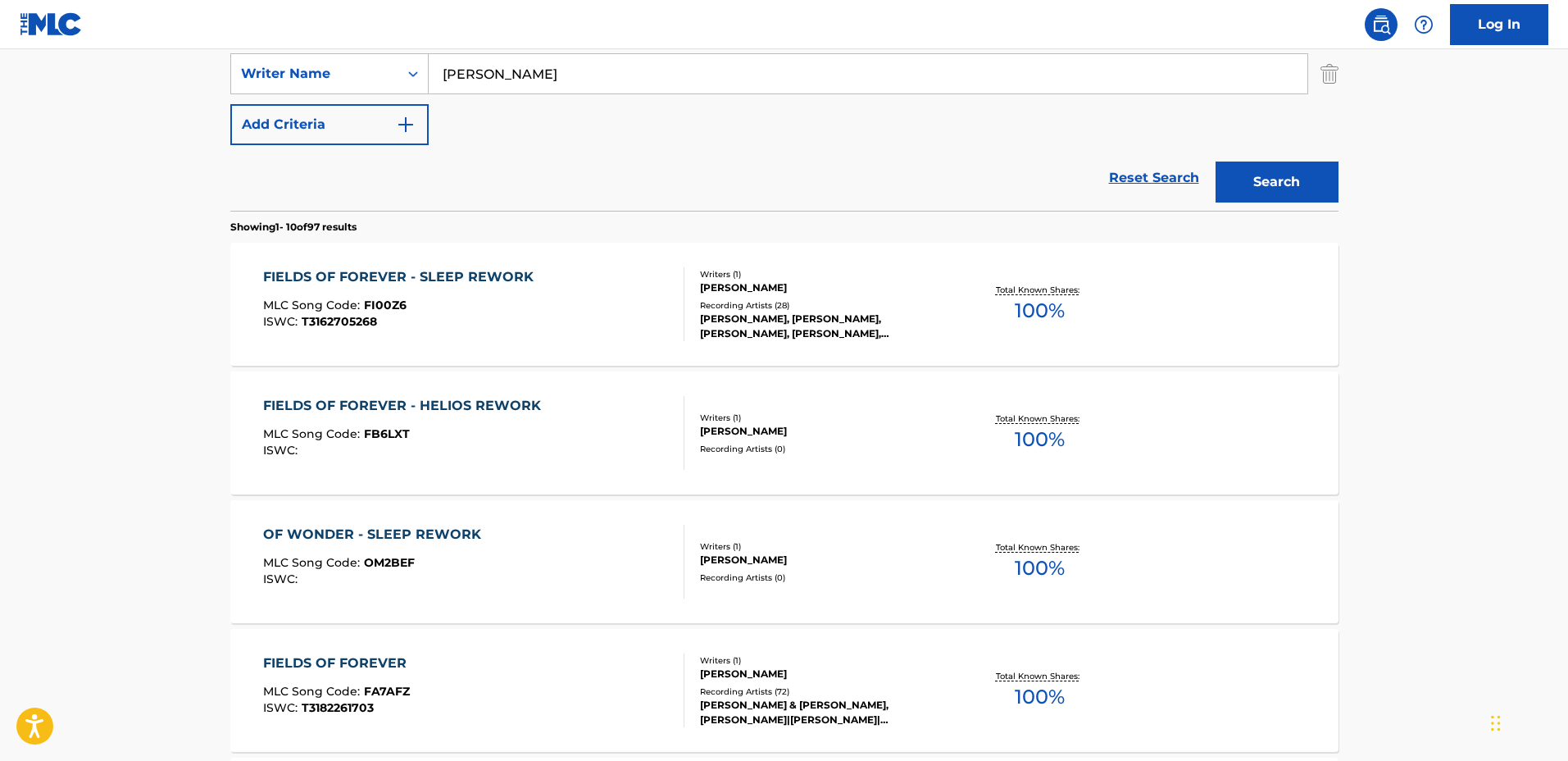
click at [541, 310] on div "FIELDS OF FOREVER - SLEEP REWORK MLC Song Code : FI00Z6 ISWC : T3162705268" at bounding box center [474, 304] width 421 height 74
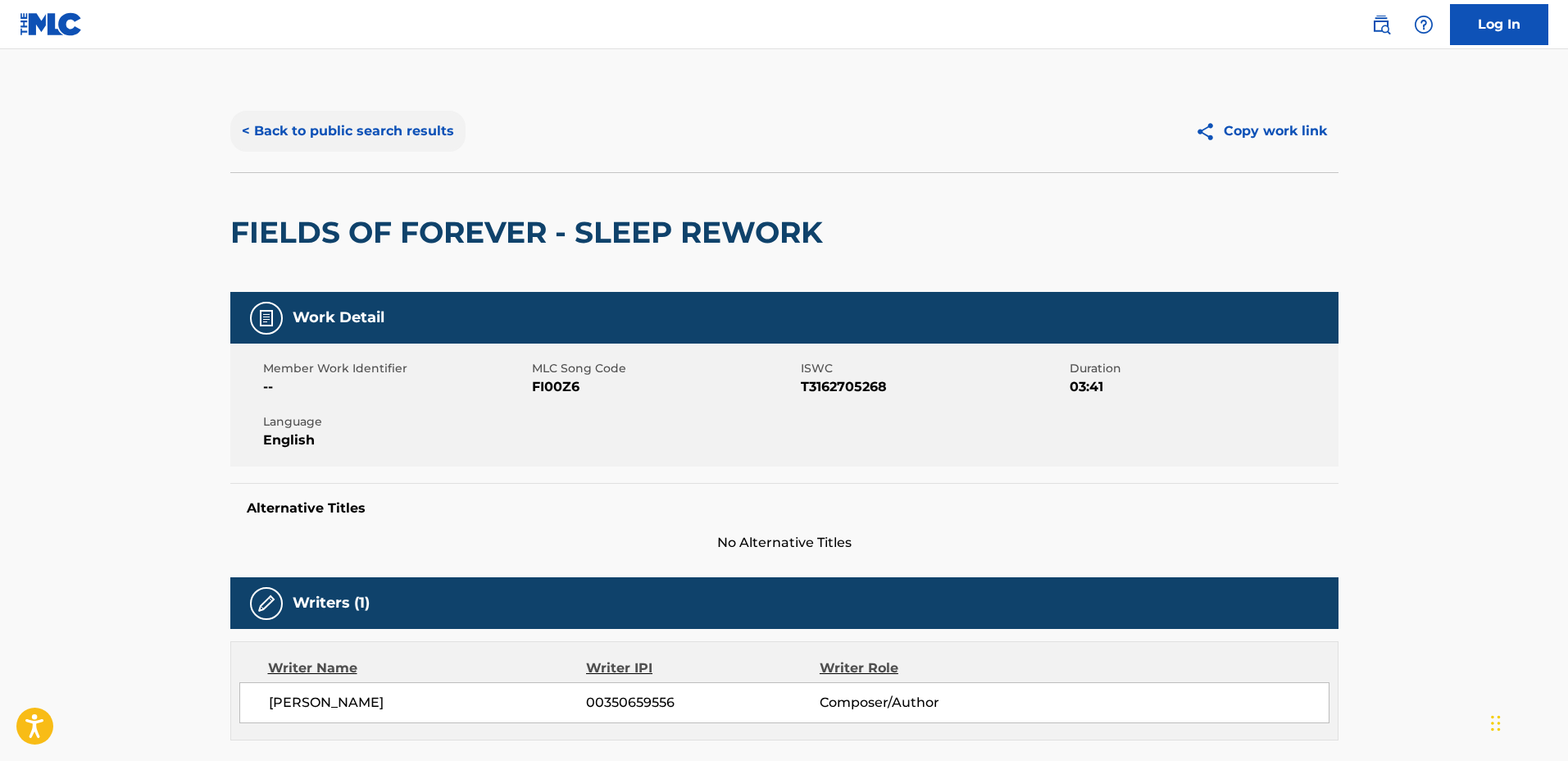
click at [408, 114] on button "< Back to public search results" at bounding box center [347, 131] width 235 height 41
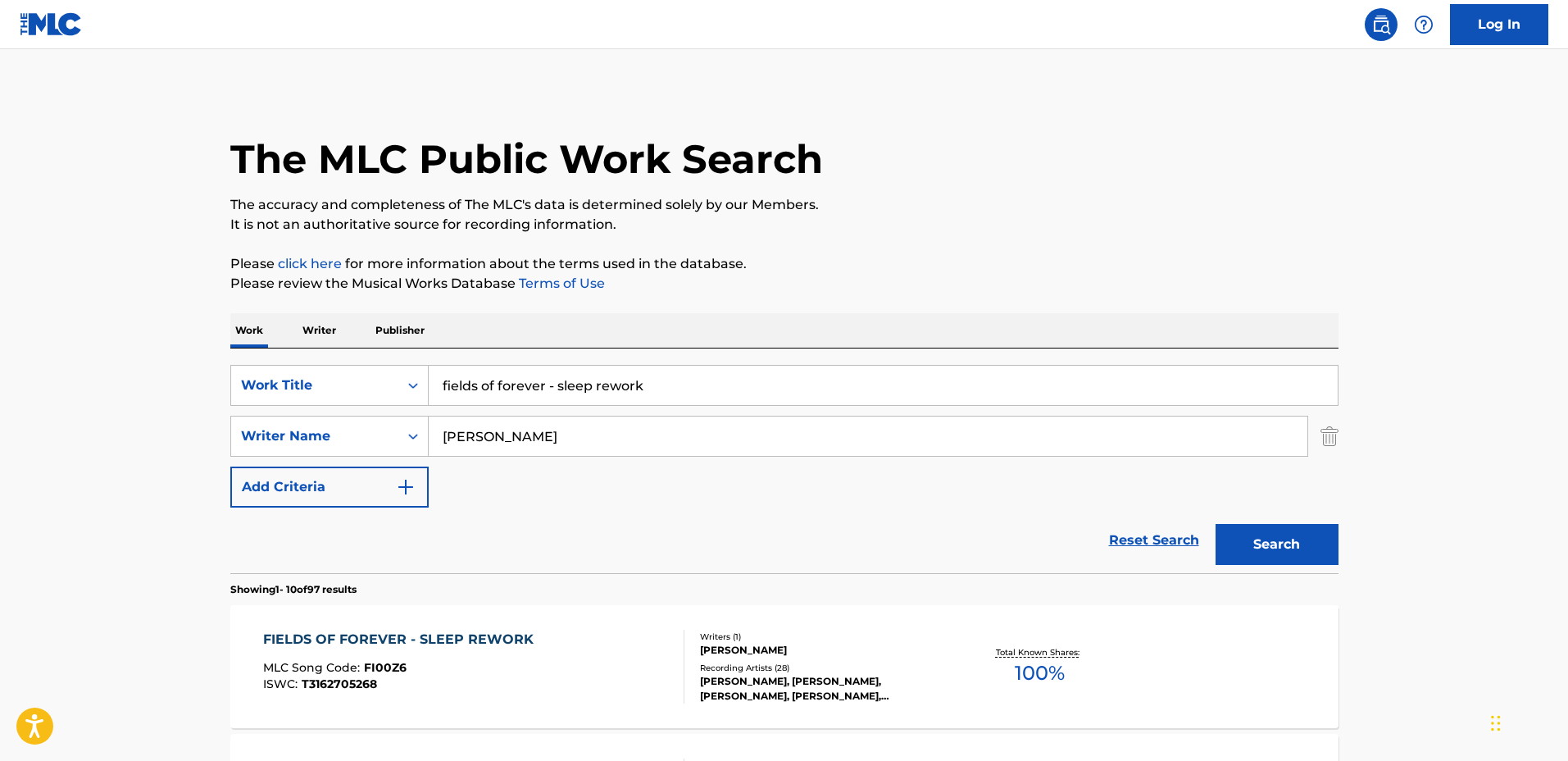
drag, startPoint x: 596, startPoint y: 367, endPoint x: 369, endPoint y: 356, distance: 227.3
click at [369, 356] on div "SearchWithCriteriabe80dc49-96eb-4e41-b949-f80cb1cb4a9a Work Title fields of for…" at bounding box center [784, 461] width 1108 height 224
type input "Quietly Quietly"
drag, startPoint x: 639, startPoint y: 426, endPoint x: 547, endPoint y: 445, distance: 93.9
click at [392, 434] on div "SearchWithCriteria60ce3be3-da3d-46d5-856e-63e177c7b46e Writer Name Chad Lawson" at bounding box center [784, 436] width 1108 height 41
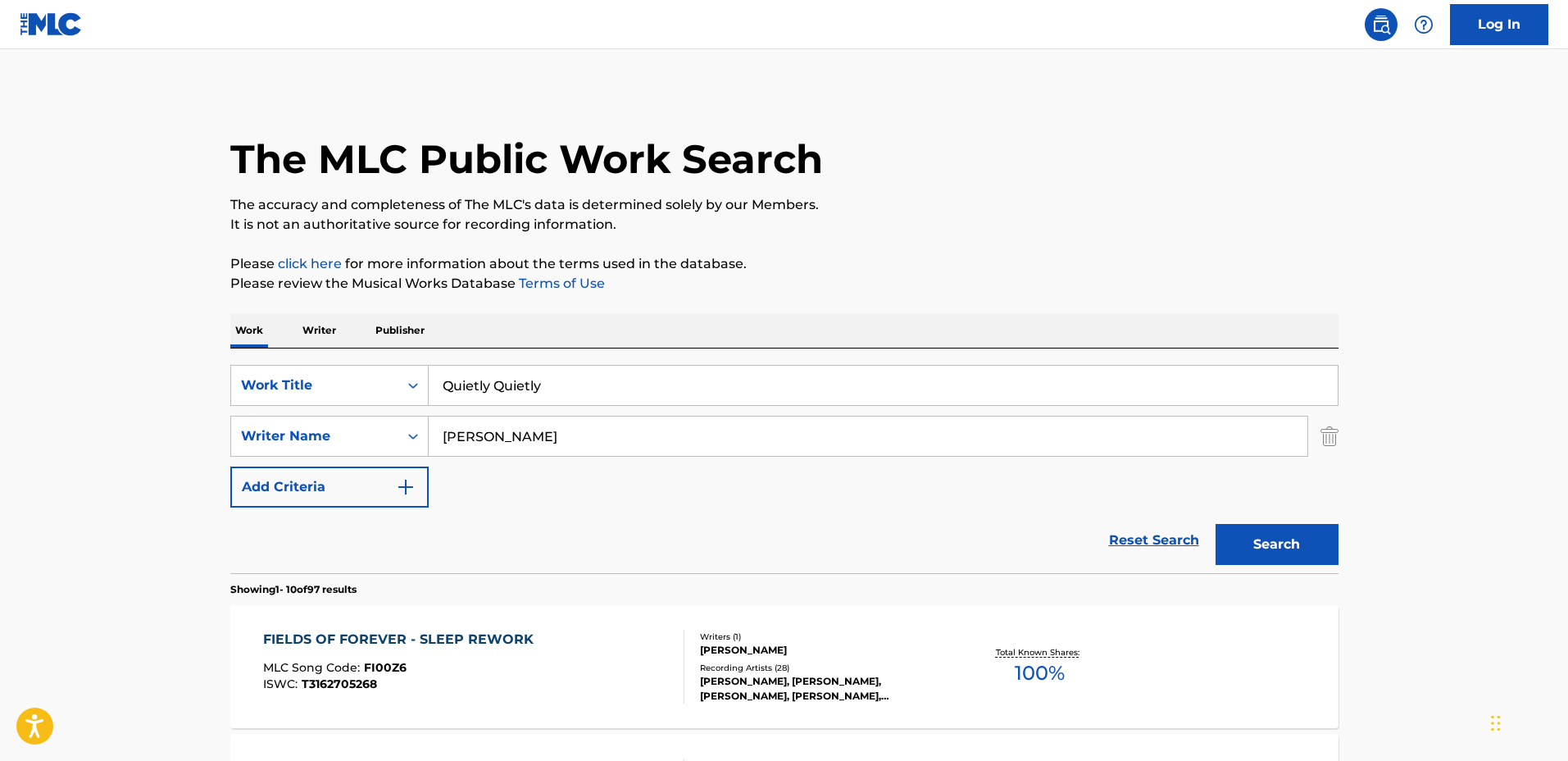
type input "Peter Cavallo"
click at [1215, 524] on button "Search" at bounding box center [1276, 544] width 123 height 41
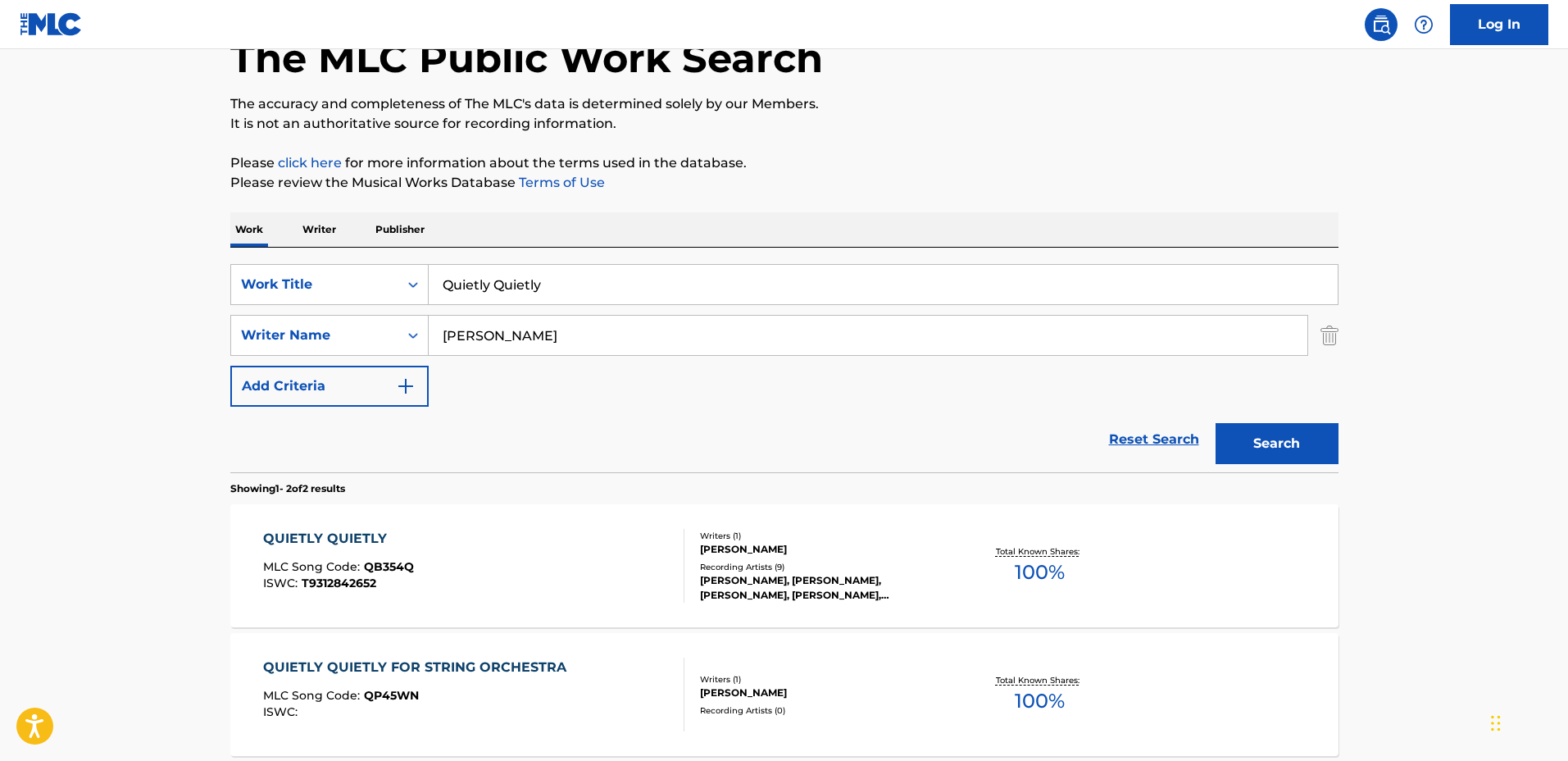
scroll to position [102, 0]
click at [940, 526] on div "QUIETLY QUIETLY MLC Song Code : QB354Q ISWC : T9312842652 Writers ( 1 ) PETER C…" at bounding box center [784, 564] width 1108 height 123
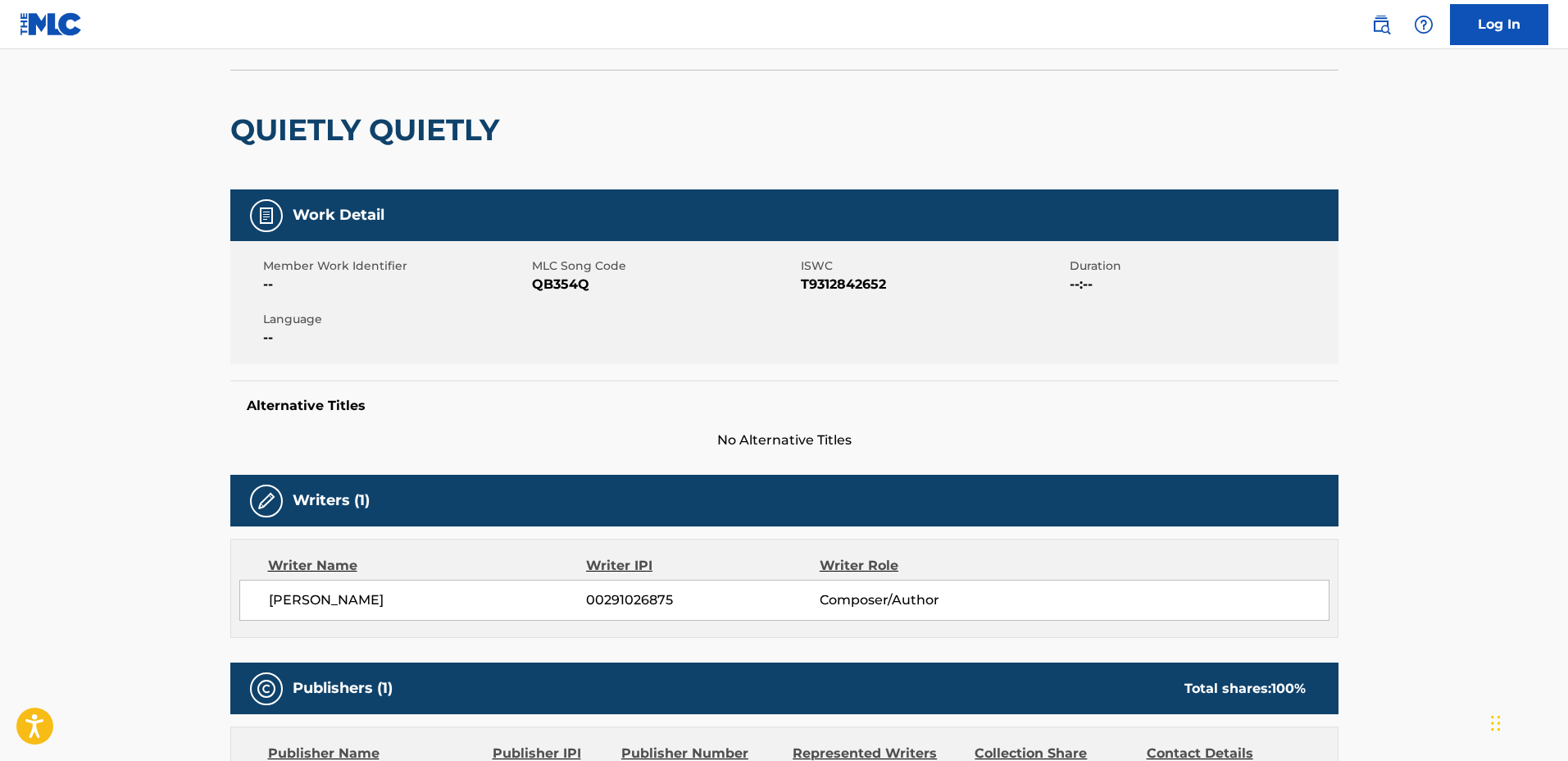
click at [371, 151] on div "QUIETLY QUIETLY" at bounding box center [369, 130] width 277 height 119
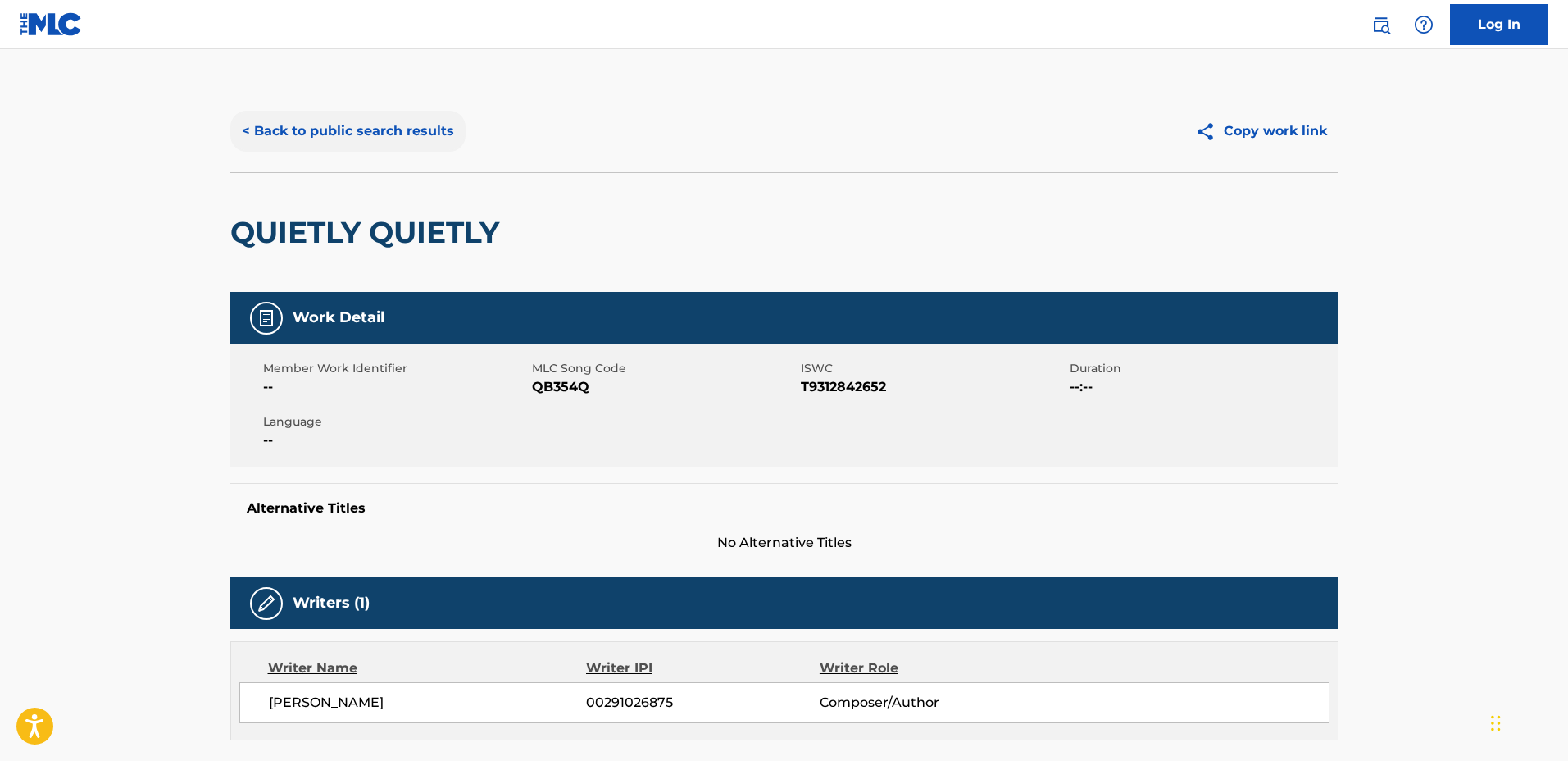
click at [378, 140] on button "< Back to public search results" at bounding box center [347, 131] width 235 height 41
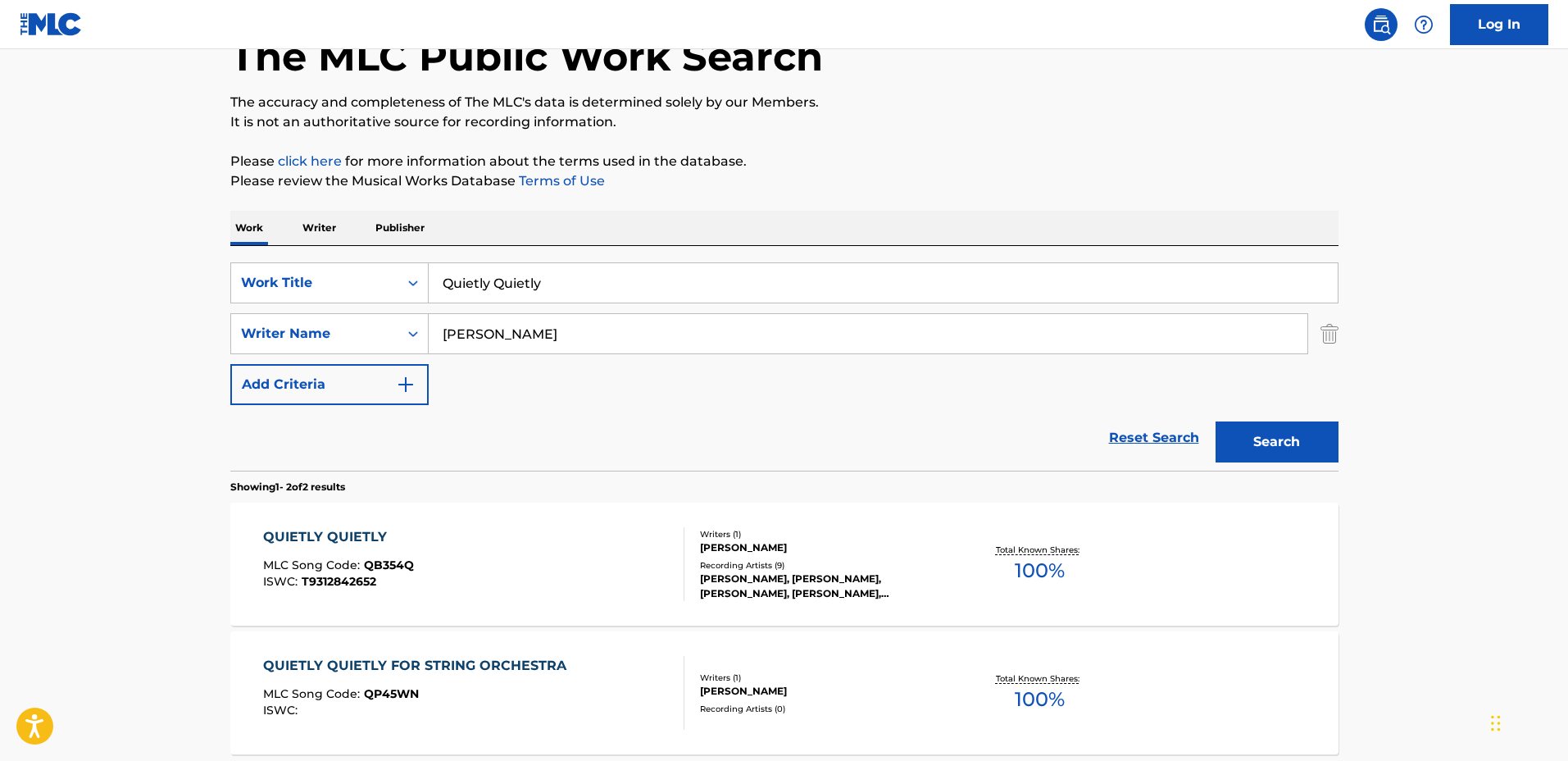
drag, startPoint x: 669, startPoint y: 285, endPoint x: 355, endPoint y: 244, distance: 316.7
click at [355, 244] on div "Work Writer Publisher SearchWithCriteriabe80dc49-96eb-4e41-b949-f80cb1cb4a9a Wo…" at bounding box center [784, 521] width 1108 height 621
type input "Enfolding"
drag, startPoint x: 444, startPoint y: 325, endPoint x: 399, endPoint y: 327, distance: 45.0
click at [399, 327] on div "SearchWithCriteria60ce3be3-da3d-46d5-856e-63e177c7b46e Writer Name Peter Cavallo" at bounding box center [784, 334] width 1108 height 41
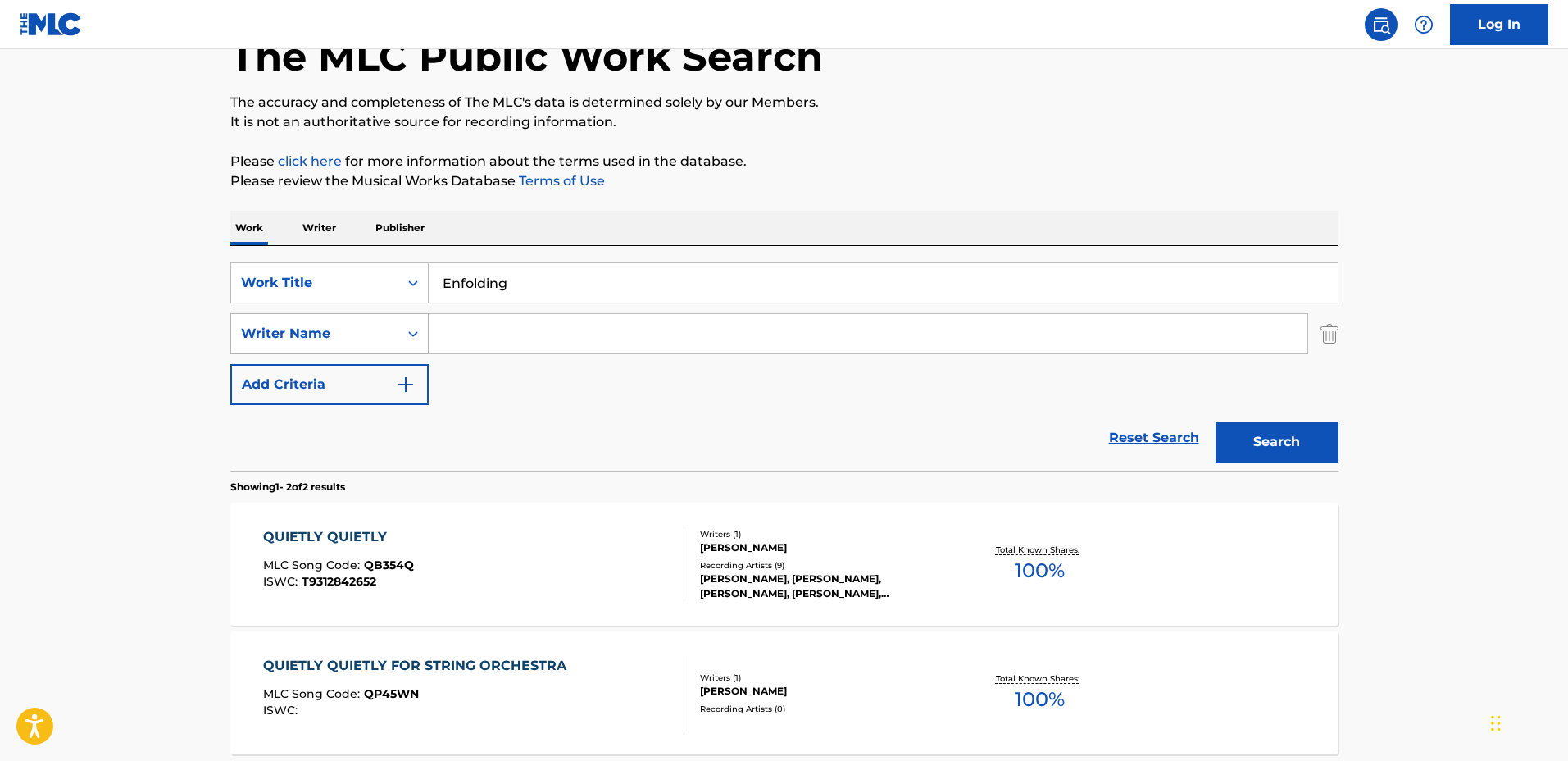
type input "H"
type input "Jim Perkins"
click at [1215, 421] on button "Search" at bounding box center [1276, 442] width 123 height 41
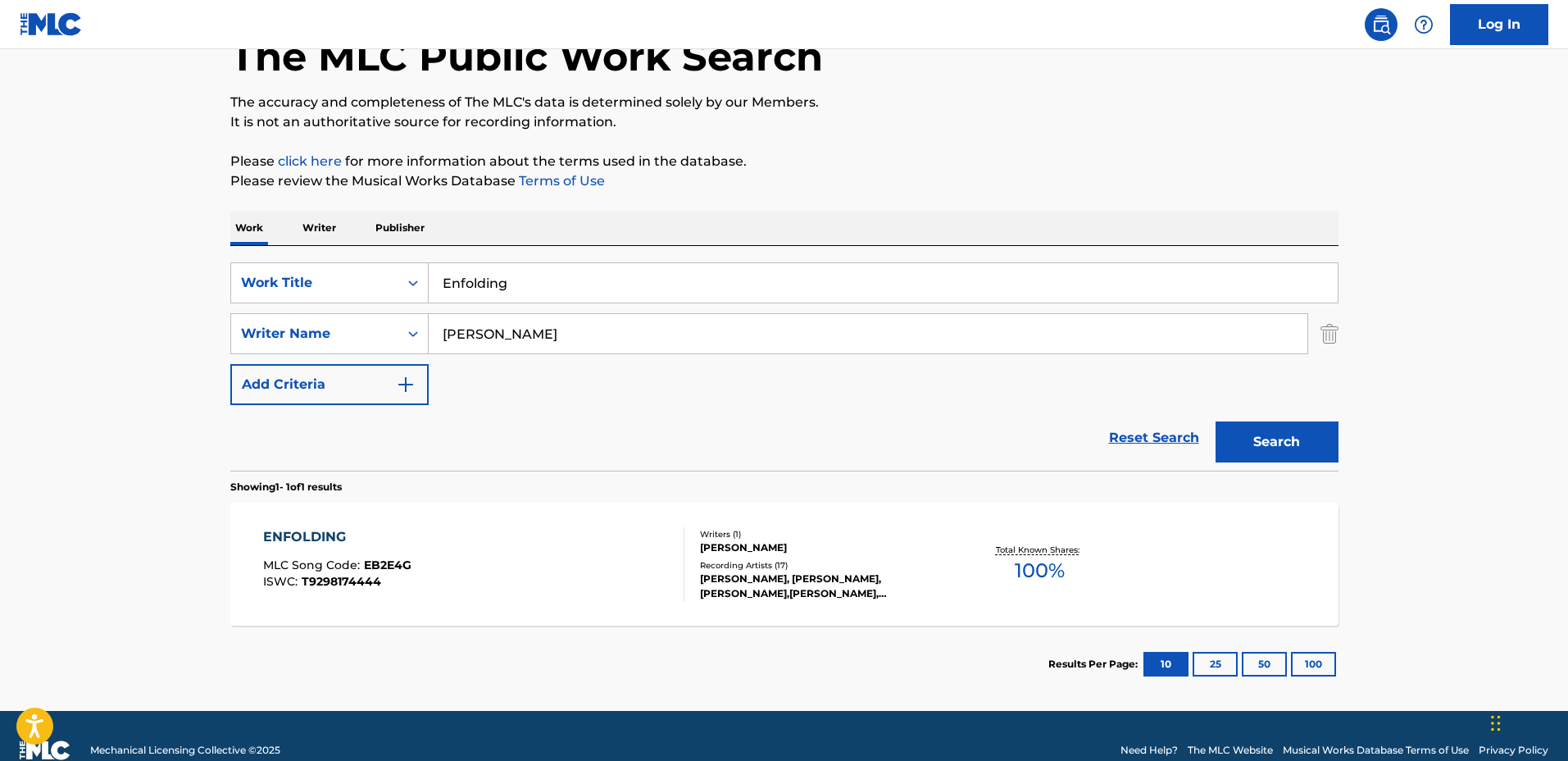
click at [558, 566] on div "ENFOLDING MLC Song Code : EB2E4G ISWC : T9298174444" at bounding box center [474, 564] width 421 height 74
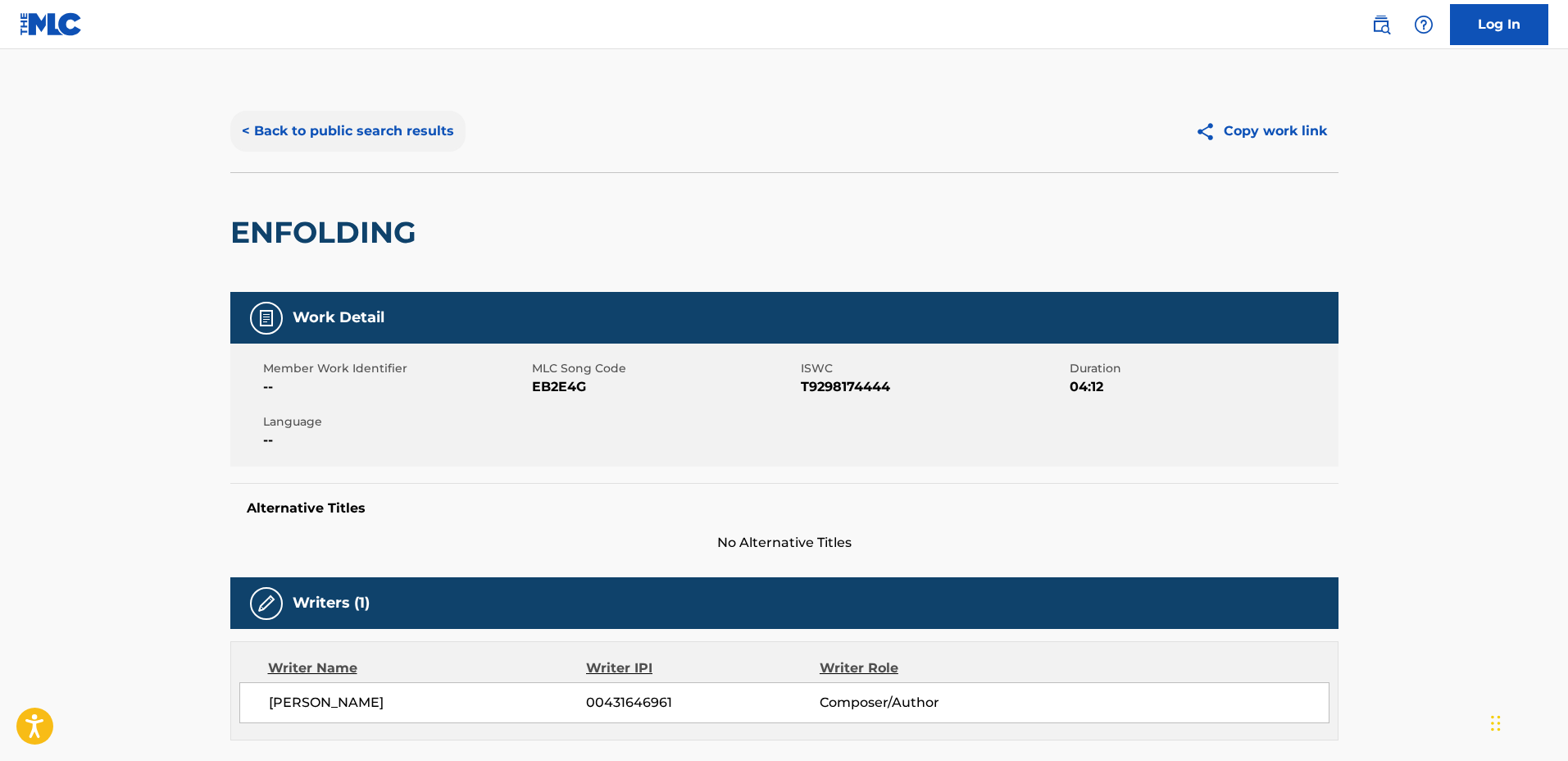
click at [411, 136] on button "< Back to public search results" at bounding box center [347, 131] width 235 height 41
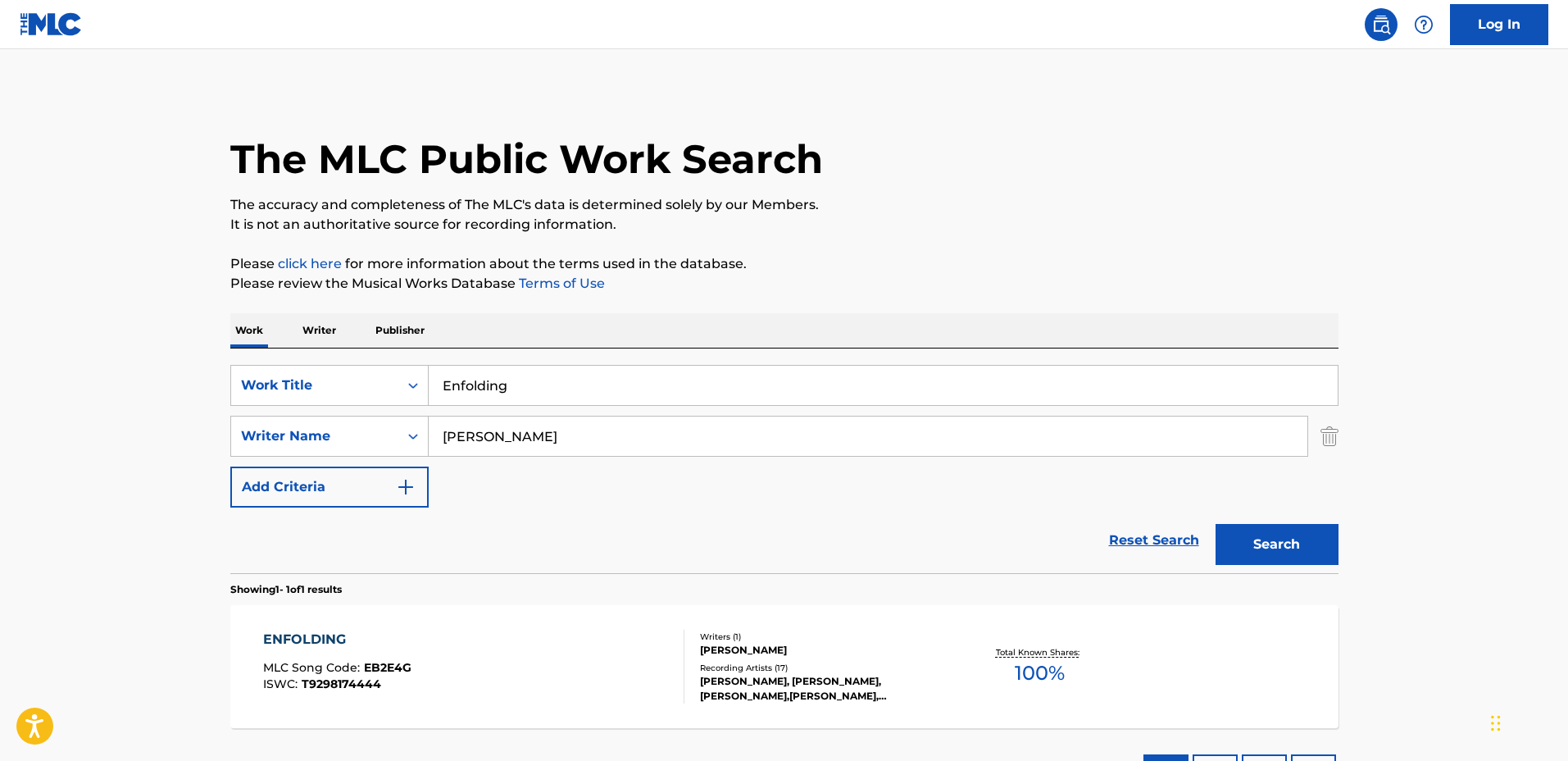
scroll to position [38, 0]
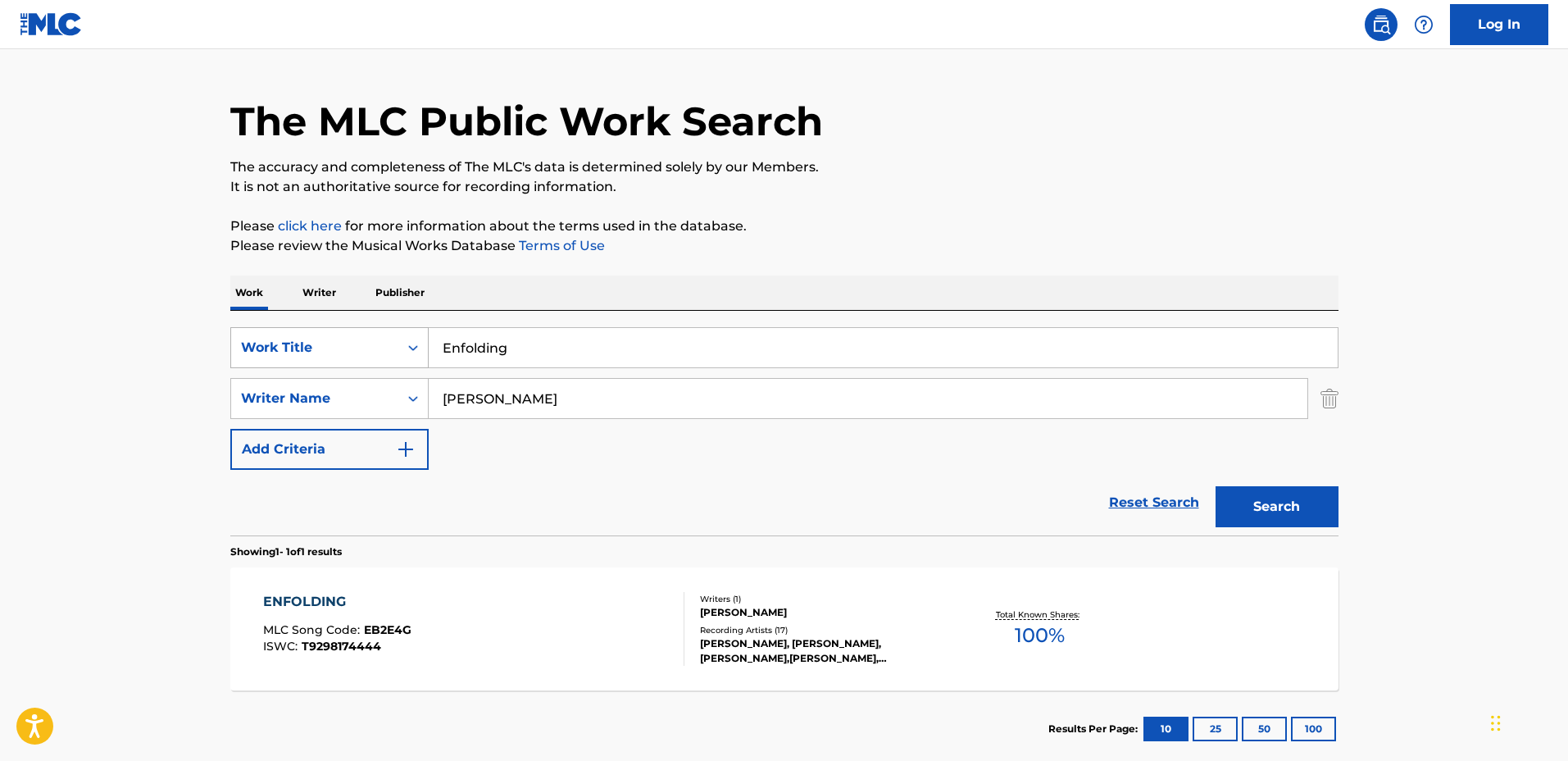
drag, startPoint x: 383, startPoint y: 331, endPoint x: 297, endPoint y: 327, distance: 86.1
click at [297, 327] on div "SearchWithCriteriabe80dc49-96eb-4e41-b949-f80cb1cb4a9a Work Title Enfolding" at bounding box center [784, 347] width 1108 height 41
type input "refuge"
drag, startPoint x: 606, startPoint y: 427, endPoint x: 521, endPoint y: 405, distance: 87.8
click at [516, 407] on div "SearchWithCriteriabe80dc49-96eb-4e41-b949-f80cb1cb4a9a Work Title refuge Search…" at bounding box center [784, 398] width 1108 height 142
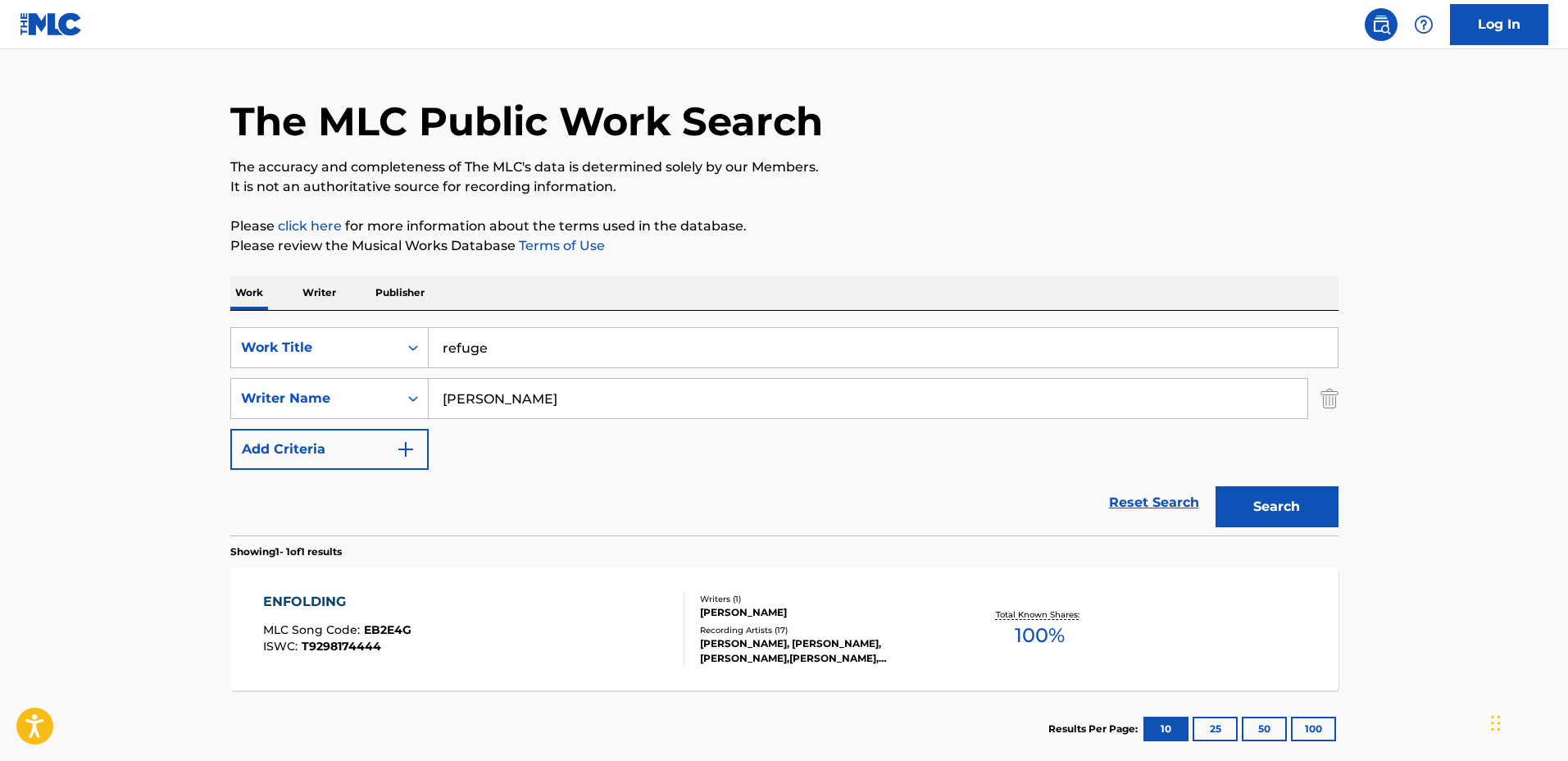
drag, startPoint x: 594, startPoint y: 401, endPoint x: 554, endPoint y: 415, distance: 42.4
click at [316, 380] on div "SearchWithCriteria60ce3be3-da3d-46d5-856e-63e177c7b46e Writer Name Jim Perkins" at bounding box center [784, 398] width 1108 height 41
type input "E"
type input "Jean-Michel"
click at [1215, 486] on button "Search" at bounding box center [1276, 506] width 123 height 41
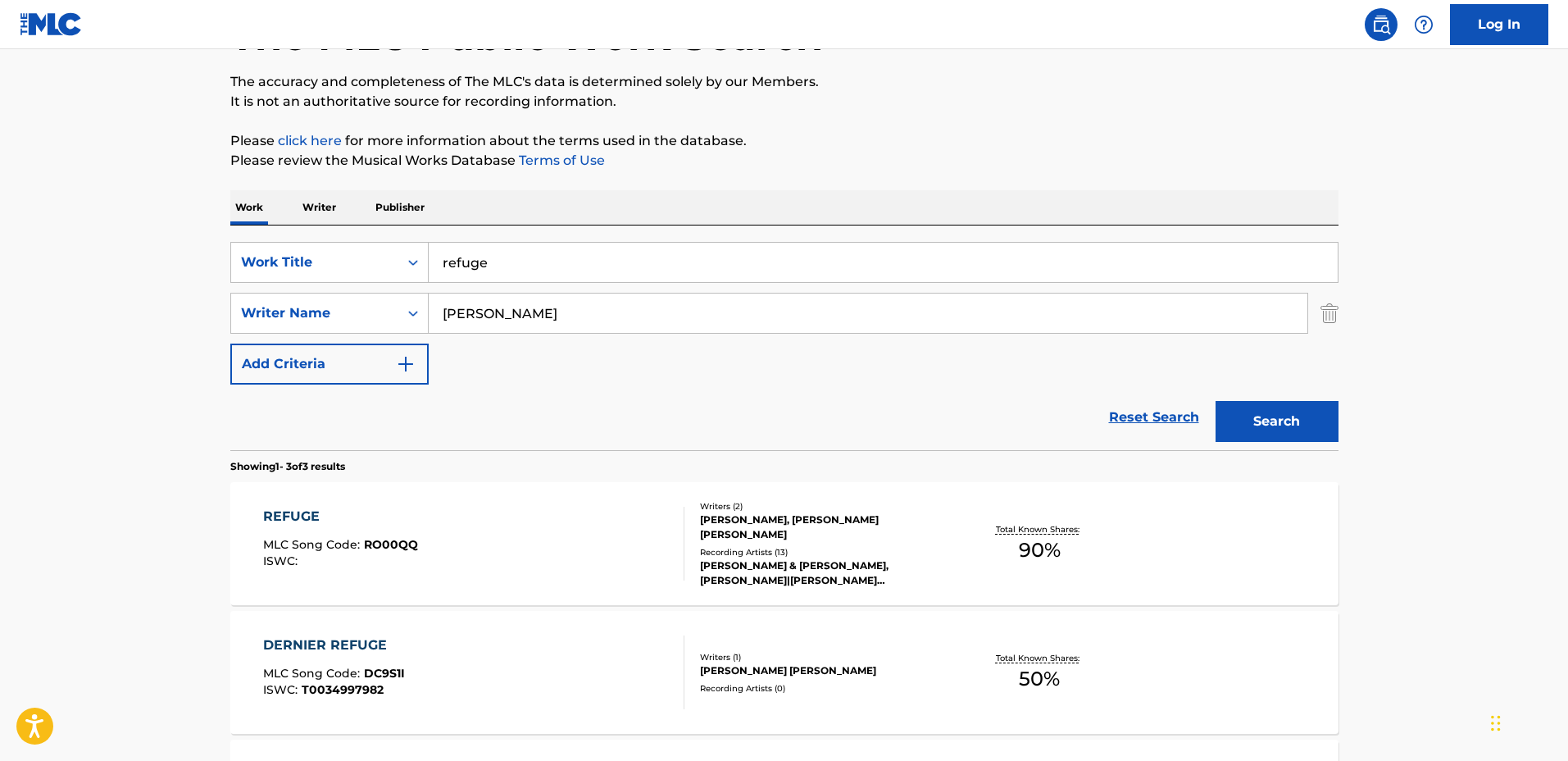
scroll to position [140, 0]
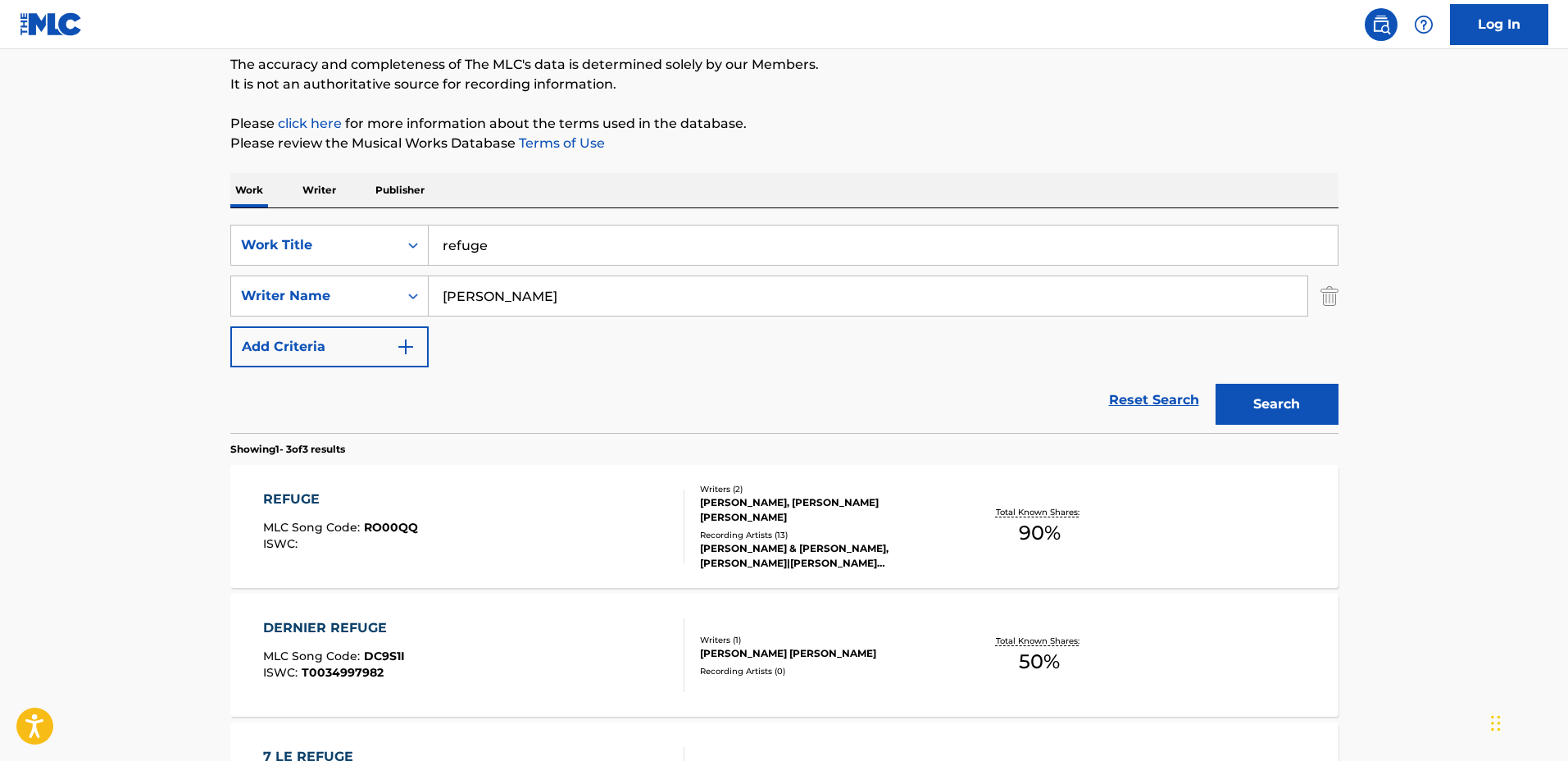
click at [624, 484] on div "REFUGE MLC Song Code : RO00QQ ISWC : Writers ( 2 ) SOMOGYI LARA, BLAIS JEAN MIC…" at bounding box center [784, 527] width 1108 height 123
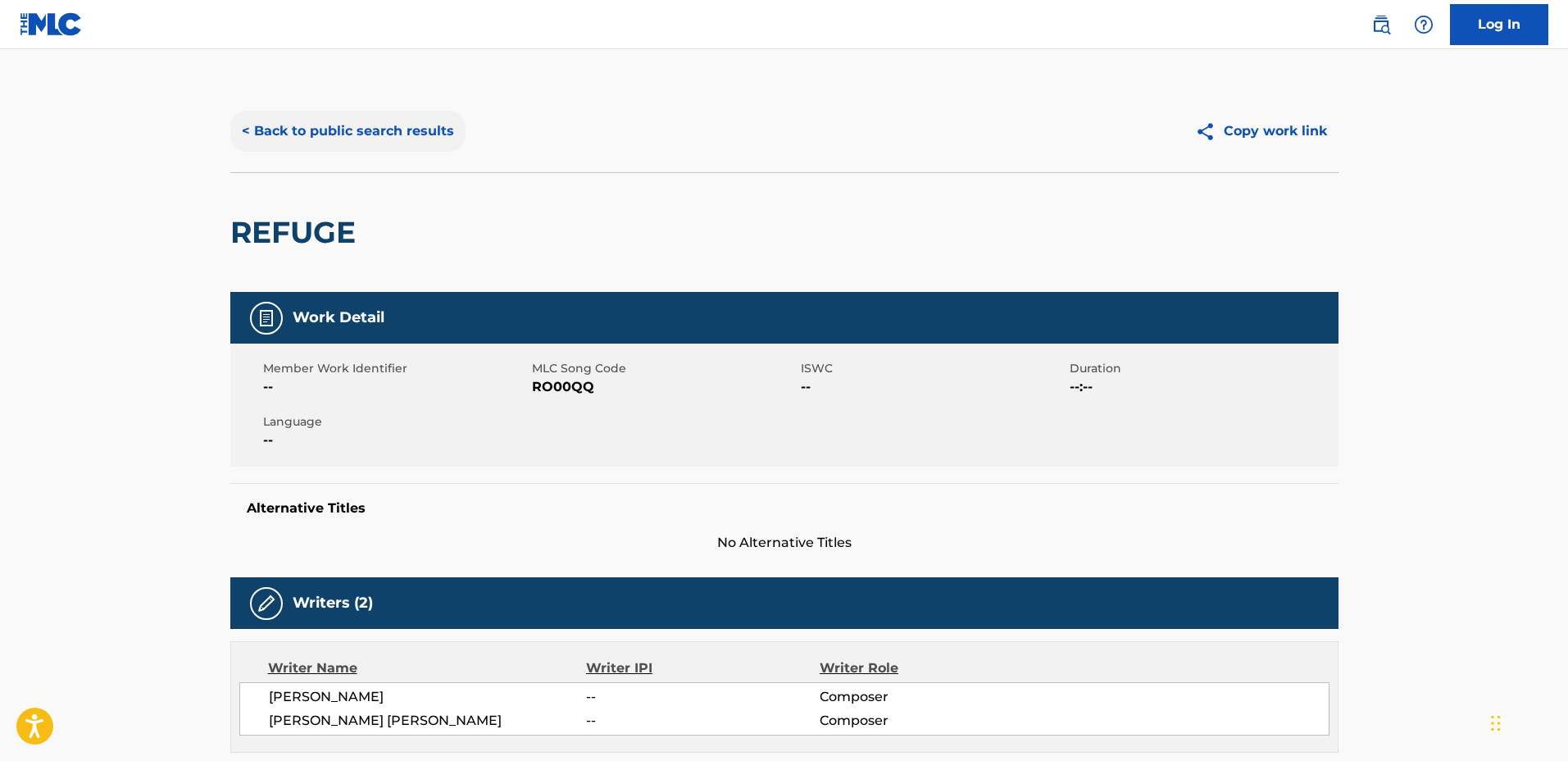
click at [412, 137] on button "< Back to public search results" at bounding box center [347, 131] width 235 height 41
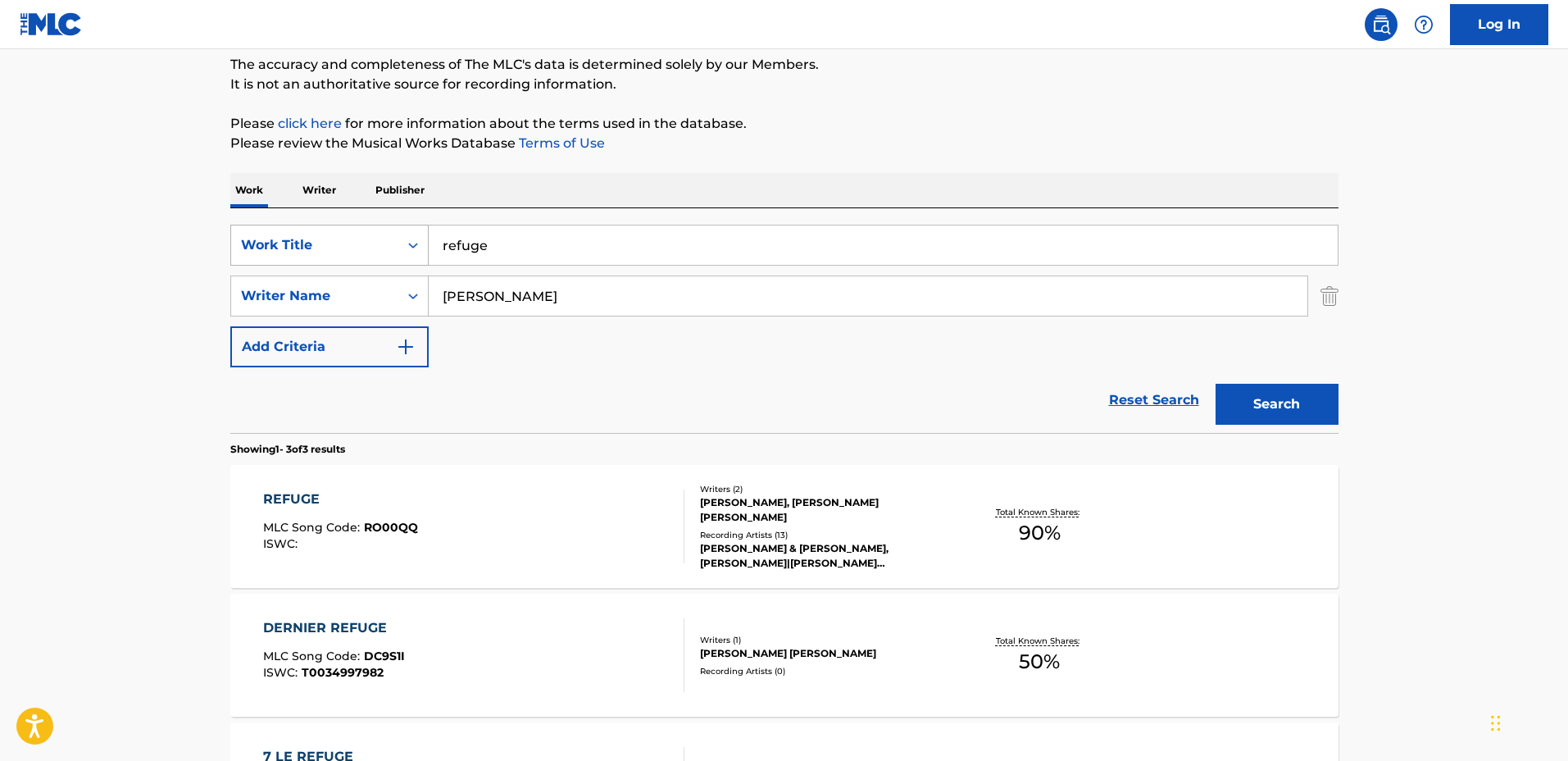
click at [378, 228] on div "SearchWithCriteriabe80dc49-96eb-4e41-b949-f80cb1cb4a9a Work Title refuge" at bounding box center [784, 245] width 1108 height 41
type input "l"
type input "Lost"
click at [512, 292] on input "Jean-Michel" at bounding box center [868, 296] width 879 height 39
drag, startPoint x: 525, startPoint y: 292, endPoint x: 389, endPoint y: 286, distance: 136.1
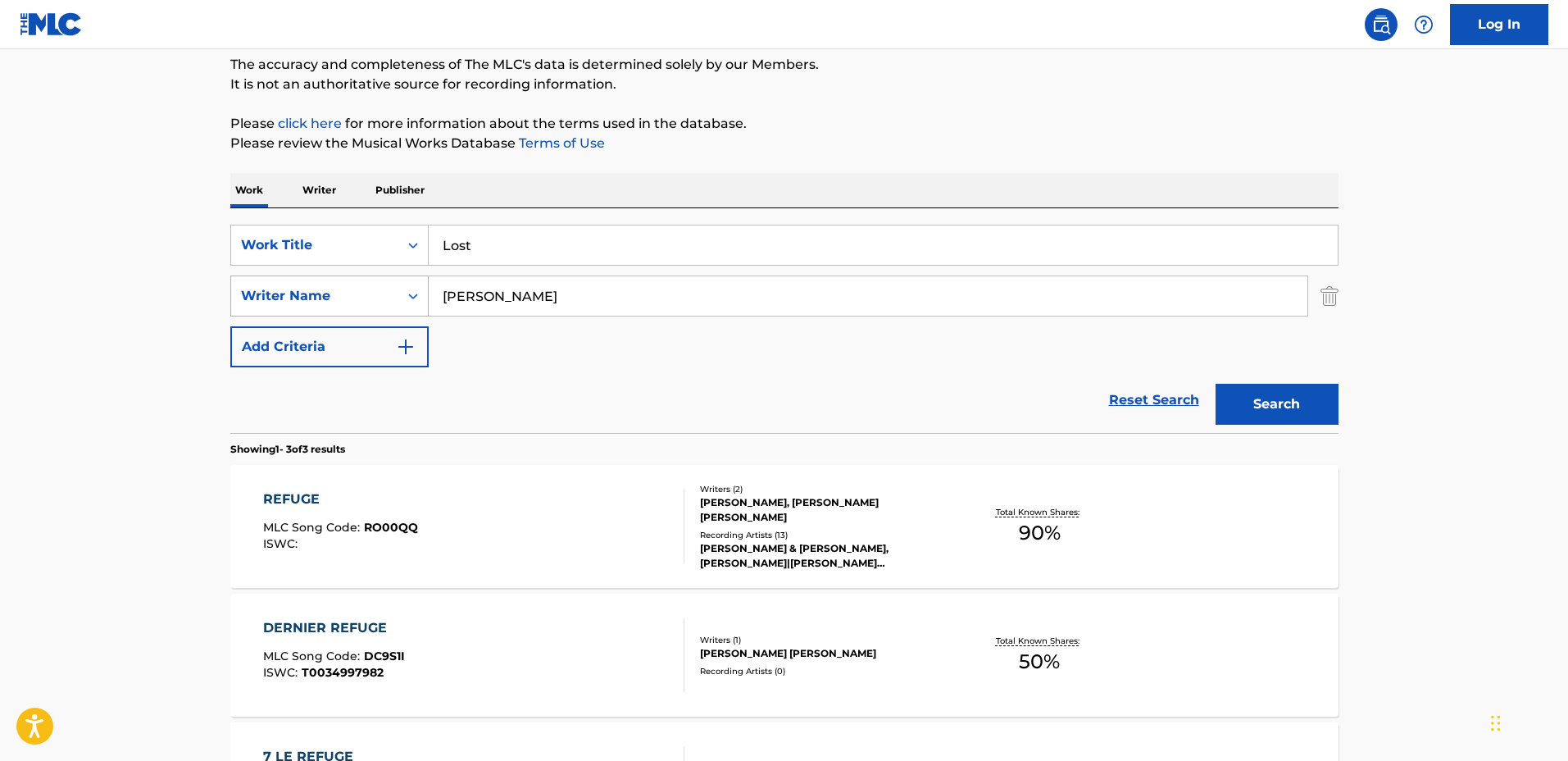
click at [389, 286] on div "SearchWithCriteria60ce3be3-da3d-46d5-856e-63e177c7b46e Writer Name Jean-Michel" at bounding box center [784, 296] width 1108 height 41
type input "Annelie"
click at [1215, 383] on button "Search" at bounding box center [1276, 404] width 123 height 41
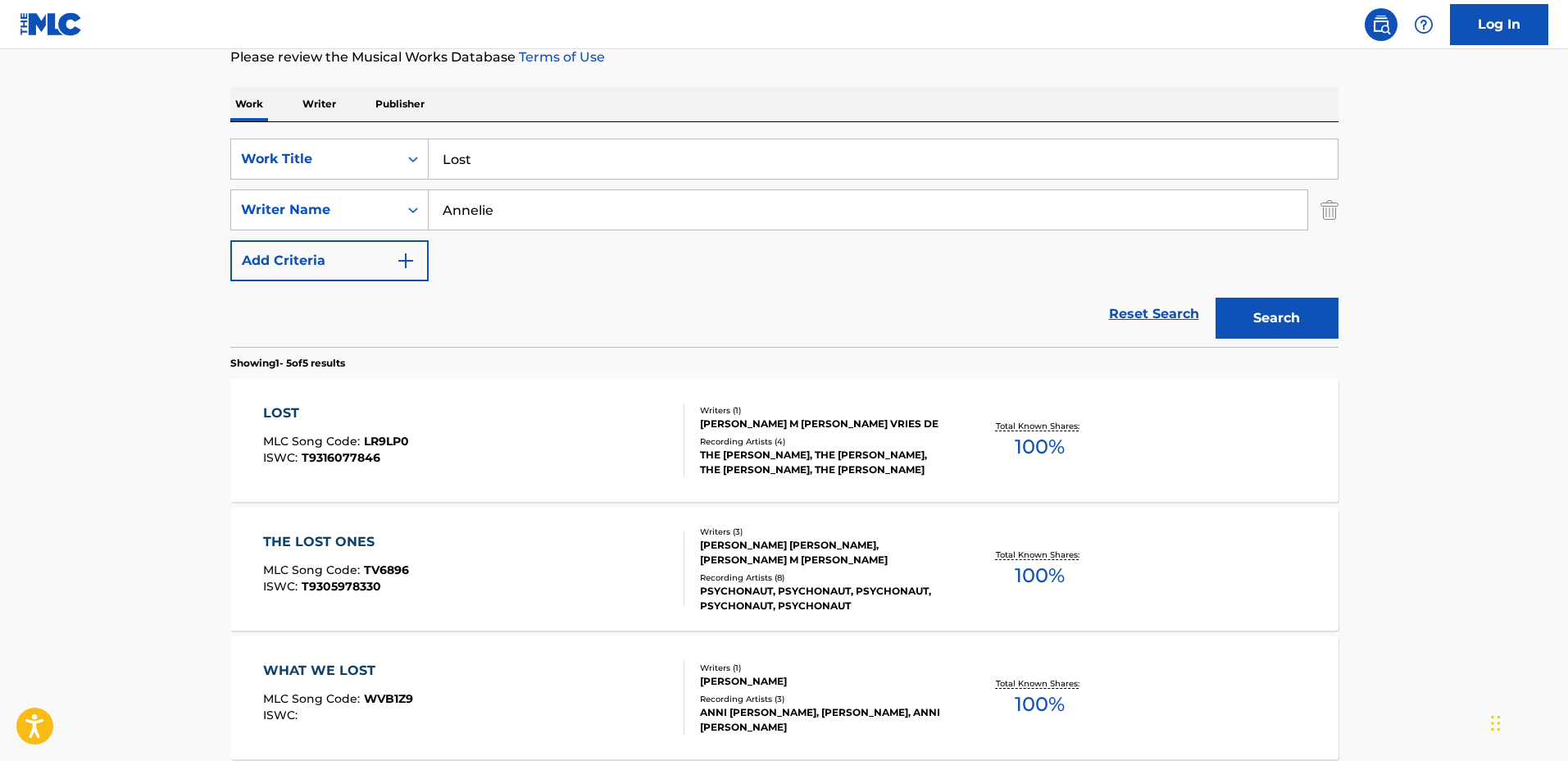
scroll to position [243, 0]
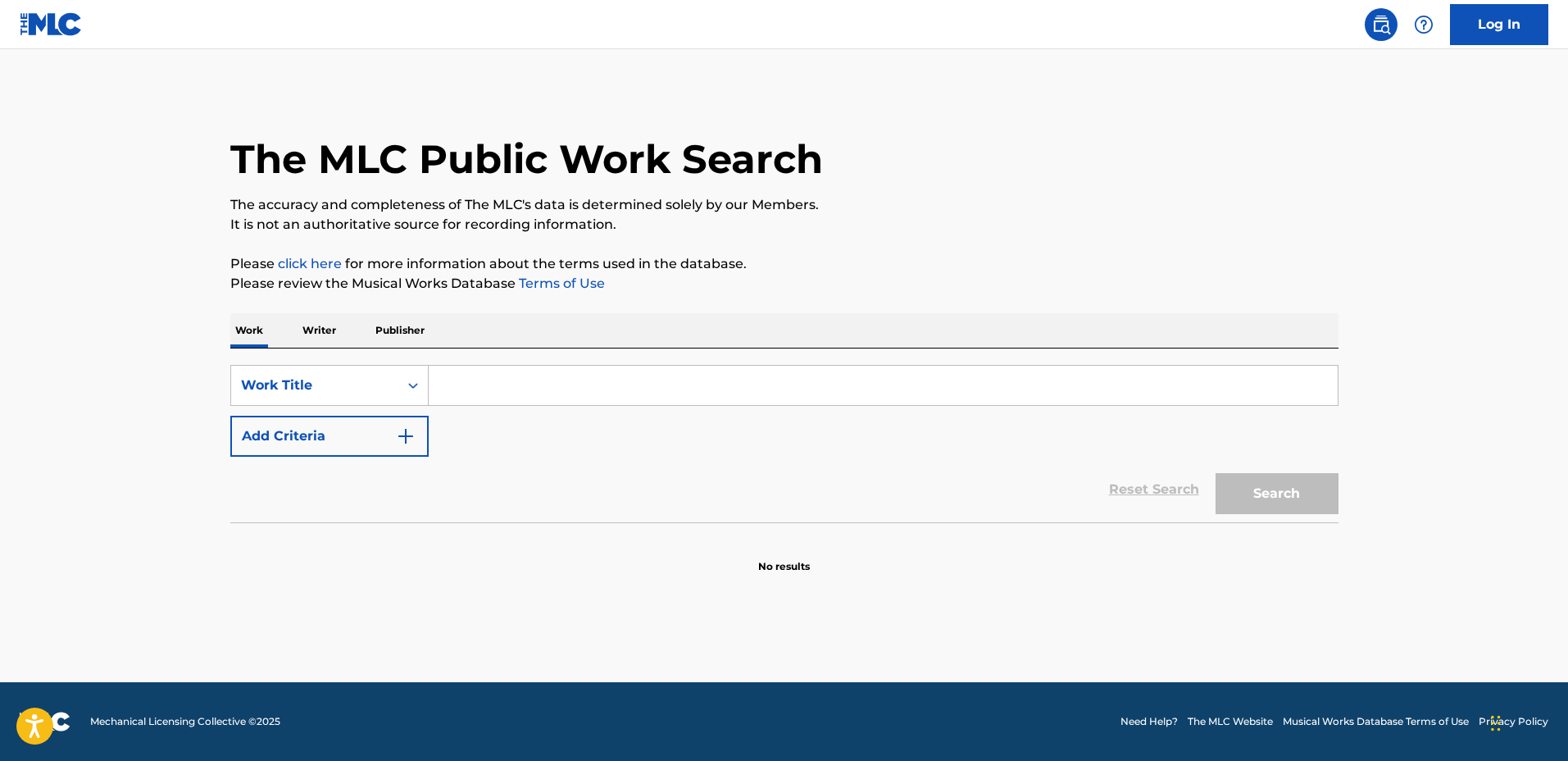
click at [624, 367] on input "Search Form" at bounding box center [883, 385] width 909 height 39
click at [943, 260] on p "Please click here for more information about the terms used in the database." at bounding box center [784, 264] width 1108 height 20
click at [589, 374] on input "Search Form" at bounding box center [883, 385] width 909 height 39
click at [706, 382] on input "Search Form" at bounding box center [883, 385] width 909 height 39
type input "Real Recognize Real"
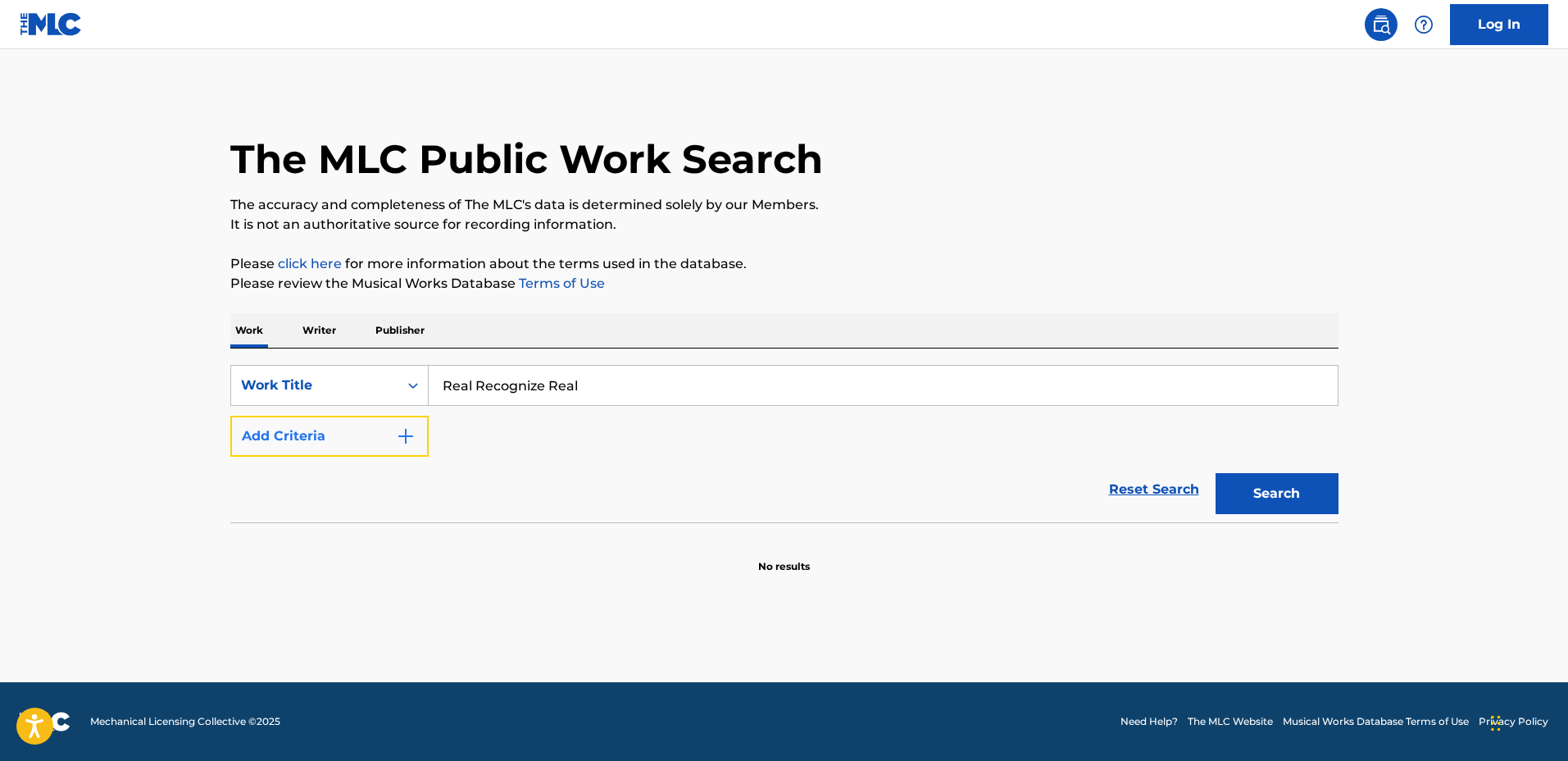
click at [356, 446] on button "Add Criteria" at bounding box center [329, 436] width 198 height 41
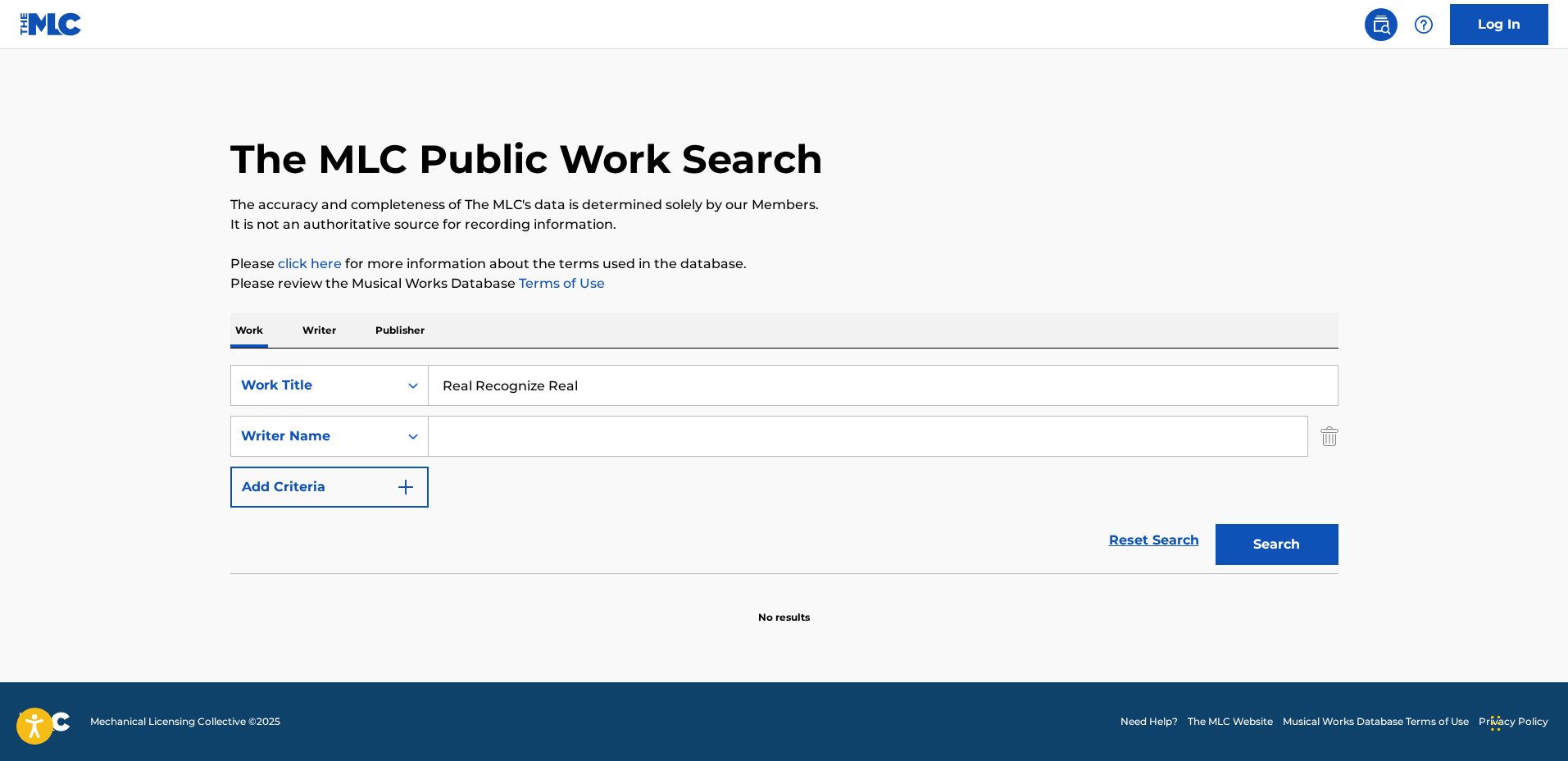
click at [535, 434] on input "Search Form" at bounding box center [868, 436] width 879 height 39
click at [1215, 524] on button "Search" at bounding box center [1276, 544] width 123 height 41
drag, startPoint x: 583, startPoint y: 428, endPoint x: 481, endPoint y: 416, distance: 102.7
click at [481, 417] on input "Alex Napoleon Soria" at bounding box center [868, 436] width 879 height 39
type input "Alex Soria"
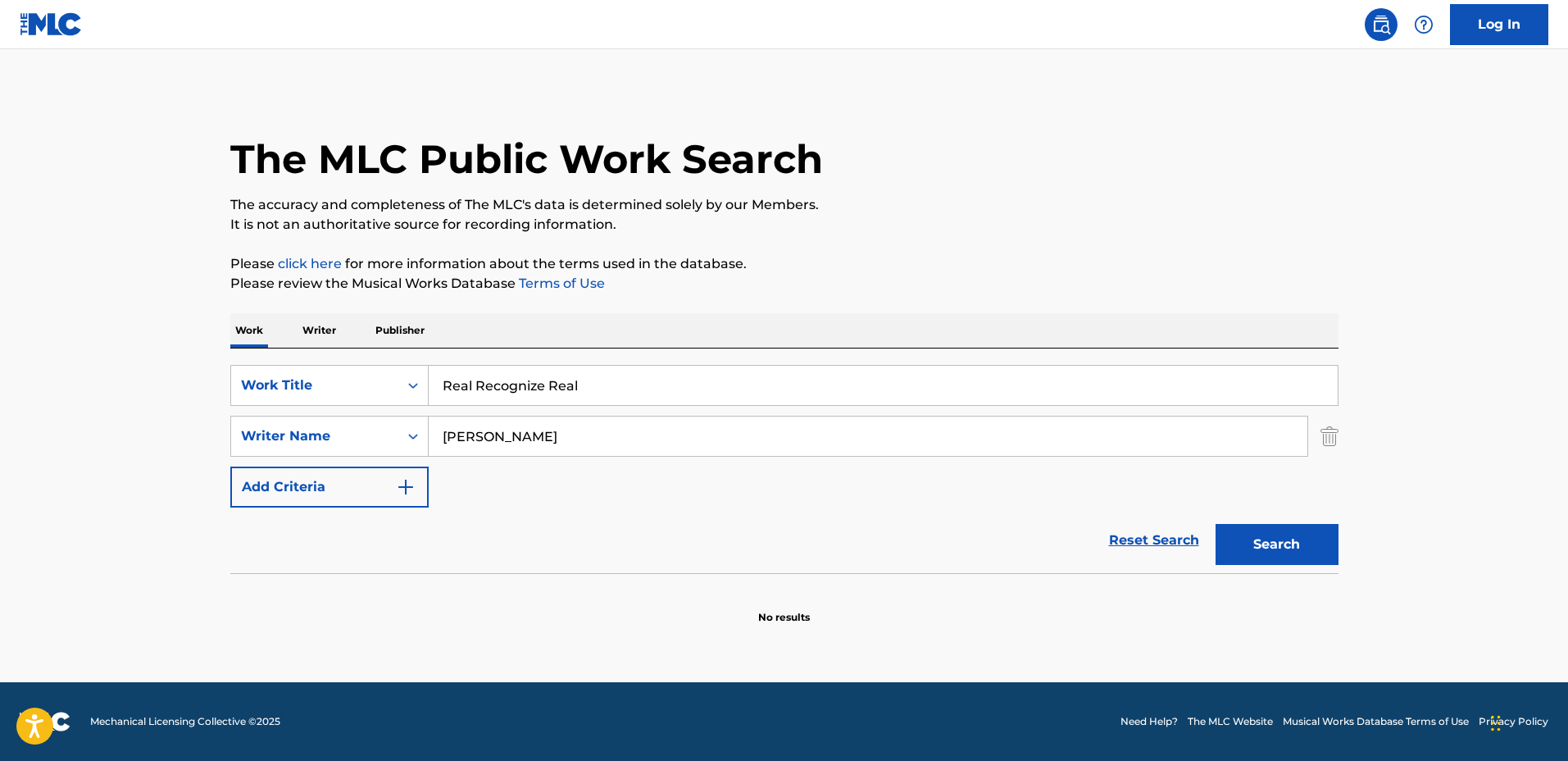
click at [1215, 524] on button "Search" at bounding box center [1276, 544] width 123 height 41
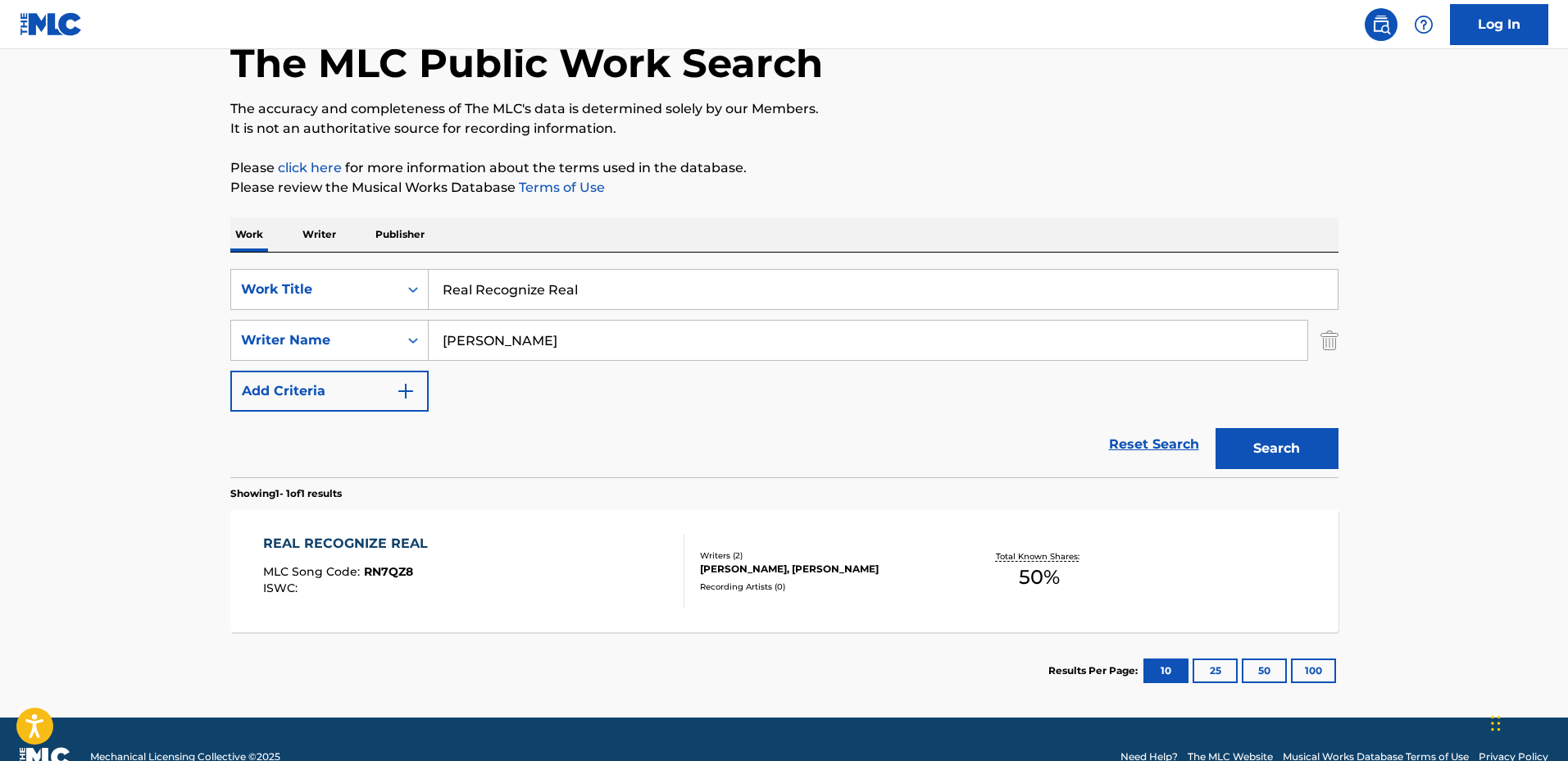
scroll to position [102, 0]
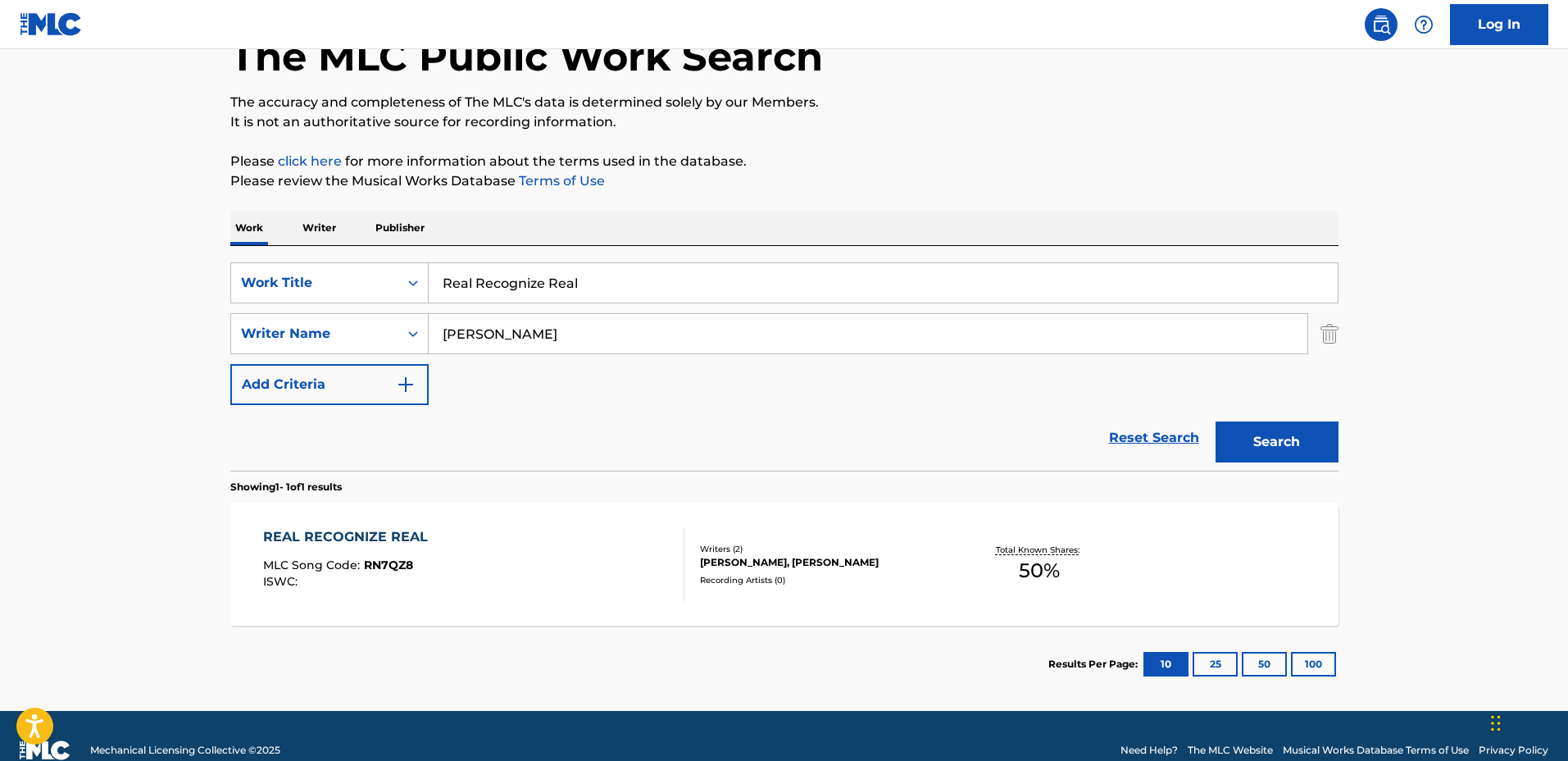
click at [934, 569] on div "Writers ( 2 ) ALEX SORIA, CHRISTOPHER WILLIAMS Recording Artists ( 0 )" at bounding box center [816, 564] width 263 height 44
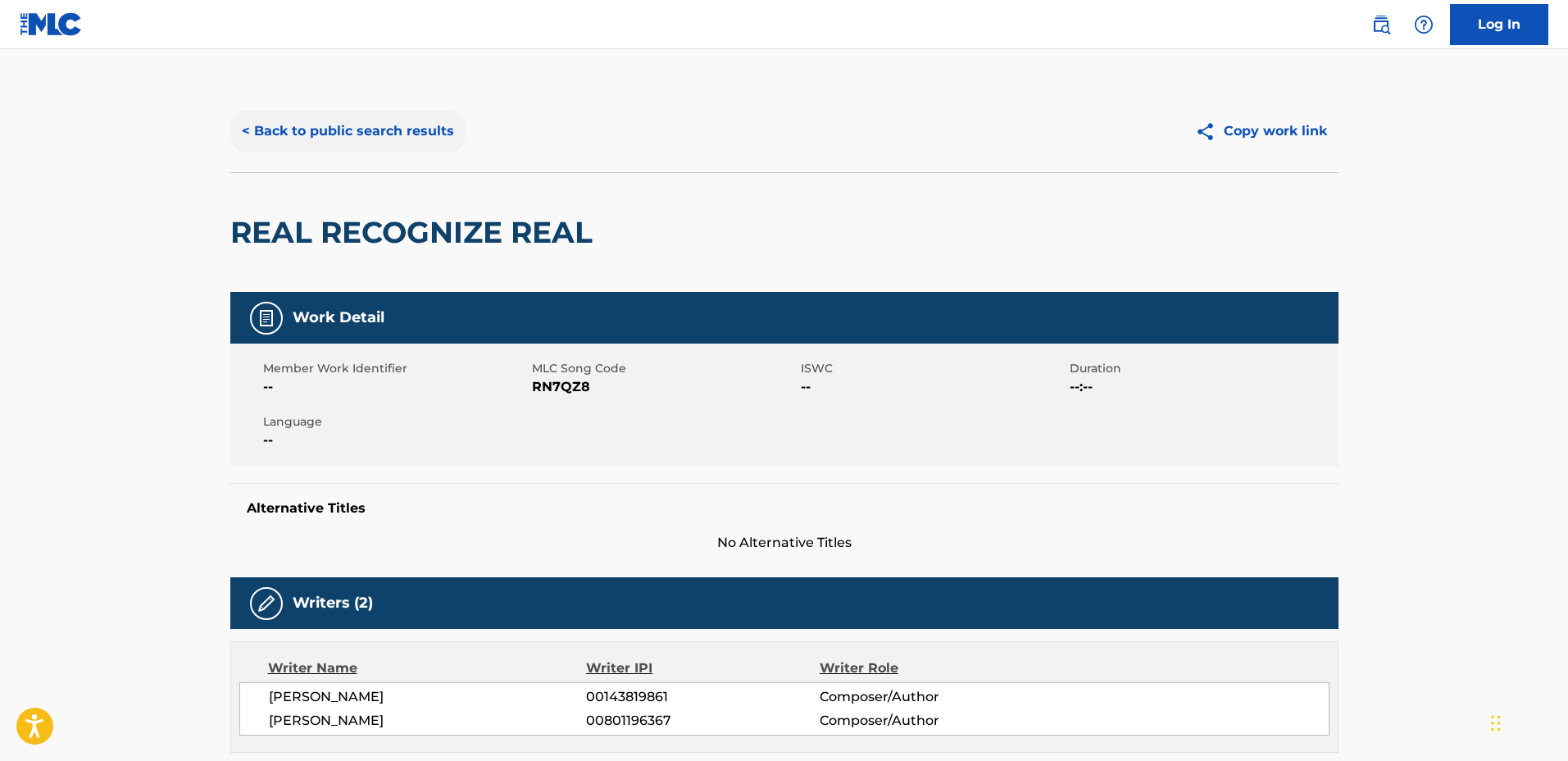
click at [383, 132] on button "< Back to public search results" at bounding box center [347, 131] width 235 height 41
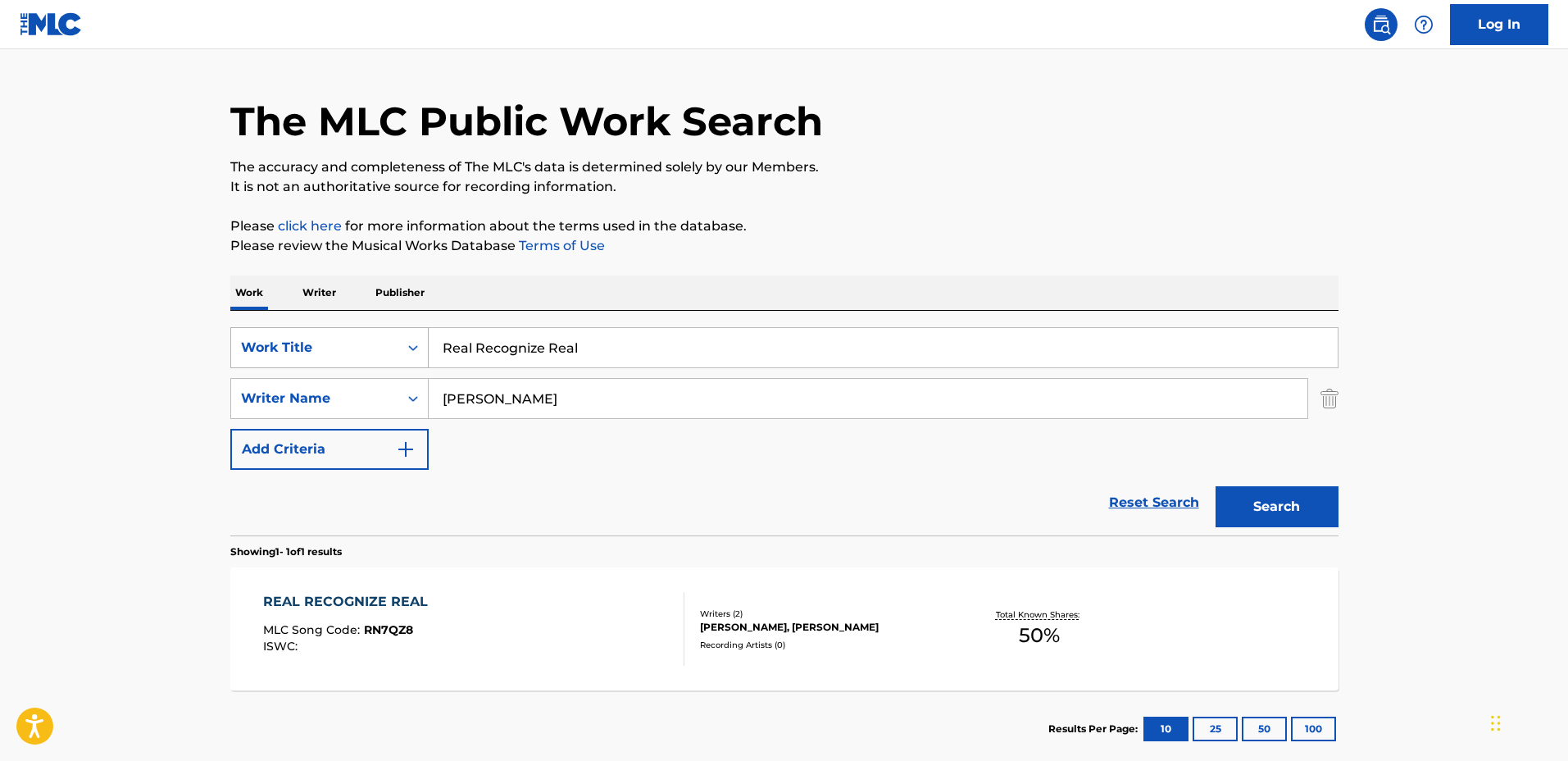
drag, startPoint x: 606, startPoint y: 354, endPoint x: 278, endPoint y: 330, distance: 328.9
click at [278, 330] on div "SearchWithCriteria03923fb3-40a9-4836-acd6-0ec75dcad8c4 Work Title Real Recogniz…" at bounding box center [784, 347] width 1108 height 41
type input "The Weekend"
click at [1215, 486] on button "Search" at bounding box center [1276, 506] width 123 height 41
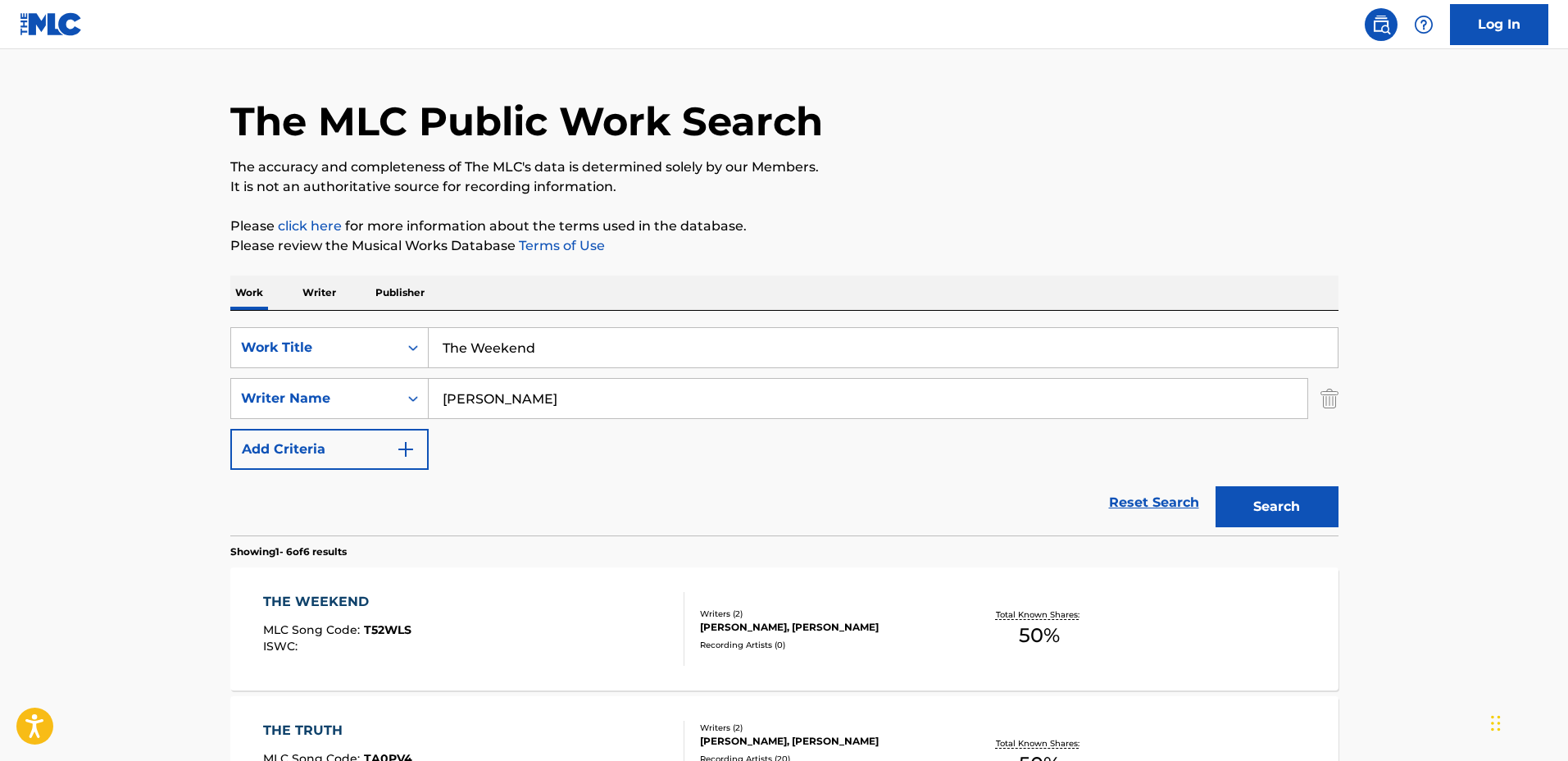
click at [950, 632] on div "Total Known Shares: 50 %" at bounding box center [1039, 628] width 184 height 50
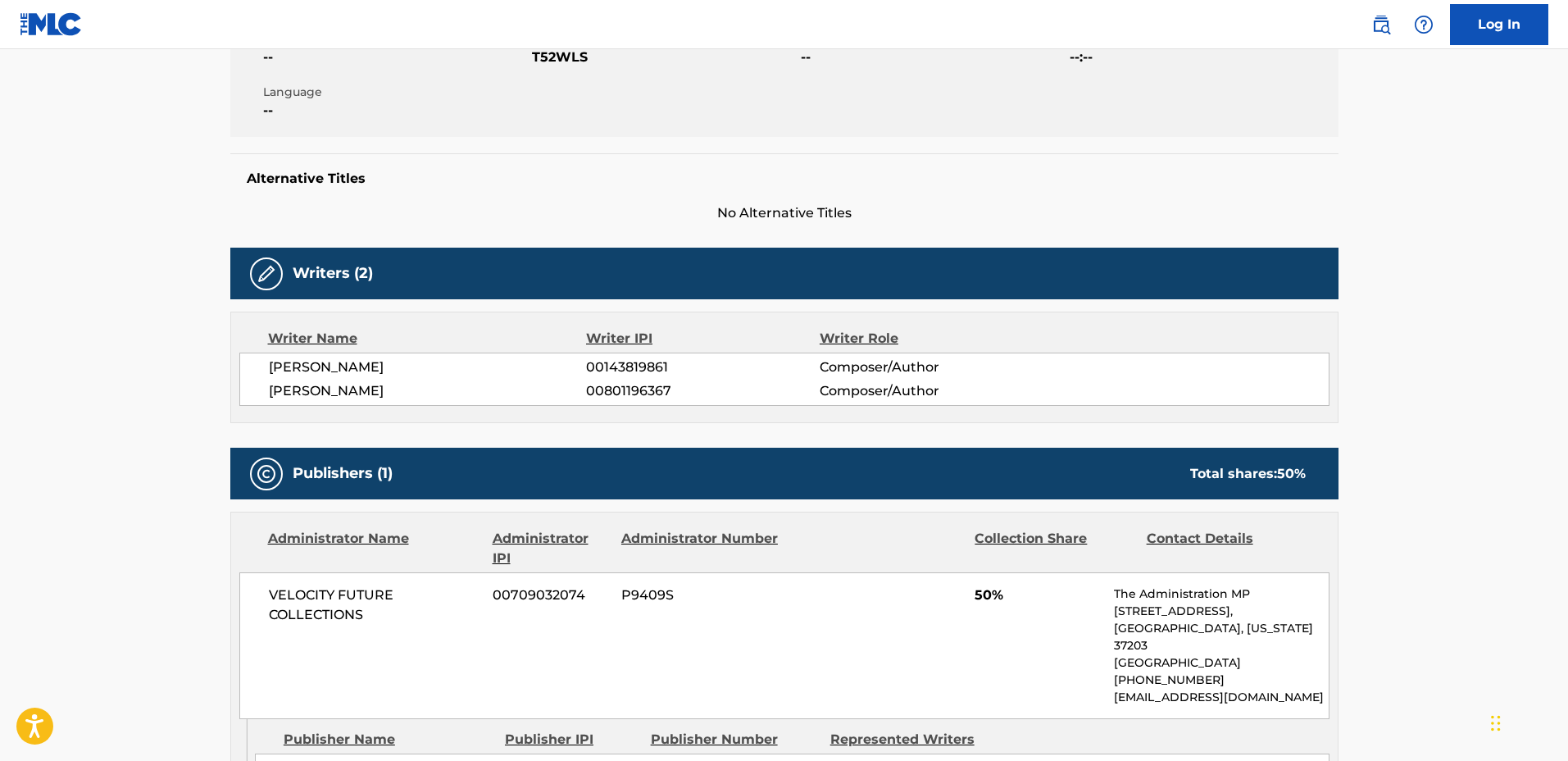
scroll to position [410, 0]
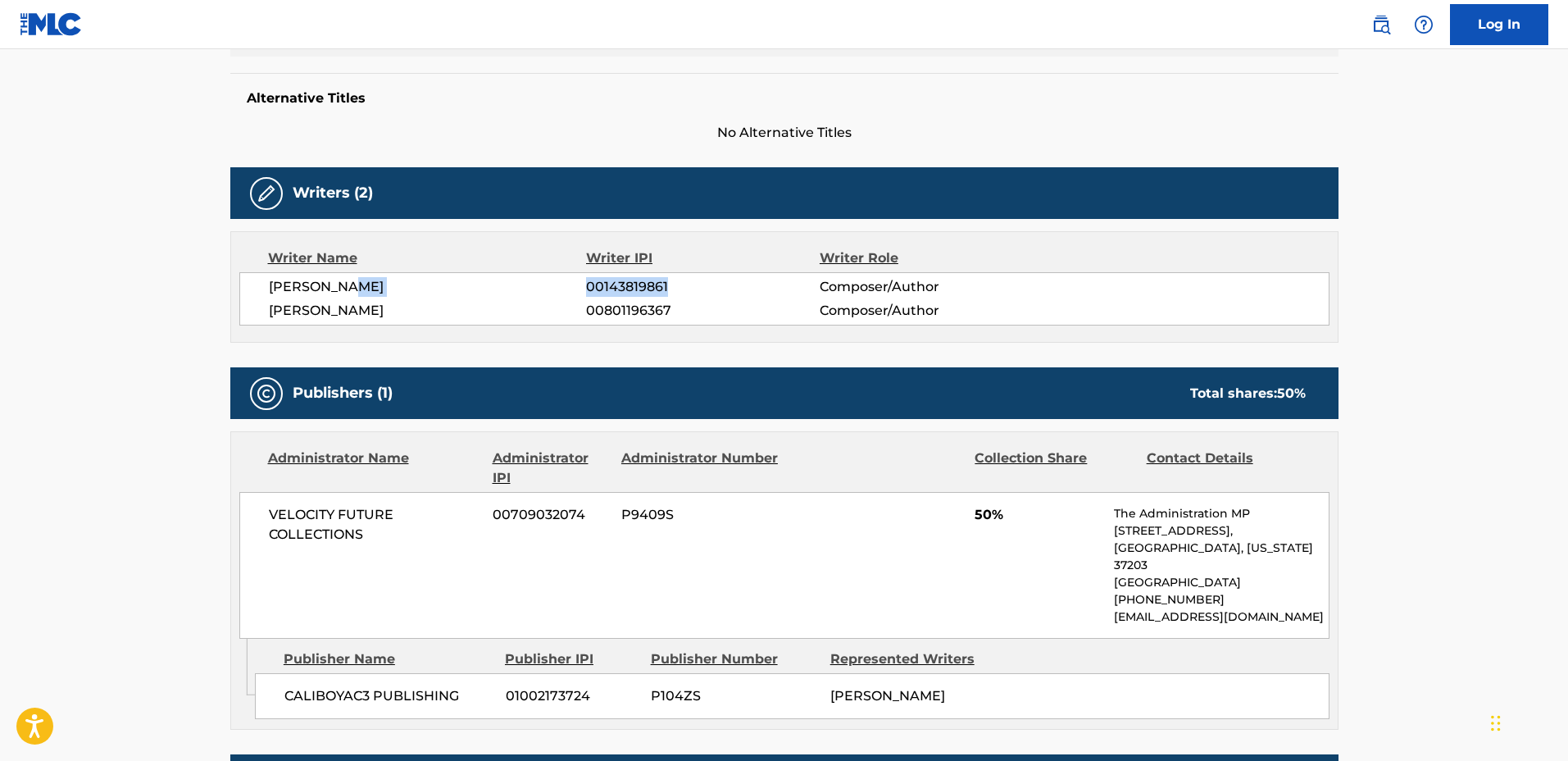
drag, startPoint x: 607, startPoint y: 281, endPoint x: 524, endPoint y: 281, distance: 83.0
click at [519, 281] on div "ALEX SORIA 00143819861 Composer/Author" at bounding box center [799, 287] width 1060 height 20
drag, startPoint x: 594, startPoint y: 284, endPoint x: 512, endPoint y: 291, distance: 82.3
click at [512, 291] on span "ALEX SORIA" at bounding box center [428, 287] width 318 height 20
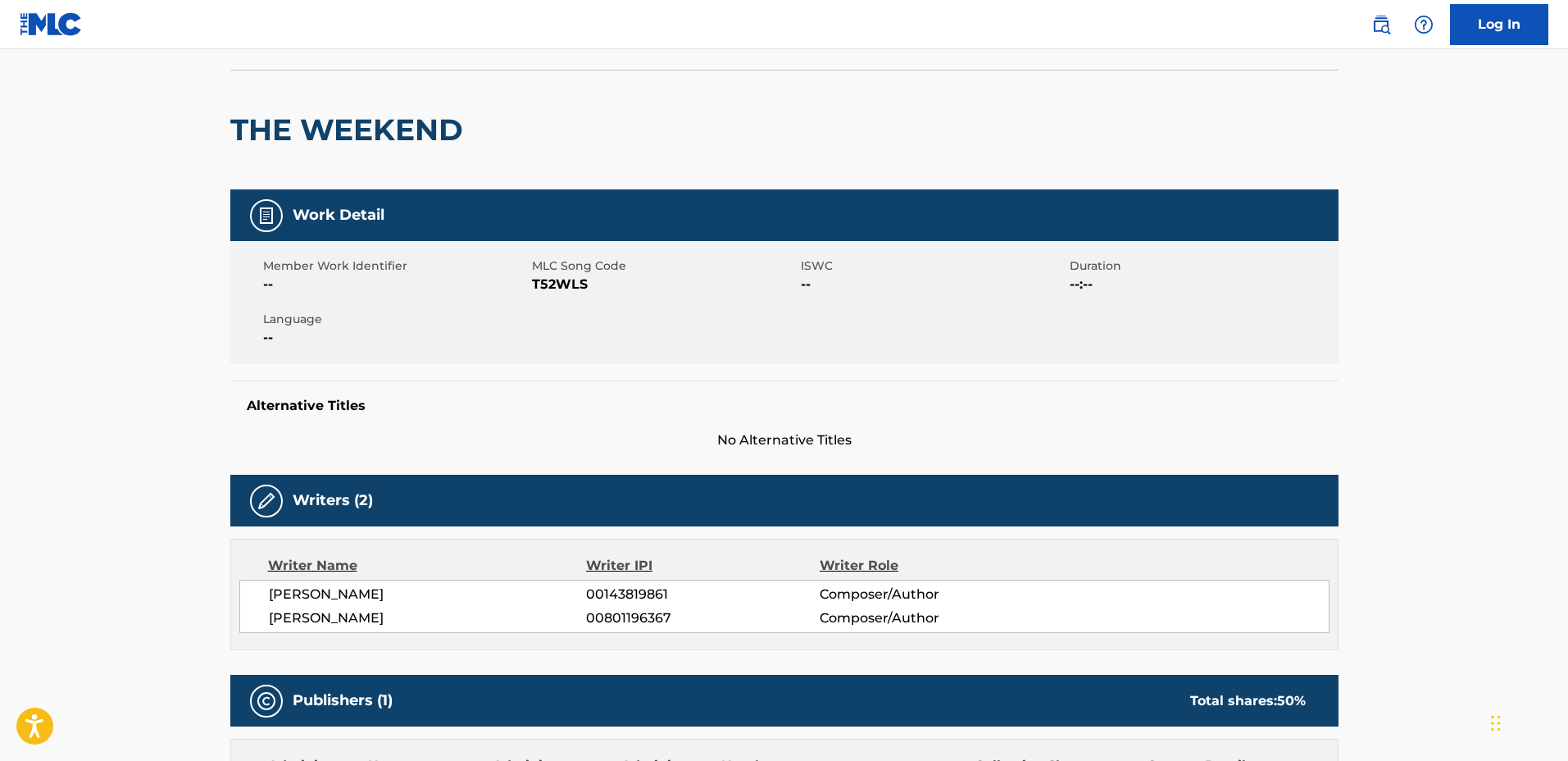
click at [355, 126] on h2 "THE WEEKEND" at bounding box center [350, 130] width 241 height 37
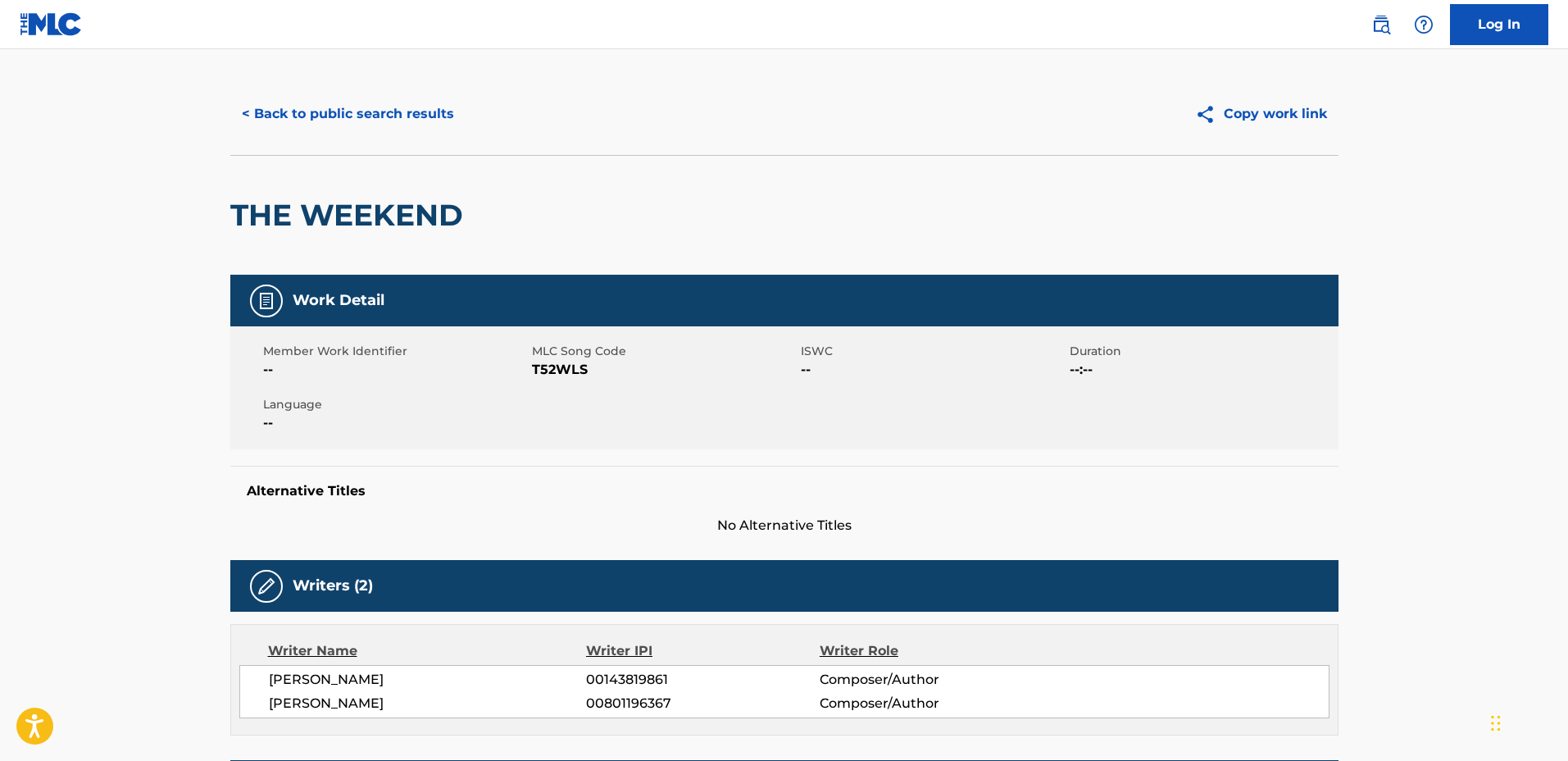
scroll to position [0, 0]
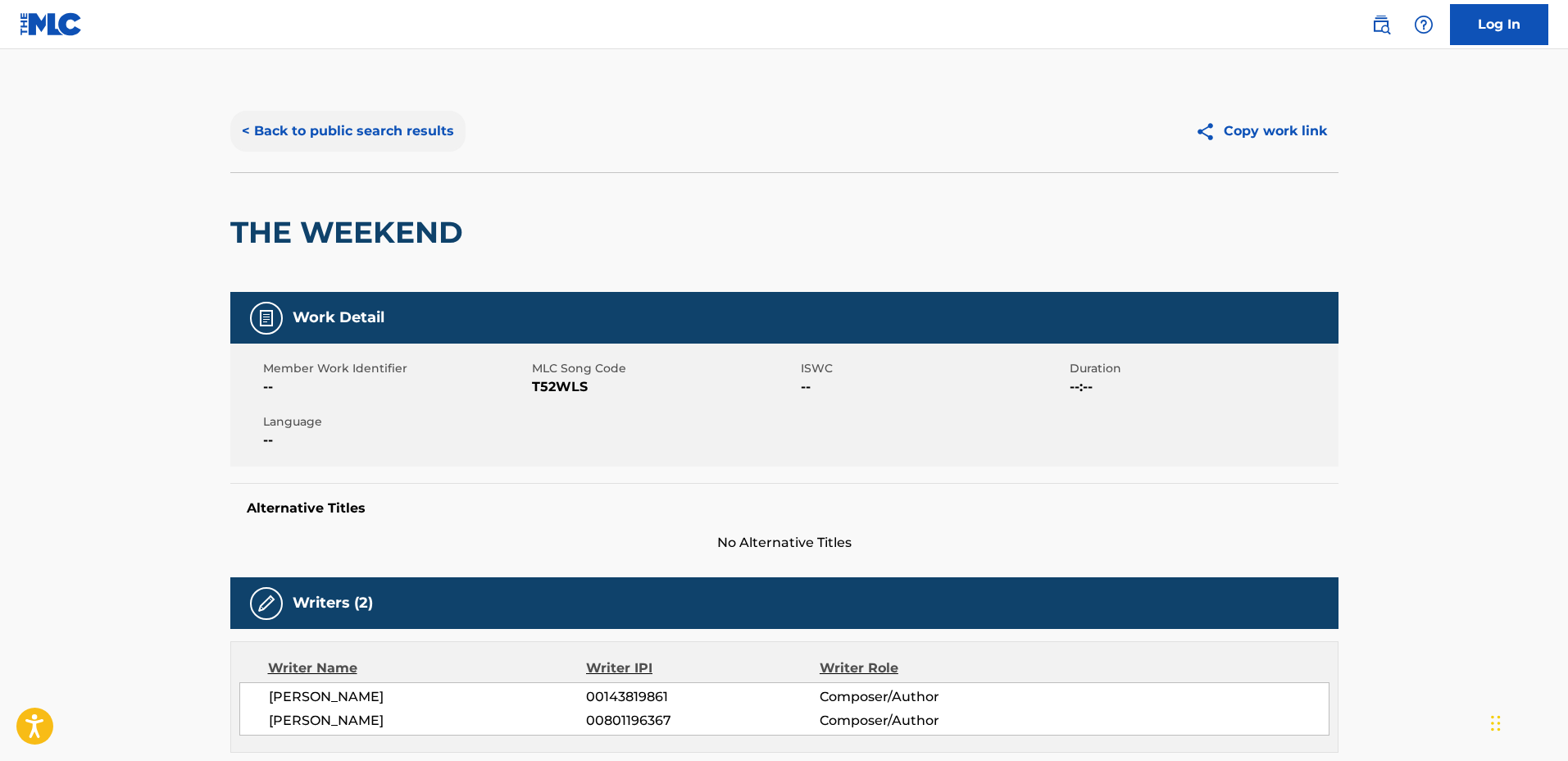
click at [366, 127] on button "< Back to public search results" at bounding box center [347, 131] width 235 height 41
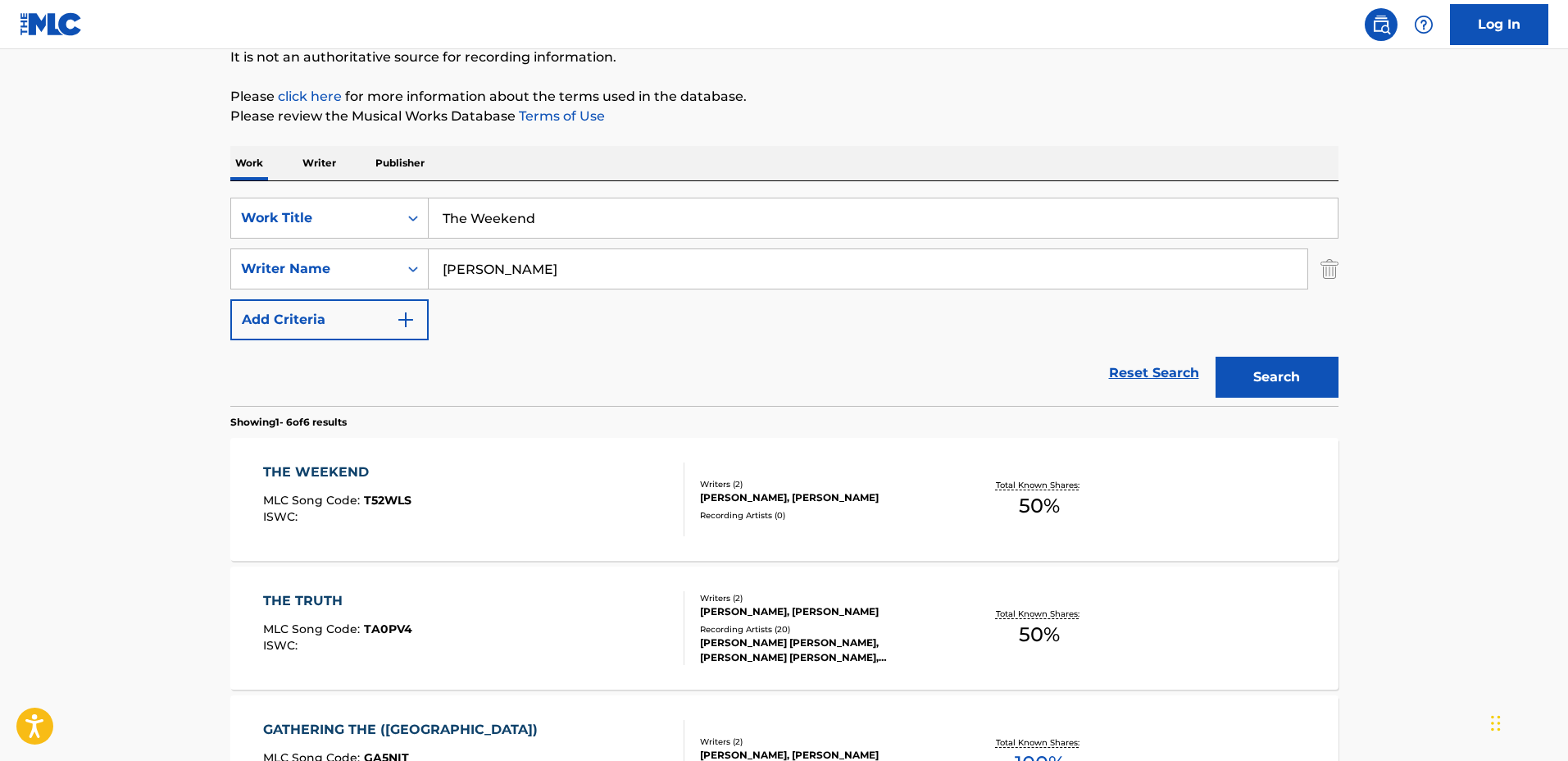
scroll to position [140, 0]
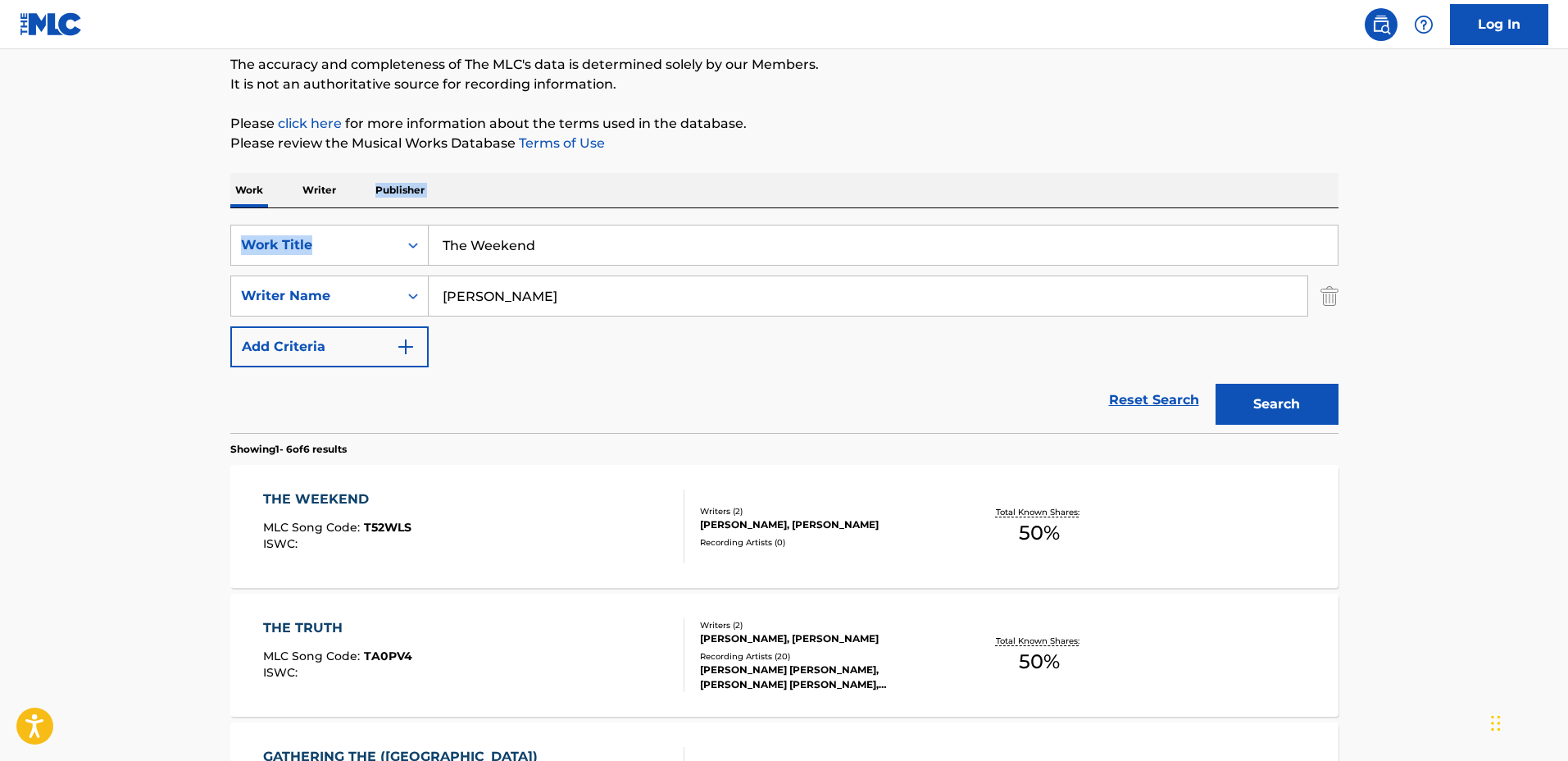
drag, startPoint x: 511, startPoint y: 218, endPoint x: 340, endPoint y: 203, distance: 171.7
click at [340, 203] on div "Work Writer Publisher SearchWithCriteria03923fb3-40a9-4836-acd6-0ec75dcad8c4 Wo…" at bounding box center [784, 741] width 1108 height 1136
drag, startPoint x: 600, startPoint y: 237, endPoint x: 537, endPoint y: 242, distance: 63.2
click at [344, 217] on div "SearchWithCriteria03923fb3-40a9-4836-acd6-0ec75dcad8c4 Work Title The Weekend S…" at bounding box center [784, 320] width 1108 height 224
type input "MurderCaust"
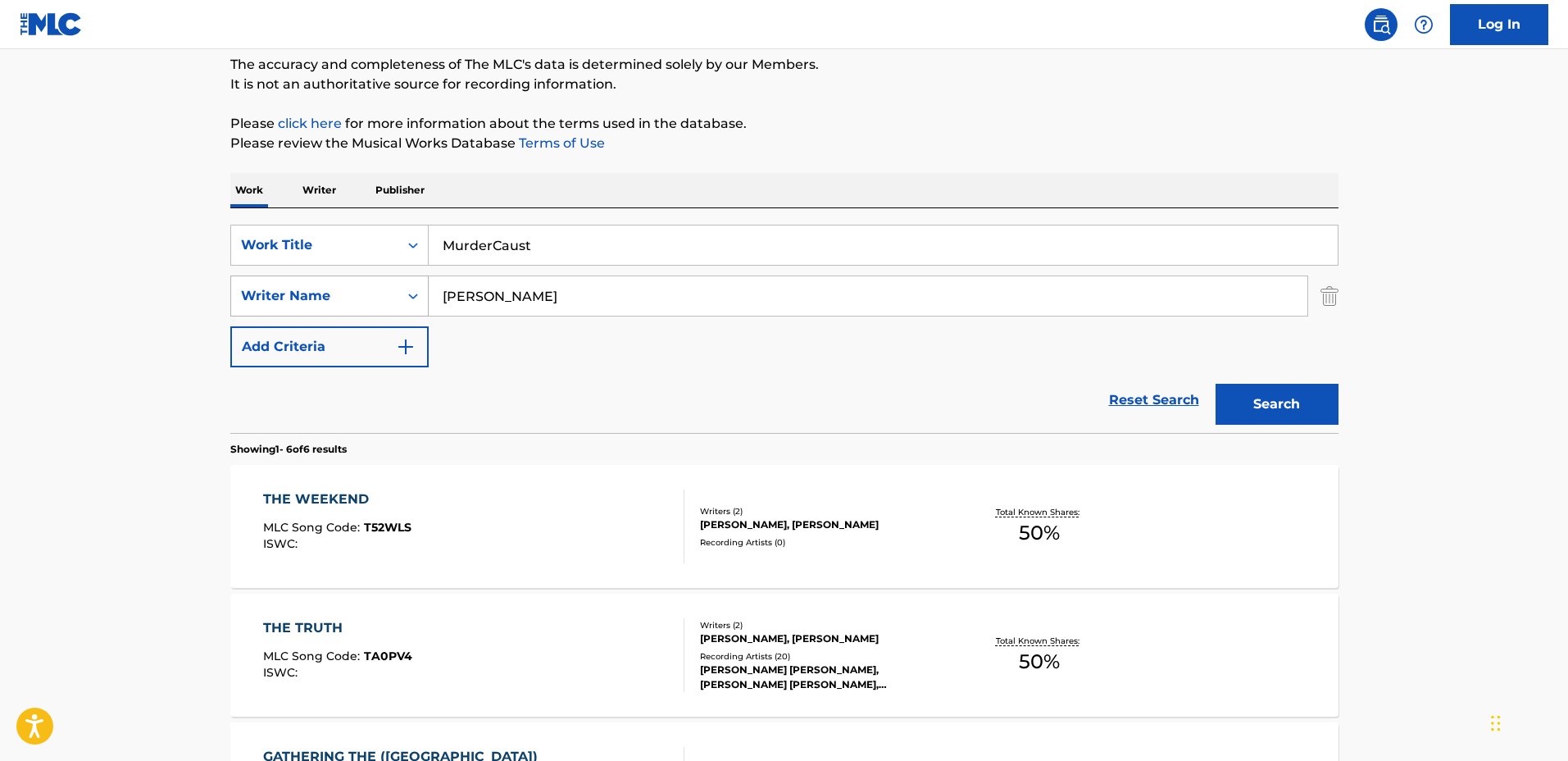
drag, startPoint x: 534, startPoint y: 307, endPoint x: 321, endPoint y: 288, distance: 213.8
click at [321, 288] on div "SearchWithCriteriadf1d0743-5e56-4ccf-be43-09fd482bd9fe Writer Name Alex Soria" at bounding box center [784, 296] width 1108 height 41
type input "Lorenzo"
click at [1215, 383] on button "Search" at bounding box center [1276, 404] width 123 height 41
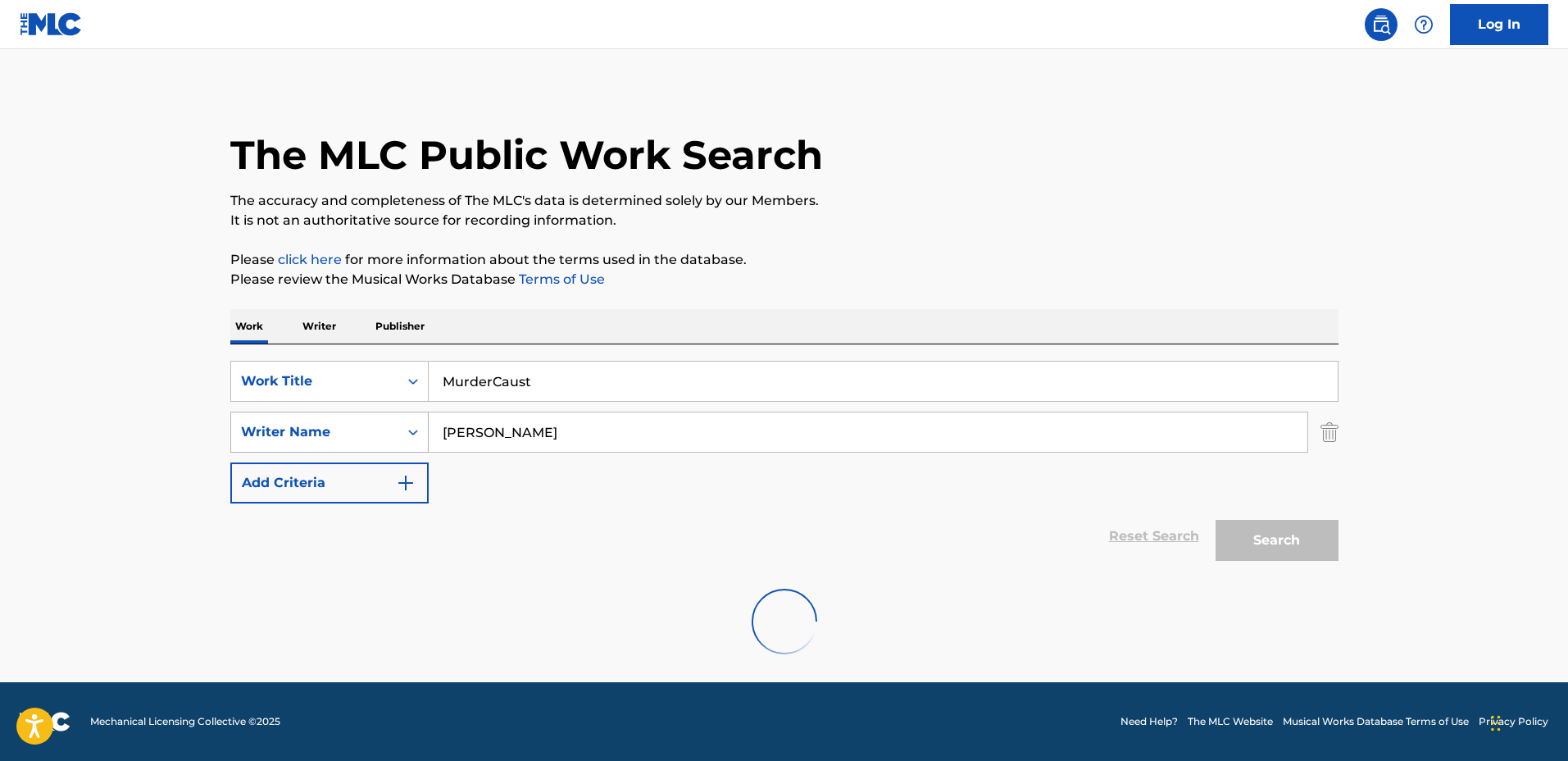
scroll to position [131, 0]
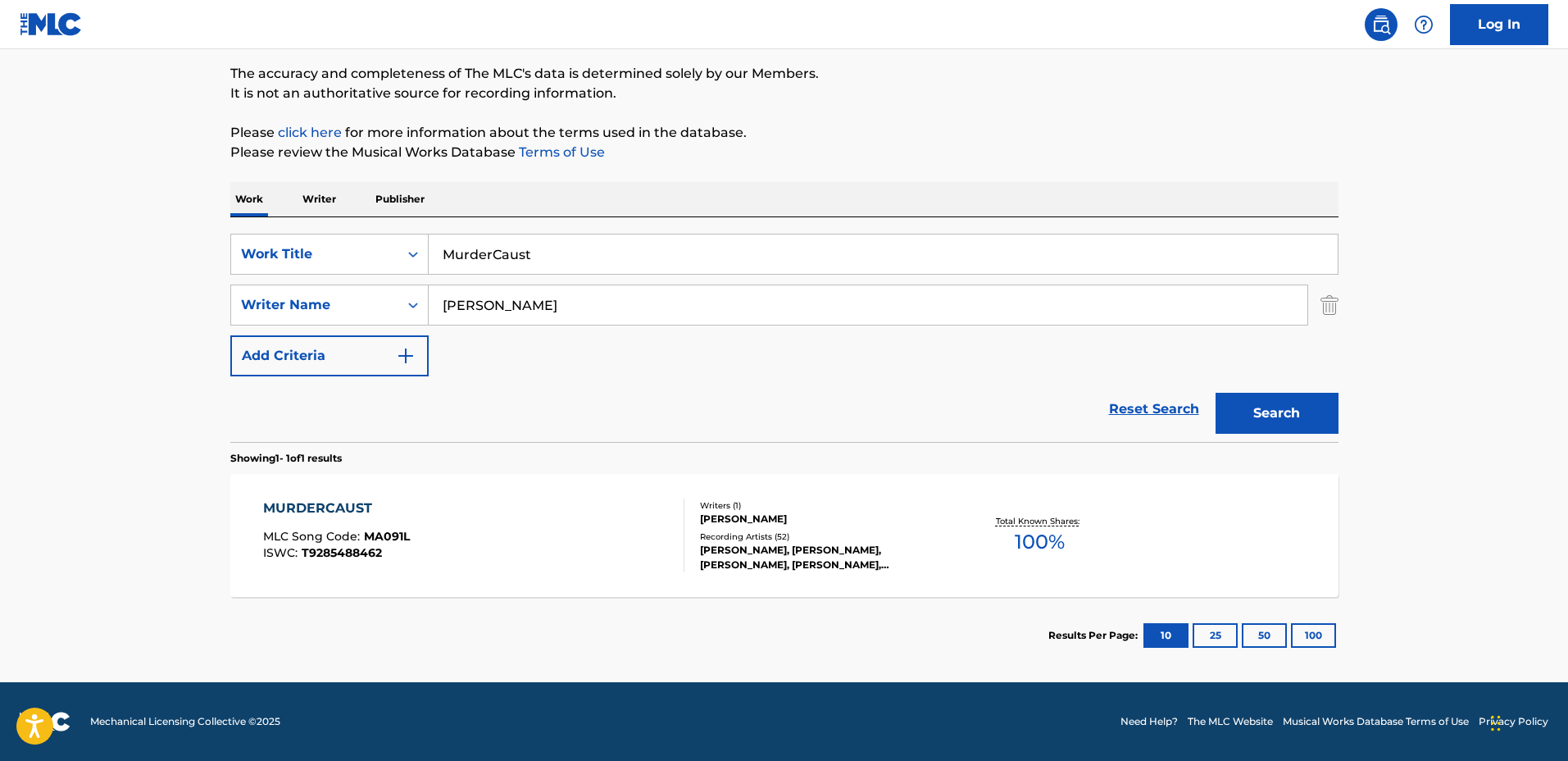
click at [605, 532] on div "MURDERCAUST MLC Song Code : MA091L ISWC : T9285488462" at bounding box center [474, 536] width 421 height 74
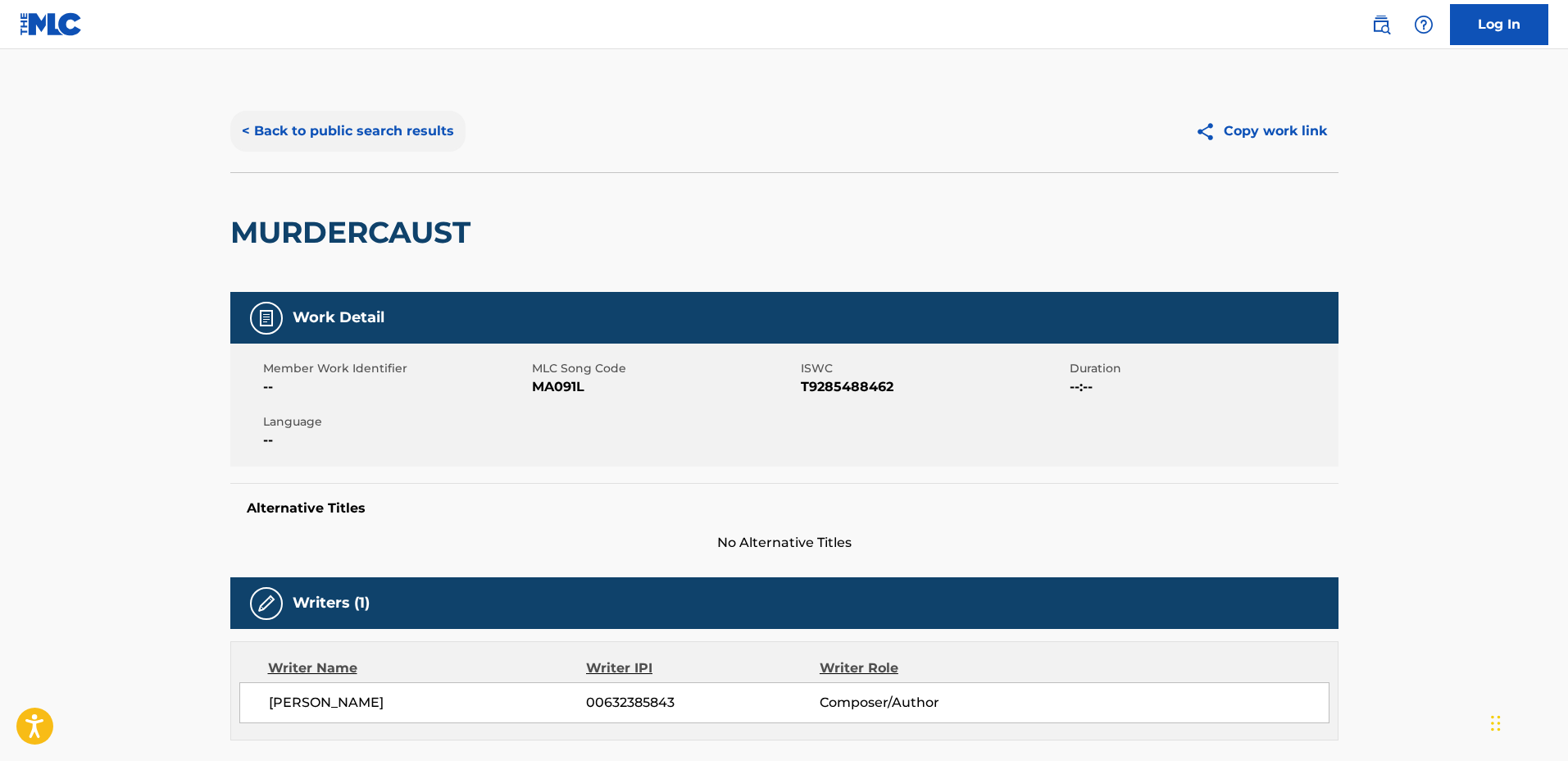
click at [388, 115] on button "< Back to public search results" at bounding box center [347, 131] width 235 height 41
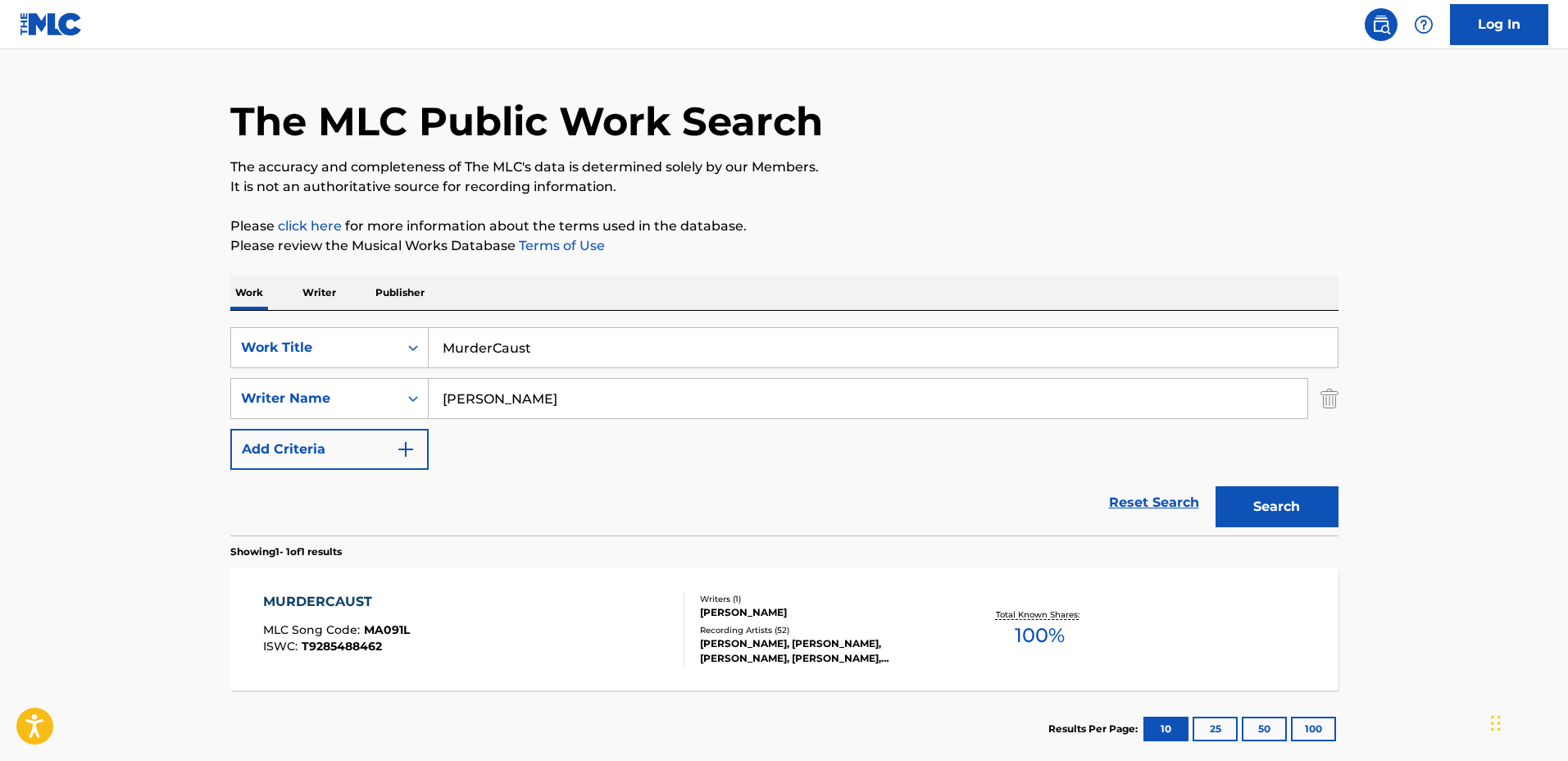
drag, startPoint x: 604, startPoint y: 342, endPoint x: 291, endPoint y: 317, distance: 314.0
click at [268, 321] on div "SearchWithCriteria03923fb3-40a9-4836-acd6-0ec75dcad8c4 Work Title MurderCaust S…" at bounding box center [784, 423] width 1108 height 224
type input "Astrophilia."
drag, startPoint x: 580, startPoint y: 404, endPoint x: 366, endPoint y: 387, distance: 214.7
click at [366, 387] on div "SearchWithCriteriadf1d0743-5e56-4ccf-be43-09fd482bd9fe Writer Name Lorenzo" at bounding box center [784, 398] width 1108 height 41
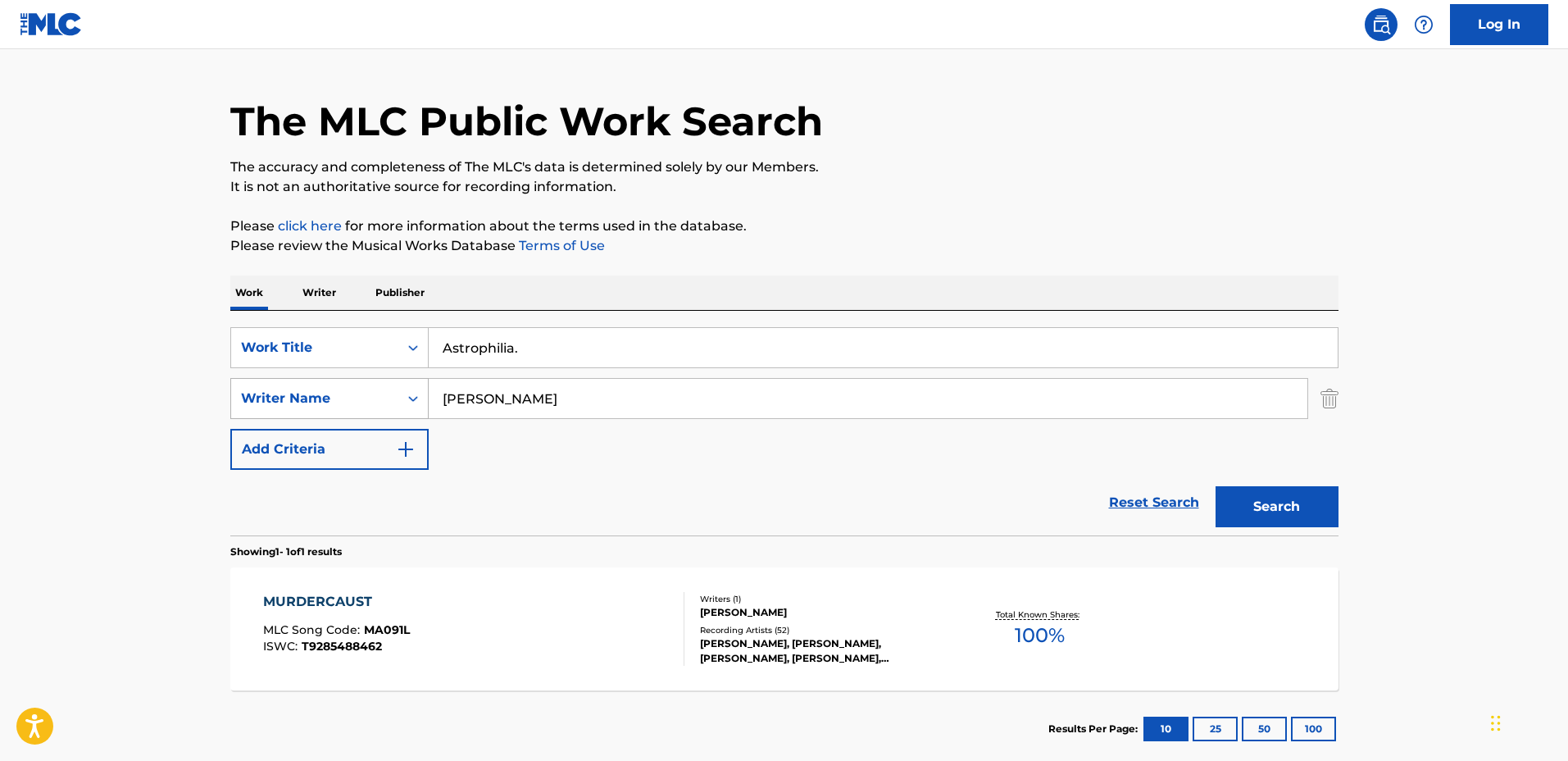
type input "Oliver Pesquera"
click at [1215, 486] on button "Search" at bounding box center [1276, 506] width 123 height 41
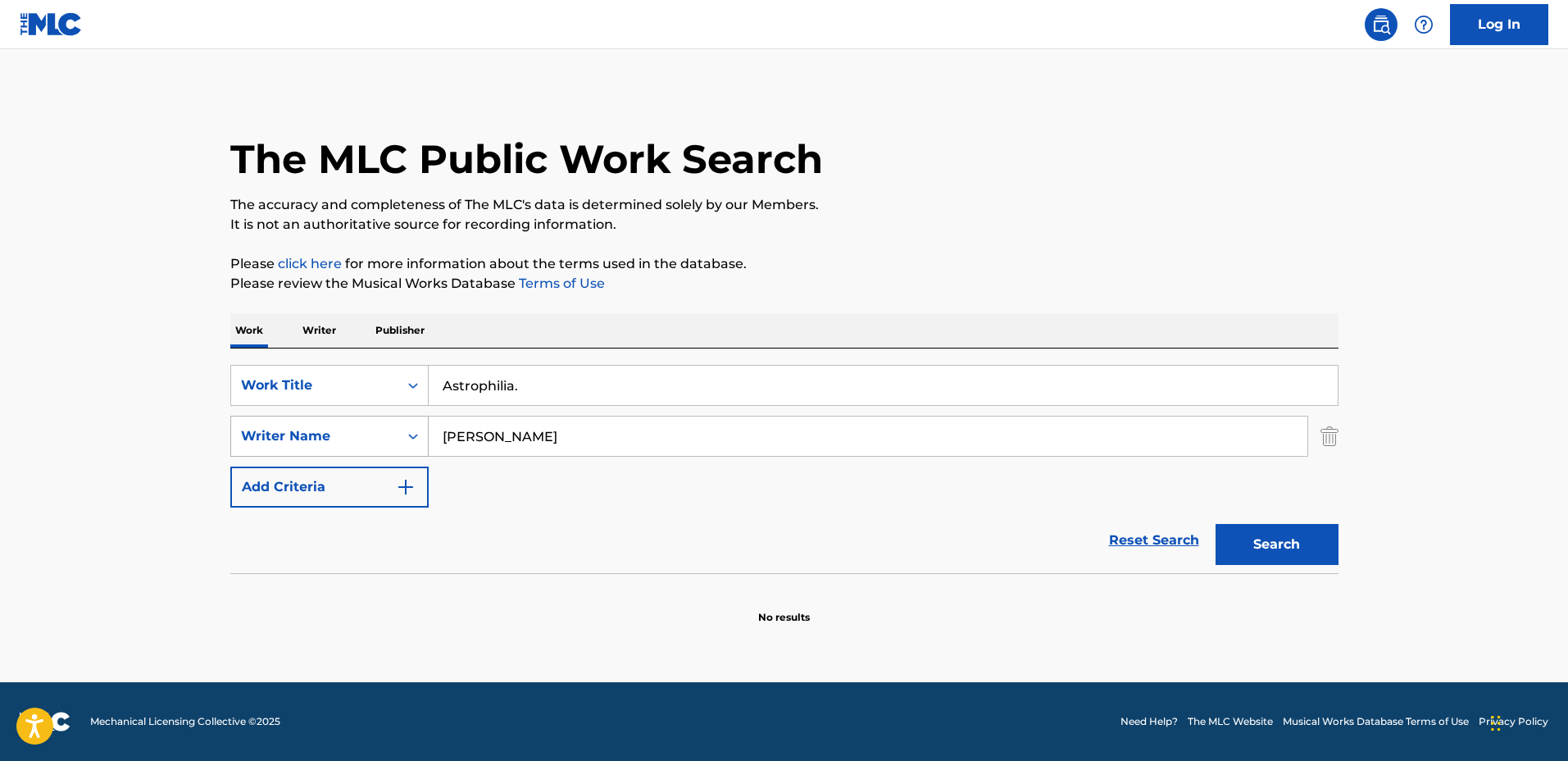
scroll to position [0, 0]
click at [588, 395] on input "Astrophilia." at bounding box center [883, 385] width 909 height 39
drag, startPoint x: 583, startPoint y: 380, endPoint x: 375, endPoint y: 362, distance: 208.8
click at [375, 362] on div "SearchWithCriteria03923fb3-40a9-4836-acd6-0ec75dcad8c4 Work Title Astrophilia. …" at bounding box center [784, 461] width 1108 height 224
click at [702, 384] on input "Search Form" at bounding box center [883, 385] width 909 height 39
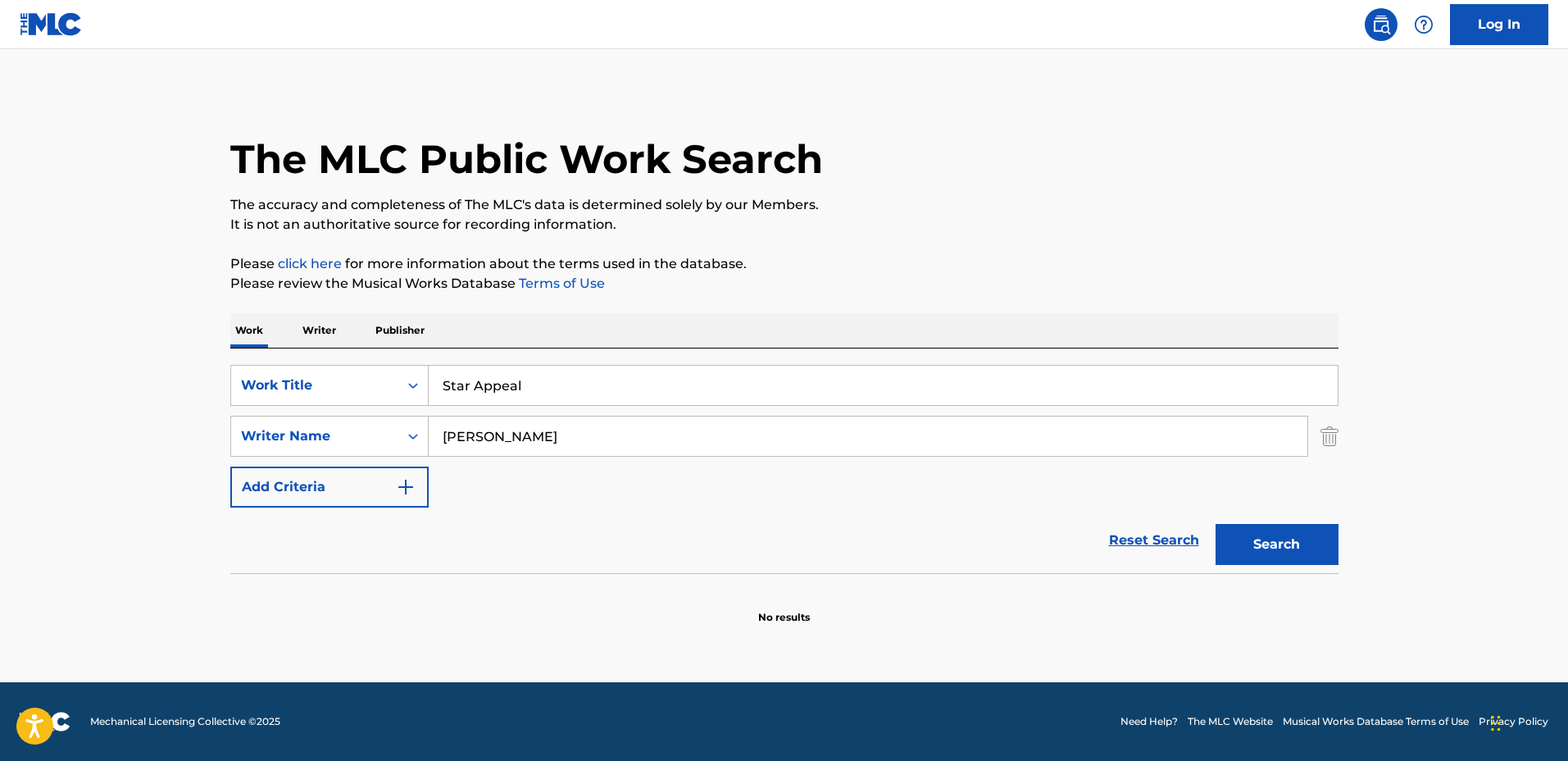
type input "Star Appeal"
click at [1215, 524] on button "Search" at bounding box center [1276, 544] width 123 height 41
drag, startPoint x: 504, startPoint y: 373, endPoint x: 357, endPoint y: 357, distance: 147.9
click at [357, 357] on div "SearchWithCriteria03923fb3-40a9-4836-acd6-0ec75dcad8c4 Work Title Star Appeal S…" at bounding box center [784, 461] width 1108 height 224
type input "Divine"
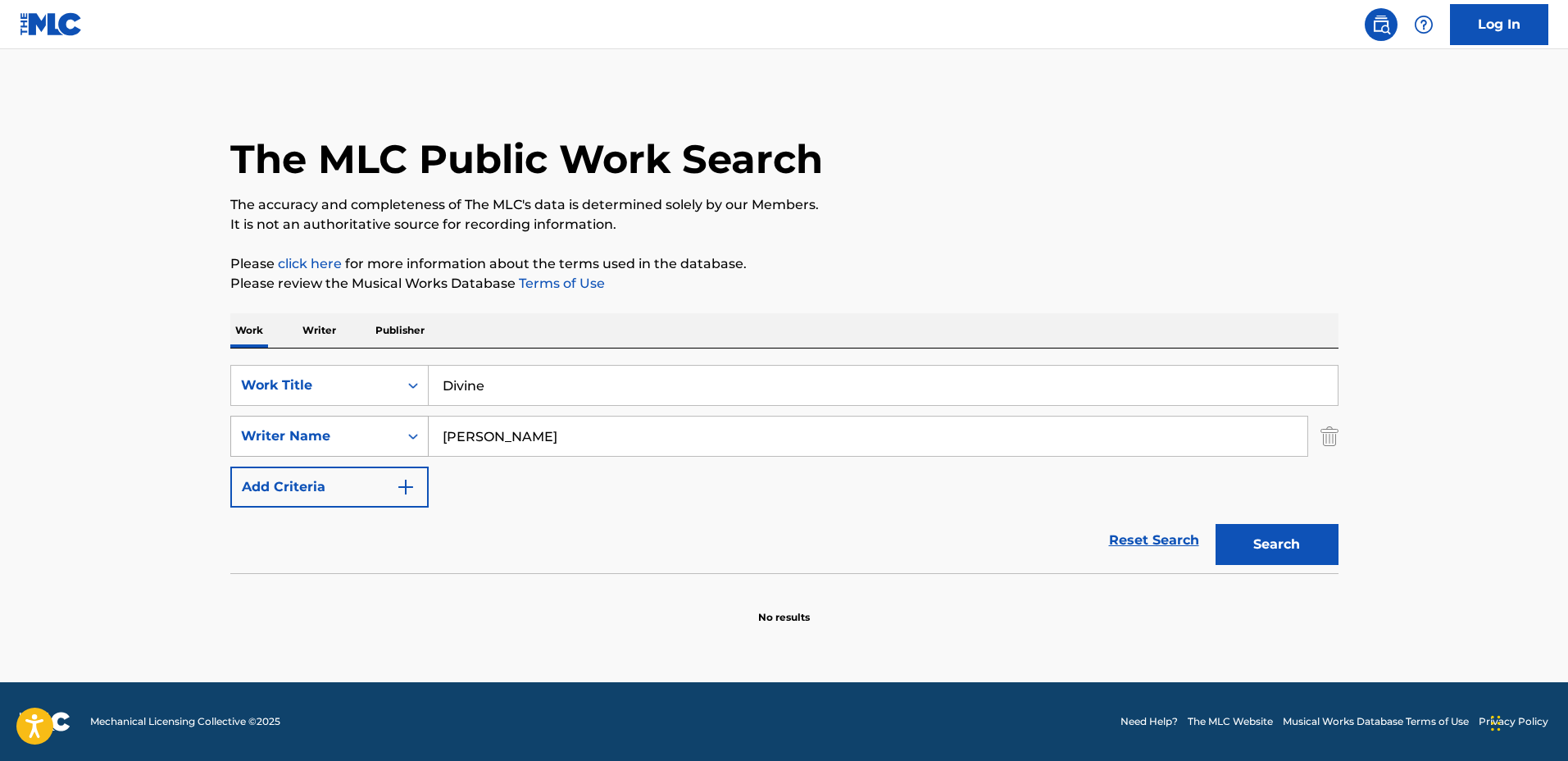
drag, startPoint x: 506, startPoint y: 434, endPoint x: 421, endPoint y: 431, distance: 85.1
click at [403, 427] on div "SearchWithCriteriadf1d0743-5e56-4ccf-be43-09fd482bd9fe Writer Name Oliver Pesqu…" at bounding box center [784, 436] width 1108 height 41
type input "Mohamed El Kholti"
click at [1215, 524] on button "Search" at bounding box center [1276, 544] width 123 height 41
drag, startPoint x: 626, startPoint y: 438, endPoint x: 558, endPoint y: 455, distance: 70.1
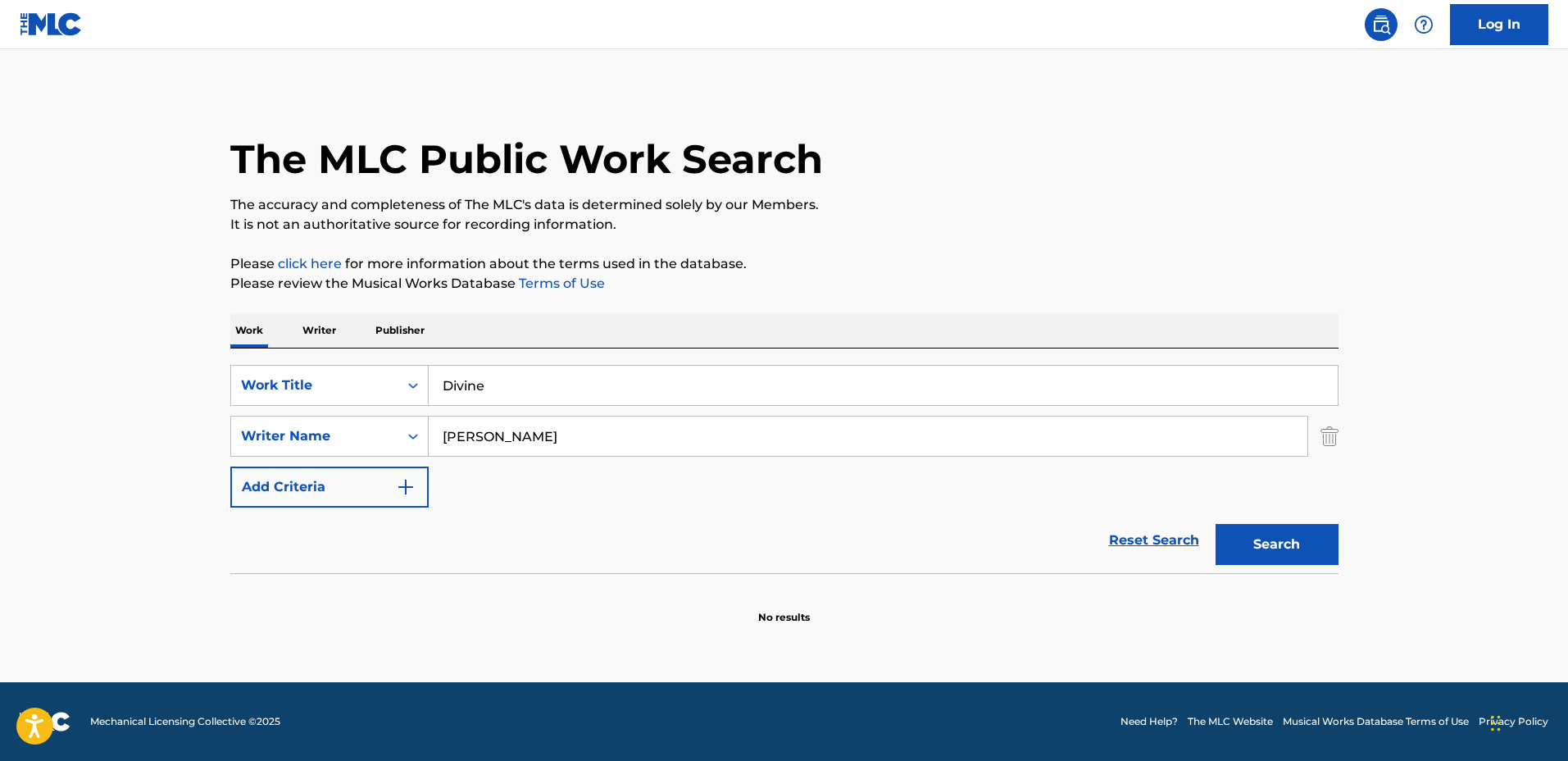
click at [377, 417] on div "SearchWithCriteriadf1d0743-5e56-4ccf-be43-09fd482bd9fe Writer Name Mohamed El K…" at bounding box center [784, 436] width 1108 height 41
click at [279, 350] on div "SearchWithCriteria03923fb3-40a9-4836-acd6-0ec75dcad8c4 Work Title Divine Search…" at bounding box center [784, 461] width 1108 height 224
click at [547, 387] on input "Divine" at bounding box center [883, 385] width 909 height 39
drag, startPoint x: 529, startPoint y: 379, endPoint x: 301, endPoint y: 369, distance: 228.2
click at [301, 369] on div "SearchWithCriteria03923fb3-40a9-4836-acd6-0ec75dcad8c4 Work Title Divine" at bounding box center [784, 385] width 1108 height 41
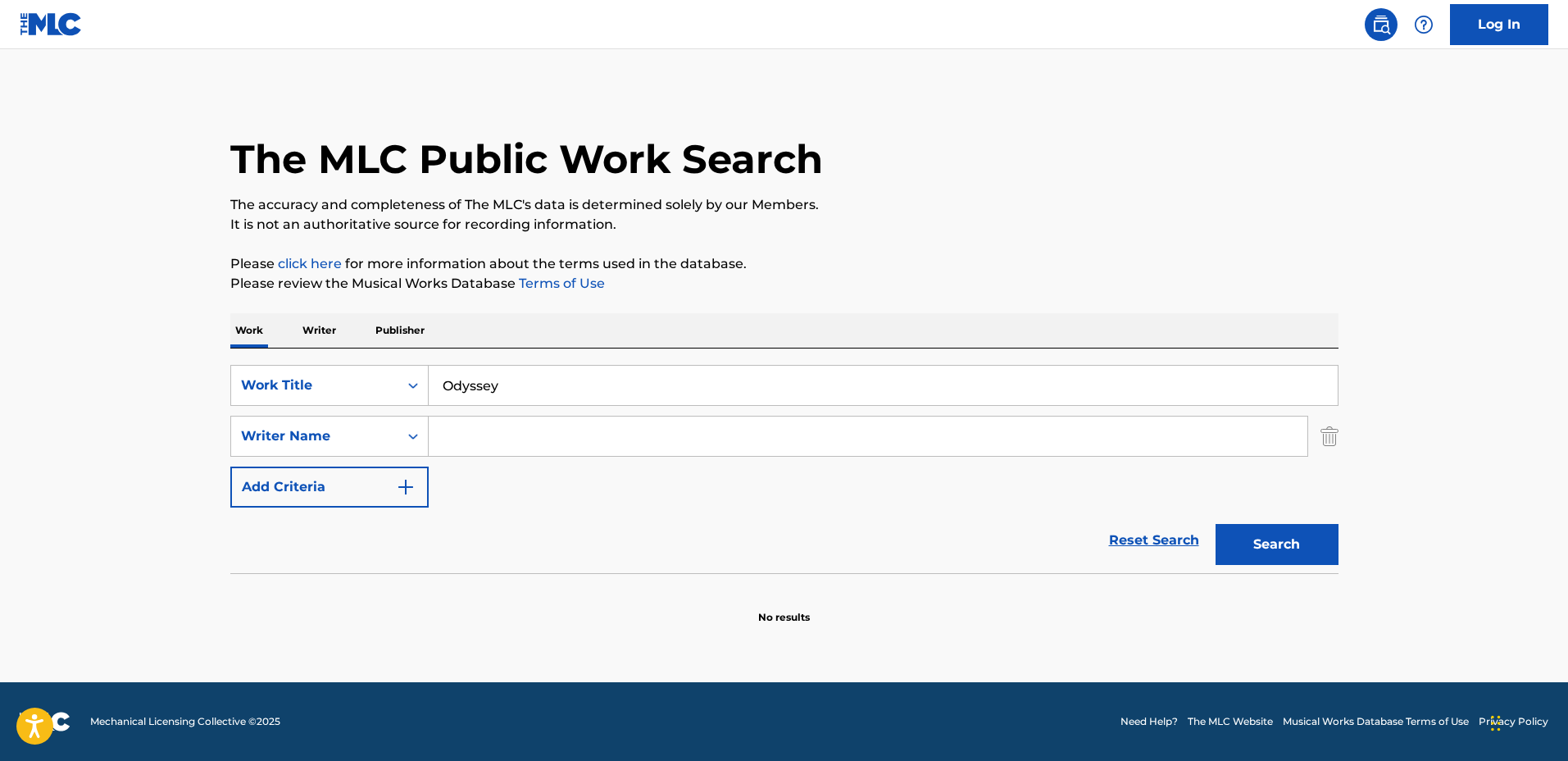
type input "Odyssey"
click at [551, 441] on input "Search Form" at bounding box center [868, 436] width 879 height 39
type input "Ariel Dogbeh"
click at [1215, 524] on button "Search" at bounding box center [1276, 544] width 123 height 41
click at [605, 373] on input "Odyssey" at bounding box center [883, 385] width 909 height 39
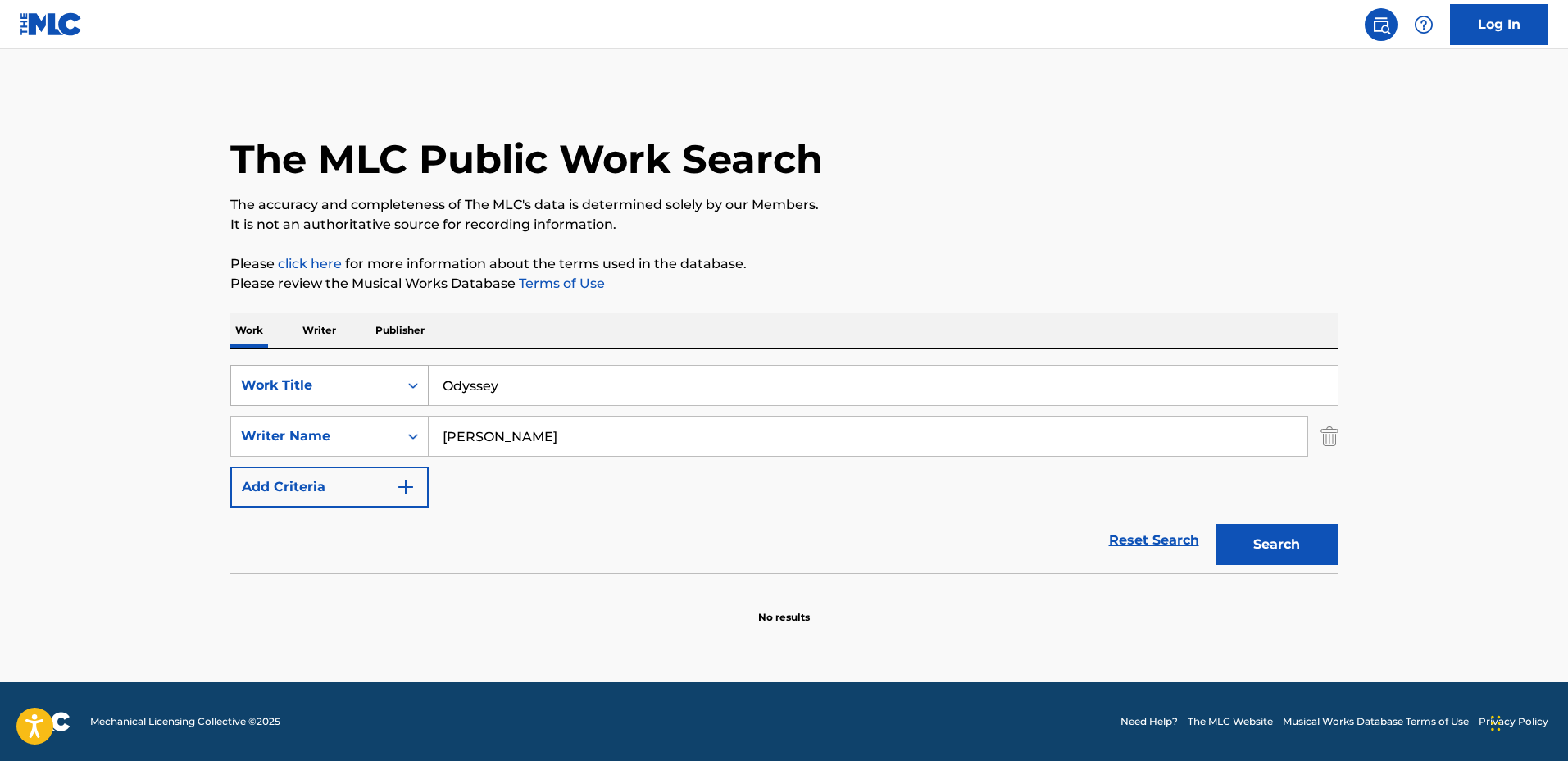
drag, startPoint x: 564, startPoint y: 376, endPoint x: 387, endPoint y: 364, distance: 177.4
click at [387, 365] on div "SearchWithCriteria03923fb3-40a9-4836-acd6-0ec75dcad8c4 Work Title Odyssey" at bounding box center [784, 385] width 1108 height 41
type input "Glowing"
drag, startPoint x: 568, startPoint y: 434, endPoint x: 346, endPoint y: 409, distance: 223.4
click at [346, 410] on div "SearchWithCriteria03923fb3-40a9-4836-acd6-0ec75dcad8c4 Work Title Glowing Searc…" at bounding box center [784, 436] width 1108 height 142
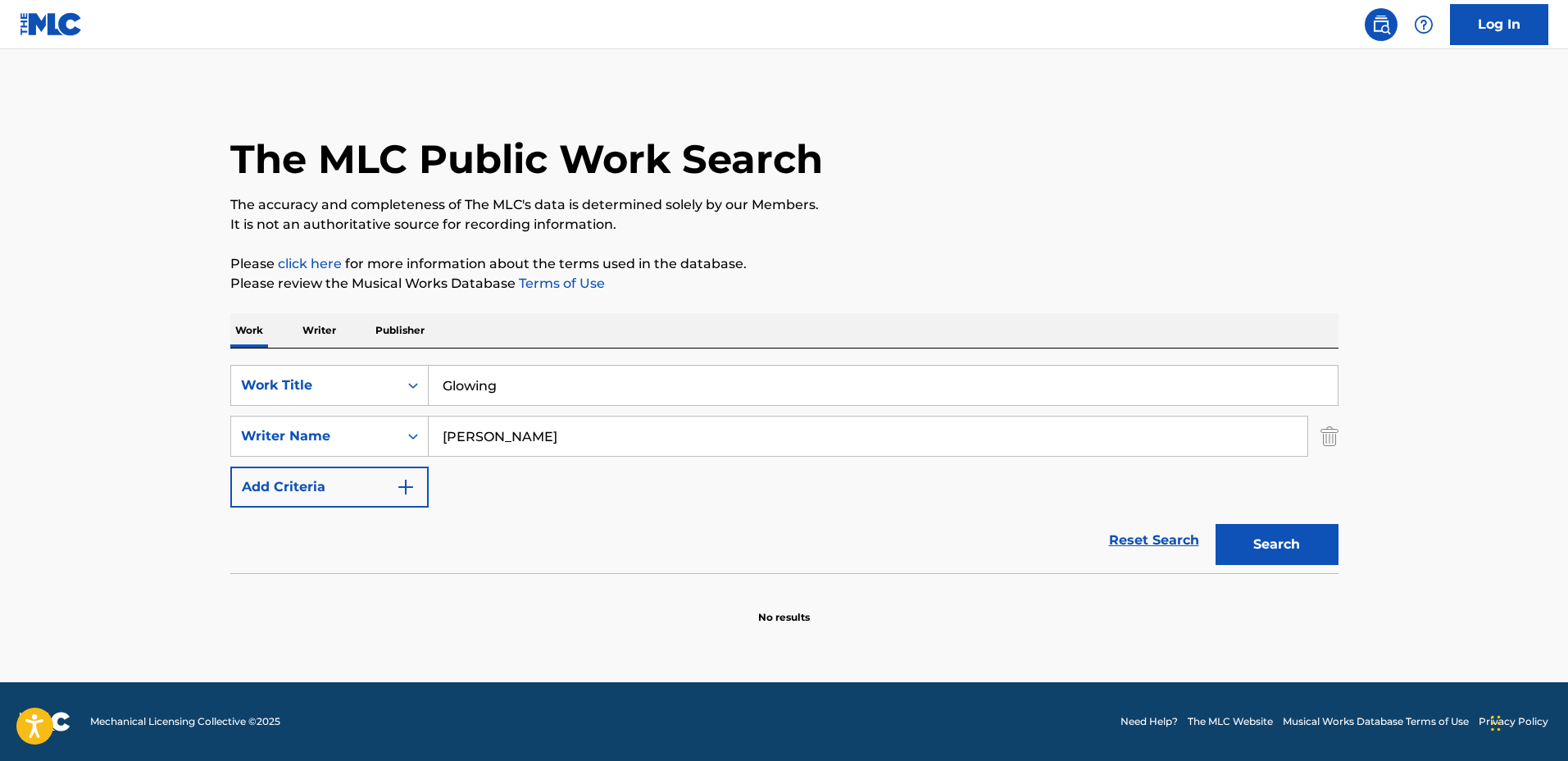
type input "Kobe E Taylor"
click at [1215, 524] on button "Search" at bounding box center [1276, 544] width 123 height 41
drag, startPoint x: 617, startPoint y: 385, endPoint x: 398, endPoint y: 364, distance: 220.0
click at [398, 365] on div "SearchWithCriteria03923fb3-40a9-4836-acd6-0ec75dcad8c4 Work Title Glowing" at bounding box center [784, 385] width 1108 height 41
type input "No Time"
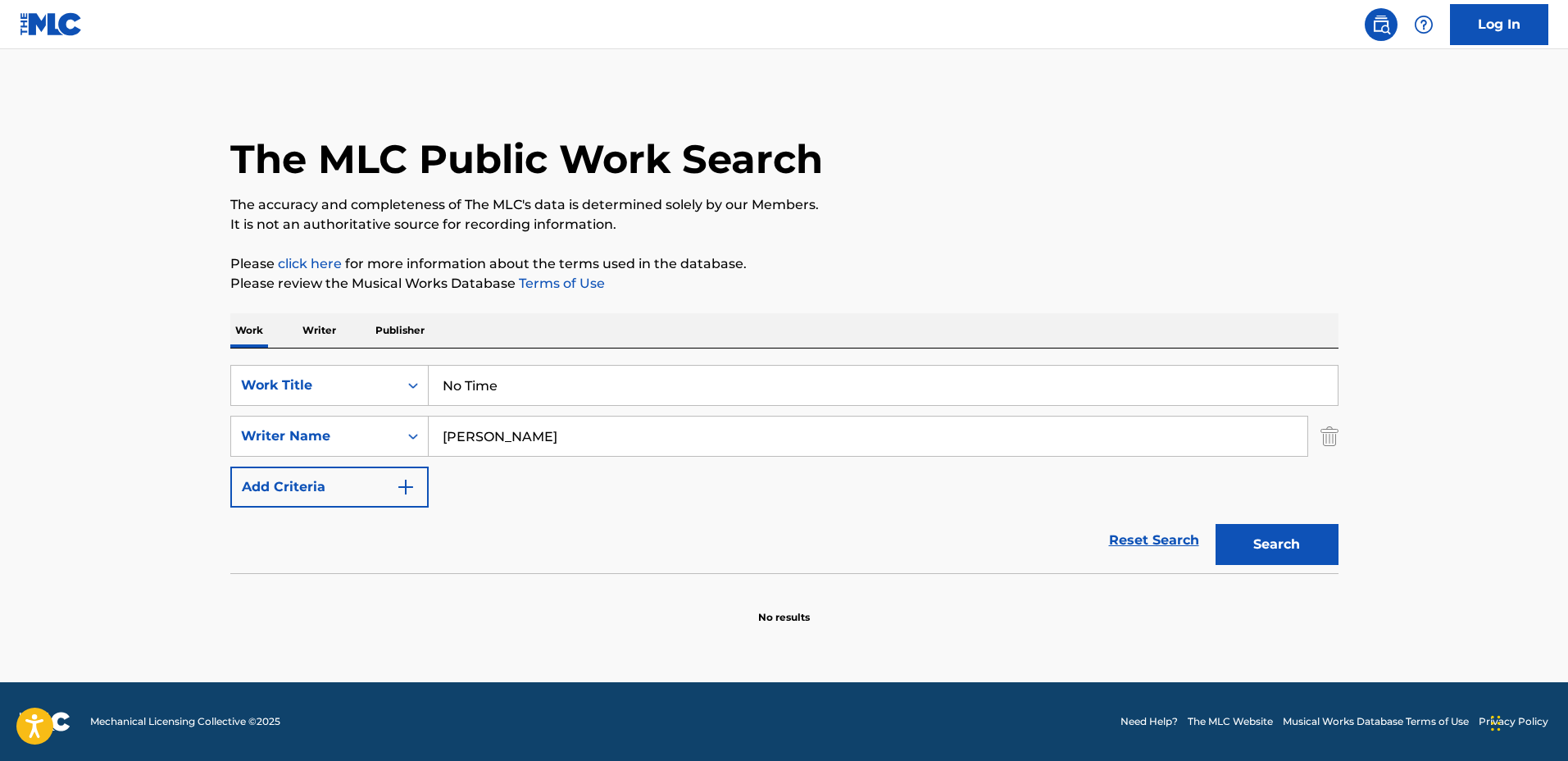
drag, startPoint x: 778, startPoint y: 434, endPoint x: 821, endPoint y: 433, distance: 43.0
click at [779, 434] on input "Kobe E Taylor" at bounding box center [868, 436] width 879 height 39
drag, startPoint x: 817, startPoint y: 434, endPoint x: 406, endPoint y: 424, distance: 411.1
click at [404, 424] on div "SearchWithCriteriadf1d0743-5e56-4ccf-be43-09fd482bd9fe Writer Name Kobe E Taylor" at bounding box center [784, 436] width 1108 height 41
type input "Dimitri Tronjo"
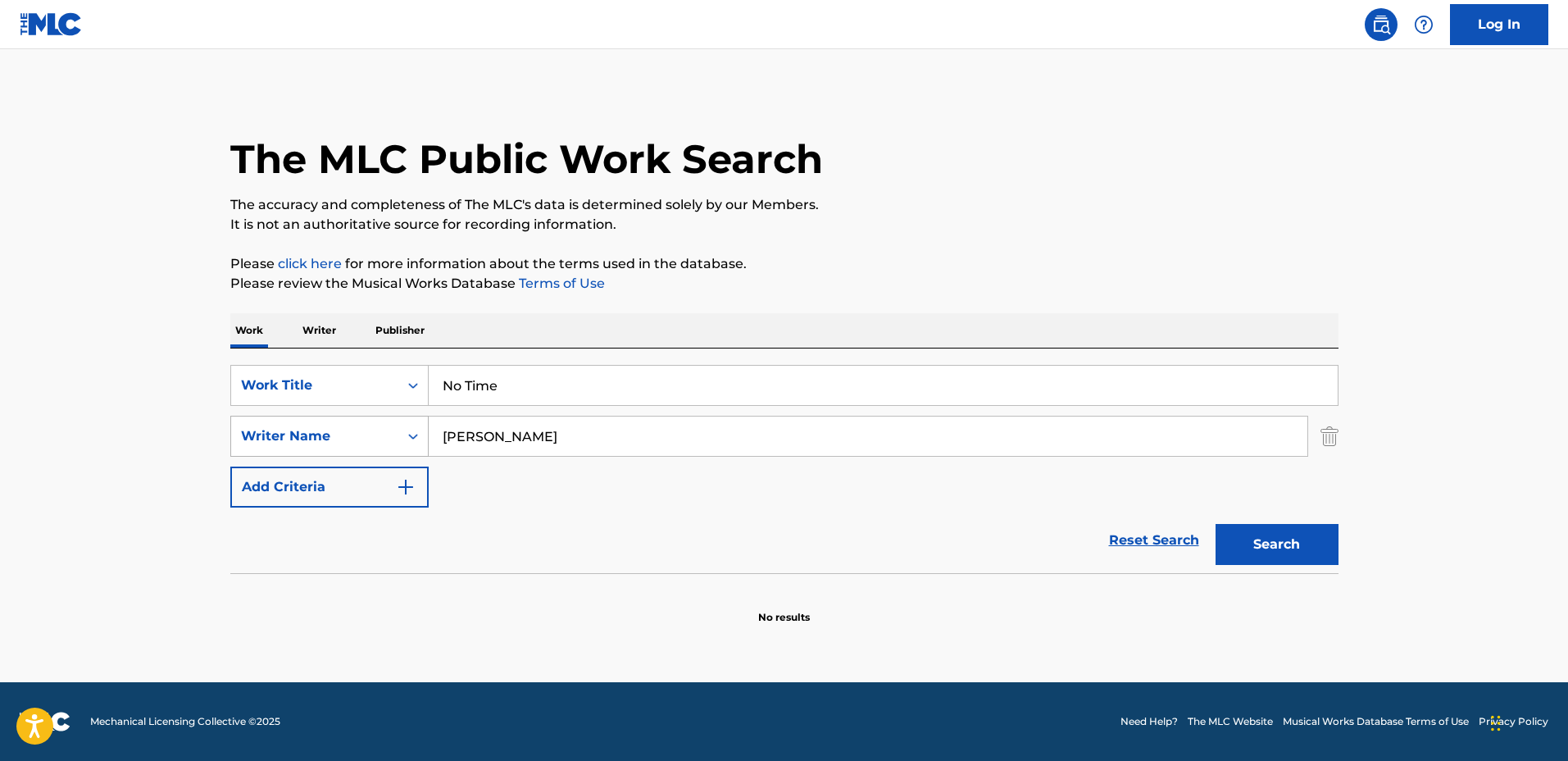
click at [1215, 524] on button "Search" at bounding box center [1276, 544] width 123 height 41
drag, startPoint x: 520, startPoint y: 378, endPoint x: 332, endPoint y: 367, distance: 188.3
click at [332, 367] on div "SearchWithCriteria03923fb3-40a9-4836-acd6-0ec75dcad8c4 Work Title No Time" at bounding box center [784, 385] width 1108 height 41
click at [1215, 524] on button "Search" at bounding box center [1276, 544] width 123 height 41
drag, startPoint x: 566, startPoint y: 375, endPoint x: 372, endPoint y: 365, distance: 194.3
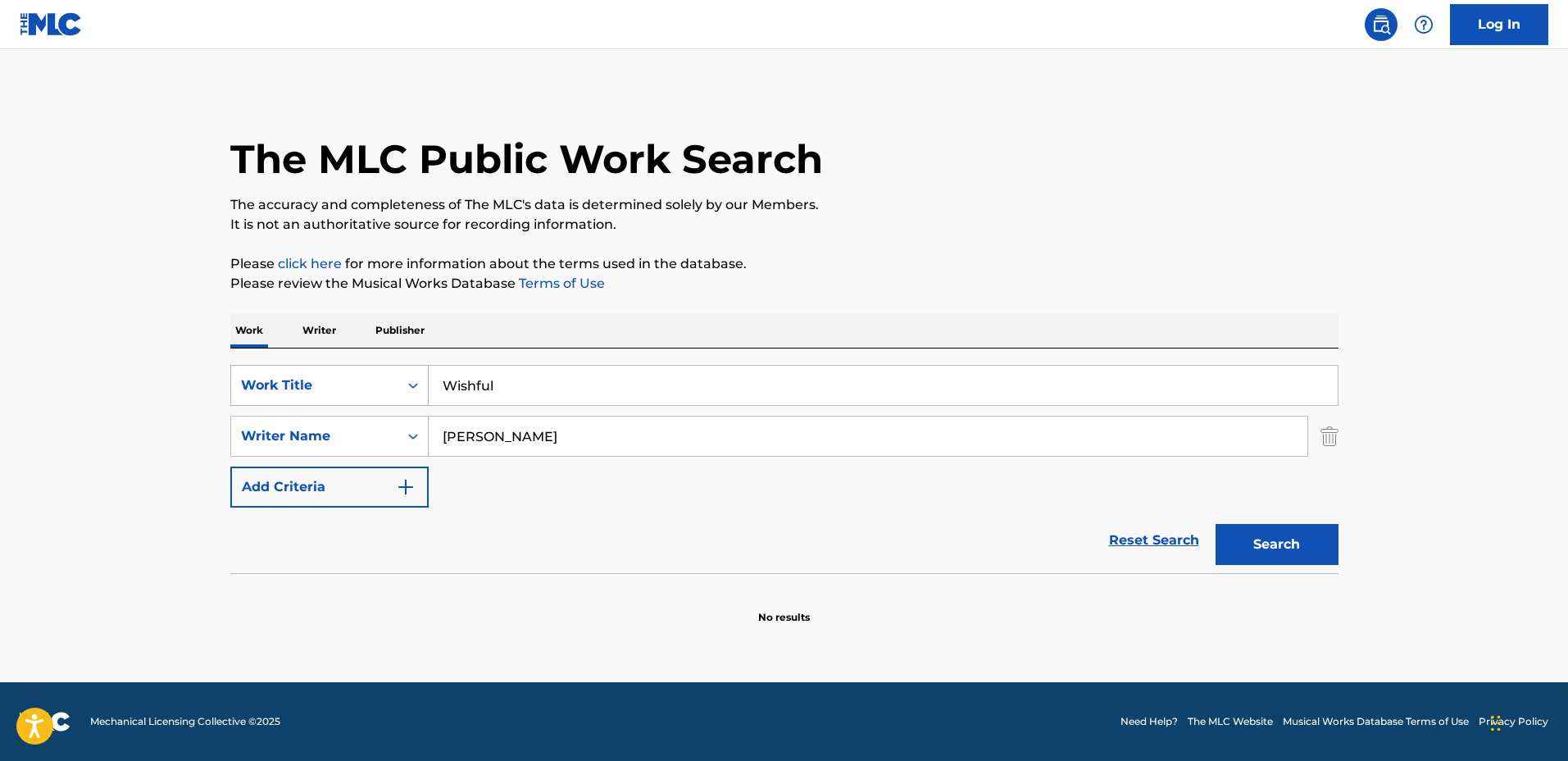
click at [372, 365] on div "SearchWithCriteria03923fb3-40a9-4836-acd6-0ec75dcad8c4 Work Title Wishful" at bounding box center [784, 385] width 1108 height 41
type input "hollow.wav"
drag, startPoint x: 572, startPoint y: 434, endPoint x: 388, endPoint y: 415, distance: 185.0
click at [388, 414] on div "SearchWithCriteria03923fb3-40a9-4836-acd6-0ec75dcad8c4 Work Title hollow.wav Se…" at bounding box center [784, 436] width 1108 height 142
type input "Jack Nickell"
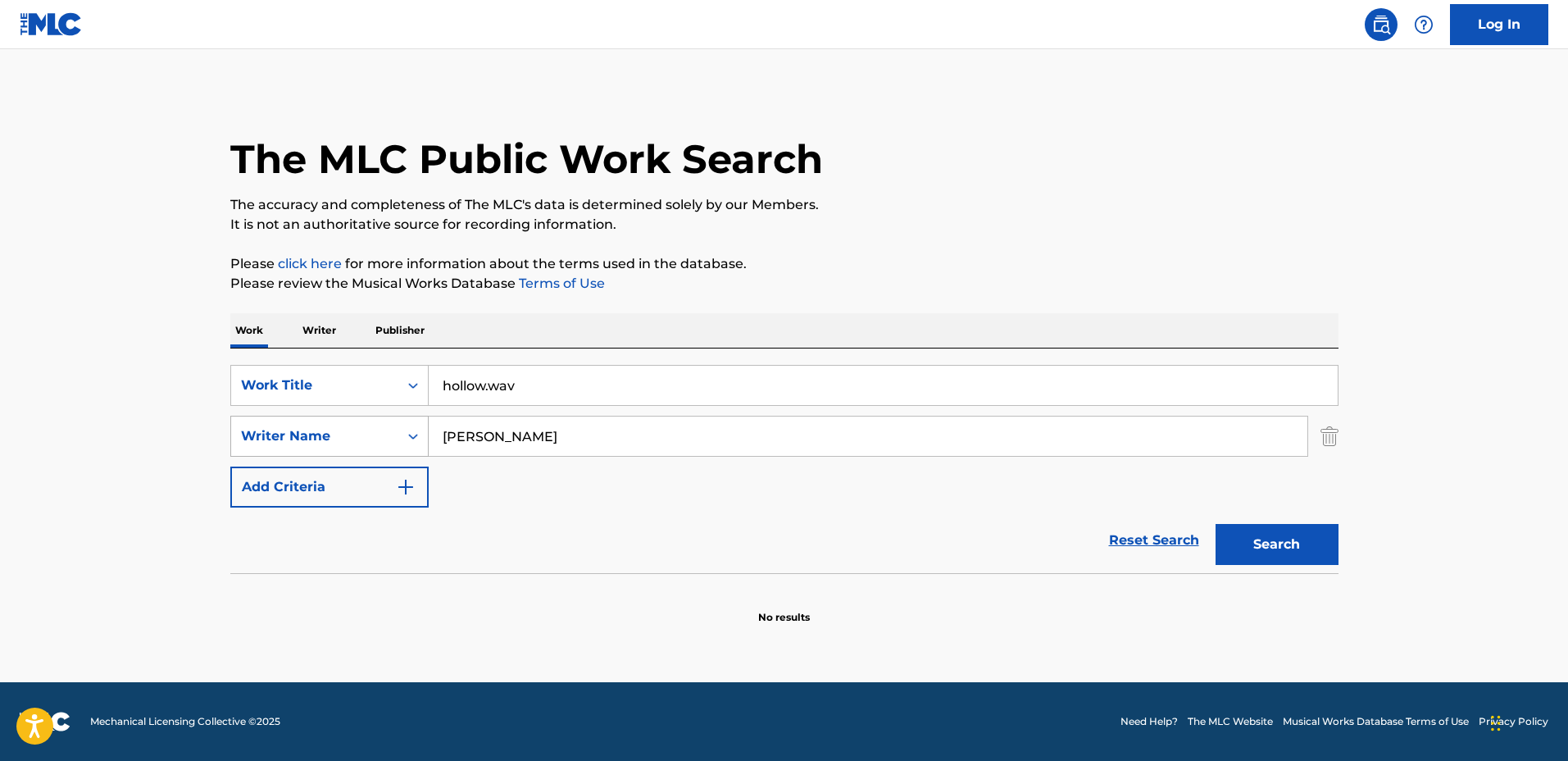
click at [1215, 524] on button "Search" at bounding box center [1276, 544] width 123 height 41
drag, startPoint x: 655, startPoint y: 382, endPoint x: 345, endPoint y: 373, distance: 310.1
click at [349, 373] on div "SearchWithCriteria03923fb3-40a9-4836-acd6-0ec75dcad8c4 Work Title hollow.wav" at bounding box center [784, 385] width 1108 height 41
click at [1215, 524] on button "Search" at bounding box center [1276, 544] width 123 height 41
drag, startPoint x: 610, startPoint y: 378, endPoint x: 326, endPoint y: 351, distance: 285.3
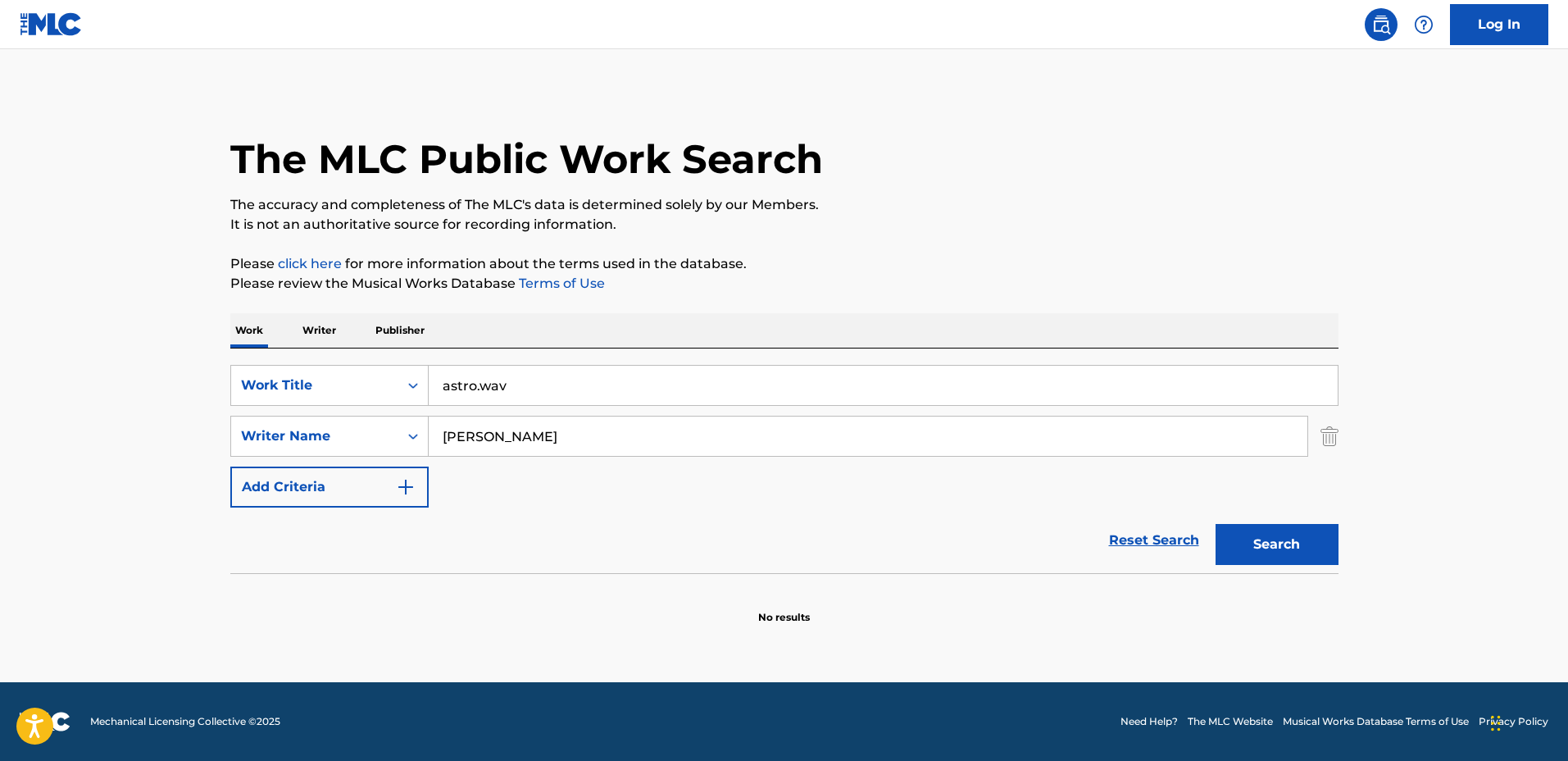
click at [326, 351] on div "SearchWithCriteria03923fb3-40a9-4836-acd6-0ec75dcad8c4 Work Title astro.wav Sea…" at bounding box center [784, 461] width 1108 height 224
type input "Easy Love"
drag, startPoint x: 551, startPoint y: 439, endPoint x: 391, endPoint y: 428, distance: 160.4
click at [391, 428] on div "SearchWithCriteriadf1d0743-5e56-4ccf-be43-09fd482bd9fe Writer Name Jack Nickell" at bounding box center [784, 436] width 1108 height 41
type input "Joseph Maximus Paredes"
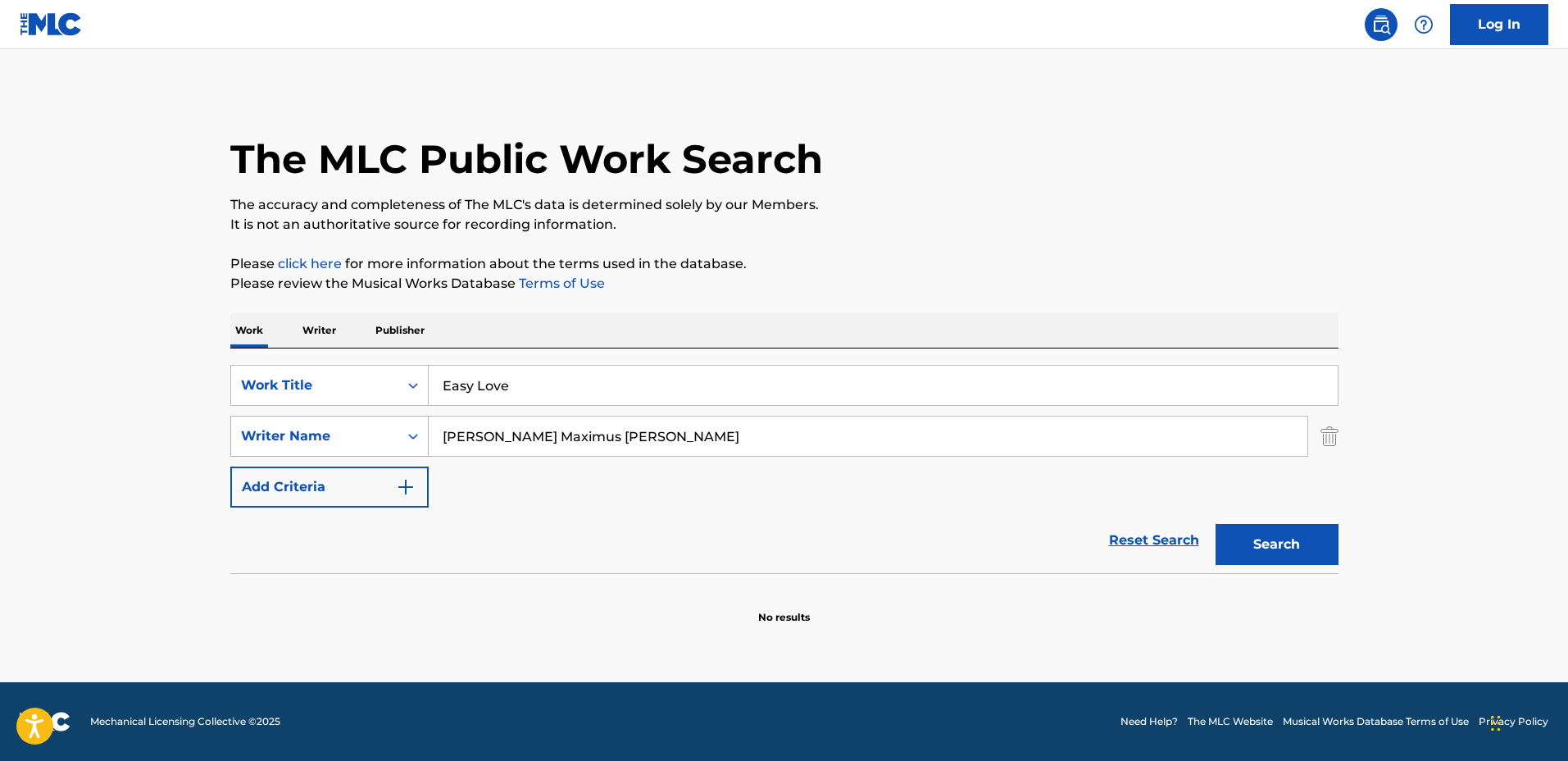
click at [1215, 524] on button "Search" at bounding box center [1276, 544] width 123 height 41
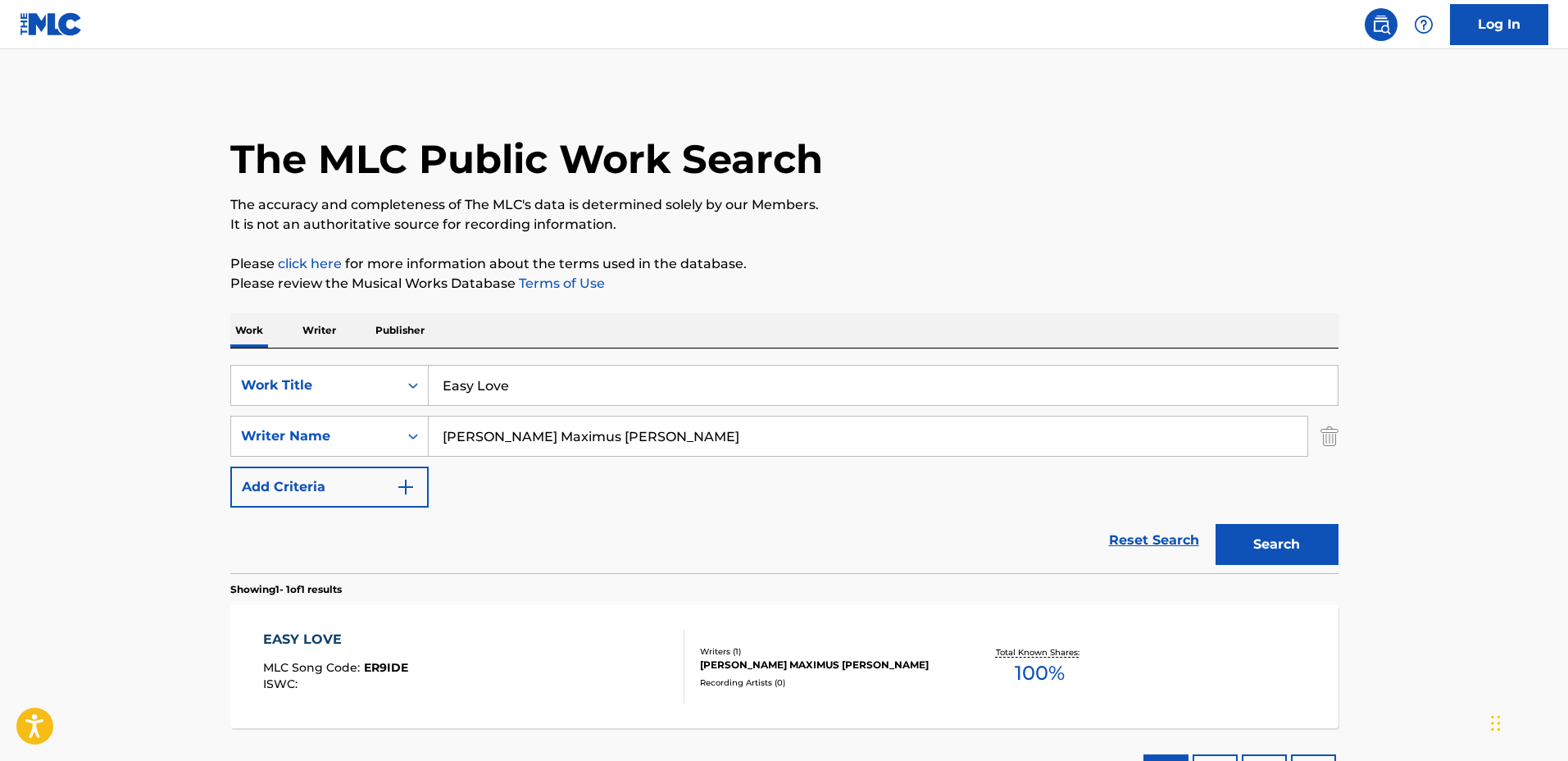
click at [922, 614] on div "EASY LOVE MLC Song Code : ER9IDE ISWC : Writers ( 1 ) JOSEPH MAXIMUS PAREDES Re…" at bounding box center [784, 666] width 1108 height 123
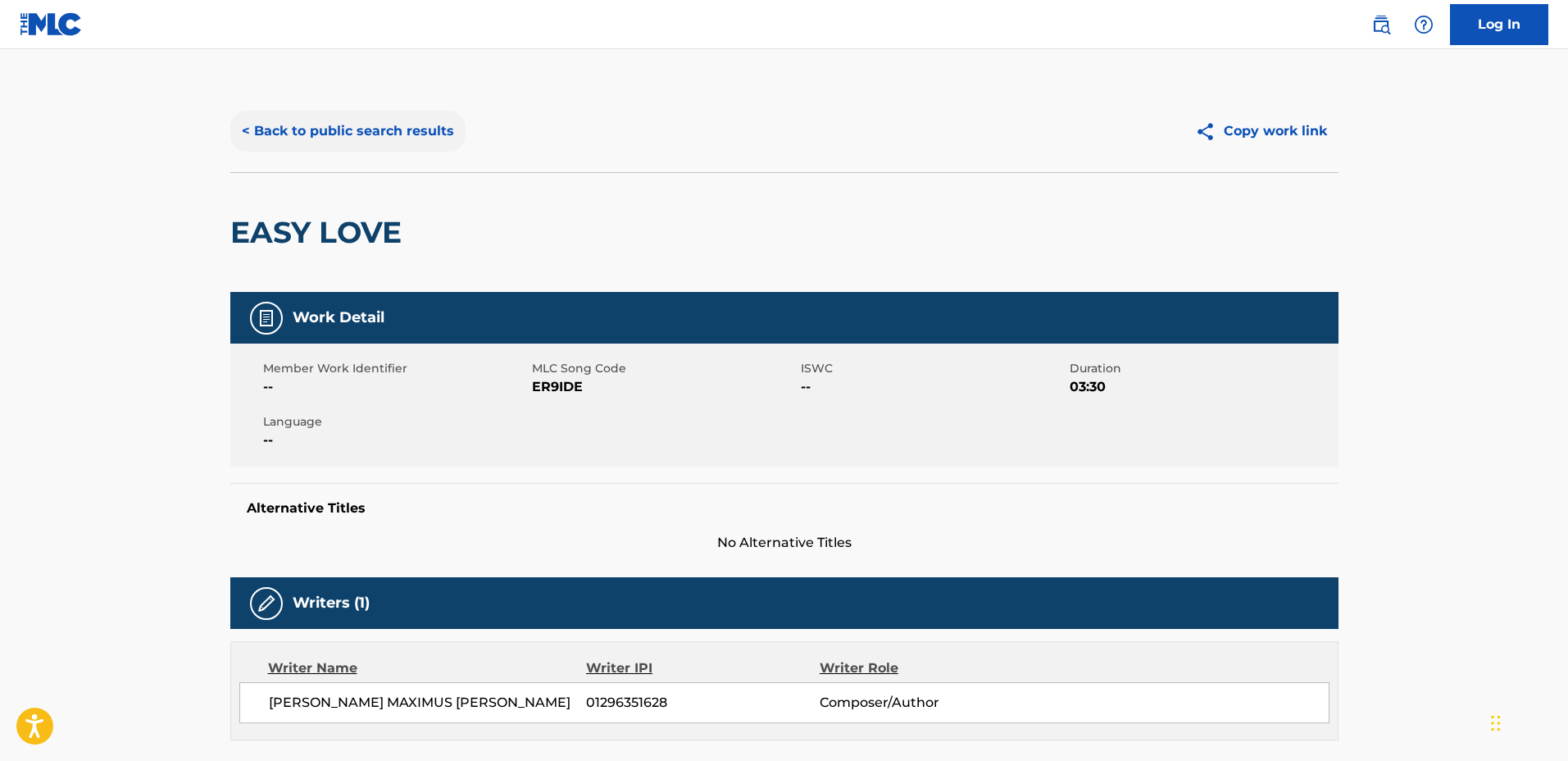
click at [332, 137] on button "< Back to public search results" at bounding box center [347, 131] width 235 height 41
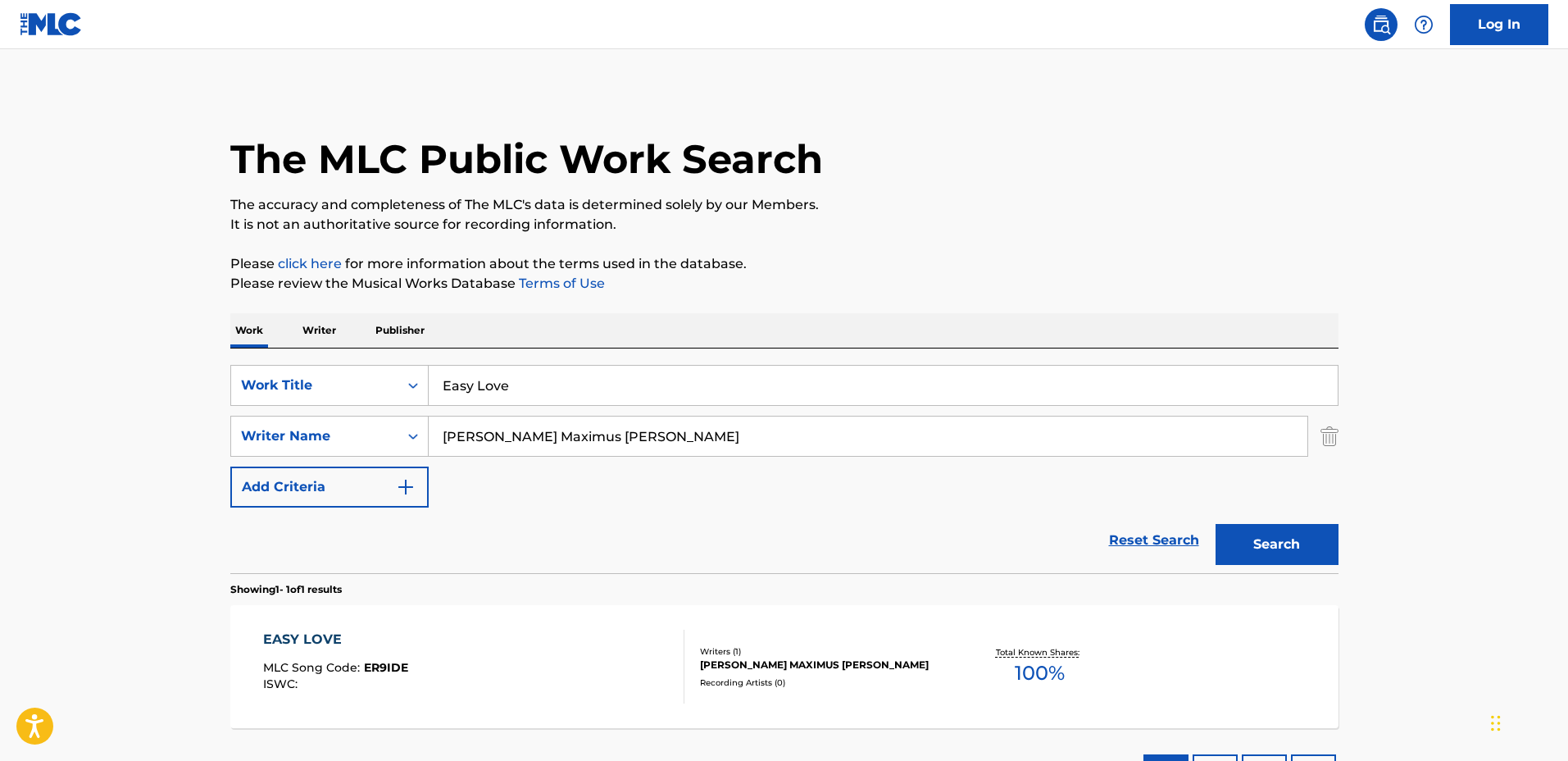
drag, startPoint x: 413, startPoint y: 352, endPoint x: 388, endPoint y: 350, distance: 25.1
click at [388, 350] on div "SearchWithCriteria03923fb3-40a9-4836-acd6-0ec75dcad8c4 Work Title Easy Love Sea…" at bounding box center [784, 461] width 1108 height 224
type input "exploration.mp3"
drag, startPoint x: 543, startPoint y: 426, endPoint x: 365, endPoint y: 423, distance: 178.0
click at [365, 423] on div "SearchWithCriteriadf1d0743-5e56-4ccf-be43-09fd482bd9fe Writer Name Joseph Maxim…" at bounding box center [784, 436] width 1108 height 41
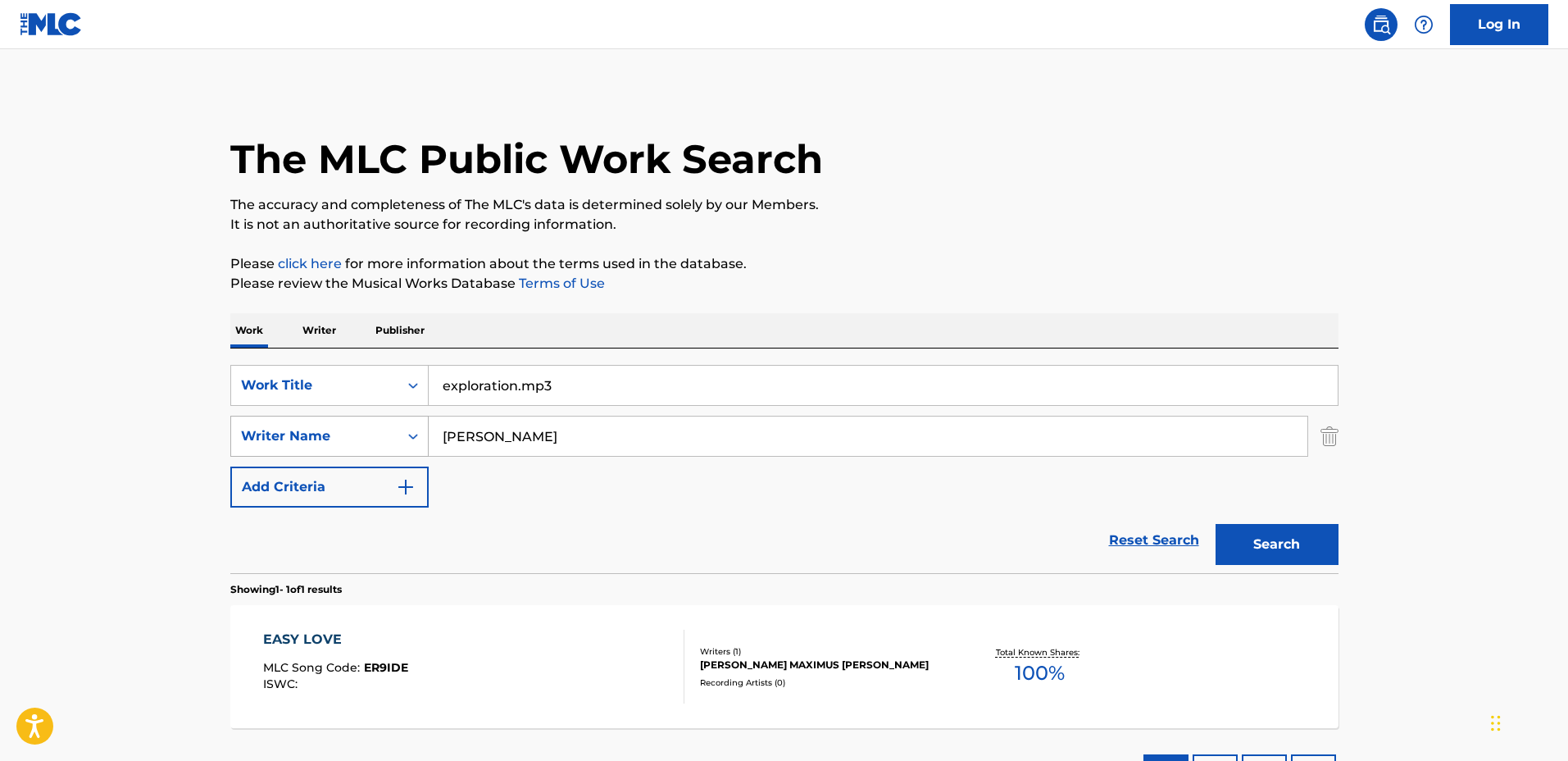
type input "Eli Kahler"
click at [1215, 524] on button "Search" at bounding box center [1276, 544] width 123 height 41
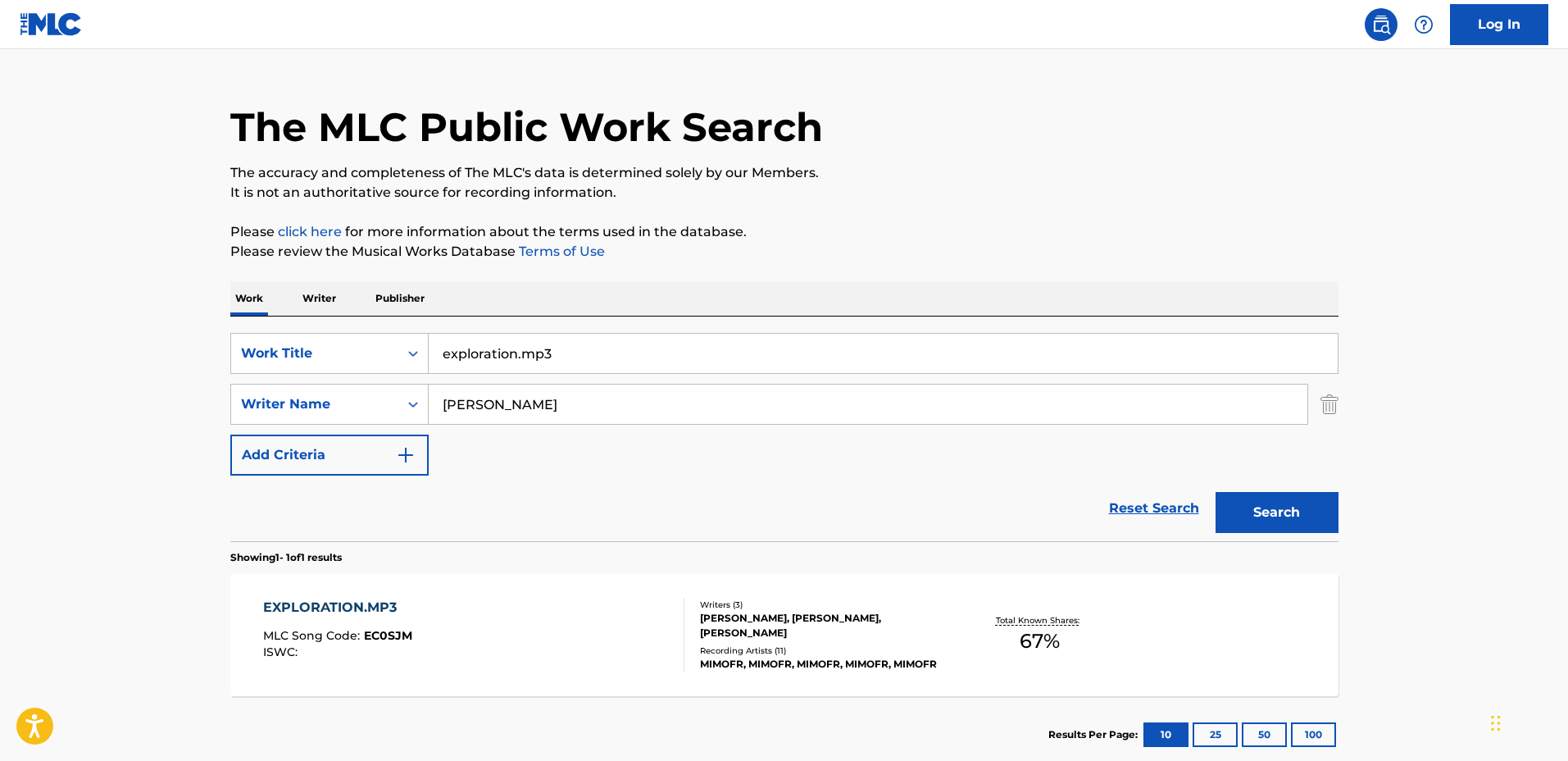
scroll to position [131, 0]
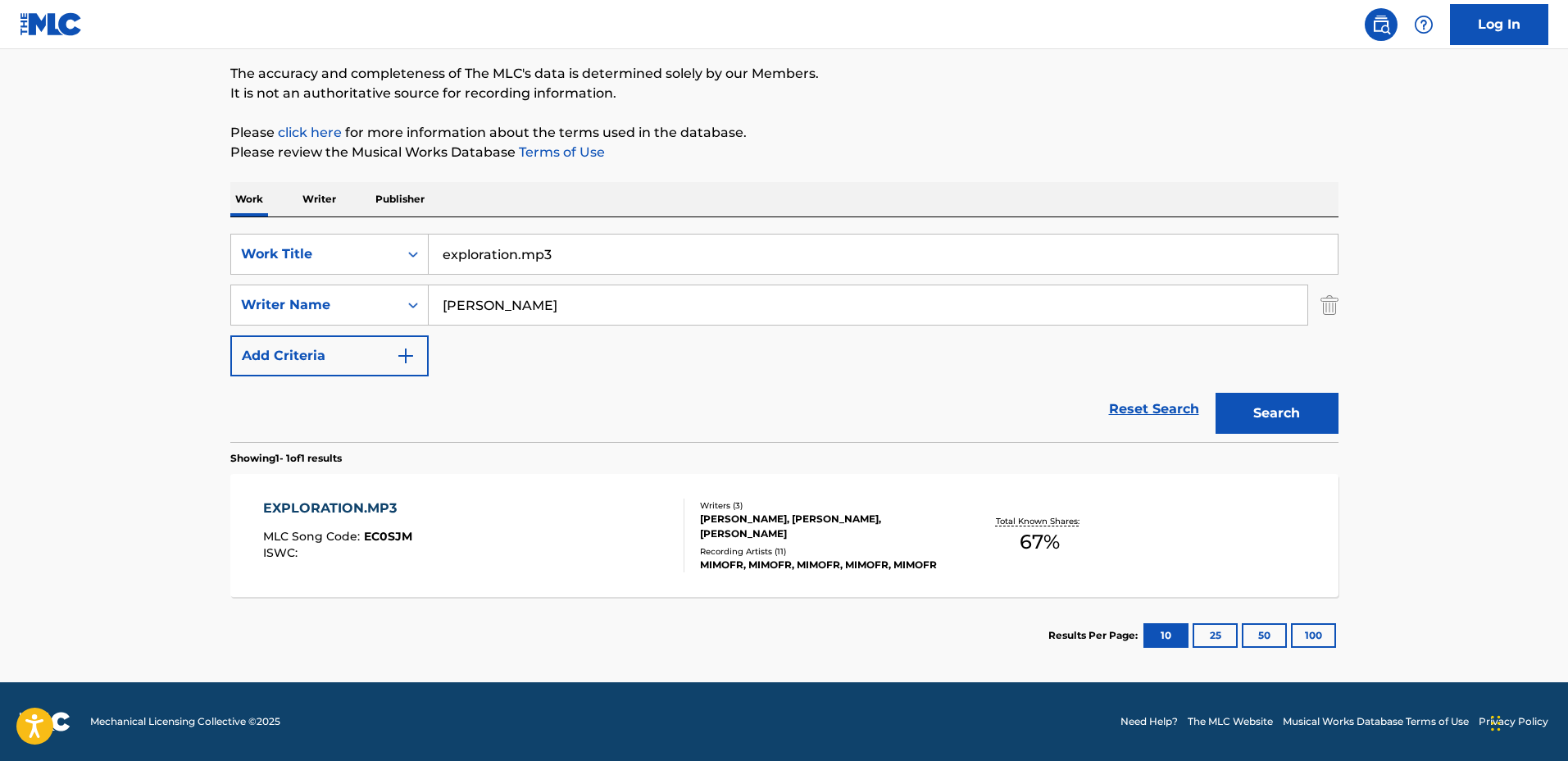
click at [655, 531] on div "EXPLORATION.MP3 MLC Song Code : EC0SJM ISWC :" at bounding box center [474, 536] width 421 height 74
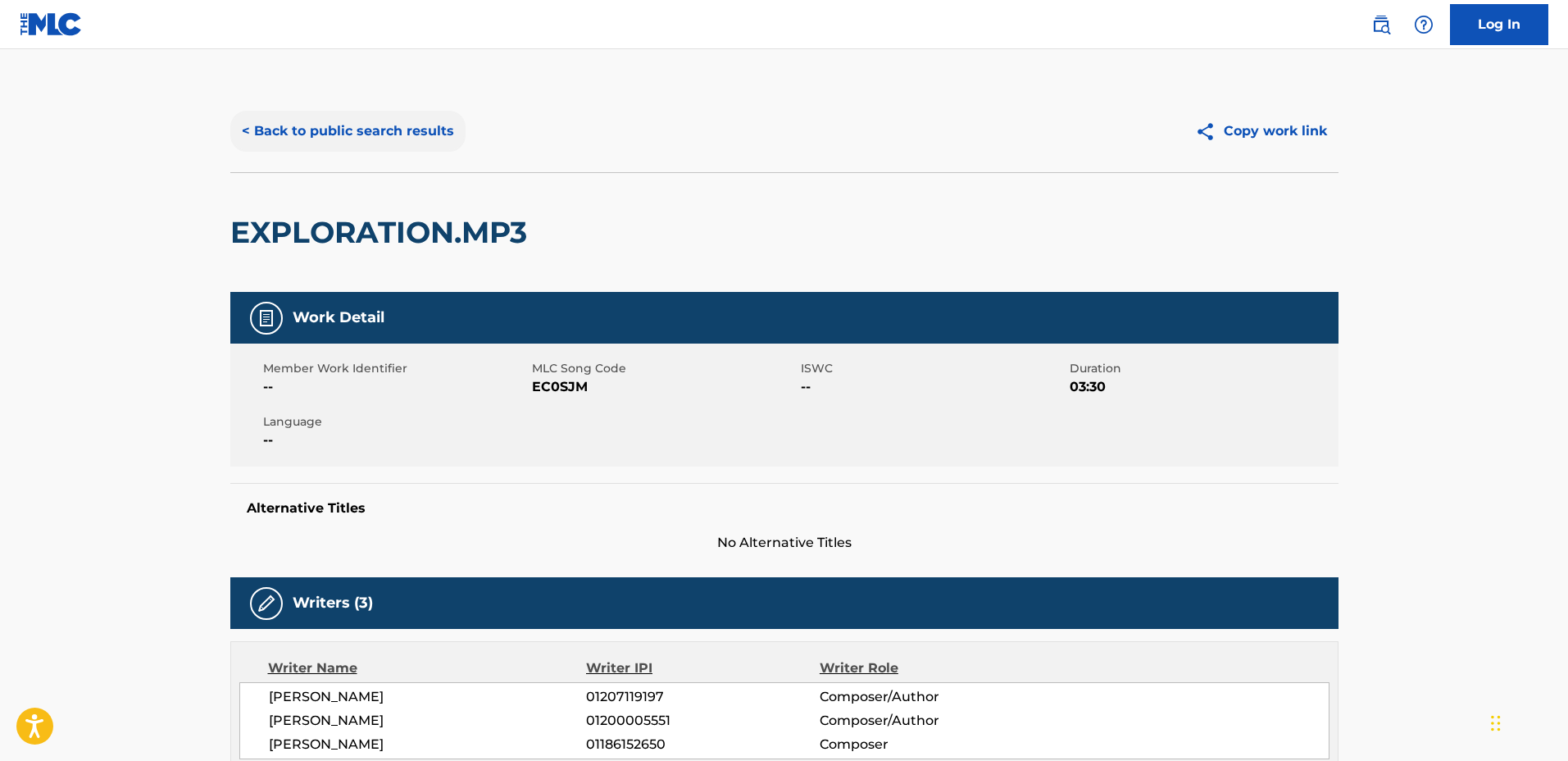
click at [398, 133] on button "< Back to public search results" at bounding box center [347, 131] width 235 height 41
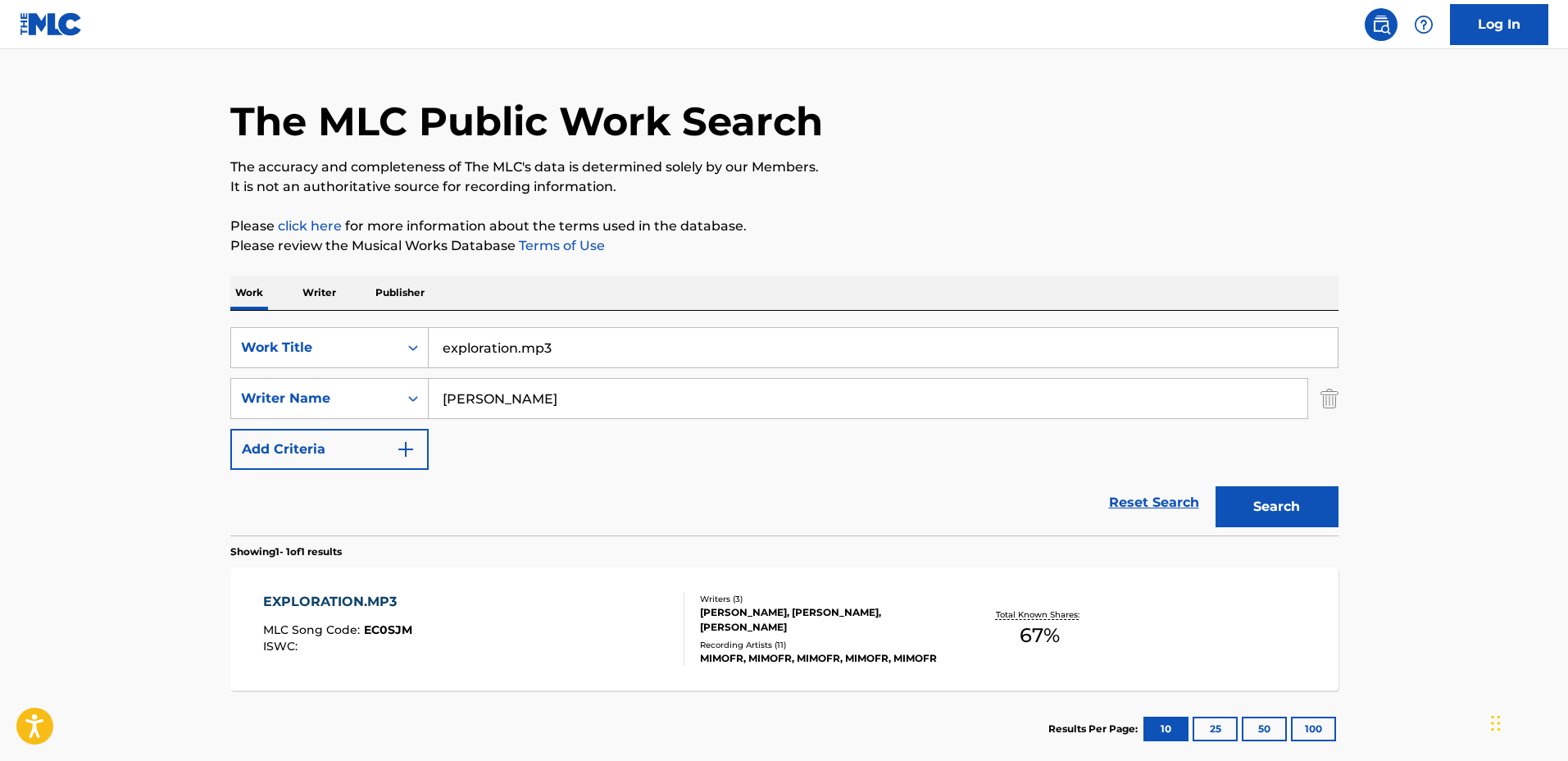
drag, startPoint x: 710, startPoint y: 344, endPoint x: 222, endPoint y: 303, distance: 489.7
click at [222, 303] on div "The MLC Public Work Search The accuracy and completeness of The MLC's data is d…" at bounding box center [784, 410] width 1148 height 715
click at [1215, 486] on button "Search" at bounding box center [1276, 506] width 123 height 41
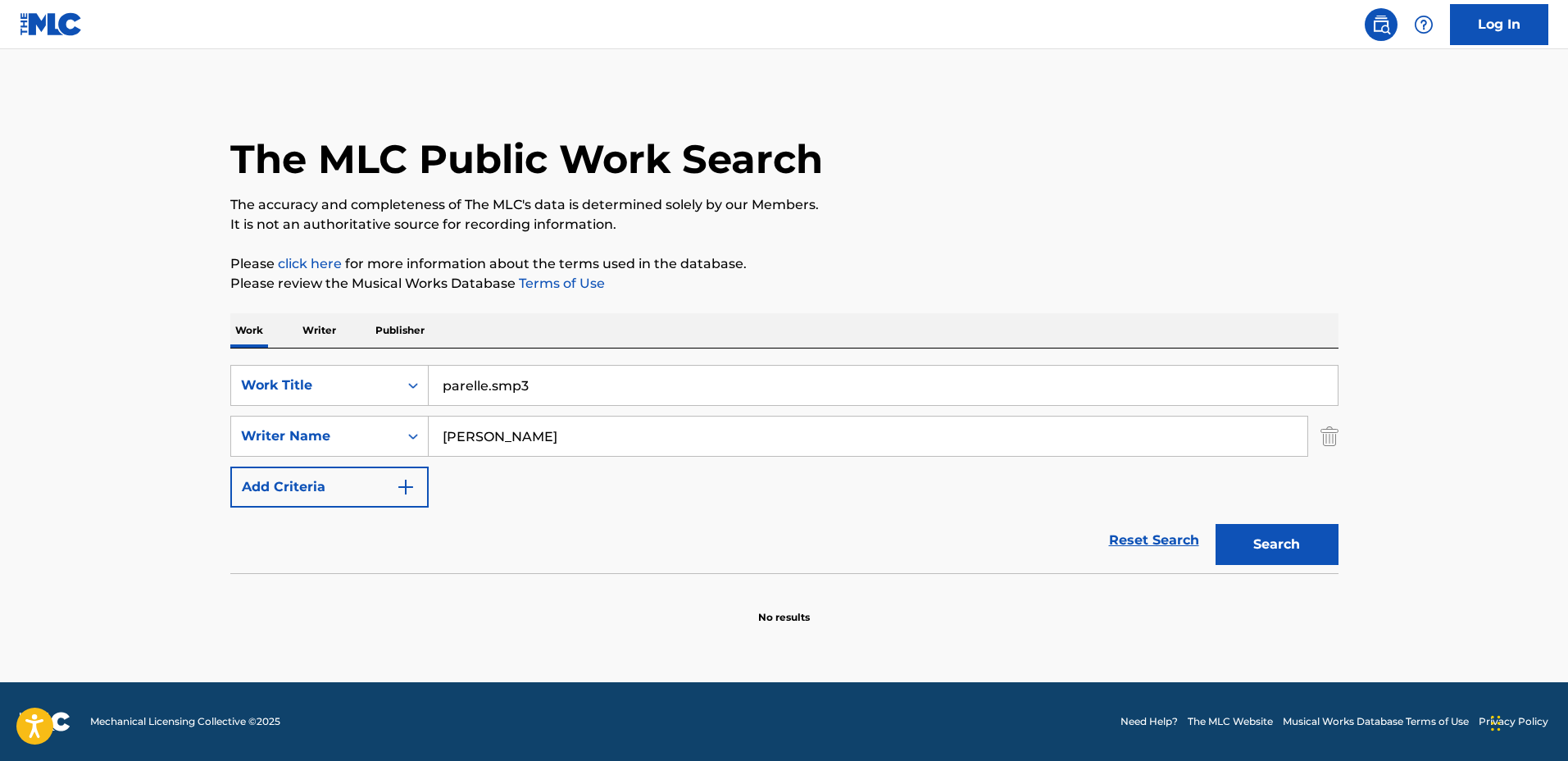
click at [494, 385] on input "parelle.smp3" at bounding box center [883, 385] width 909 height 39
type input "parellels.mp3"
click at [525, 434] on input "Eli Kahler" at bounding box center [868, 436] width 879 height 39
drag, startPoint x: 578, startPoint y: 380, endPoint x: 393, endPoint y: 362, distance: 185.9
click at [389, 362] on div "SearchWithCriteria03923fb3-40a9-4836-acd6-0ec75dcad8c4 Work Title parellels.mp3…" at bounding box center [784, 461] width 1108 height 224
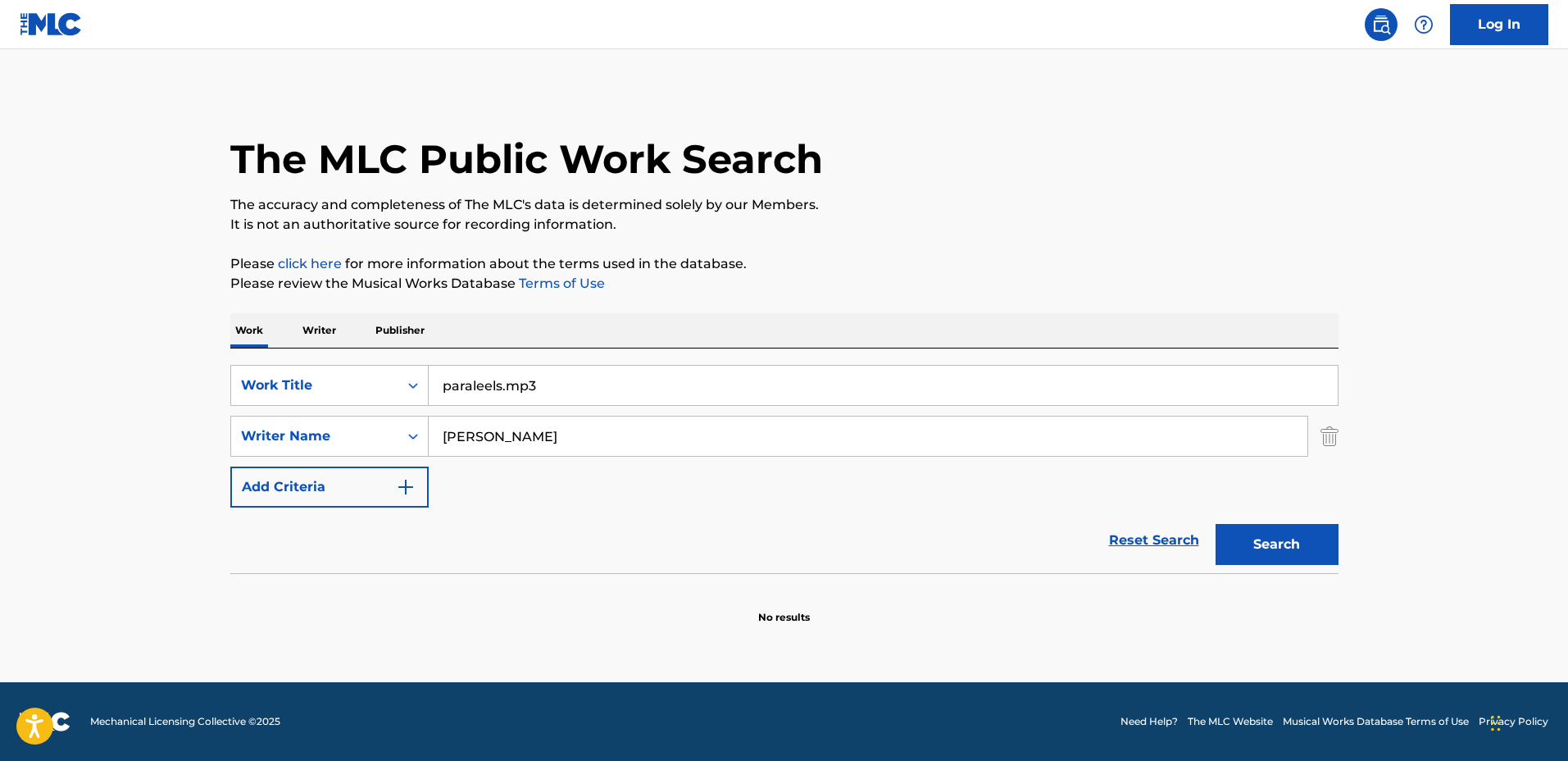
type input "paraleels.mp3"
drag, startPoint x: 571, startPoint y: 445, endPoint x: 369, endPoint y: 429, distance: 202.6
click at [369, 428] on div "SearchWithCriteriadf1d0743-5e56-4ccf-be43-09fd482bd9fe Writer Name Eli Kahler" at bounding box center [784, 436] width 1108 height 41
type input "cody rounds"
click at [1215, 524] on button "Search" at bounding box center [1276, 544] width 123 height 41
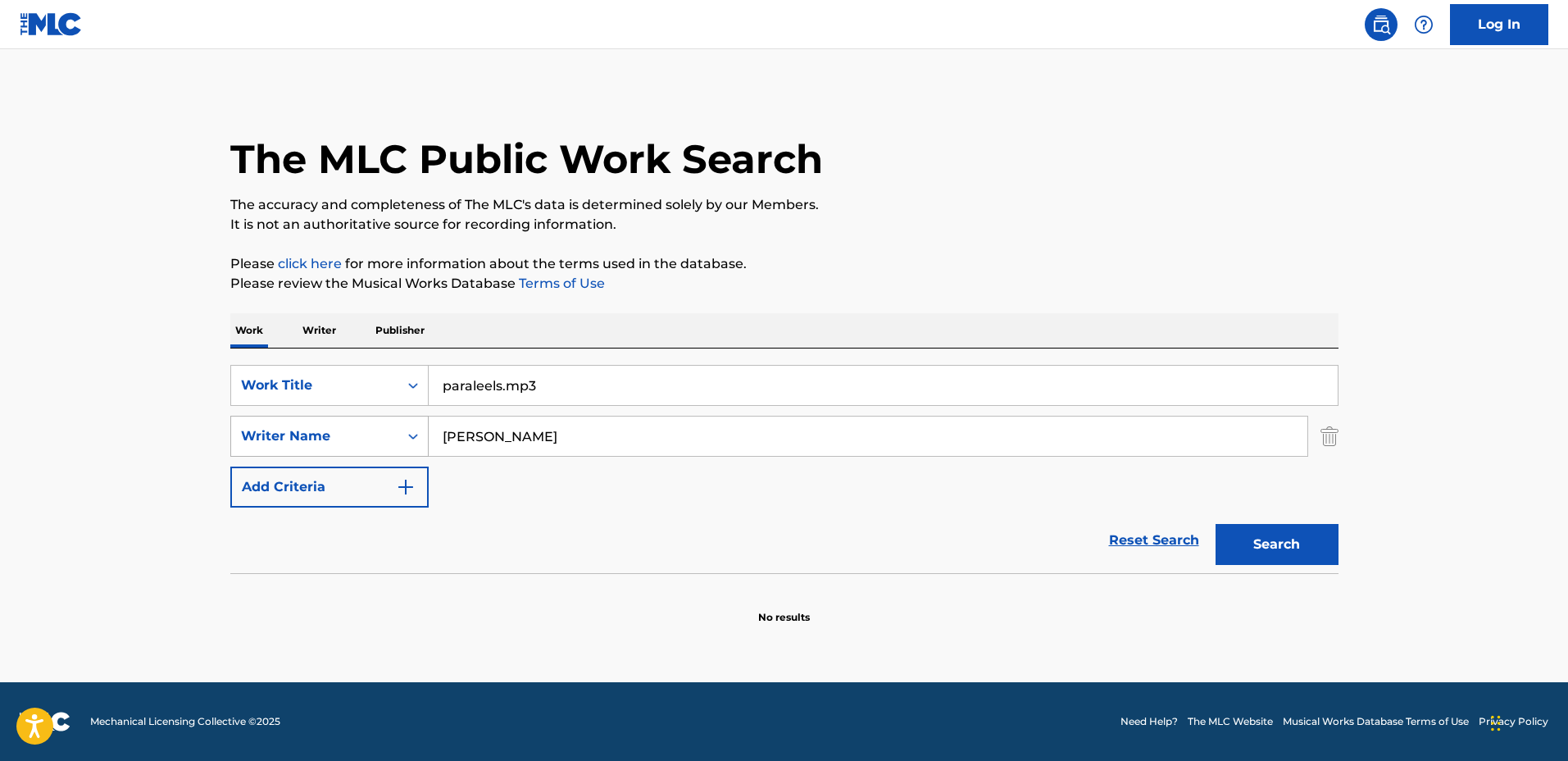
drag, startPoint x: 451, startPoint y: 423, endPoint x: 410, endPoint y: 421, distance: 41.0
click at [410, 421] on div "SearchWithCriteriadf1d0743-5e56-4ccf-be43-09fd482bd9fe Writer Name cody rounds" at bounding box center [784, 436] width 1108 height 41
type input "maximo silverman"
click at [1215, 524] on button "Search" at bounding box center [1276, 544] width 123 height 41
drag, startPoint x: 603, startPoint y: 438, endPoint x: 532, endPoint y: 438, distance: 71.0
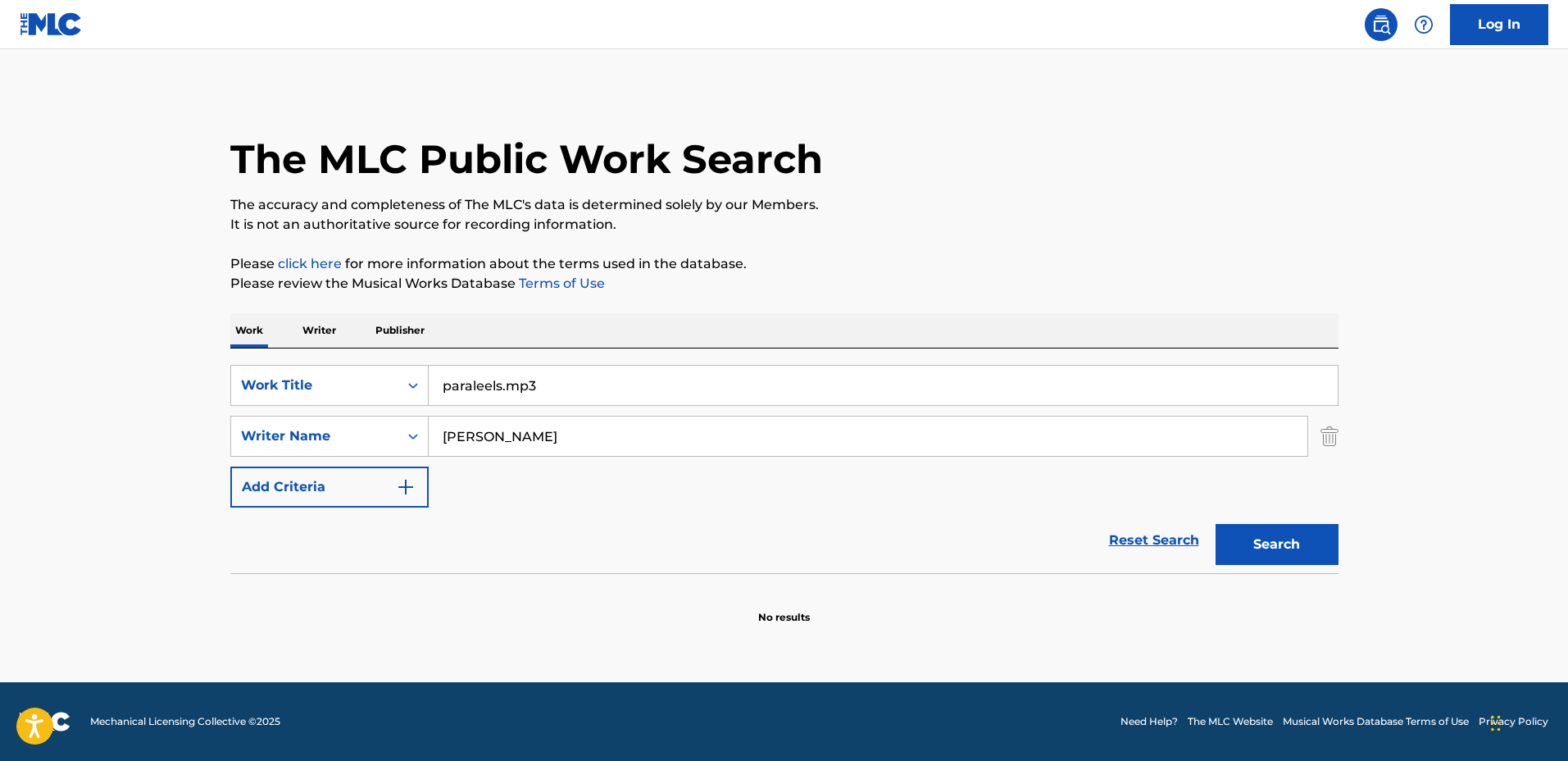
click at [465, 425] on input "maximo silverman" at bounding box center [868, 436] width 879 height 39
click at [533, 438] on input "maximo silverman" at bounding box center [868, 436] width 879 height 39
drag, startPoint x: 547, startPoint y: 434, endPoint x: 587, endPoint y: 439, distance: 40.3
click at [523, 442] on input "maximo silverman" at bounding box center [868, 436] width 879 height 39
click at [587, 439] on input "maximo silverman" at bounding box center [868, 436] width 879 height 39
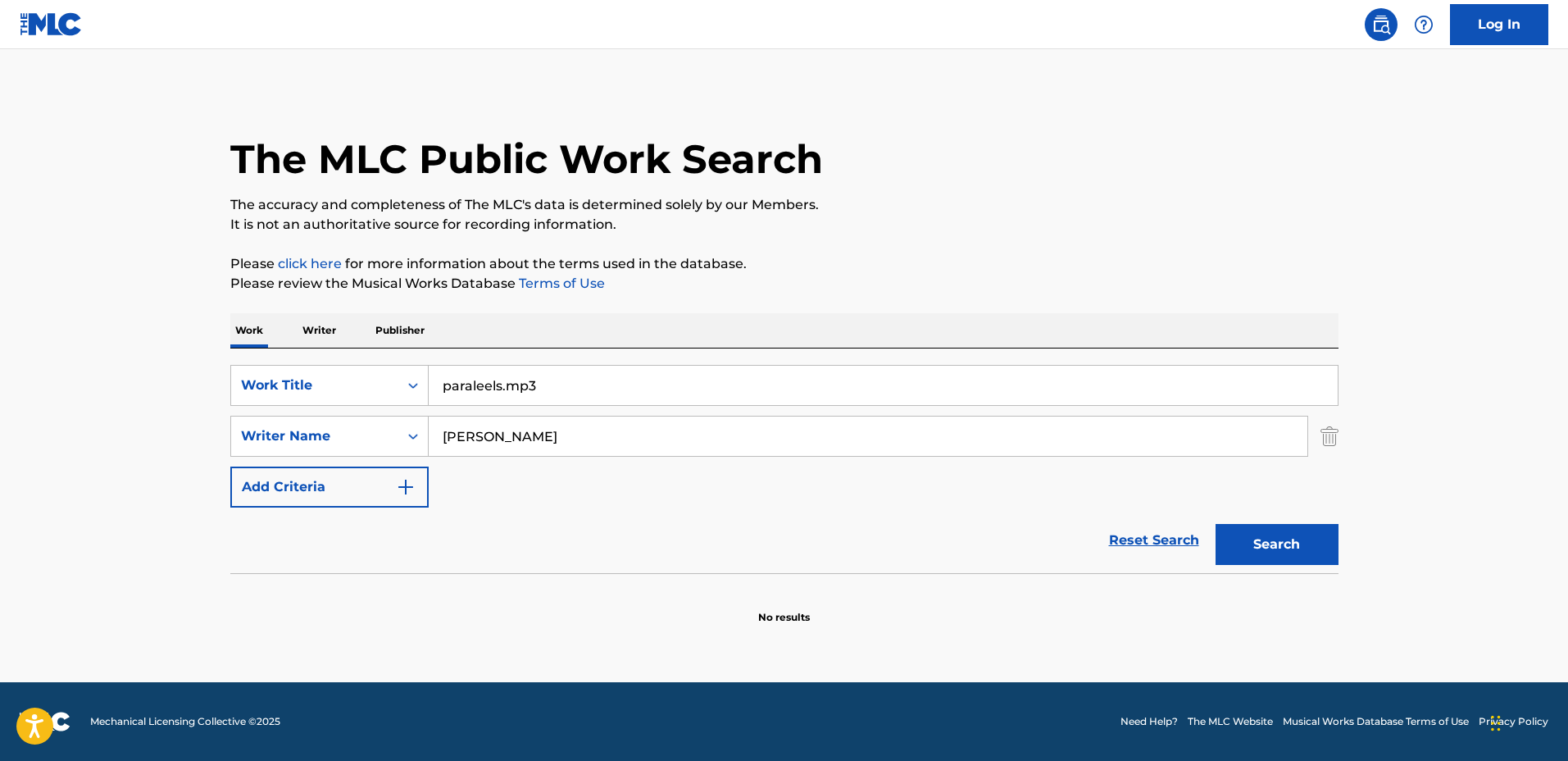
drag, startPoint x: 593, startPoint y: 439, endPoint x: 568, endPoint y: 383, distance: 61.3
click at [524, 426] on input "maximo silverman" at bounding box center [868, 436] width 879 height 39
drag, startPoint x: 516, startPoint y: 373, endPoint x: 377, endPoint y: 359, distance: 139.7
click at [377, 359] on div "SearchWithCriteria03923fb3-40a9-4836-acd6-0ec75dcad8c4 Work Title paraleels.mp3…" at bounding box center [784, 461] width 1108 height 224
type input "parallels.mp3"
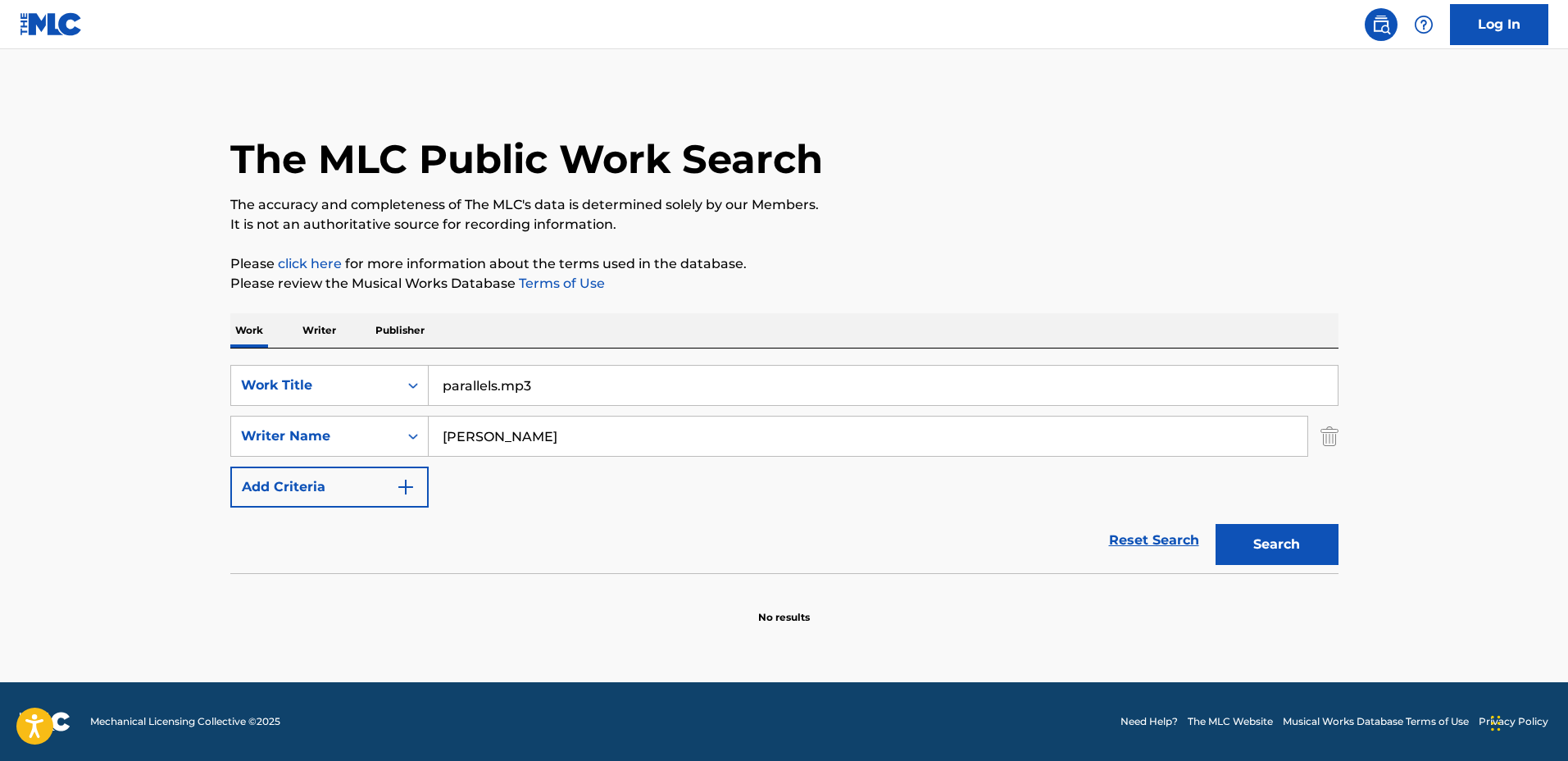
click at [1215, 524] on button "Search" at bounding box center [1276, 544] width 123 height 41
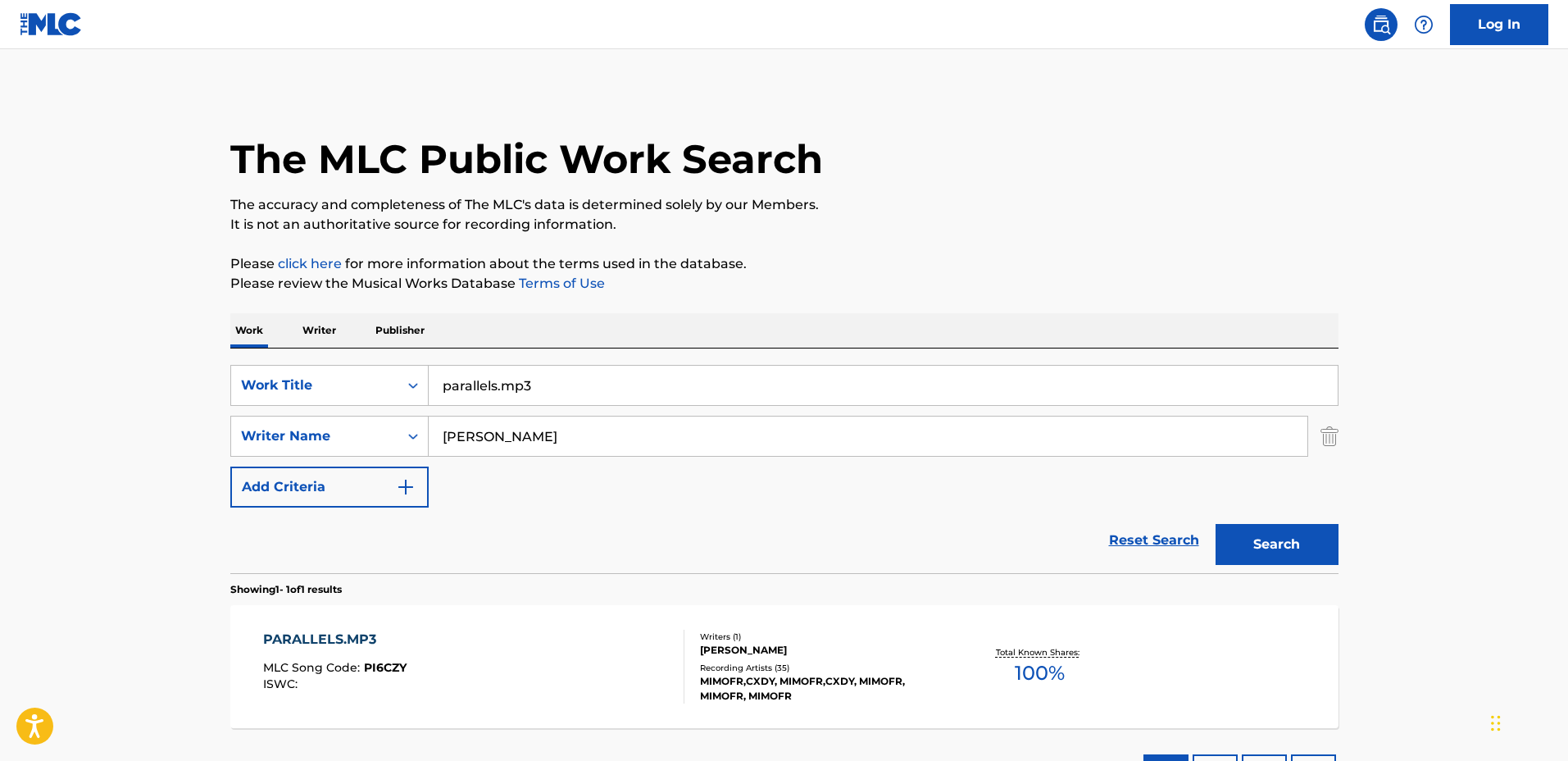
click at [842, 639] on div "Writers ( 1 )" at bounding box center [824, 636] width 248 height 13
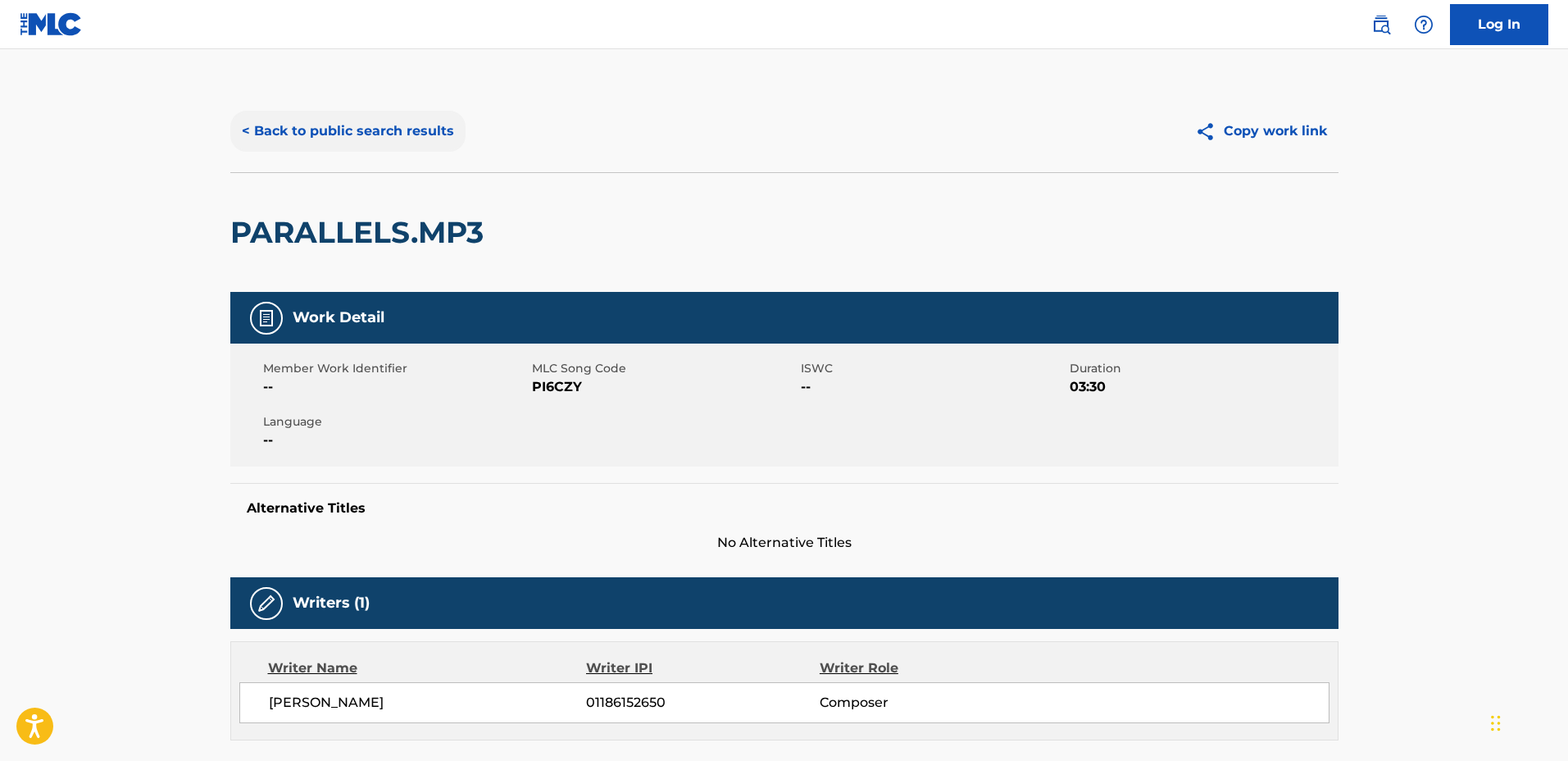
click at [380, 142] on button "< Back to public search results" at bounding box center [347, 131] width 235 height 41
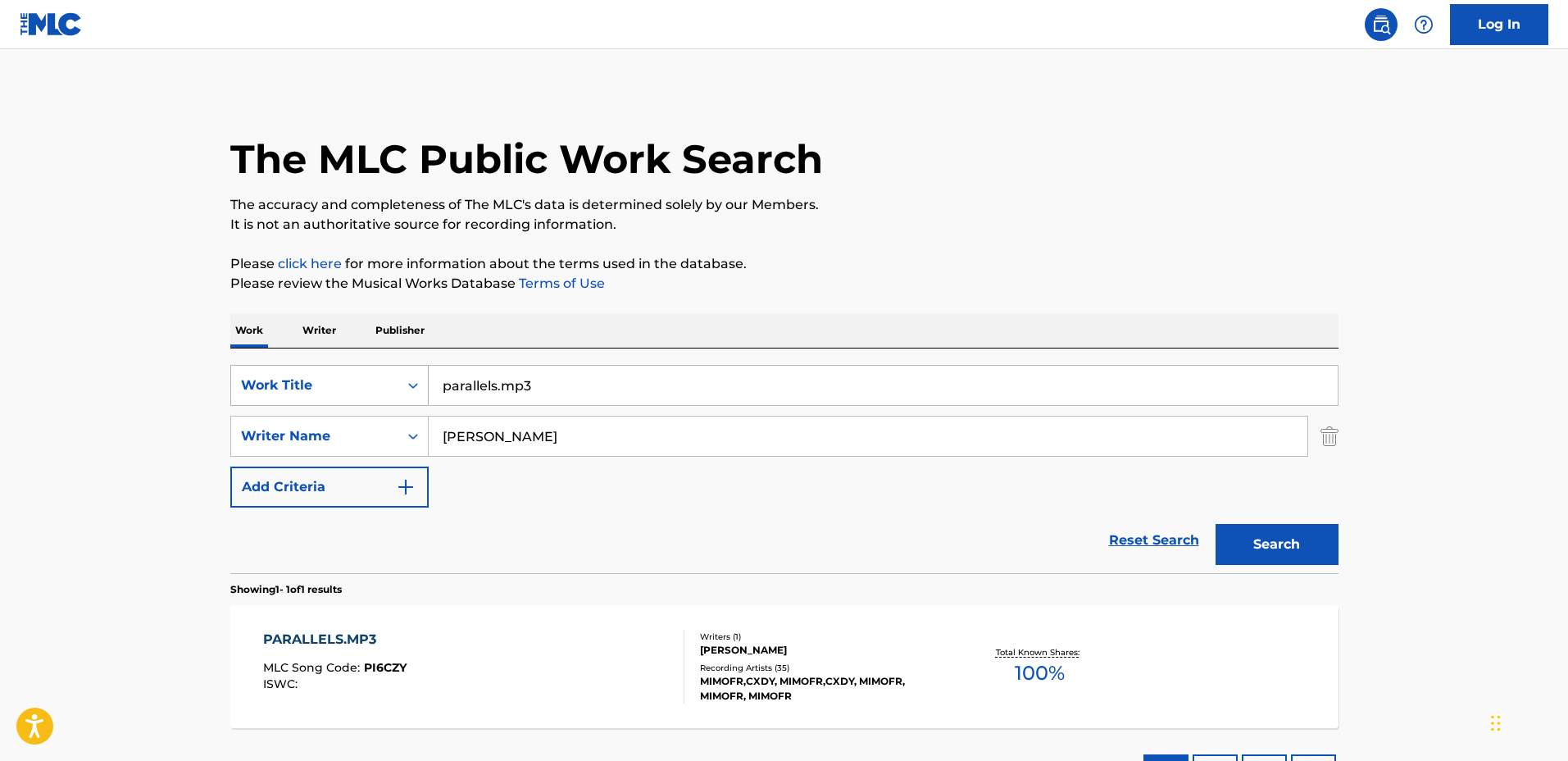
drag, startPoint x: 619, startPoint y: 378, endPoint x: 409, endPoint y: 367, distance: 210.3
click at [409, 368] on div "SearchWithCriteria03923fb3-40a9-4836-acd6-0ec75dcad8c4 Work Title parallels.mp3" at bounding box center [784, 385] width 1108 height 41
type input "shampe.mp3"
click at [1215, 524] on button "Search" at bounding box center [1276, 544] width 123 height 41
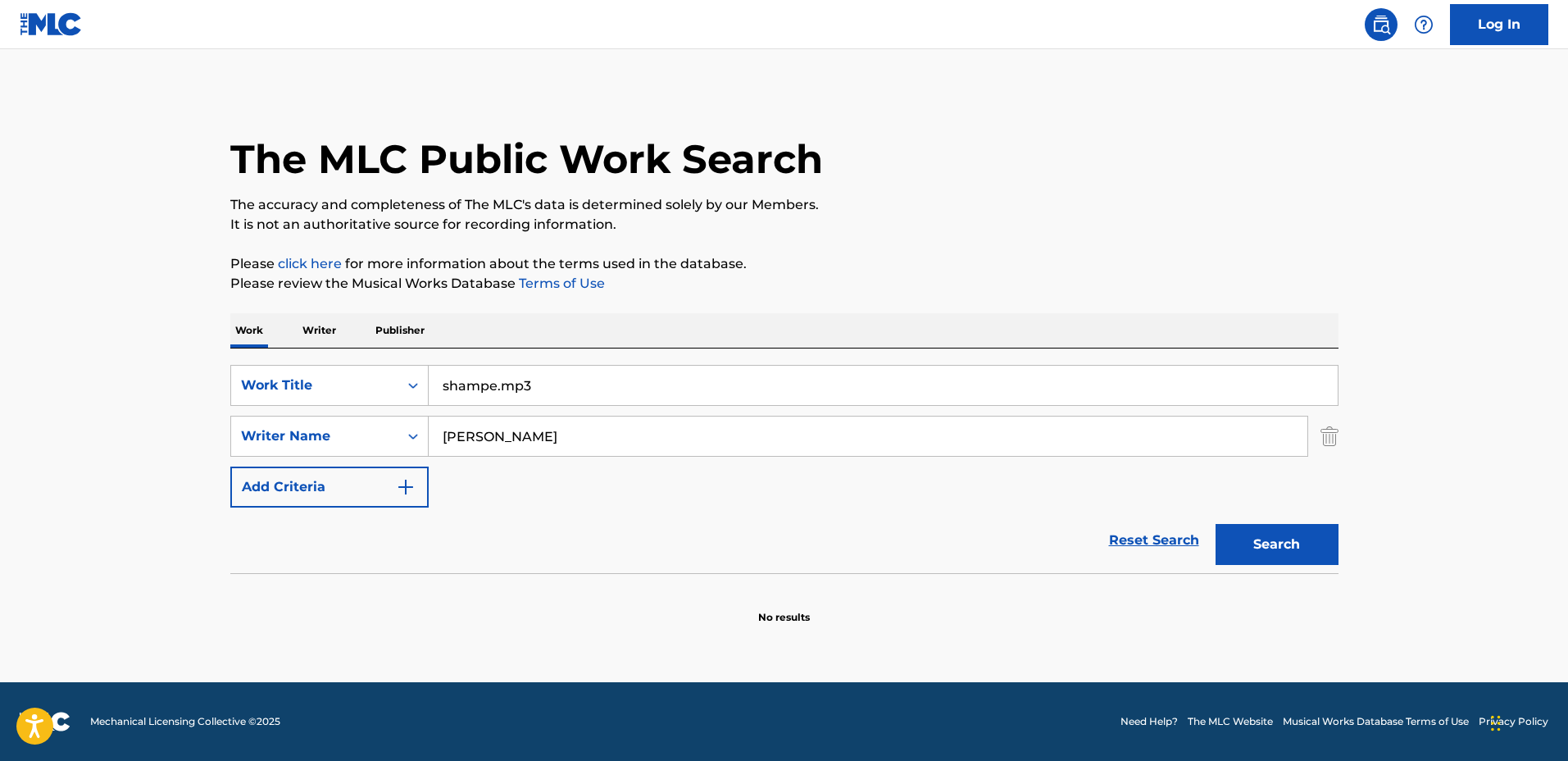
drag, startPoint x: 587, startPoint y: 380, endPoint x: 447, endPoint y: 363, distance: 141.0
click at [442, 366] on input "shampe.mp3" at bounding box center [883, 385] width 909 height 39
type input "shame.mp3"
click at [1215, 524] on button "Search" at bounding box center [1276, 544] width 123 height 41
click at [629, 432] on input "maximo silverman" at bounding box center [868, 436] width 879 height 39
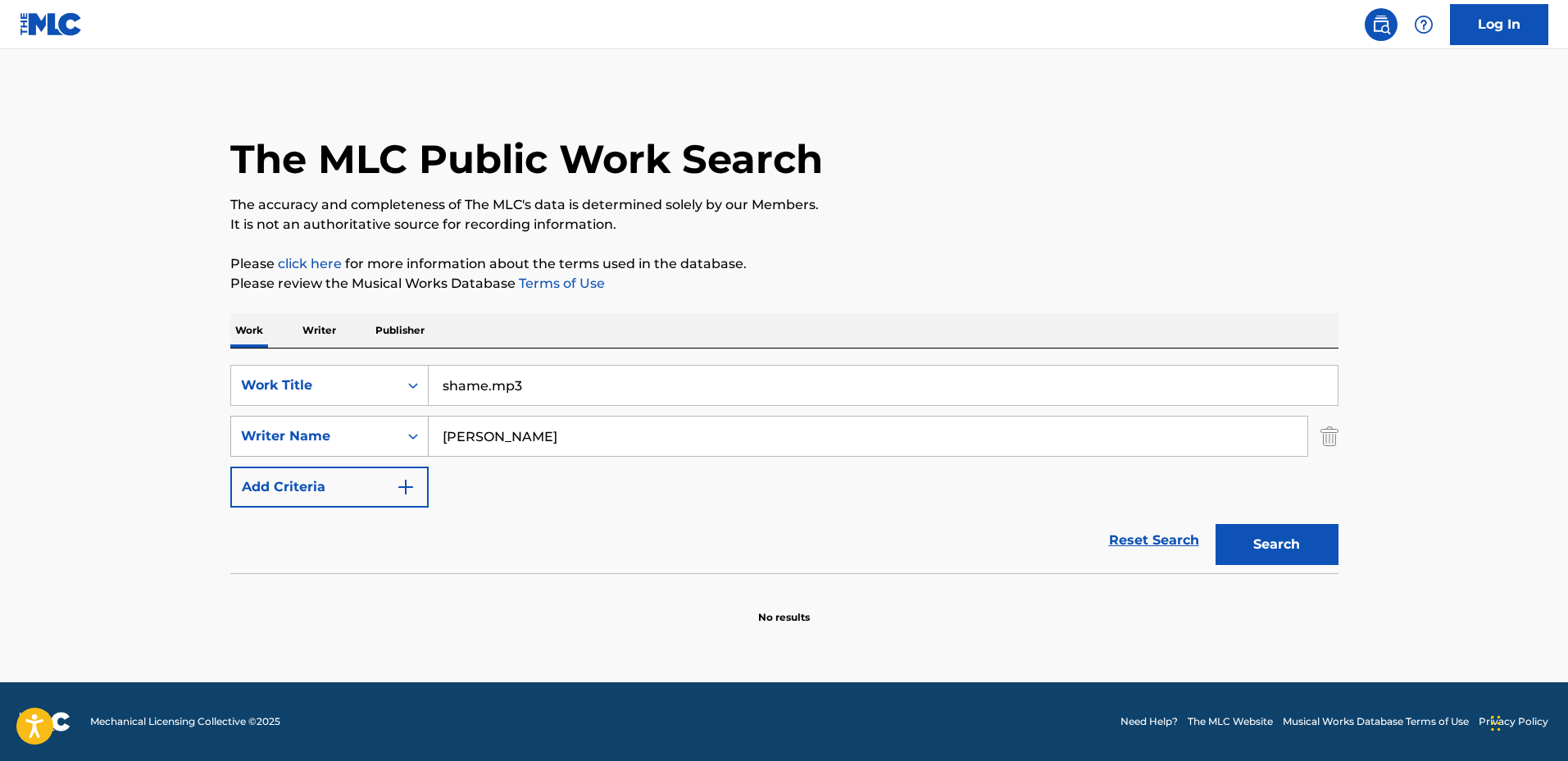
drag, startPoint x: 574, startPoint y: 420, endPoint x: 406, endPoint y: 415, distance: 168.1
click at [404, 416] on div "SearchWithCriteriadf1d0743-5e56-4ccf-be43-09fd482bd9fe Writer Name maximo silve…" at bounding box center [784, 436] width 1108 height 41
type input "Melvin Mix"
click at [1215, 524] on button "Search" at bounding box center [1276, 544] width 123 height 41
click at [740, 517] on div "Reset Search Search" at bounding box center [784, 540] width 1108 height 65
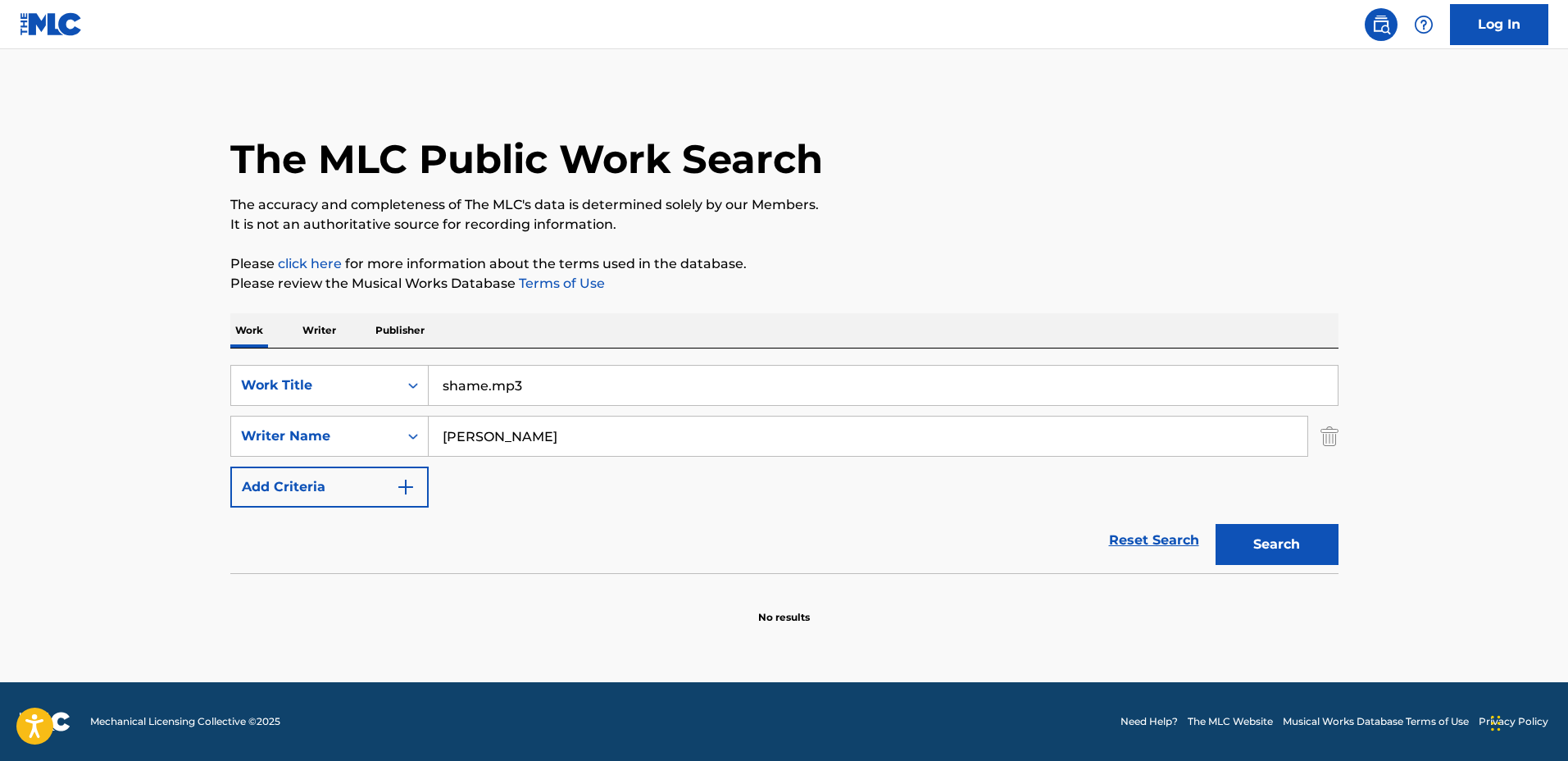
drag, startPoint x: 454, startPoint y: 364, endPoint x: 326, endPoint y: 362, distance: 128.0
click at [326, 362] on div "SearchWithCriteria03923fb3-40a9-4836-acd6-0ec75dcad8c4 Work Title shame.mp3 Sea…" at bounding box center [784, 461] width 1108 height 224
type input "6am"
click at [547, 410] on div "SearchWithCriteria03923fb3-40a9-4836-acd6-0ec75dcad8c4 Work Title 6am SearchWit…" at bounding box center [784, 436] width 1108 height 142
click at [558, 426] on input "Melvin Mix" at bounding box center [868, 436] width 879 height 39
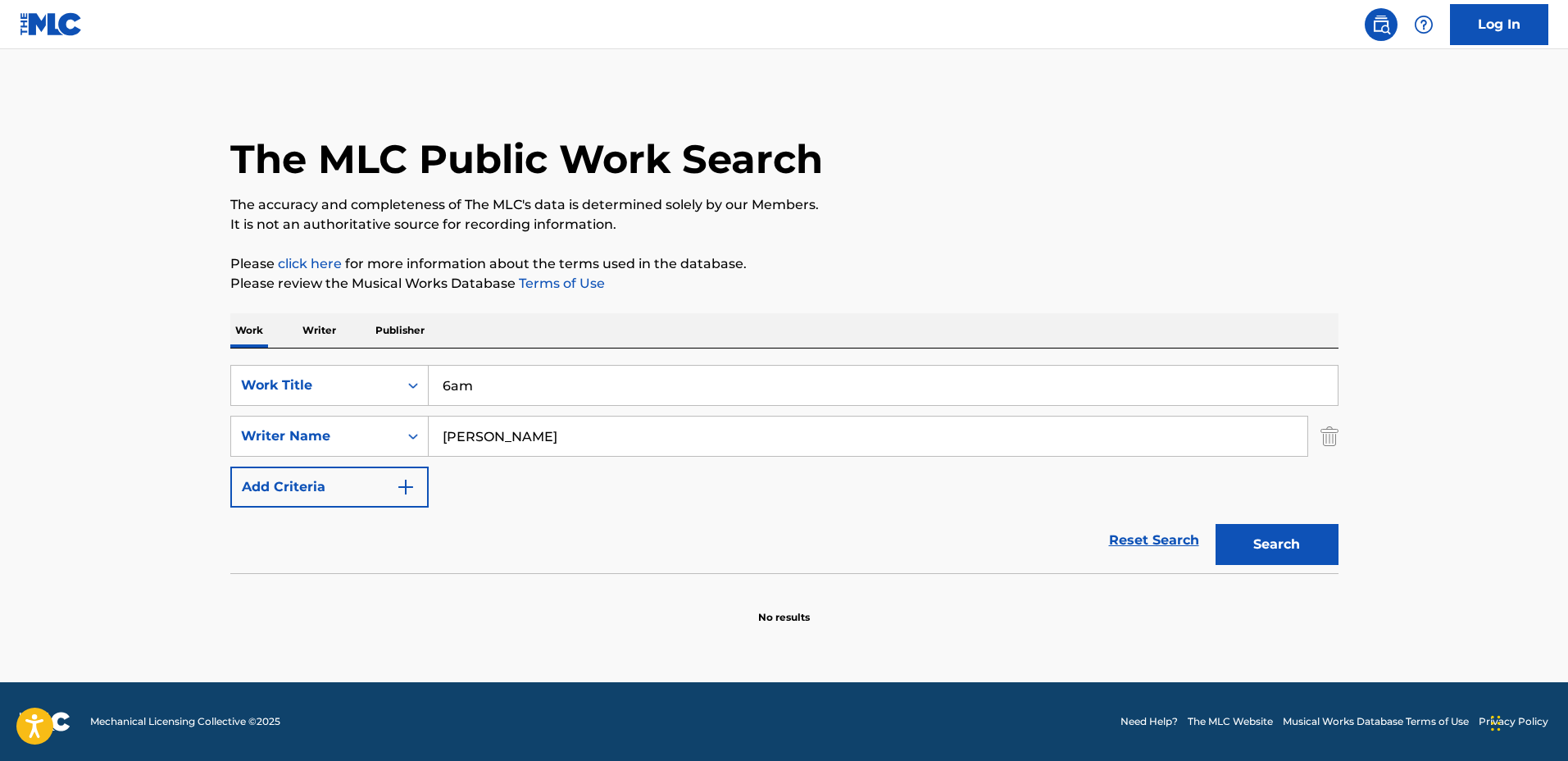
type input "Melvin Camron"
click at [1215, 524] on button "Search" at bounding box center [1276, 544] width 123 height 41
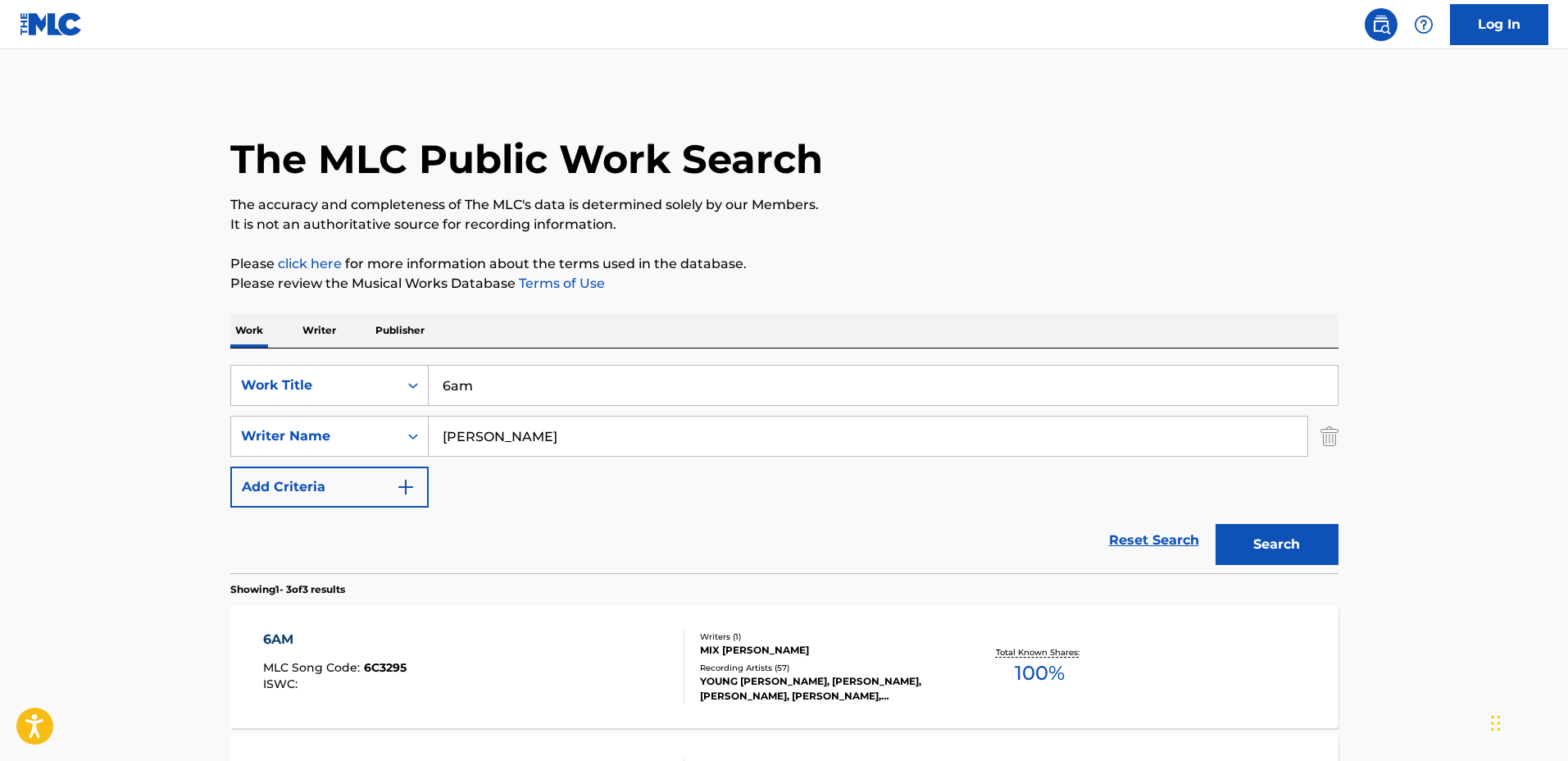
scroll to position [102, 0]
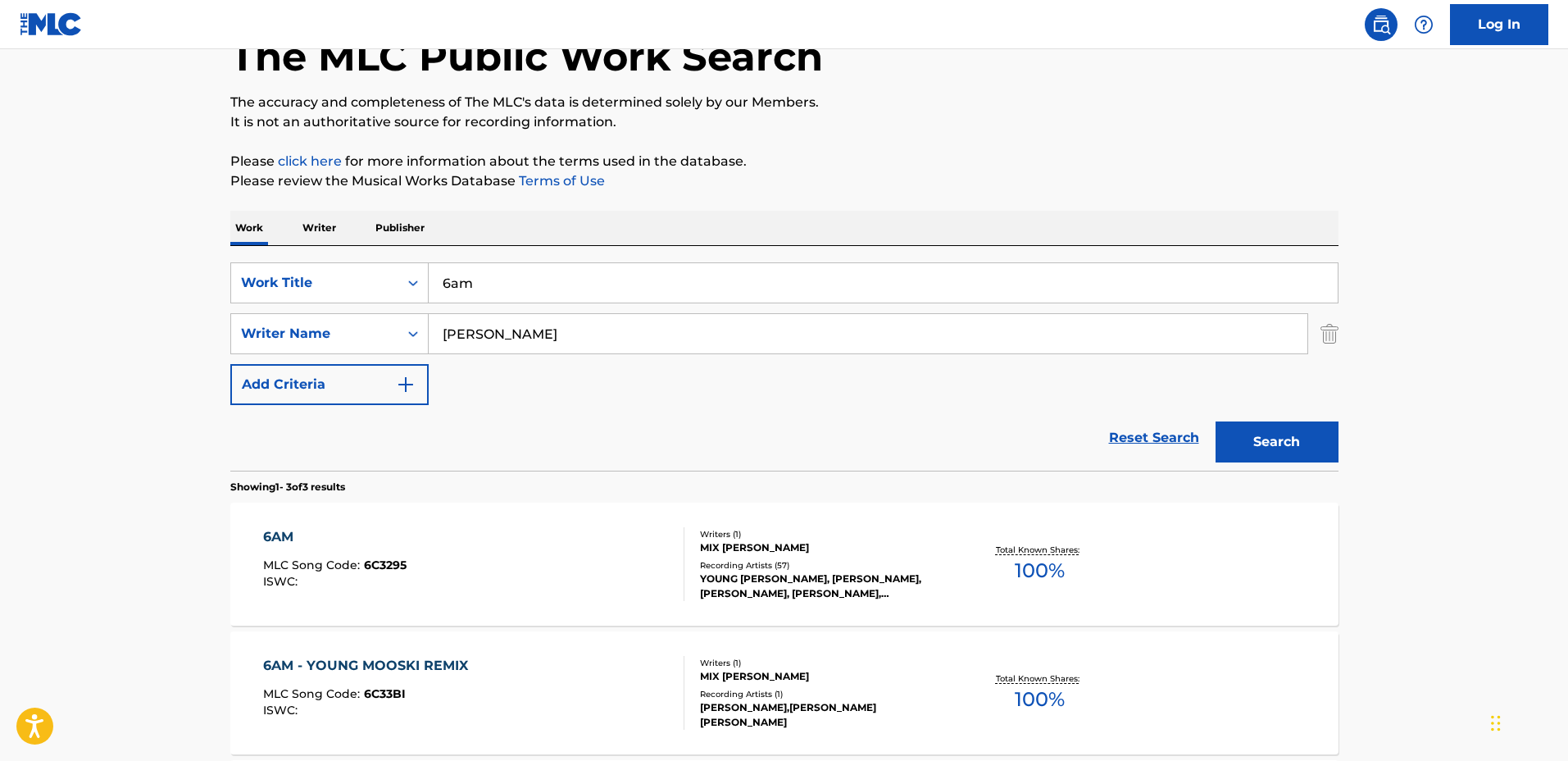
click at [899, 528] on div "Writers ( 1 )" at bounding box center [824, 534] width 248 height 13
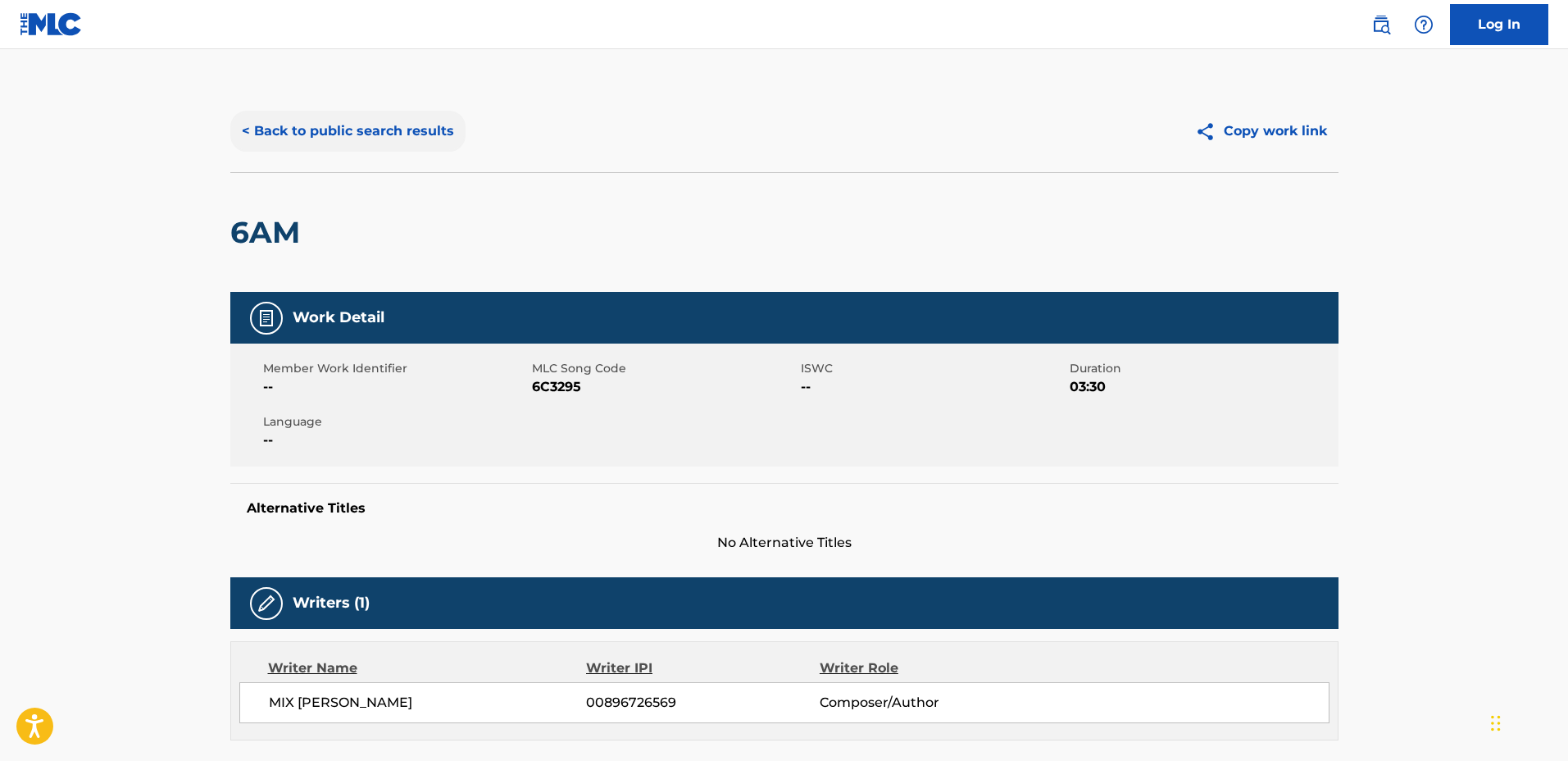
click at [368, 132] on button "< Back to public search results" at bounding box center [347, 131] width 235 height 41
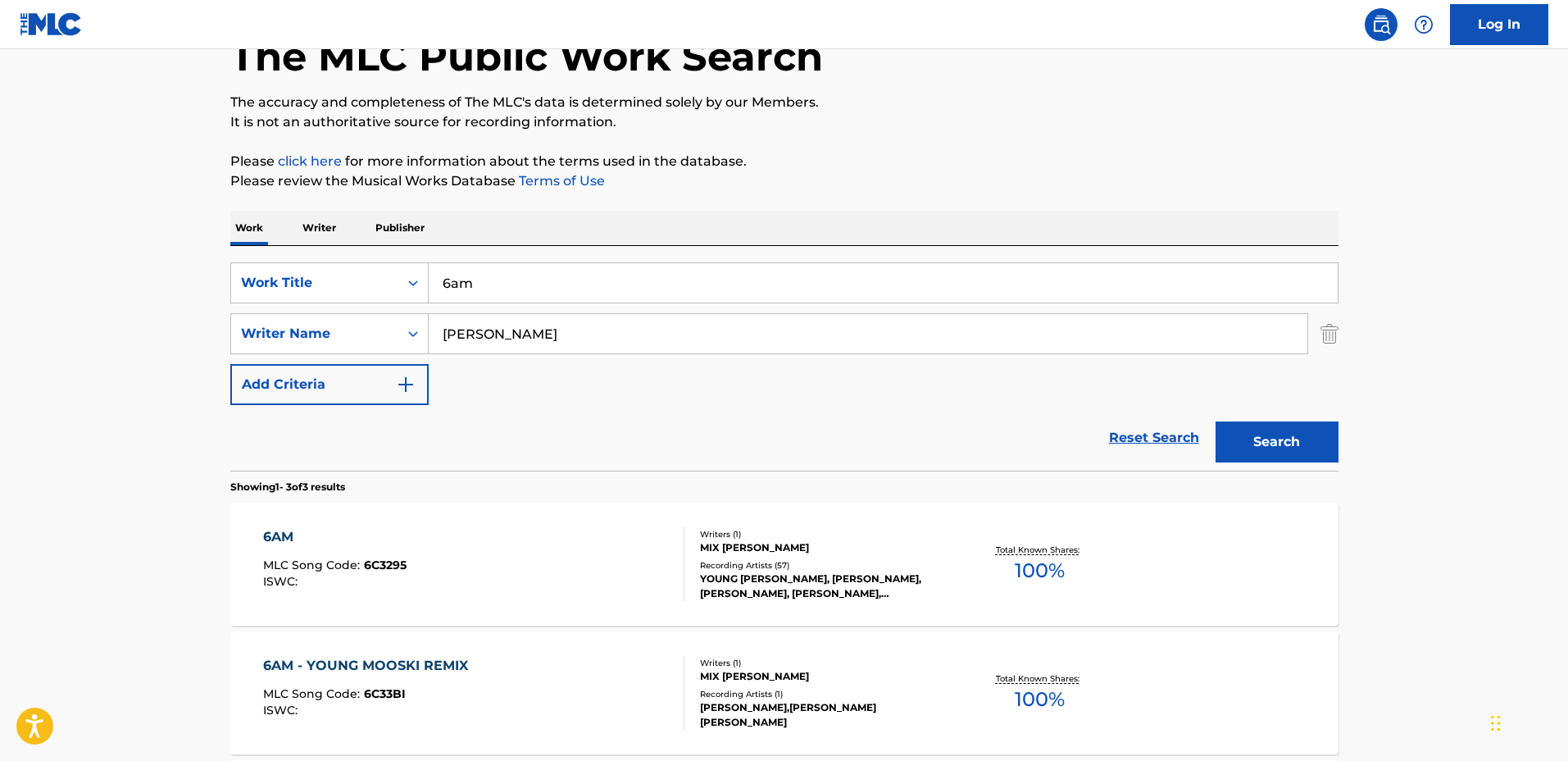
click at [501, 284] on input "6am" at bounding box center [883, 283] width 909 height 39
drag, startPoint x: 547, startPoint y: 283, endPoint x: 411, endPoint y: 285, distance: 136.0
click at [311, 272] on div "SearchWithCriteria03923fb3-40a9-4836-acd6-0ec75dcad8c4 Work Title 6am" at bounding box center [784, 283] width 1108 height 41
type input "Drive Away"
drag, startPoint x: 609, startPoint y: 325, endPoint x: 292, endPoint y: 302, distance: 317.8
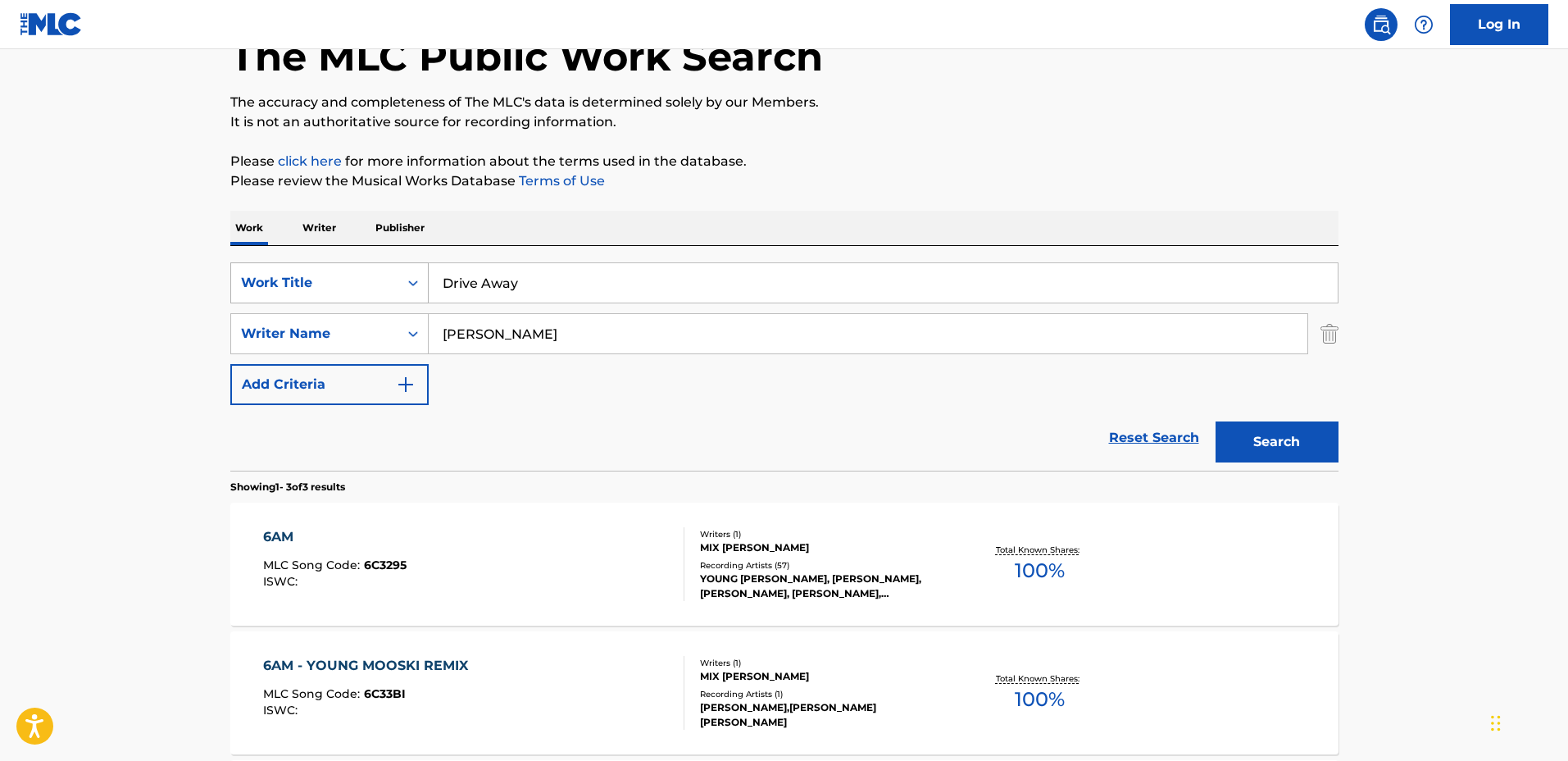
click at [292, 302] on div "SearchWithCriteria03923fb3-40a9-4836-acd6-0ec75dcad8c4 Work Title Drive Away Se…" at bounding box center [784, 334] width 1108 height 142
click at [1215, 421] on button "Search" at bounding box center [1276, 442] width 123 height 41
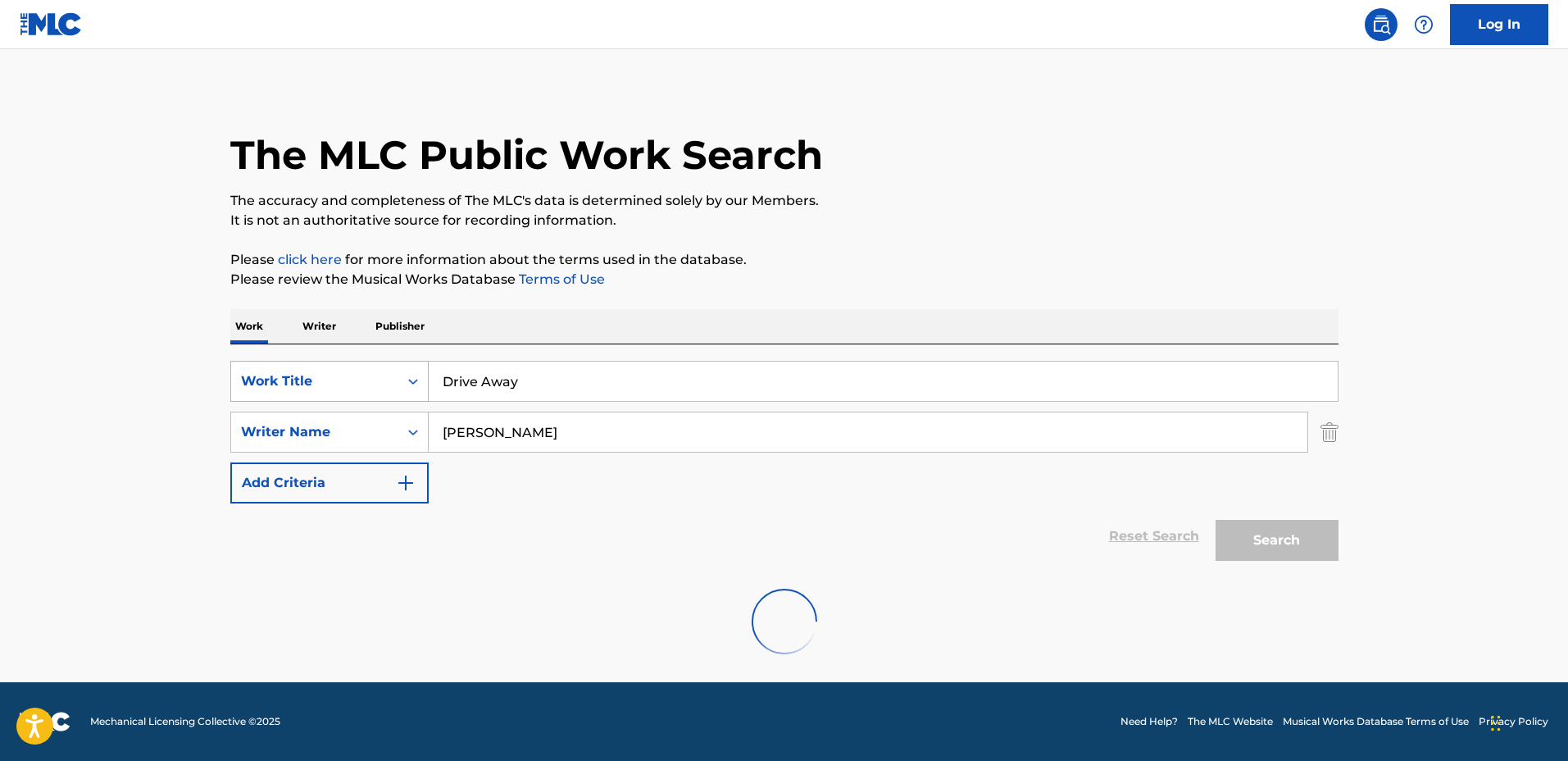
scroll to position [0, 0]
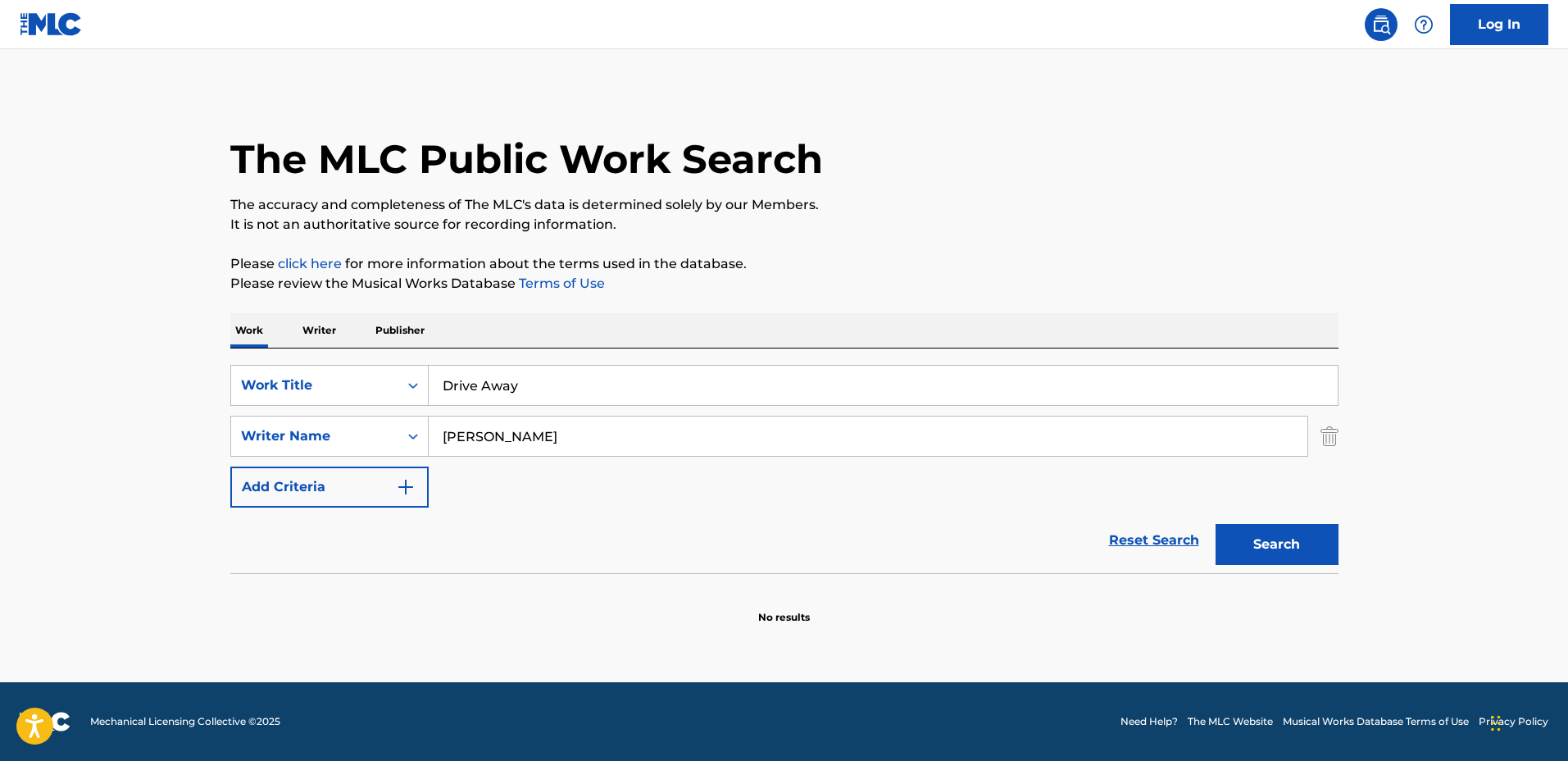
click at [647, 445] on input "Chris Drif" at bounding box center [868, 436] width 879 height 39
type input "Chris Drijfhout"
click at [1215, 524] on button "Search" at bounding box center [1276, 544] width 123 height 41
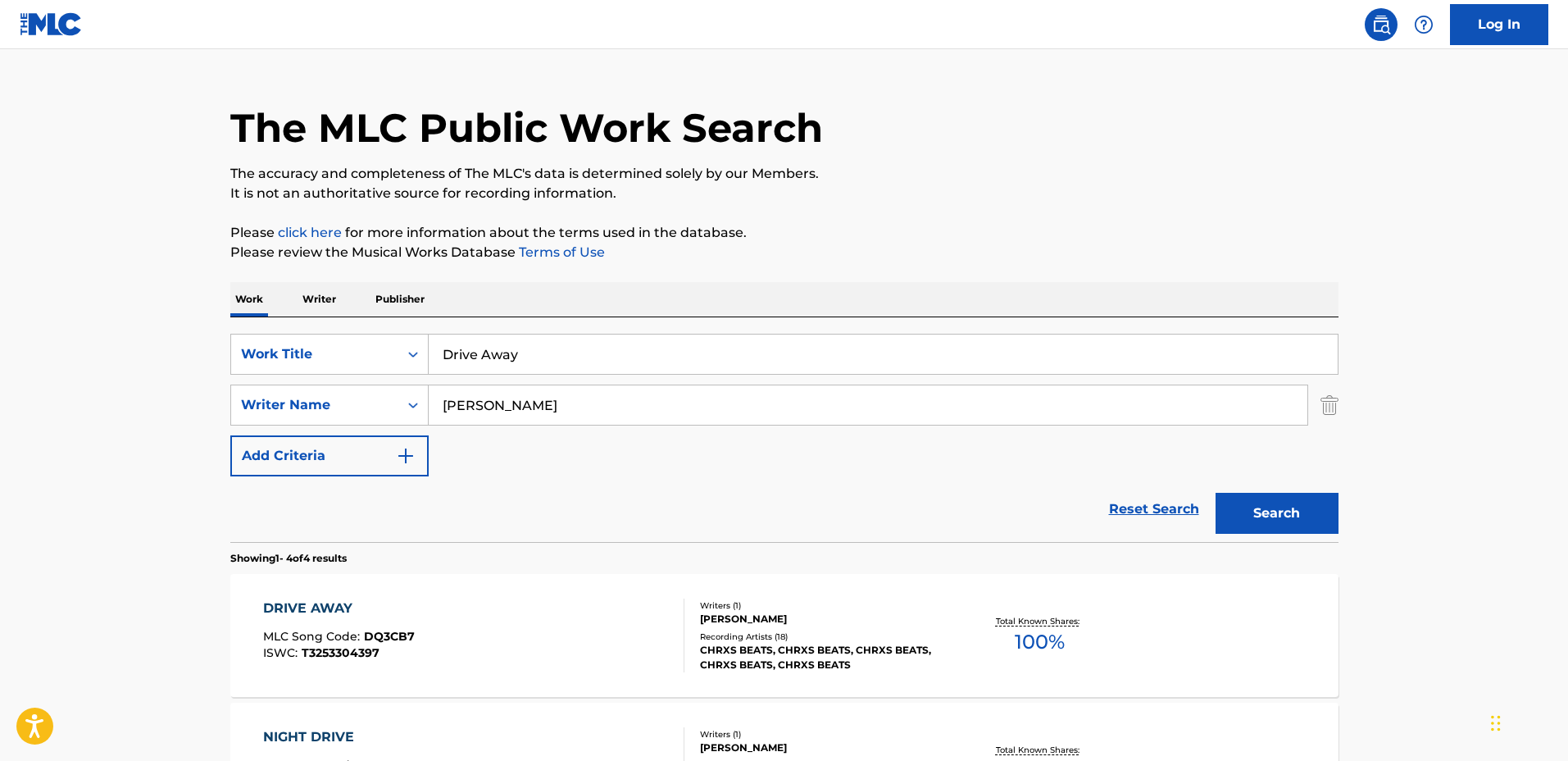
scroll to position [102, 0]
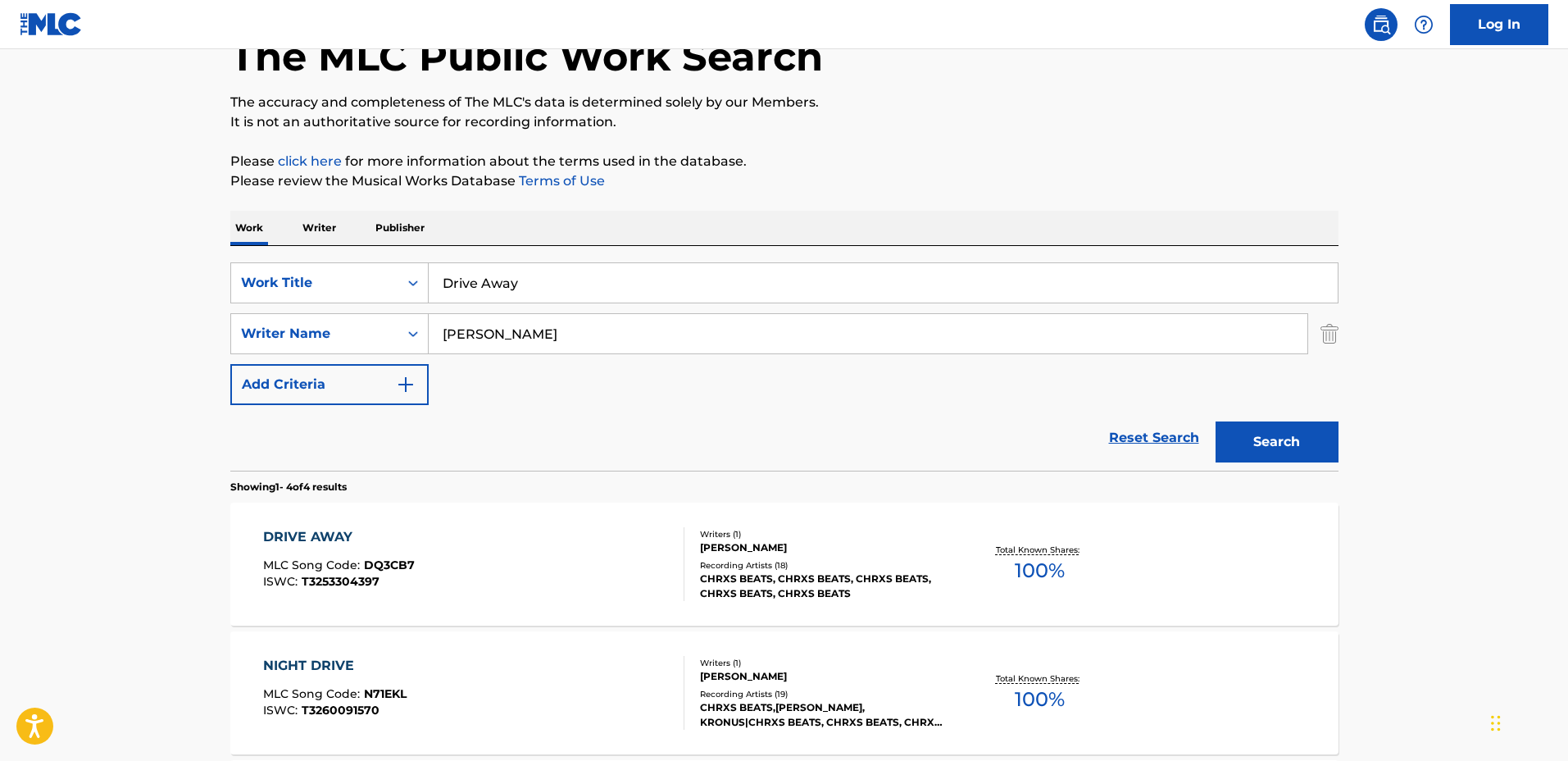
click at [912, 515] on div "DRIVE AWAY MLC Song Code : DQ3CB7 ISWC : T3253304397 Writers ( 1 ) CHRIS DRIJFH…" at bounding box center [784, 564] width 1108 height 123
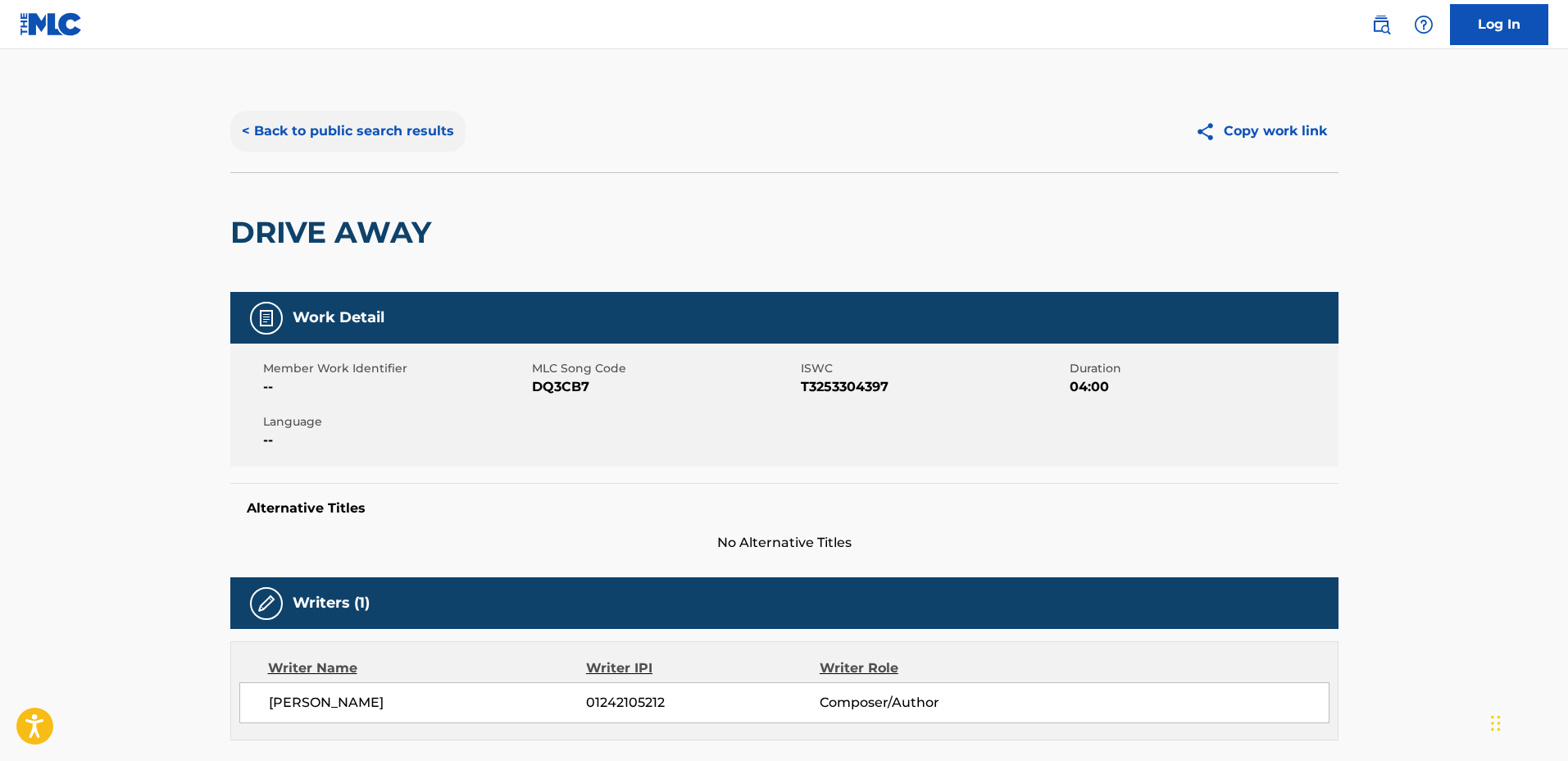
click at [383, 129] on button "< Back to public search results" at bounding box center [347, 131] width 235 height 41
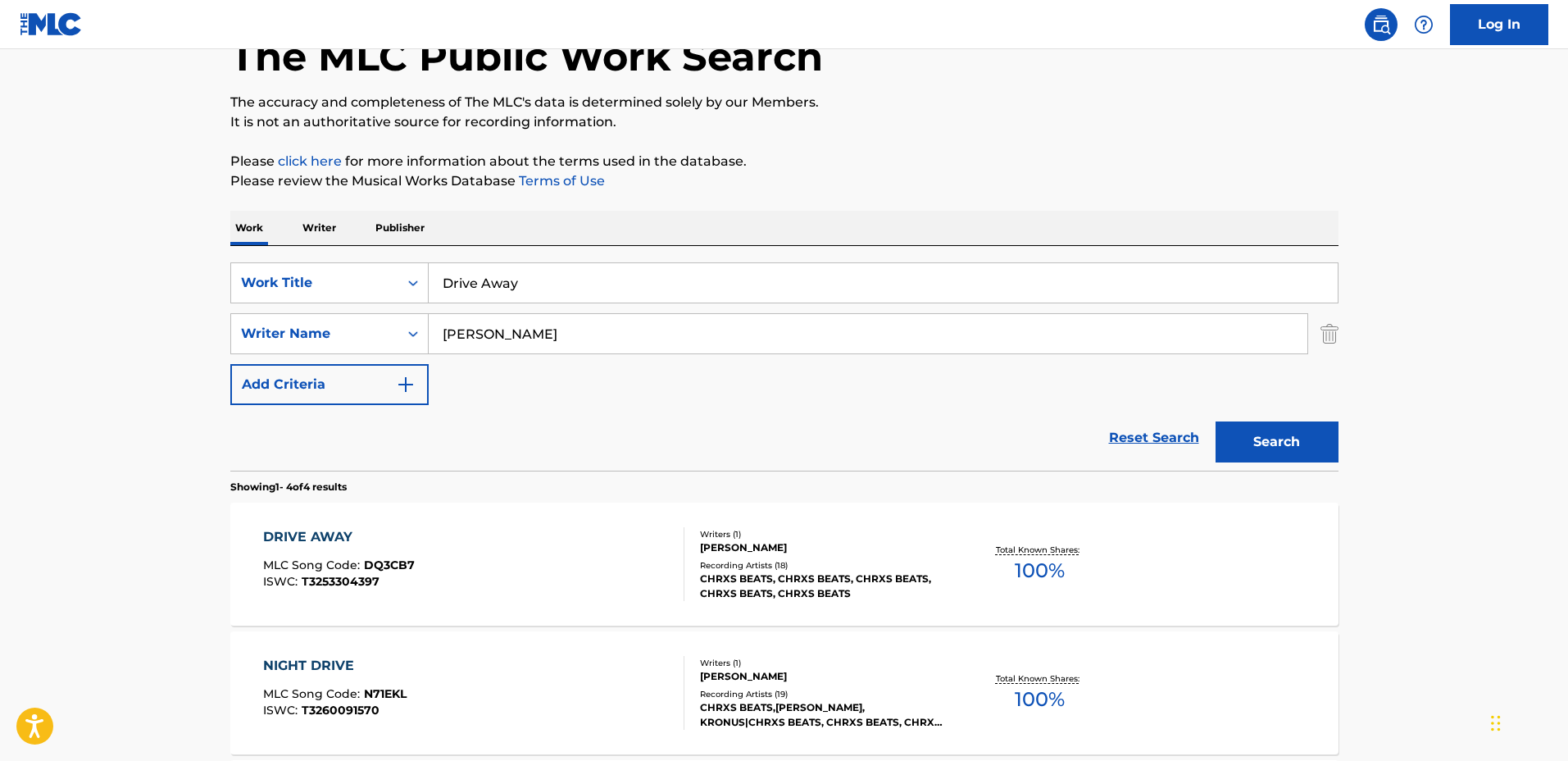
click at [686, 434] on div "Reset Search Search" at bounding box center [784, 437] width 1108 height 65
click at [607, 280] on input "Drive Away" at bounding box center [883, 283] width 909 height 39
drag, startPoint x: 566, startPoint y: 270, endPoint x: 360, endPoint y: 266, distance: 206.0
click at [360, 266] on div "SearchWithCriteria03923fb3-40a9-4836-acd6-0ec75dcad8c4 Work Title Drive Away" at bounding box center [784, 283] width 1108 height 41
type input "The Lost Soul Down"
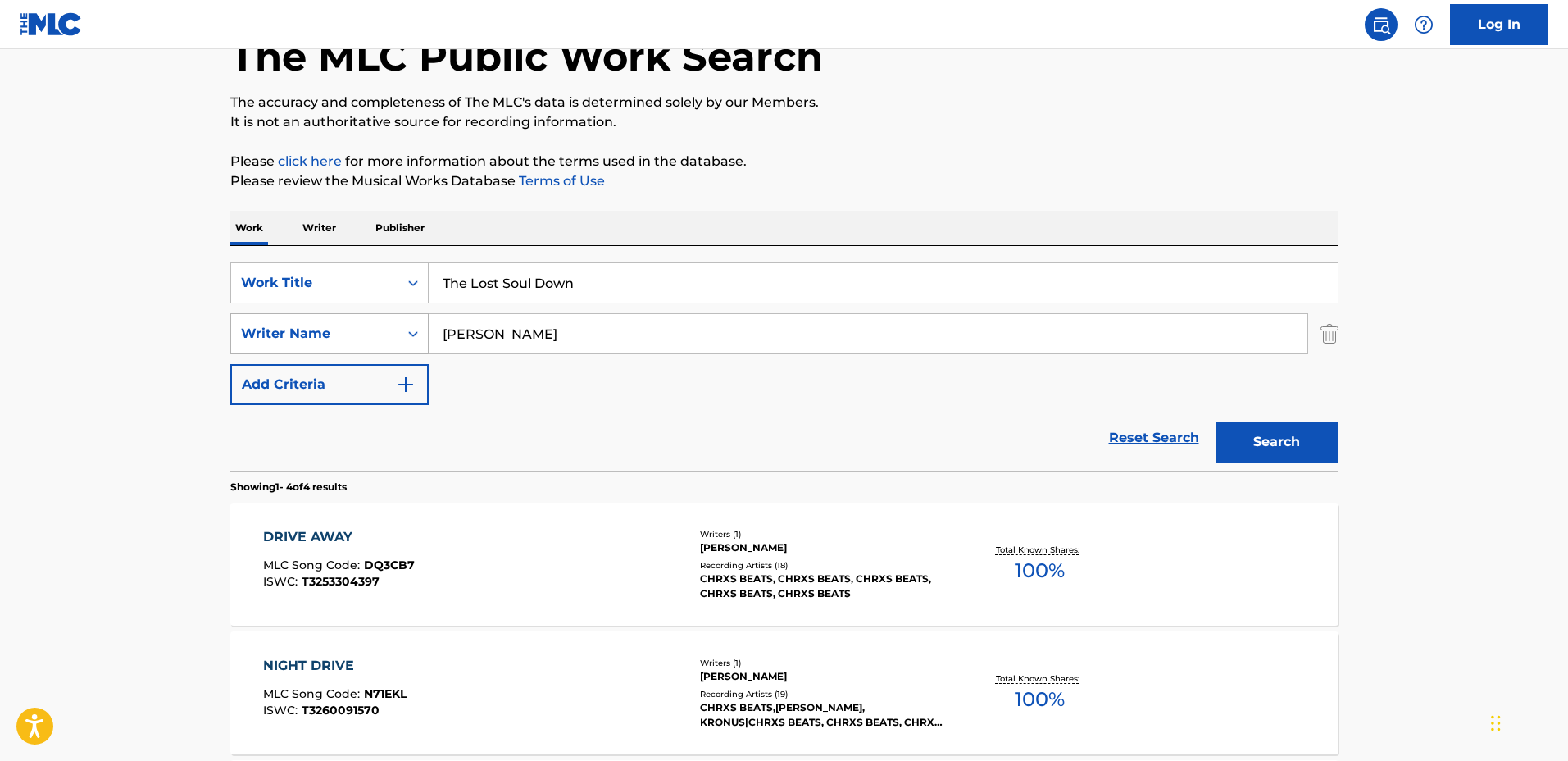
drag, startPoint x: 547, startPoint y: 323, endPoint x: 381, endPoint y: 313, distance: 166.3
click at [381, 313] on div "SearchWithCriteriadf1d0743-5e56-4ccf-be43-09fd482bd9fe Writer Name Chris Drijfh…" at bounding box center [784, 334] width 1108 height 41
type input "Nikolay Bespalov"
click at [1215, 421] on button "Search" at bounding box center [1276, 442] width 123 height 41
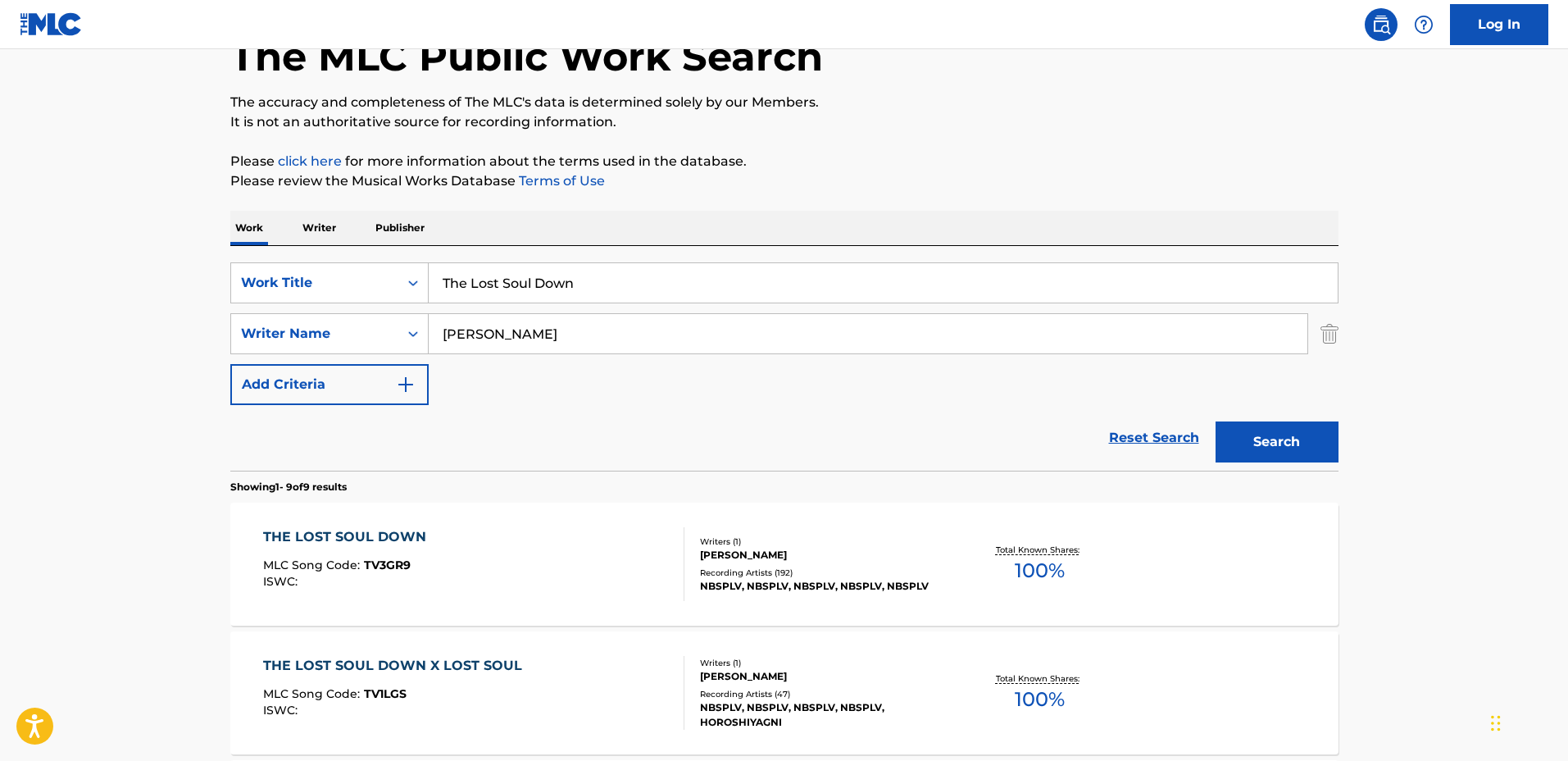
click at [932, 538] on div "Writers ( 1 )" at bounding box center [824, 541] width 248 height 13
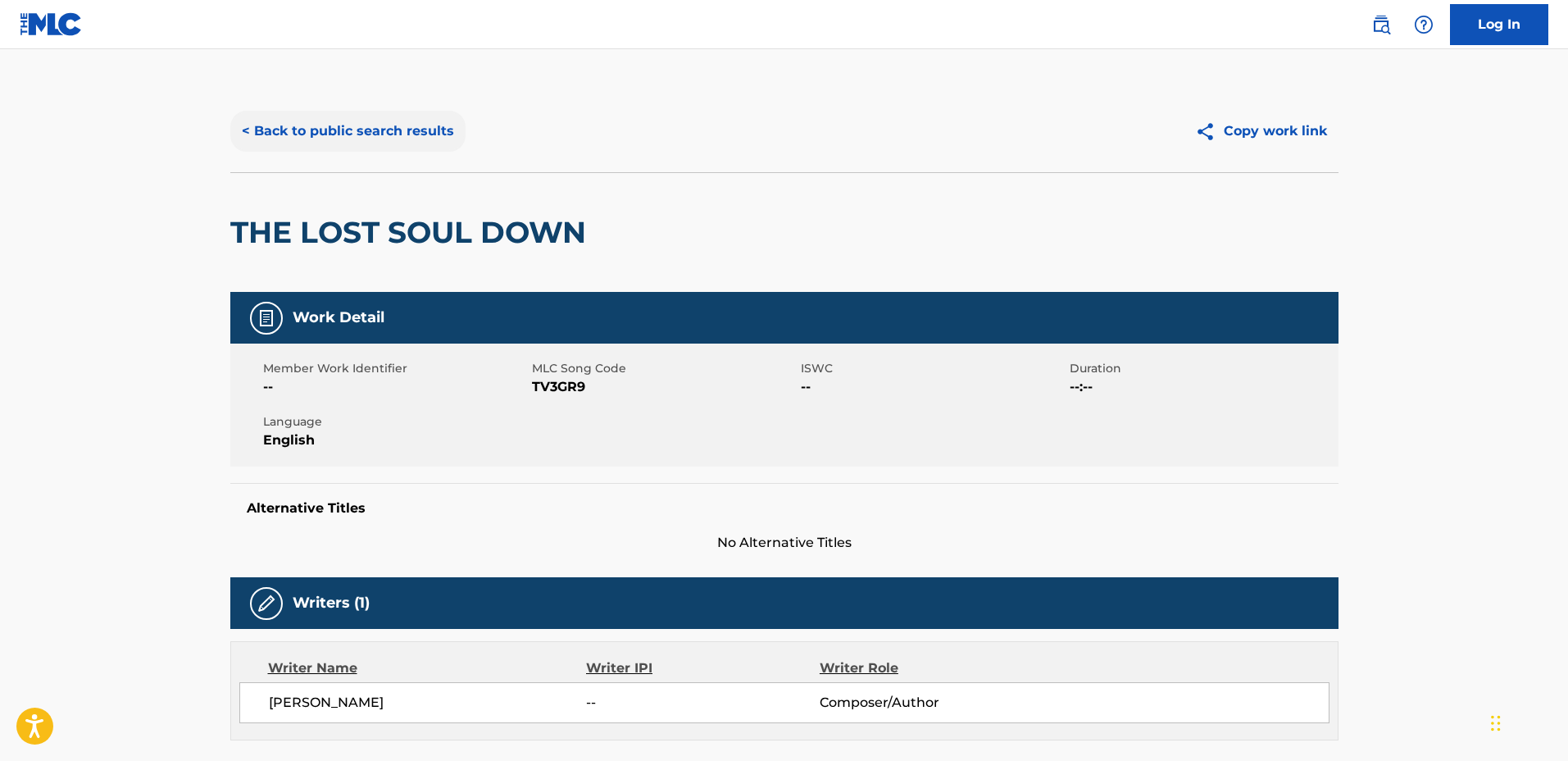
click at [420, 123] on button "< Back to public search results" at bounding box center [347, 131] width 235 height 41
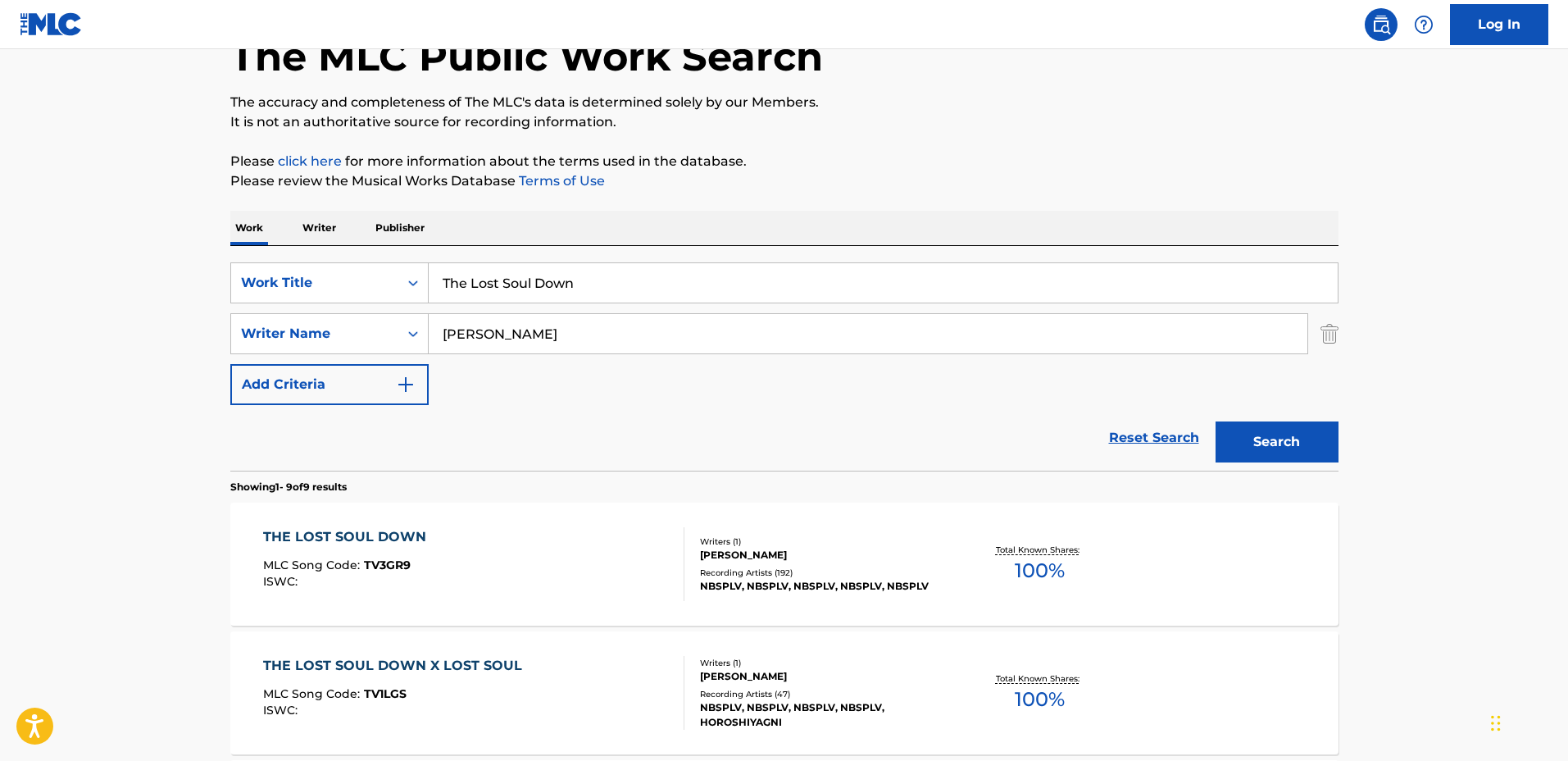
drag, startPoint x: 774, startPoint y: 300, endPoint x: 466, endPoint y: 257, distance: 311.0
click at [466, 257] on div "SearchWithCriteria03923fb3-40a9-4836-acd6-0ec75dcad8c4 Work Title The Lost Soul…" at bounding box center [784, 358] width 1108 height 224
type input "T"
type input "SOMNIUM"
drag, startPoint x: 486, startPoint y: 320, endPoint x: 379, endPoint y: 306, distance: 107.9
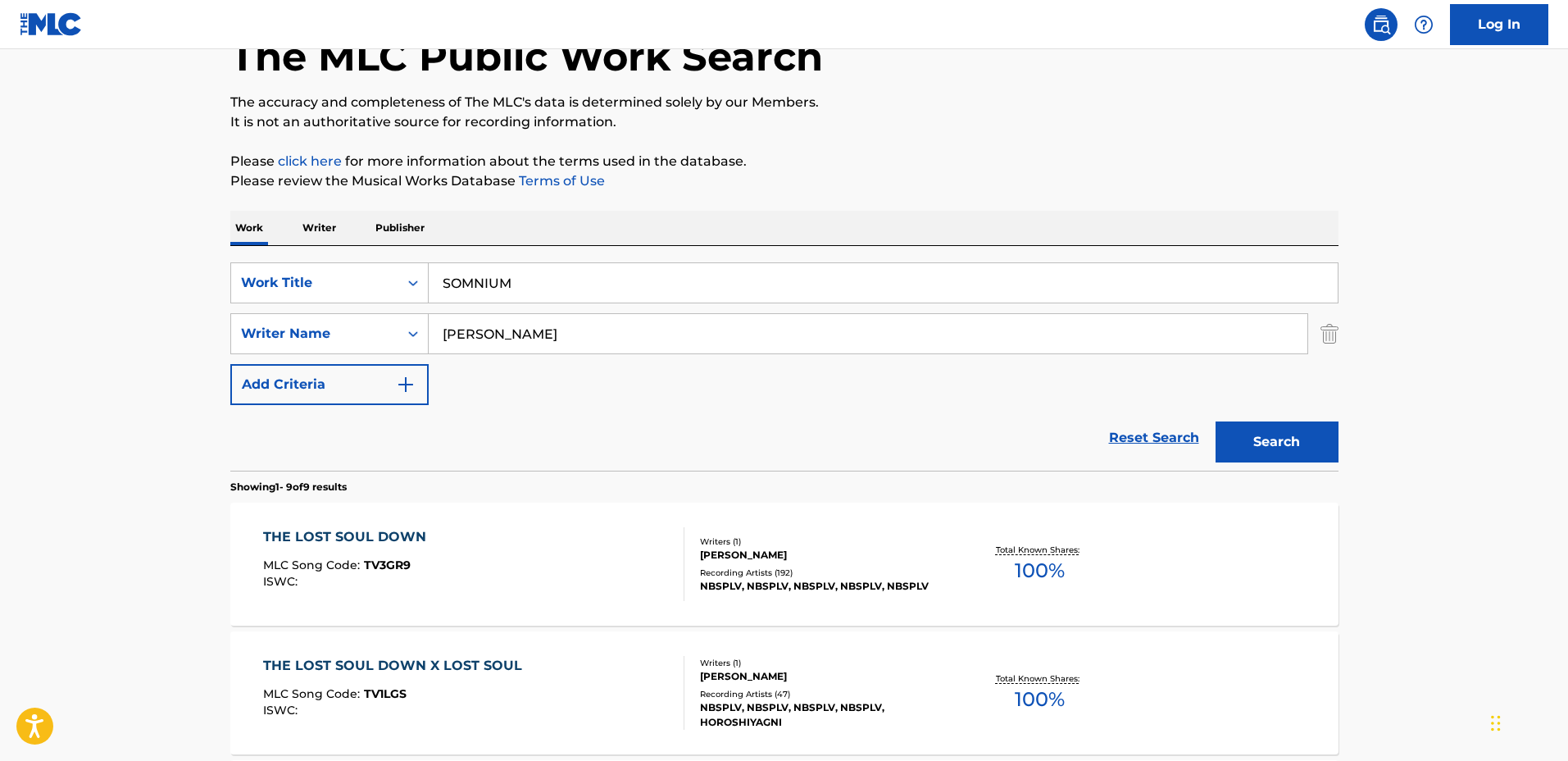
click at [377, 307] on div "SearchWithCriteria03923fb3-40a9-4836-acd6-0ec75dcad8c4 Work Title SOMNIUM Searc…" at bounding box center [784, 334] width 1108 height 142
type input "Alexey Netaev"
click at [1215, 421] on button "Search" at bounding box center [1276, 442] width 123 height 41
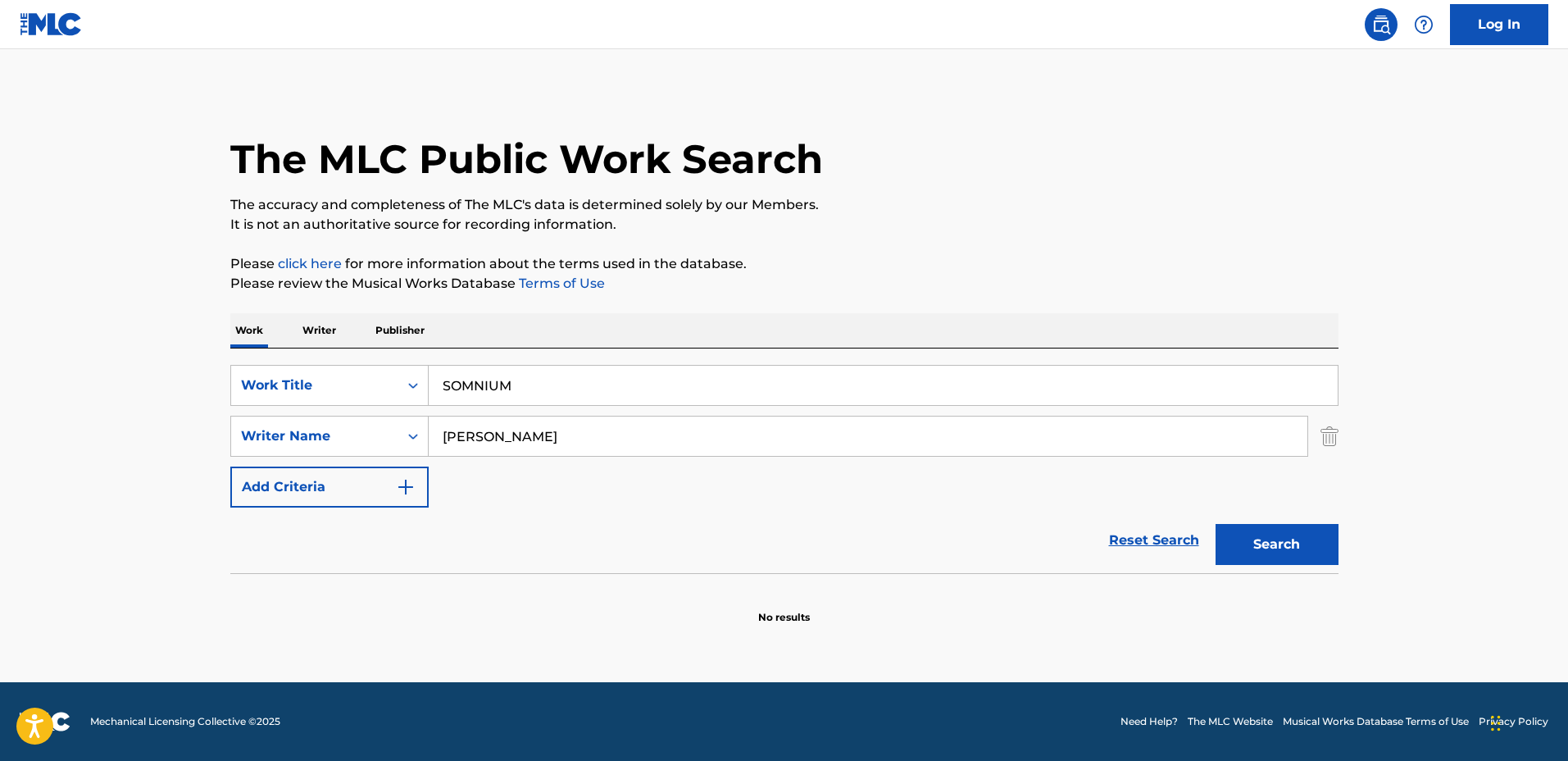
drag, startPoint x: 758, startPoint y: 370, endPoint x: 780, endPoint y: 372, distance: 22.1
click at [758, 370] on input "SOMNIUM" at bounding box center [883, 385] width 909 height 39
drag, startPoint x: 780, startPoint y: 372, endPoint x: 364, endPoint y: 351, distance: 416.5
click at [364, 351] on div "SearchWithCriteria03923fb3-40a9-4836-acd6-0ec75dcad8c4 Work Title SOMNIUM Searc…" at bounding box center [784, 461] width 1108 height 224
click at [1215, 524] on button "Search" at bounding box center [1276, 544] width 123 height 41
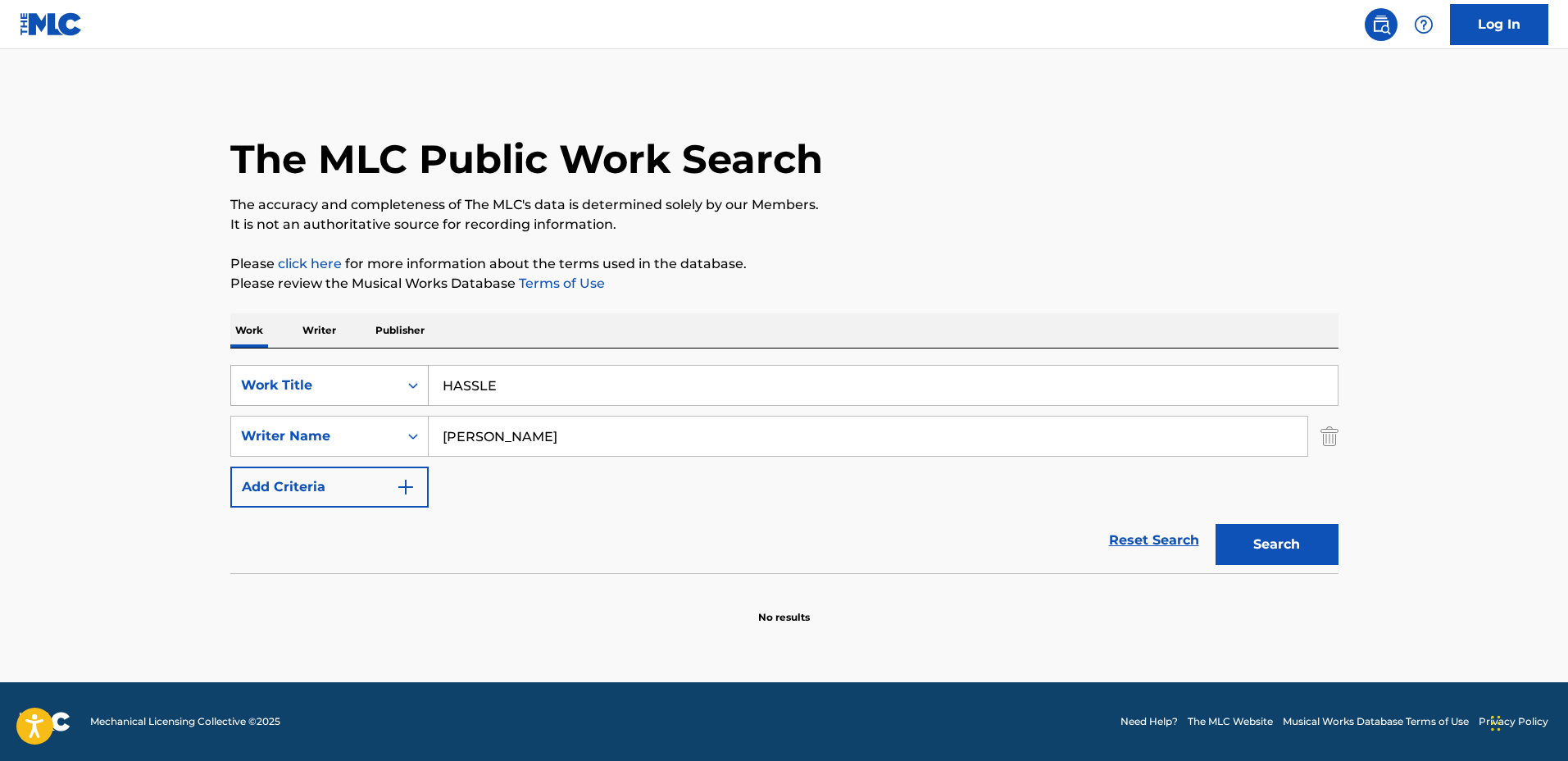
drag, startPoint x: 729, startPoint y: 381, endPoint x: 329, endPoint y: 383, distance: 400.0
click at [329, 383] on div "SearchWithCriteria03923fb3-40a9-4836-acd6-0ec75dcad8c4 Work Title HASSLE" at bounding box center [784, 385] width 1108 height 41
type input "Cash Machine"
drag, startPoint x: 582, startPoint y: 436, endPoint x: 346, endPoint y: 419, distance: 236.6
click at [346, 419] on div "SearchWithCriteriadf1d0743-5e56-4ccf-be43-09fd482bd9fe Writer Name Alexey Netaev" at bounding box center [784, 436] width 1108 height 41
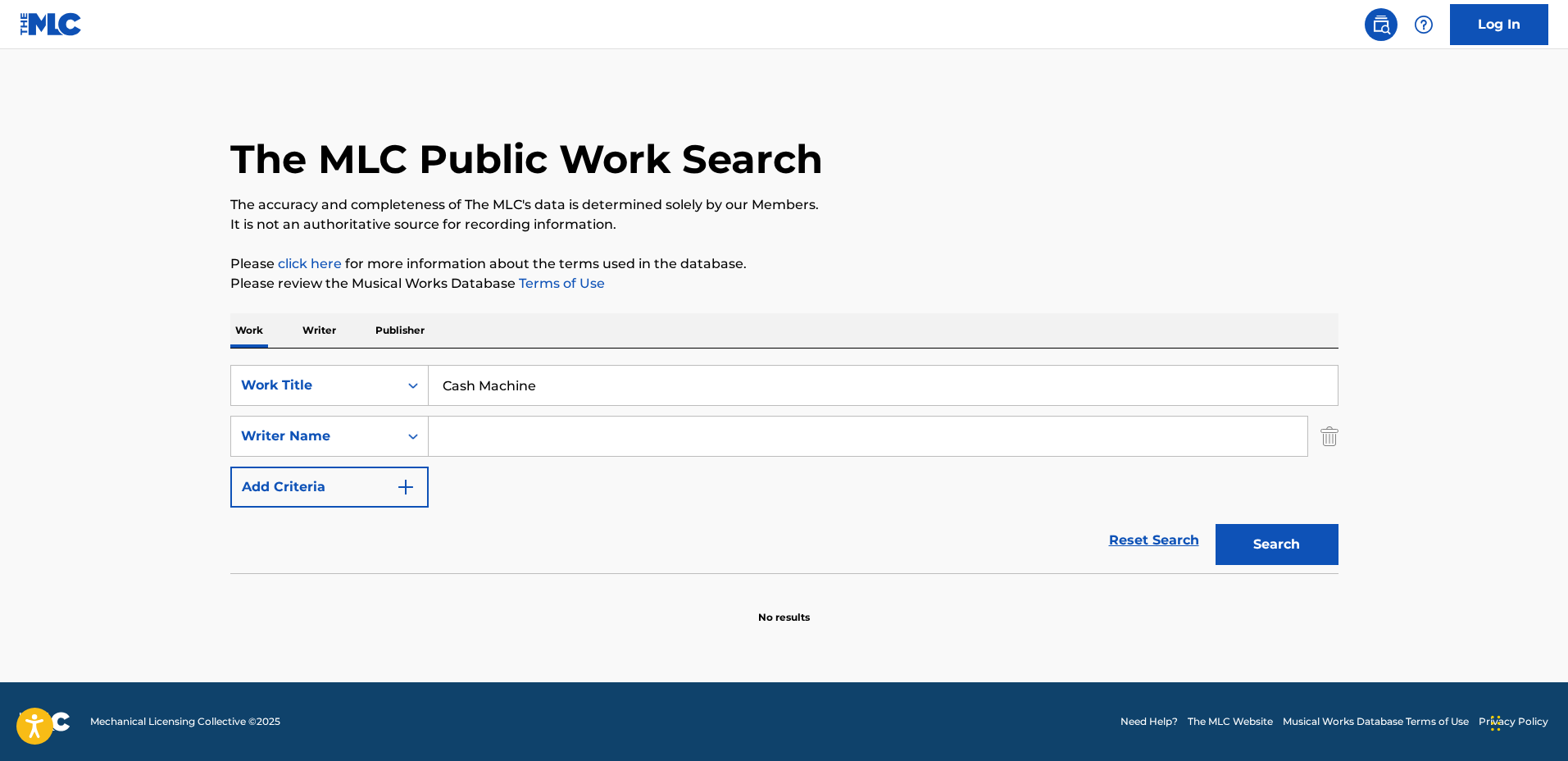
click at [1215, 524] on button "Search" at bounding box center [1276, 544] width 123 height 41
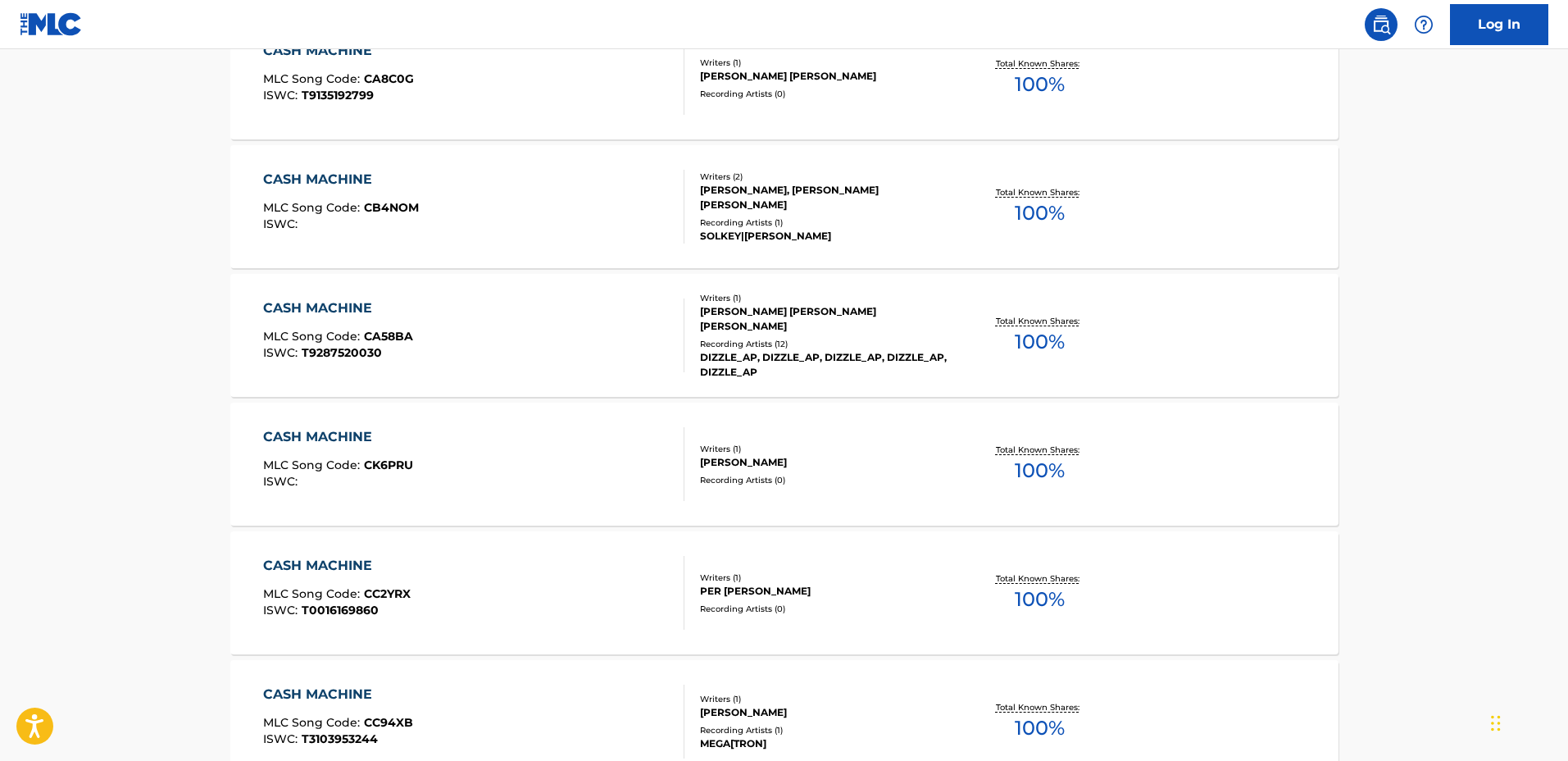
scroll to position [1298, 0]
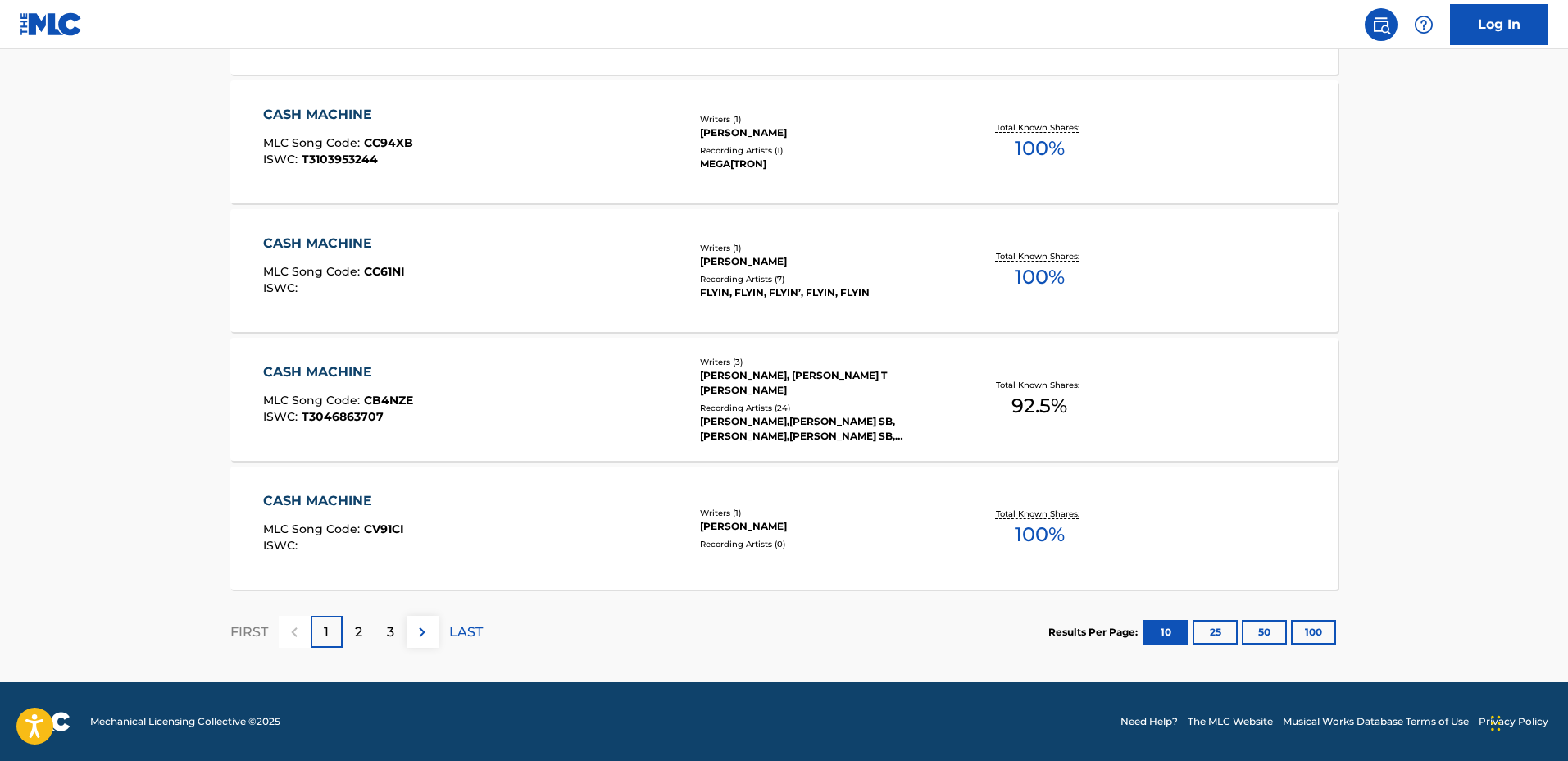
click at [341, 633] on div "1" at bounding box center [327, 631] width 32 height 32
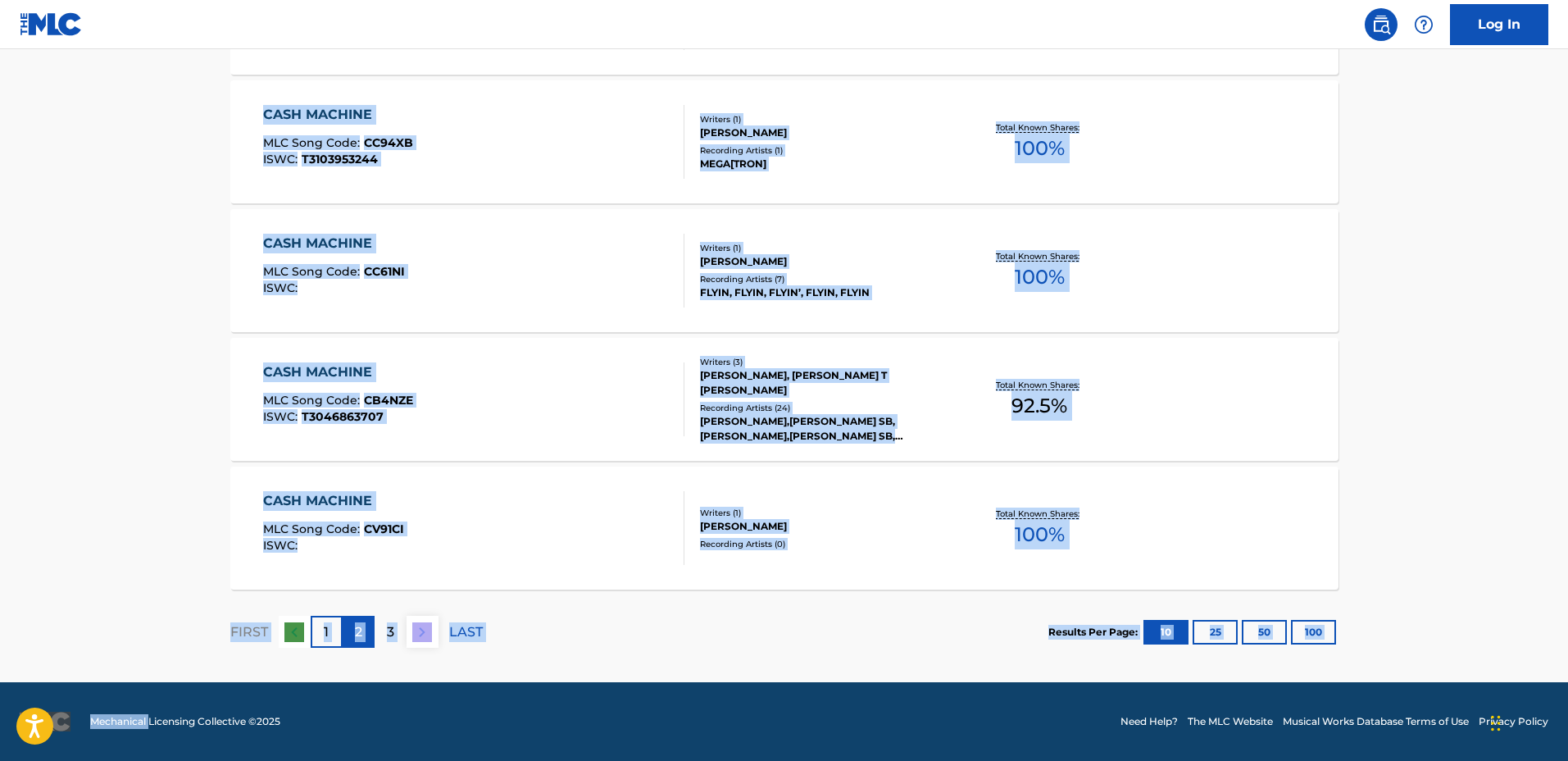
click at [347, 633] on div "2" at bounding box center [358, 631] width 32 height 32
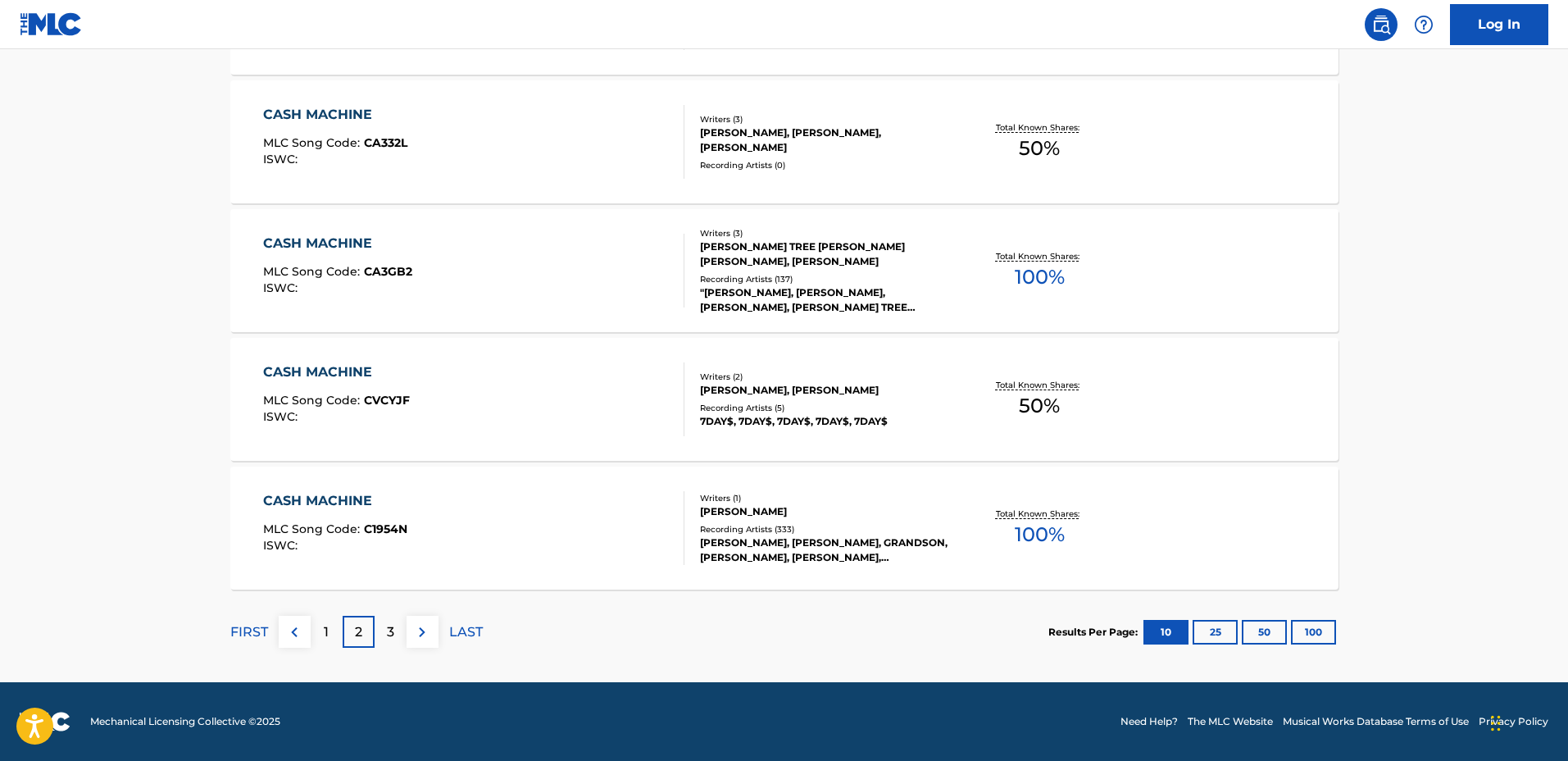
click at [399, 625] on div "3" at bounding box center [390, 631] width 32 height 32
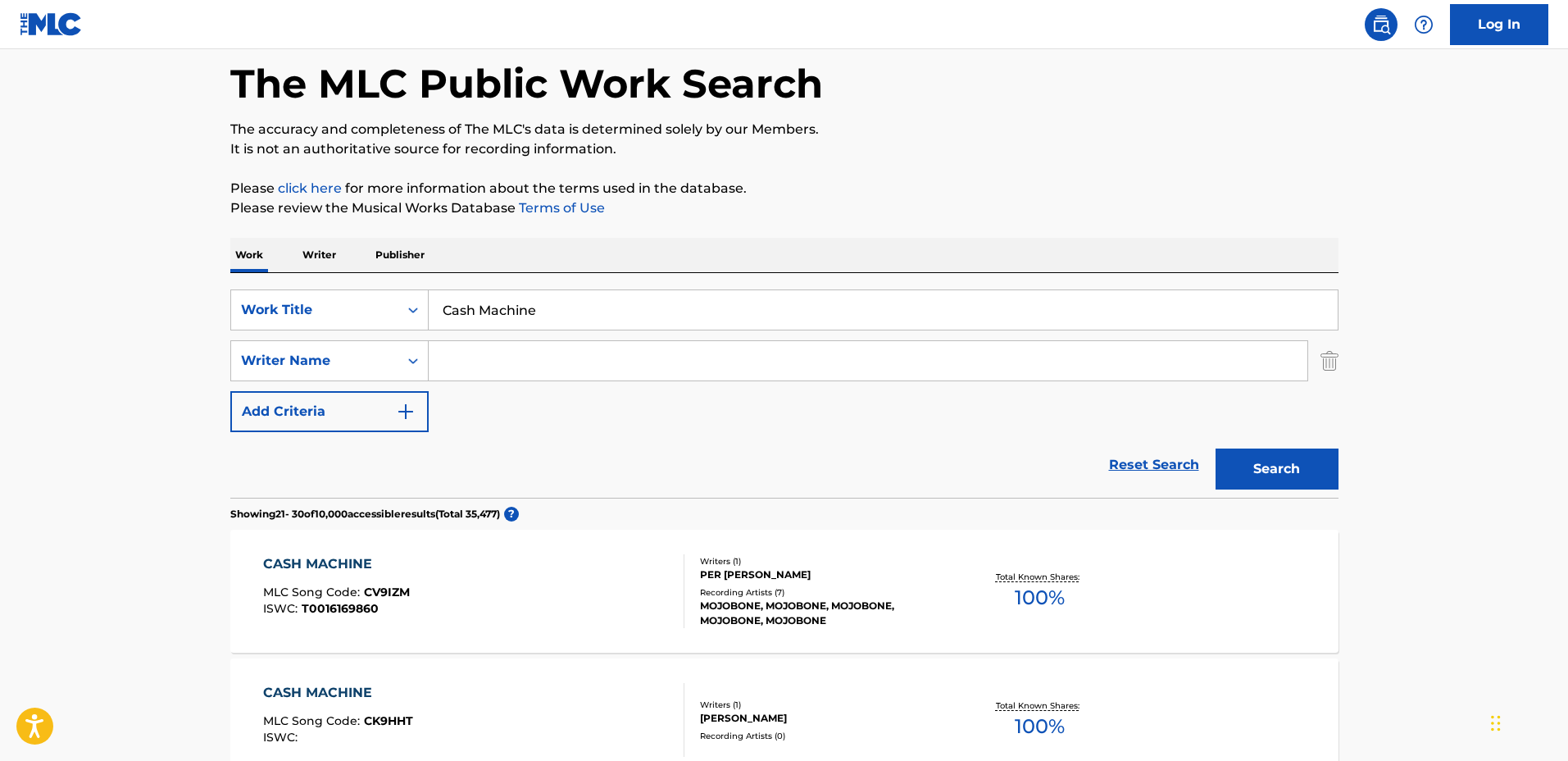
scroll to position [0, 0]
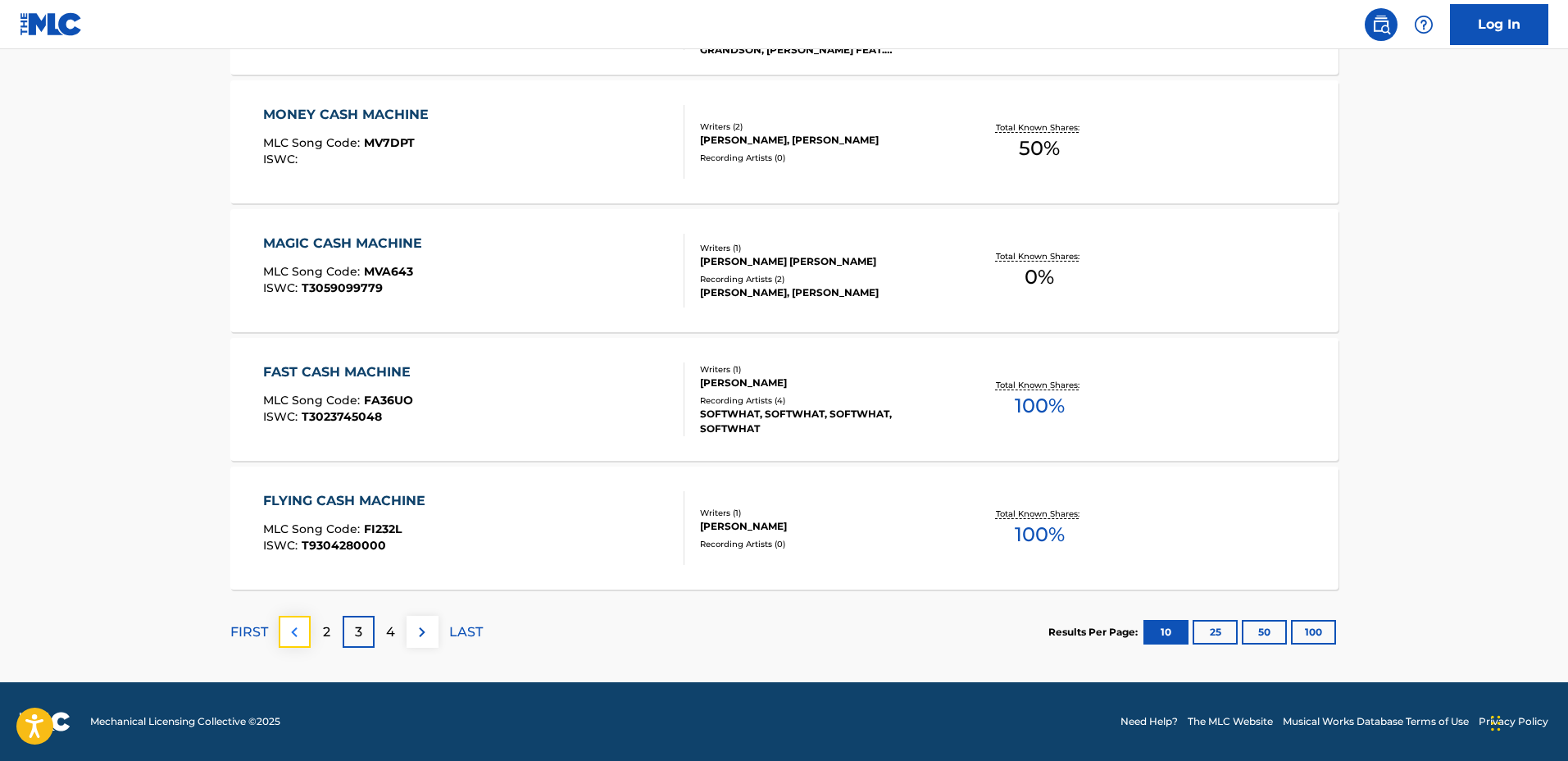
click at [300, 626] on img at bounding box center [294, 632] width 20 height 20
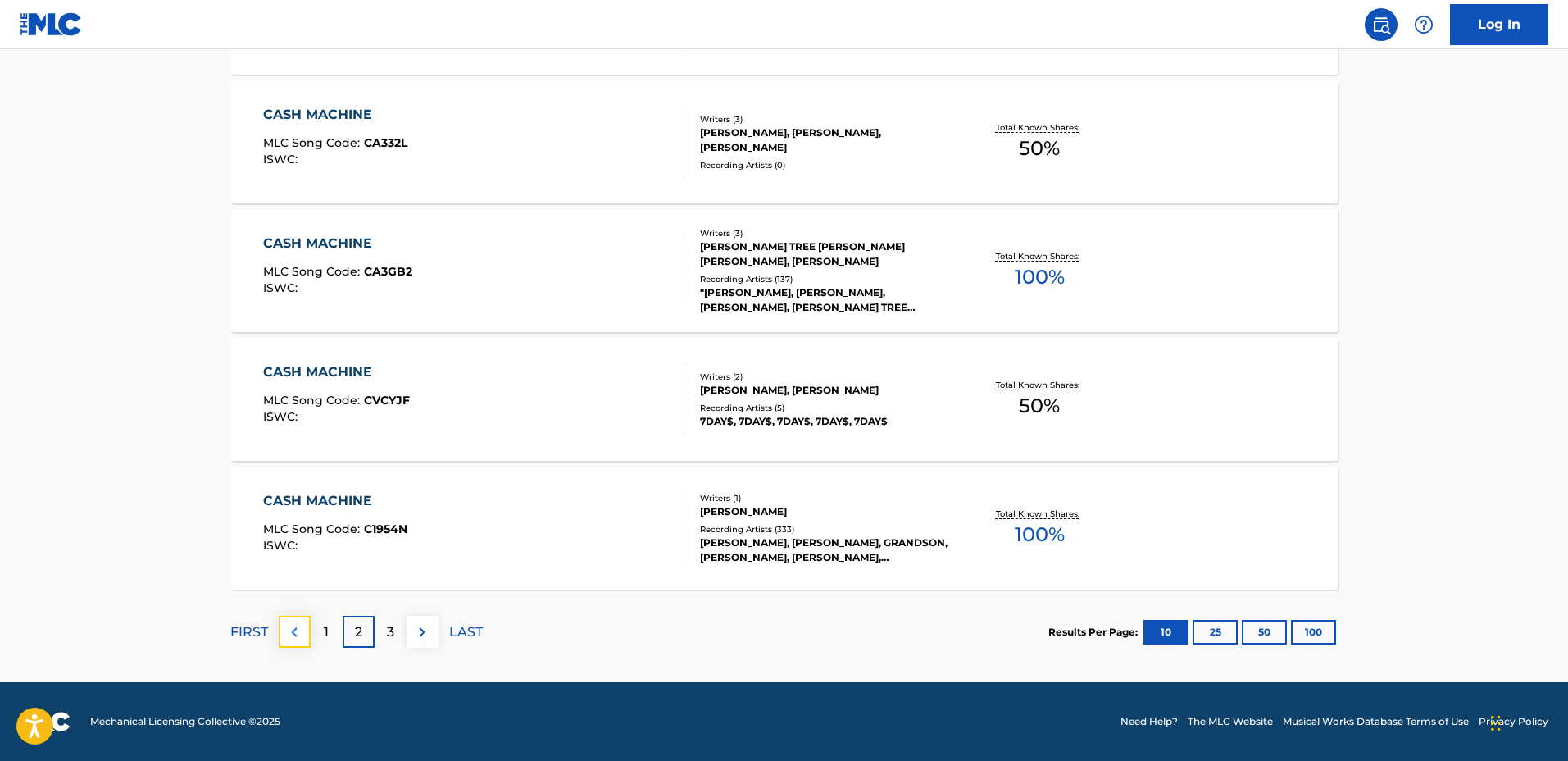
click at [304, 626] on button at bounding box center [294, 631] width 32 height 32
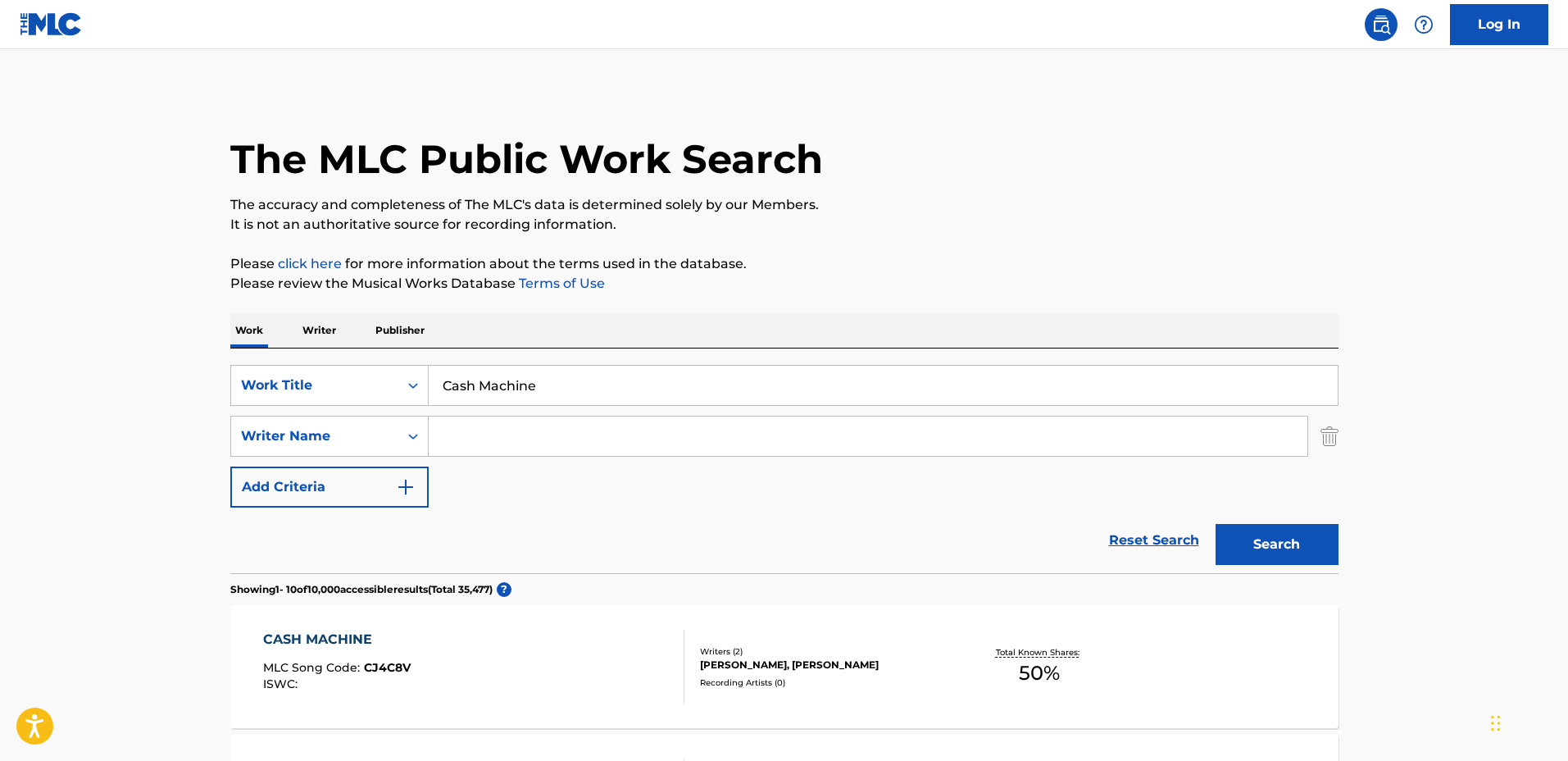
click at [626, 429] on input "Search Form" at bounding box center [868, 436] width 879 height 39
type input "Sergei"
click at [1215, 524] on button "Search" at bounding box center [1276, 544] width 123 height 41
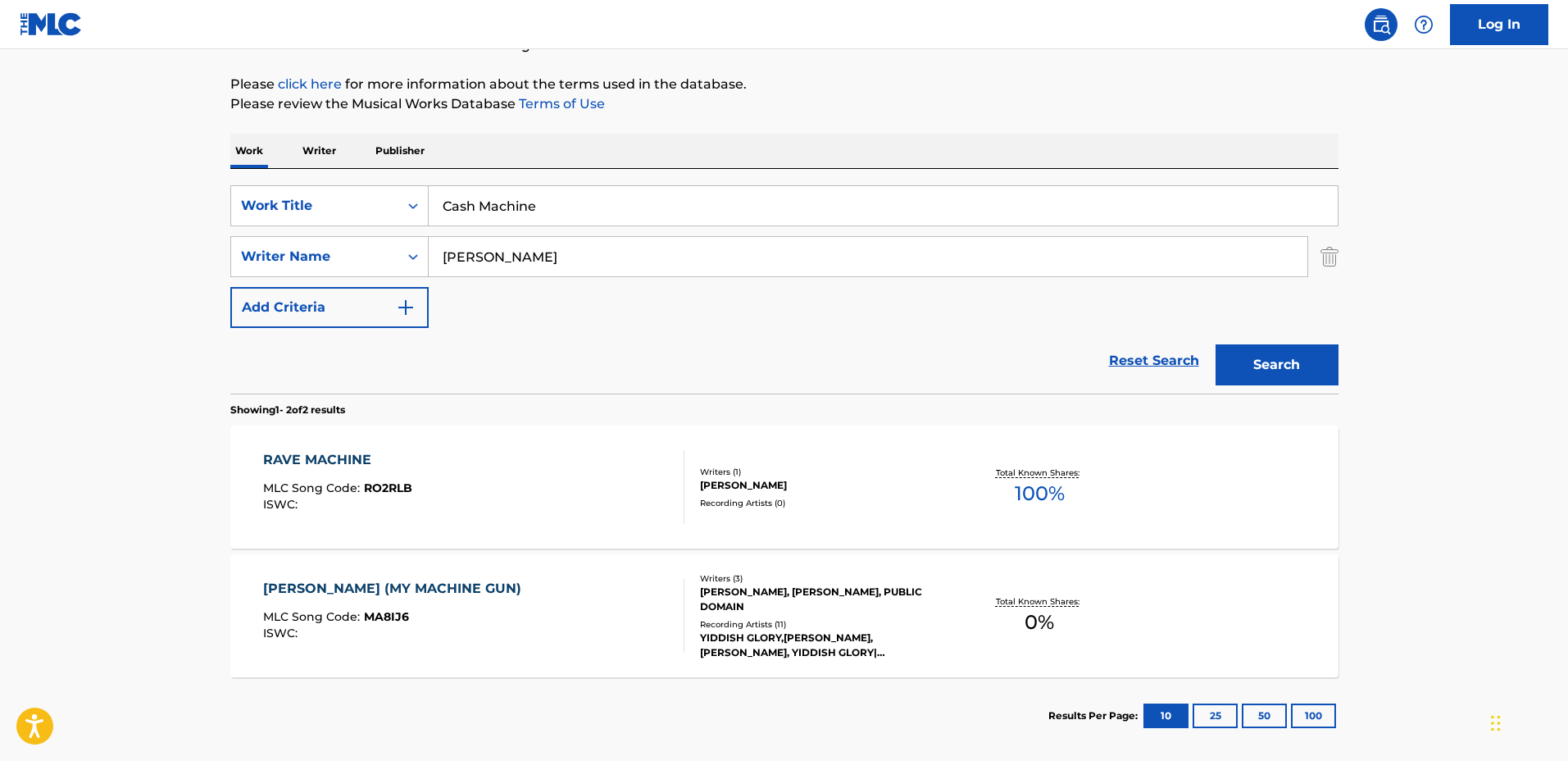
scroll to position [260, 0]
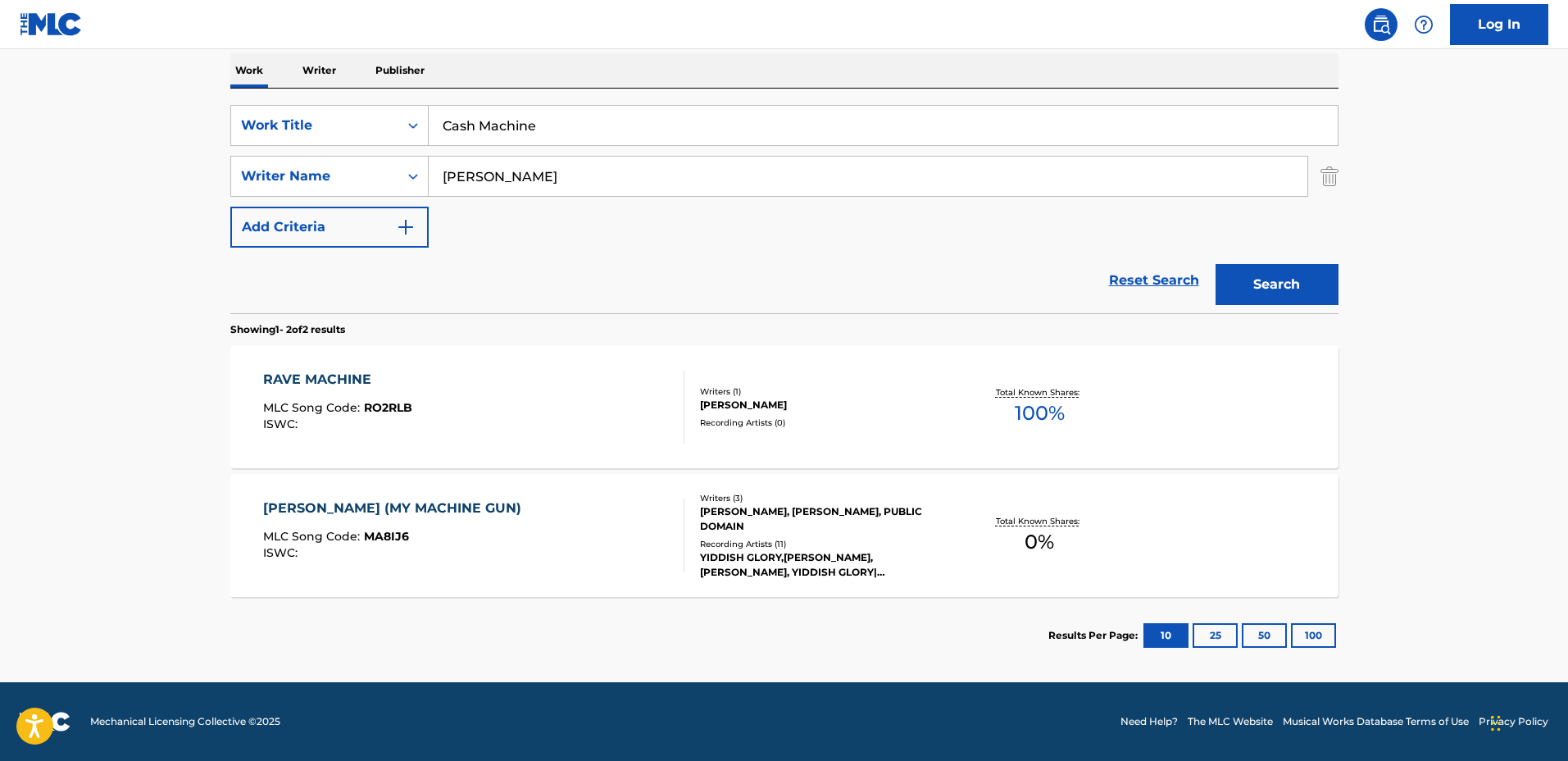
click at [876, 422] on div "Recording Artists ( 0 )" at bounding box center [824, 422] width 248 height 13
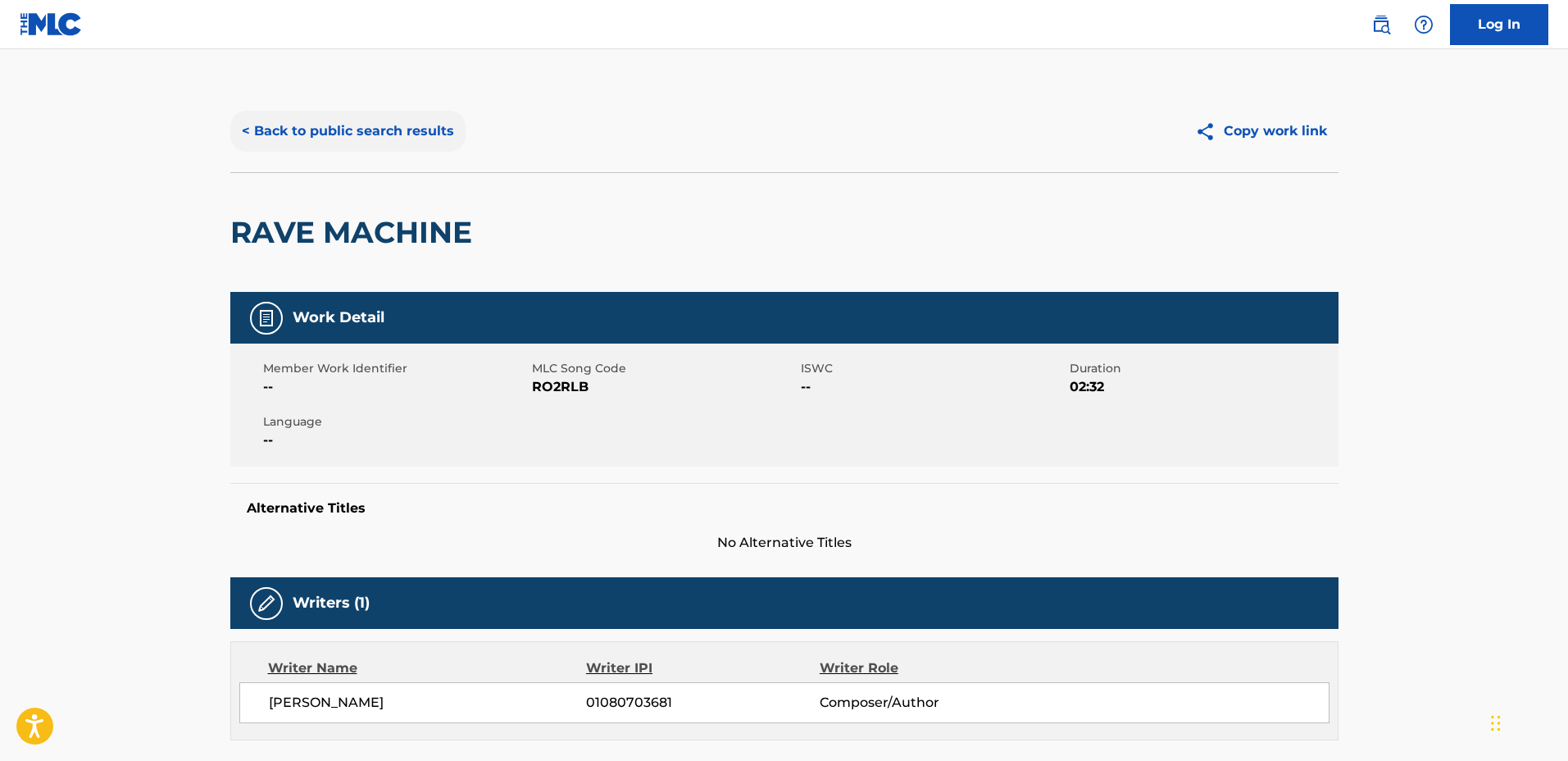
click at [376, 138] on button "< Back to public search results" at bounding box center [347, 131] width 235 height 41
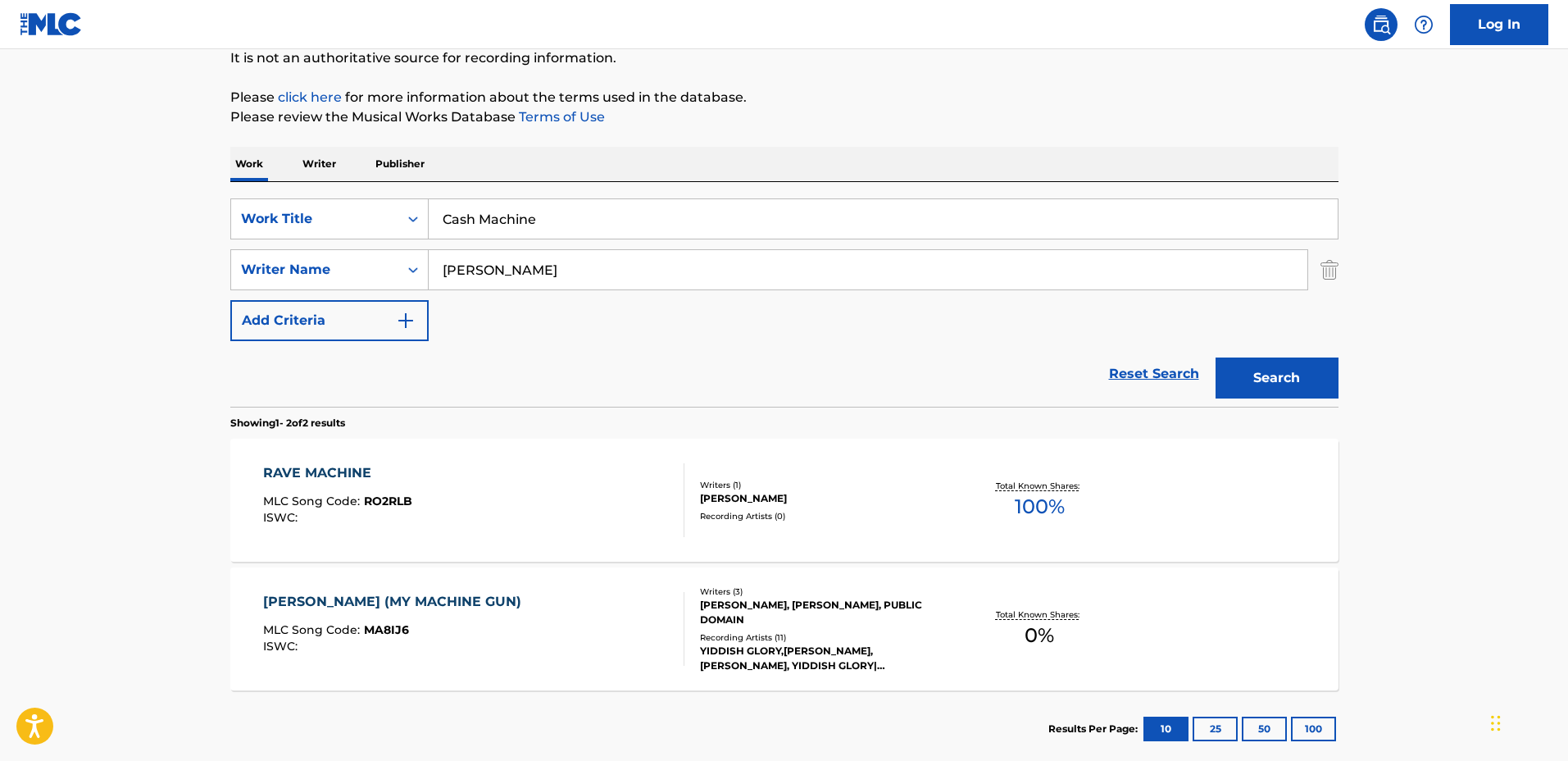
drag, startPoint x: 617, startPoint y: 193, endPoint x: 433, endPoint y: 195, distance: 184.0
click at [433, 195] on div "SearchWithCriteria03923fb3-40a9-4836-acd6-0ec75dcad8c4 Work Title Cash Machine …" at bounding box center [784, 295] width 1108 height 224
drag, startPoint x: 565, startPoint y: 212, endPoint x: 376, endPoint y: 205, distance: 189.1
click at [376, 205] on div "SearchWithCriteria03923fb3-40a9-4836-acd6-0ec75dcad8c4 Work Title Cash Machine" at bounding box center [784, 219] width 1108 height 41
type input "Lxve"
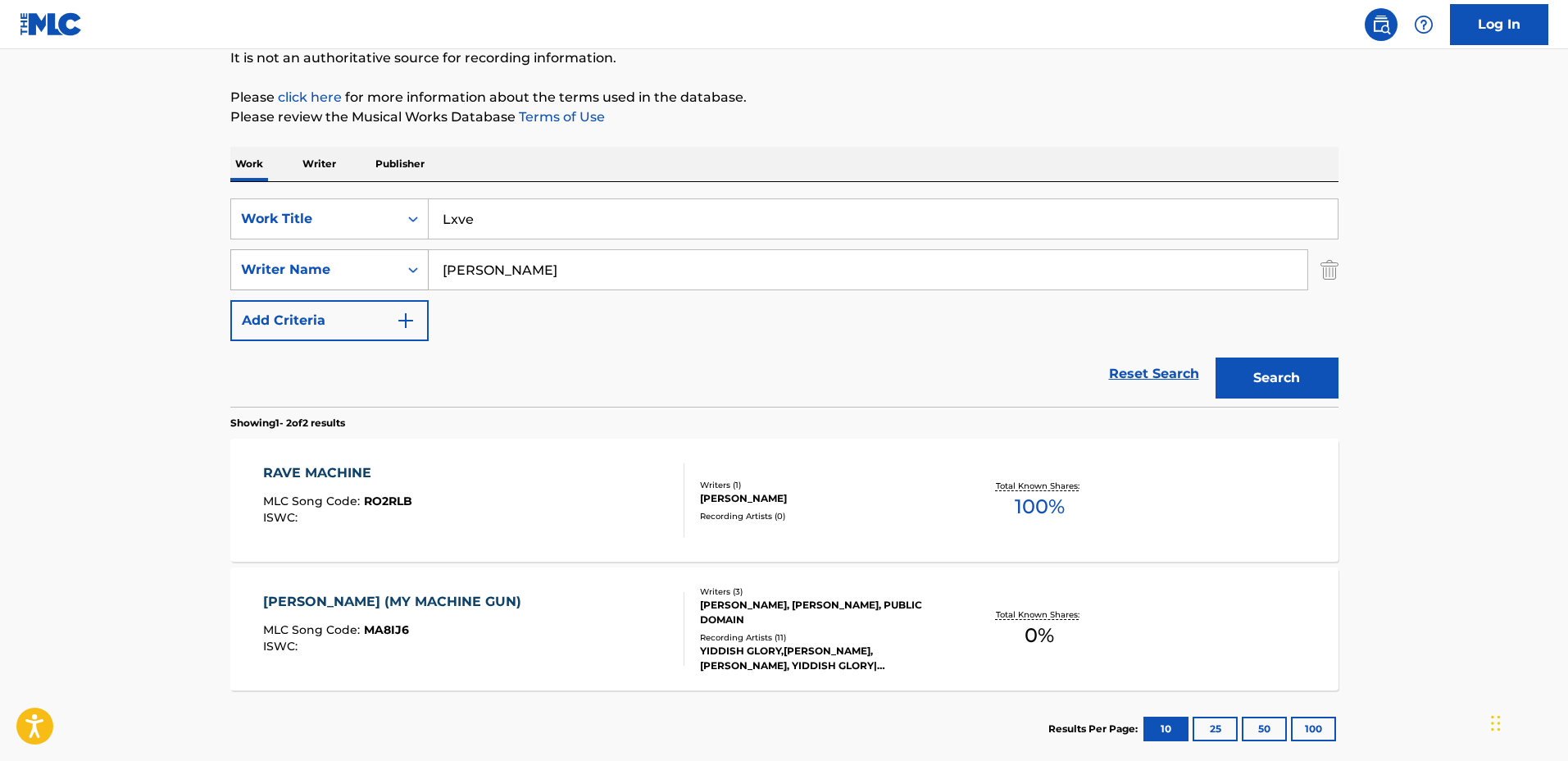
drag, startPoint x: 519, startPoint y: 269, endPoint x: 381, endPoint y: 255, distance: 138.7
click at [381, 255] on div "SearchWithCriteriadf1d0743-5e56-4ccf-be43-09fd482bd9fe Writer Name Sergei" at bounding box center [784, 270] width 1108 height 41
type input "Was"
click at [1215, 357] on button "Search" at bounding box center [1276, 378] width 123 height 41
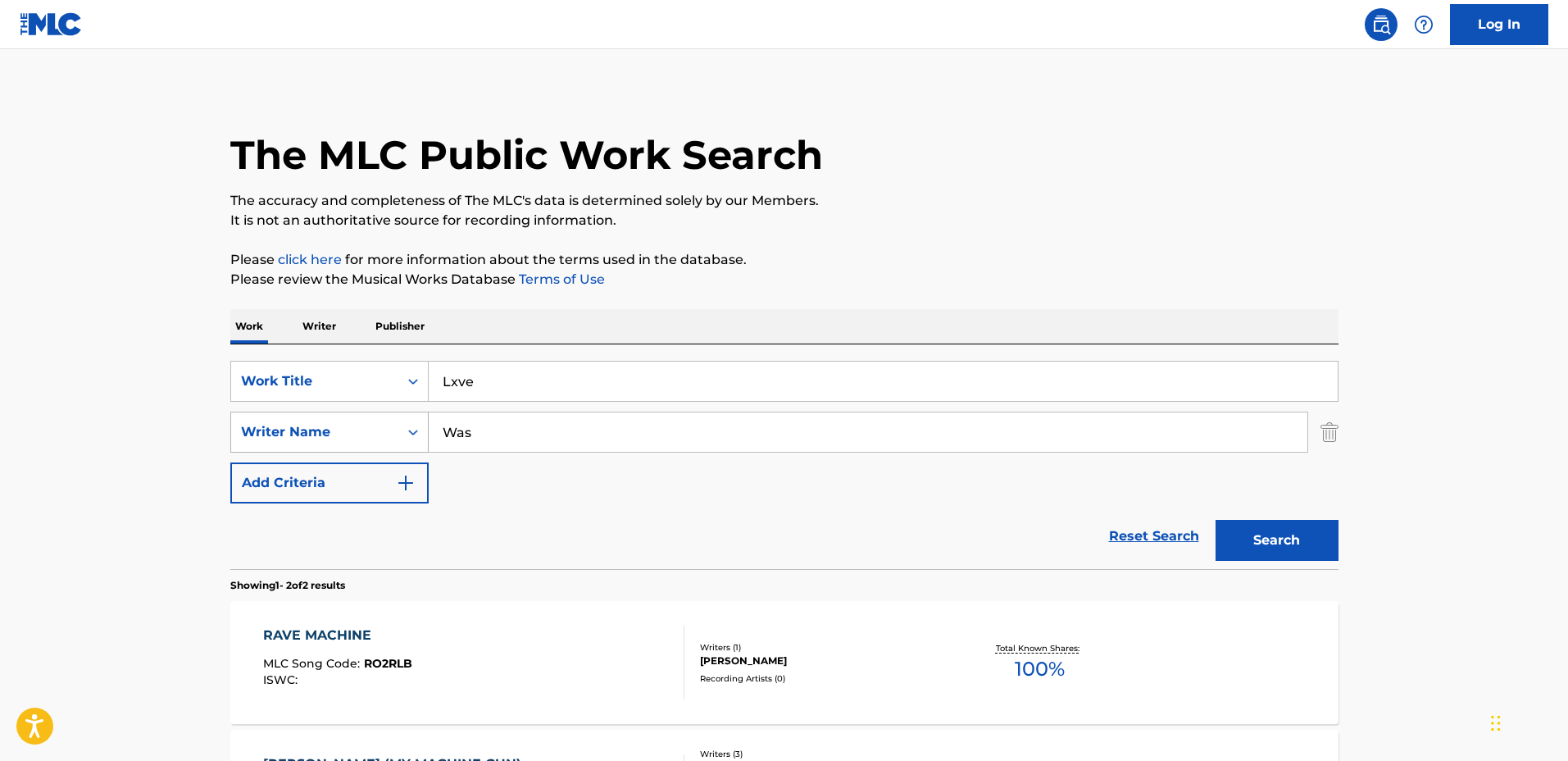
scroll to position [0, 0]
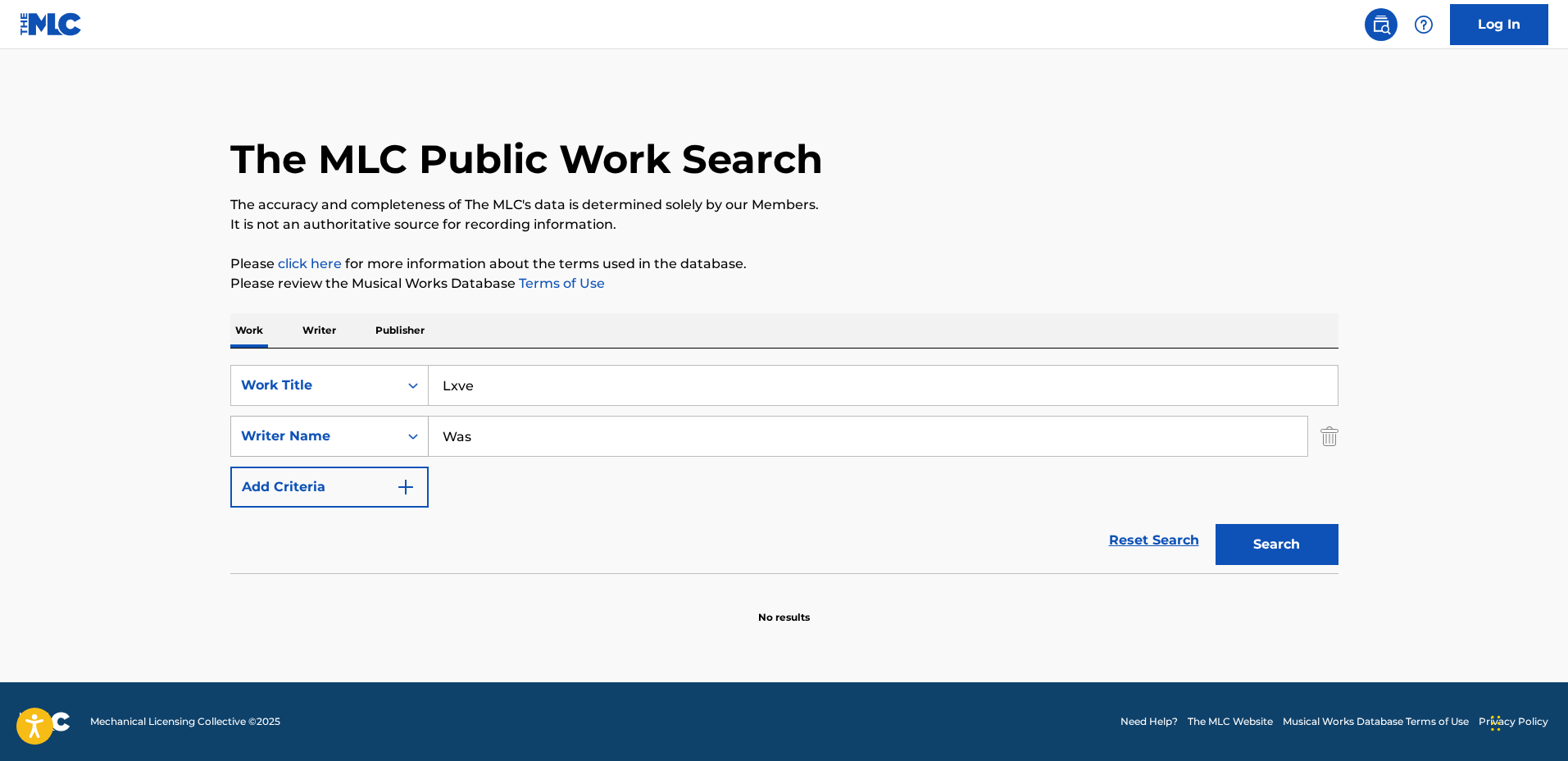
drag, startPoint x: 421, startPoint y: 429, endPoint x: 363, endPoint y: 424, distance: 58.2
click at [363, 424] on div "SearchWithCriteriadf1d0743-5e56-4ccf-be43-09fd482bd9fe Writer Name Was" at bounding box center [784, 436] width 1108 height 41
type input "Vas"
click at [1215, 524] on button "Search" at bounding box center [1276, 544] width 123 height 41
drag, startPoint x: 565, startPoint y: 429, endPoint x: 355, endPoint y: 420, distance: 210.2
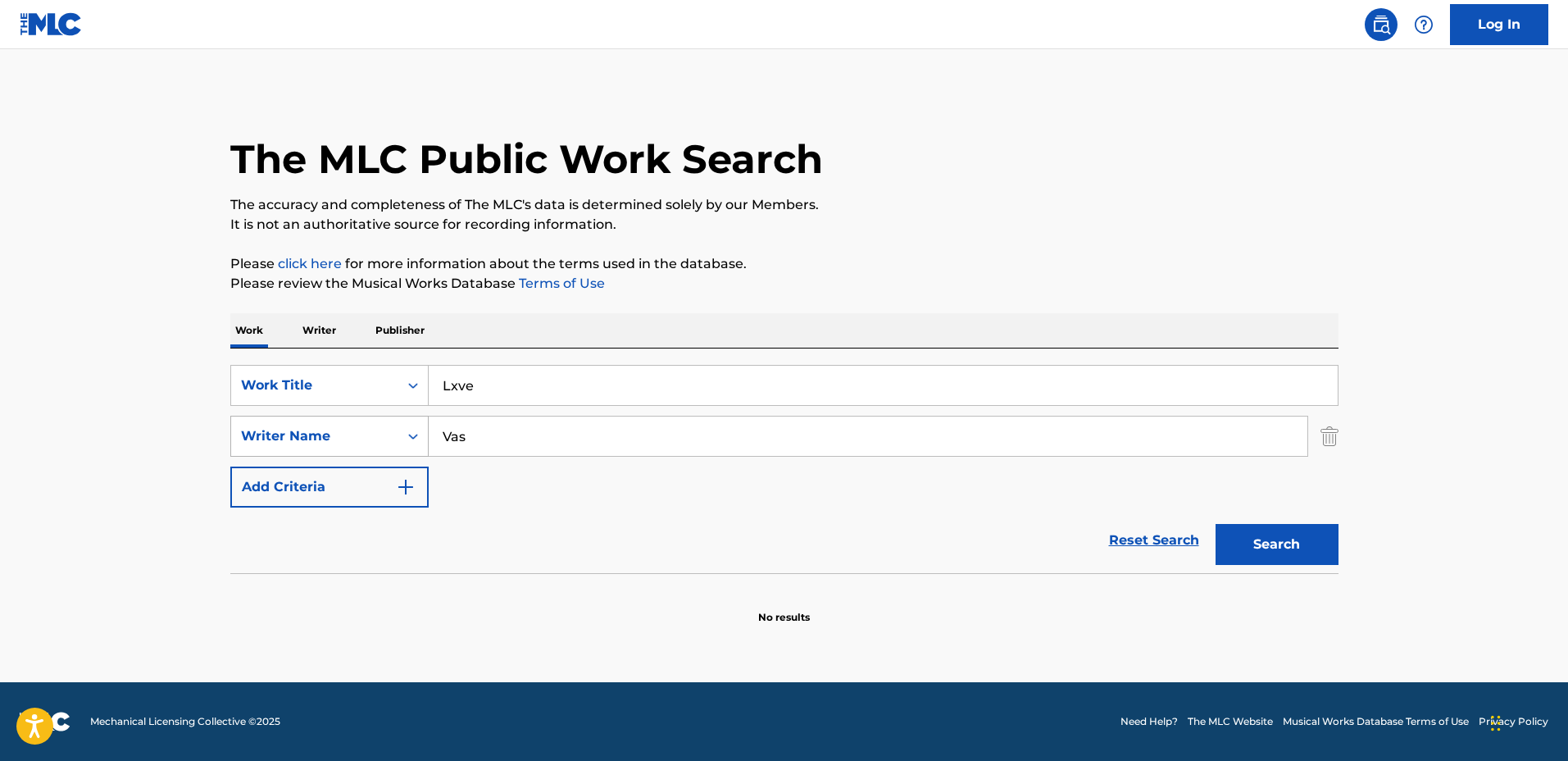
click at [355, 420] on div "SearchWithCriteriadf1d0743-5e56-4ccf-be43-09fd482bd9fe Writer Name Vas" at bounding box center [784, 436] width 1108 height 41
drag, startPoint x: 521, startPoint y: 371, endPoint x: 395, endPoint y: 361, distance: 126.4
click at [396, 361] on div "SearchWithCriteria03923fb3-40a9-4836-acd6-0ec75dcad8c4 Work Title Lxve SearchWi…" at bounding box center [784, 461] width 1108 height 224
type input "EMPTY DREAMS"
click at [537, 452] on input "Search Form" at bounding box center [868, 436] width 879 height 39
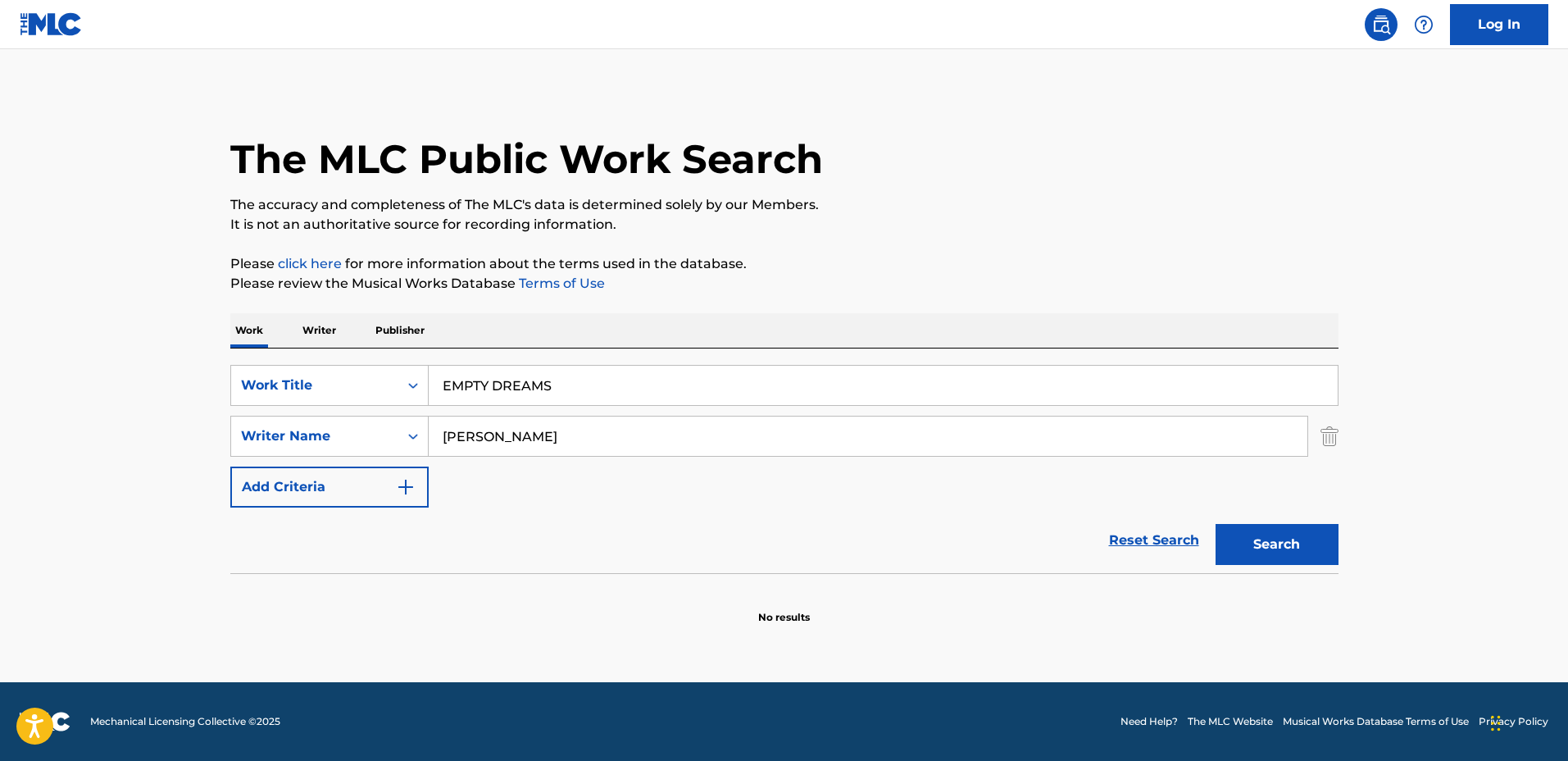
type input "Derrick Hill"
click at [1215, 524] on button "Search" at bounding box center [1276, 544] width 123 height 41
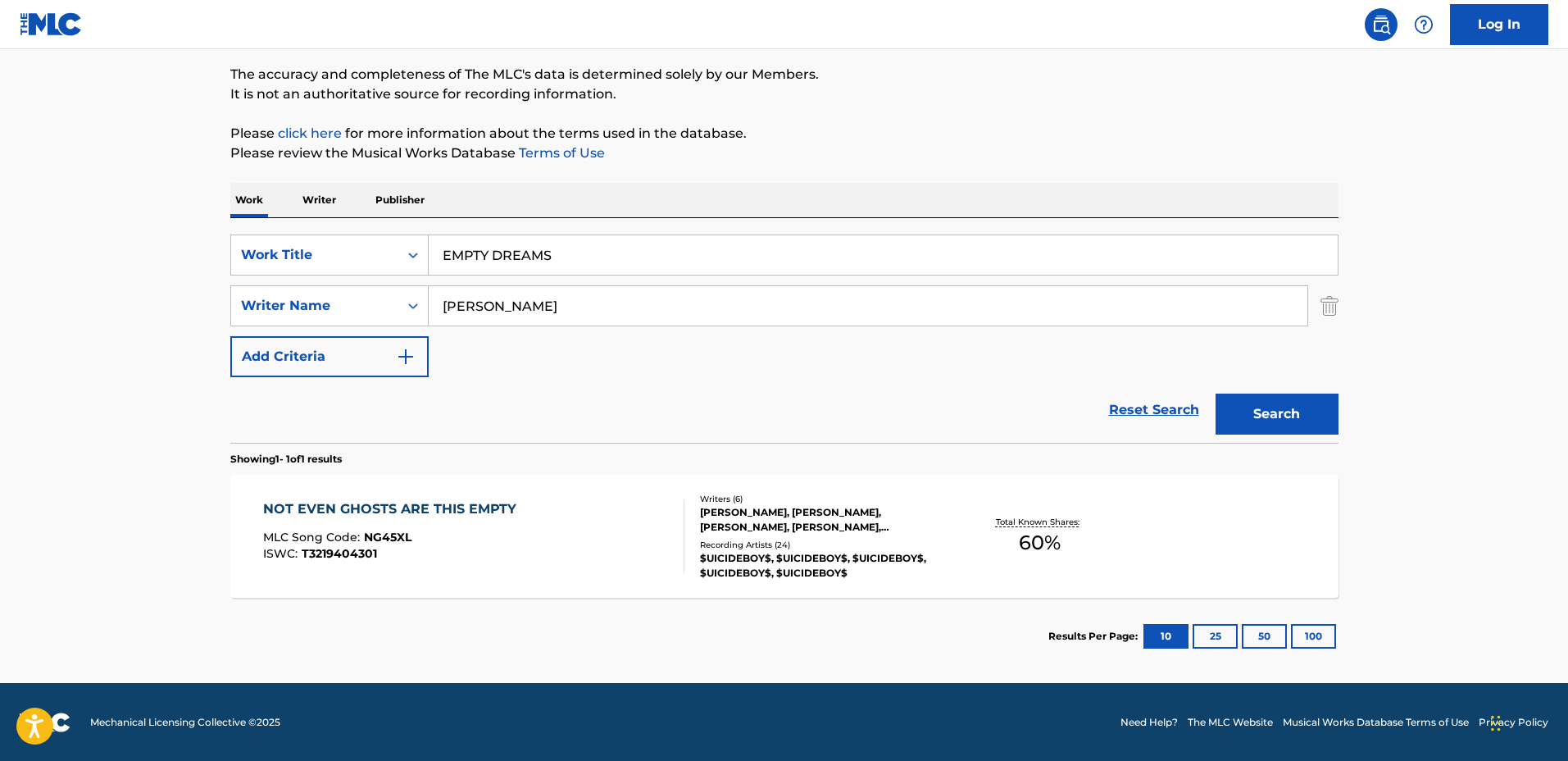
scroll to position [131, 0]
drag, startPoint x: 418, startPoint y: 296, endPoint x: 408, endPoint y: 296, distance: 10.0
click at [408, 296] on div "SearchWithCriteriadf1d0743-5e56-4ccf-be43-09fd482bd9fe Writer Name Derrick Hill" at bounding box center [784, 305] width 1108 height 41
type input "Dyachkovskiy"
click at [1215, 393] on button "Search" at bounding box center [1276, 414] width 123 height 41
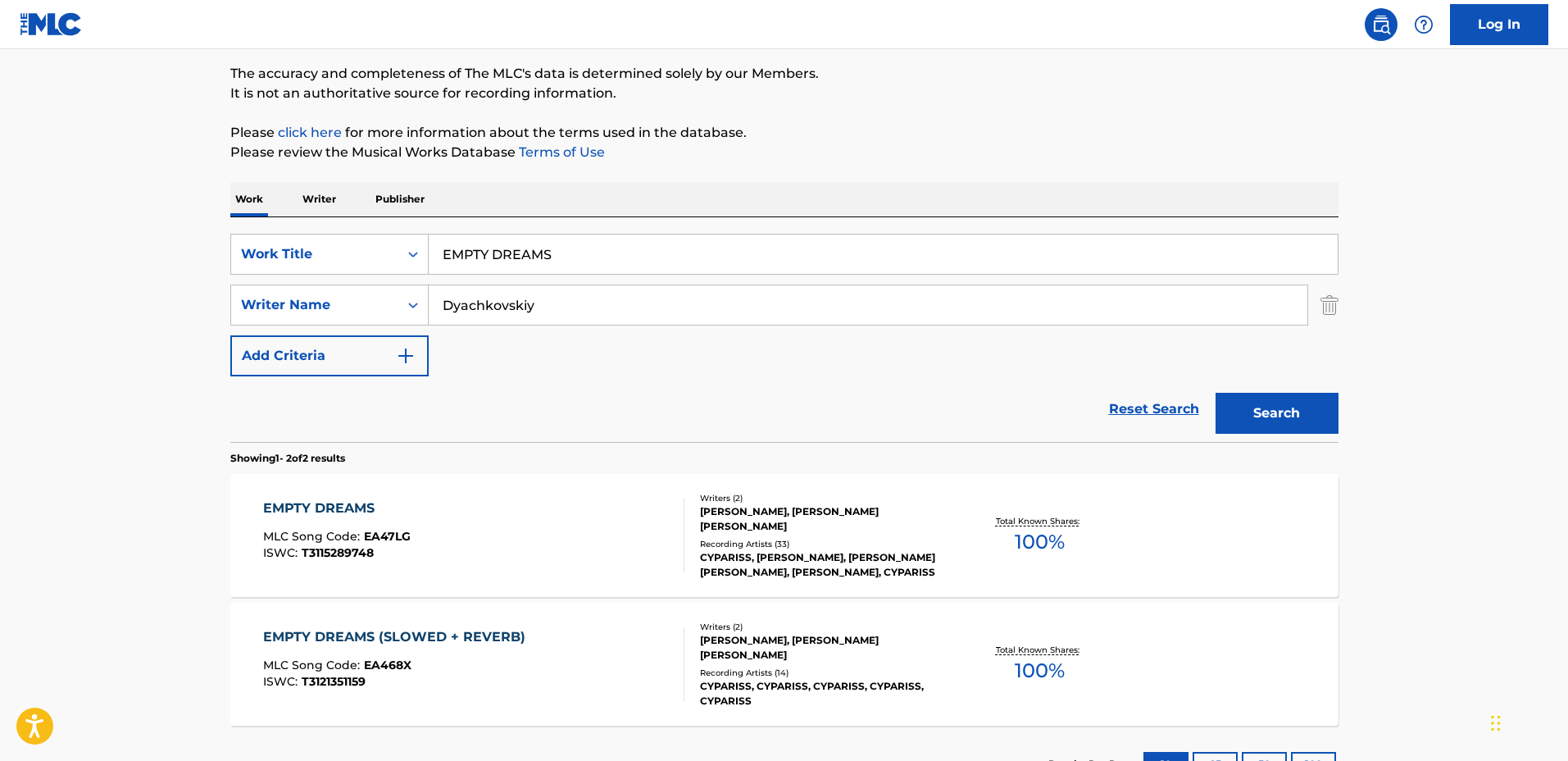
click at [928, 511] on div "JAMIL AHMED, DYACHKOVSKIY VIKTOR GAVRILOVICH" at bounding box center [824, 519] width 248 height 29
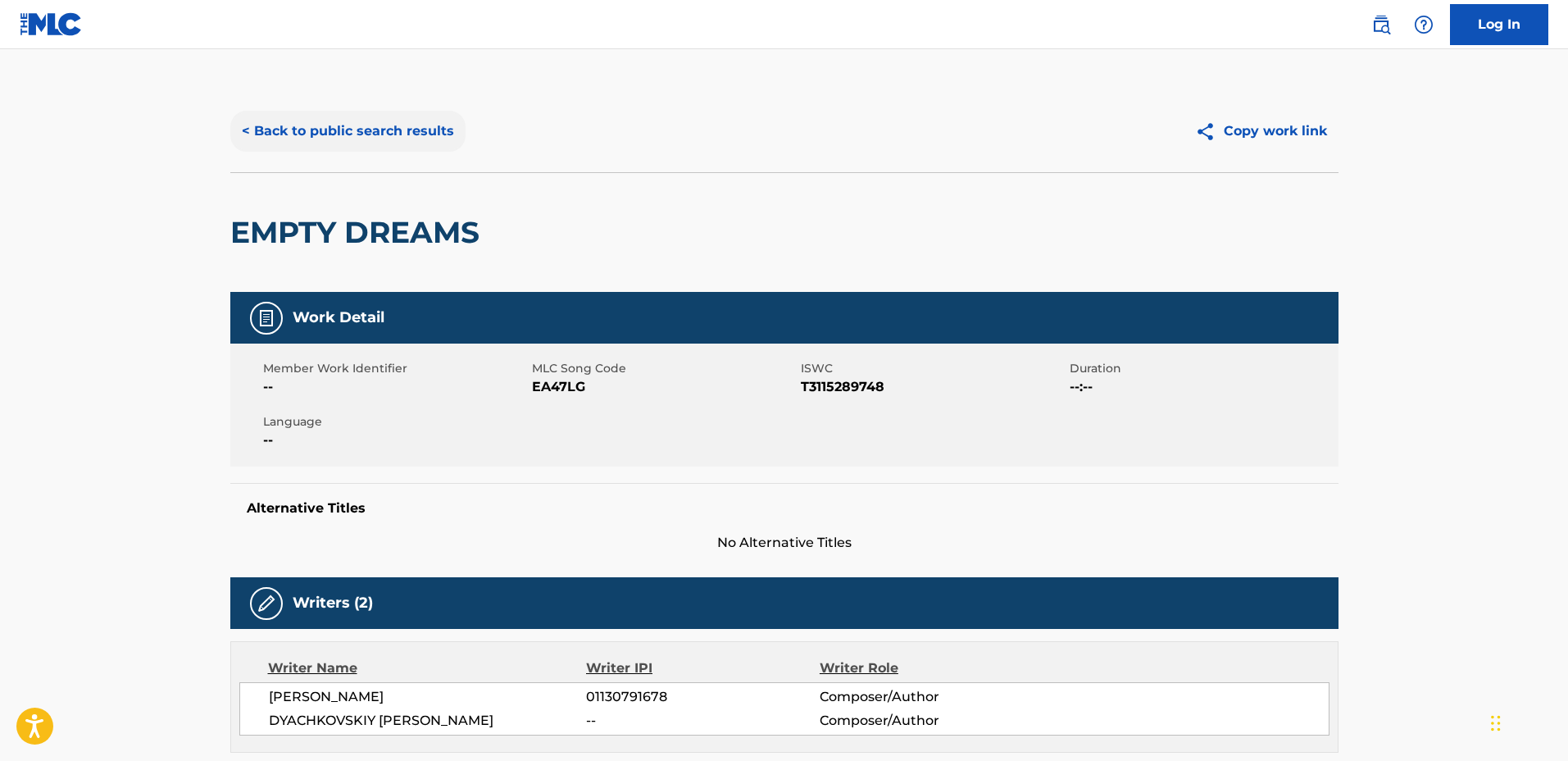
click at [365, 128] on button "< Back to public search results" at bounding box center [347, 131] width 235 height 41
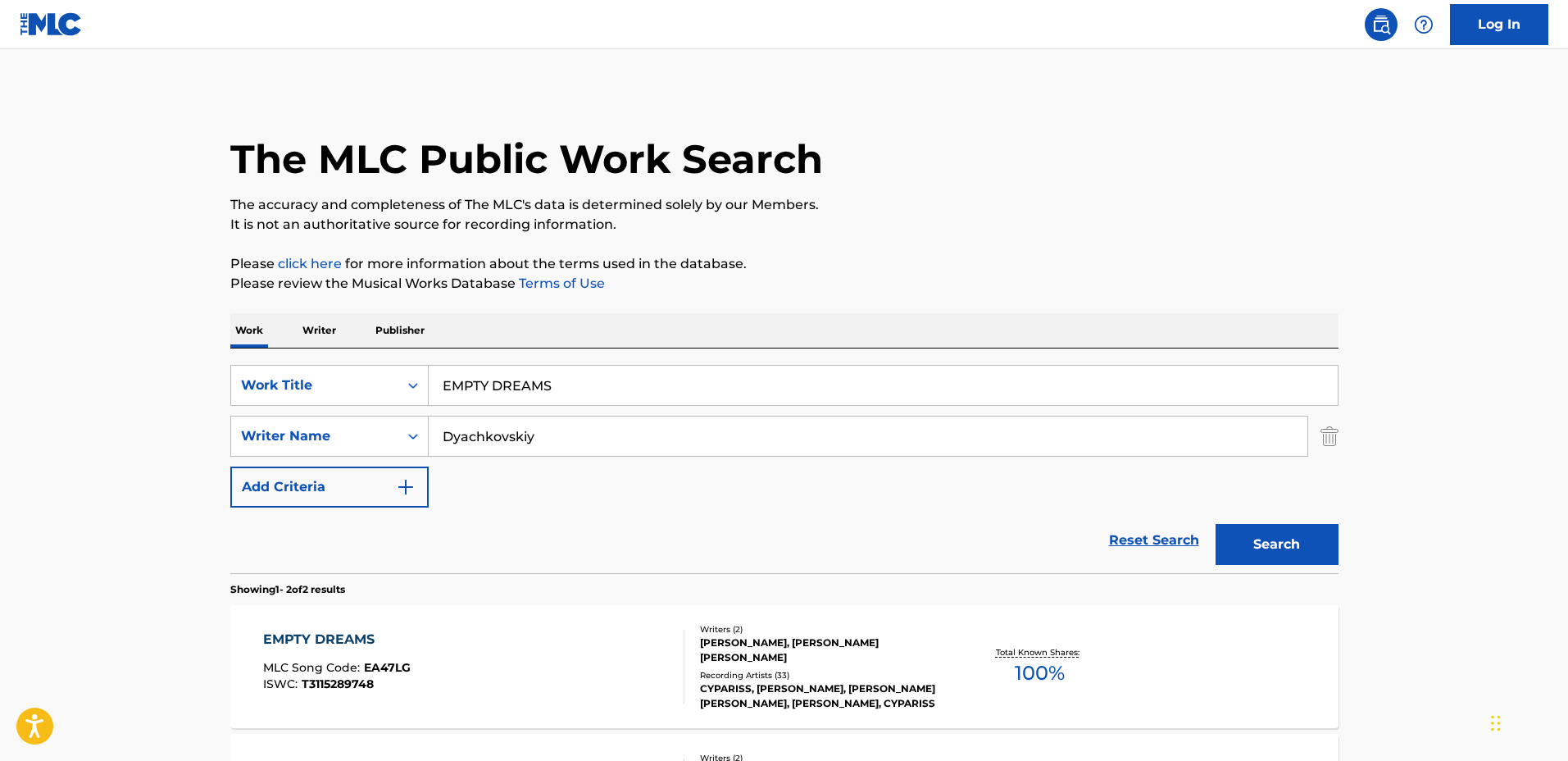
scroll to position [131, 0]
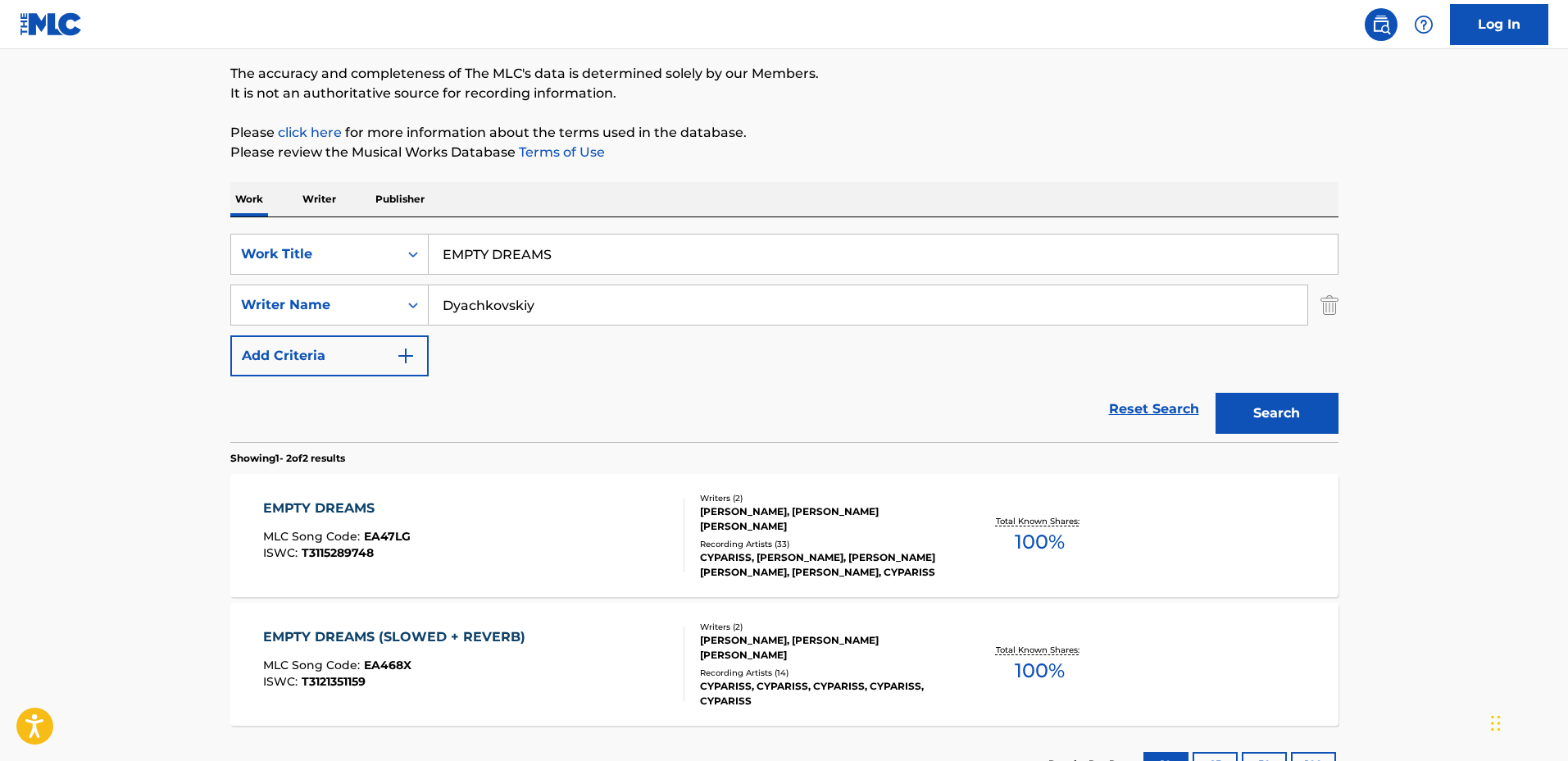
drag, startPoint x: 706, startPoint y: 241, endPoint x: 393, endPoint y: 223, distance: 313.5
click at [343, 218] on div "SearchWithCriteria03923fb3-40a9-4836-acd6-0ec75dcad8c4 Work Title EMPTY DREAMS …" at bounding box center [784, 330] width 1108 height 224
type input "BREATHING"
drag, startPoint x: 522, startPoint y: 295, endPoint x: 291, endPoint y: 275, distance: 231.9
click at [291, 275] on div "SearchWithCriteria03923fb3-40a9-4836-acd6-0ec75dcad8c4 Work Title BREATHING Sea…" at bounding box center [784, 305] width 1108 height 142
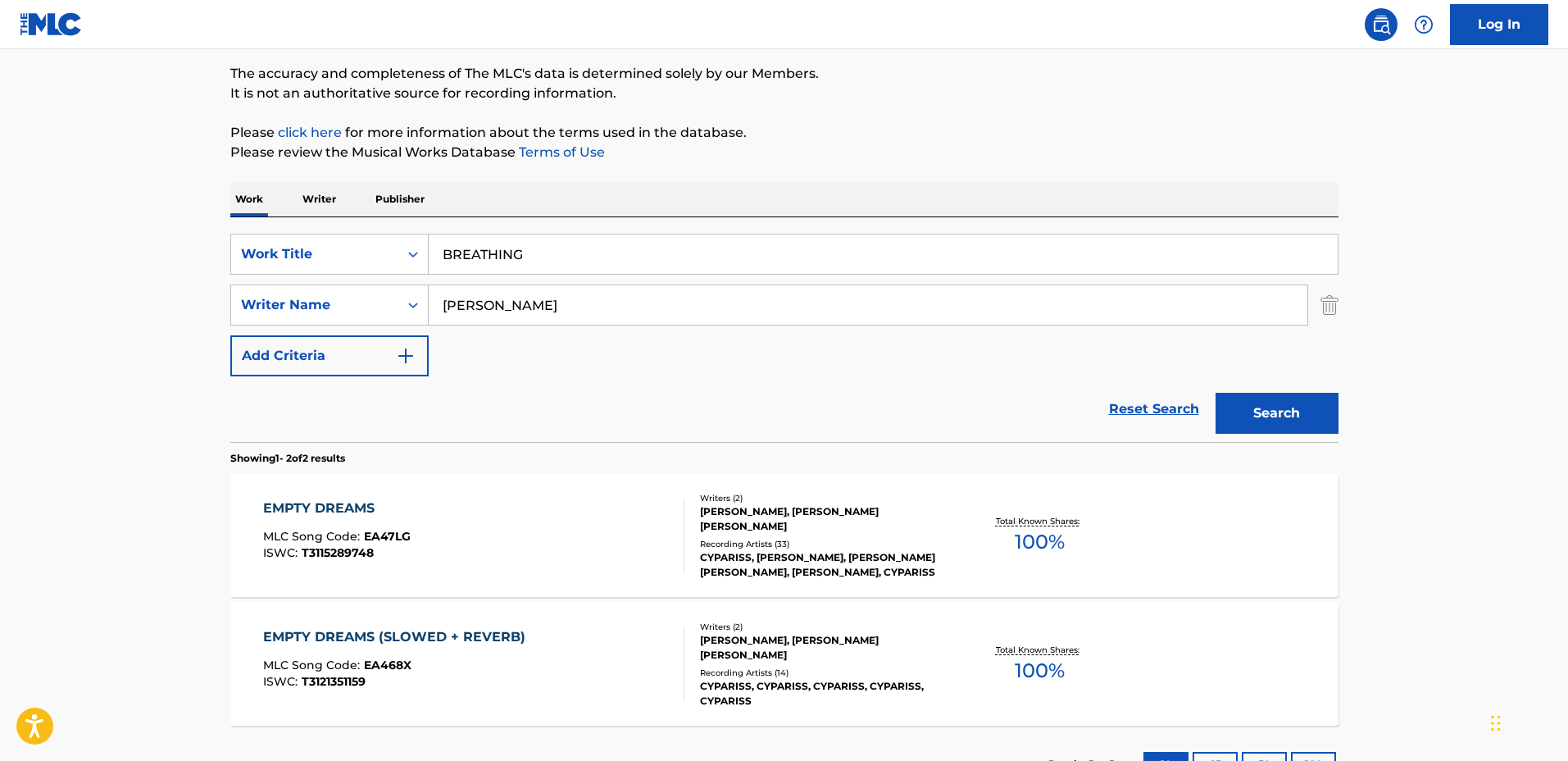
type input "CASPER TKESHELASHVILI"
click at [1215, 393] on button "Search" at bounding box center [1276, 414] width 123 height 41
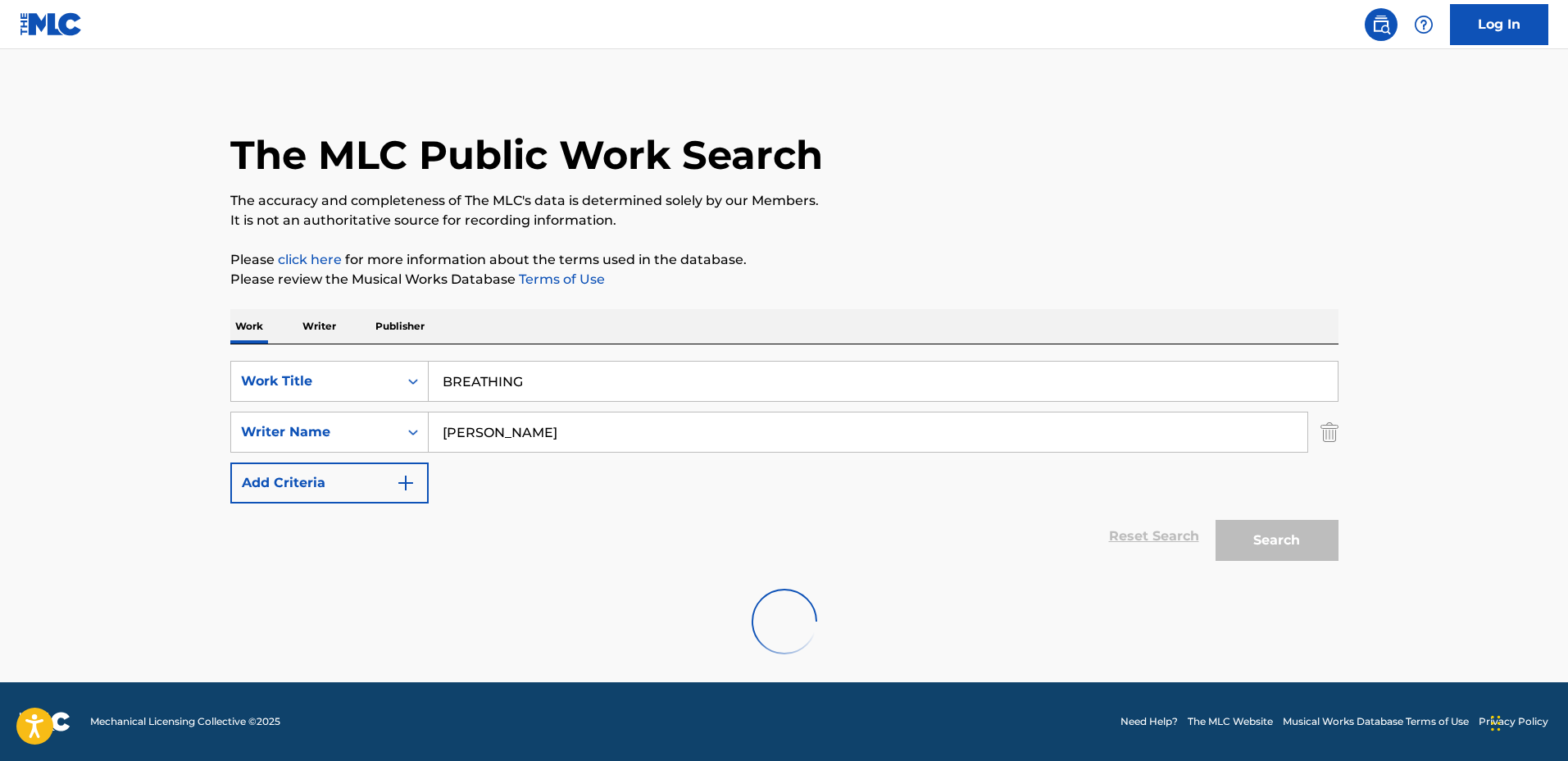
scroll to position [0, 0]
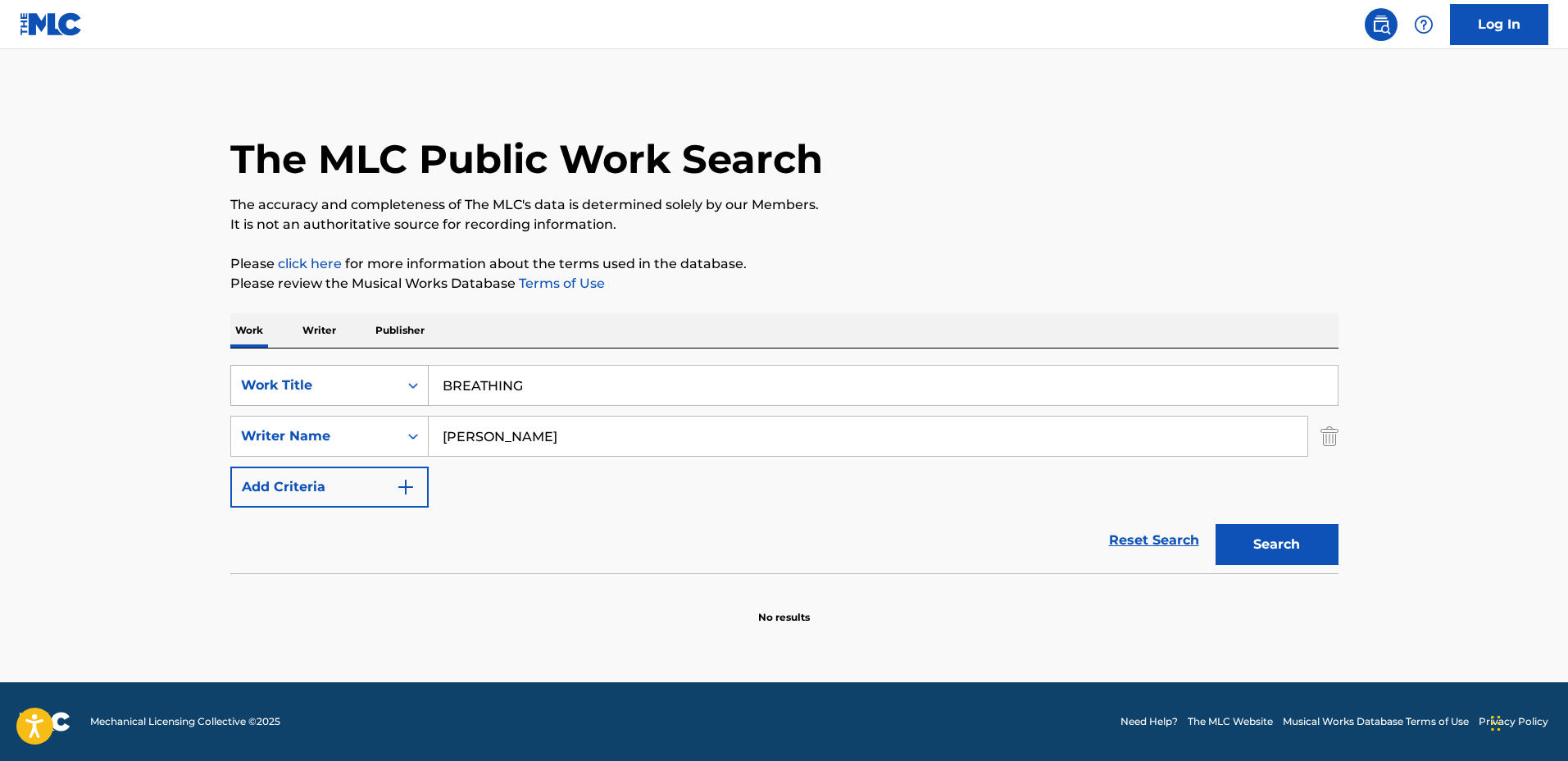
drag, startPoint x: 717, startPoint y: 378, endPoint x: 353, endPoint y: 378, distance: 364.0
click at [353, 378] on div "SearchWithCriteria03923fb3-40a9-4836-acd6-0ec75dcad8c4 Work Title BREATHING" at bounding box center [784, 385] width 1108 height 41
type input "tenderness"
drag, startPoint x: 743, startPoint y: 449, endPoint x: 391, endPoint y: 416, distance: 353.5
click at [391, 416] on div "SearchWithCriteriadf1d0743-5e56-4ccf-be43-09fd482bd9fe Writer Name CASPER TKESH…" at bounding box center [784, 436] width 1108 height 41
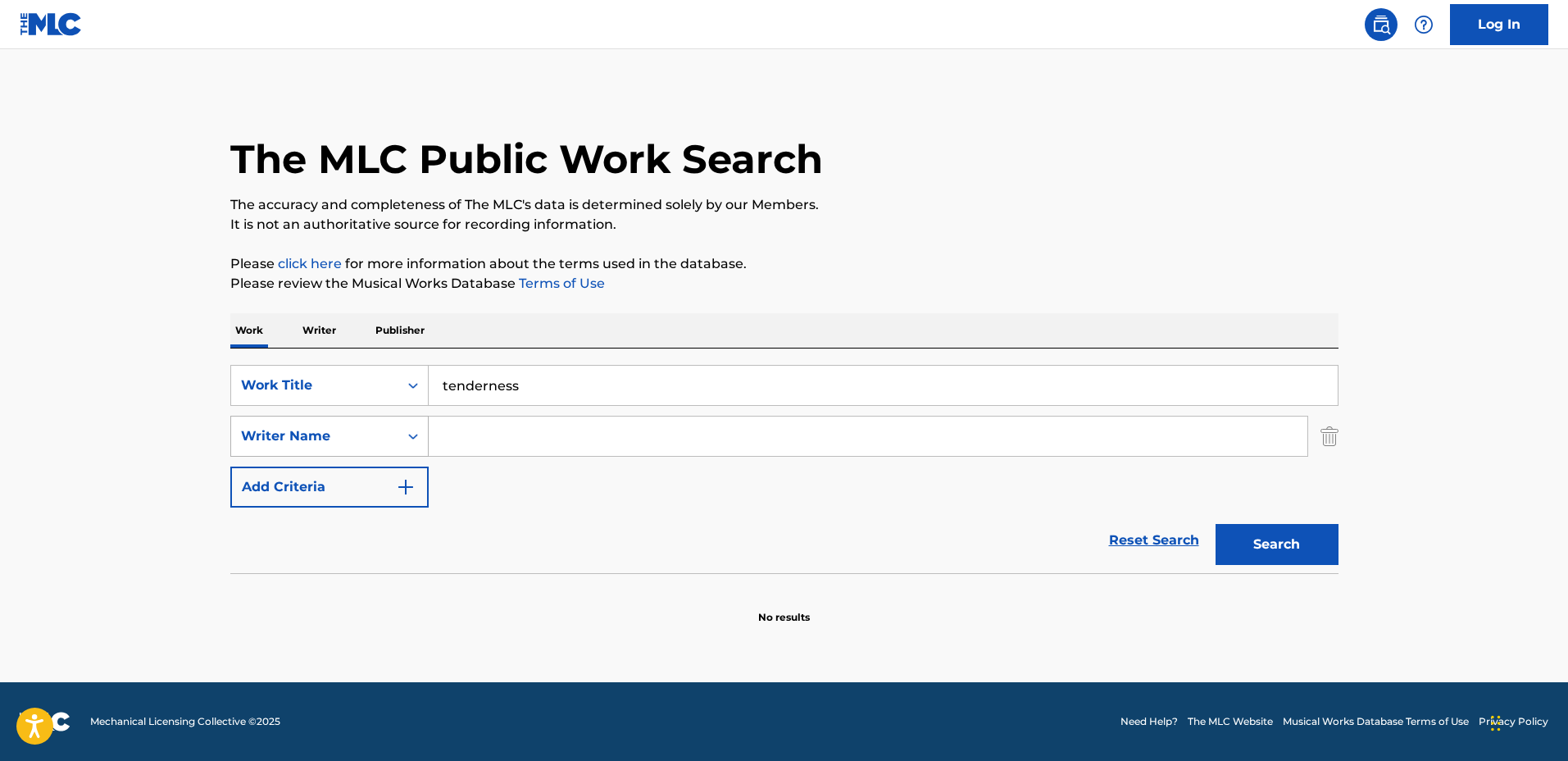
click at [1215, 524] on button "Search" at bounding box center [1276, 544] width 123 height 41
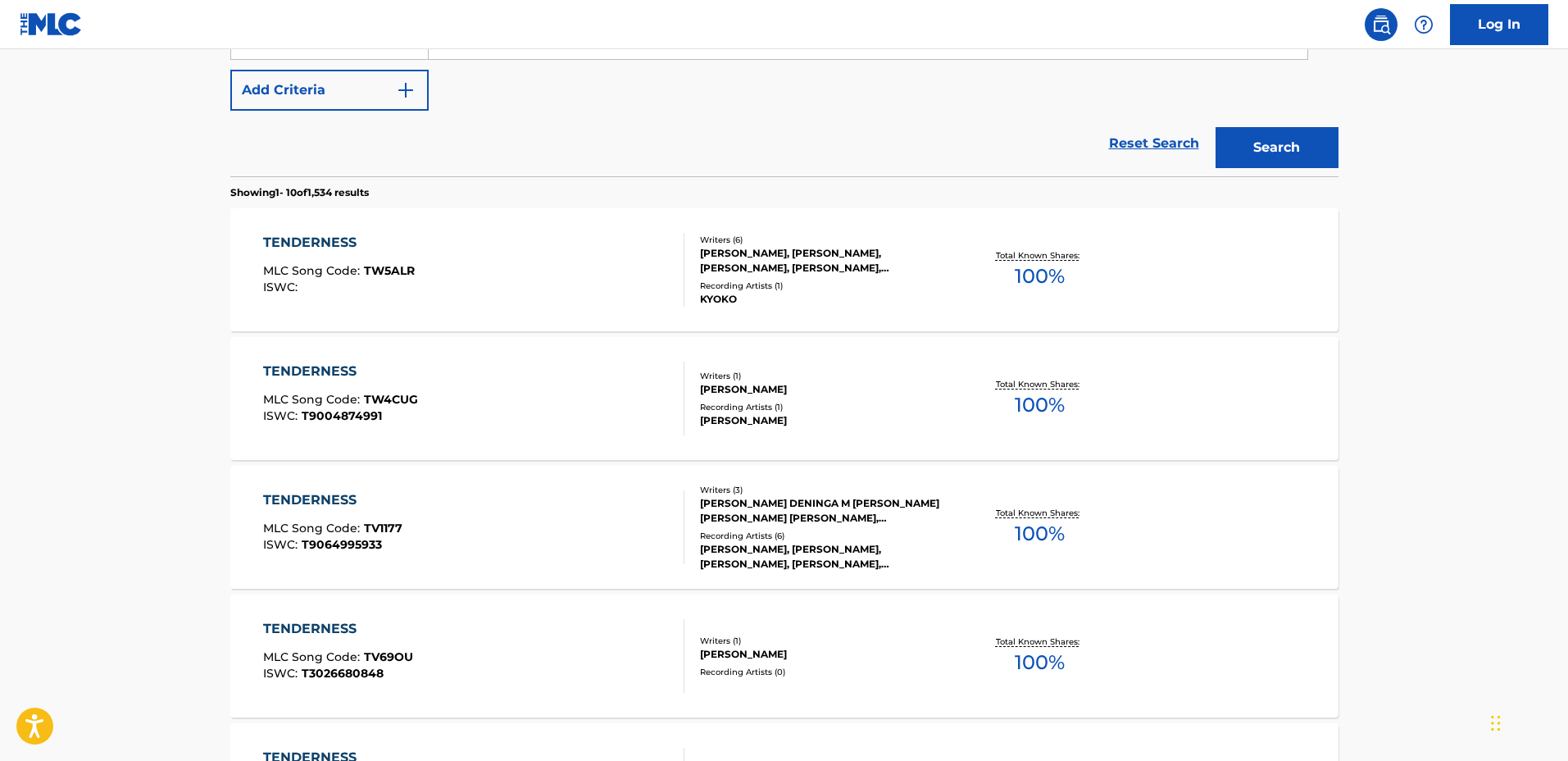
scroll to position [102, 0]
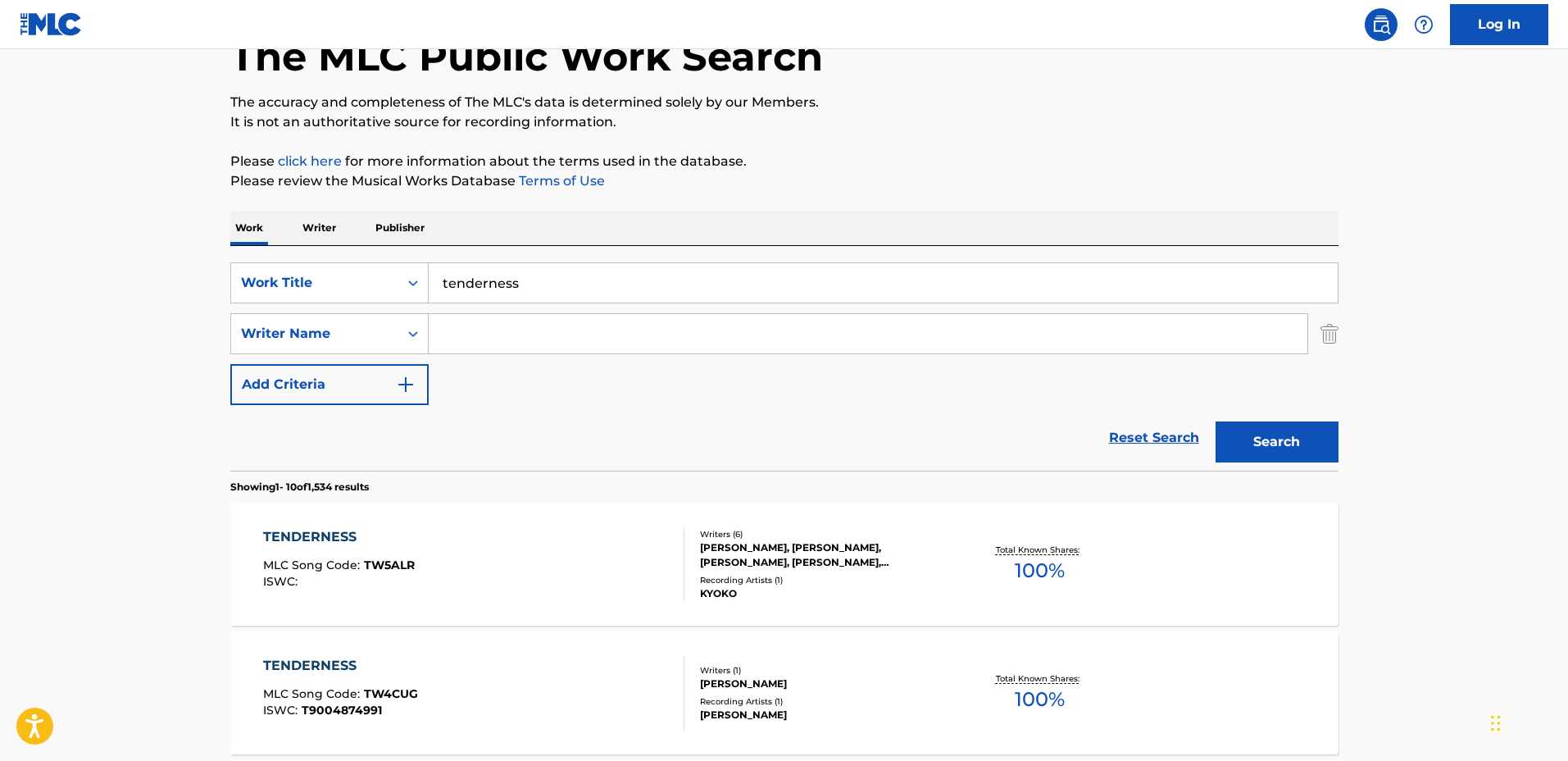
drag, startPoint x: 688, startPoint y: 270, endPoint x: 198, endPoint y: 256, distance: 490.2
type input "Northern Lights"
click at [593, 340] on input "Search Form" at bounding box center [868, 334] width 879 height 39
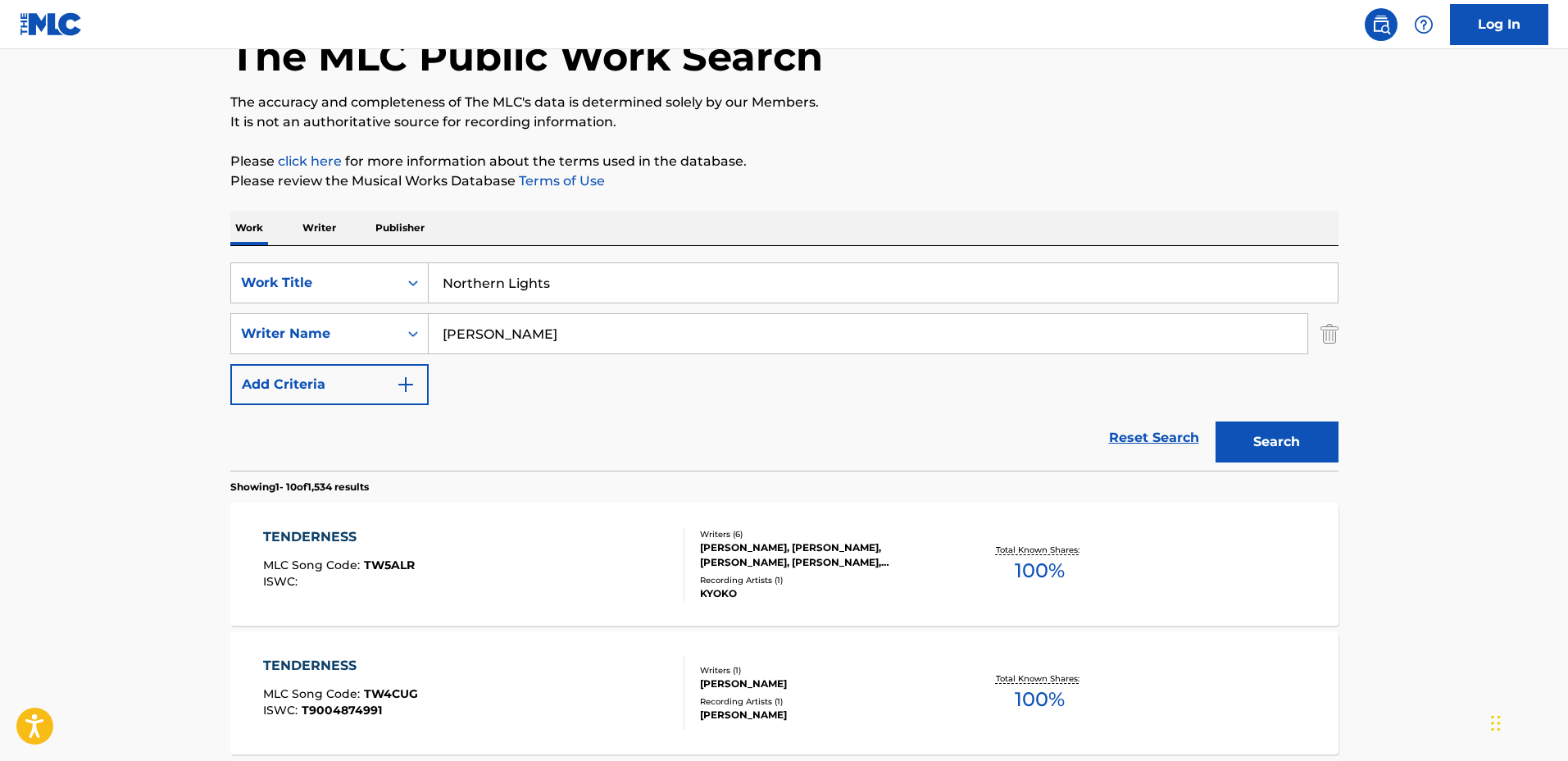
click at [1215, 421] on button "Search" at bounding box center [1276, 442] width 123 height 41
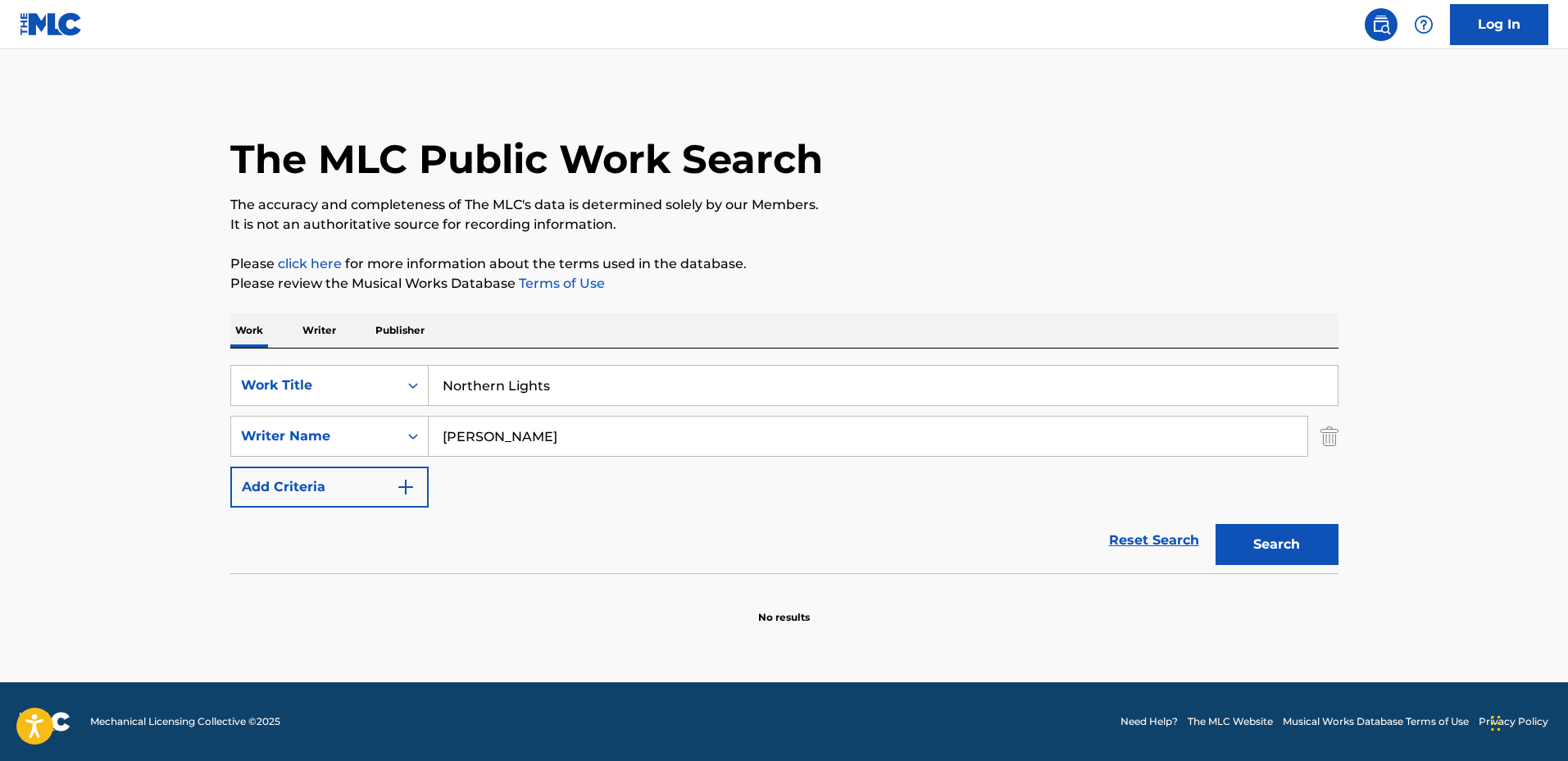
scroll to position [0, 0]
click at [511, 433] on input "Matvey Rvachev" at bounding box center [868, 436] width 879 height 39
click at [1215, 524] on button "Search" at bounding box center [1276, 544] width 123 height 41
click at [563, 430] on input "Matvey Ryachev" at bounding box center [868, 436] width 879 height 39
drag, startPoint x: 586, startPoint y: 430, endPoint x: 504, endPoint y: 419, distance: 82.7
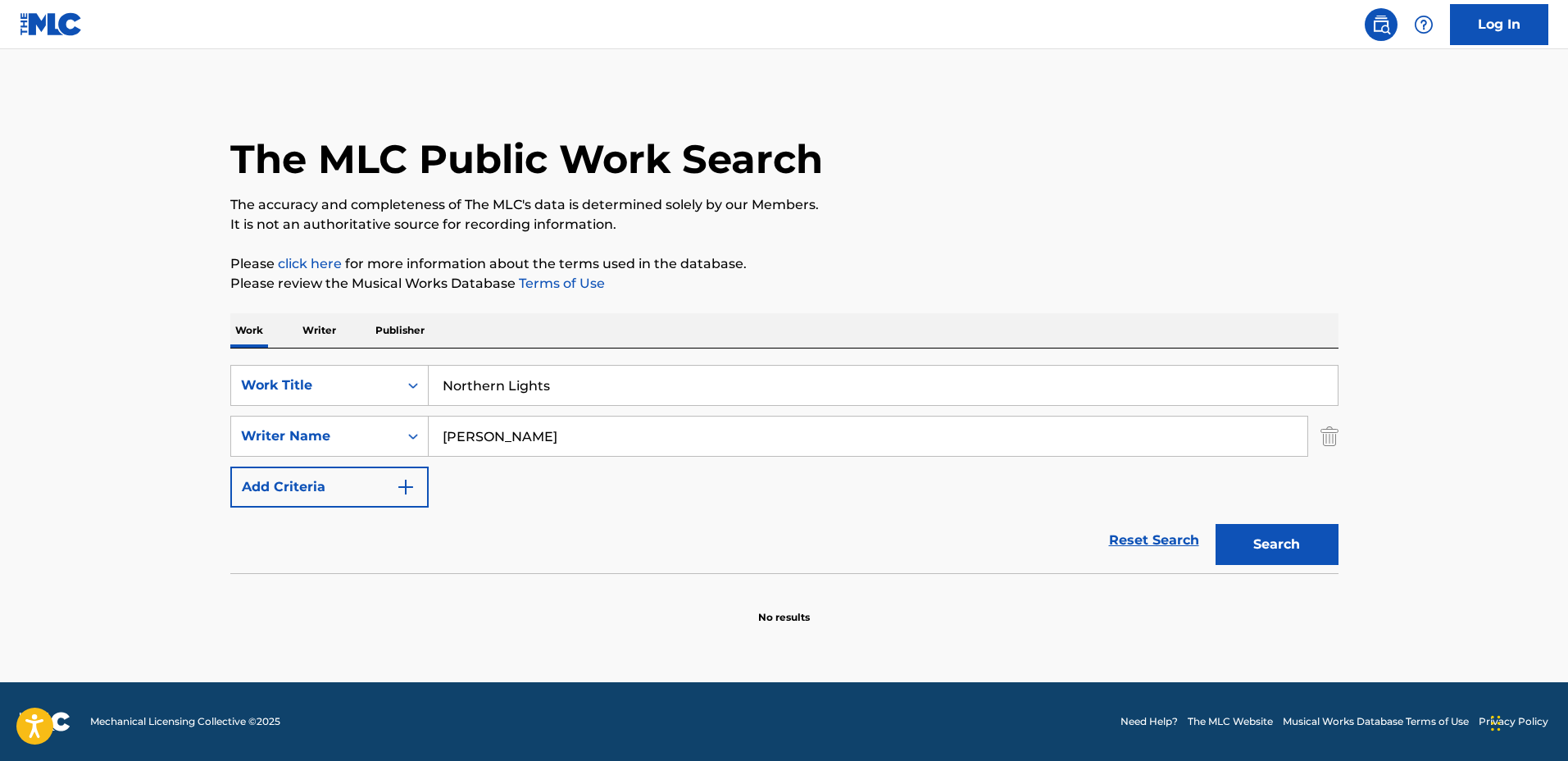
click at [504, 421] on input "Matvey Ryachev" at bounding box center [868, 436] width 879 height 39
type input "Matvey"
click at [1215, 524] on button "Search" at bounding box center [1276, 544] width 123 height 41
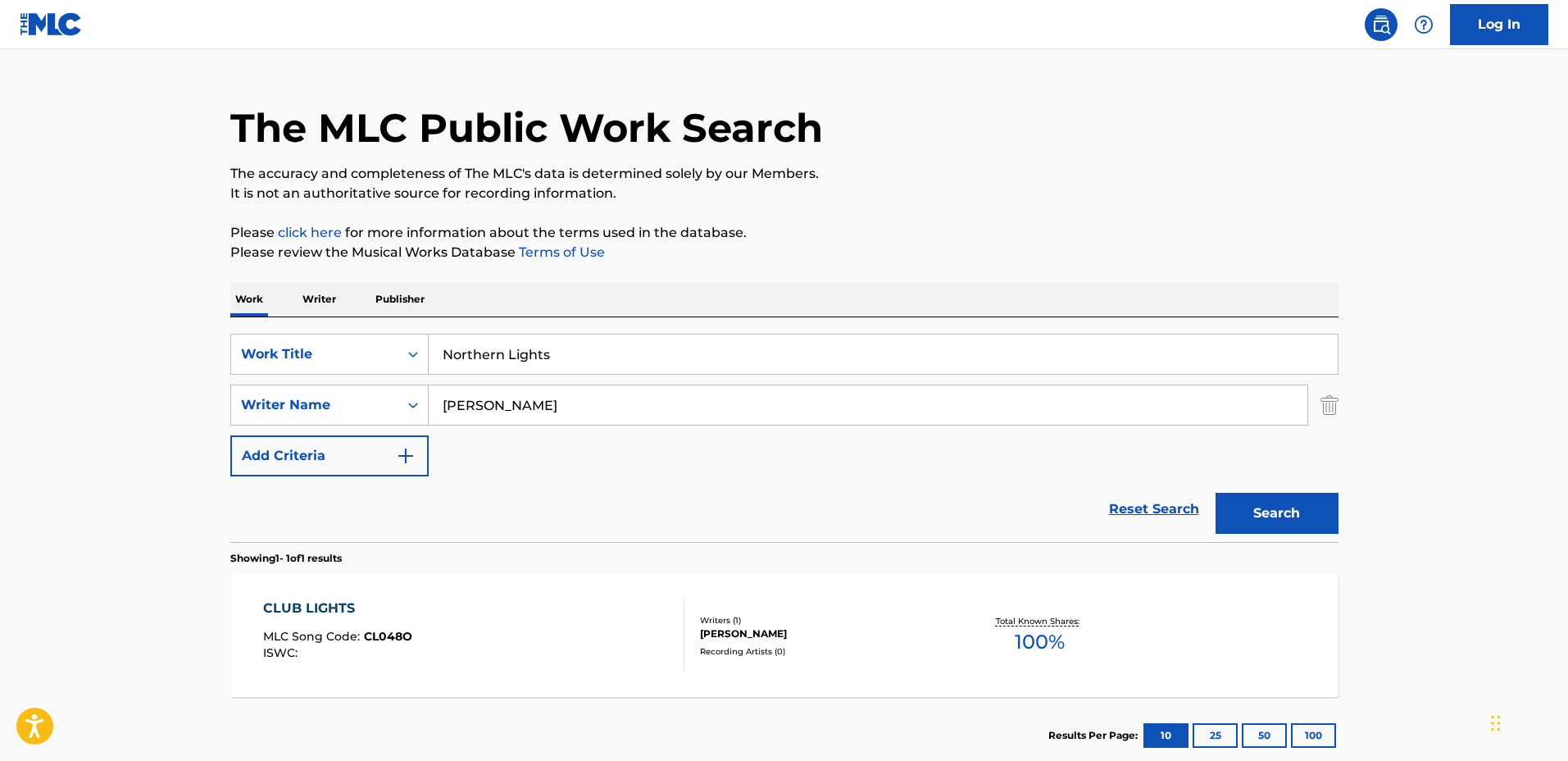
scroll to position [102, 0]
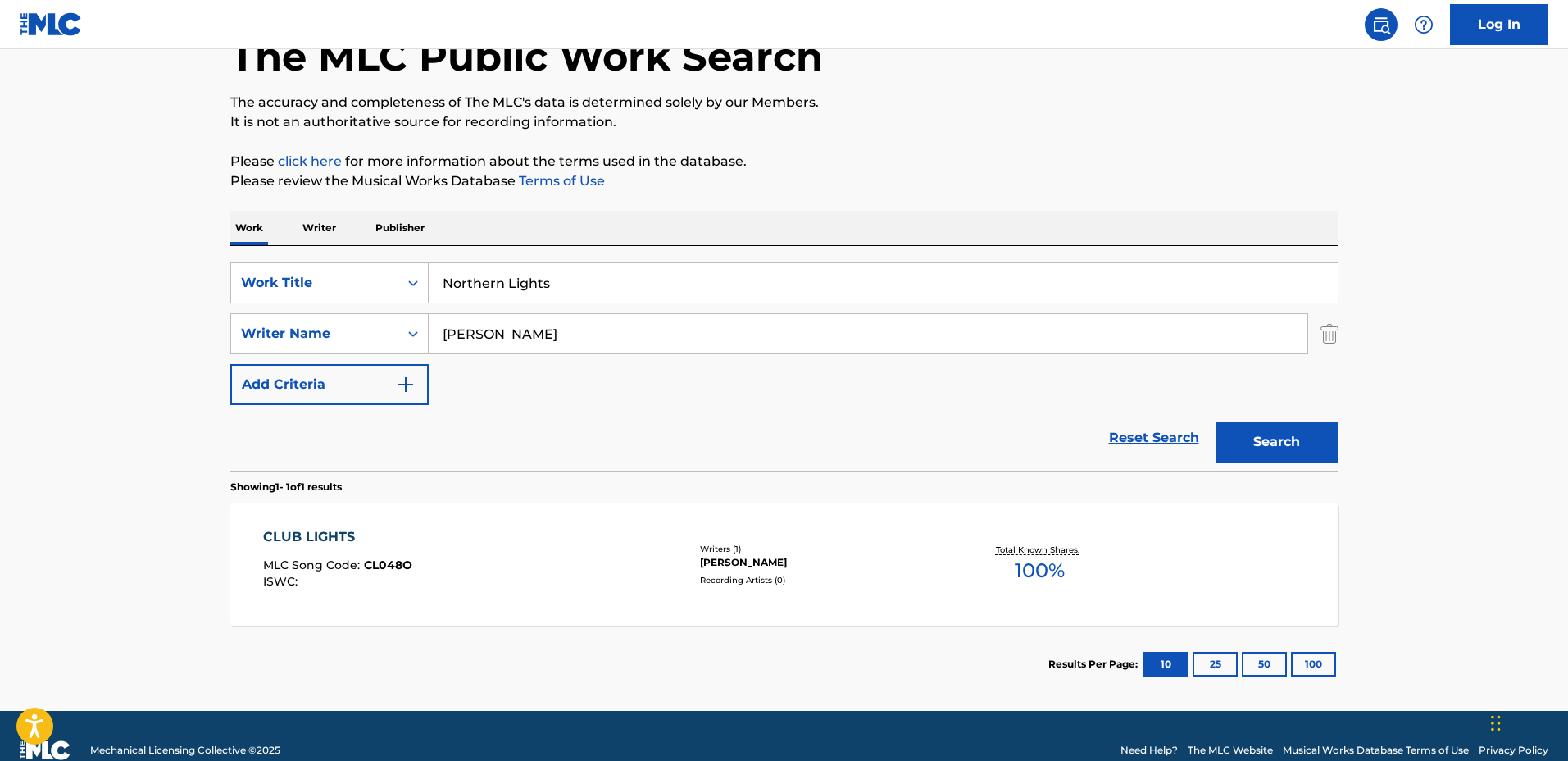
drag, startPoint x: 366, startPoint y: 258, endPoint x: 352, endPoint y: 257, distance: 14.0
click at [352, 257] on div "SearchWithCriteria03923fb3-40a9-4836-acd6-0ec75dcad8c4 Work Title Northern Ligh…" at bounding box center [784, 358] width 1108 height 224
type input "Never See"
drag, startPoint x: 407, startPoint y: 316, endPoint x: 376, endPoint y: 316, distance: 31.0
click at [376, 316] on div "SearchWithCriteriadf1d0743-5e56-4ccf-be43-09fd482bd9fe Writer Name Matvey" at bounding box center [784, 334] width 1108 height 41
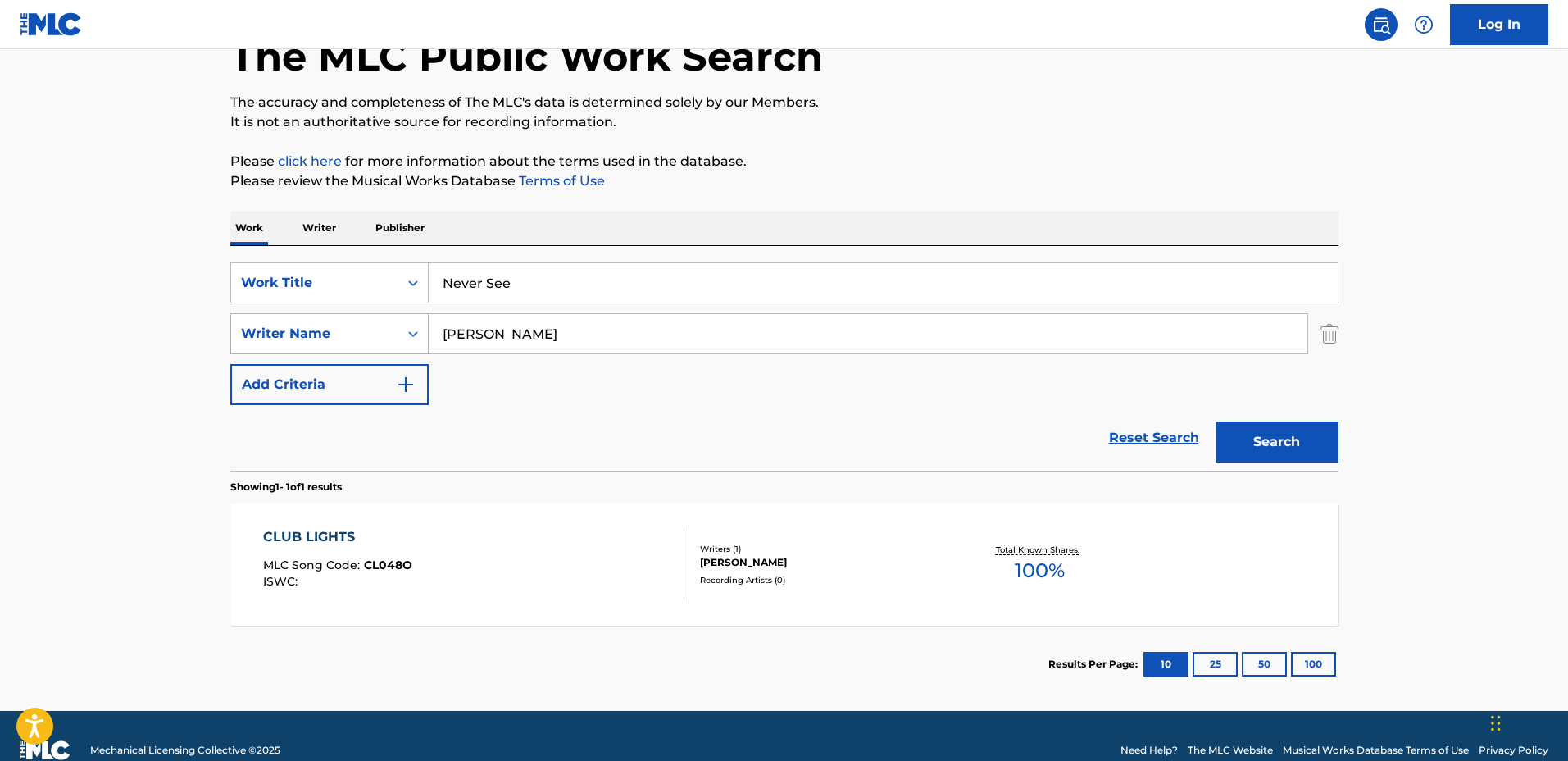
type input "Dennis Grebe"
click at [1215, 421] on button "Search" at bounding box center [1276, 442] width 123 height 41
click at [640, 551] on div "NEVER SEE MLC Song Code : N99QI6 ISWC :" at bounding box center [474, 564] width 421 height 74
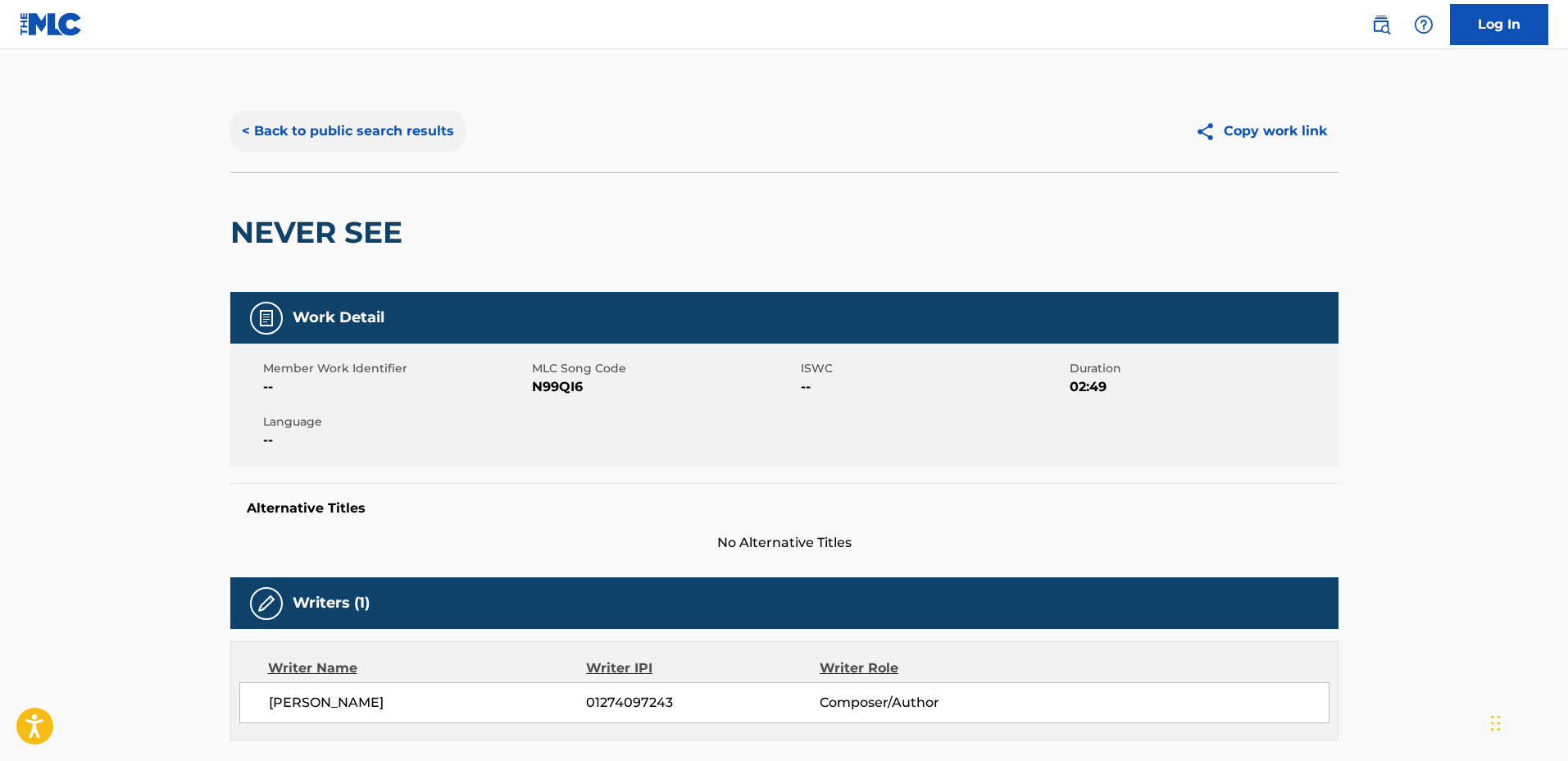
click at [394, 134] on button "< Back to public search results" at bounding box center [347, 131] width 235 height 41
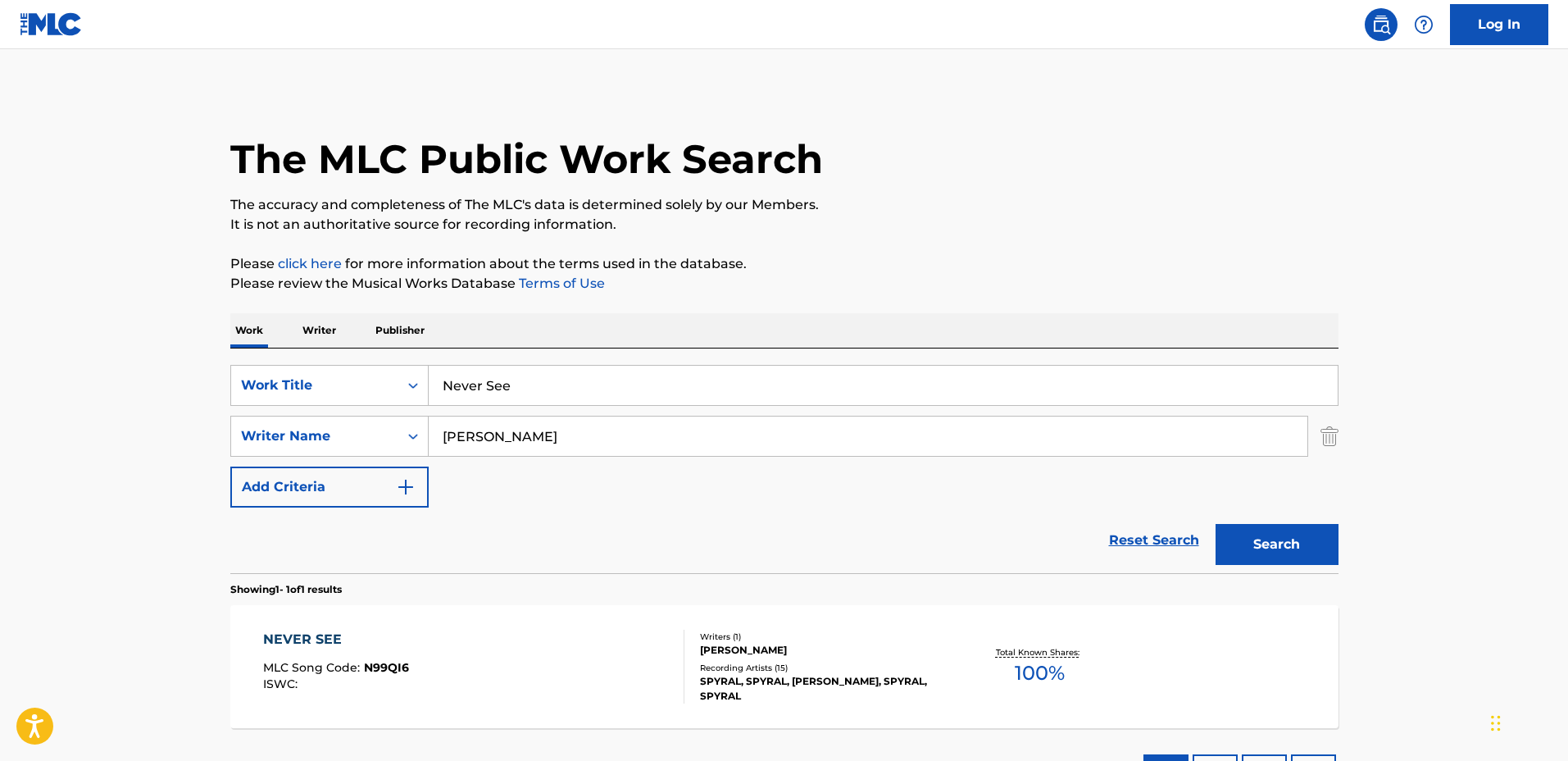
scroll to position [38, 0]
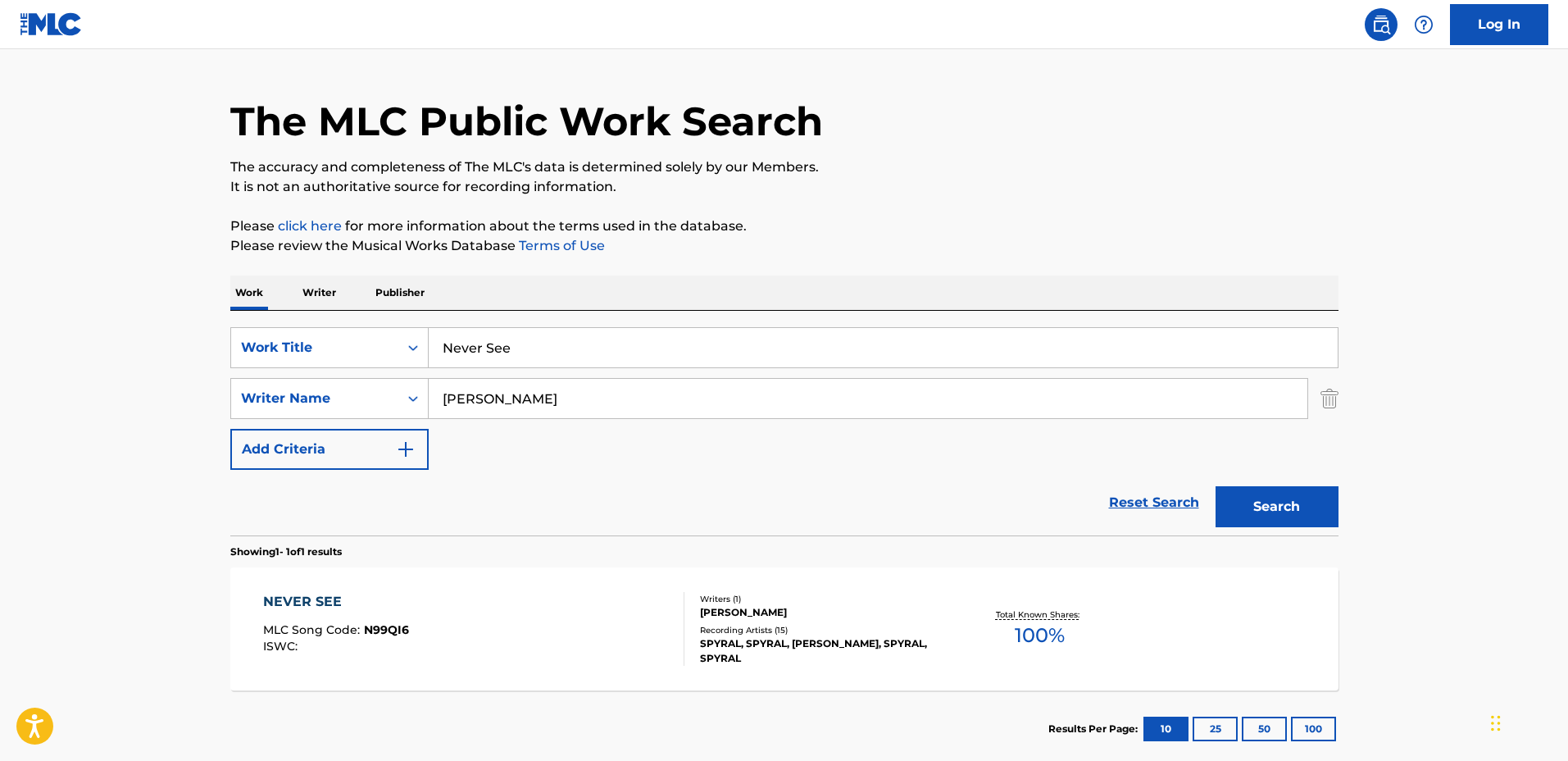
drag, startPoint x: 501, startPoint y: 330, endPoint x: 316, endPoint y: 322, distance: 185.2
click at [316, 322] on div "SearchWithCriteria03923fb3-40a9-4836-acd6-0ec75dcad8c4 Work Title Never See Sea…" at bounding box center [784, 423] width 1108 height 224
type input "M"
type input "Nightvision"
drag, startPoint x: 389, startPoint y: 385, endPoint x: 369, endPoint y: 385, distance: 20.0
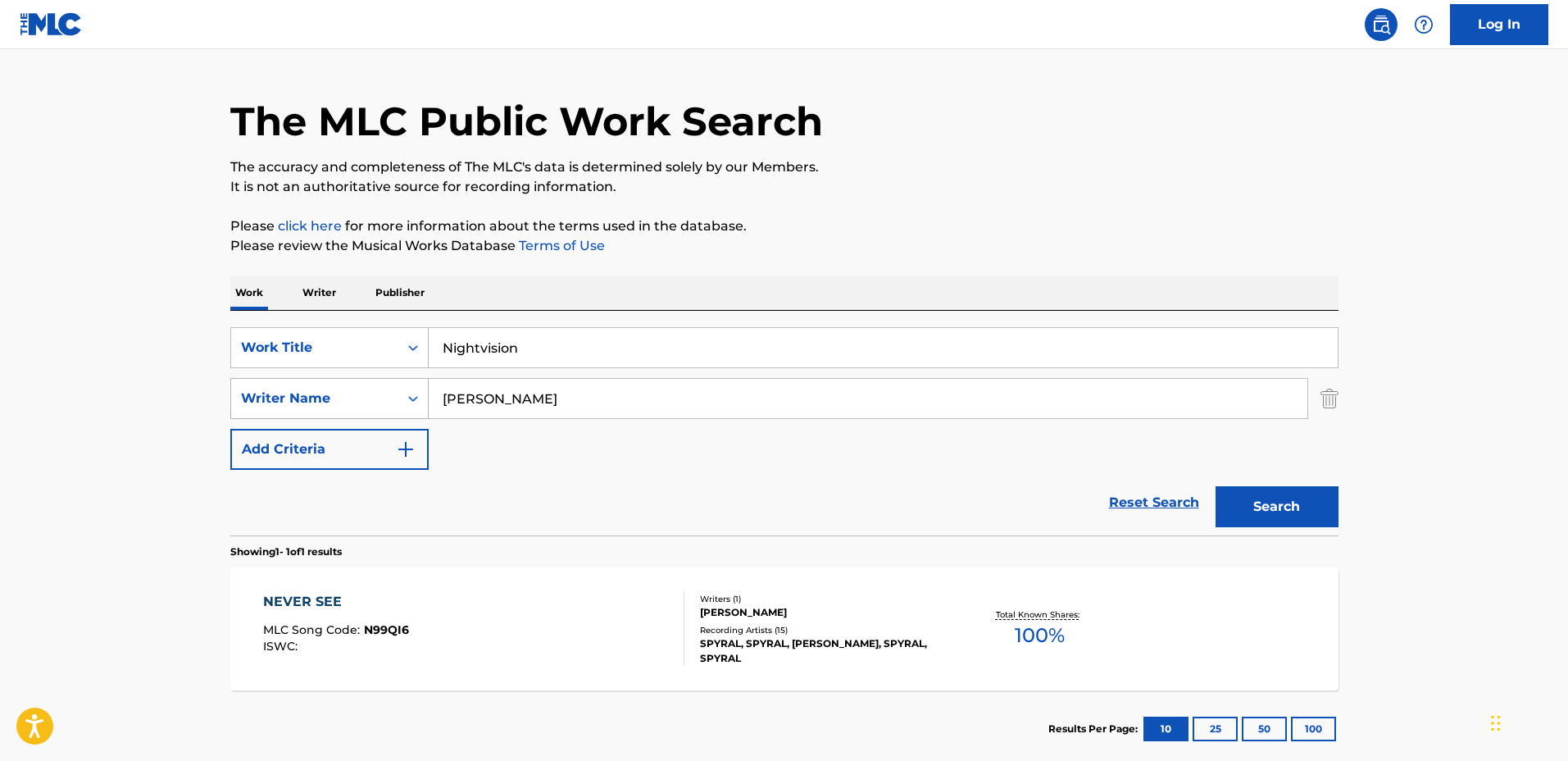
click at [369, 385] on div "SearchWithCriteriadf1d0743-5e56-4ccf-be43-09fd482bd9fe Writer Name Dennis Grebe" at bounding box center [784, 398] width 1108 height 41
type input "gorynin Dmitry"
click at [1215, 486] on button "Search" at bounding box center [1276, 506] width 123 height 41
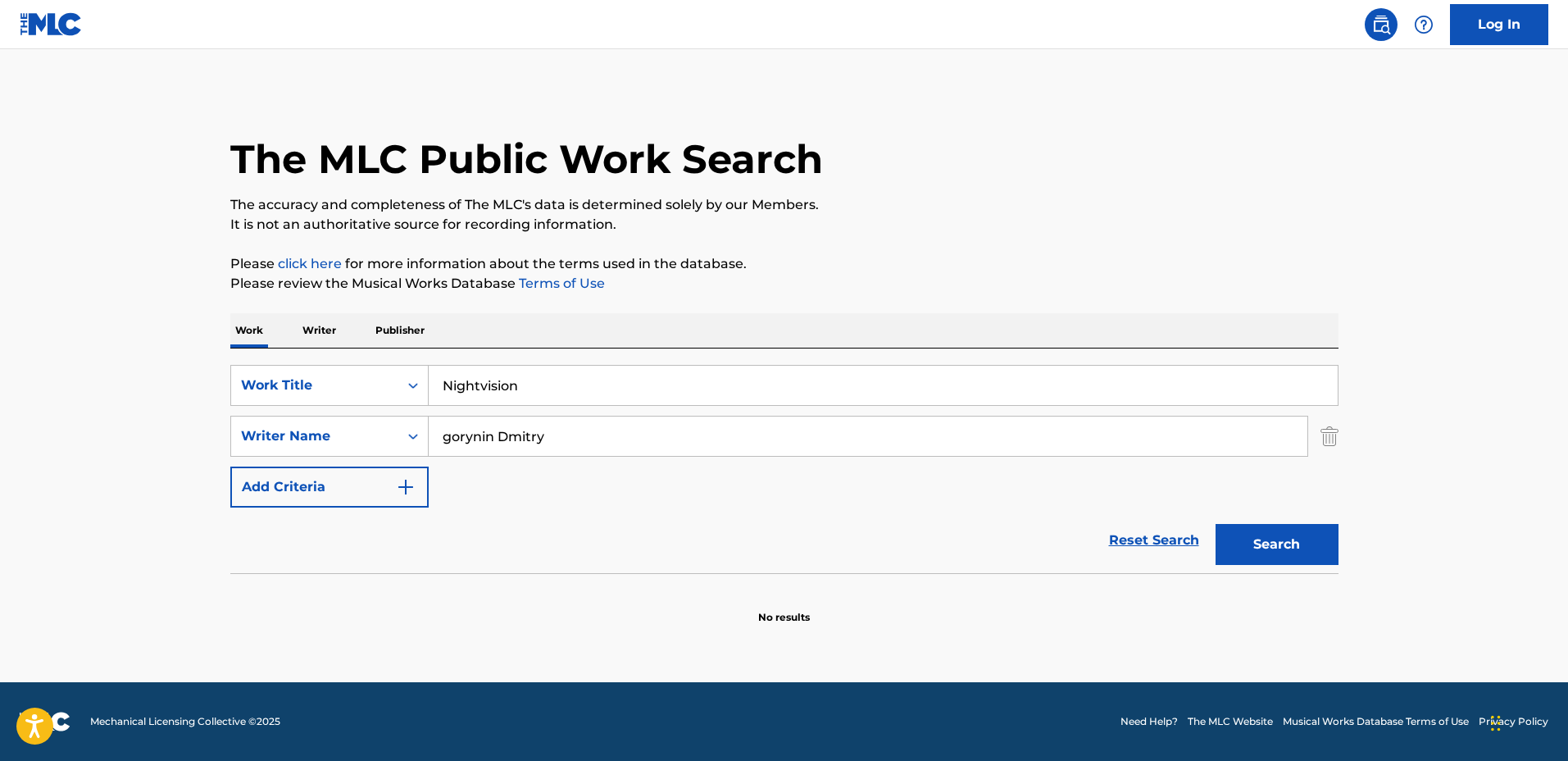
drag, startPoint x: 634, startPoint y: 438, endPoint x: 537, endPoint y: 439, distance: 97.0
click at [398, 412] on div "SearchWithCriteria03923fb3-40a9-4836-acd6-0ec75dcad8c4 Work Title Nightvision S…" at bounding box center [784, 436] width 1108 height 142
type input "Gorynin"
click at [1215, 524] on button "Search" at bounding box center [1276, 544] width 123 height 41
drag, startPoint x: 395, startPoint y: 361, endPoint x: 322, endPoint y: 358, distance: 73.1
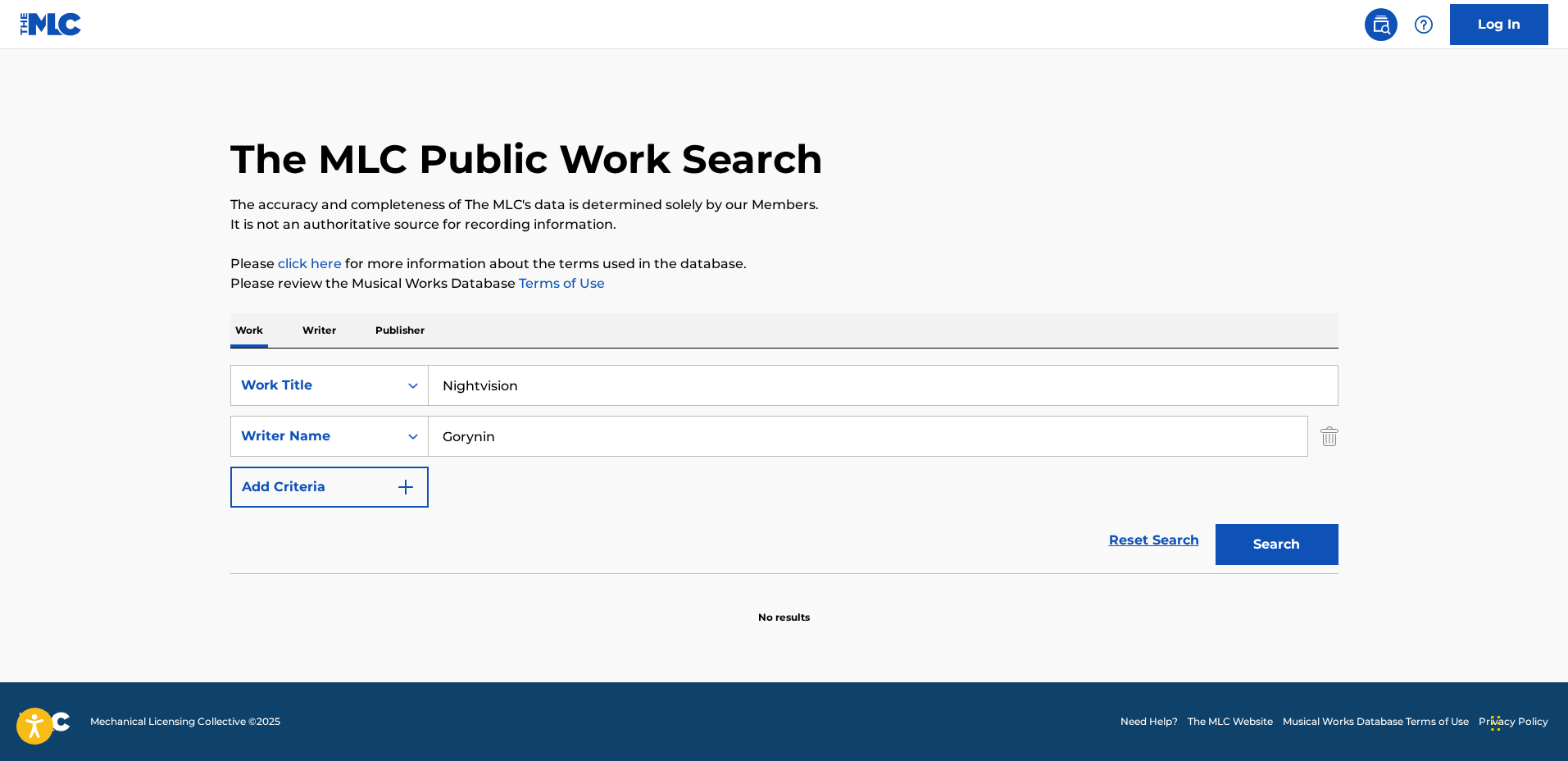
click at [323, 357] on div "SearchWithCriteria03923fb3-40a9-4836-acd6-0ec75dcad8c4 Work Title Nightvision S…" at bounding box center [784, 461] width 1108 height 224
type input "Still Alive"
click at [1215, 524] on button "Search" at bounding box center [1276, 544] width 123 height 41
drag, startPoint x: 607, startPoint y: 385, endPoint x: 325, endPoint y: 359, distance: 283.2
click at [326, 358] on div "SearchWithCriteria03923fb3-40a9-4836-acd6-0ec75dcad8c4 Work Title Still Alive S…" at bounding box center [784, 461] width 1108 height 224
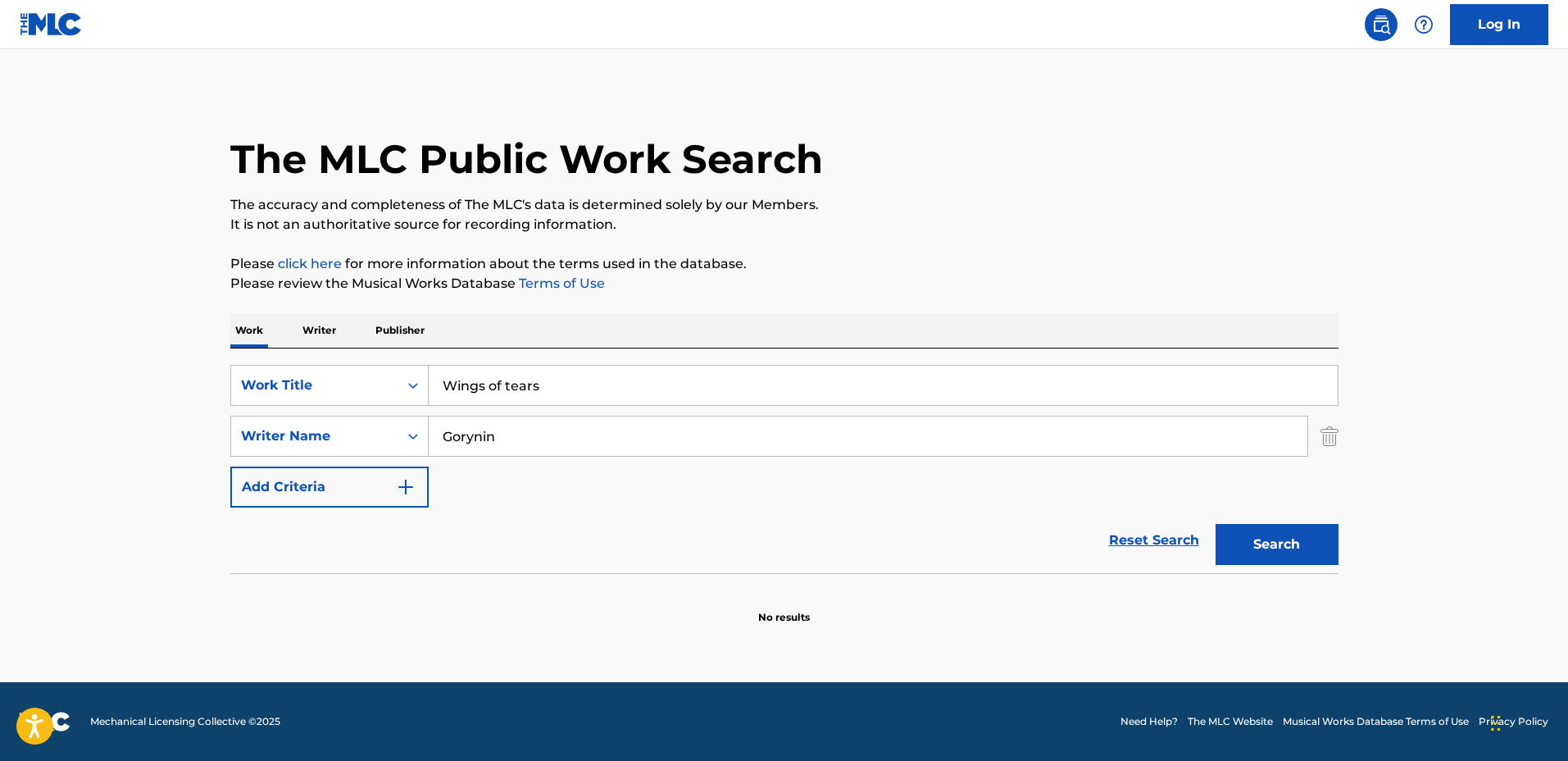
click at [1215, 524] on button "Search" at bounding box center [1276, 544] width 123 height 41
click at [510, 380] on input "Wings of tears" at bounding box center [883, 385] width 909 height 39
type input "Wings of Tears"
click at [1215, 524] on button "Search" at bounding box center [1276, 544] width 123 height 41
drag, startPoint x: 594, startPoint y: 386, endPoint x: 364, endPoint y: 362, distance: 231.2
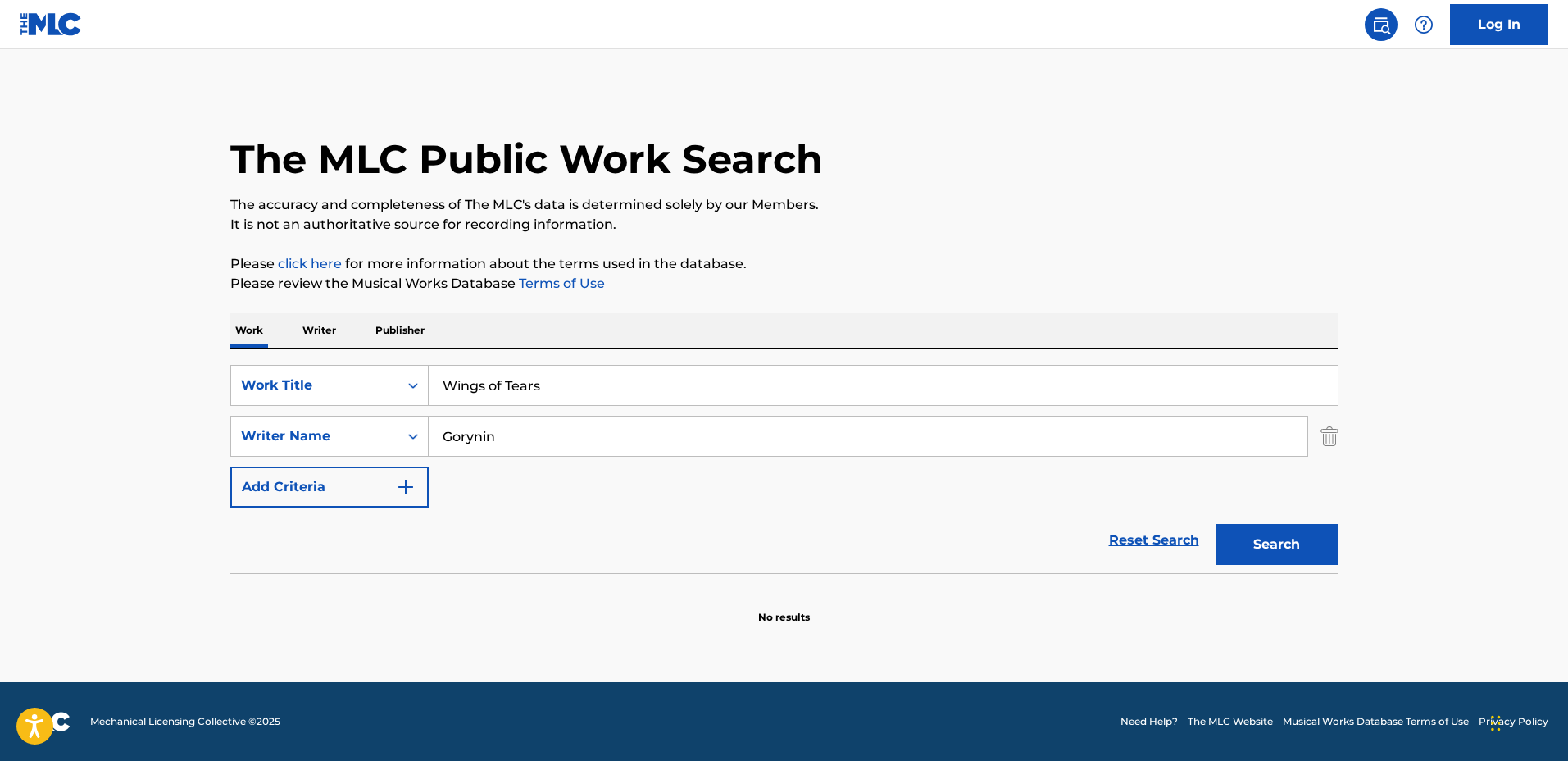
click at [364, 362] on div "SearchWithCriteria03923fb3-40a9-4836-acd6-0ec75dcad8c4 Work Title Wings of Tear…" at bounding box center [784, 461] width 1108 height 224
click at [653, 532] on div "Reset Search Search" at bounding box center [784, 540] width 1108 height 65
click at [586, 373] on input "Search Form" at bounding box center [883, 385] width 909 height 39
type input "i want home"
drag, startPoint x: 522, startPoint y: 419, endPoint x: 352, endPoint y: 418, distance: 170.0
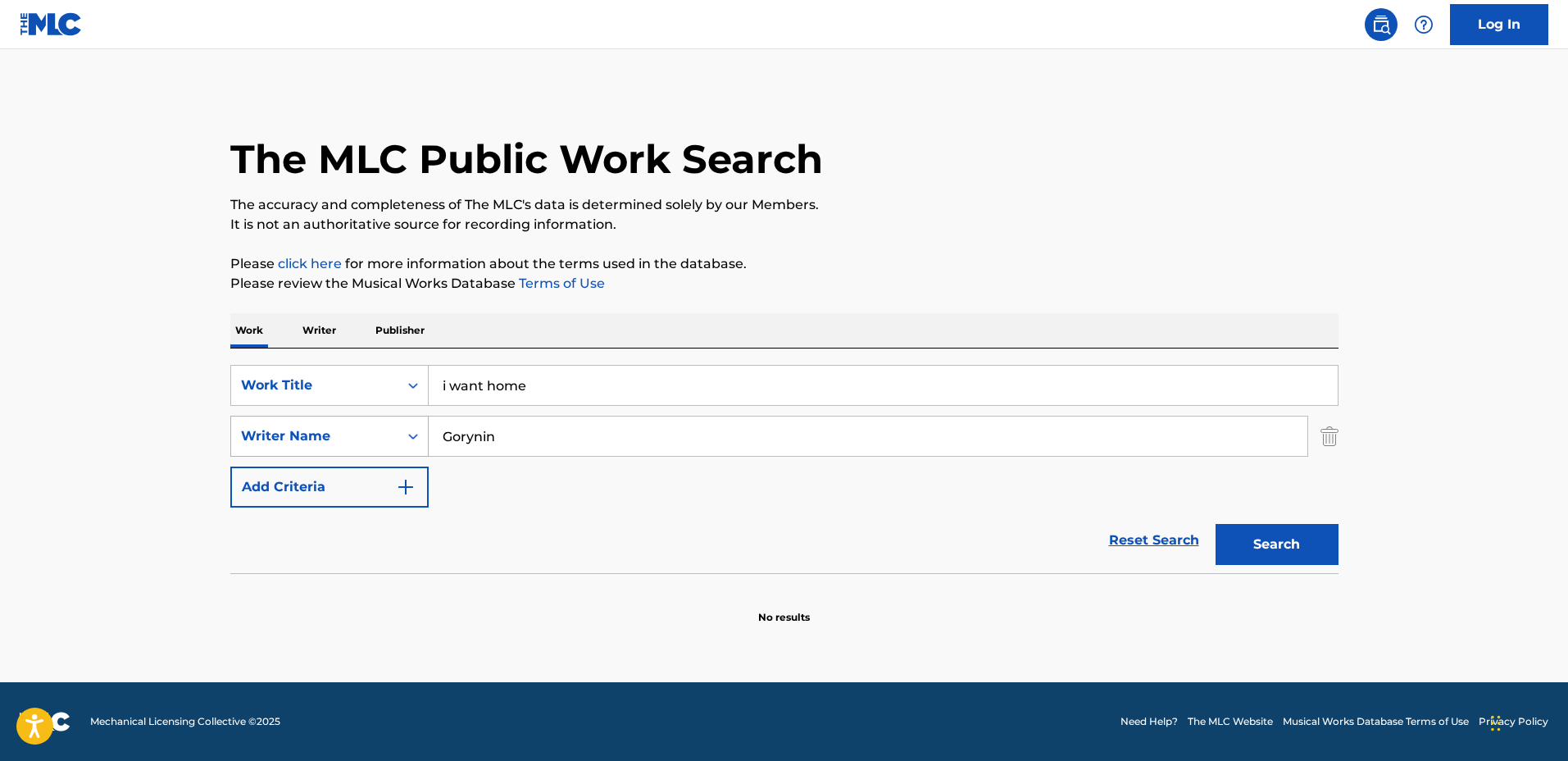
click at [346, 416] on div "SearchWithCriteriadf1d0743-5e56-4ccf-be43-09fd482bd9fe Writer Name Gorynin" at bounding box center [784, 436] width 1108 height 41
type input "Noam Vinter"
click at [1215, 524] on button "Search" at bounding box center [1276, 544] width 123 height 41
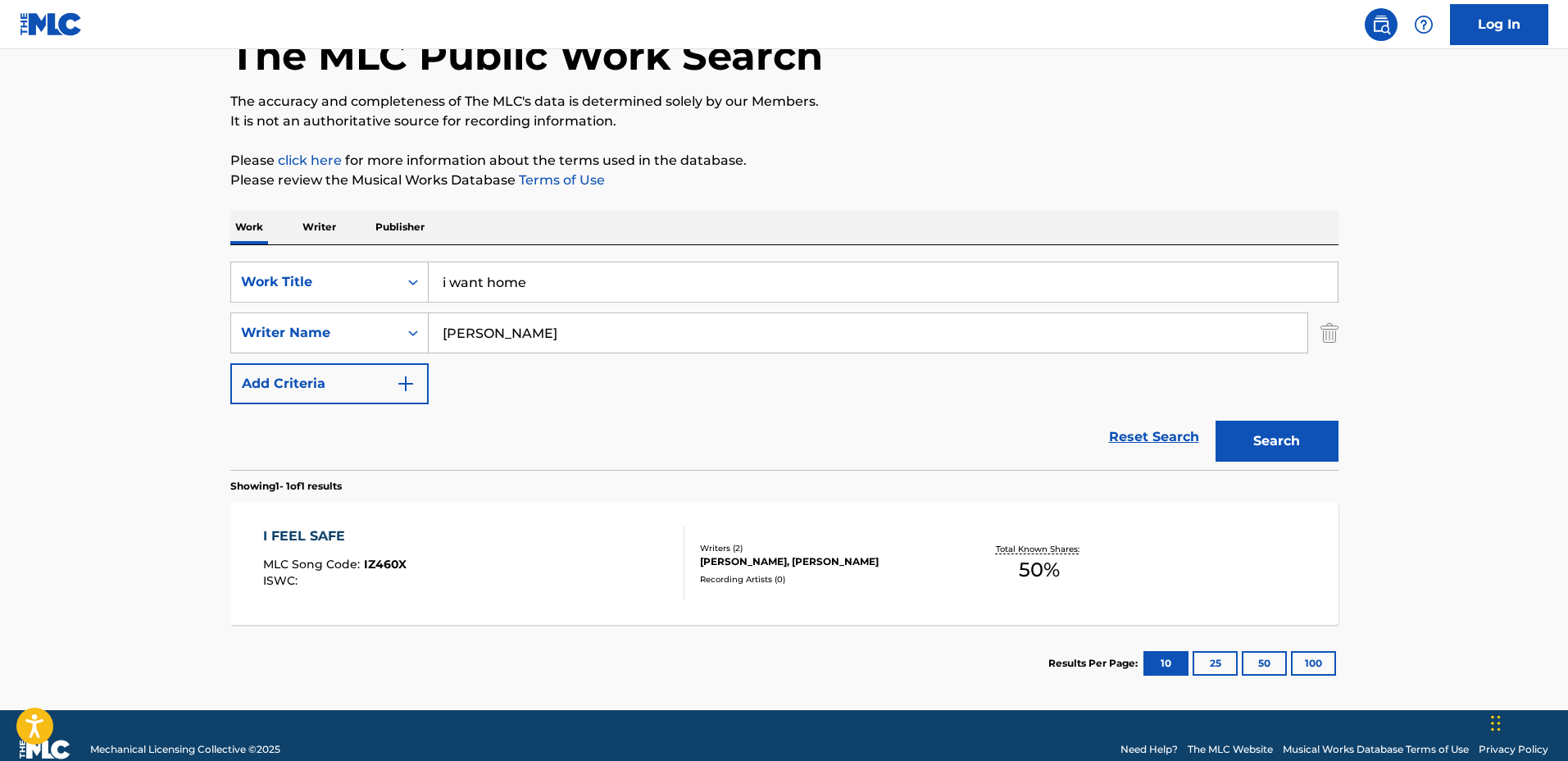
scroll to position [131, 0]
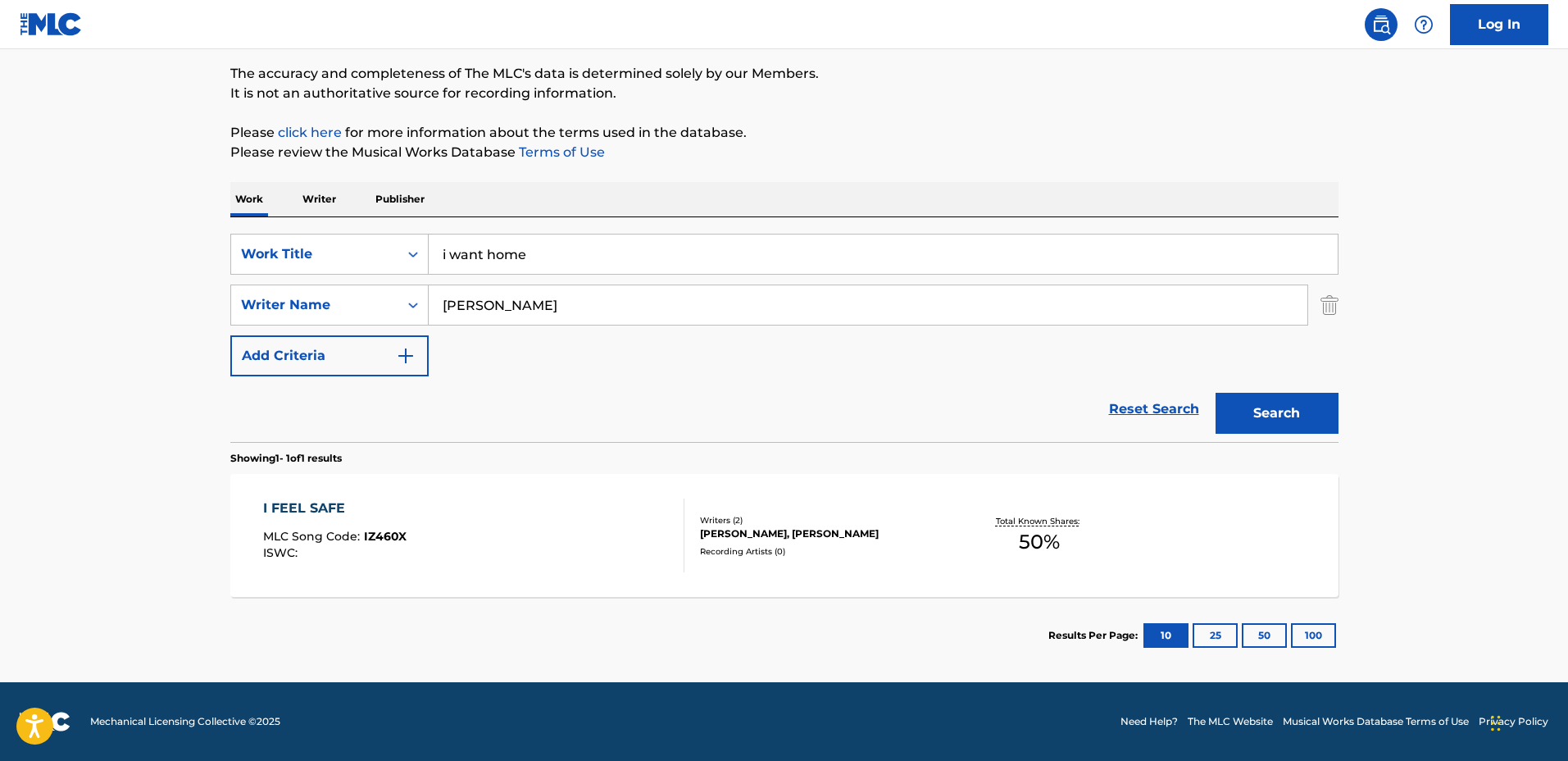
click at [919, 506] on div "I FEEL SAFE MLC Song Code : IZ460X ISWC : Writers ( 2 ) NOAM VINTER, STEPHAN RO…" at bounding box center [784, 536] width 1108 height 123
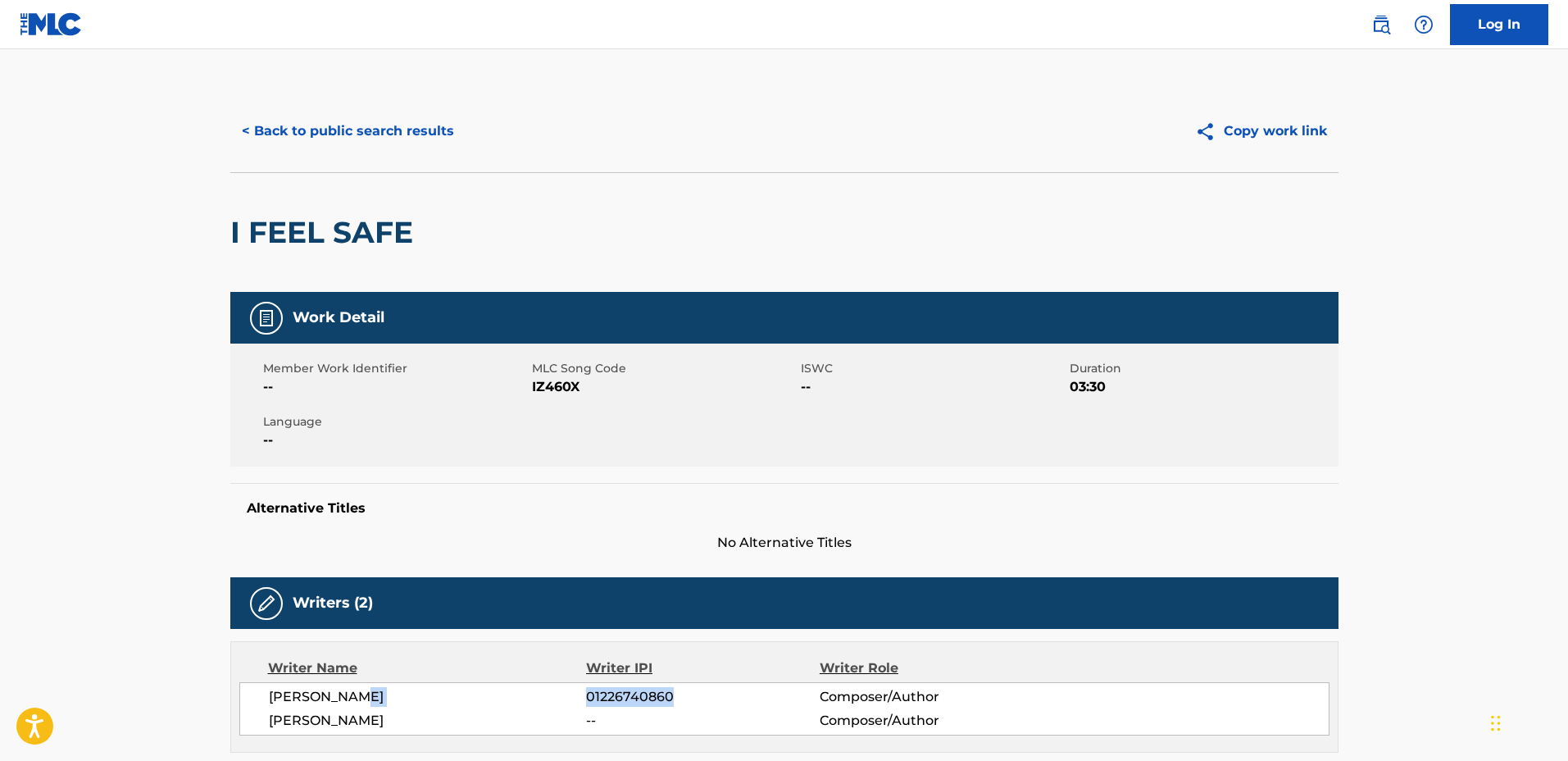
drag, startPoint x: 564, startPoint y: 683, endPoint x: 554, endPoint y: 683, distance: 10.0
click at [554, 683] on div "NOAM VINTER 01226740860 Composer/Author STEPHAN ROTHENBURG -- Composer/Author" at bounding box center [784, 708] width 1090 height 54
copy div "01226740860"
click at [363, 129] on button "< Back to public search results" at bounding box center [347, 131] width 235 height 41
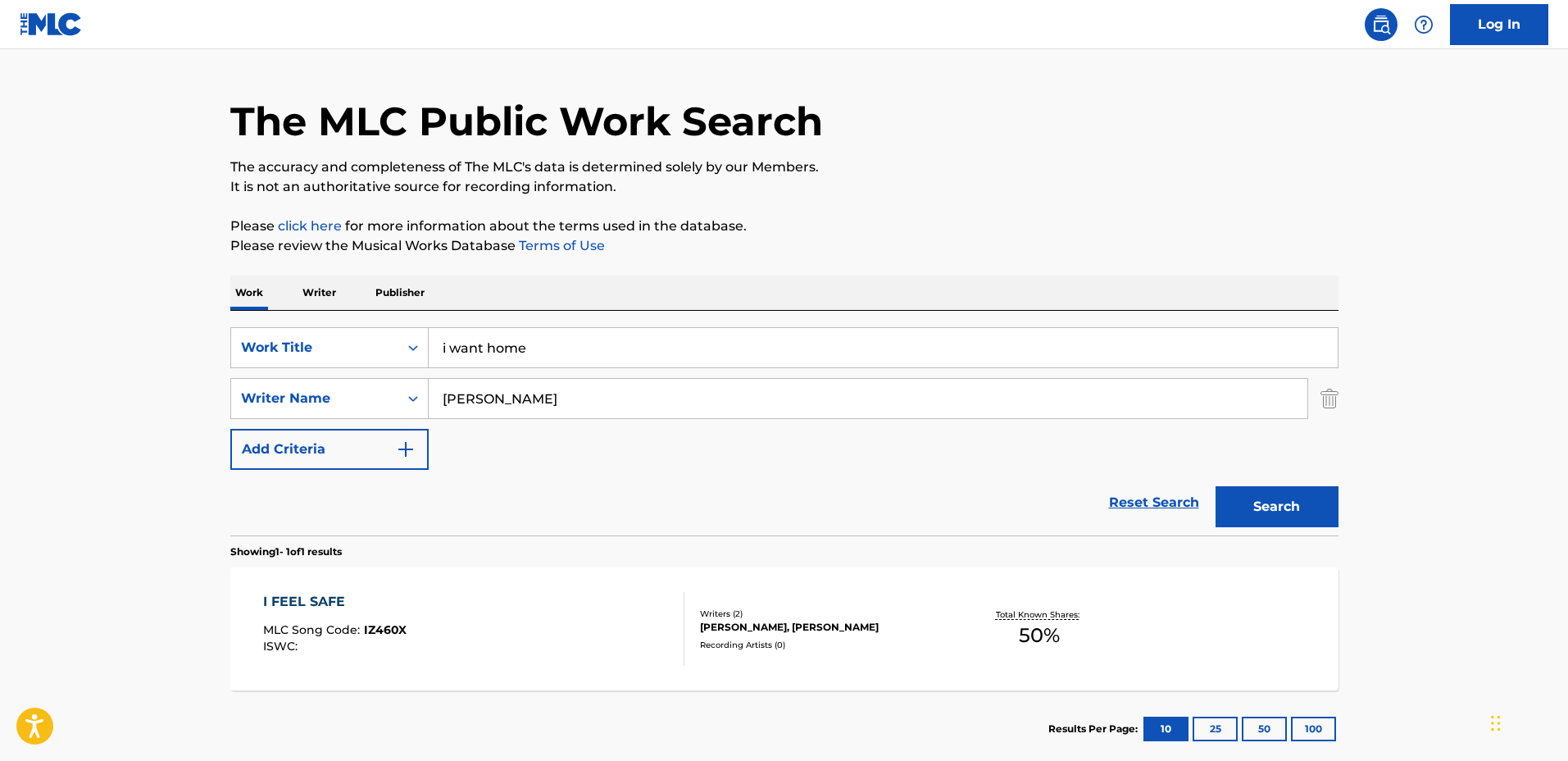
drag, startPoint x: 640, startPoint y: 341, endPoint x: 249, endPoint y: 322, distance: 391.5
click at [249, 322] on div "SearchWithCriteria03923fb3-40a9-4836-acd6-0ec75dcad8c4 Work Title i want home S…" at bounding box center [784, 423] width 1108 height 224
type input "falling star lullaby"
click at [418, 384] on div "SearchWithCriteriadf1d0743-5e56-4ccf-be43-09fd482bd9fe Writer Name Noam Vinter" at bounding box center [784, 398] width 1108 height 41
click at [1215, 486] on button "Search" at bounding box center [1276, 506] width 123 height 41
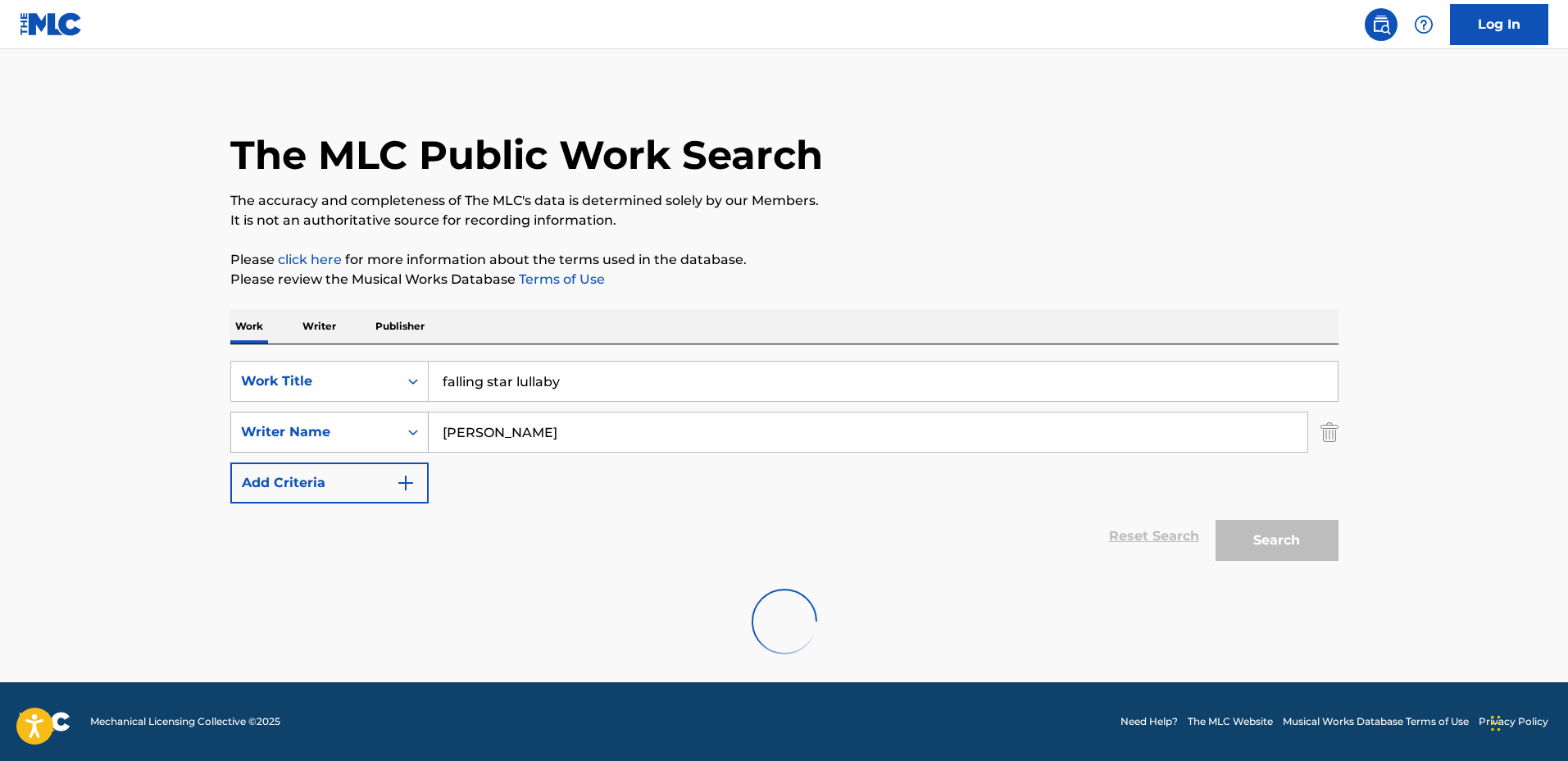
scroll to position [0, 0]
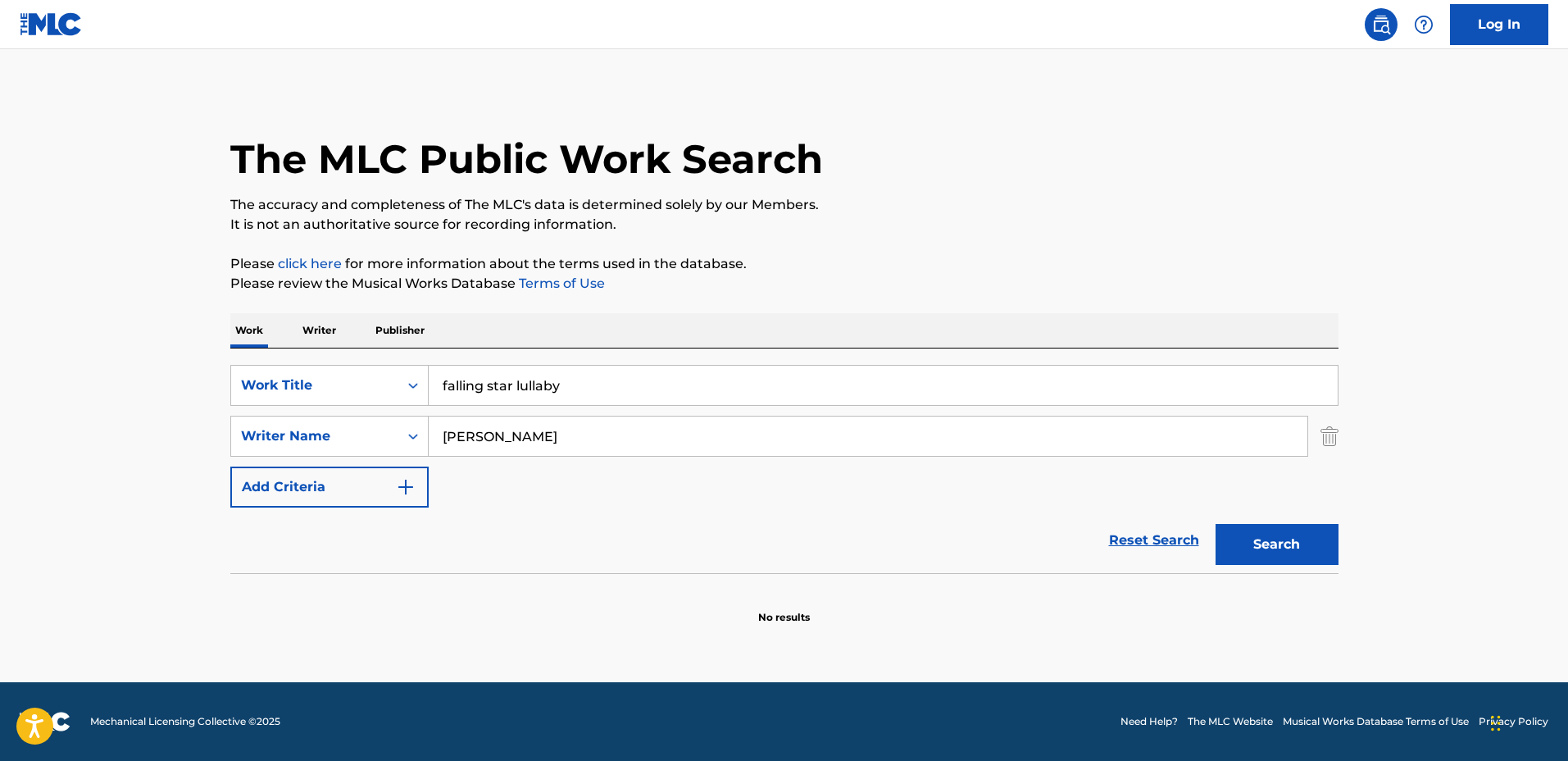
drag, startPoint x: 577, startPoint y: 421, endPoint x: 504, endPoint y: 415, distance: 73.2
click at [505, 416] on div "Almog Steinberg" at bounding box center [869, 436] width 880 height 41
type input "Almog"
click at [1215, 524] on button "Search" at bounding box center [1276, 544] width 123 height 41
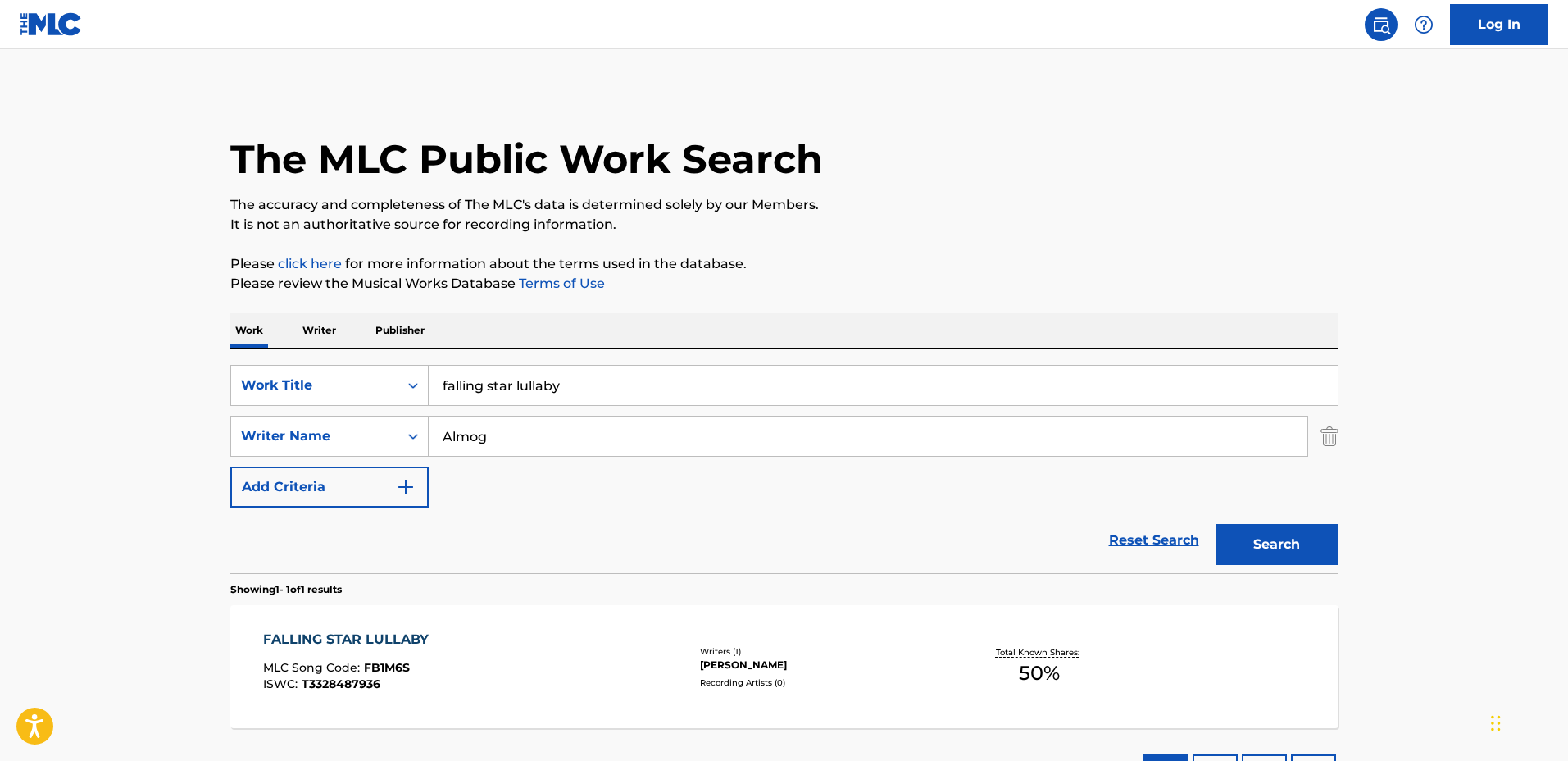
click at [917, 653] on div "Writers ( 1 )" at bounding box center [824, 651] width 248 height 13
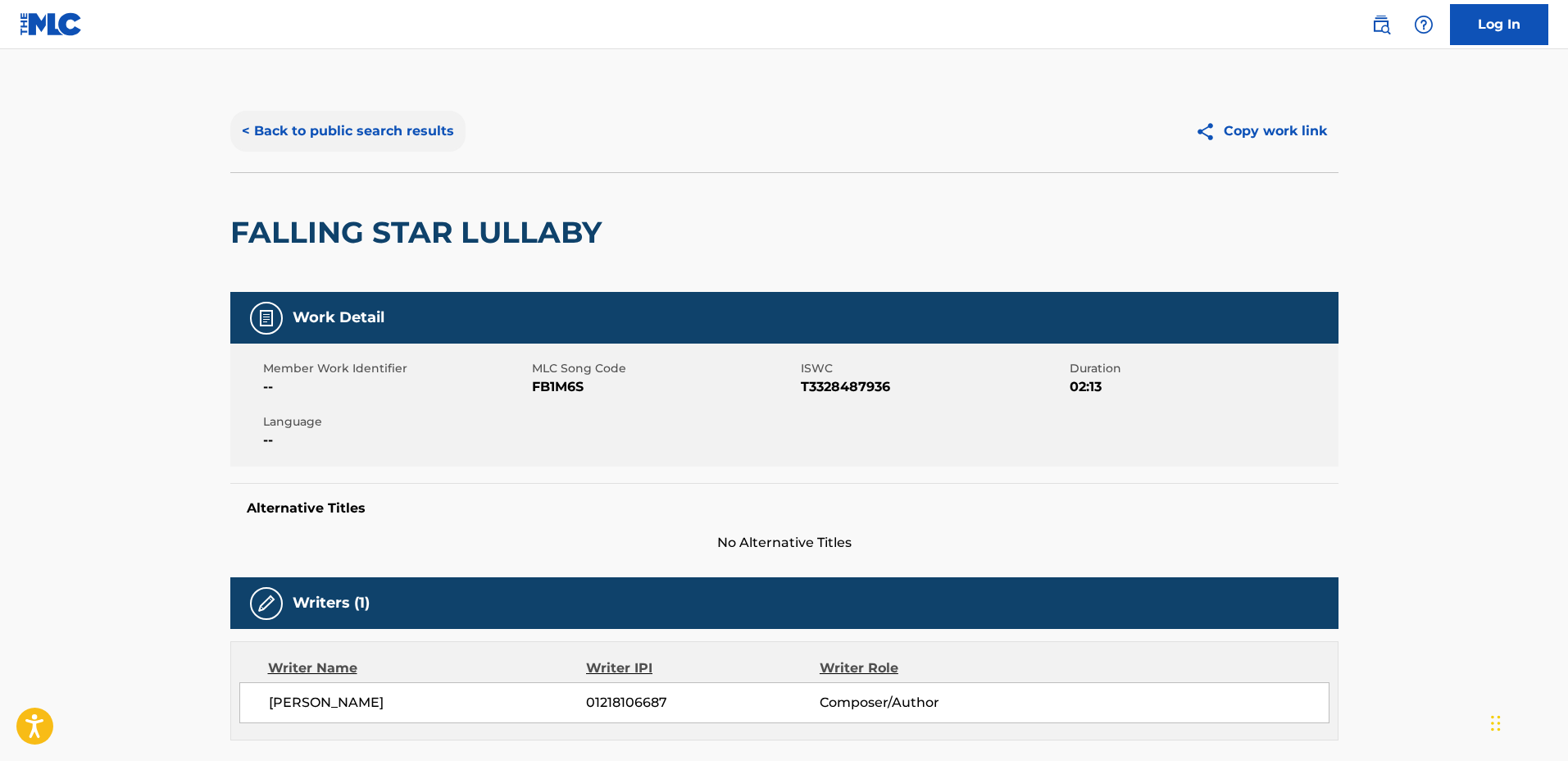
click at [385, 141] on button "< Back to public search results" at bounding box center [347, 131] width 235 height 41
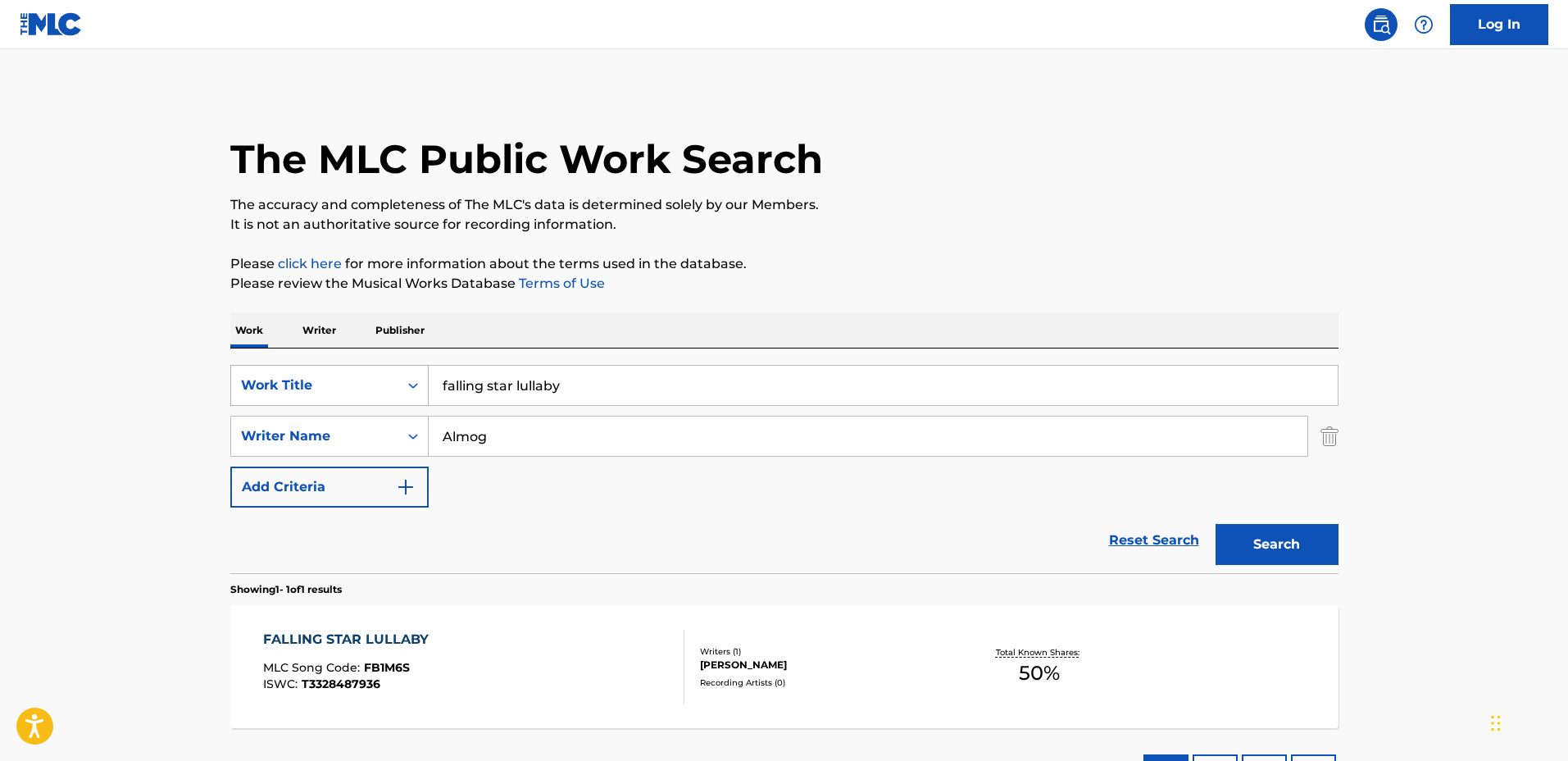
drag, startPoint x: 729, startPoint y: 397, endPoint x: 305, endPoint y: 372, distance: 424.7
click at [305, 372] on div "SearchWithCriteria03923fb3-40a9-4836-acd6-0ec75dcad8c4 Work Title falling star …" at bounding box center [784, 385] width 1108 height 41
type input "believe you"
drag, startPoint x: 453, startPoint y: 425, endPoint x: 389, endPoint y: 417, distance: 64.5
click at [389, 417] on div "SearchWithCriteriadf1d0743-5e56-4ccf-be43-09fd482bd9fe Writer Name Almog" at bounding box center [784, 436] width 1108 height 41
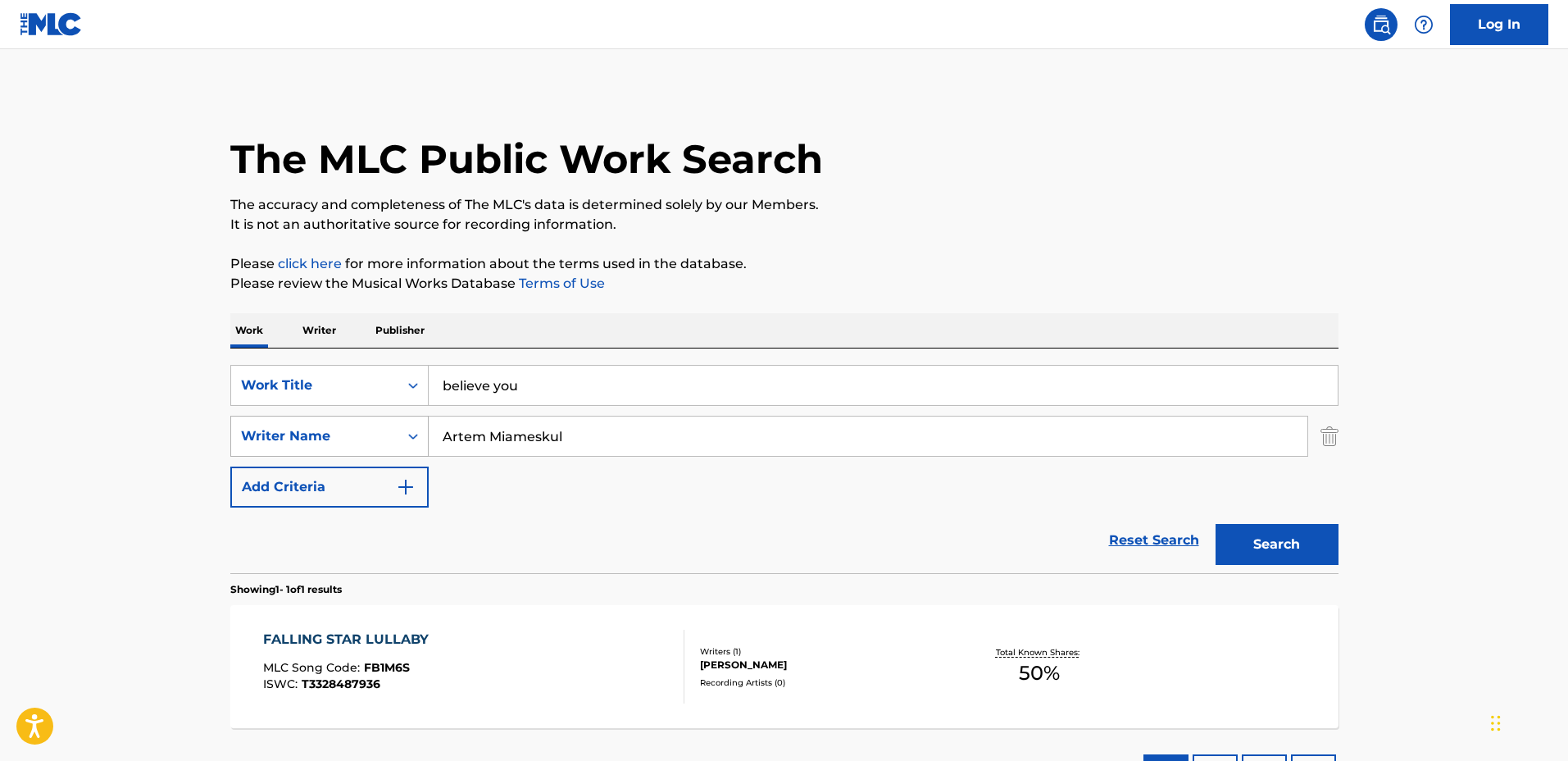
type input "Artem Miameskul"
click at [1215, 524] on button "Search" at bounding box center [1276, 544] width 123 height 41
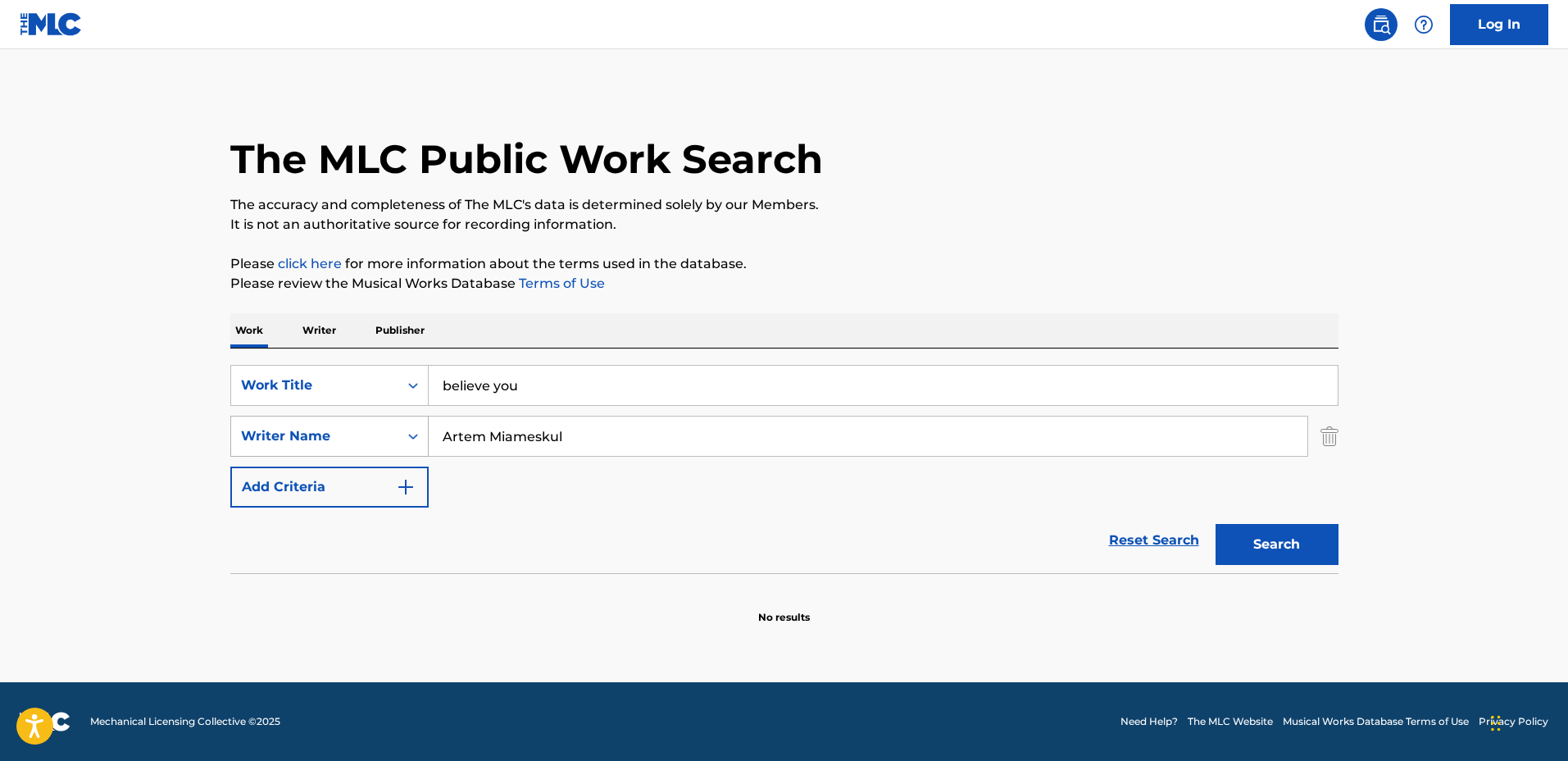
drag, startPoint x: 453, startPoint y: 424, endPoint x: 401, endPoint y: 421, distance: 52.1
click at [401, 421] on div "SearchWithCriteriadf1d0743-5e56-4ccf-be43-09fd482bd9fe Writer Name Artem Miames…" at bounding box center [784, 436] width 1108 height 41
type input "Jakub Wielgos"
click at [1215, 524] on button "Search" at bounding box center [1276, 544] width 123 height 41
drag, startPoint x: 617, startPoint y: 377, endPoint x: 387, endPoint y: 374, distance: 230.0
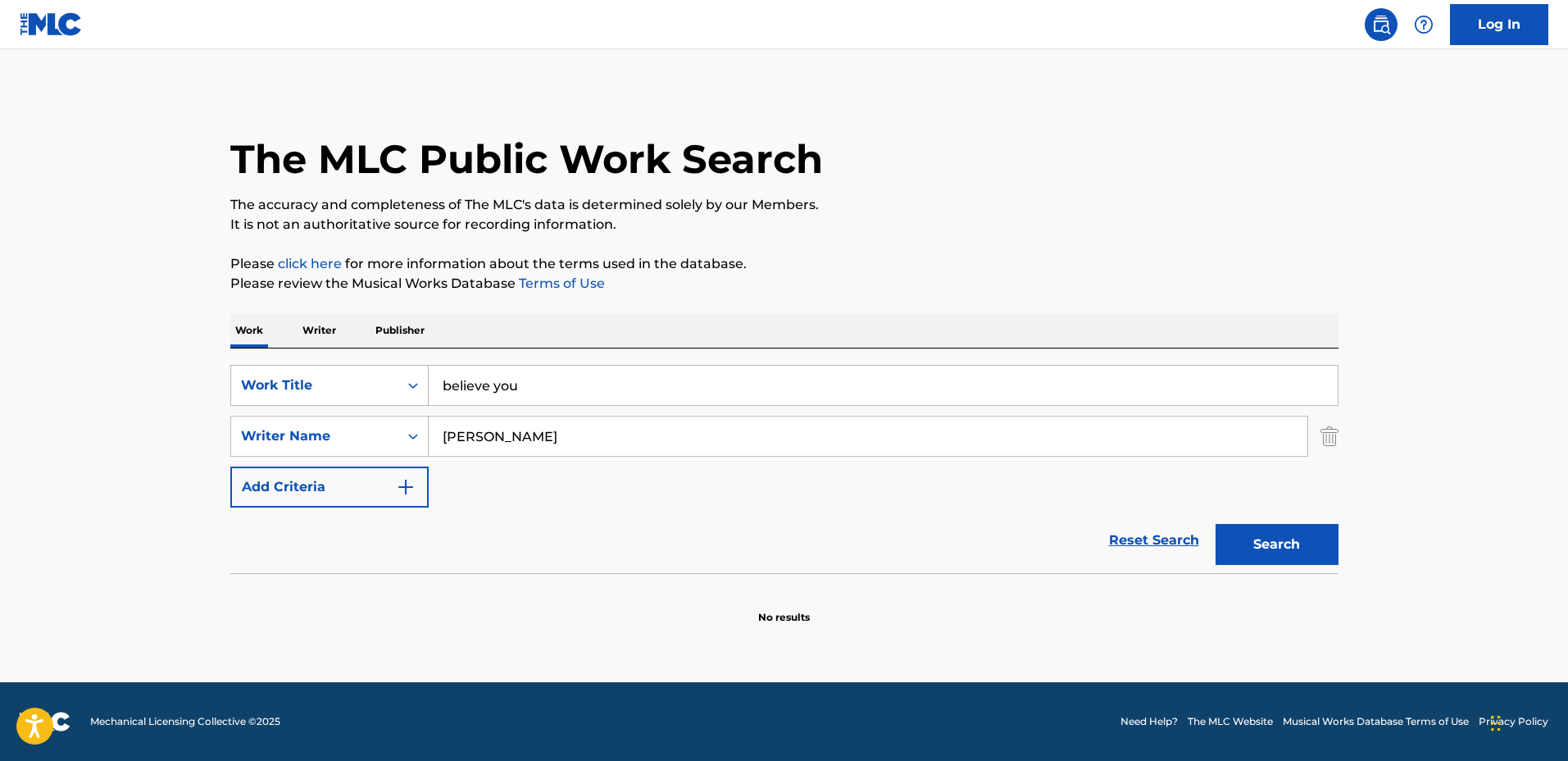
click at [386, 370] on div "SearchWithCriteria03923fb3-40a9-4836-acd6-0ec75dcad8c4 Work Title believe you" at bounding box center [784, 385] width 1108 height 41
click at [1215, 524] on button "Search" at bounding box center [1276, 544] width 123 height 41
drag, startPoint x: 701, startPoint y: 380, endPoint x: 259, endPoint y: 357, distance: 442.6
click at [259, 358] on div "SearchWithCriteria03923fb3-40a9-4836-acd6-0ec75dcad8c4 Work Title wish SearchWi…" at bounding box center [784, 461] width 1108 height 224
type input "Phantom"
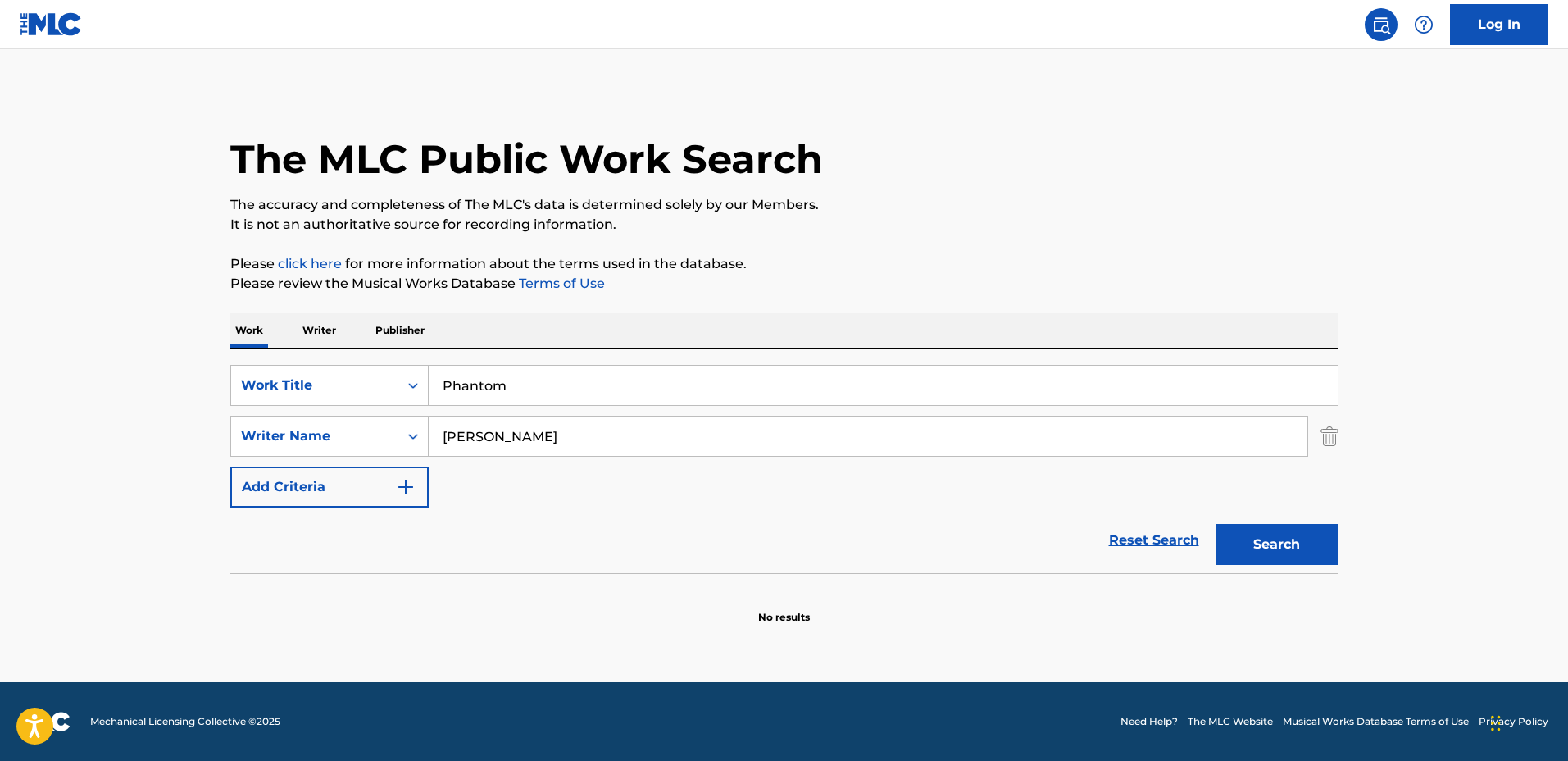
click at [1215, 524] on button "Search" at bounding box center [1276, 544] width 123 height 41
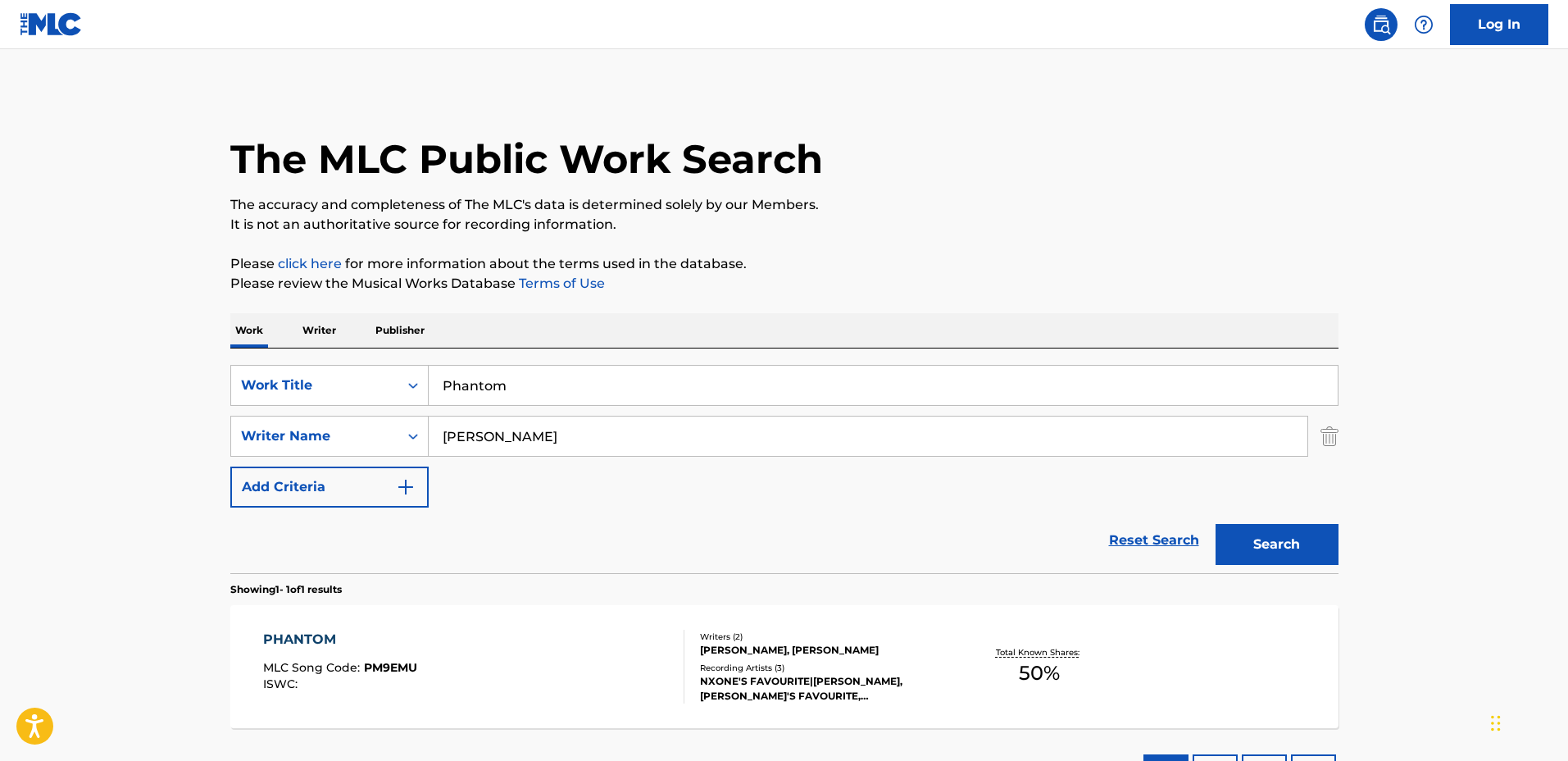
click at [959, 632] on div "PHANTOM MLC Song Code : PM9EMU ISWC : Writers ( 2 ) JAKUB MICHALAK, JAKUB WIELG…" at bounding box center [784, 666] width 1108 height 123
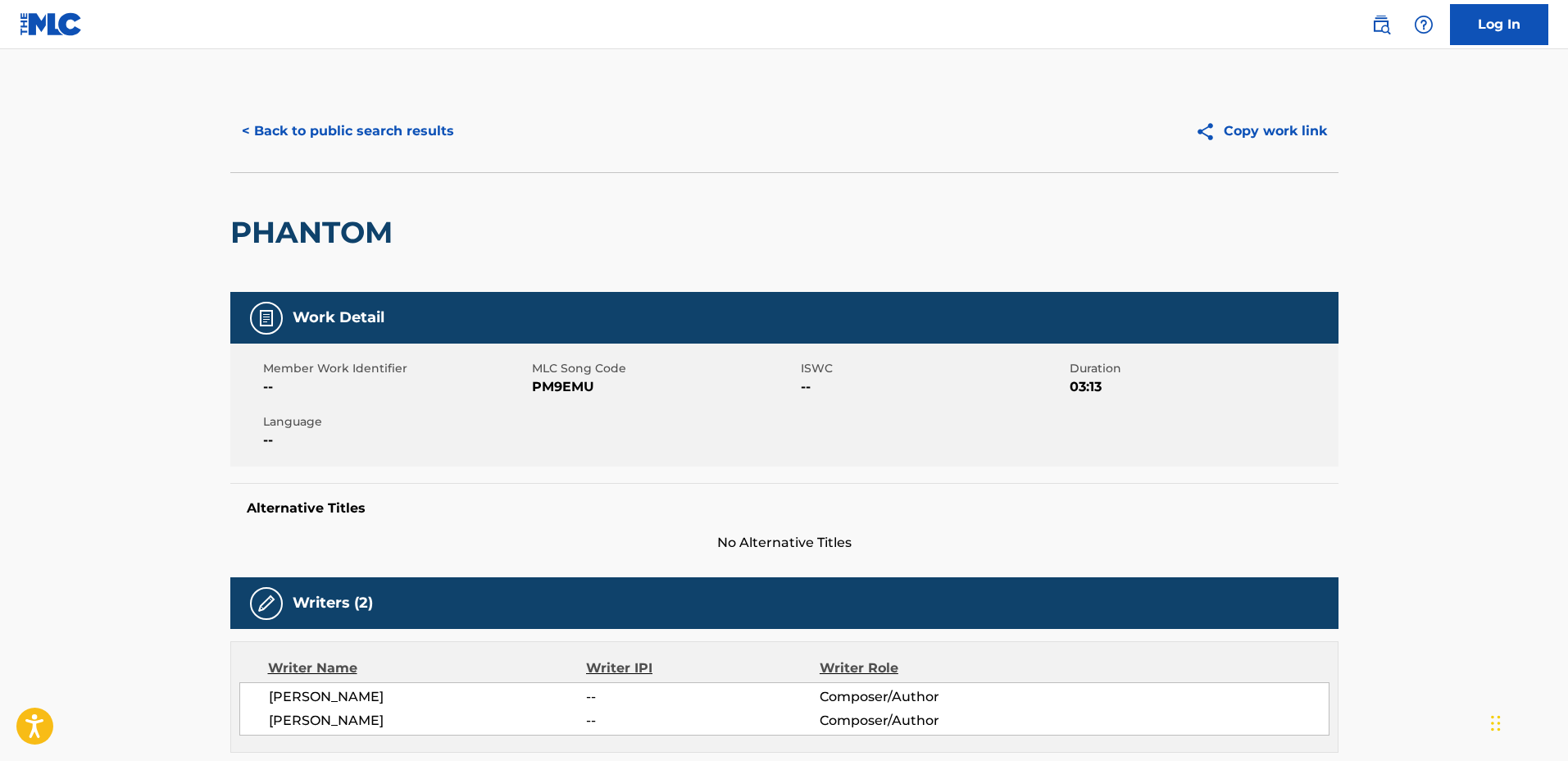
scroll to position [410, 0]
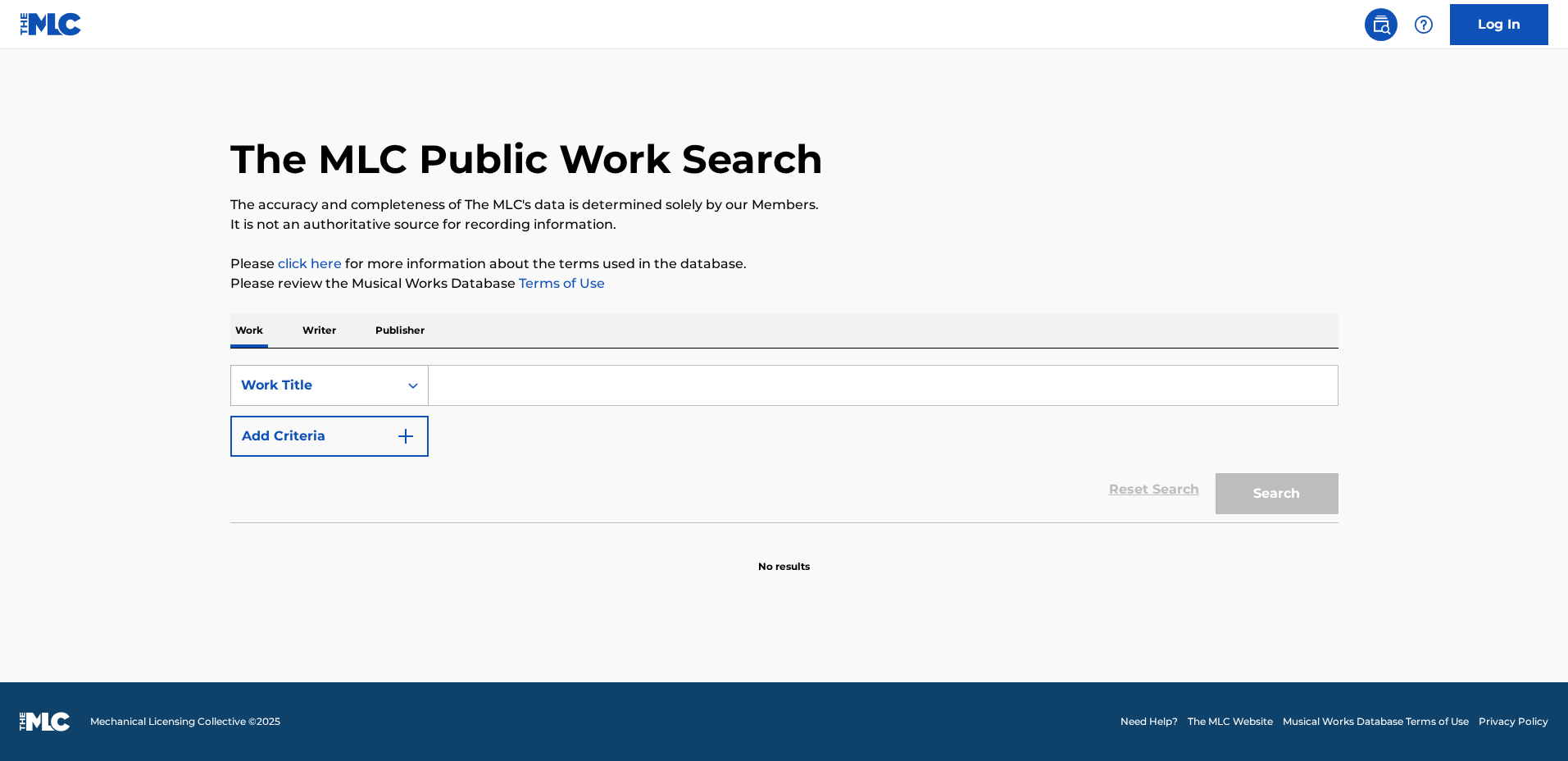
click at [384, 391] on div "Work Title" at bounding box center [314, 385] width 147 height 20
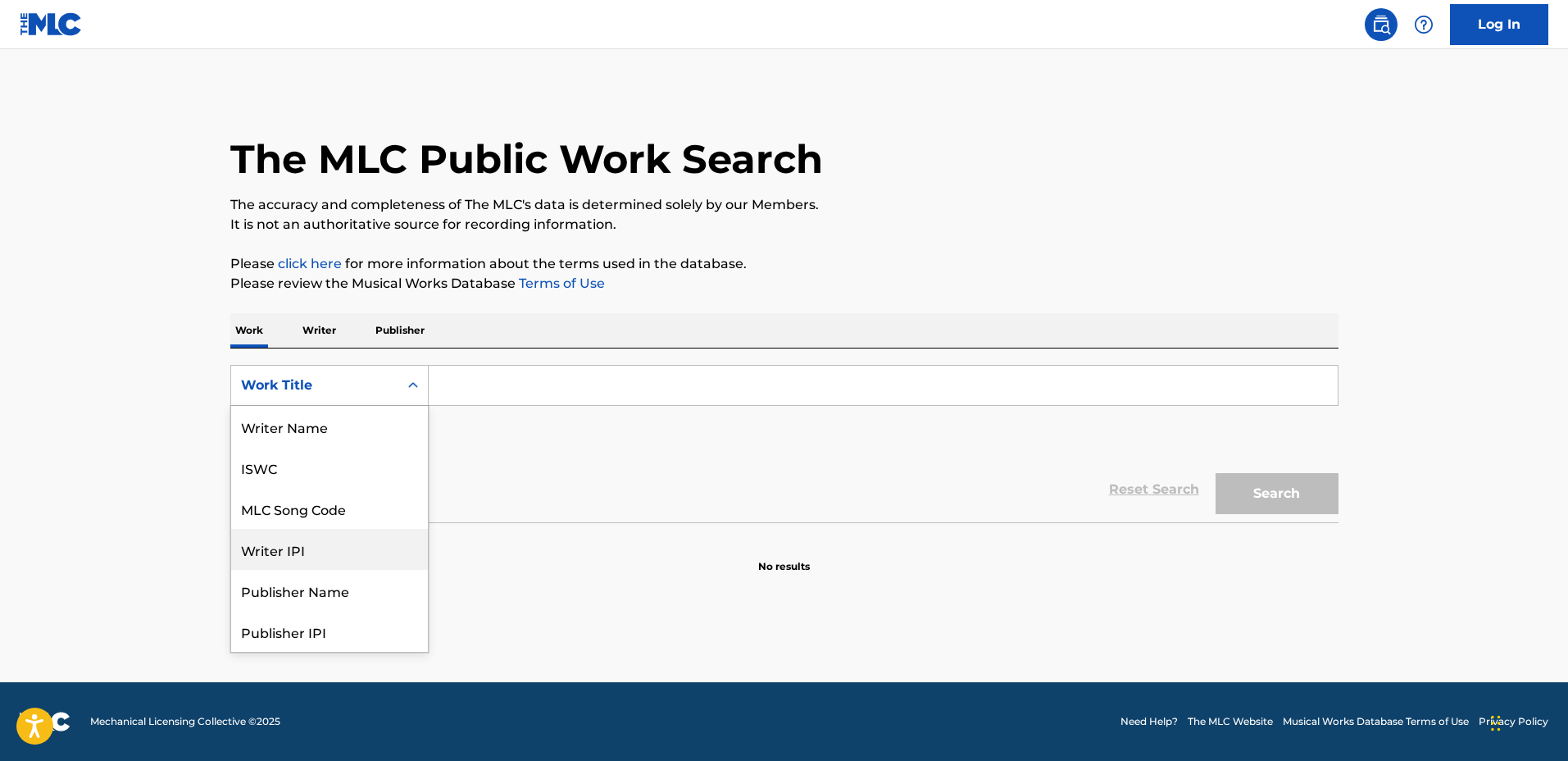
click at [331, 548] on div "Writer IPI" at bounding box center [330, 549] width 197 height 41
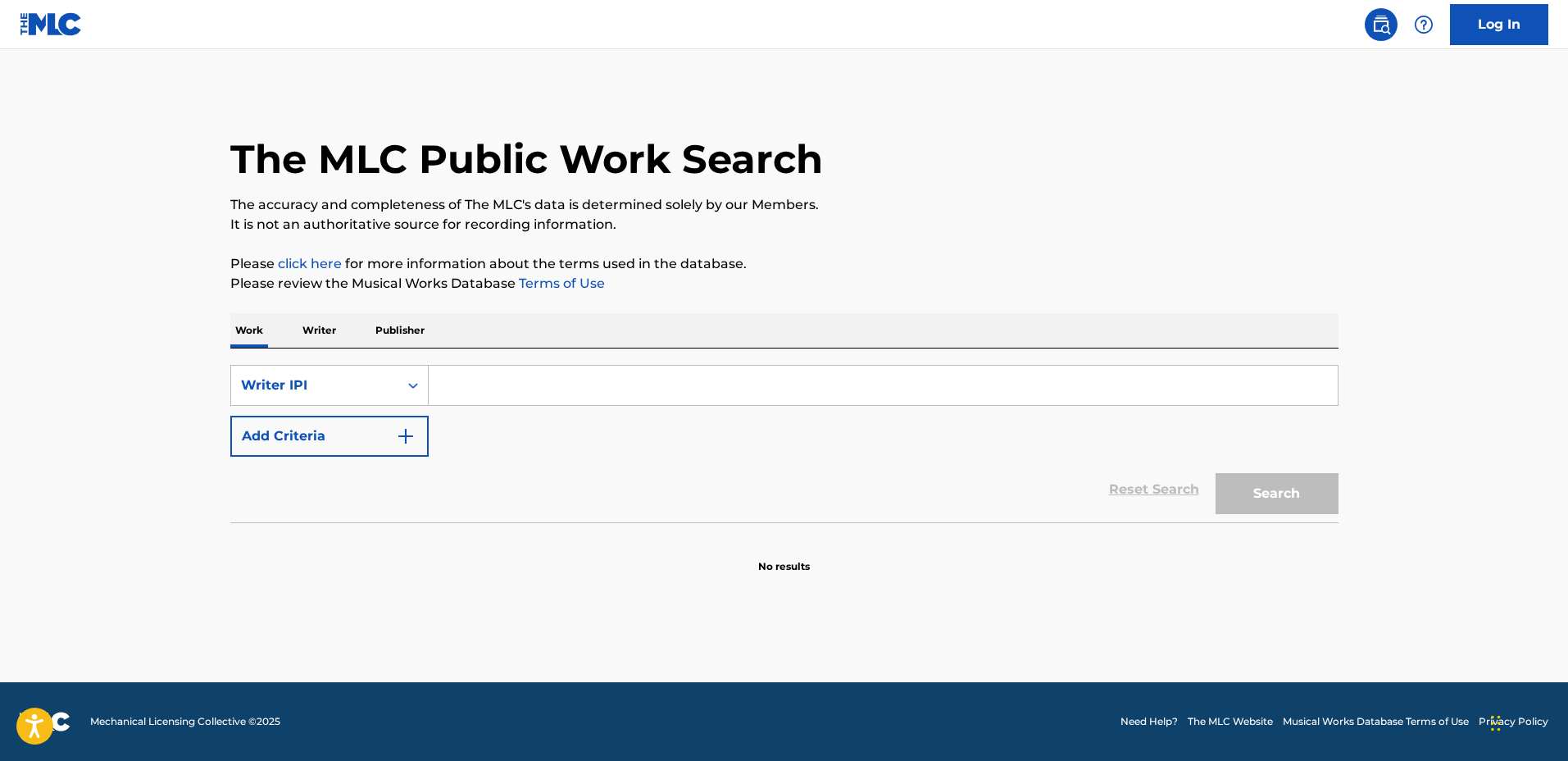
click at [498, 366] on input "Search Form" at bounding box center [883, 385] width 909 height 39
paste input "01226740860"
click at [444, 380] on input "01226740860" at bounding box center [883, 385] width 909 height 39
click at [449, 383] on input "01226740860" at bounding box center [883, 385] width 909 height 39
type input "01226740860"
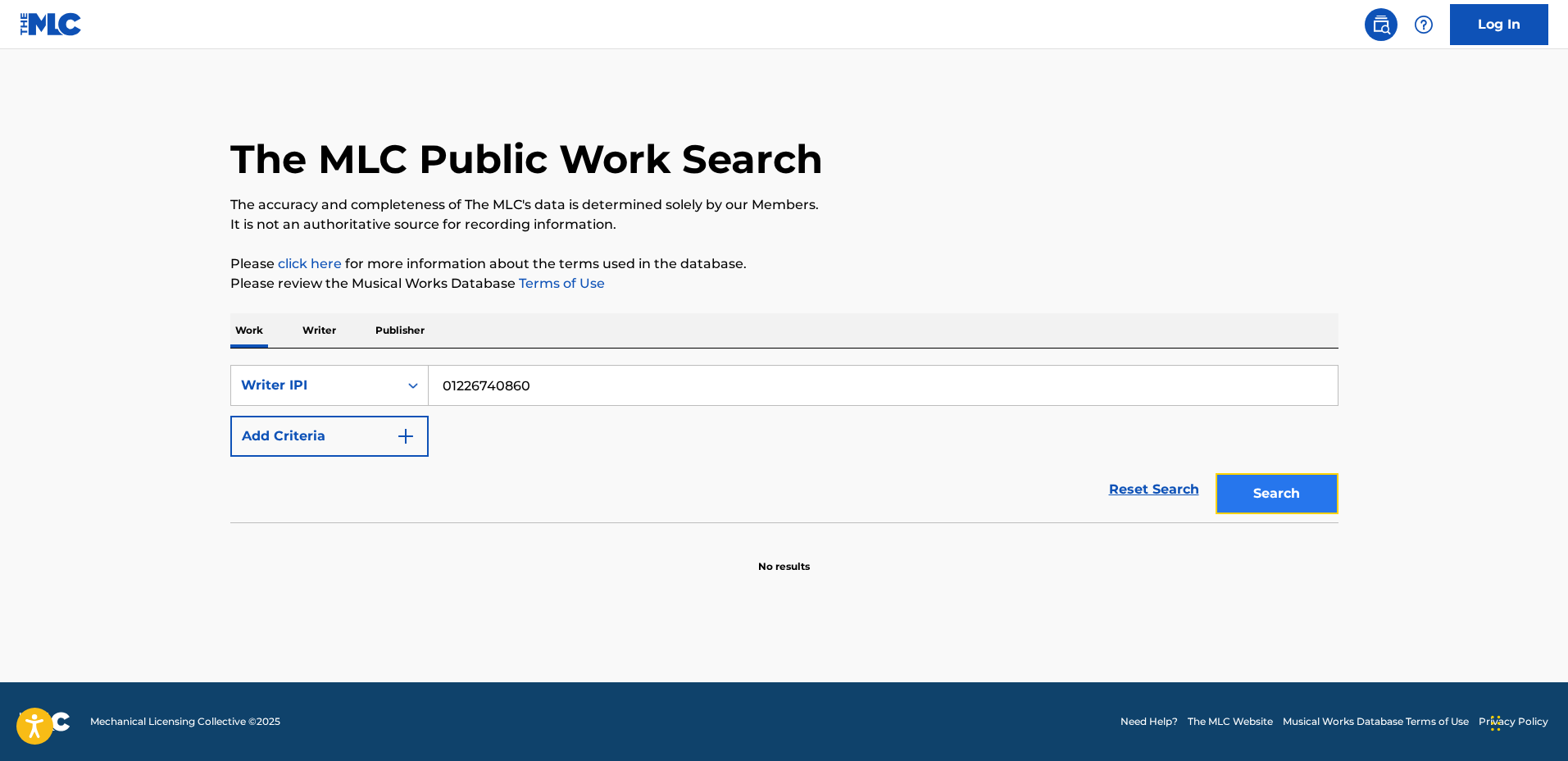
click at [1267, 501] on button "Search" at bounding box center [1276, 494] width 123 height 41
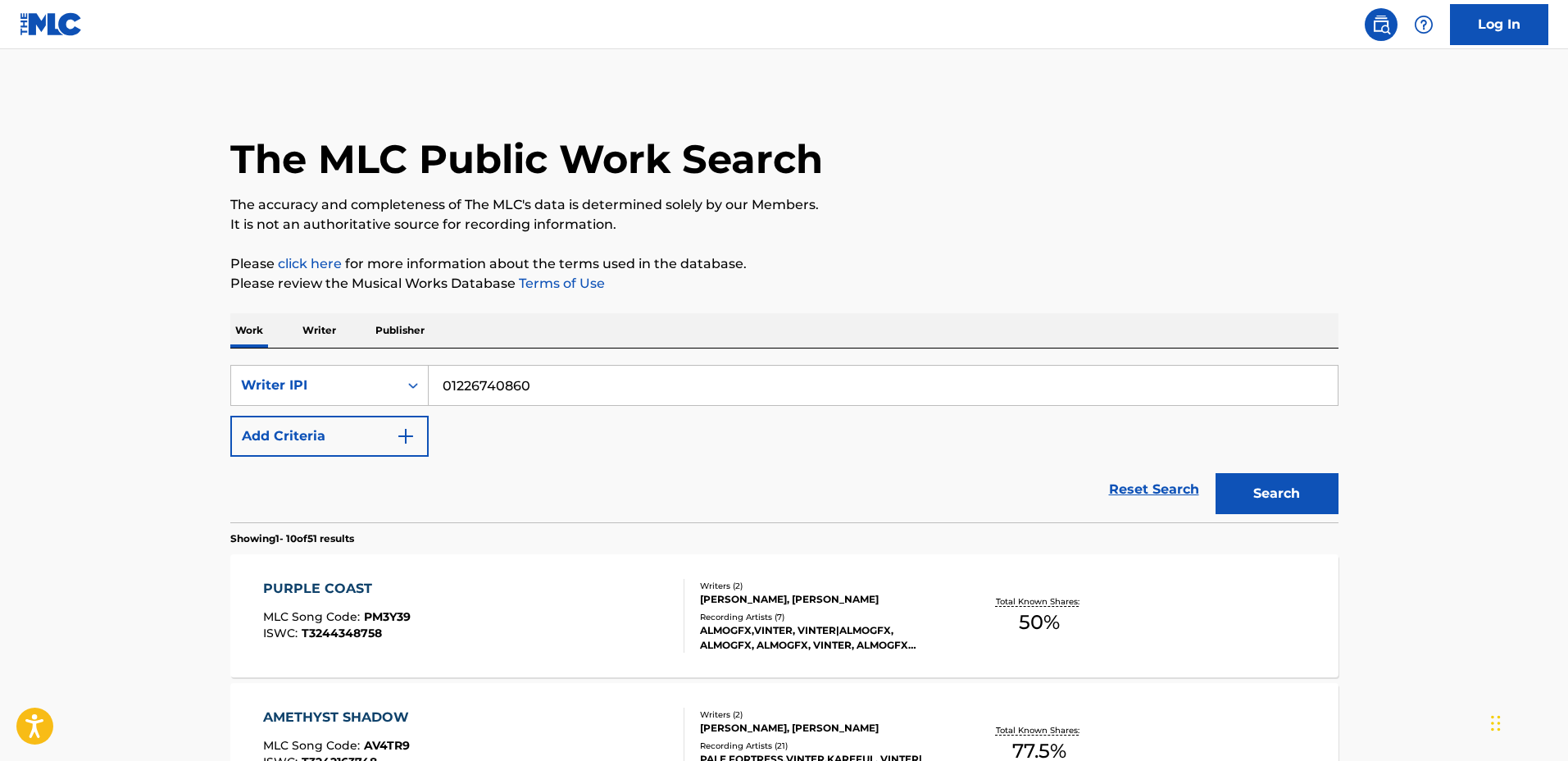
scroll to position [205, 0]
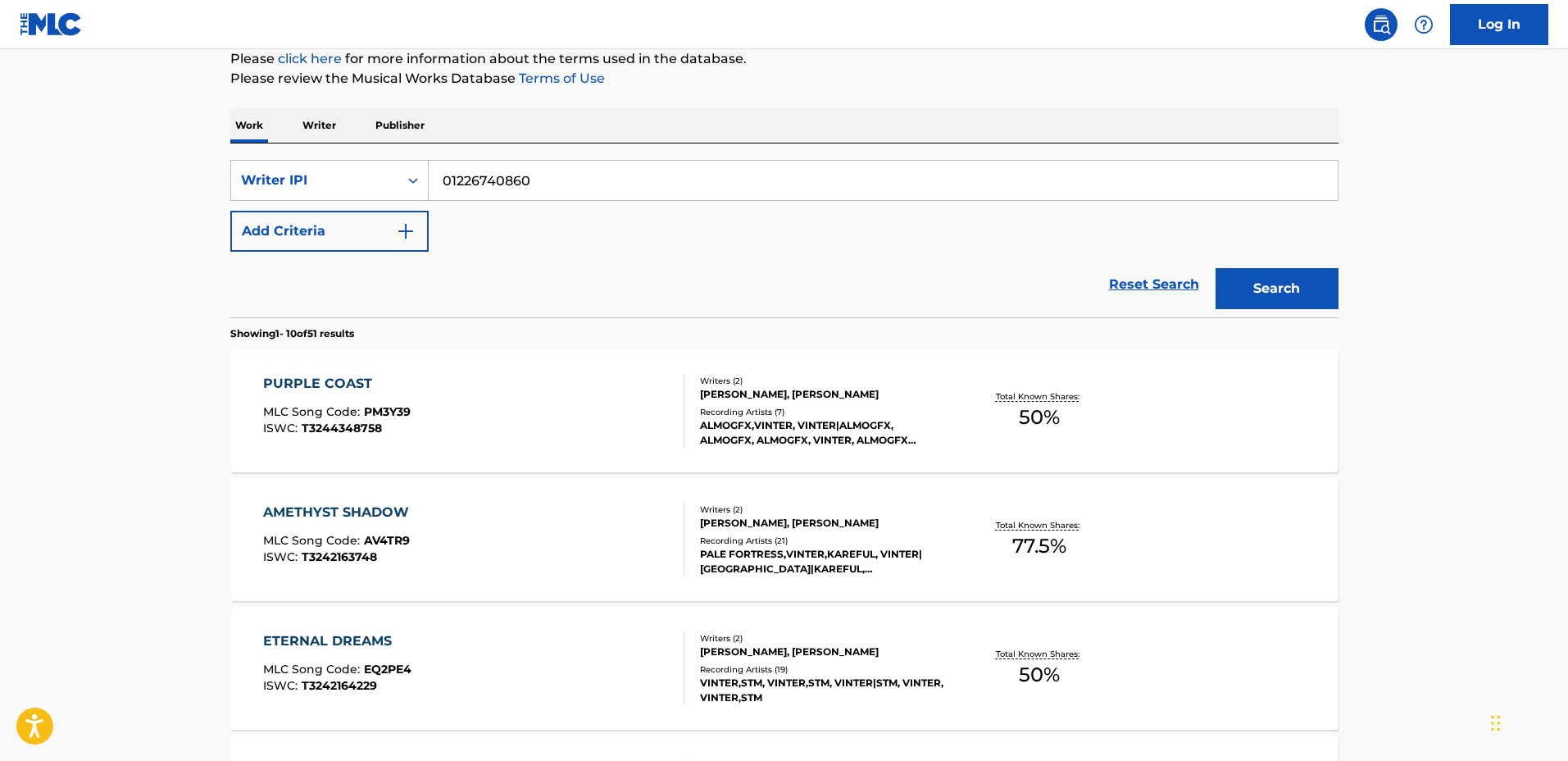
click at [946, 428] on div "ALMOGFX,VINTER, VINTER|ALMOGFX, ALMOGFX, ALMOGFX, VINTER, ALMOGFX VINTER" at bounding box center [824, 433] width 248 height 29
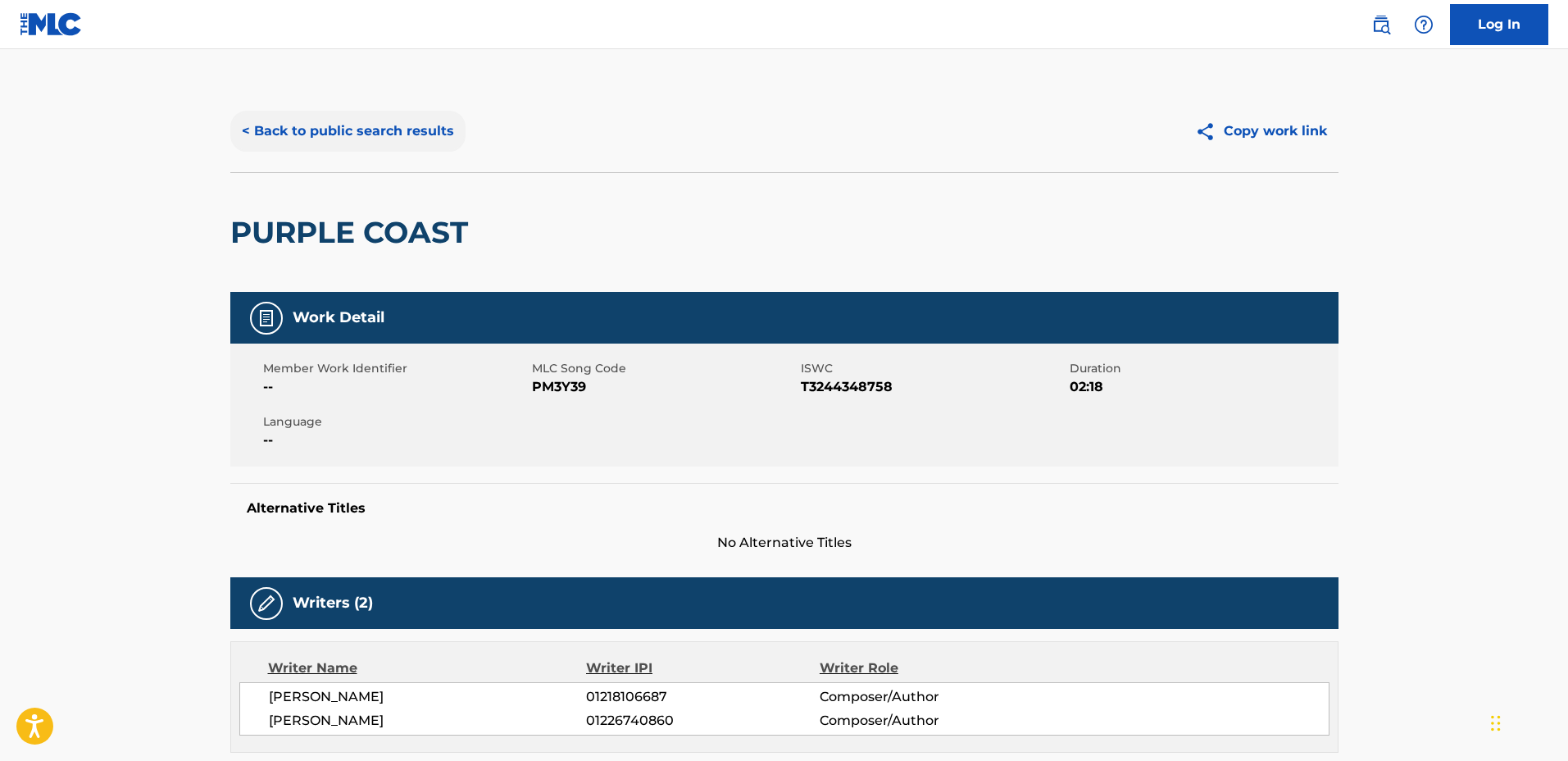
click at [365, 128] on button "< Back to public search results" at bounding box center [347, 131] width 235 height 41
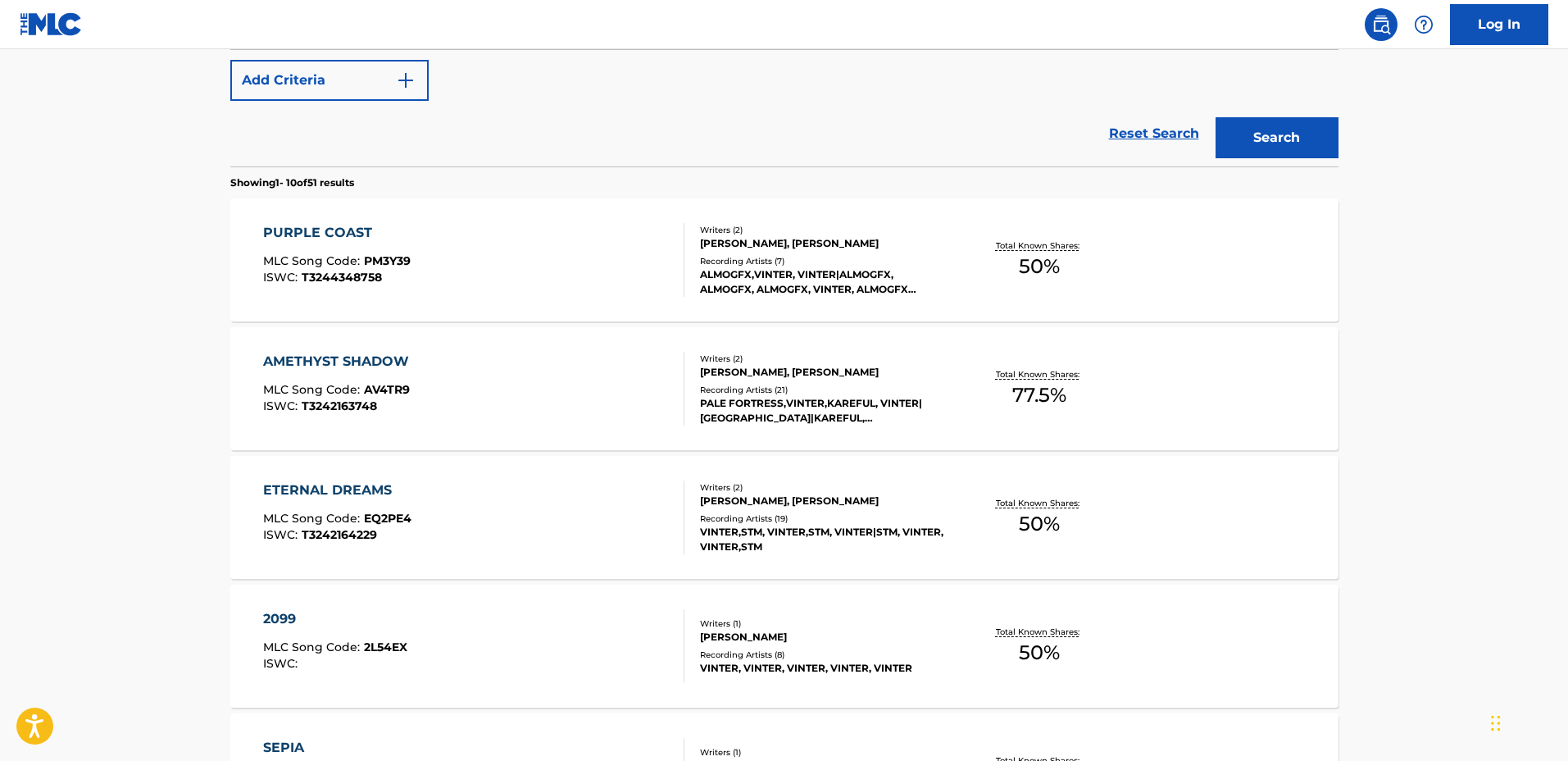
scroll to position [615, 0]
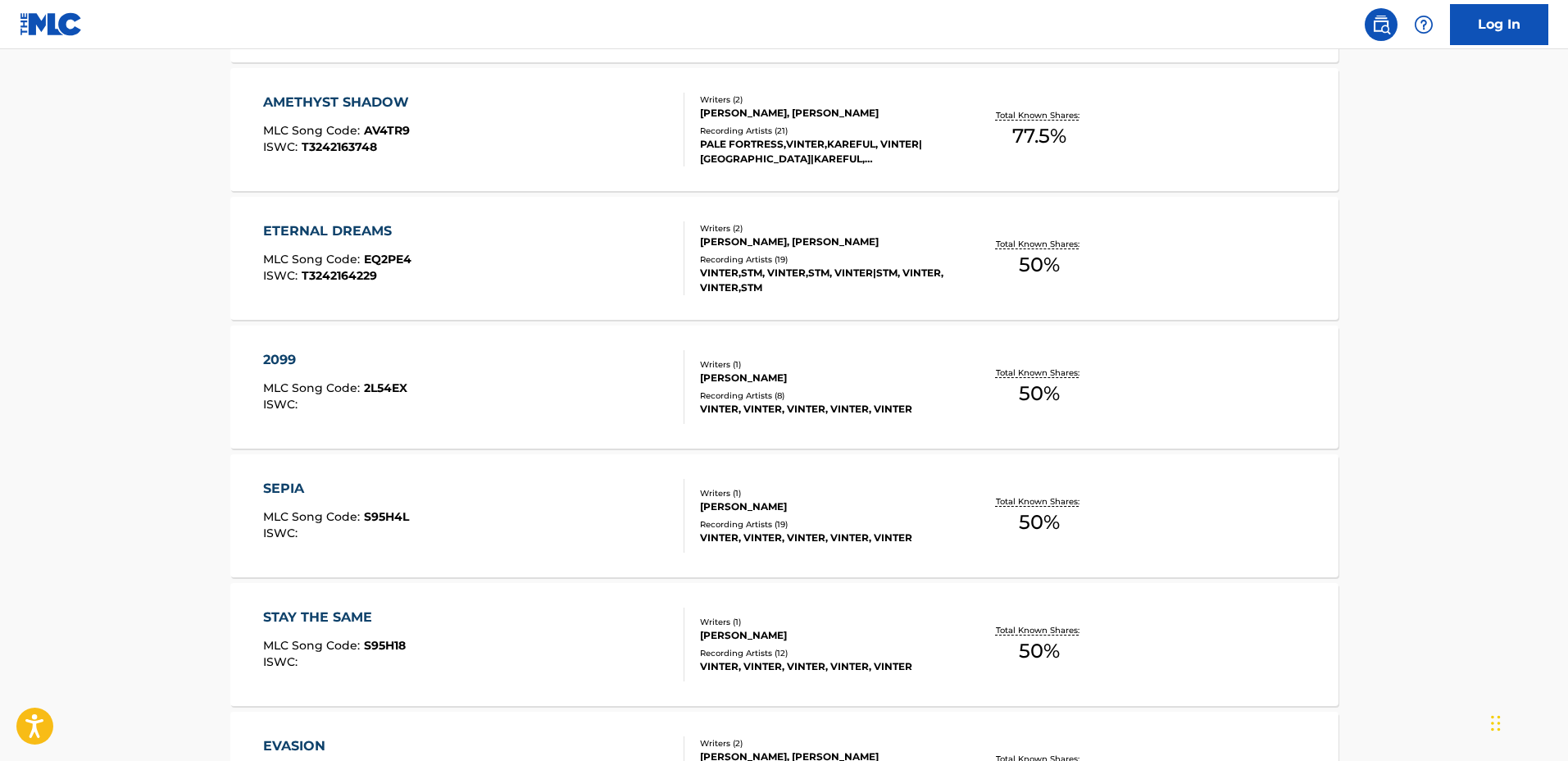
click at [932, 397] on div "Recording Artists ( 8 )" at bounding box center [824, 395] width 248 height 13
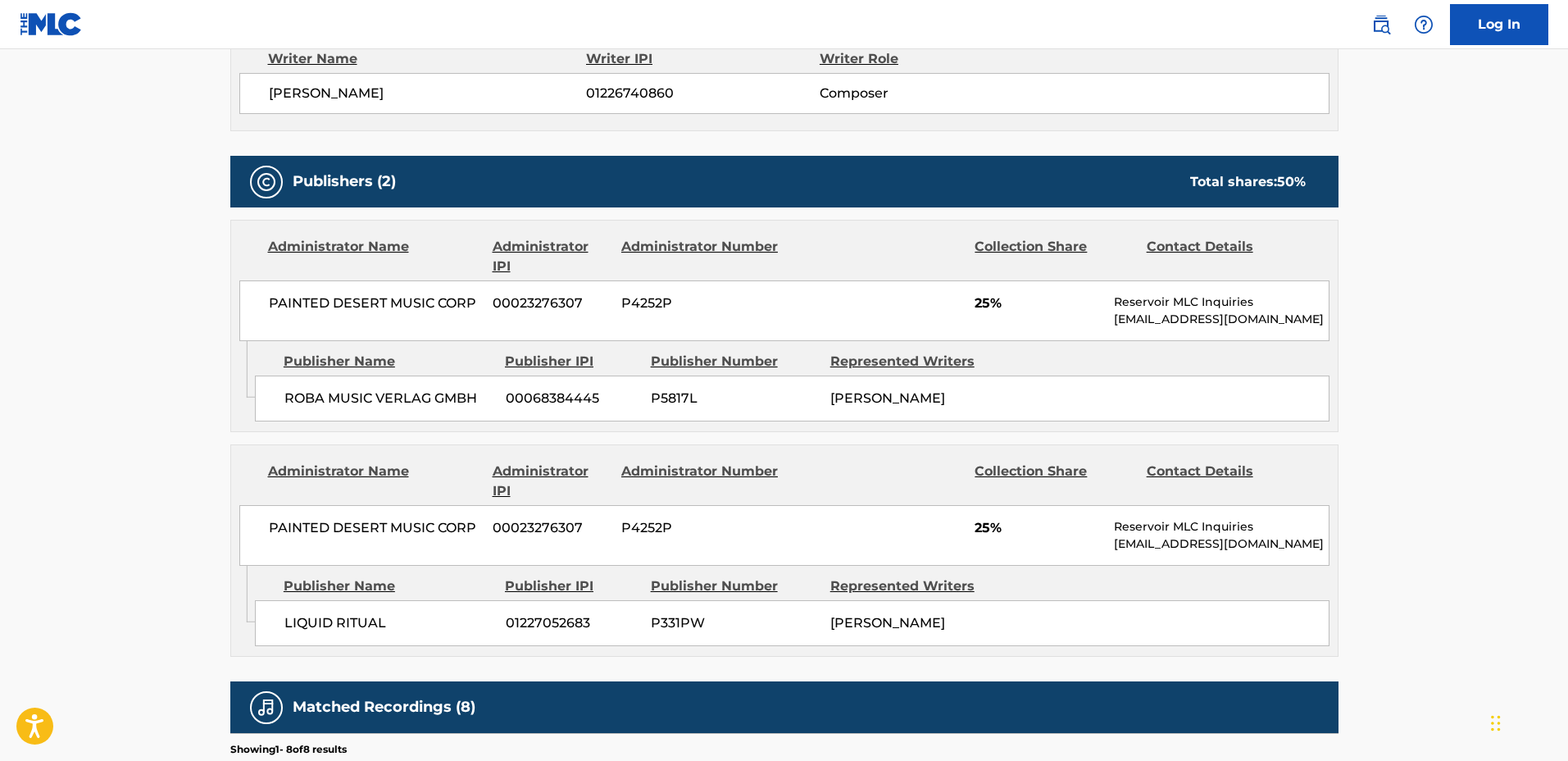
scroll to position [615, 0]
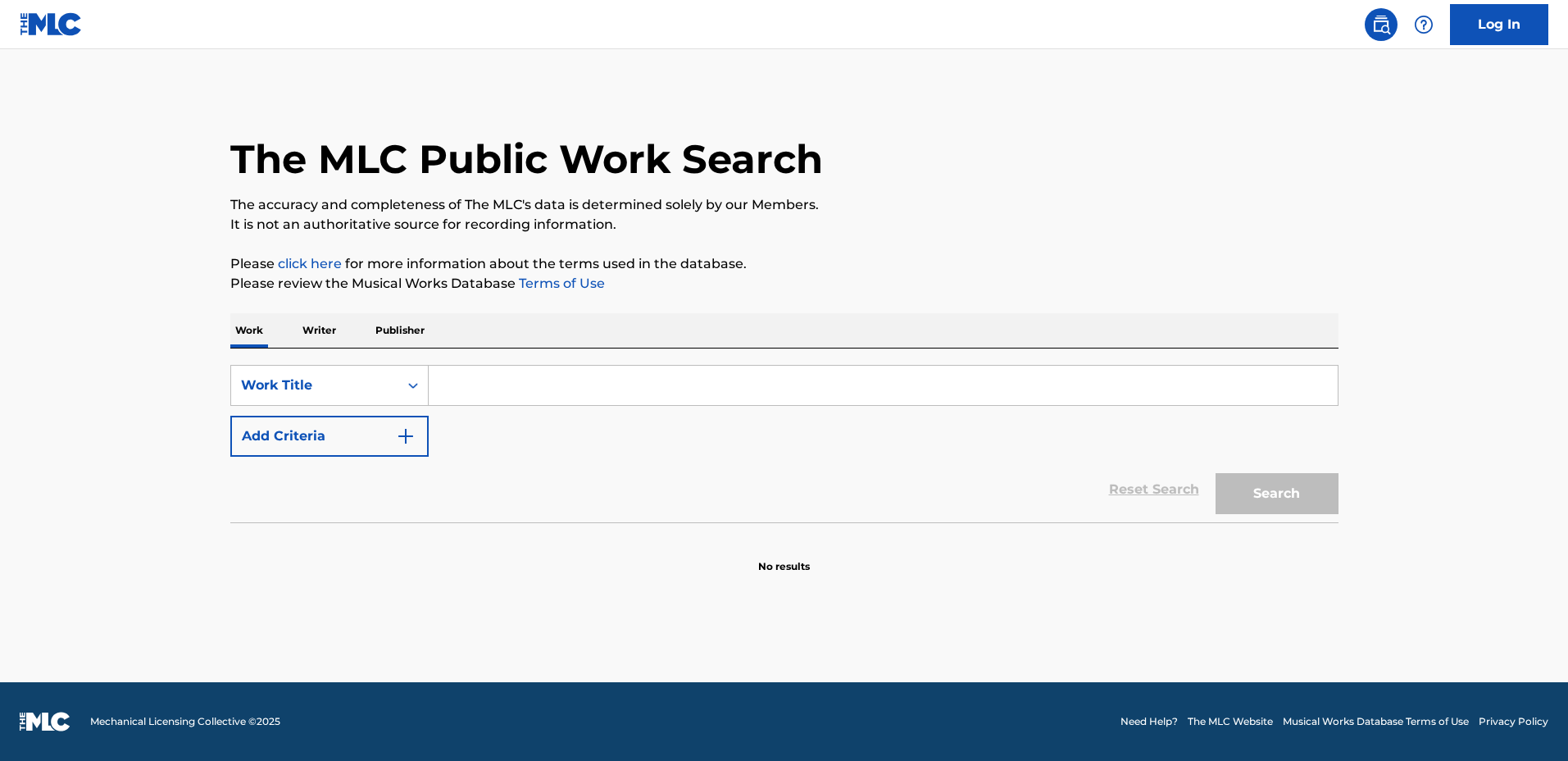
click at [966, 352] on div "SearchWithCriteriadfda332f-e5c7-4be7-844a-1e0728a58472 Work Title Add Criteria …" at bounding box center [784, 435] width 1108 height 174
click at [974, 380] on input "Search Form" at bounding box center [883, 385] width 909 height 39
click at [249, 376] on div "Work Title" at bounding box center [314, 385] width 147 height 20
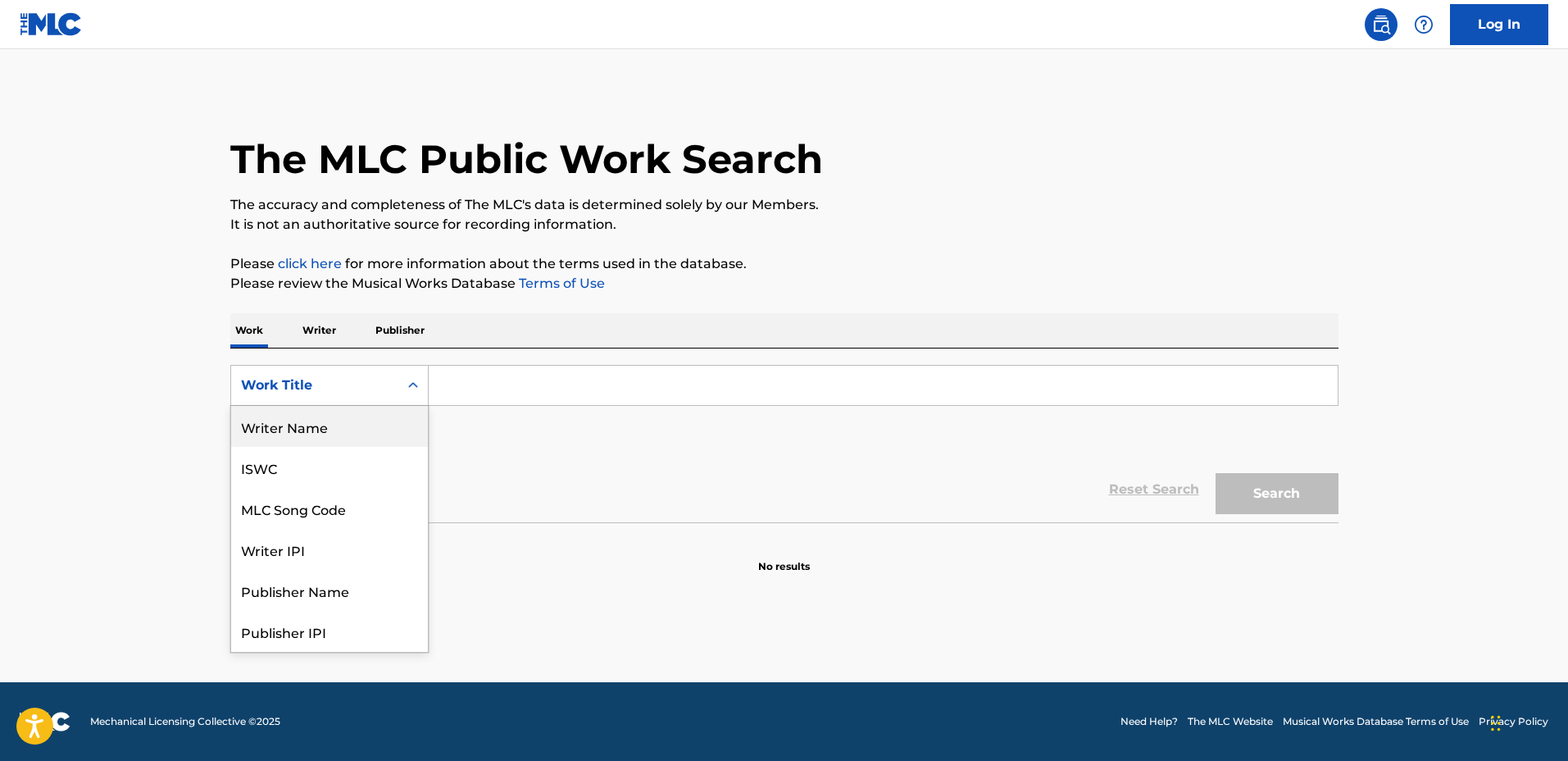
click at [342, 424] on div "Writer Name" at bounding box center [330, 426] width 197 height 41
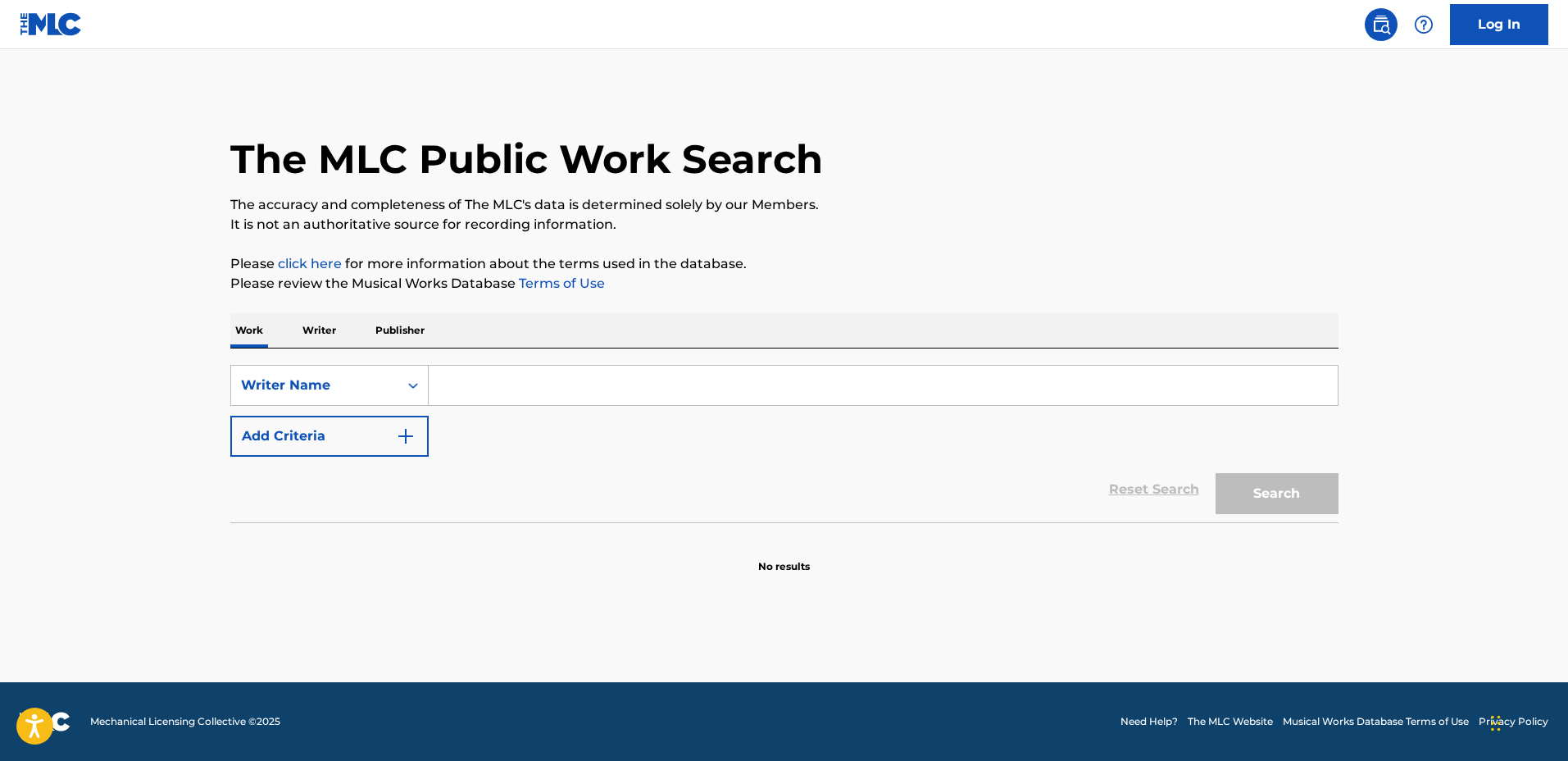
click at [461, 403] on input "Search Form" at bounding box center [883, 385] width 909 height 39
type input "6"
drag, startPoint x: 392, startPoint y: 399, endPoint x: 381, endPoint y: 404, distance: 12.1
click at [388, 398] on div "Writer Name" at bounding box center [314, 385] width 167 height 31
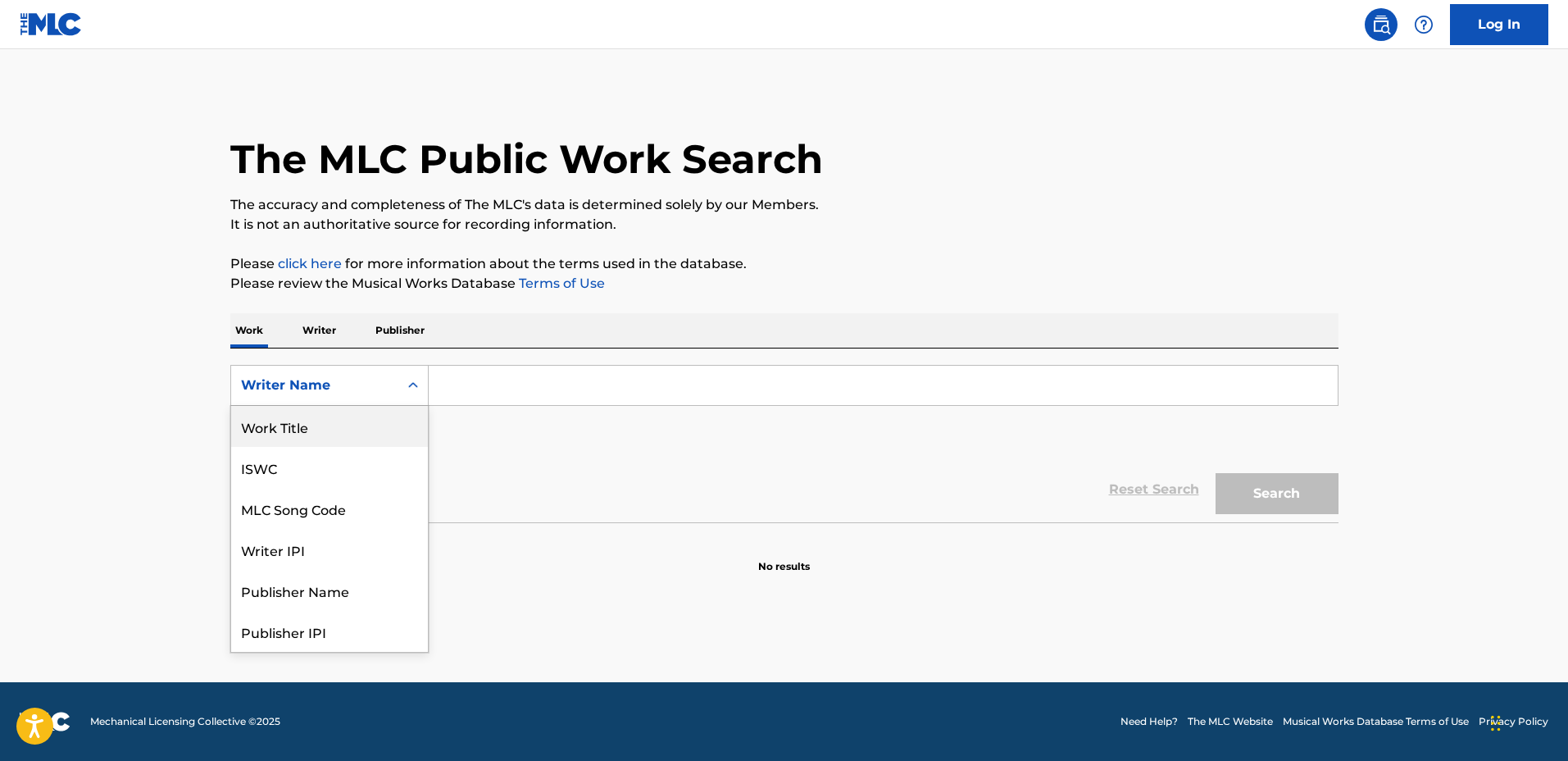
click at [377, 426] on div "Work Title" at bounding box center [330, 426] width 197 height 41
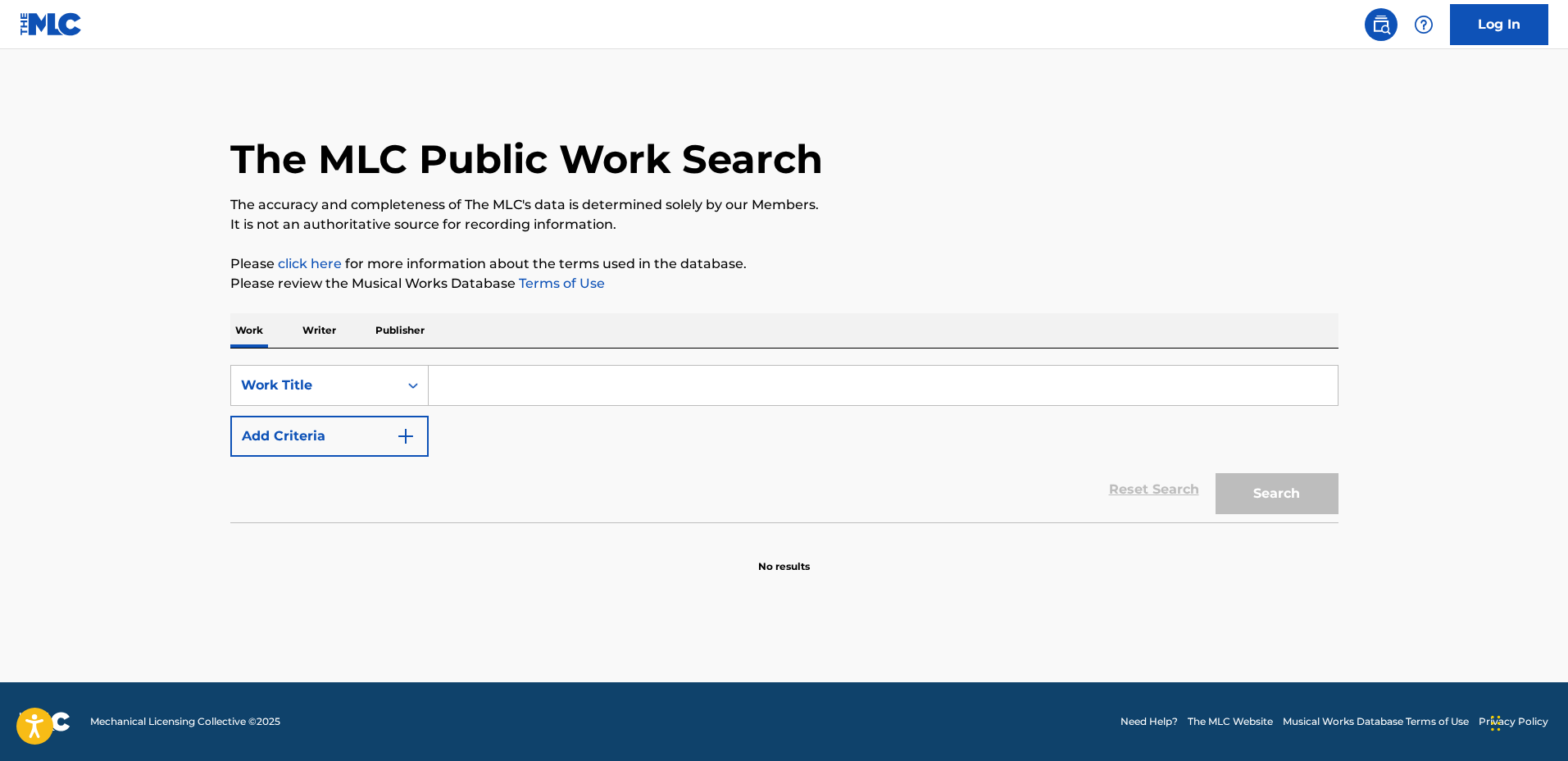
click at [466, 405] on div "Search Form" at bounding box center [883, 385] width 910 height 41
click at [465, 398] on input "Search Form" at bounding box center [883, 385] width 909 height 39
type input "gooba"
click at [1215, 473] on button "Search" at bounding box center [1276, 494] width 123 height 41
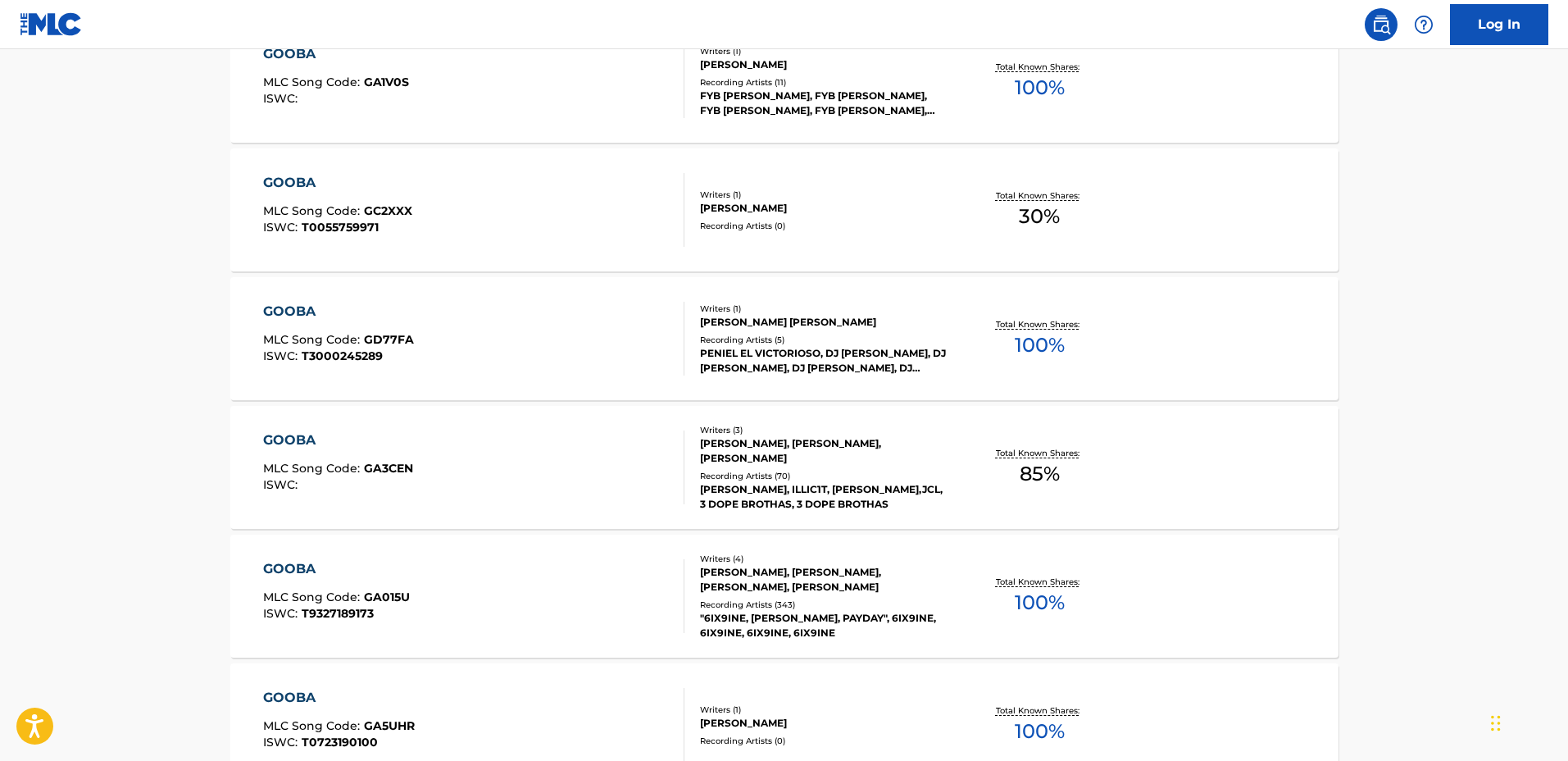
scroll to position [717, 0]
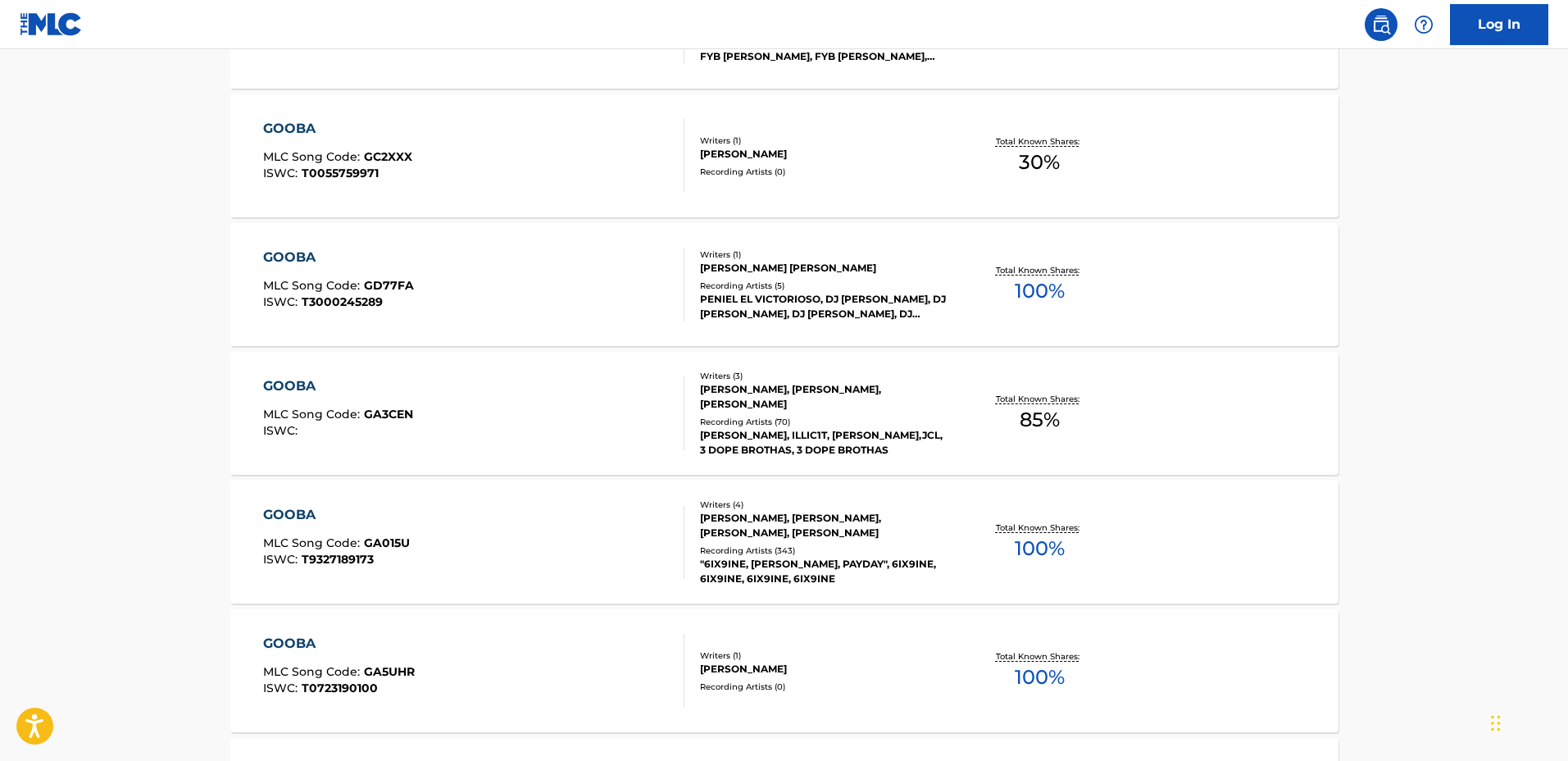
click at [629, 550] on div "GOOBA MLC Song Code : GA015U ISWC : T9327189173" at bounding box center [474, 542] width 421 height 74
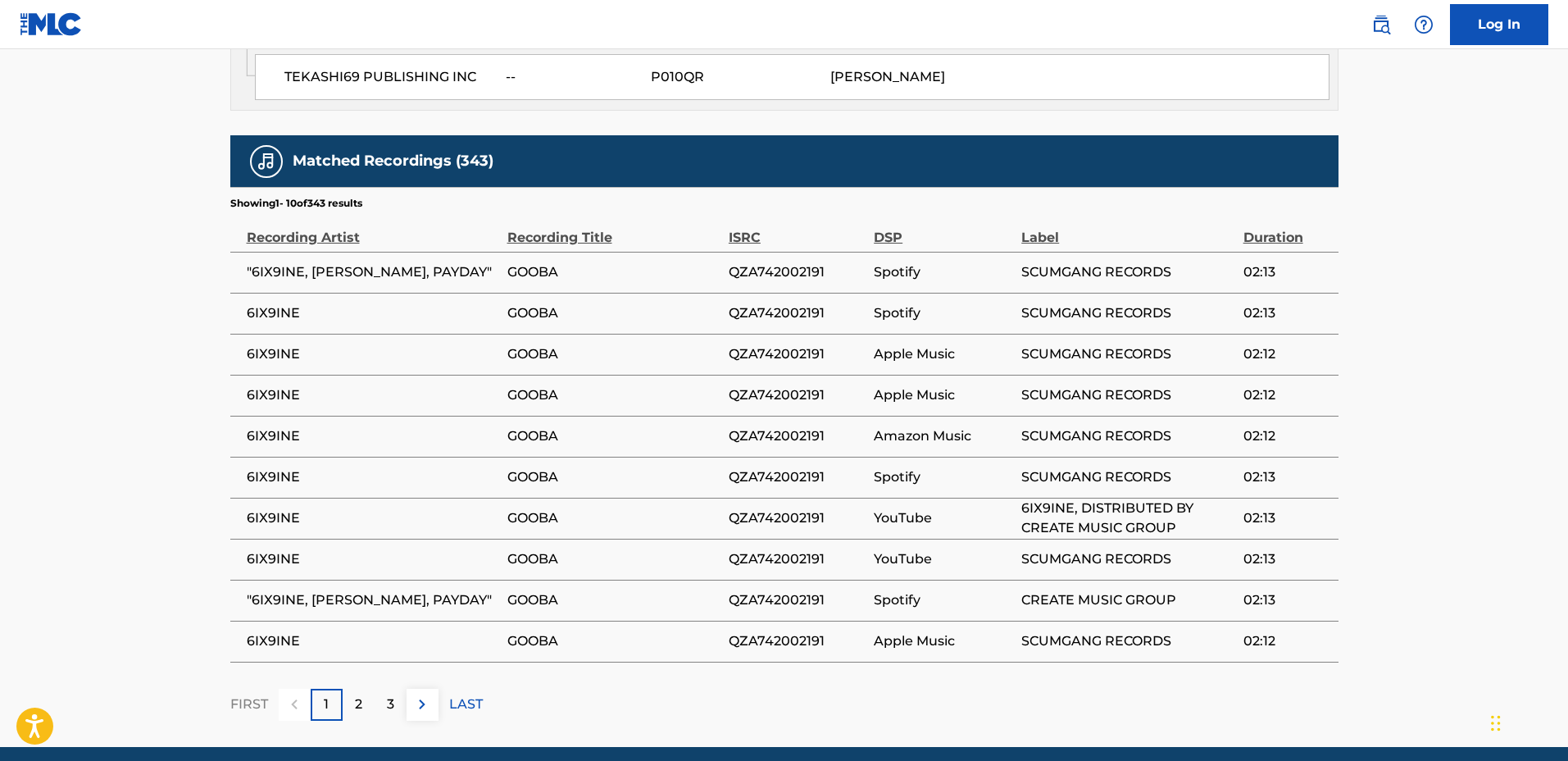
scroll to position [2050, 0]
